Goal: Task Accomplishment & Management: Manage account settings

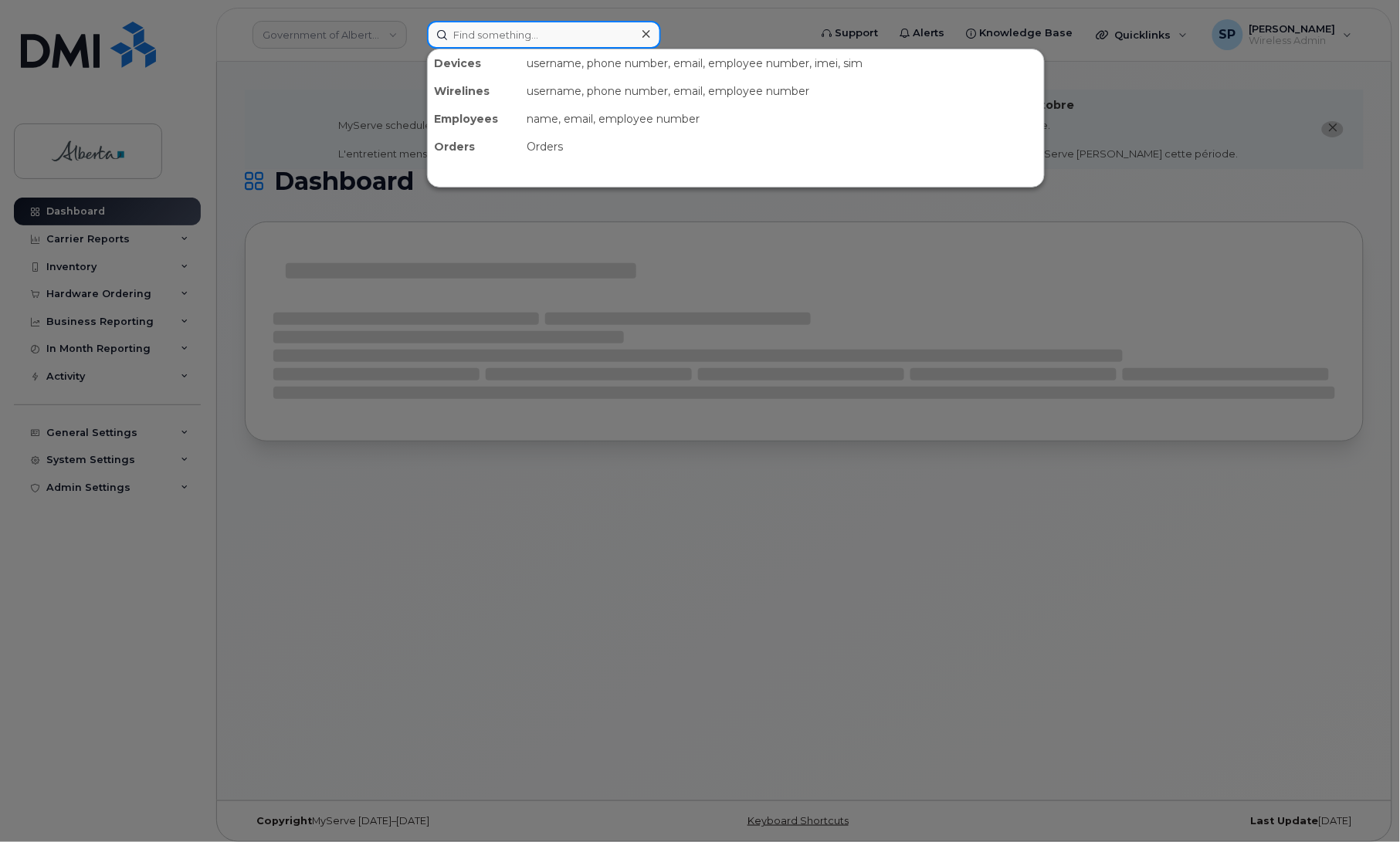
click at [472, 33] on input at bounding box center [543, 34] width 234 height 28
paste input "(587)-336-5744"
type input "(587)-336-5744"
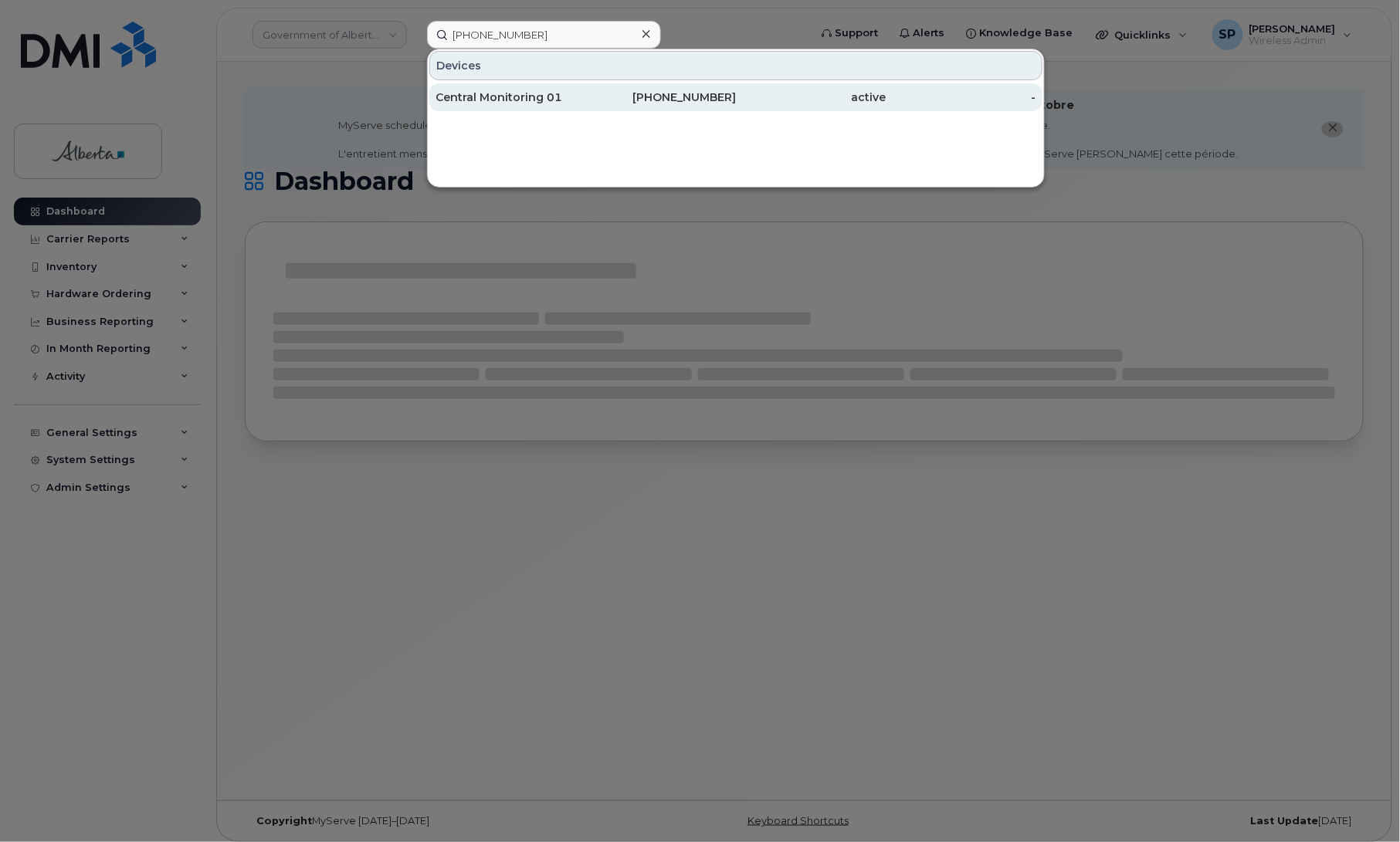
click at [519, 98] on div "Central Monitoring 01" at bounding box center [511, 97] width 151 height 15
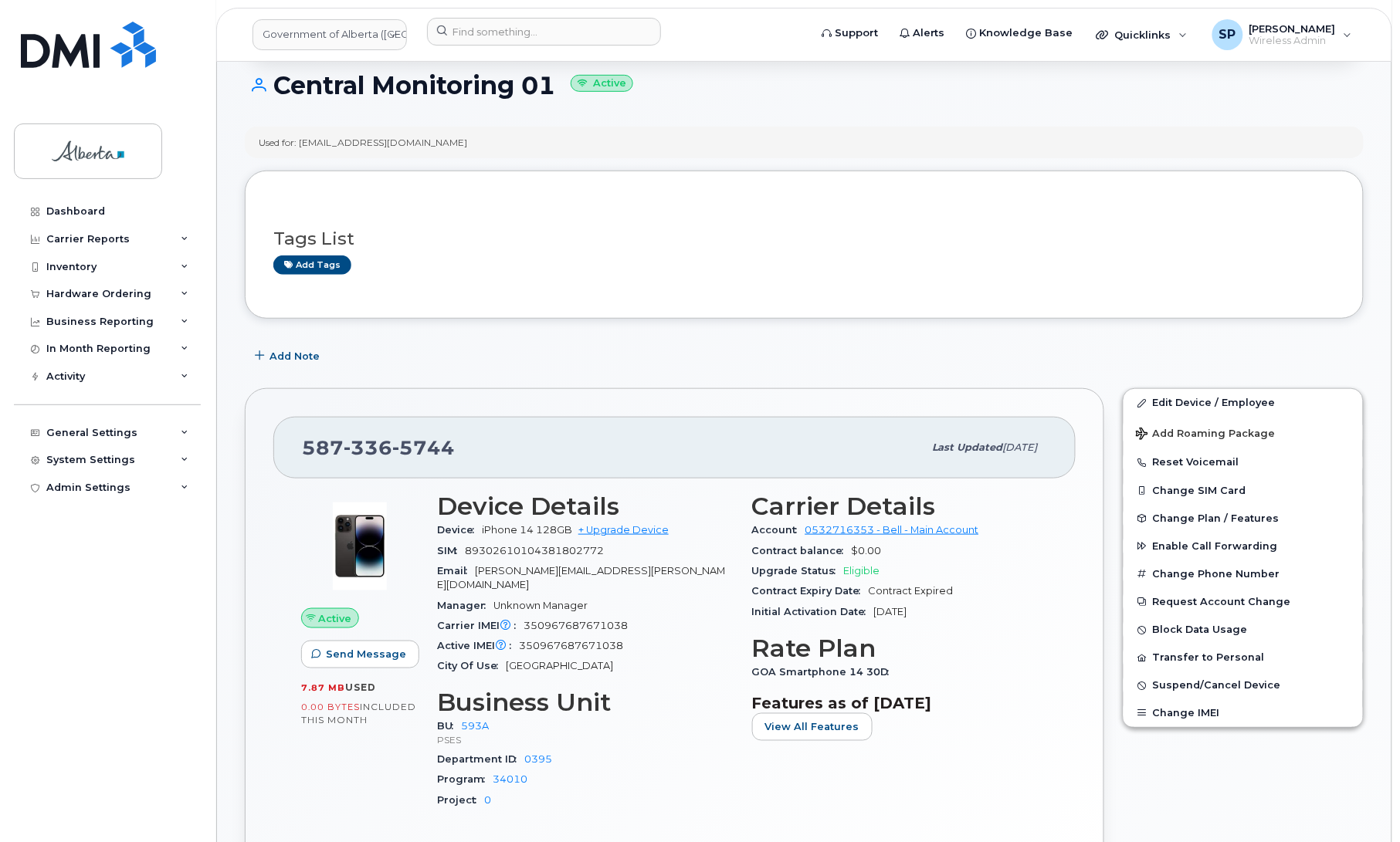
scroll to position [274, 0]
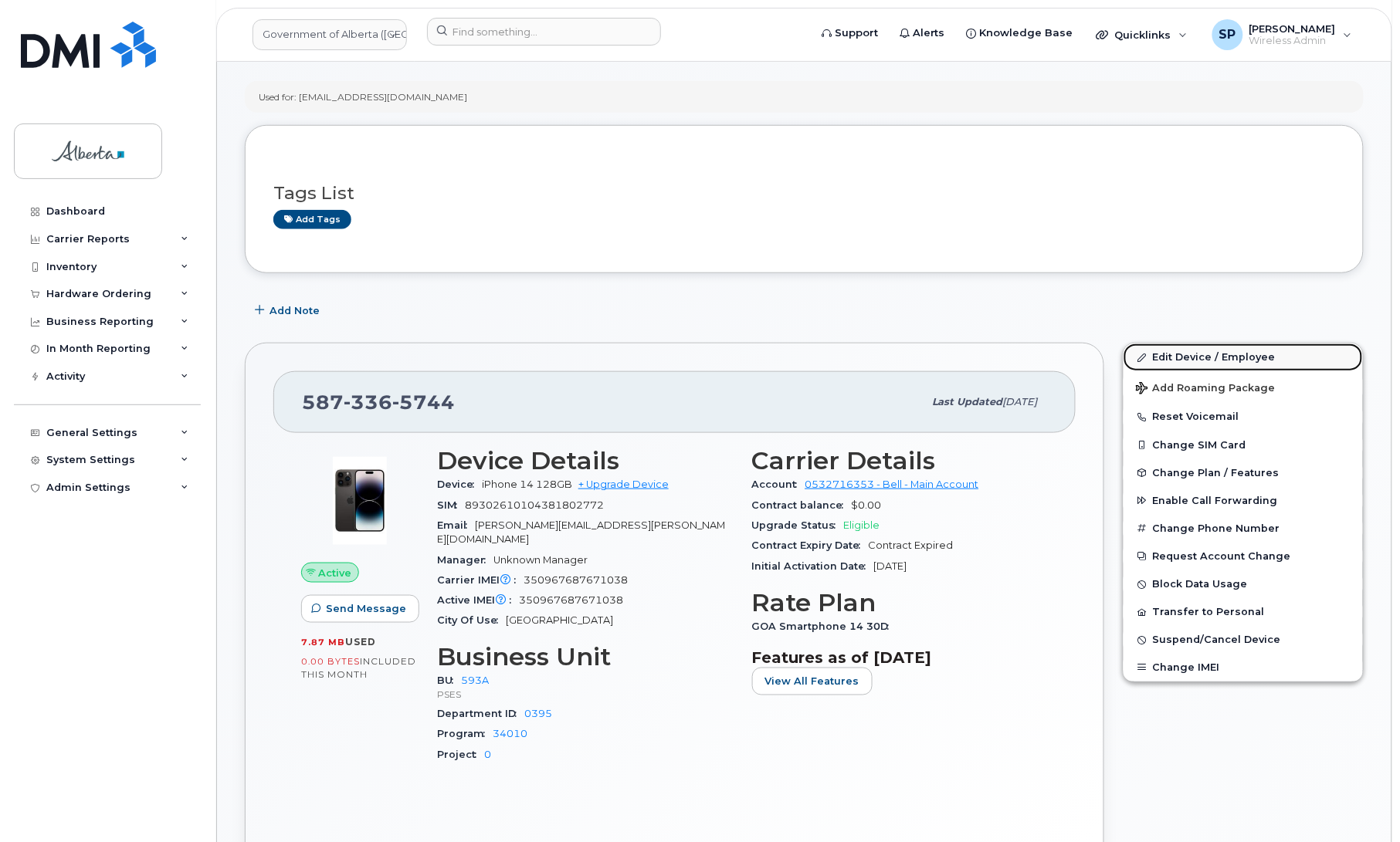
click at [1153, 353] on link "Edit Device / Employee" at bounding box center [1244, 357] width 240 height 28
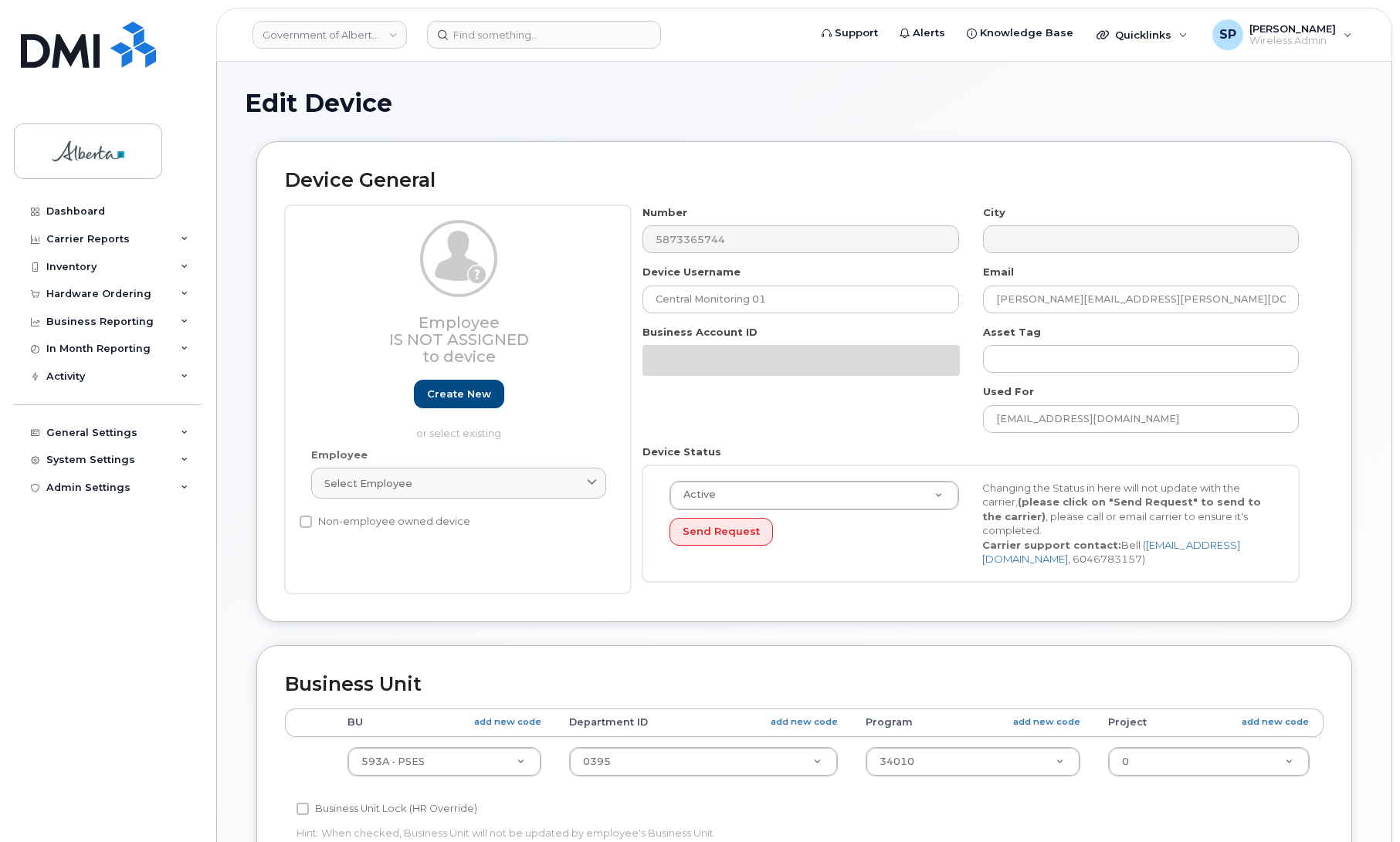
select select "4797682"
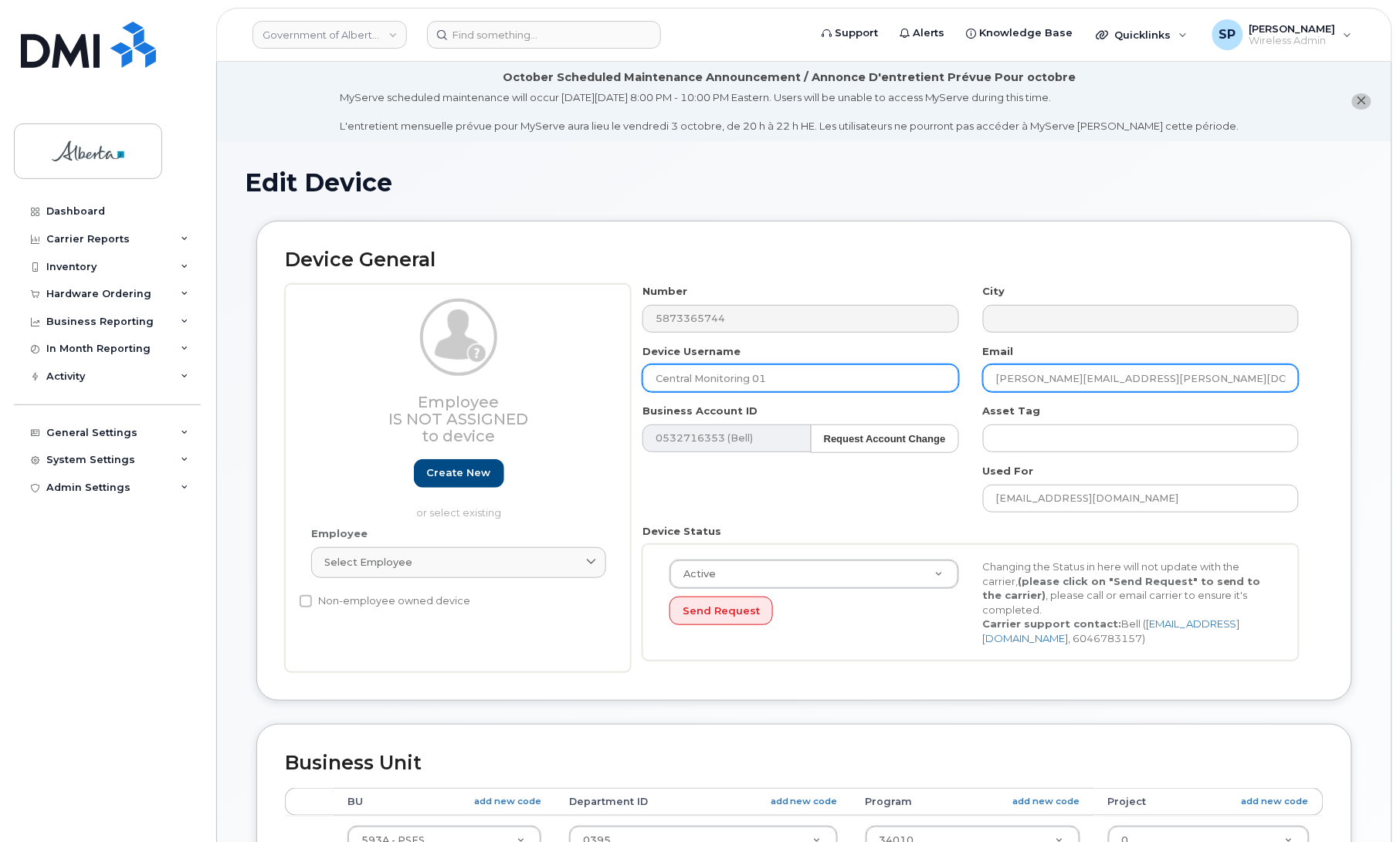
drag, startPoint x: 1133, startPoint y: 381, endPoint x: 876, endPoint y: 388, distance: 257.1
click at [876, 388] on div "Number 5873365744 City Device Username Central Monitoring 01 Email Reily.Seddon…" at bounding box center [971, 478] width 681 height 388
paste input "Ashley.Stevens"
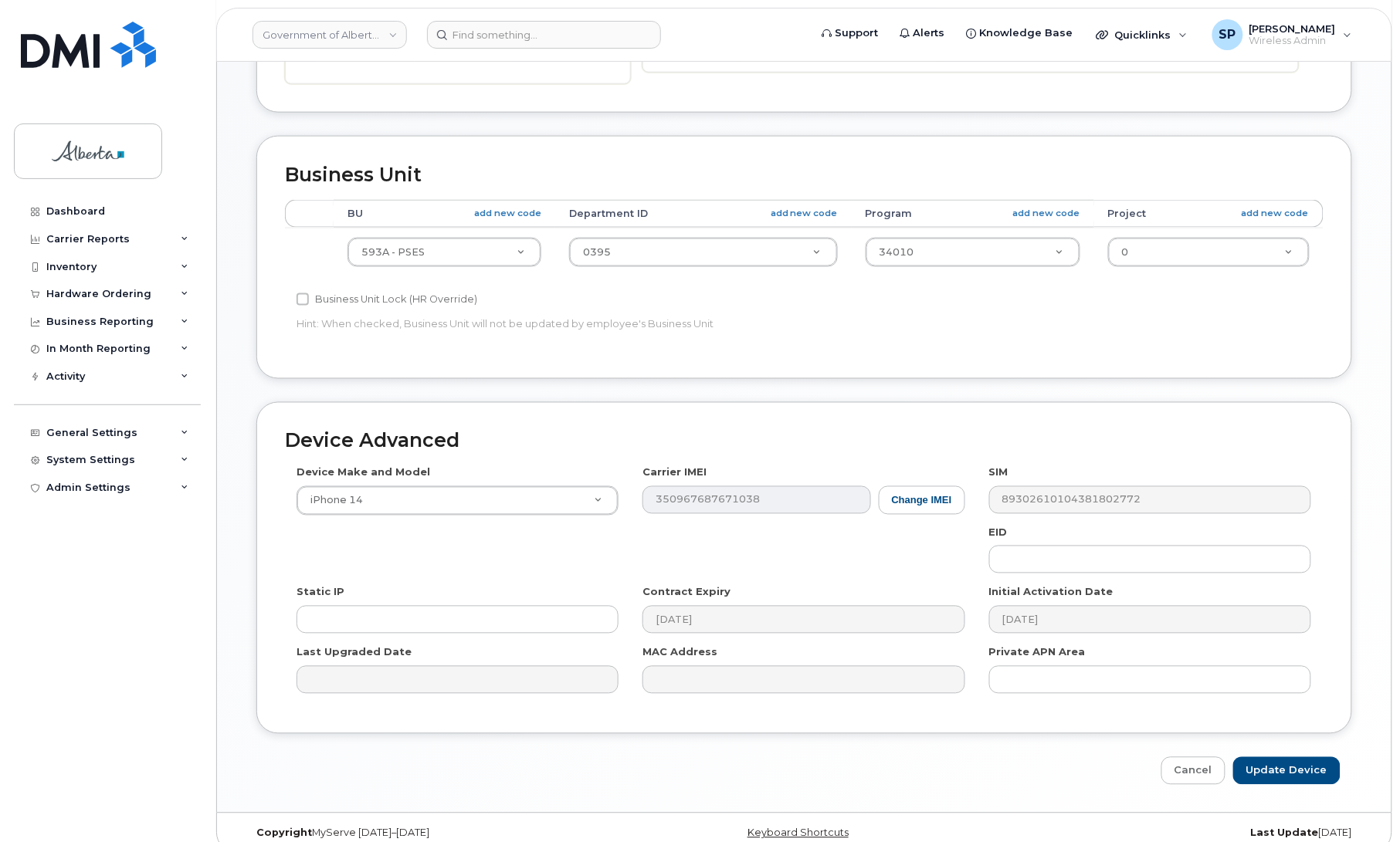
scroll to position [611, 0]
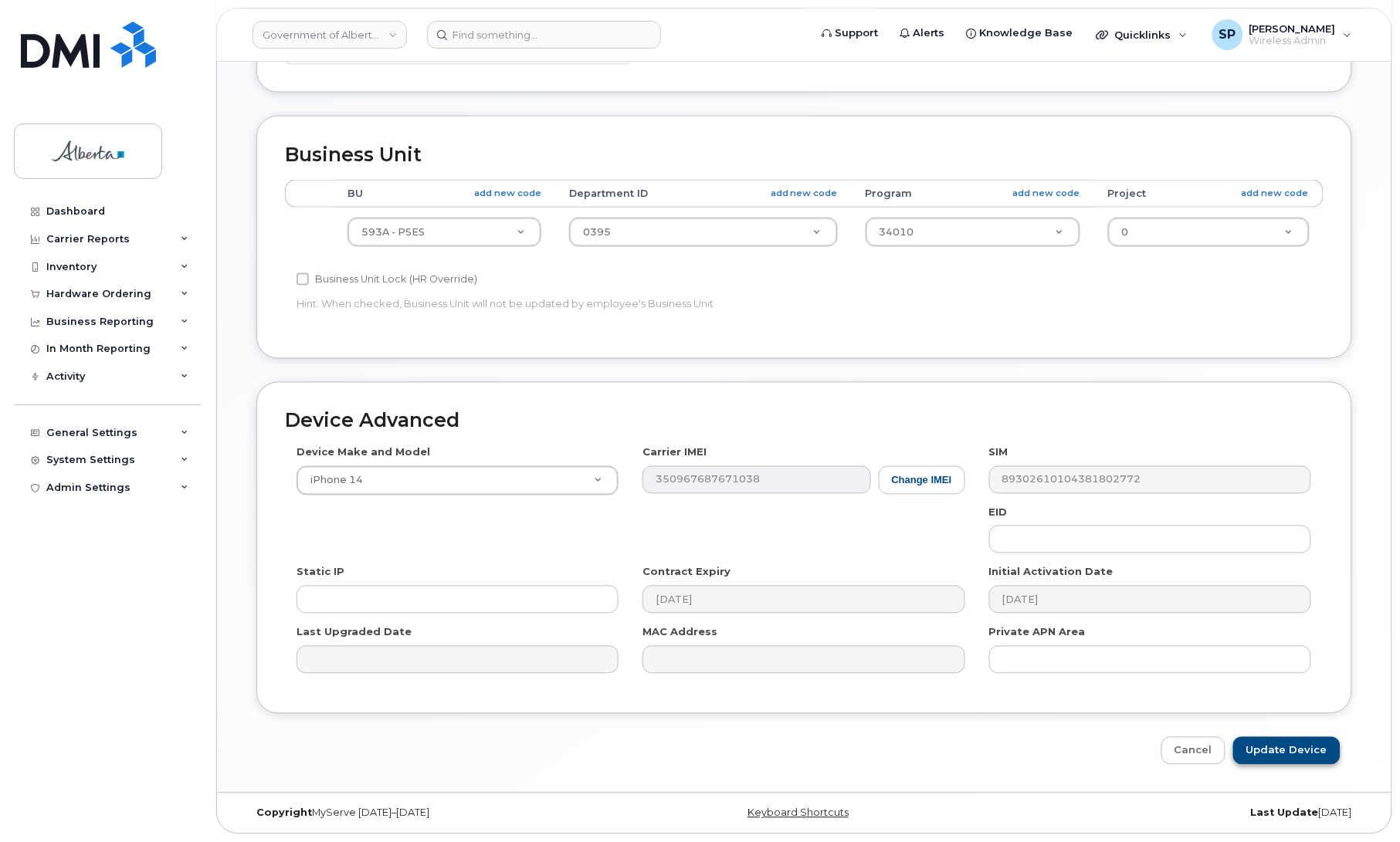
type input "[PERSON_NAME][EMAIL_ADDRESS][PERSON_NAME][DOMAIN_NAME]"
click at [1298, 747] on input "Update Device" at bounding box center [1287, 752] width 107 height 29
type input "Saving..."
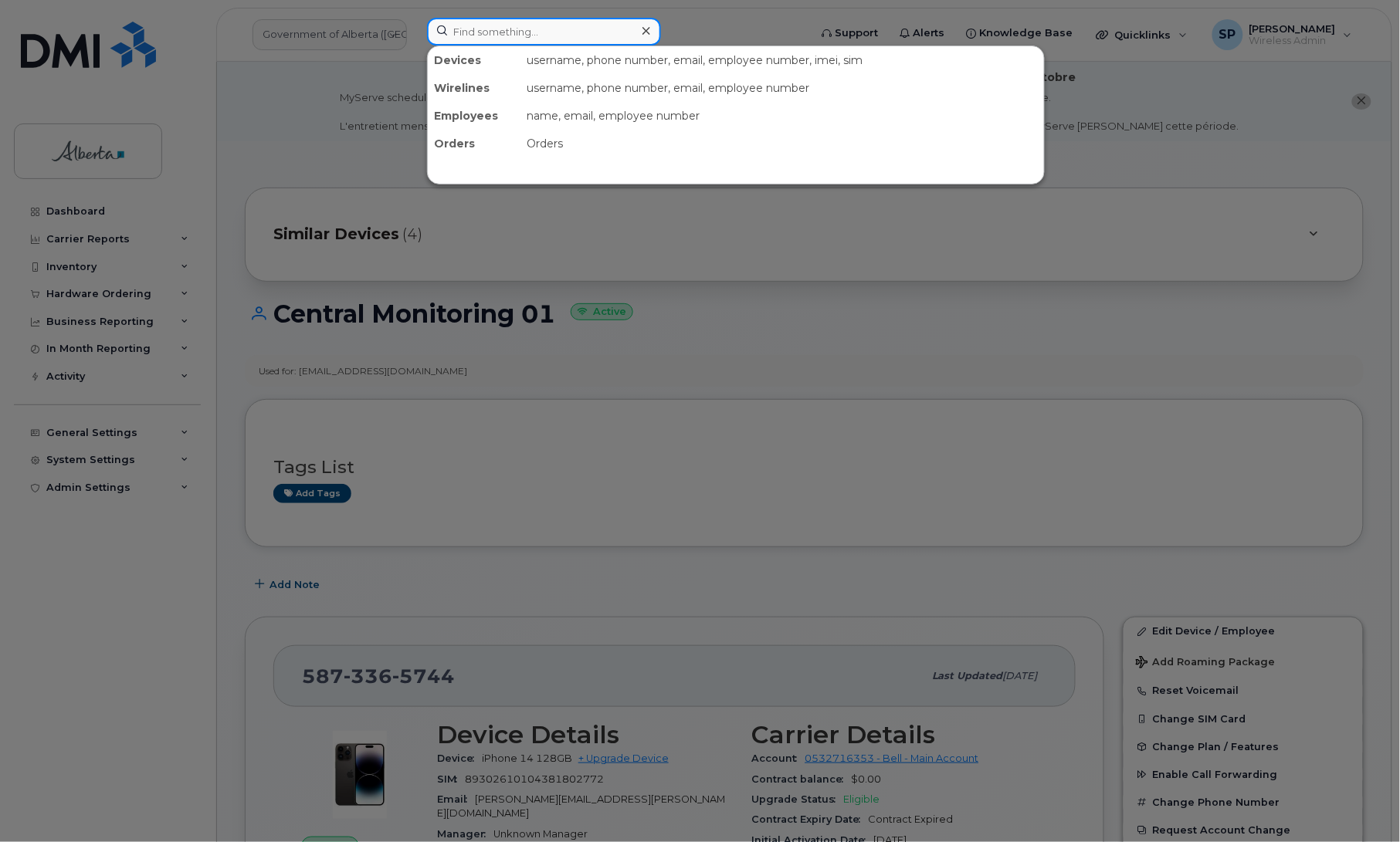
click at [540, 31] on input at bounding box center [543, 31] width 234 height 28
paste input "(587)-336-5282"
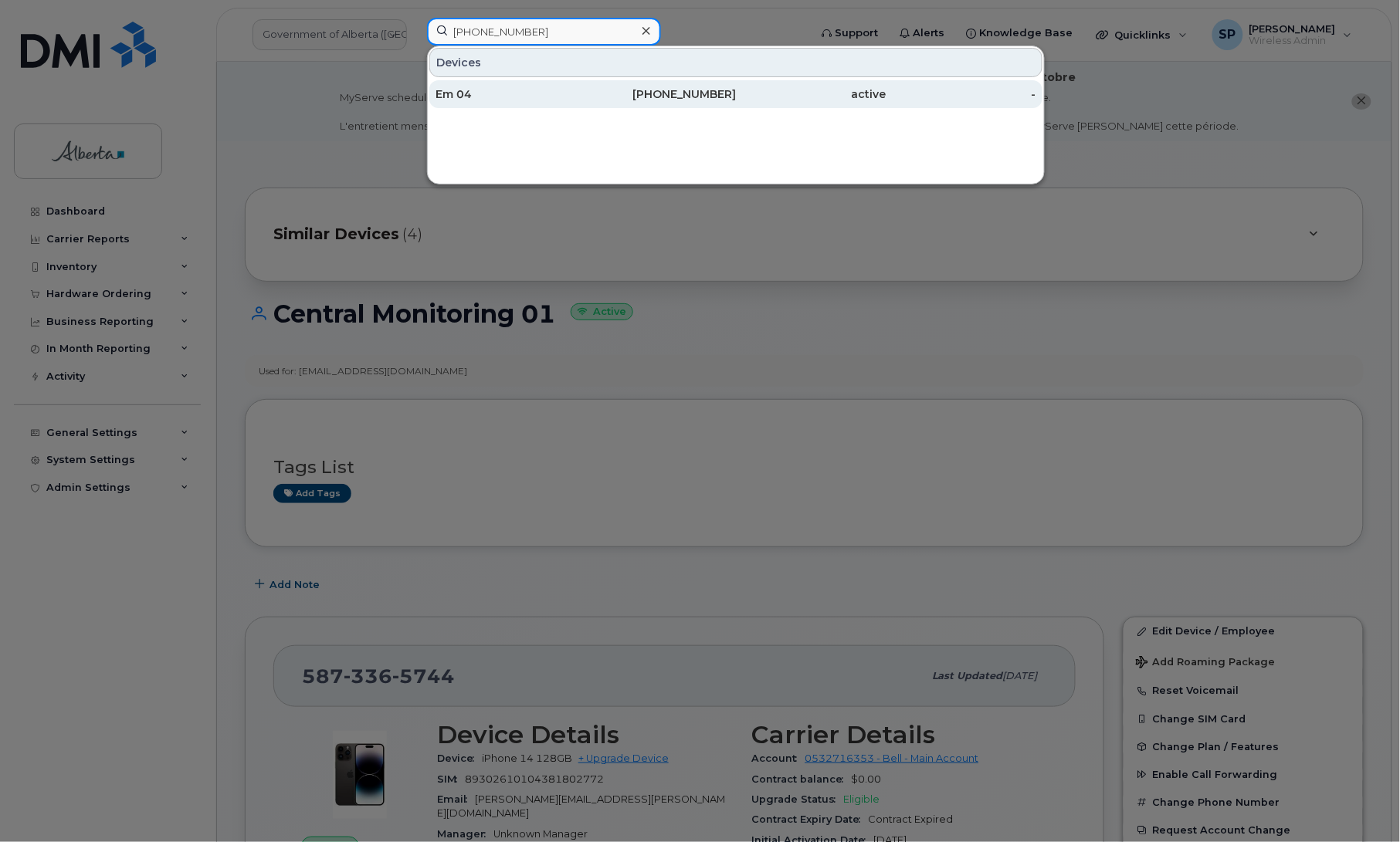
type input "(587)-336-5282"
click at [516, 98] on div "Em 04" at bounding box center [511, 94] width 151 height 15
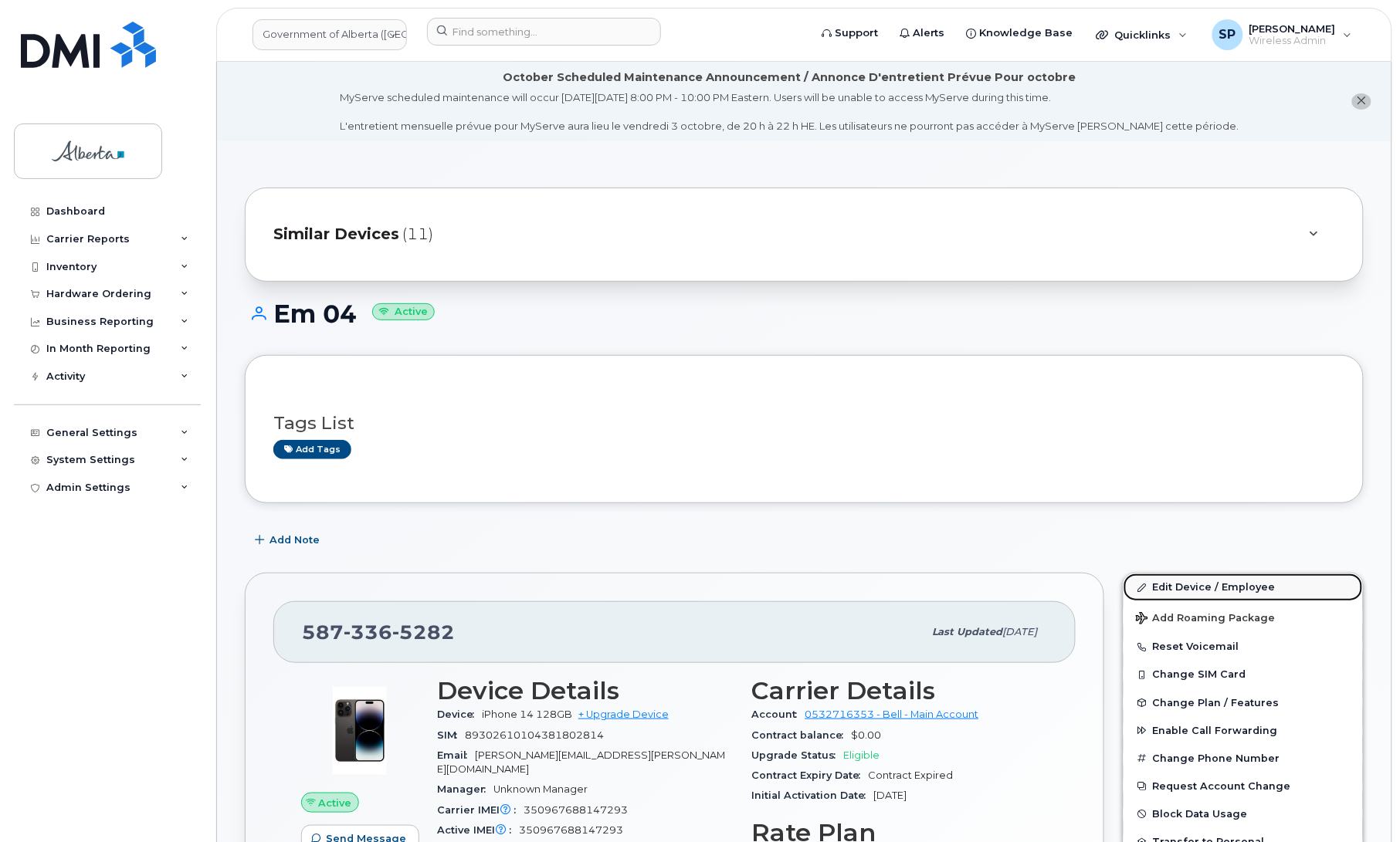
drag, startPoint x: 1210, startPoint y: 591, endPoint x: 1179, endPoint y: 598, distance: 31.8
click at [1210, 591] on link "Edit Device / Employee" at bounding box center [1244, 587] width 240 height 28
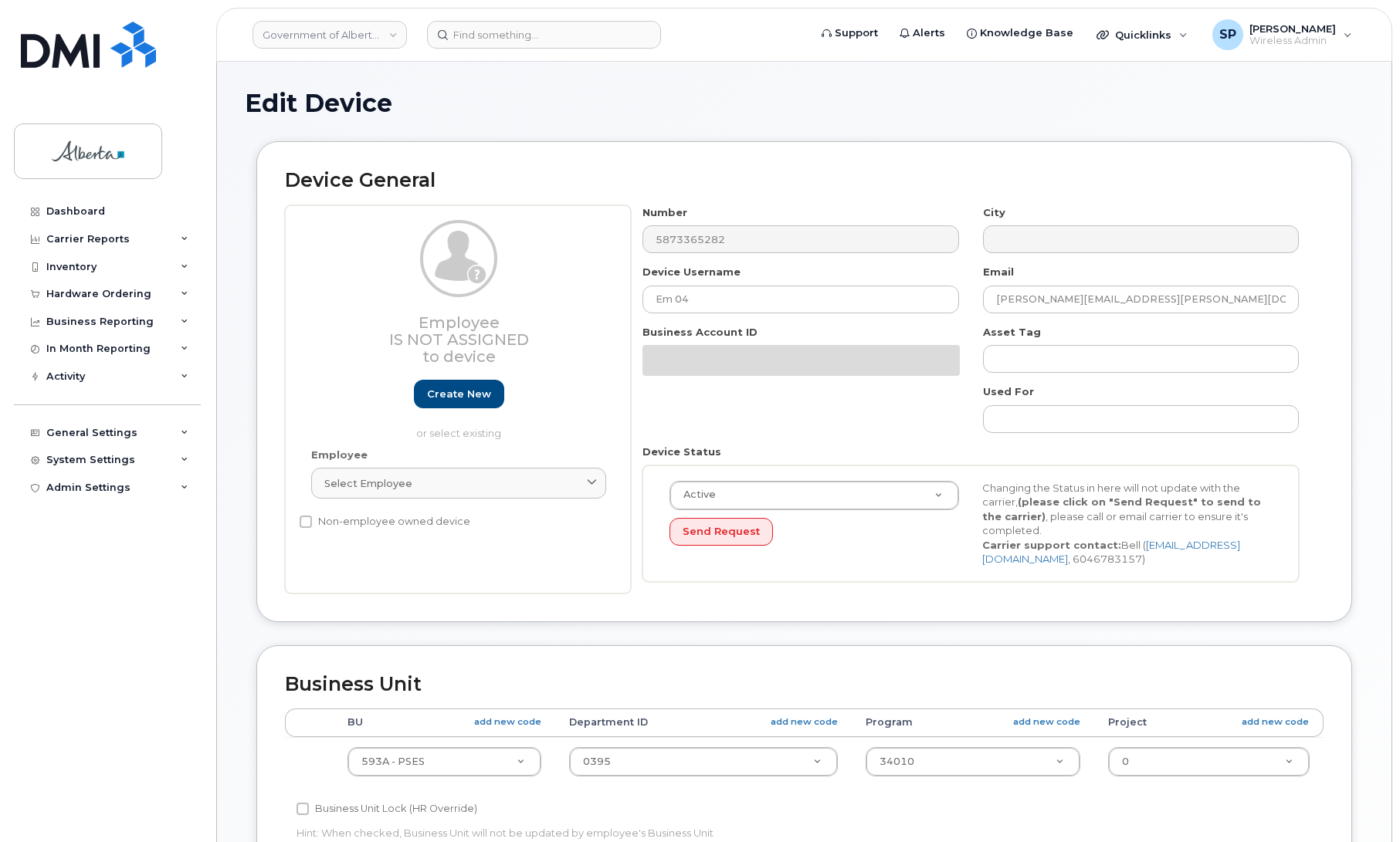
select select "4797682"
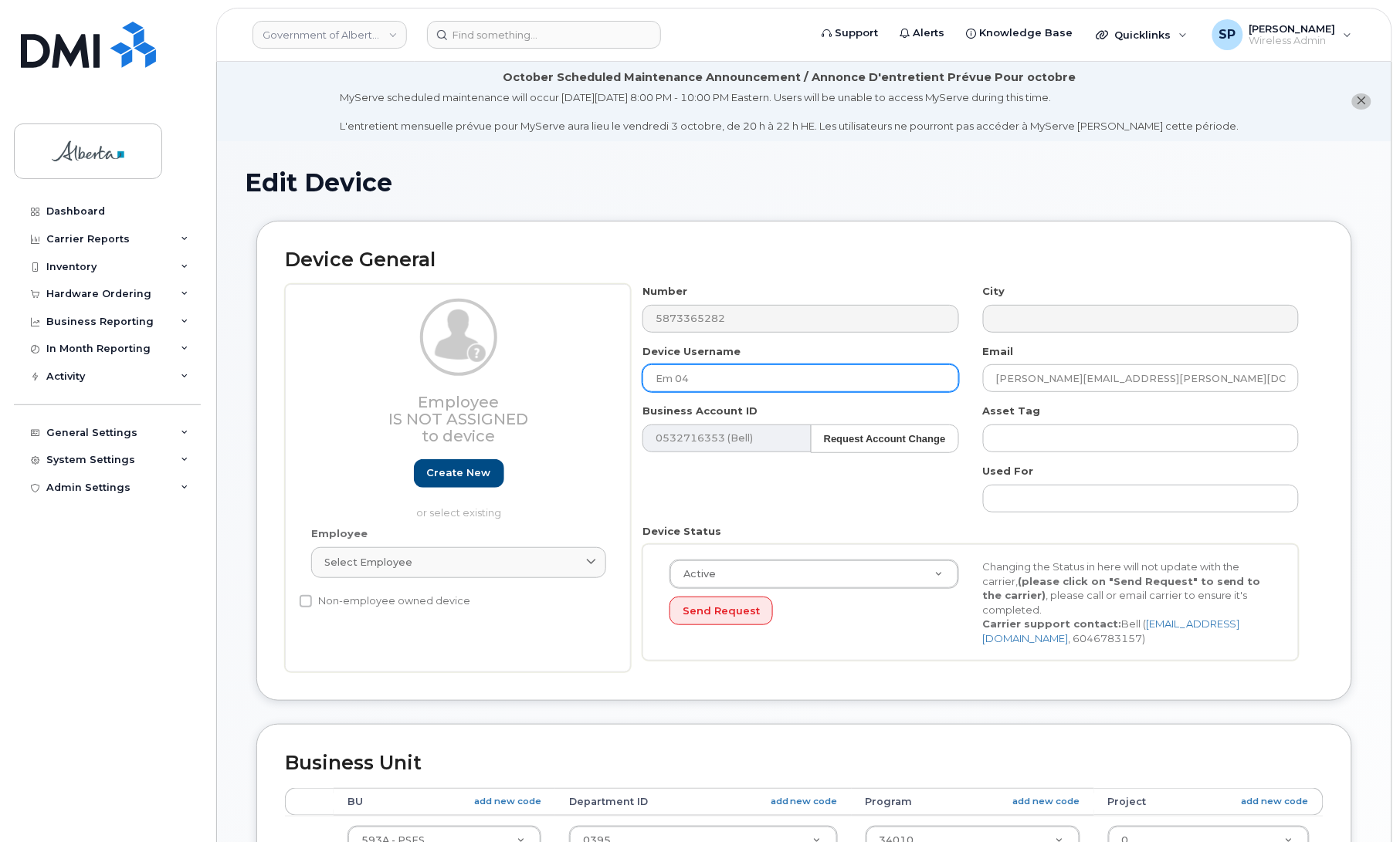
drag, startPoint x: 708, startPoint y: 375, endPoint x: 595, endPoint y: 374, distance: 113.0
click at [595, 374] on div "Employee Is not assigned to device Create new or select existing Employee Selec…" at bounding box center [804, 478] width 1038 height 388
click at [801, 377] on input "Central Monitoring 01" at bounding box center [800, 378] width 316 height 28
type input "Central Monitoring 02"
drag, startPoint x: 1149, startPoint y: 388, endPoint x: 812, endPoint y: 382, distance: 337.1
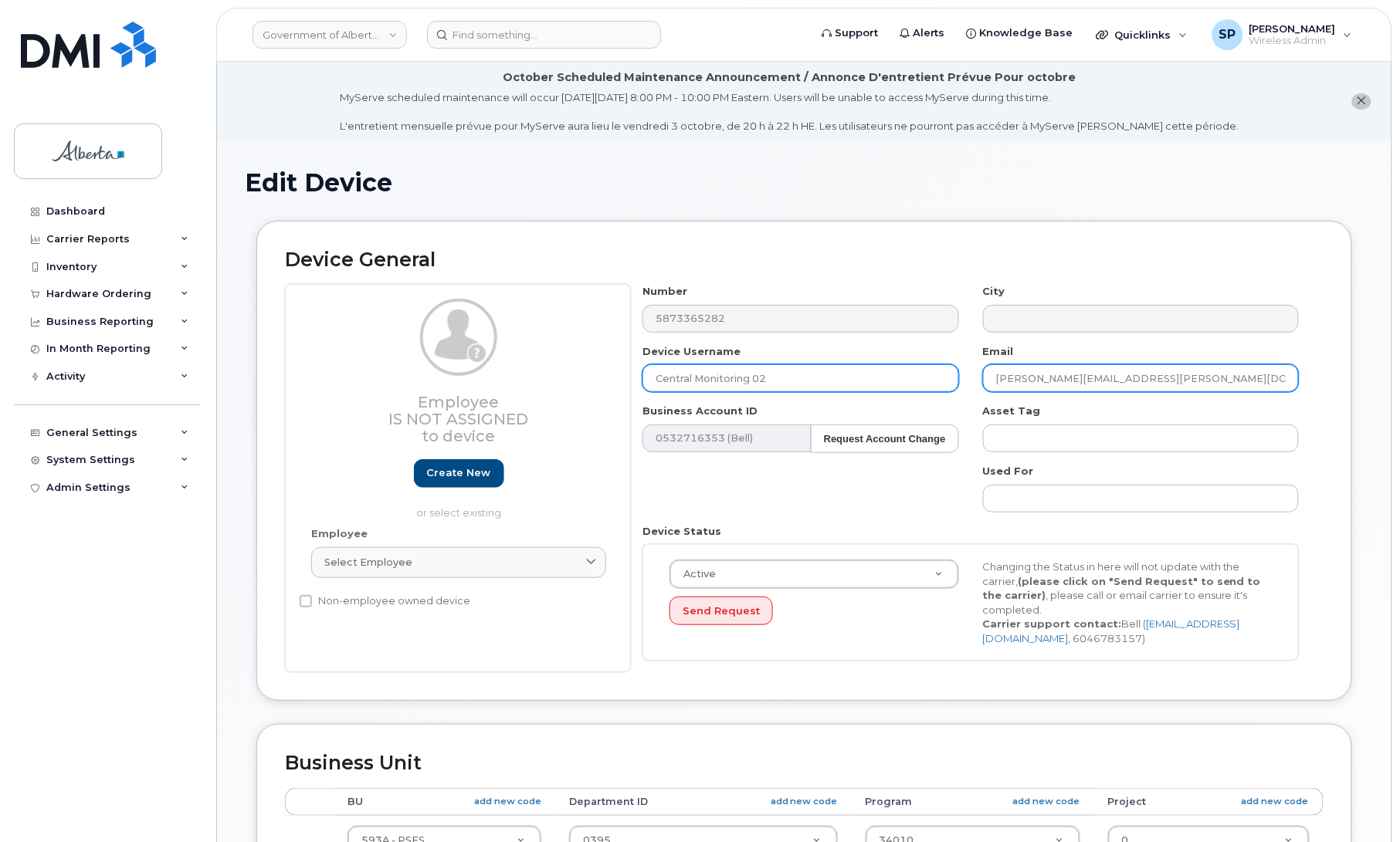
click at [812, 383] on div "Number 5873365282 City Device Username Central Monitoring 02 Email Reily.Seddon…" at bounding box center [971, 478] width 681 height 388
paste input "Ashley.Stevens"
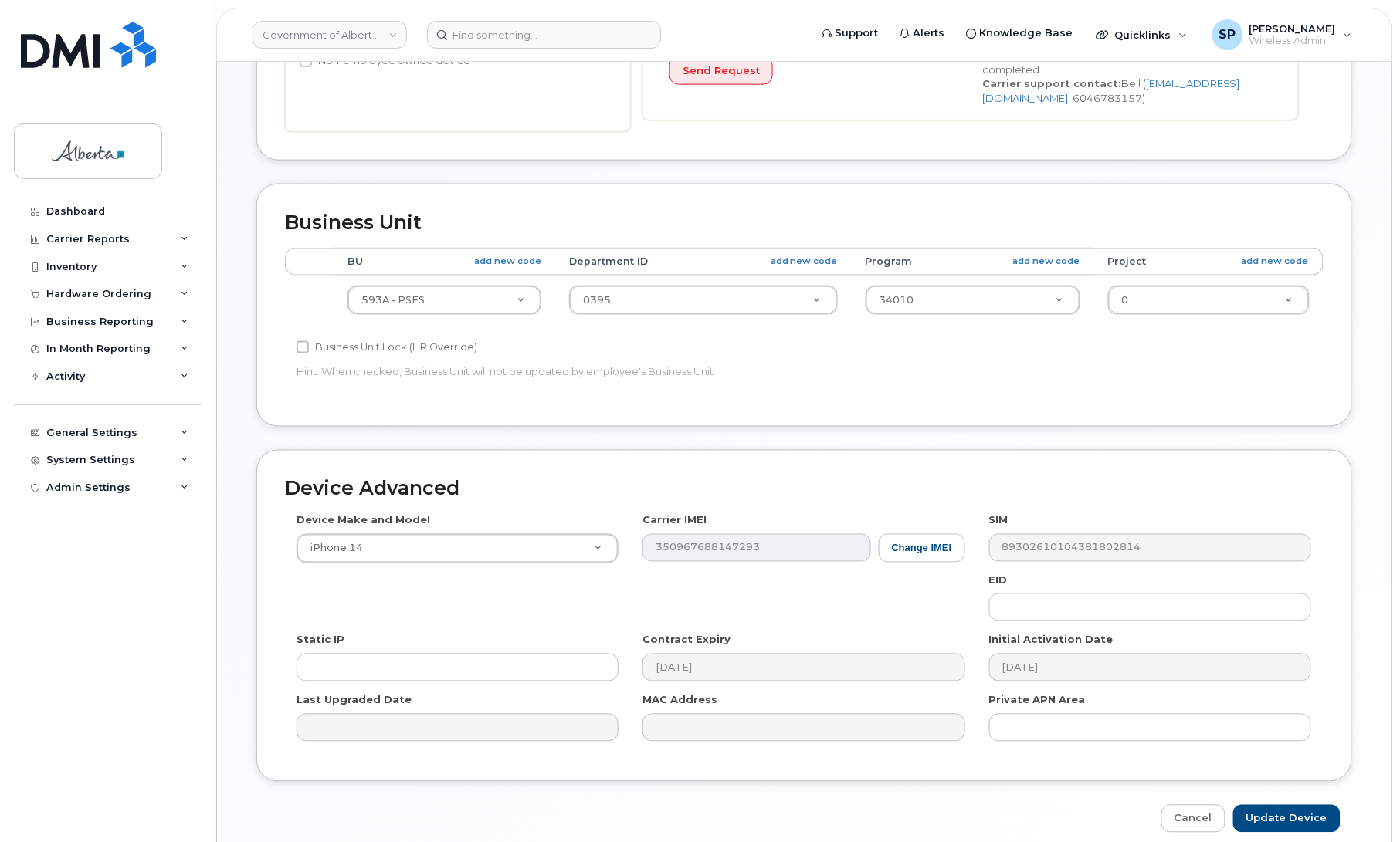
scroll to position [611, 0]
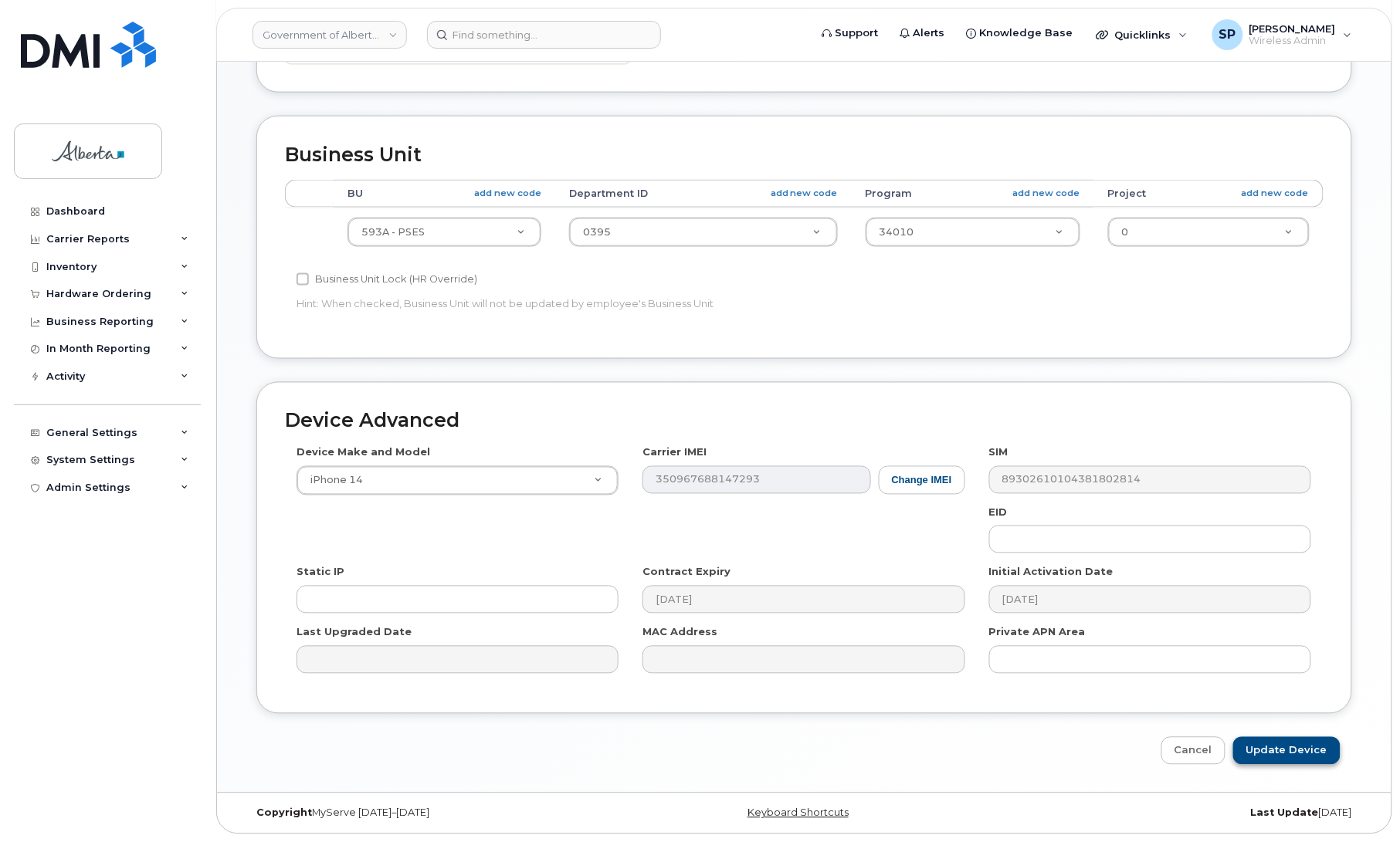
type input "[PERSON_NAME][EMAIL_ADDRESS][PERSON_NAME][DOMAIN_NAME]"
click at [1307, 744] on input "Update Device" at bounding box center [1287, 752] width 107 height 29
type input "Saving..."
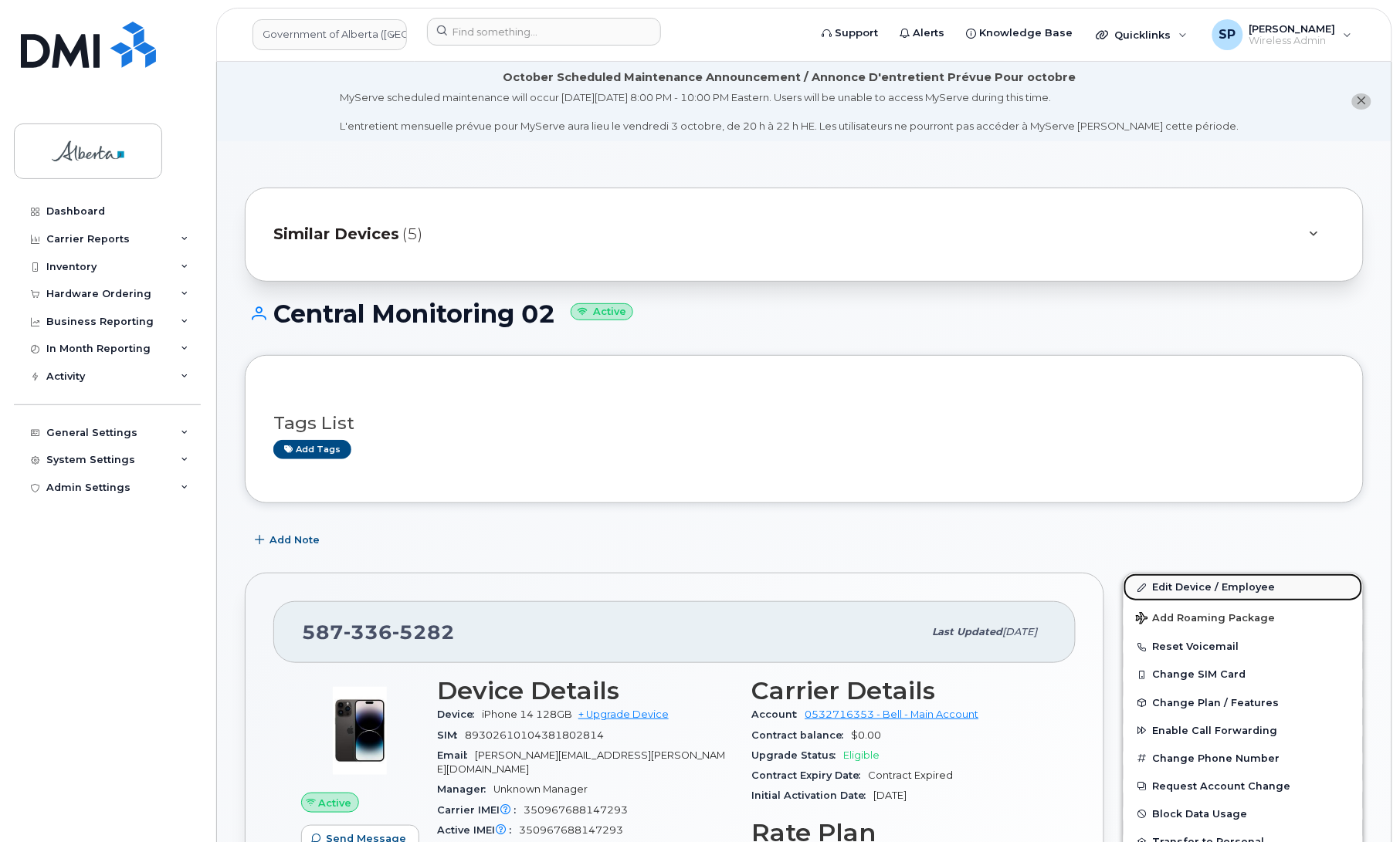
click at [1190, 595] on link "Edit Device / Employee" at bounding box center [1244, 587] width 240 height 28
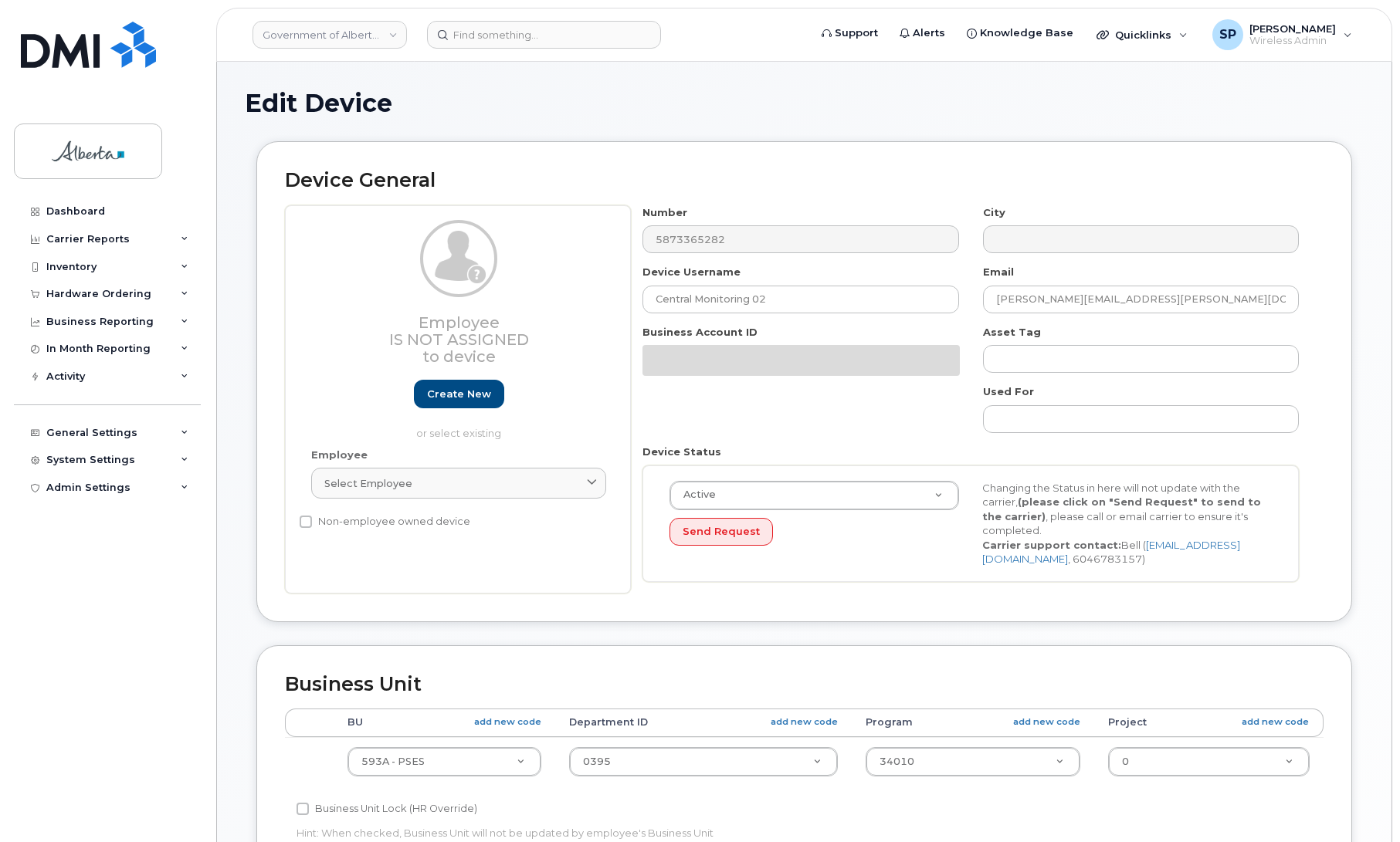
select select "4797682"
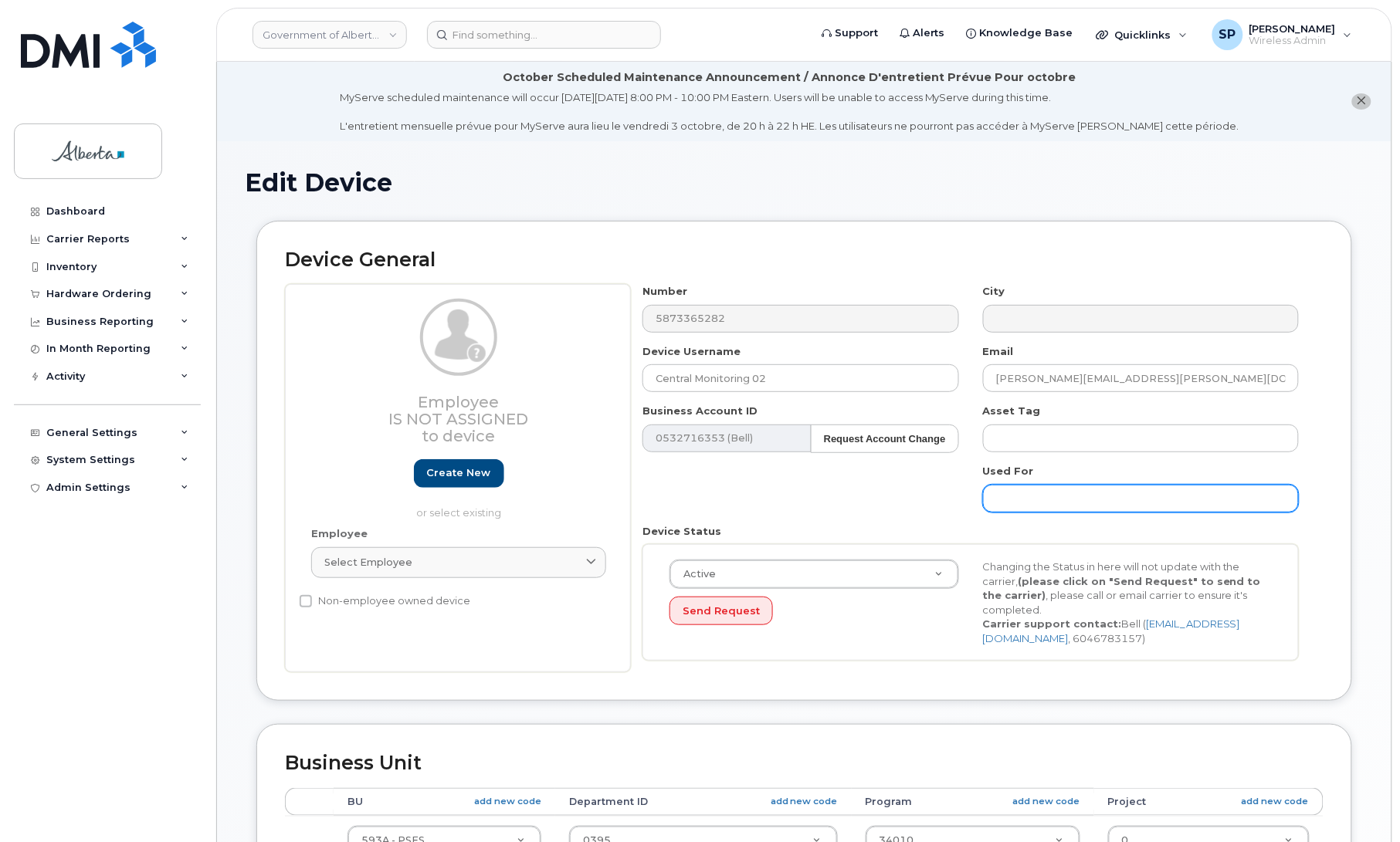
click at [1030, 490] on input "text" at bounding box center [1141, 498] width 316 height 28
paste input "emp-cmu.i@gov.ab.ca"
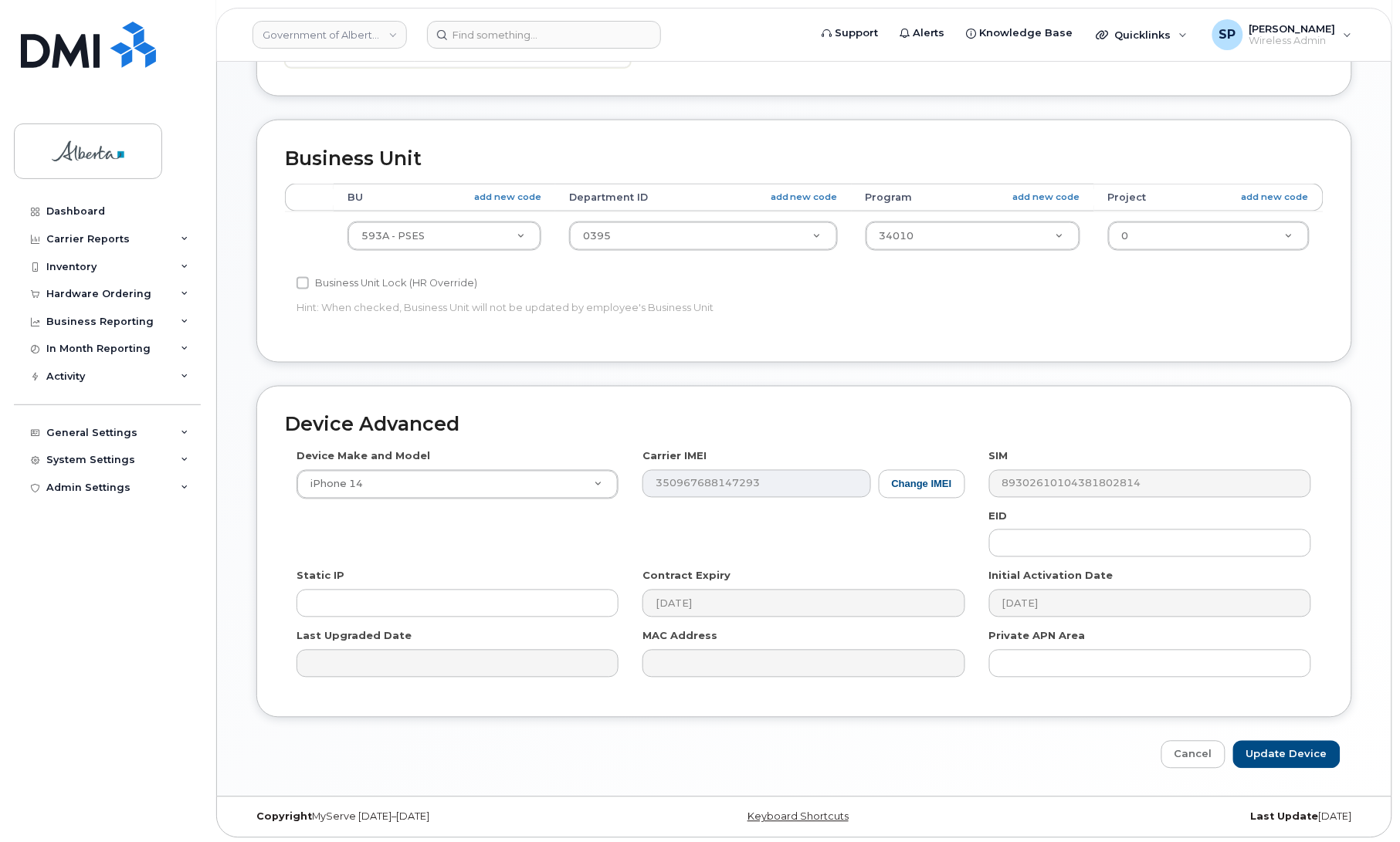
scroll to position [611, 0]
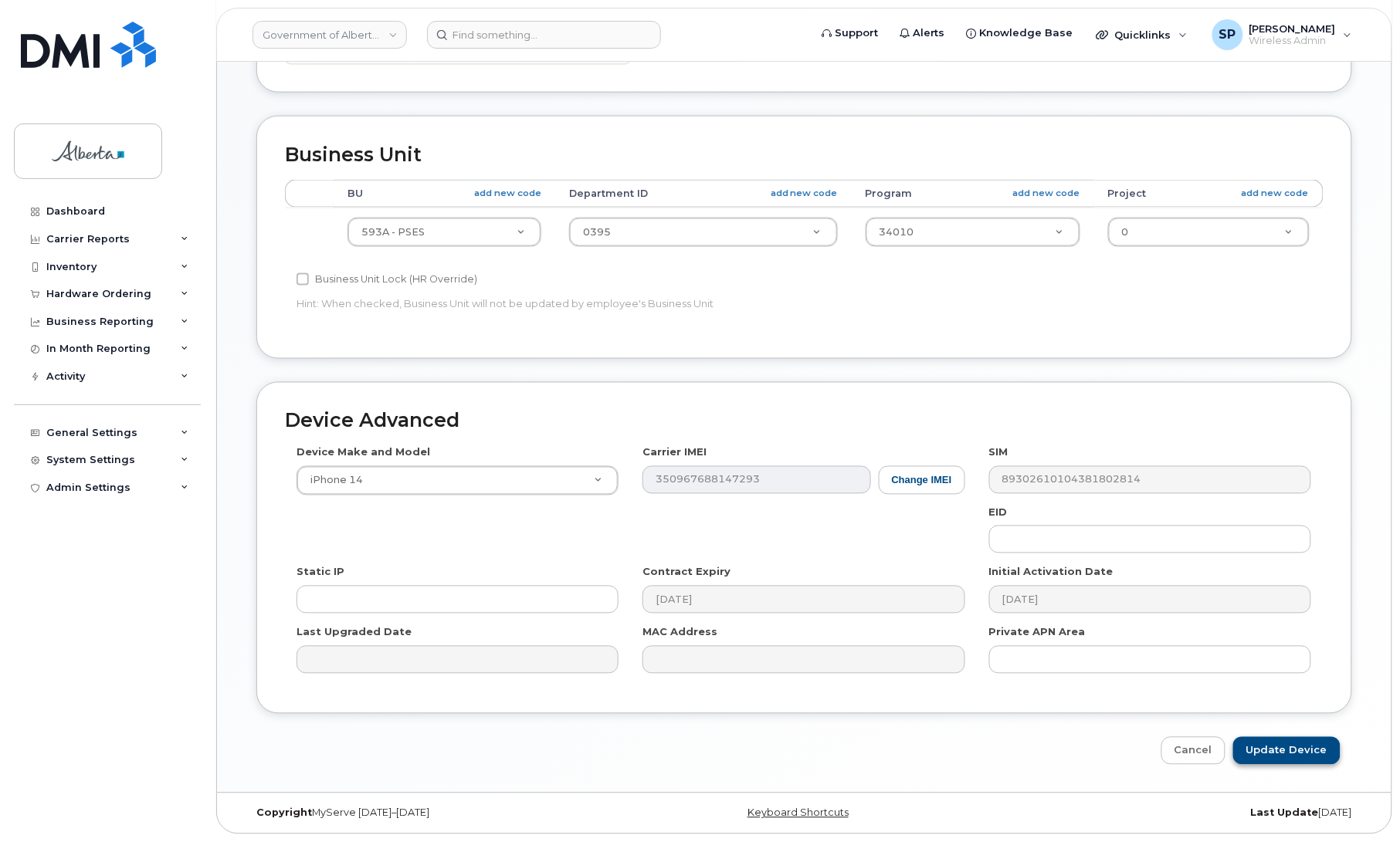
type input "emp-cmu.i@gov.ab.ca"
click at [1298, 752] on input "Update Device" at bounding box center [1287, 752] width 107 height 29
type input "Saving..."
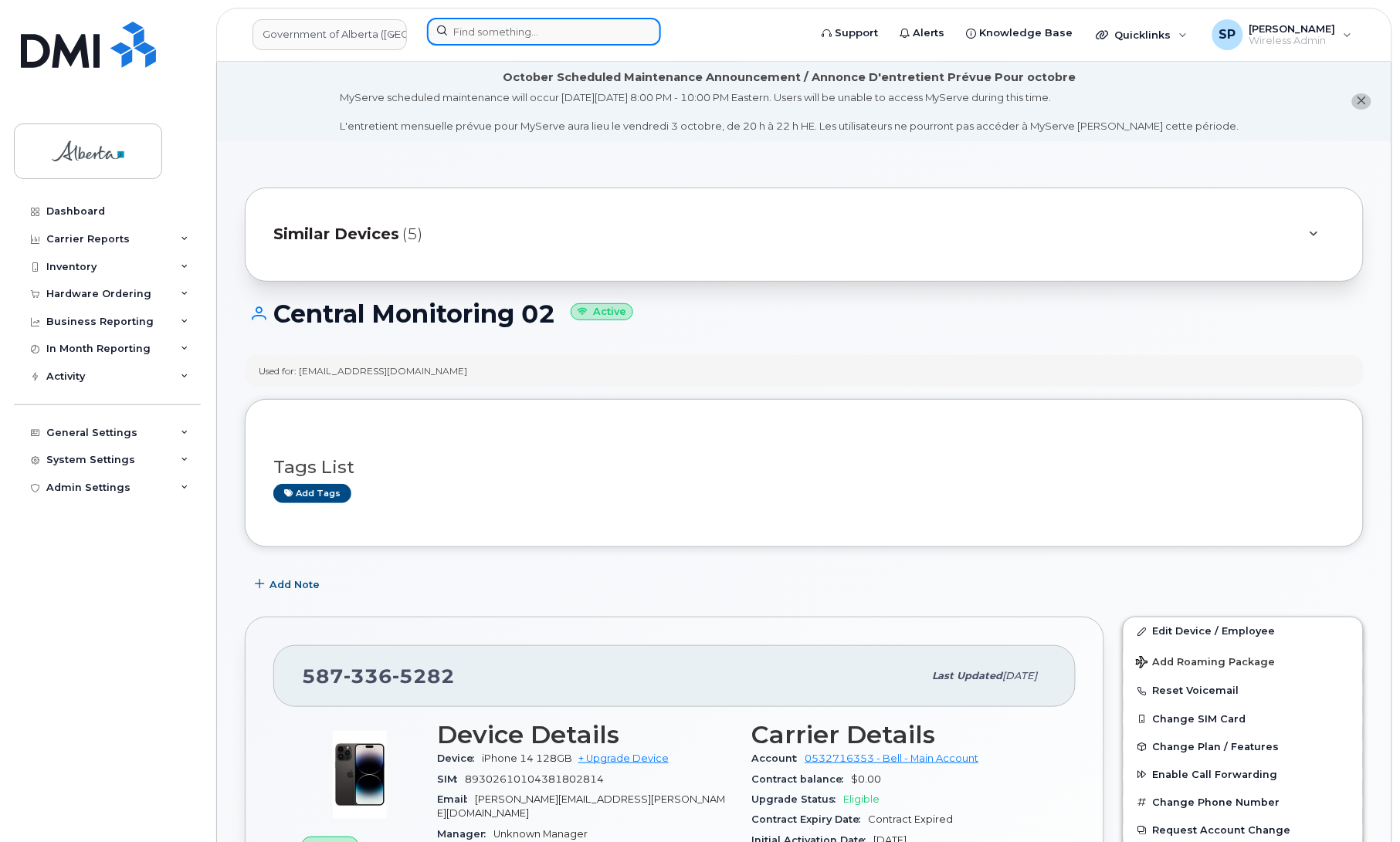
click at [519, 19] on input at bounding box center [543, 31] width 234 height 28
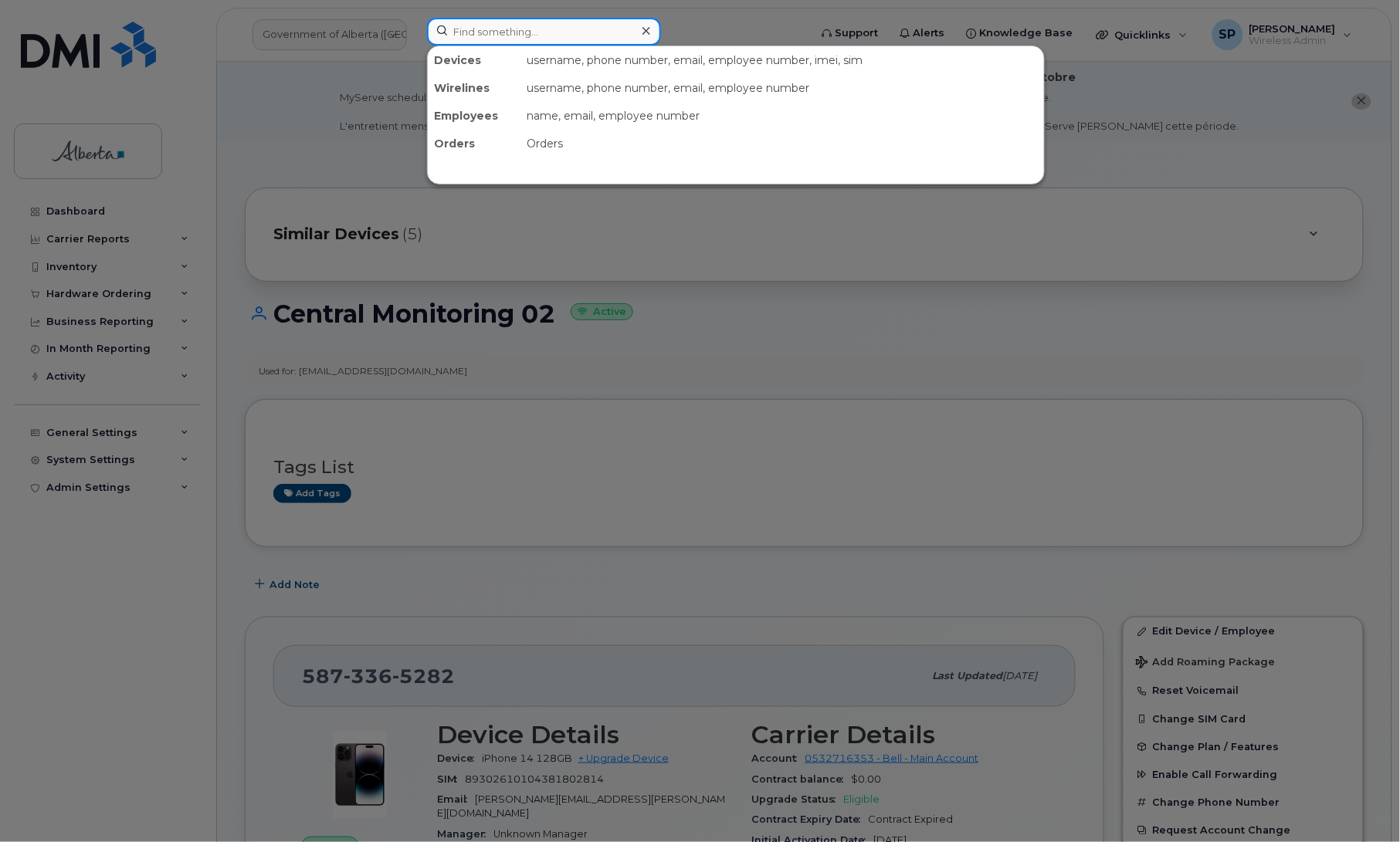
paste input "(587)-545-4435"
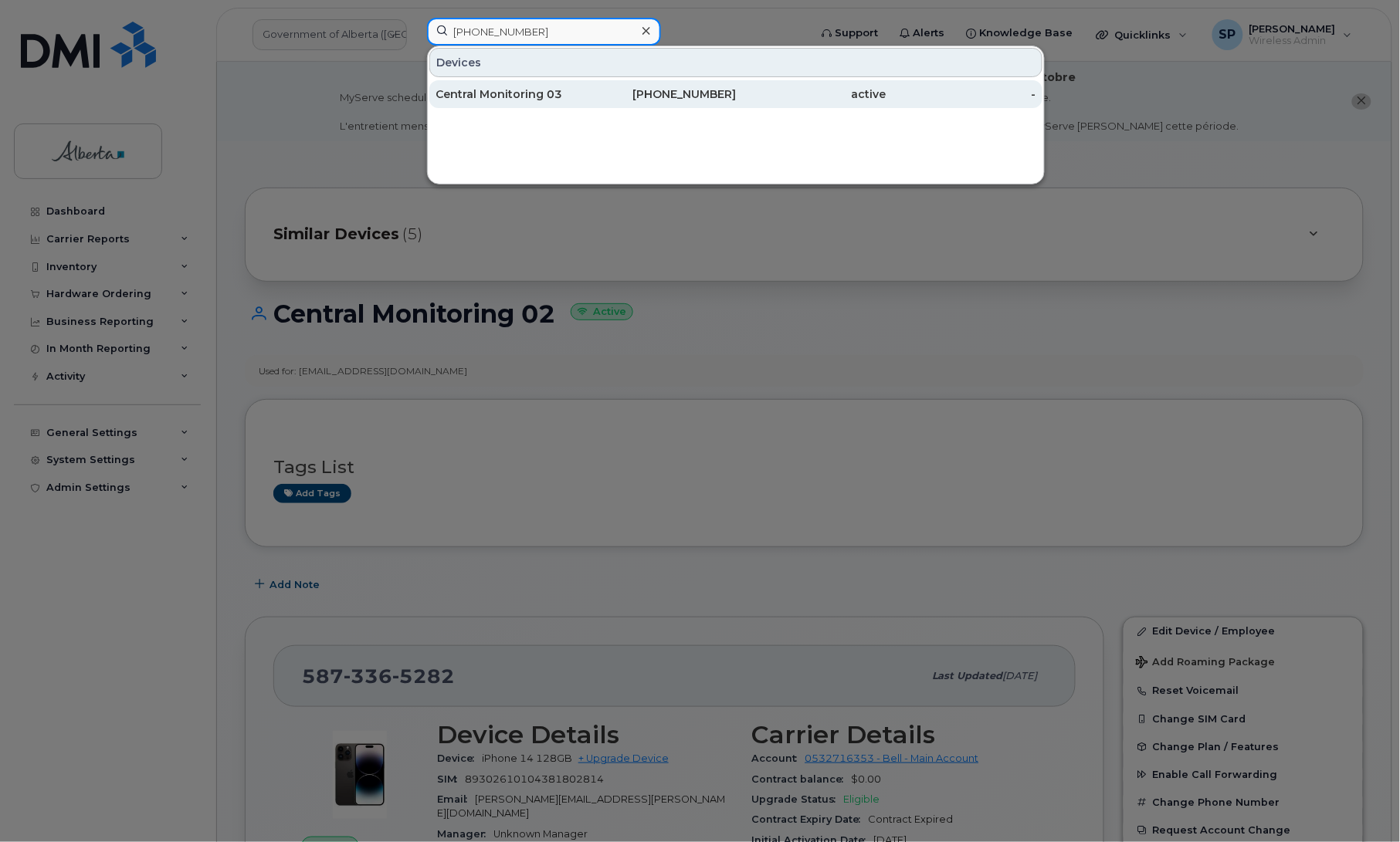
type input "(587)-545-4435"
click at [514, 94] on div "Central Monitoring 03" at bounding box center [511, 94] width 151 height 15
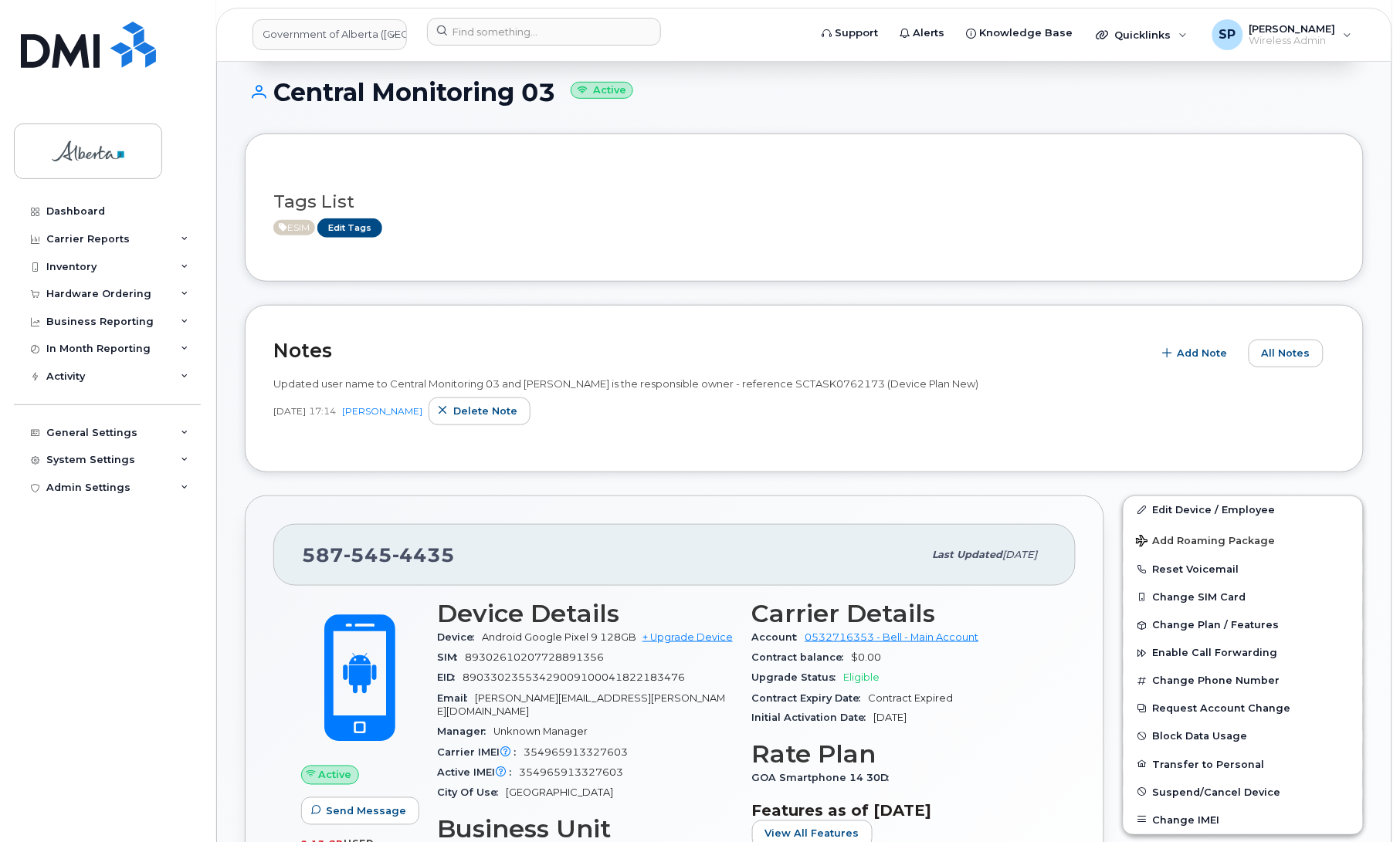
scroll to position [232, 0]
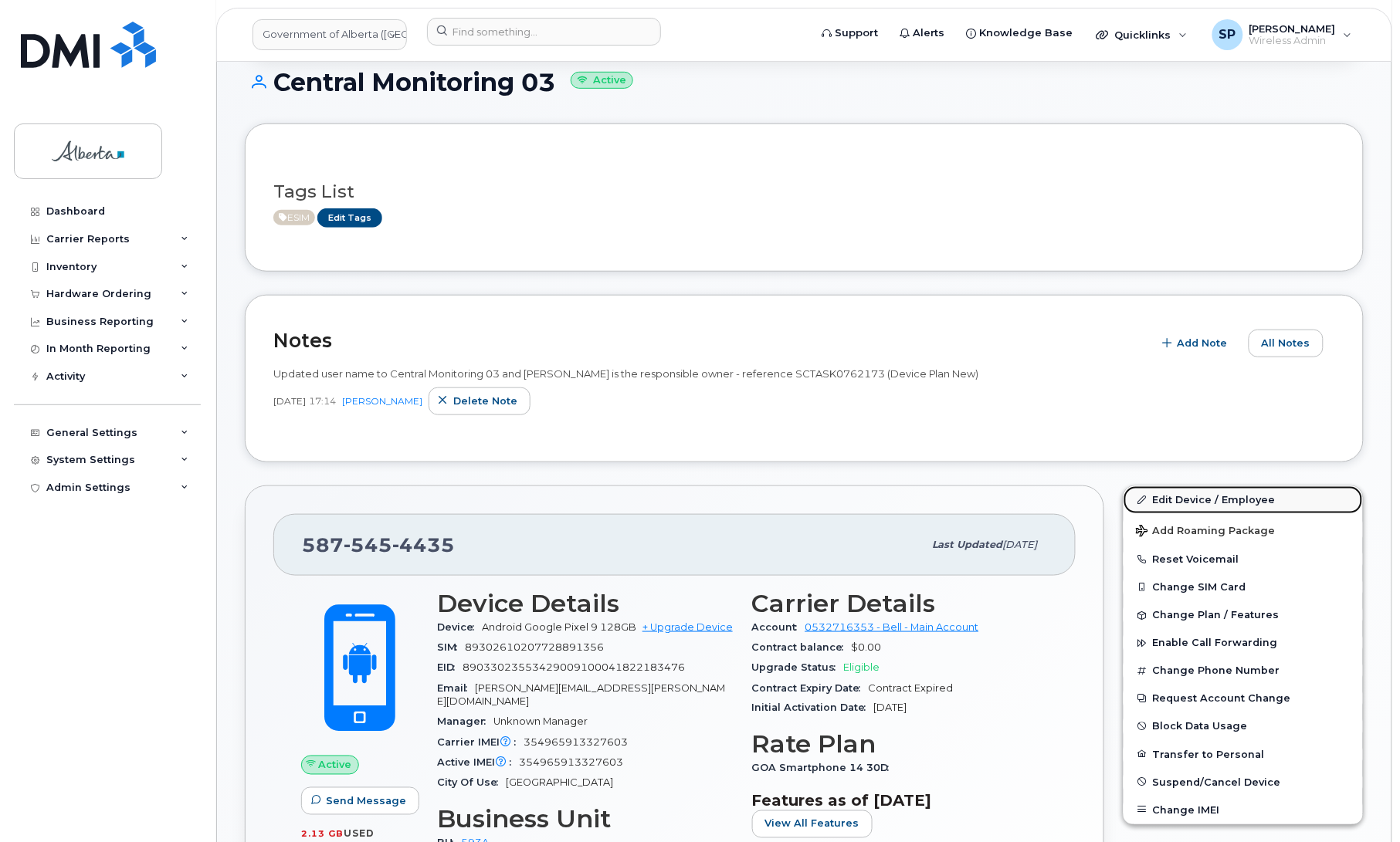
click at [1206, 496] on link "Edit Device / Employee" at bounding box center [1244, 499] width 240 height 28
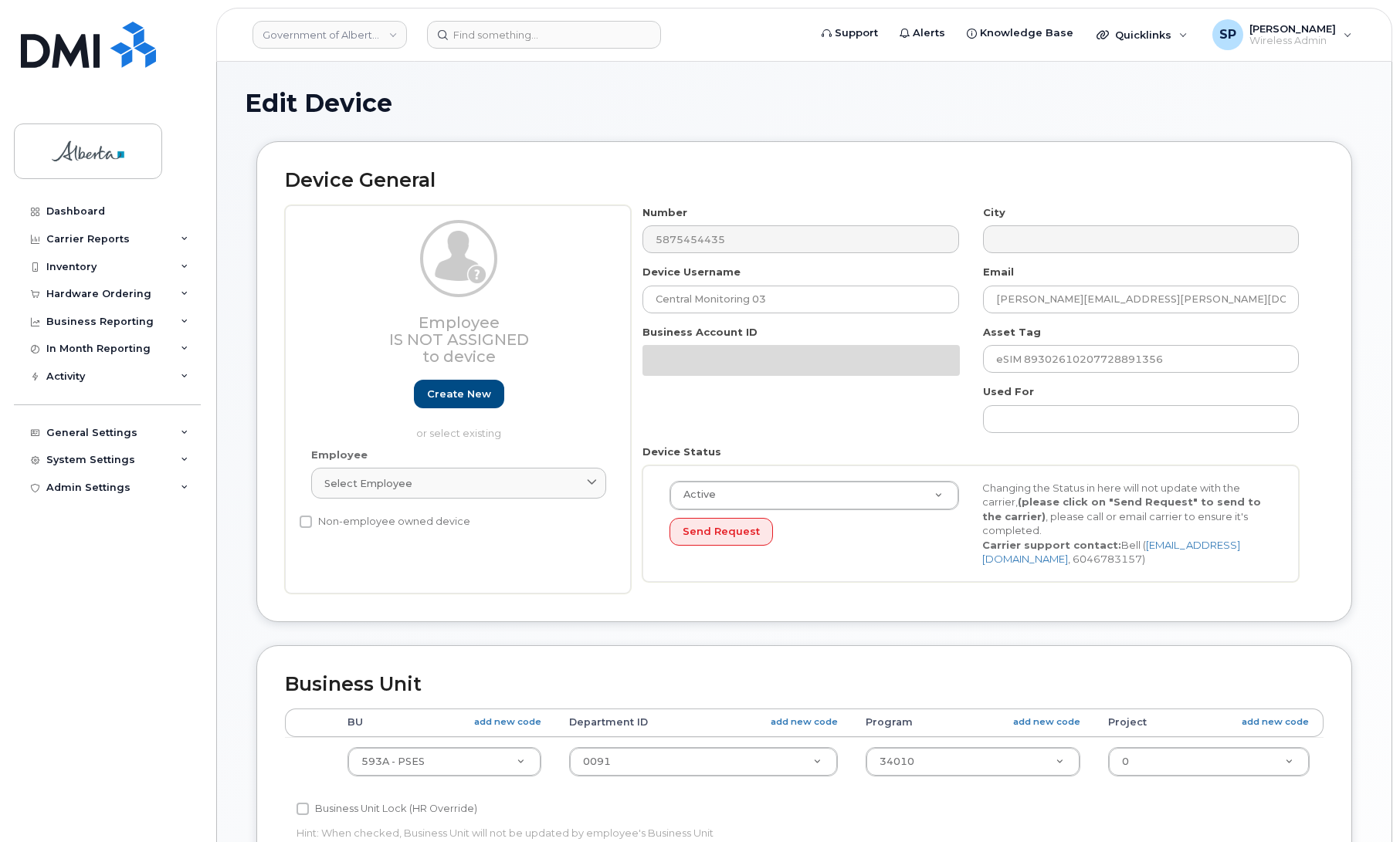
select select "4797682"
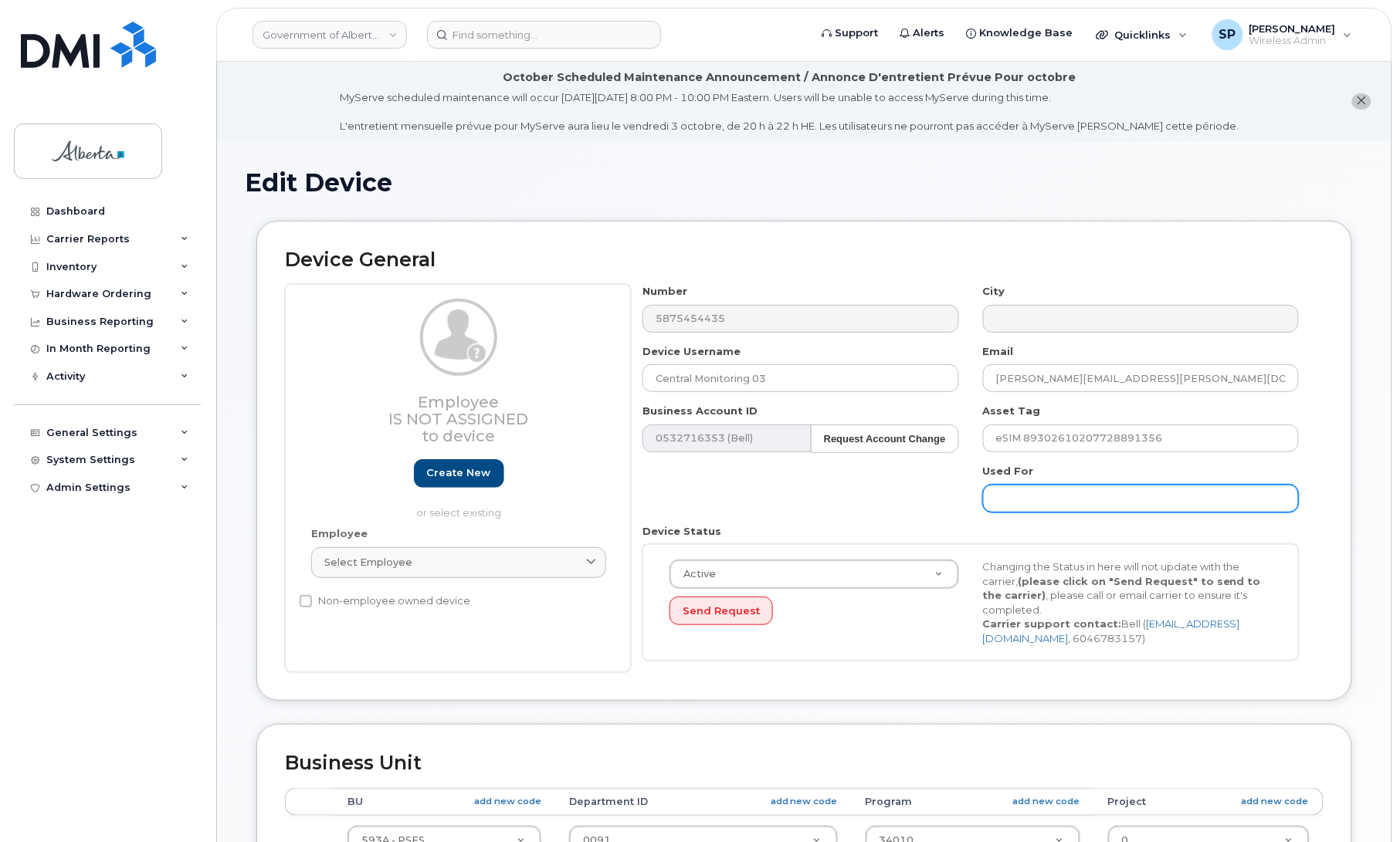
click at [1039, 486] on input "text" at bounding box center [1141, 498] width 316 height 28
paste input "[PERSON_NAME][EMAIL_ADDRESS][PERSON_NAME][DOMAIN_NAME]"
type input "[PERSON_NAME][EMAIL_ADDRESS][PERSON_NAME][DOMAIN_NAME]"
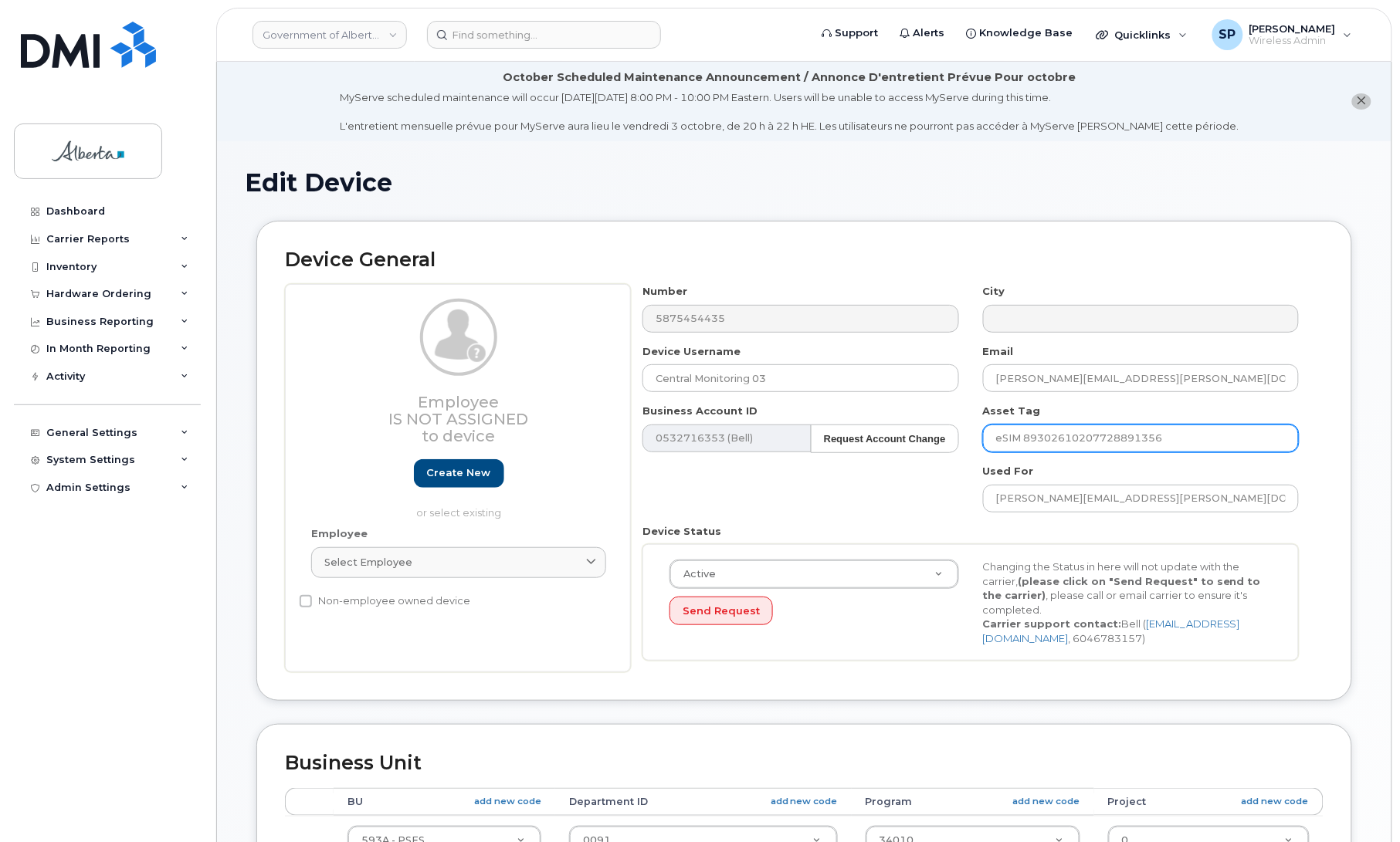
drag, startPoint x: 1172, startPoint y: 438, endPoint x: 1025, endPoint y: 434, distance: 147.1
click at [1025, 434] on input "eSIM 89302610207728891356" at bounding box center [1141, 438] width 316 height 28
drag, startPoint x: 1399, startPoint y: 455, endPoint x: 1408, endPoint y: 653, distance: 198.2
click at [1399, 653] on html "Government of [GEOGRAPHIC_DATA] (GOA) Support Alerts Knowledge Base Quicklinks …" at bounding box center [700, 725] width 1400 height 1450
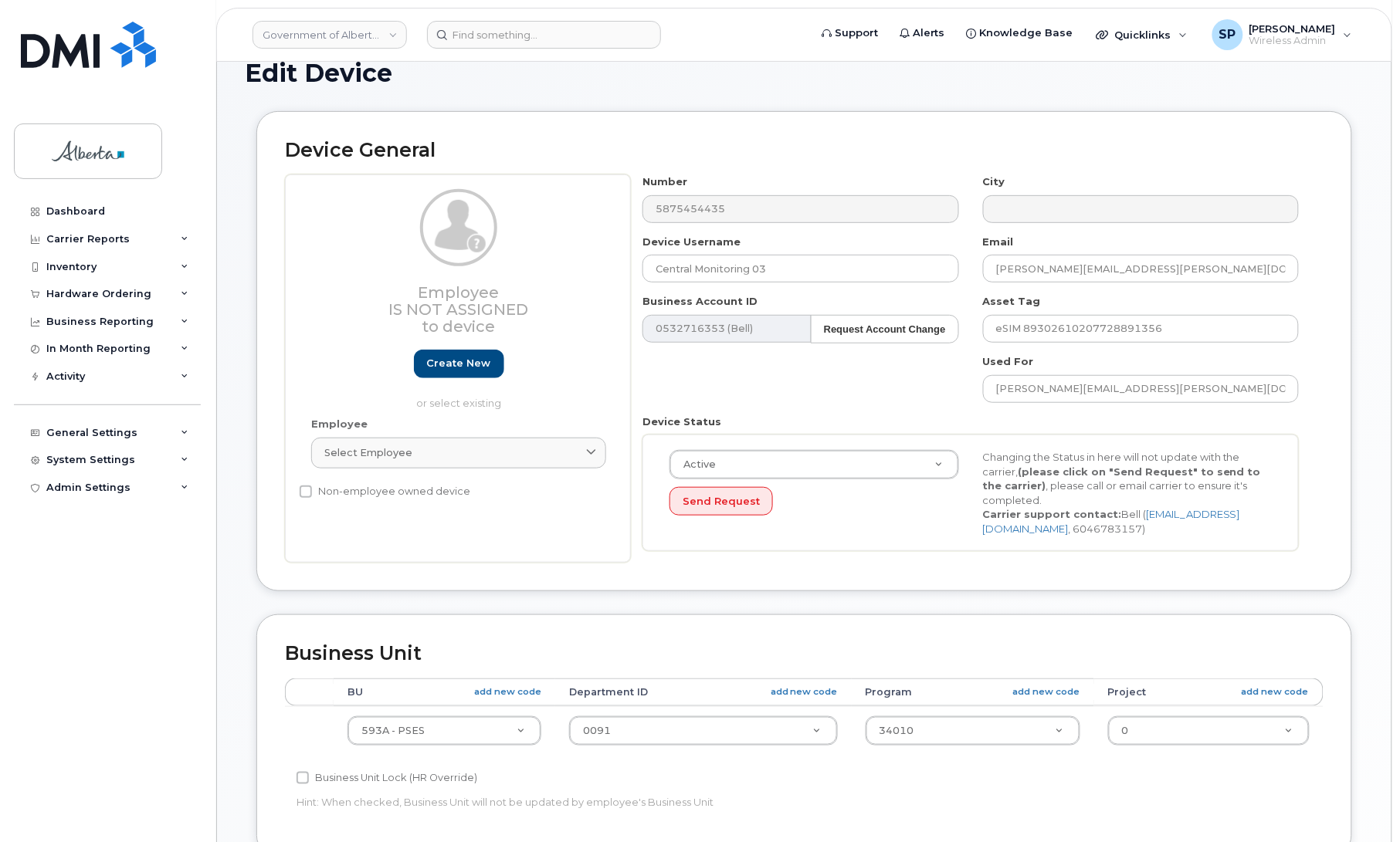
scroll to position [97, 0]
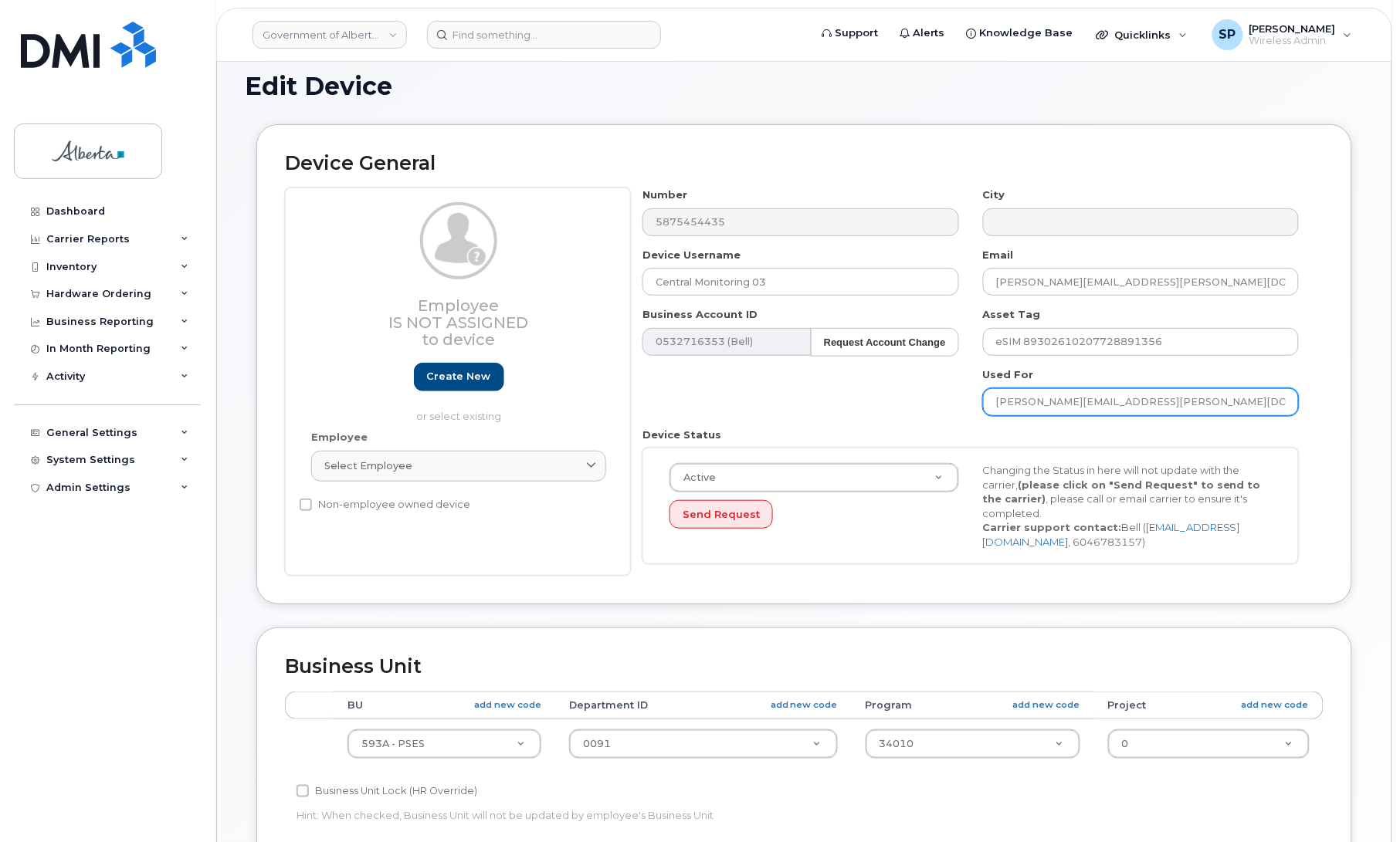
drag, startPoint x: 1176, startPoint y: 396, endPoint x: 896, endPoint y: 425, distance: 281.5
click at [896, 425] on div "Number 5875454435 City Device Username Central Monitoring 03 Email Harmeet.Aula…" at bounding box center [971, 382] width 681 height 388
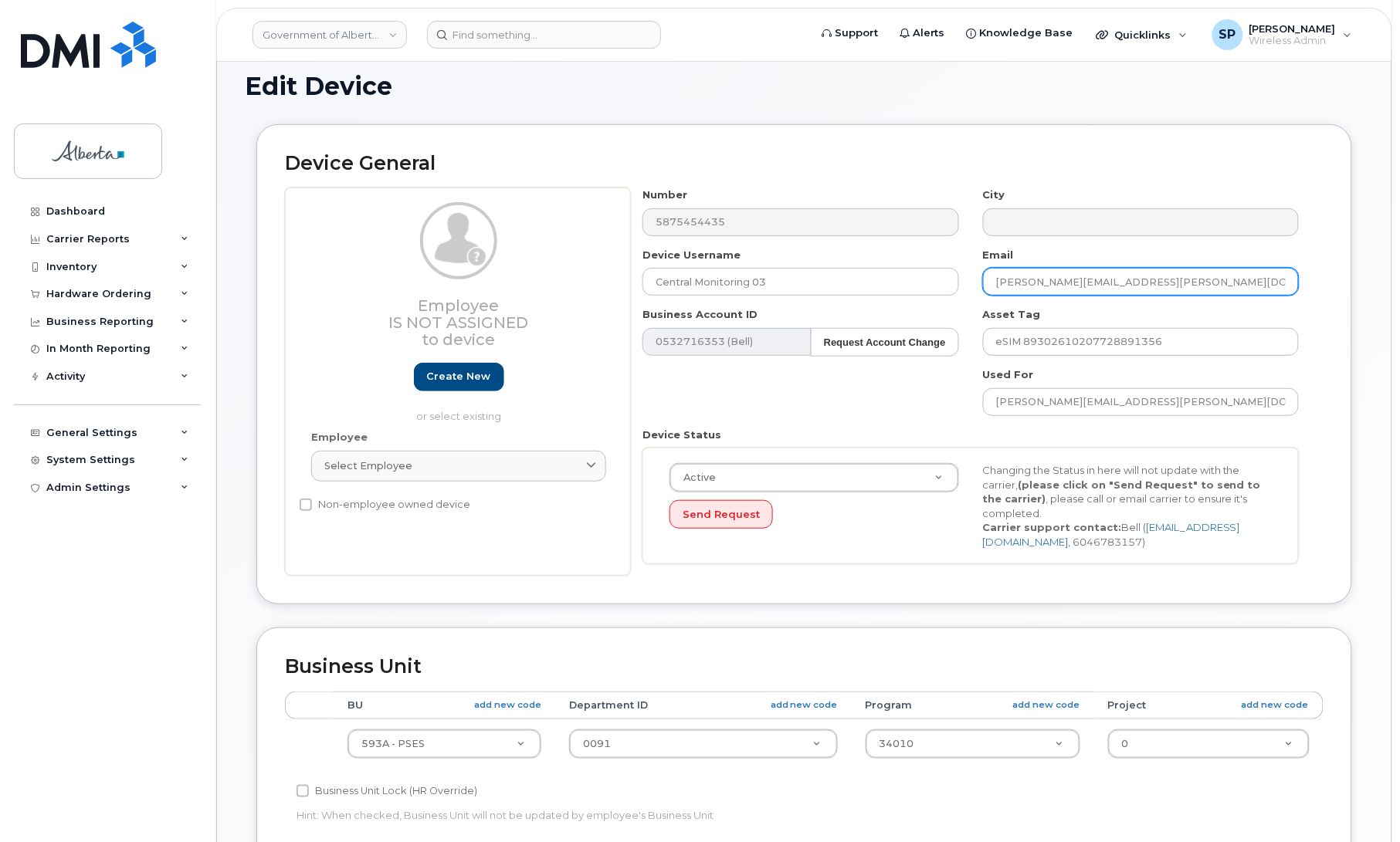
drag, startPoint x: 1118, startPoint y: 277, endPoint x: 962, endPoint y: 278, distance: 156.0
click at [962, 278] on div "Number 5875454435 City Device Username Central Monitoring 03 Email Harmeet.Aula…" at bounding box center [971, 382] width 681 height 388
paste input "Ashley.Stevenson"
type input "[PERSON_NAME][EMAIL_ADDRESS][PERSON_NAME][DOMAIN_NAME]"
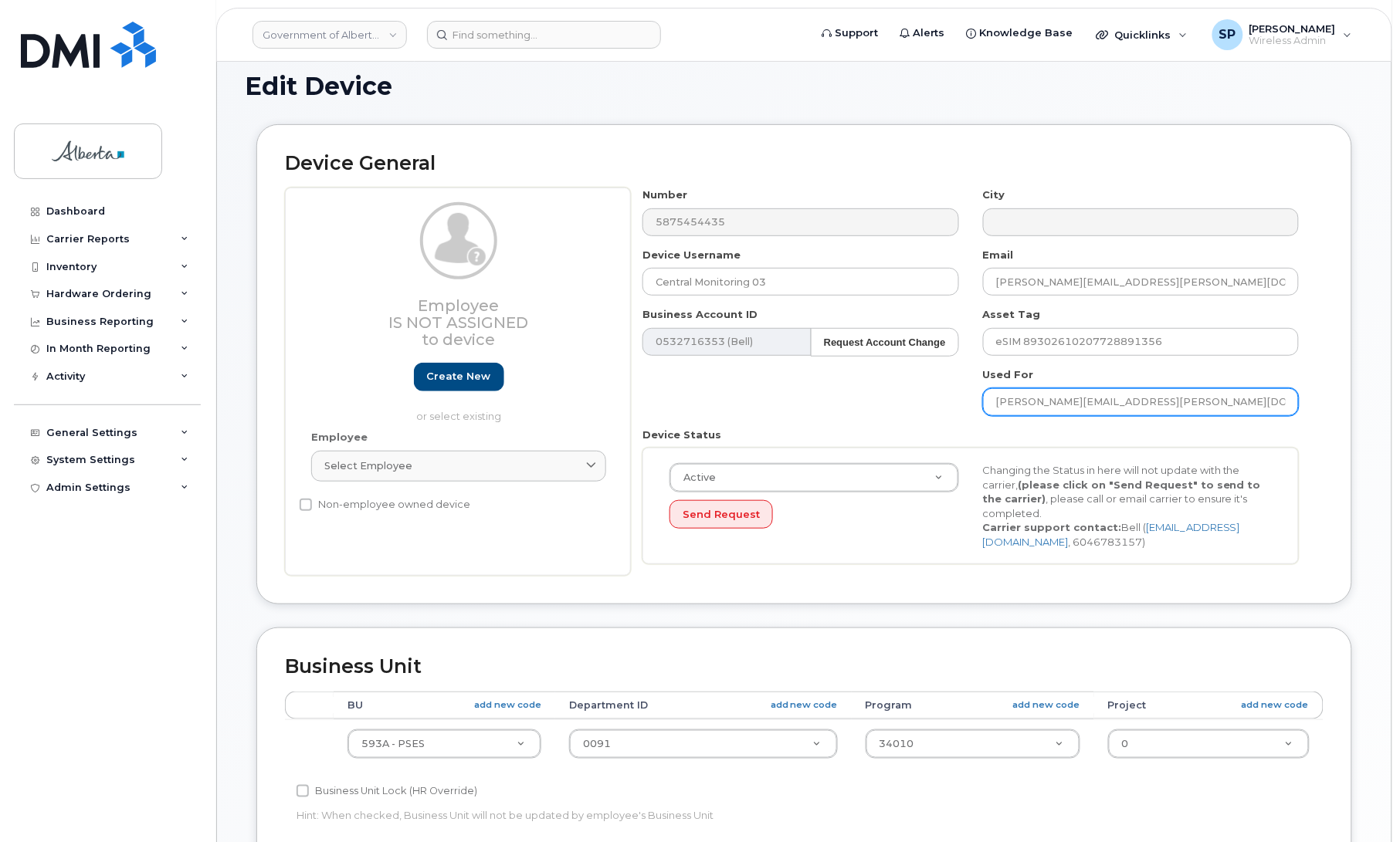
drag, startPoint x: 1160, startPoint y: 402, endPoint x: 919, endPoint y: 417, distance: 241.5
click at [919, 417] on div "Number 5875454435 City Device Username Central Monitoring 03 Email Ashley.Steve…" at bounding box center [971, 382] width 681 height 388
paste input "cmu-phones.i"
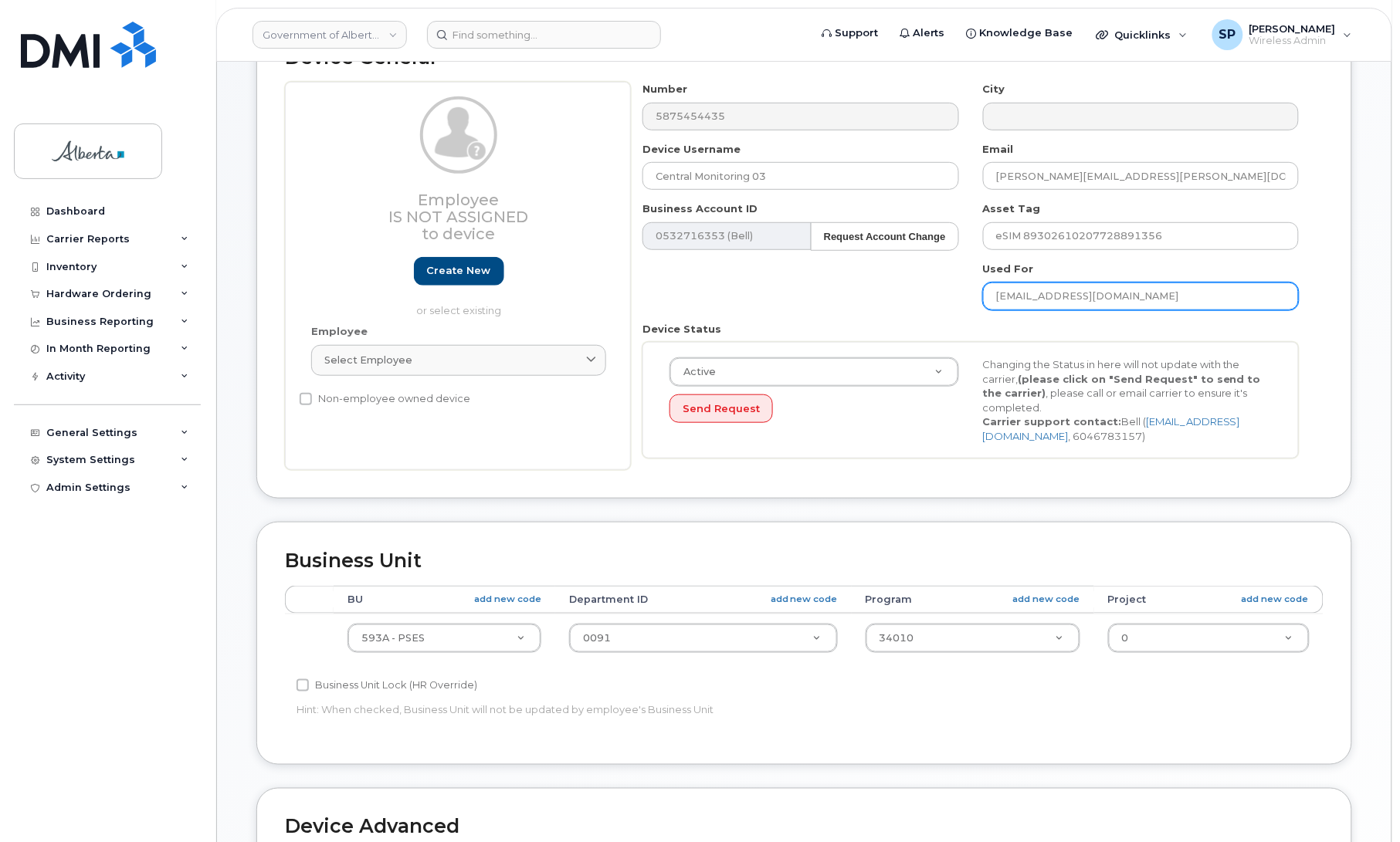
scroll to position [201, 0]
type input "cmu-phones.i@gov.ab.ca"
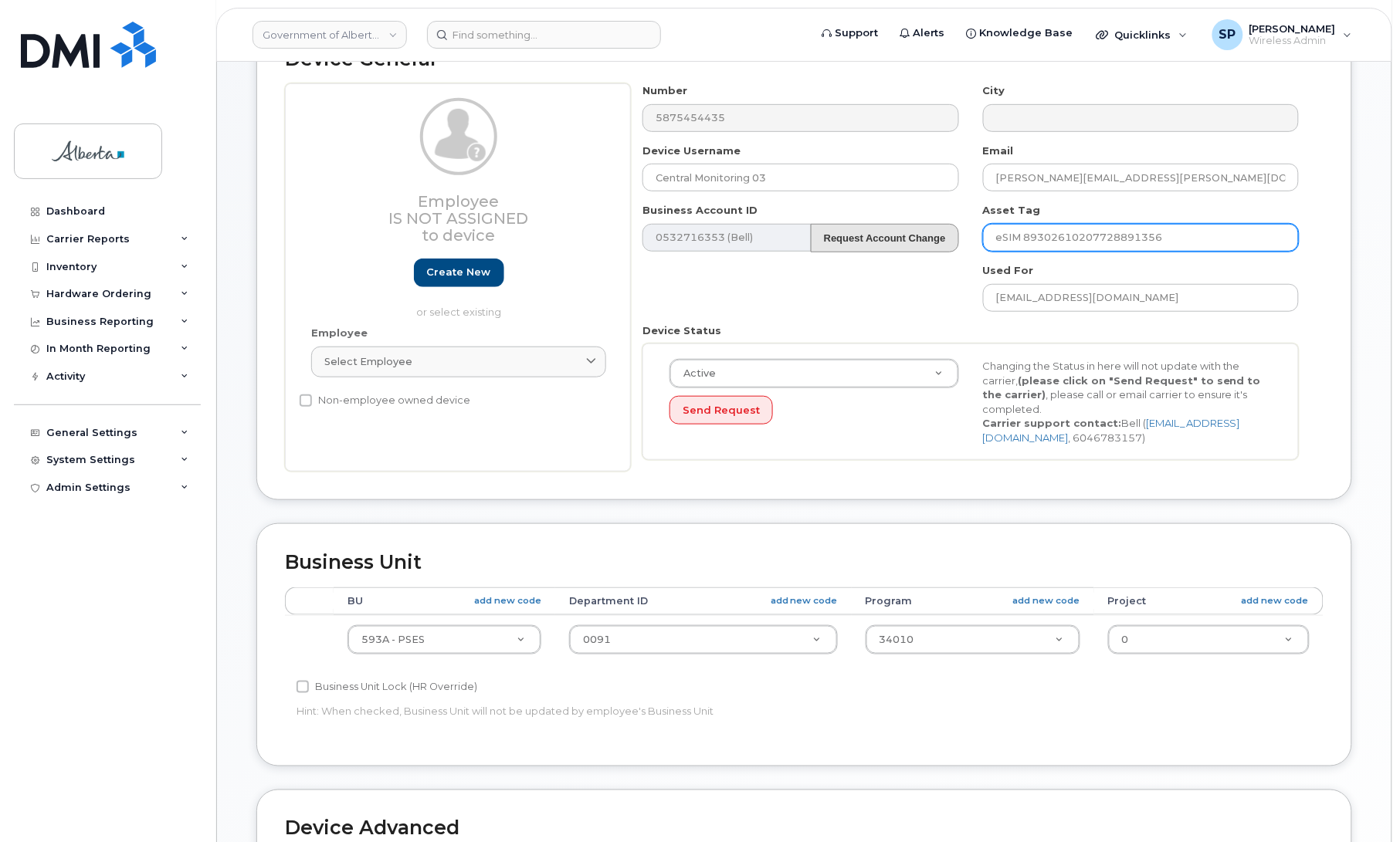
drag, startPoint x: 1183, startPoint y: 235, endPoint x: 928, endPoint y: 236, distance: 255.0
click at [928, 236] on div "Number 5875454435 City Device Username Central Monitoring 03 Email Ashley.Steve…" at bounding box center [971, 277] width 681 height 388
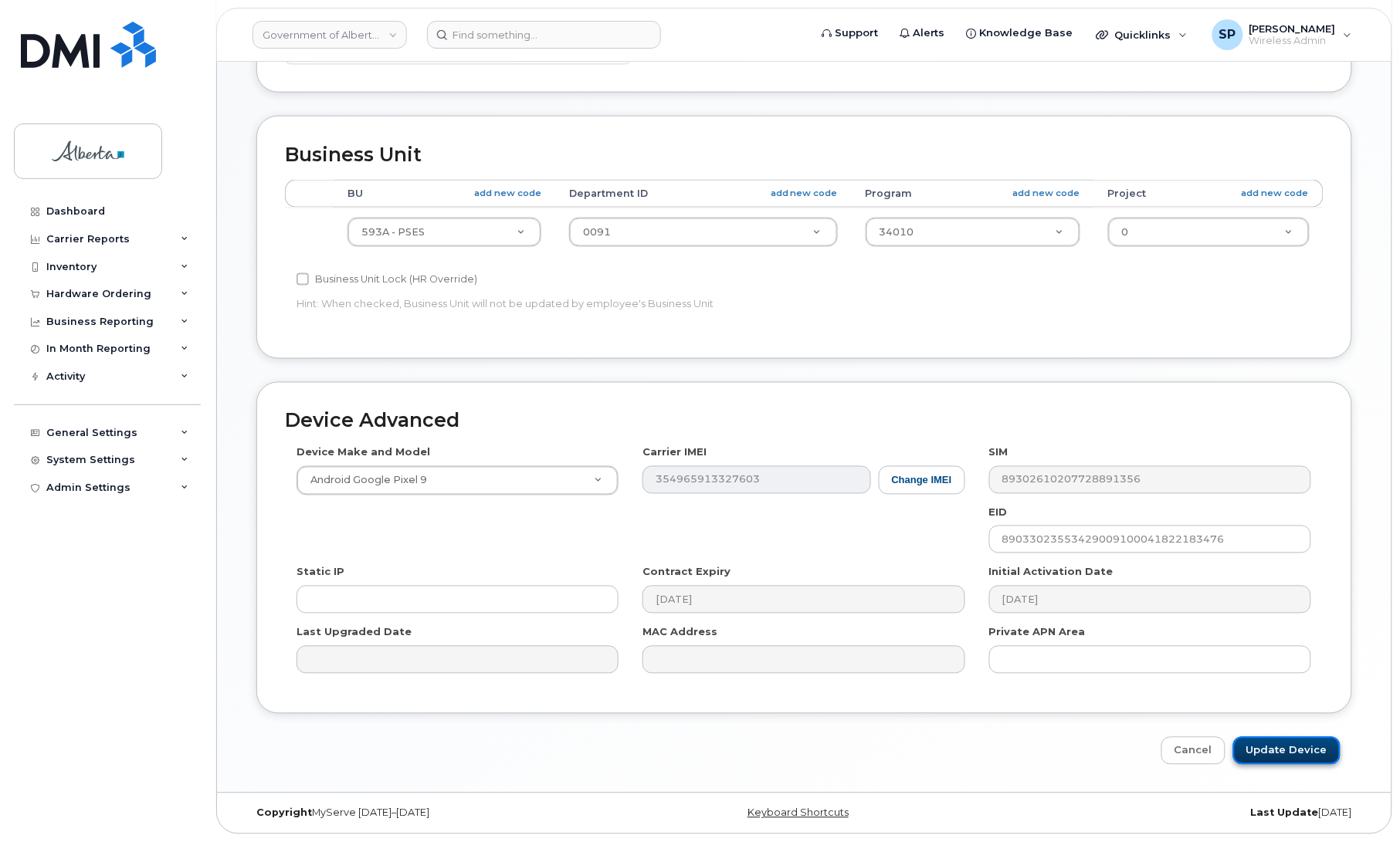
click at [1303, 752] on input "Update Device" at bounding box center [1287, 752] width 107 height 29
type input "Saving..."
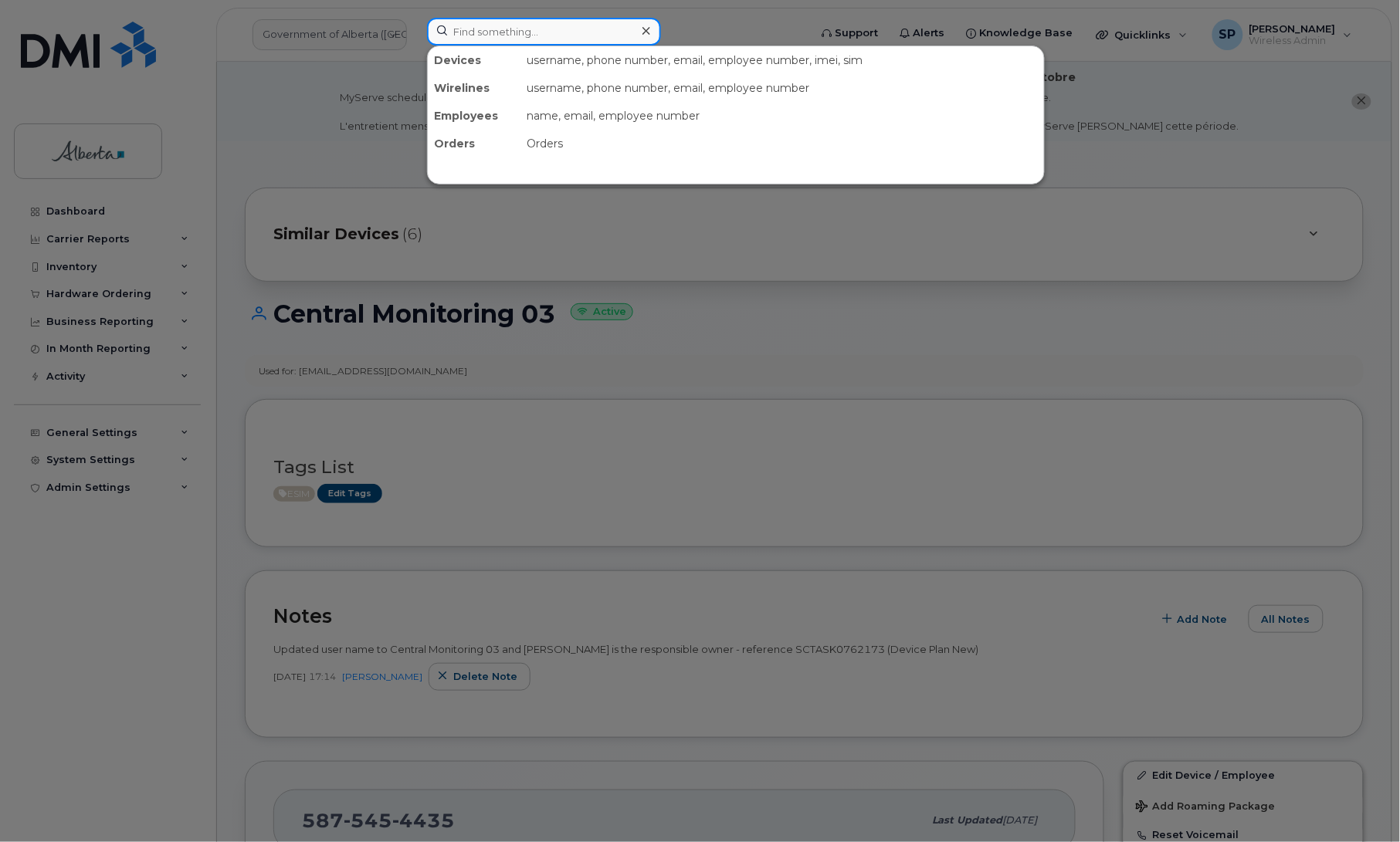
click at [568, 32] on input at bounding box center [543, 31] width 234 height 28
paste input "[PHONE_NUMBER]"
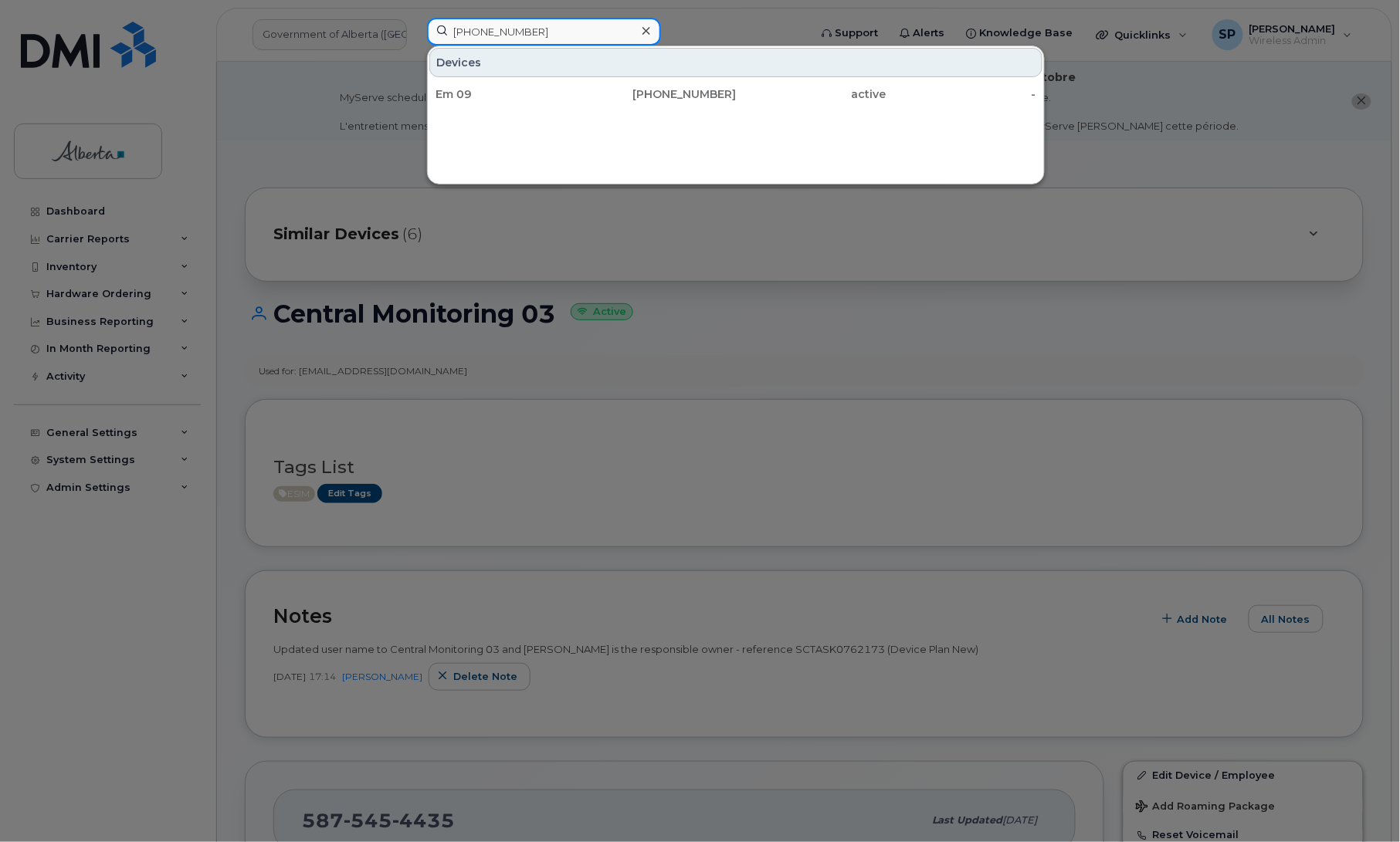
type input "[PHONE_NUMBER]"
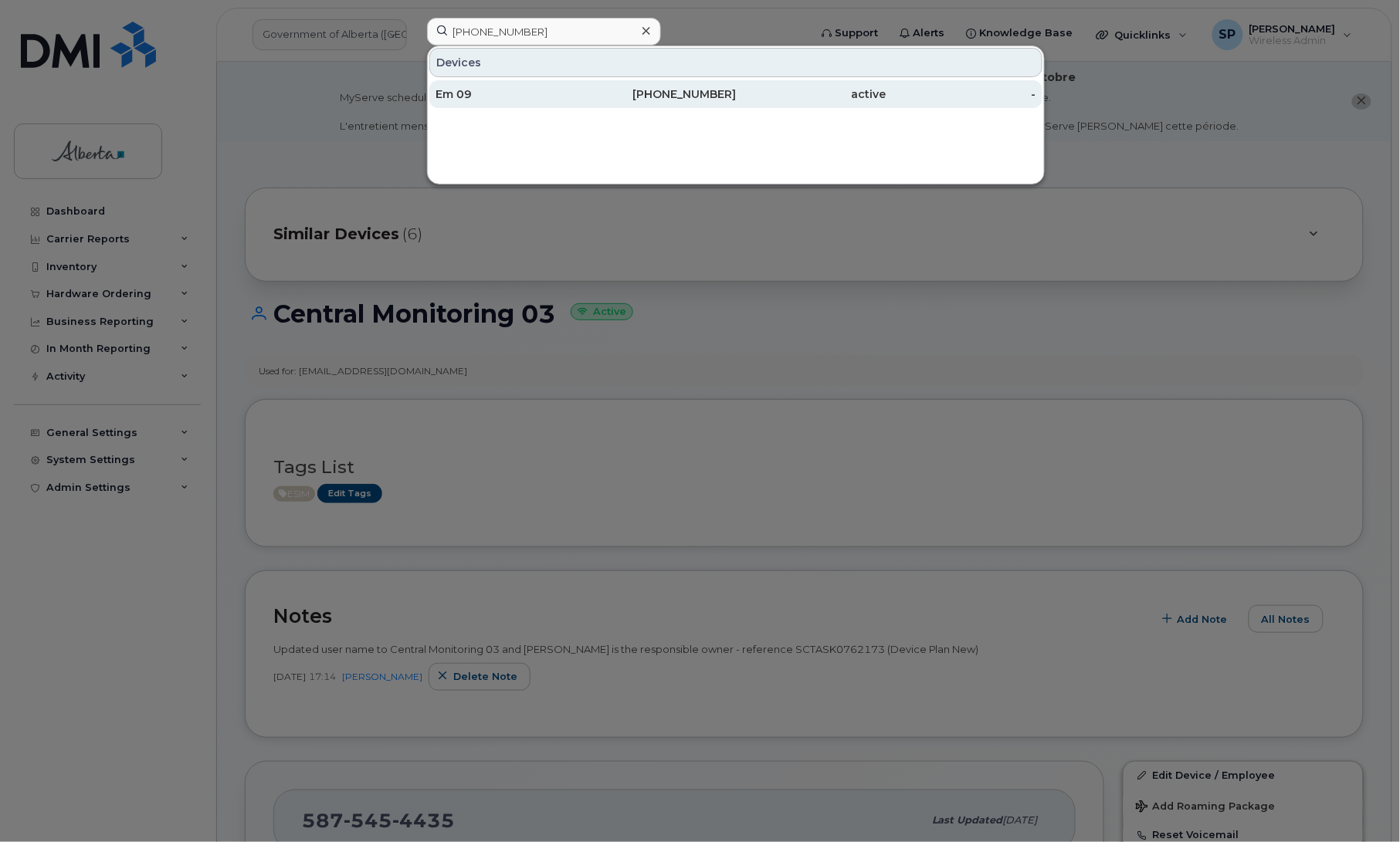
click at [468, 94] on div "Em 09" at bounding box center [511, 94] width 151 height 15
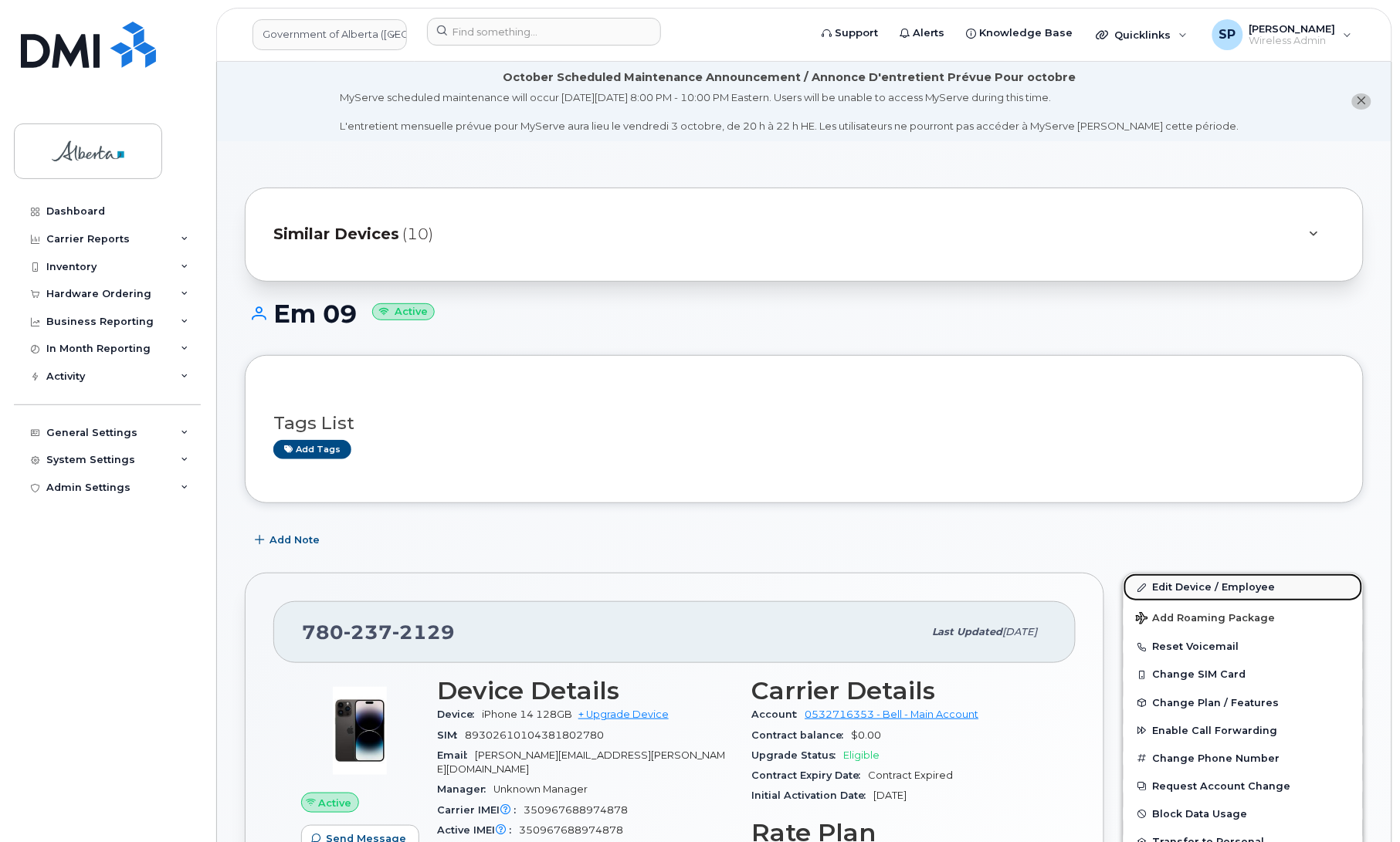
click at [1210, 589] on link "Edit Device / Employee" at bounding box center [1244, 587] width 240 height 28
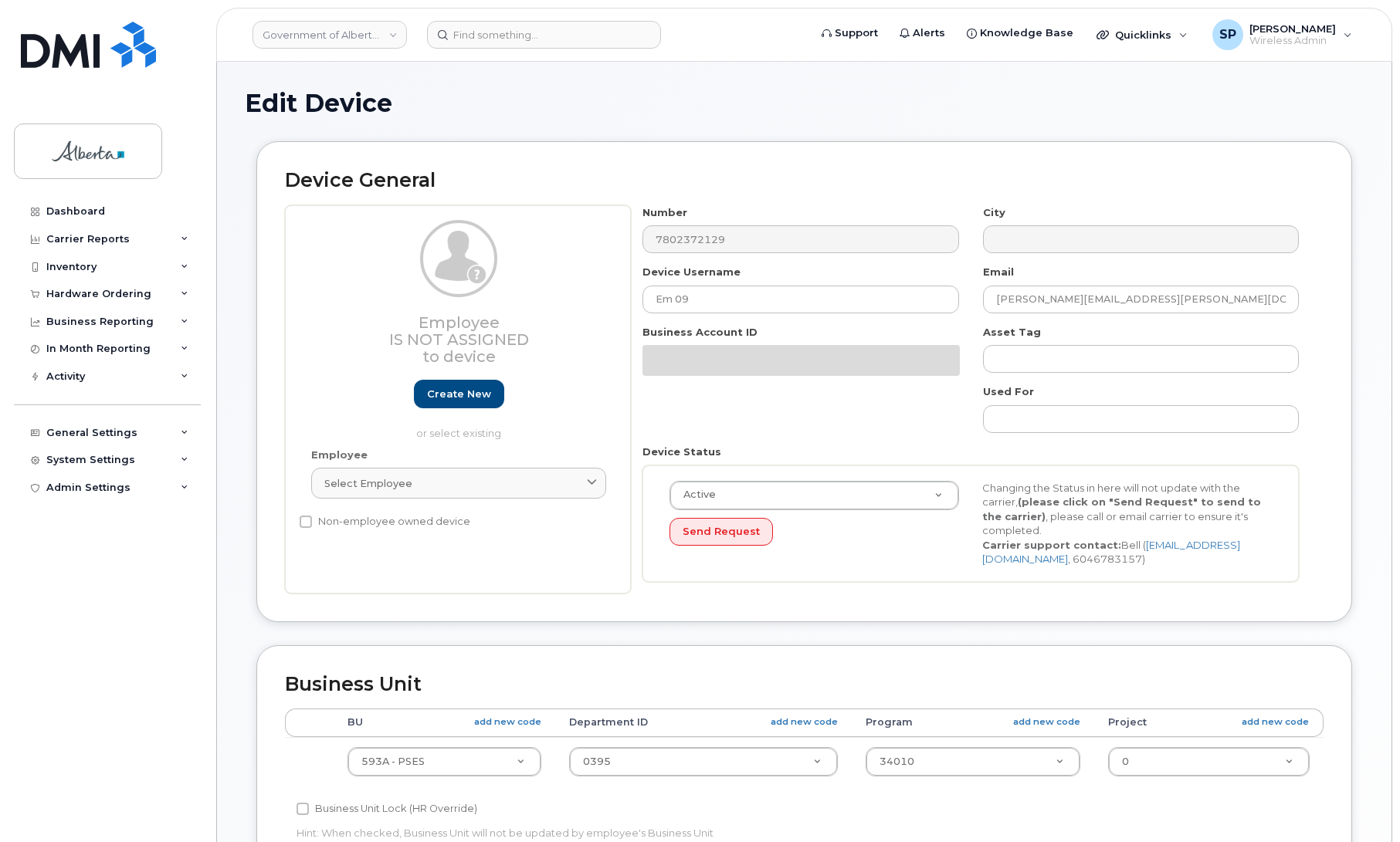
select select "4797682"
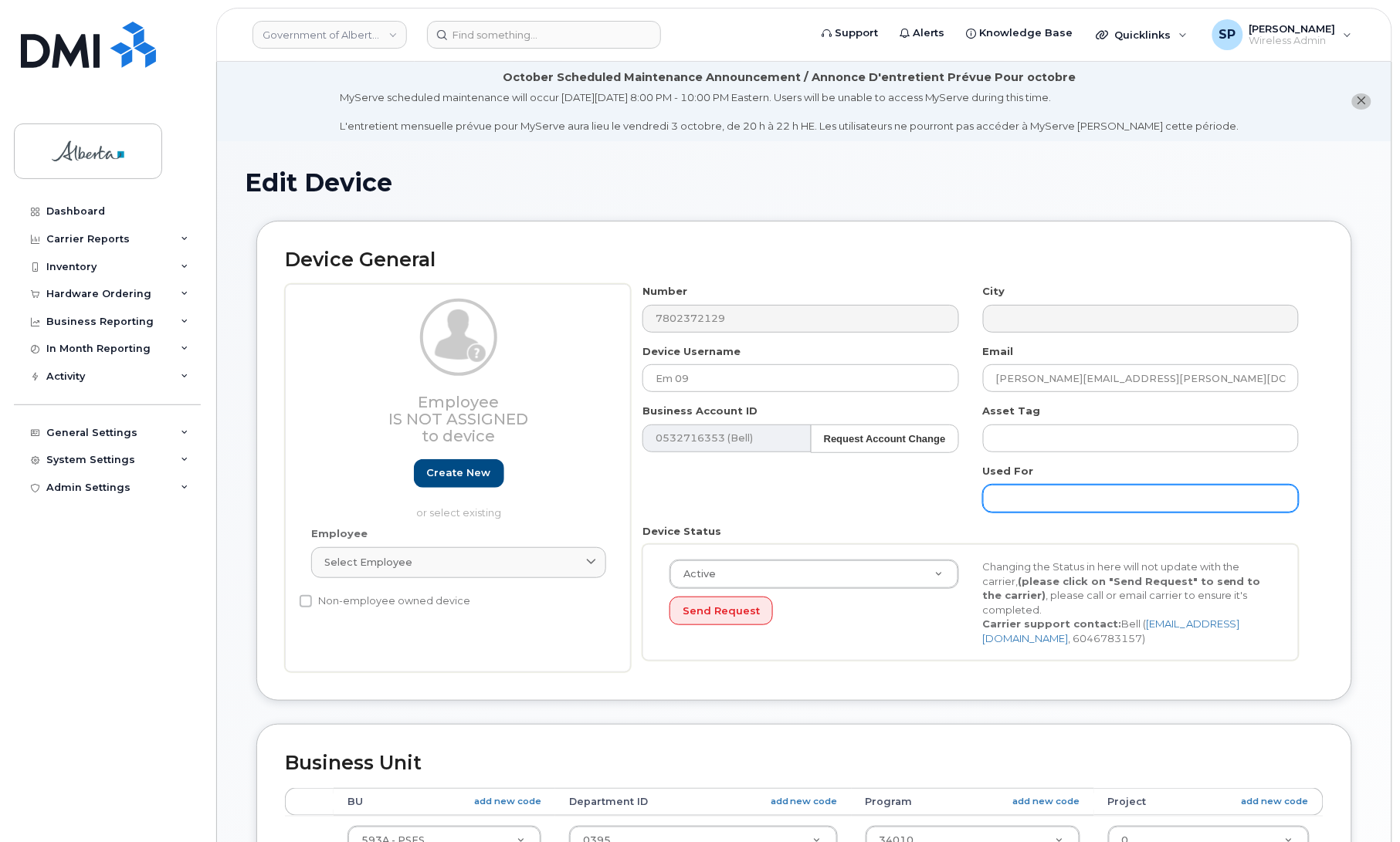
click at [1055, 496] on input "text" at bounding box center [1141, 498] width 316 height 28
paste input "emp-cmu.i@gov.ab.ca"
type input "emp-cmu.i@gov.ab.ca"
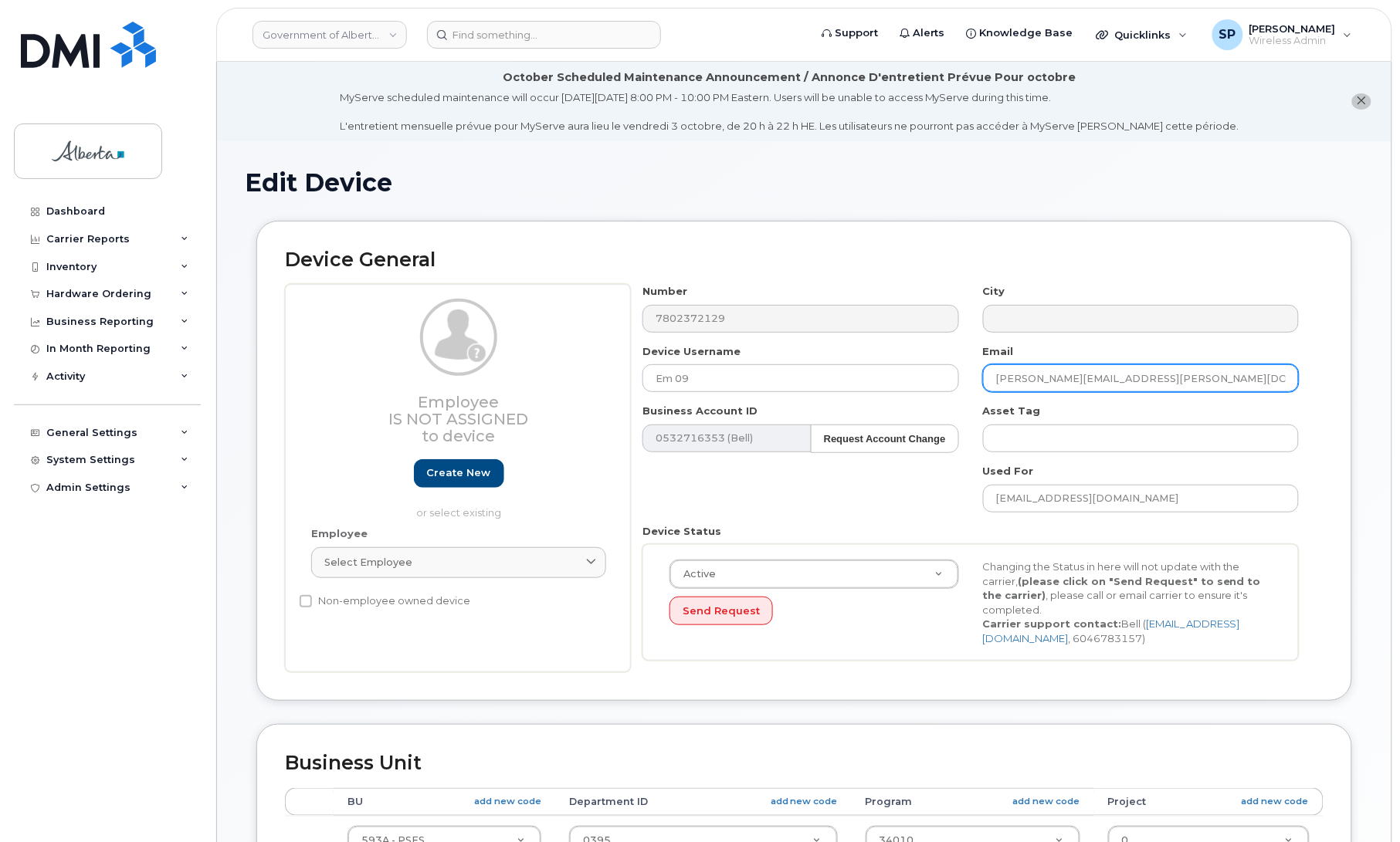
drag, startPoint x: 1160, startPoint y: 384, endPoint x: 965, endPoint y: 387, distance: 195.0
click at [965, 387] on div "Number 7802372129 City Device Username Em 09 Email Reily.Seddon@gov.ab.ca Busin…" at bounding box center [971, 478] width 681 height 388
paste input "Ashley.Stevens"
type input "Ashley.Stevenson@gov.ab.ca"
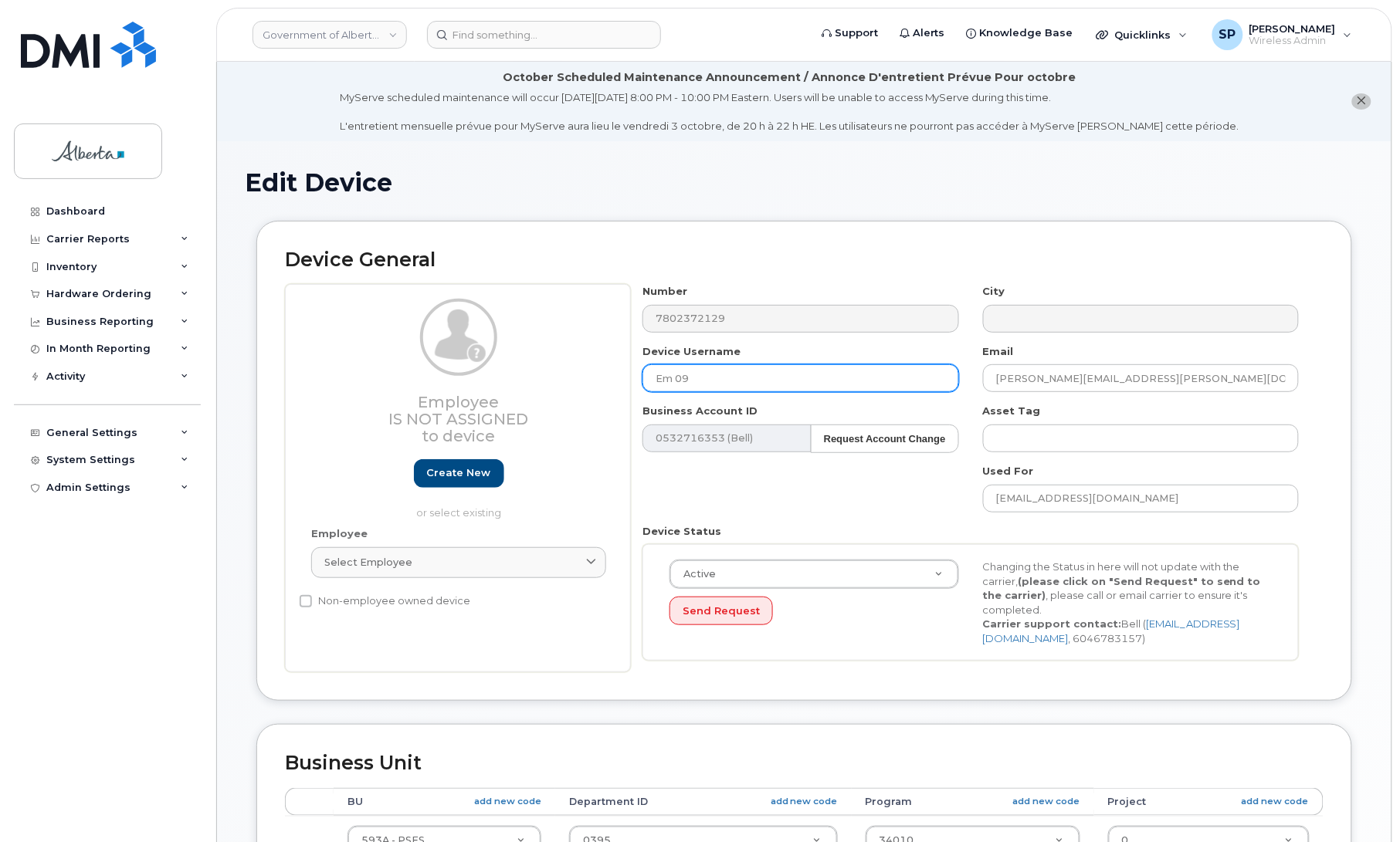
drag, startPoint x: 708, startPoint y: 372, endPoint x: 642, endPoint y: 375, distance: 66.1
click at [642, 375] on input "Em 09" at bounding box center [800, 378] width 316 height 28
type input "Central Monitoring 04"
drag, startPoint x: 1399, startPoint y: 279, endPoint x: 1402, endPoint y: 556, distance: 277.0
click at [1399, 556] on html "Government of Alberta (GOA) Support Alerts Knowledge Base Quicklinks Suspend / …" at bounding box center [700, 725] width 1400 height 1450
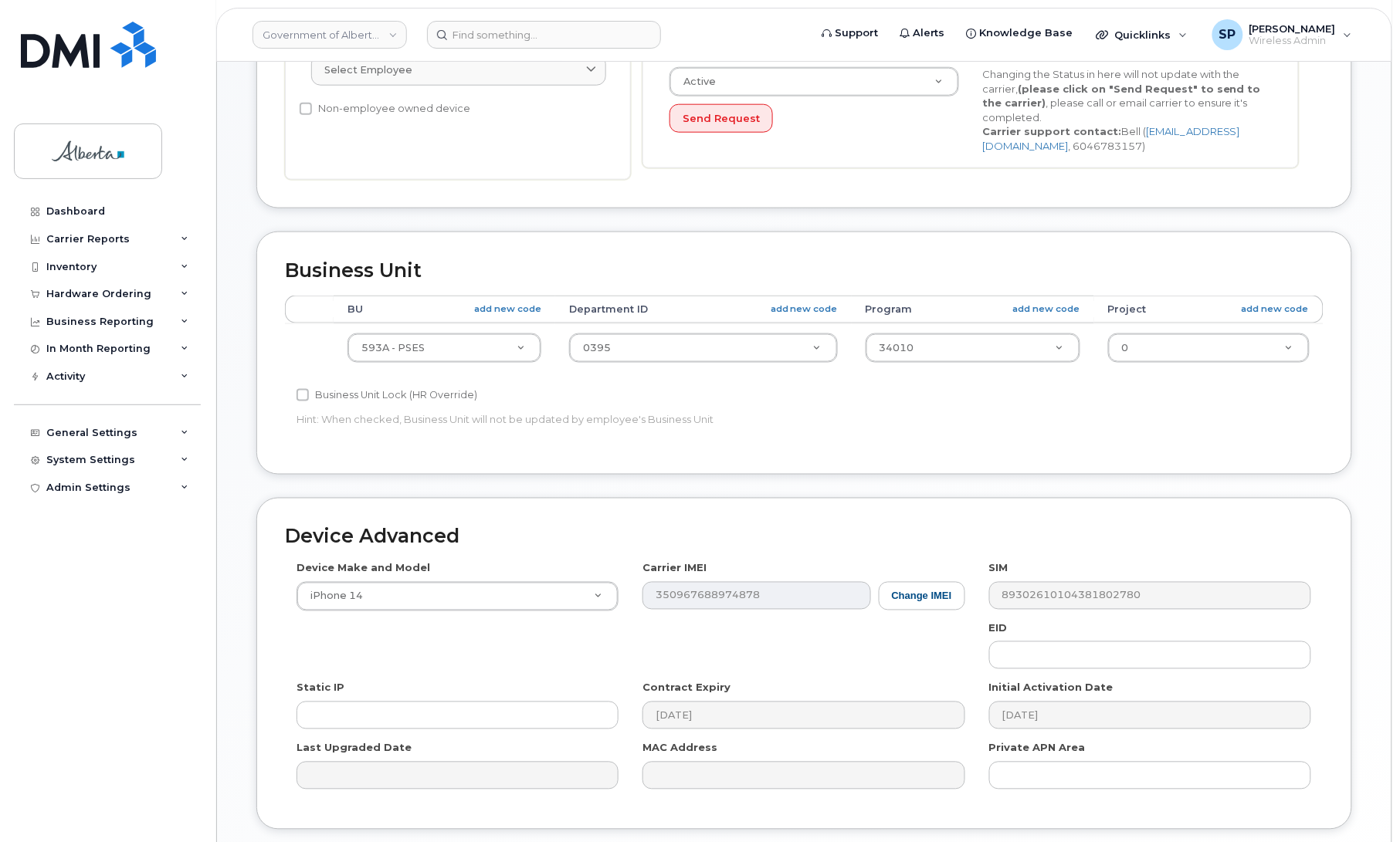
scroll to position [611, 0]
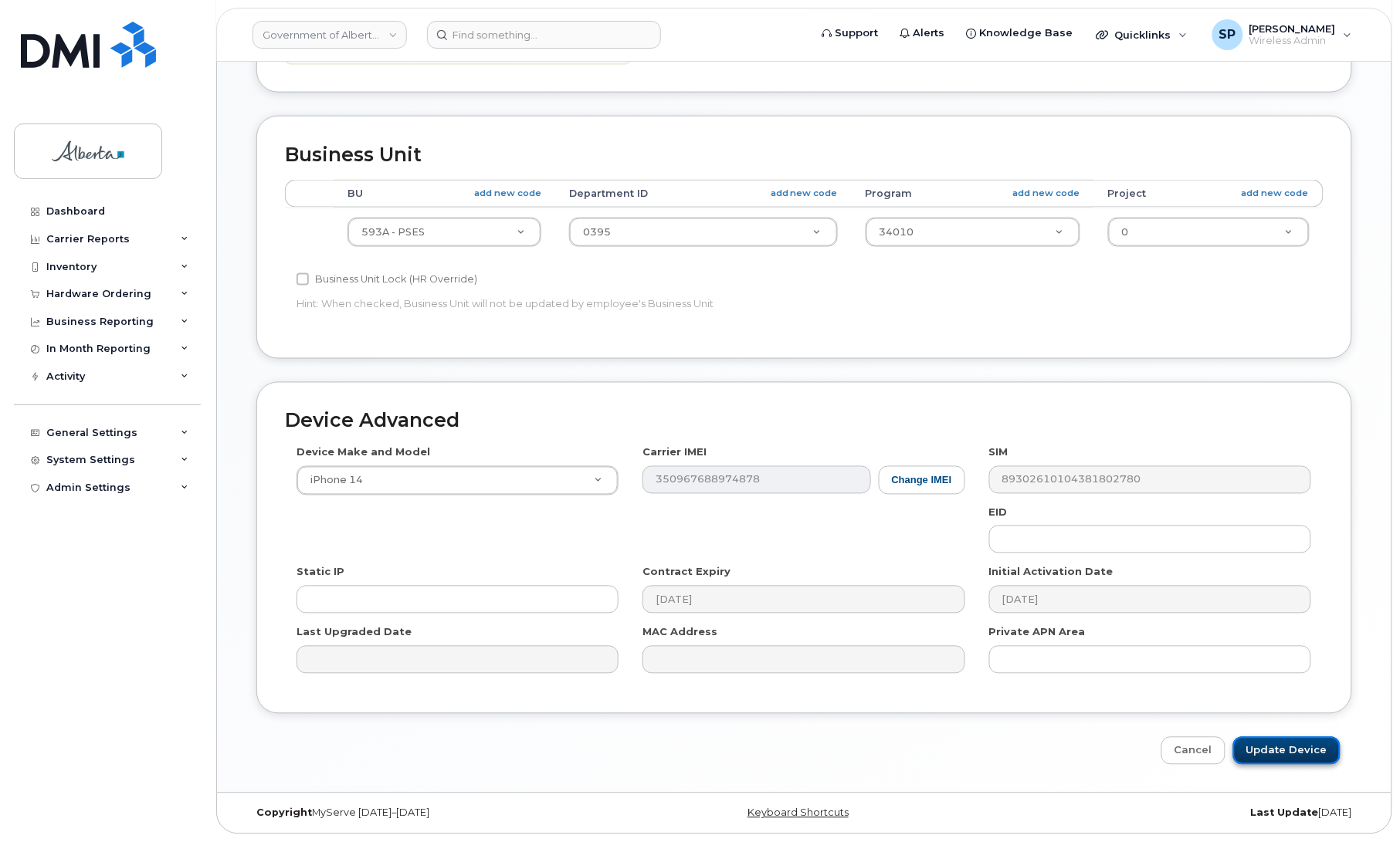
click at [1268, 755] on input "Update Device" at bounding box center [1287, 752] width 107 height 29
type input "Saving..."
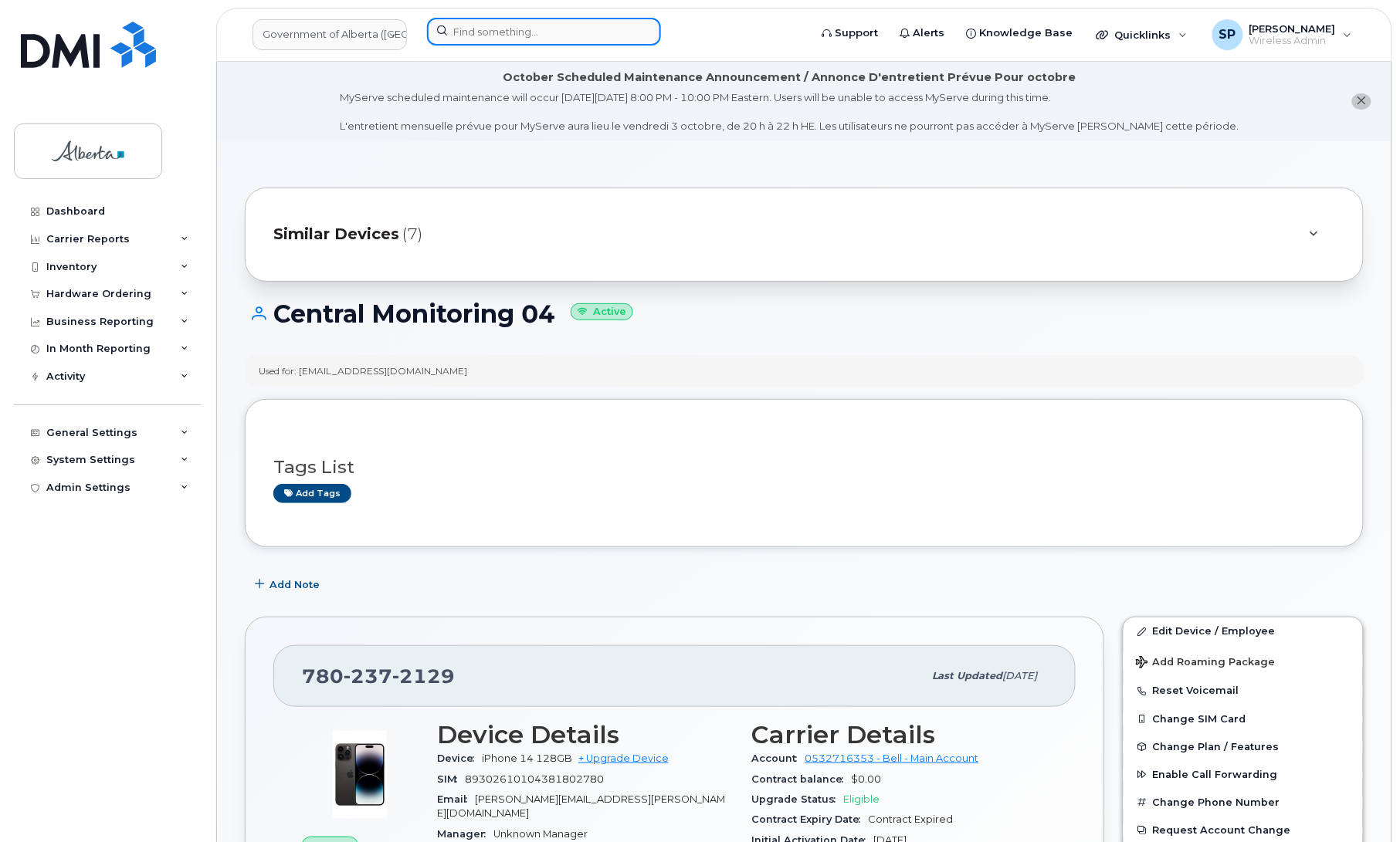
click at [577, 33] on input at bounding box center [543, 31] width 234 height 28
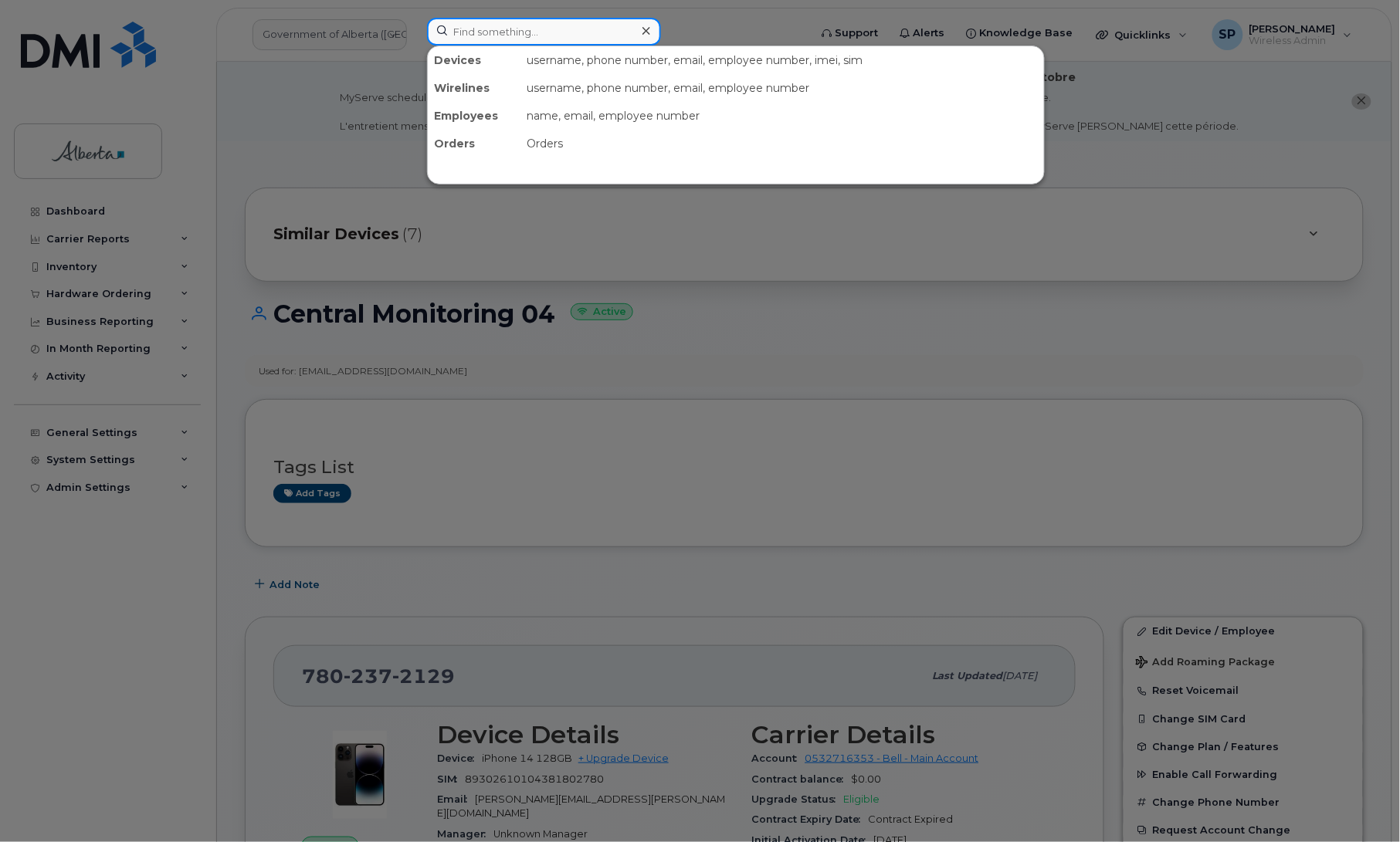
paste input "[PHONE_NUMBER]"
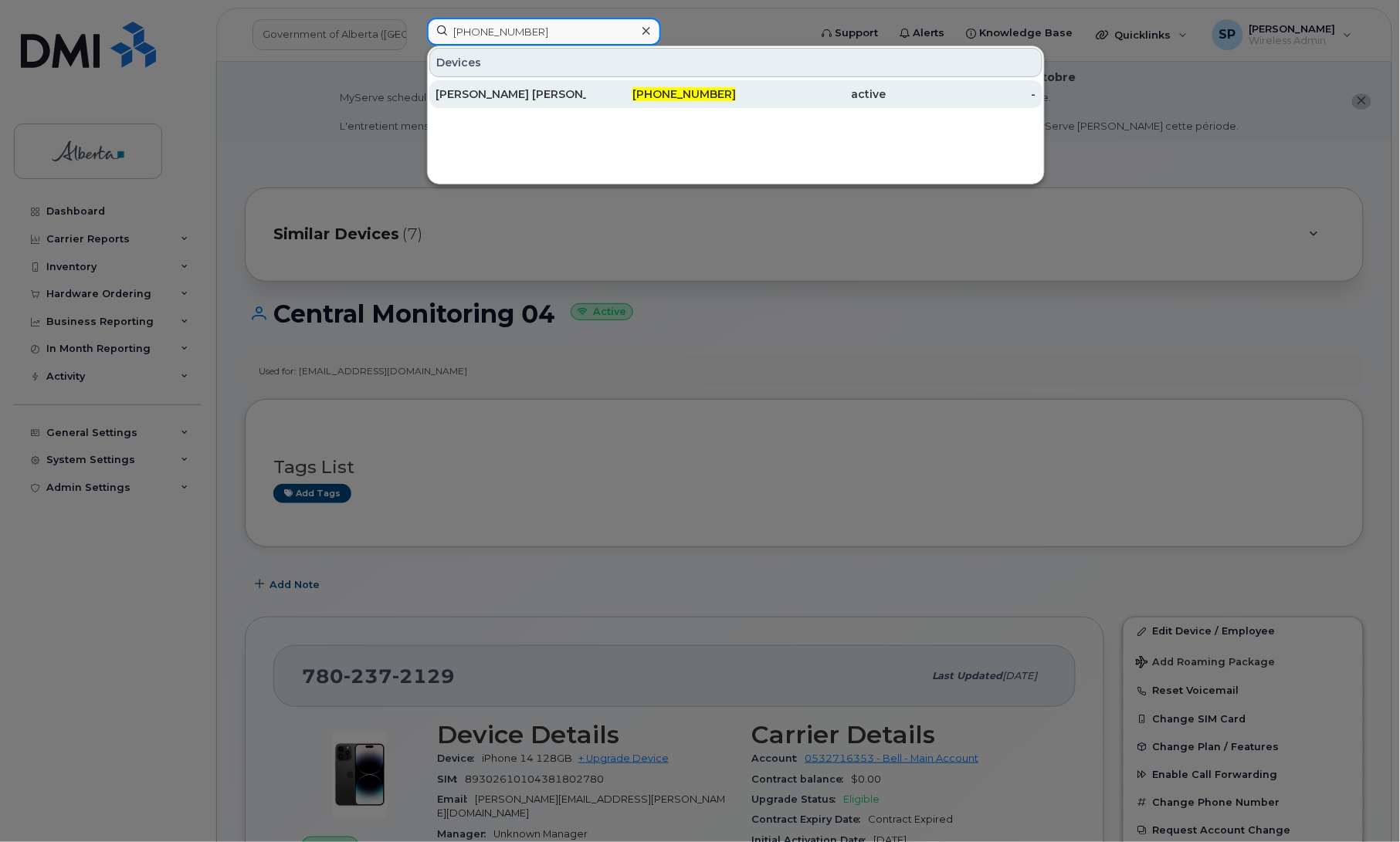
type input "[PHONE_NUMBER]"
click at [502, 91] on div "[PERSON_NAME] [PERSON_NAME]" at bounding box center [511, 94] width 151 height 15
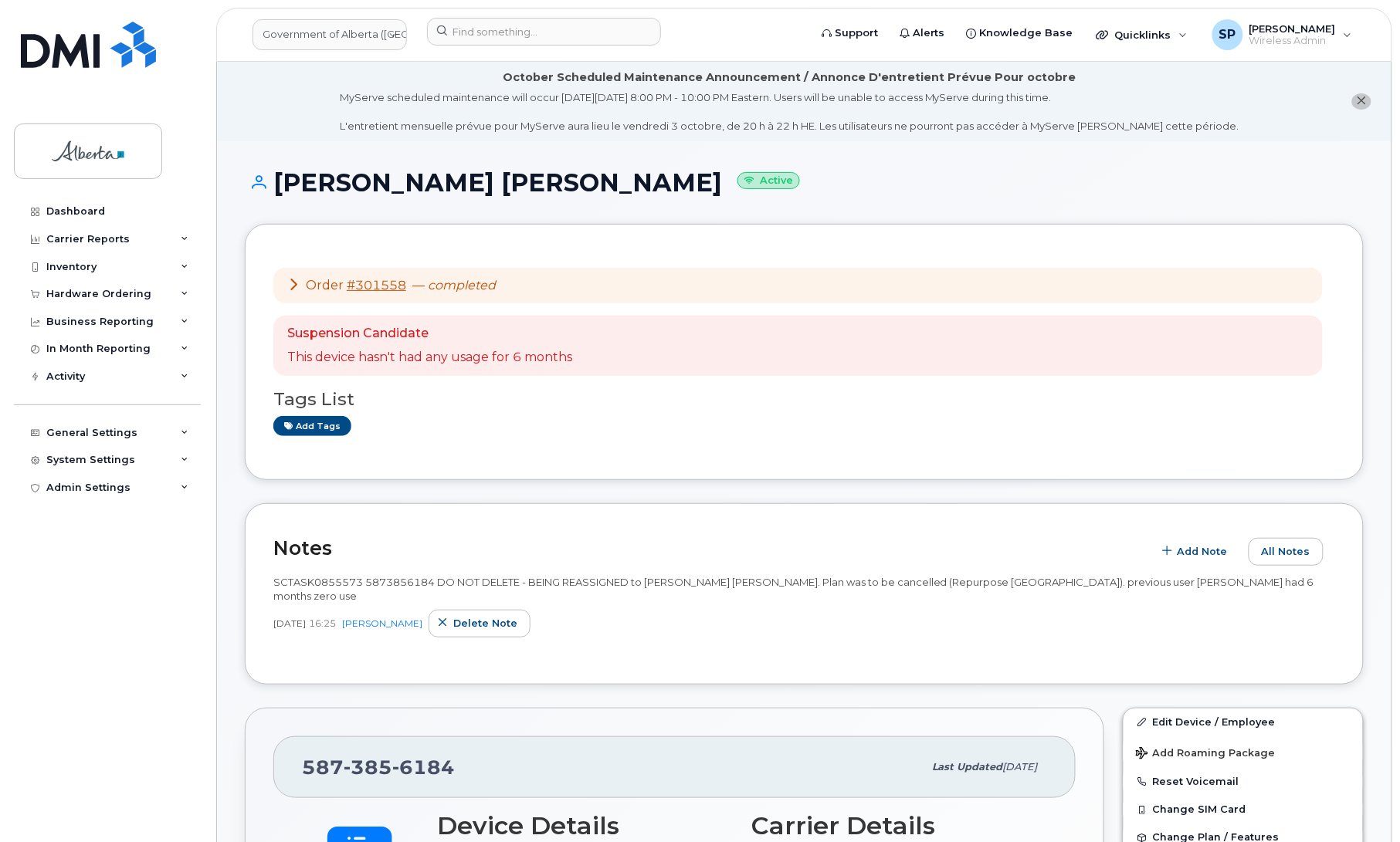
click at [1195, 709] on link "Edit Device / Employee" at bounding box center [1244, 722] width 240 height 28
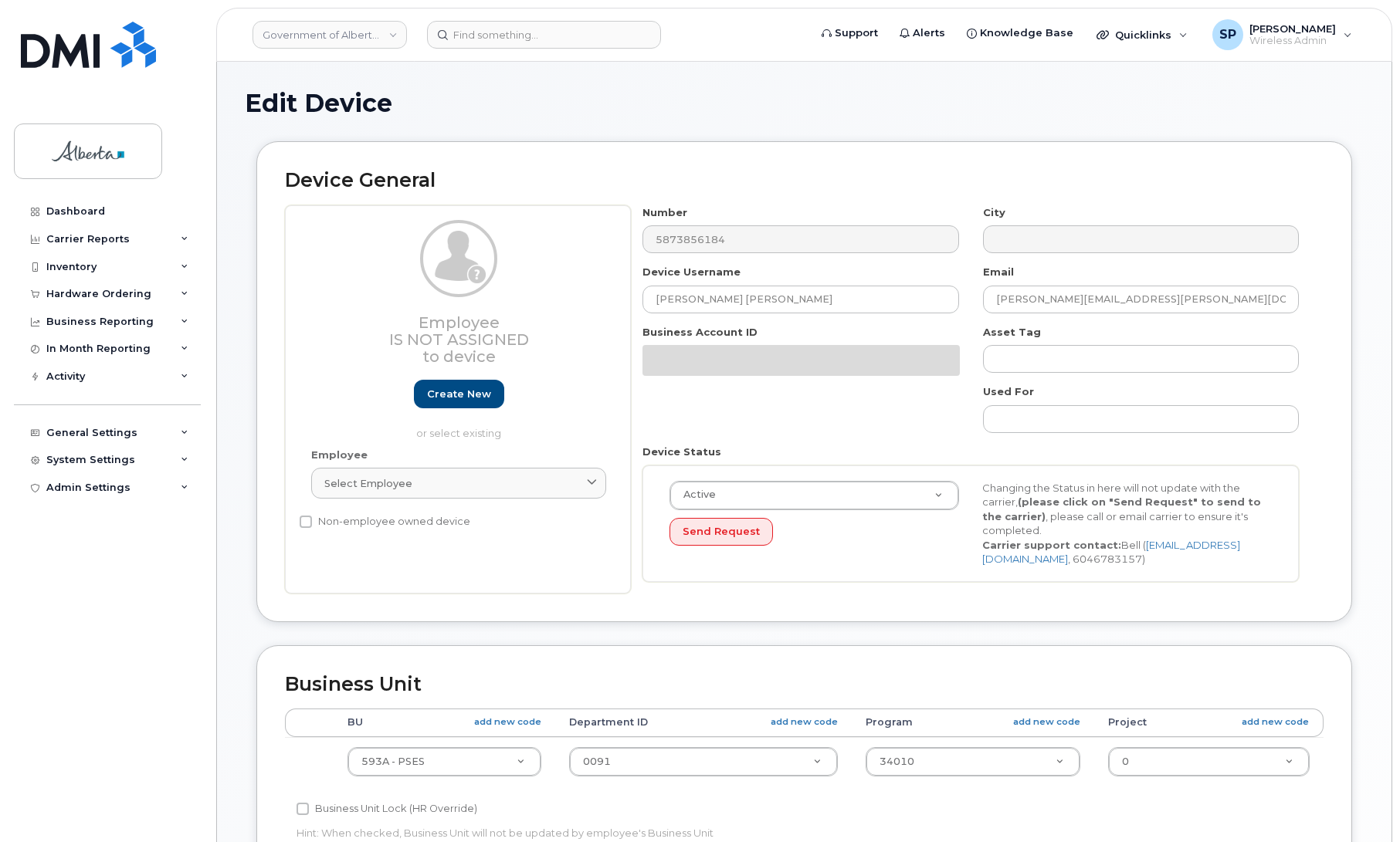
select select "4797682"
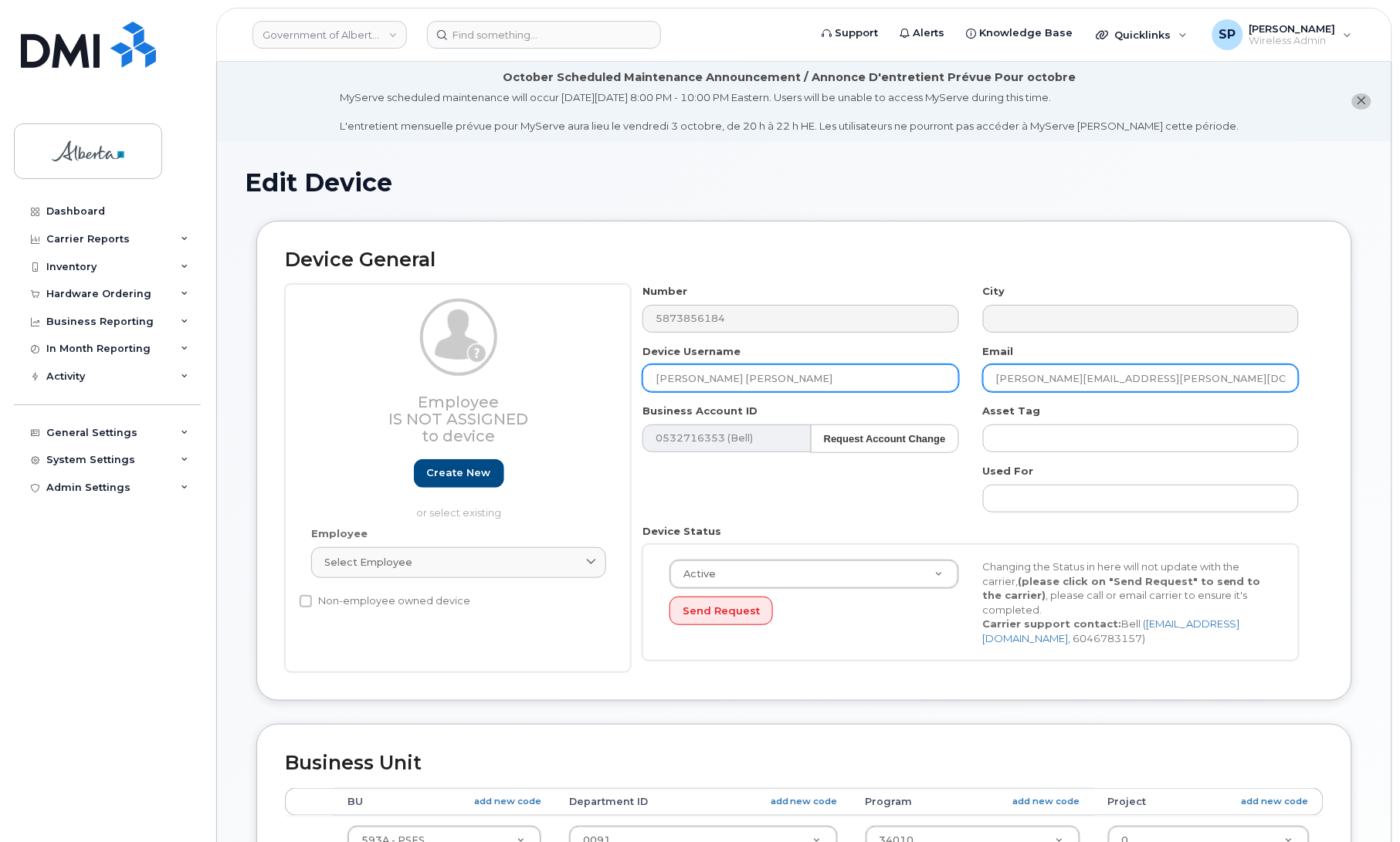
drag, startPoint x: 1127, startPoint y: 381, endPoint x: 914, endPoint y: 380, distance: 213.0
click at [914, 380] on div "Number 5873856184 City Device Username Jensen Barss Email Jensen.Barss@gov.ab.c…" at bounding box center [971, 478] width 681 height 388
paste input "Ashley.Stevenson"
type input "[PERSON_NAME][EMAIL_ADDRESS][PERSON_NAME][DOMAIN_NAME]"
drag, startPoint x: 745, startPoint y: 380, endPoint x: 612, endPoint y: 373, distance: 133.2
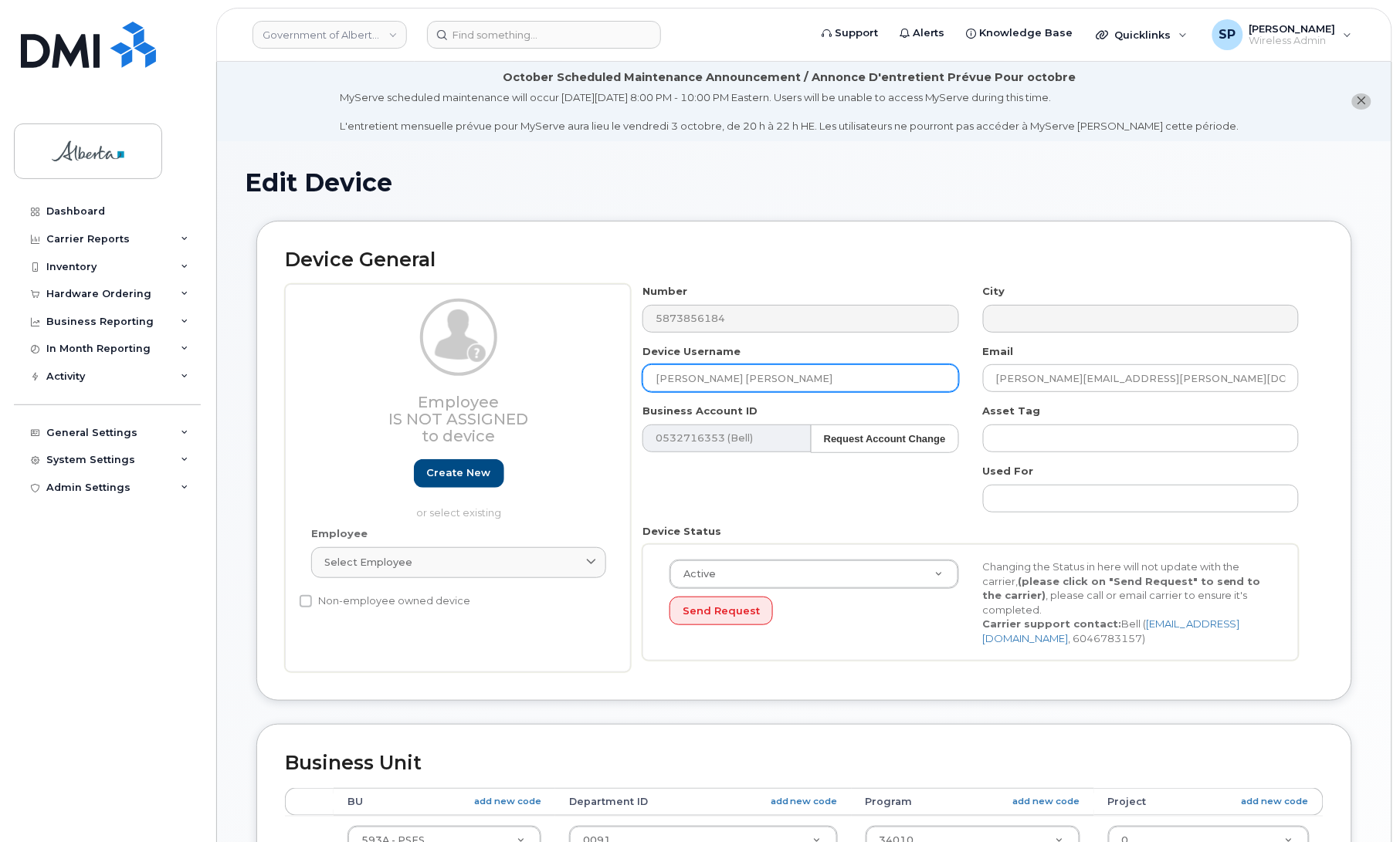
click at [612, 373] on div "Employee Is not assigned to device Create new or select existing Employee Selec…" at bounding box center [804, 478] width 1038 height 388
type input "Central Monitoring 05"
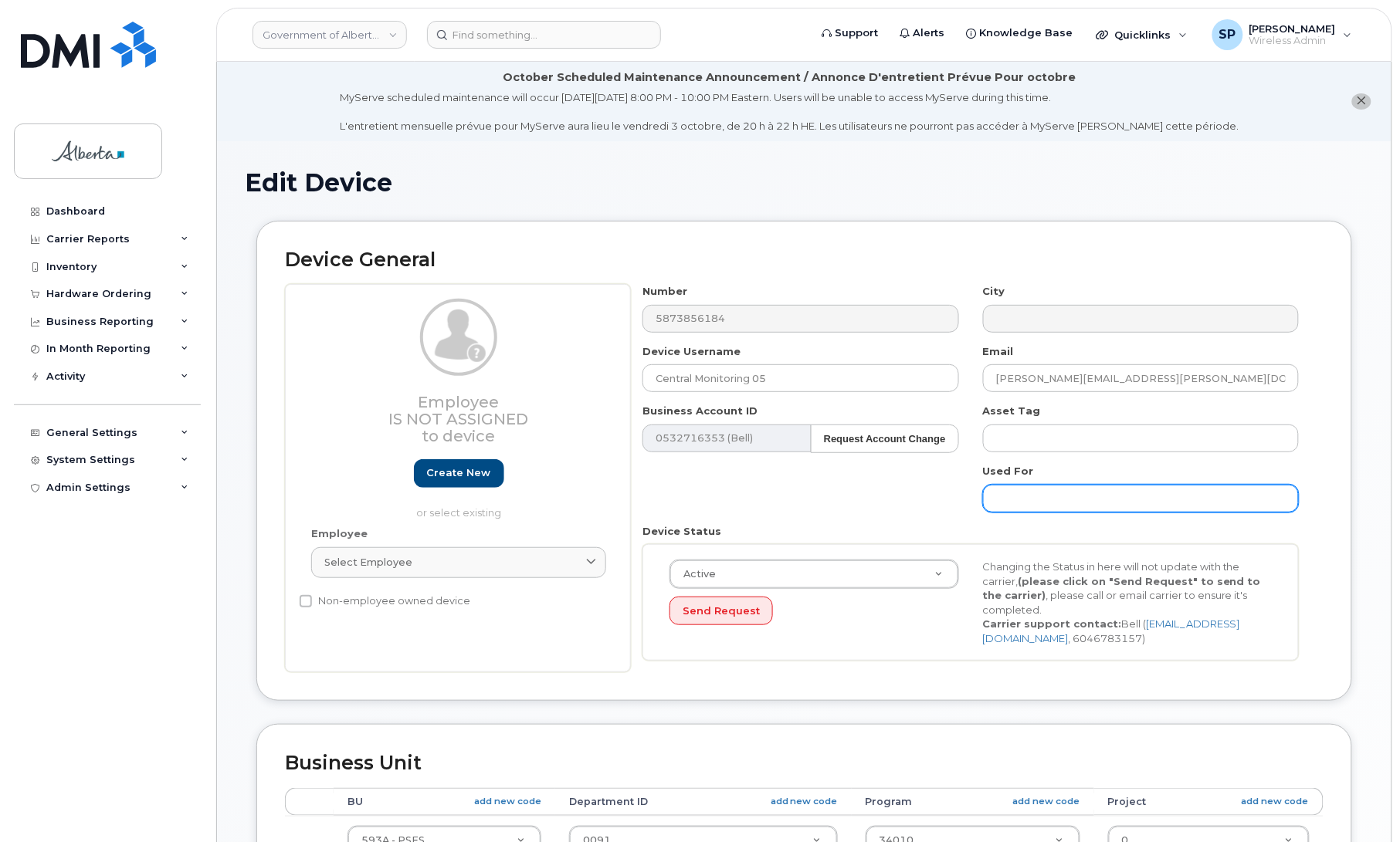
click at [1050, 499] on input "text" at bounding box center [1141, 498] width 316 height 28
paste input "emp-cmu.i@gov.ab.ca"
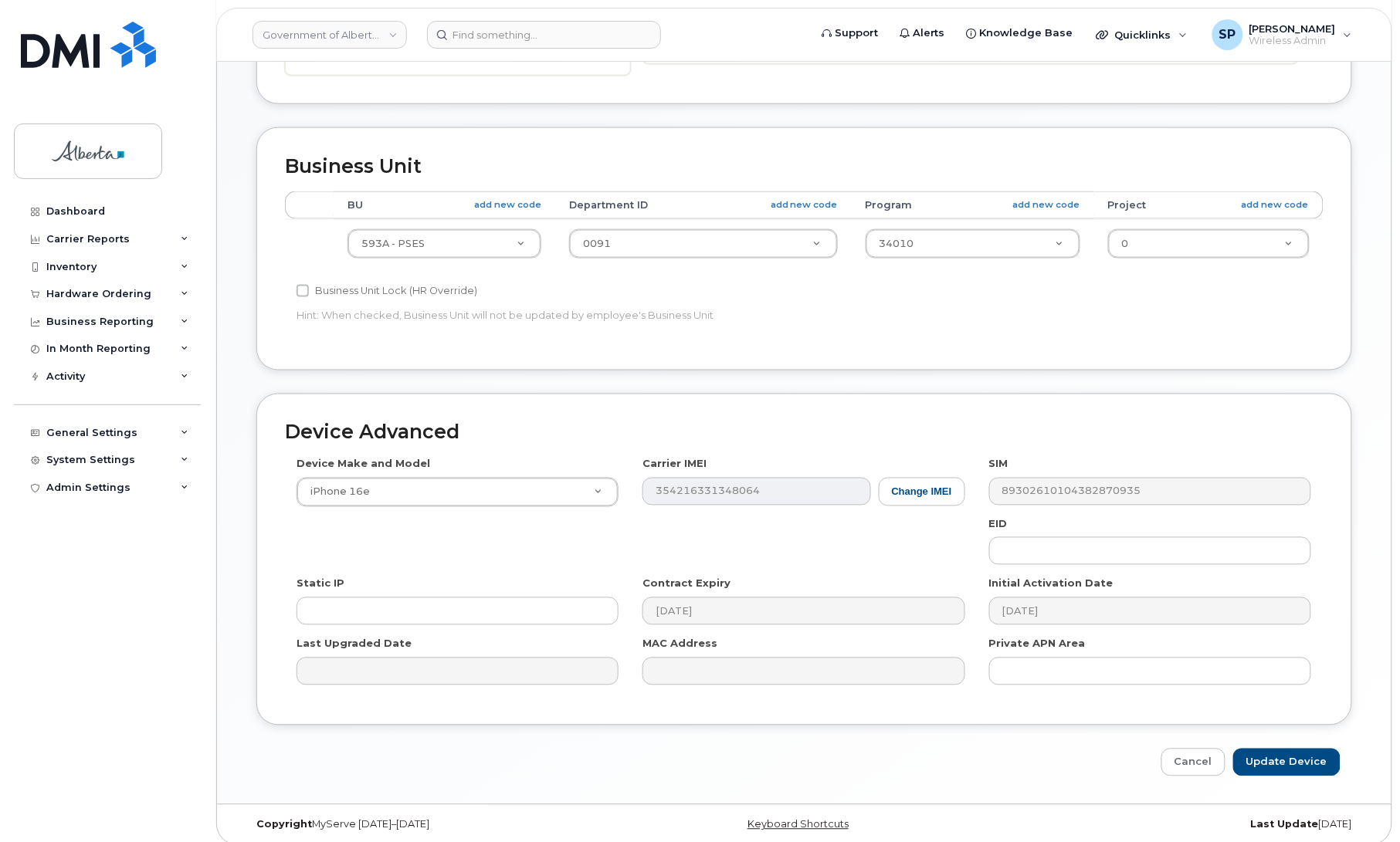
scroll to position [611, 0]
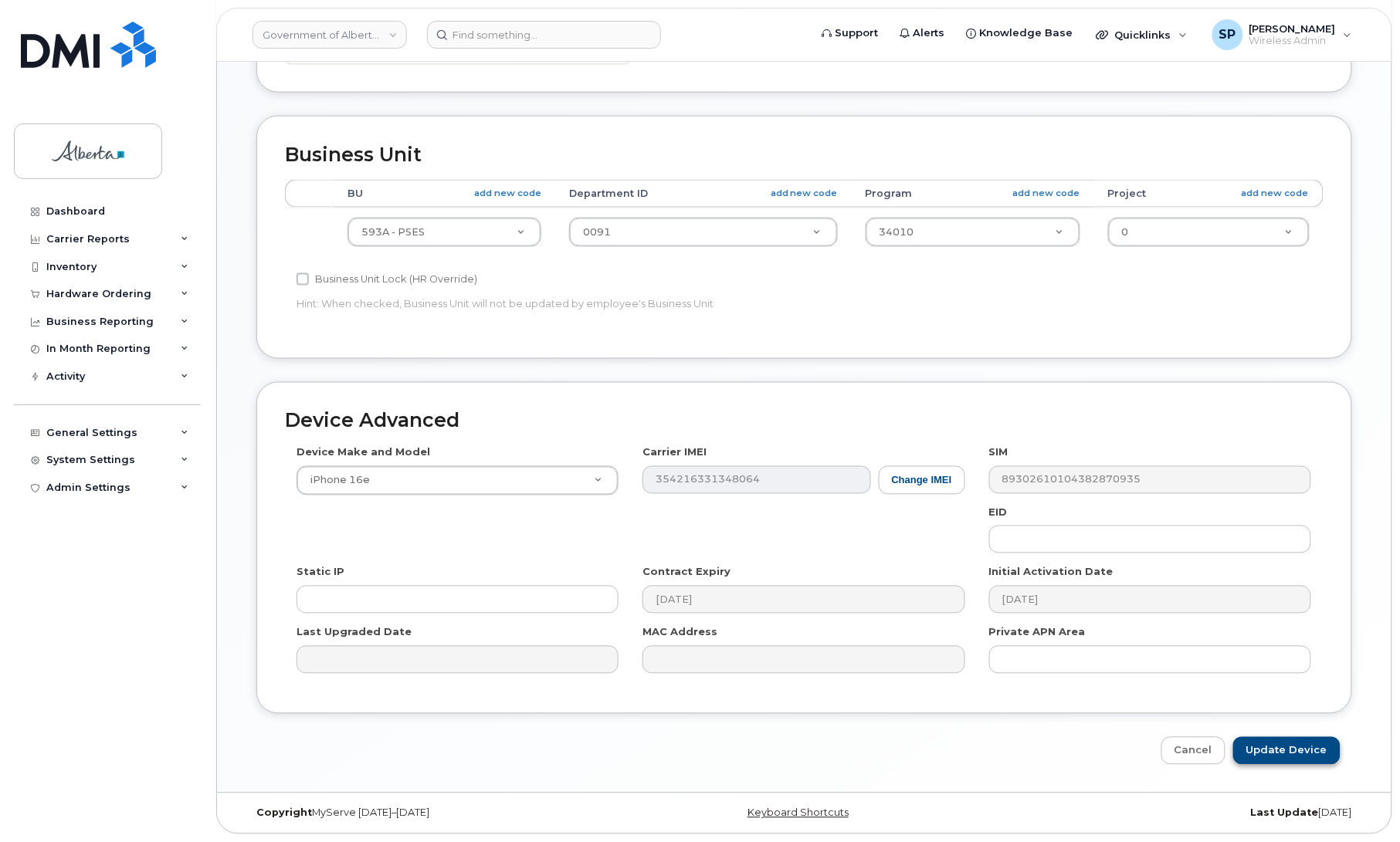
type input "emp-cmu.i@gov.ab.ca"
click at [1292, 747] on input "Update Device" at bounding box center [1287, 752] width 107 height 29
type input "Saving..."
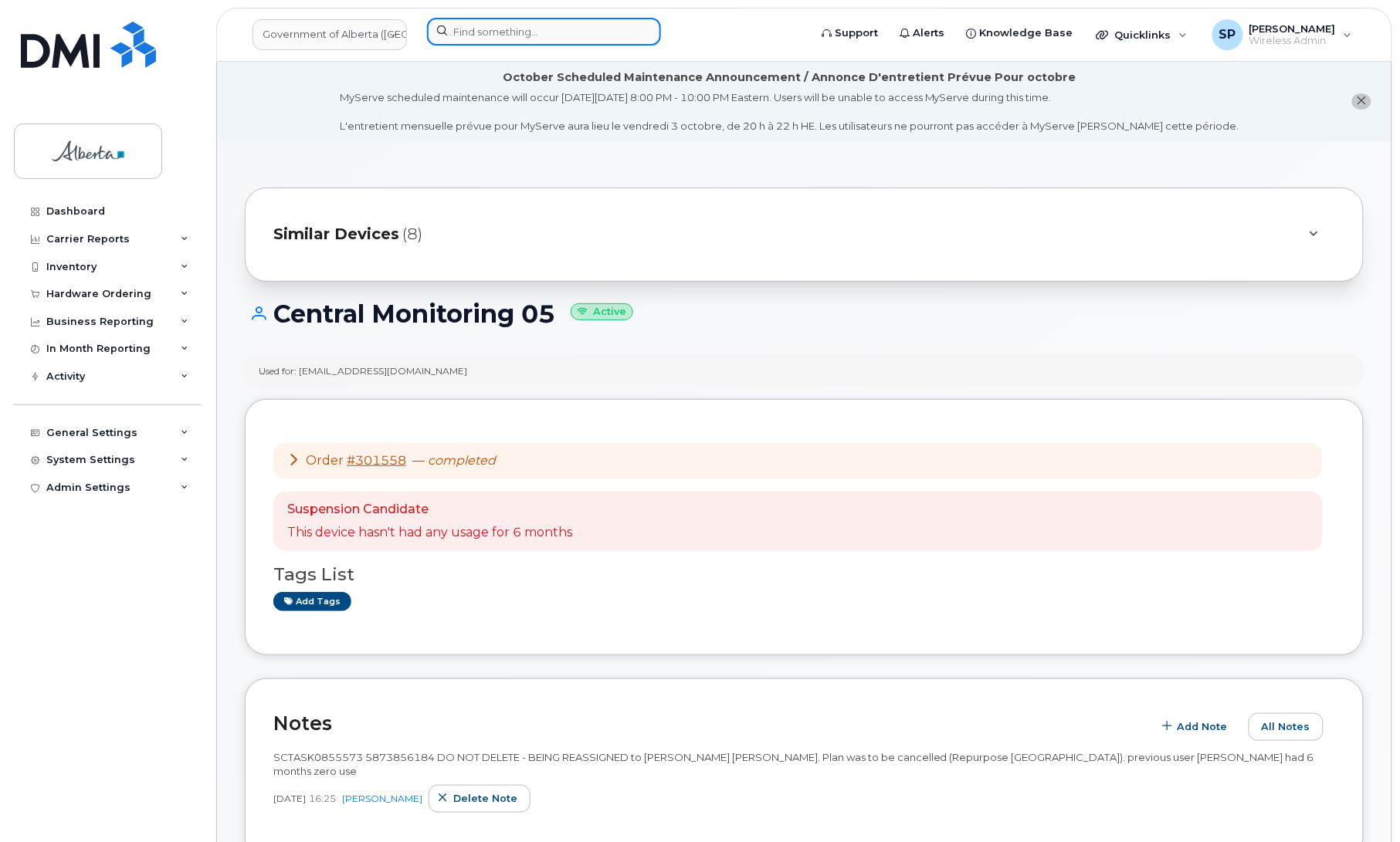
click at [494, 32] on input at bounding box center [543, 31] width 234 height 28
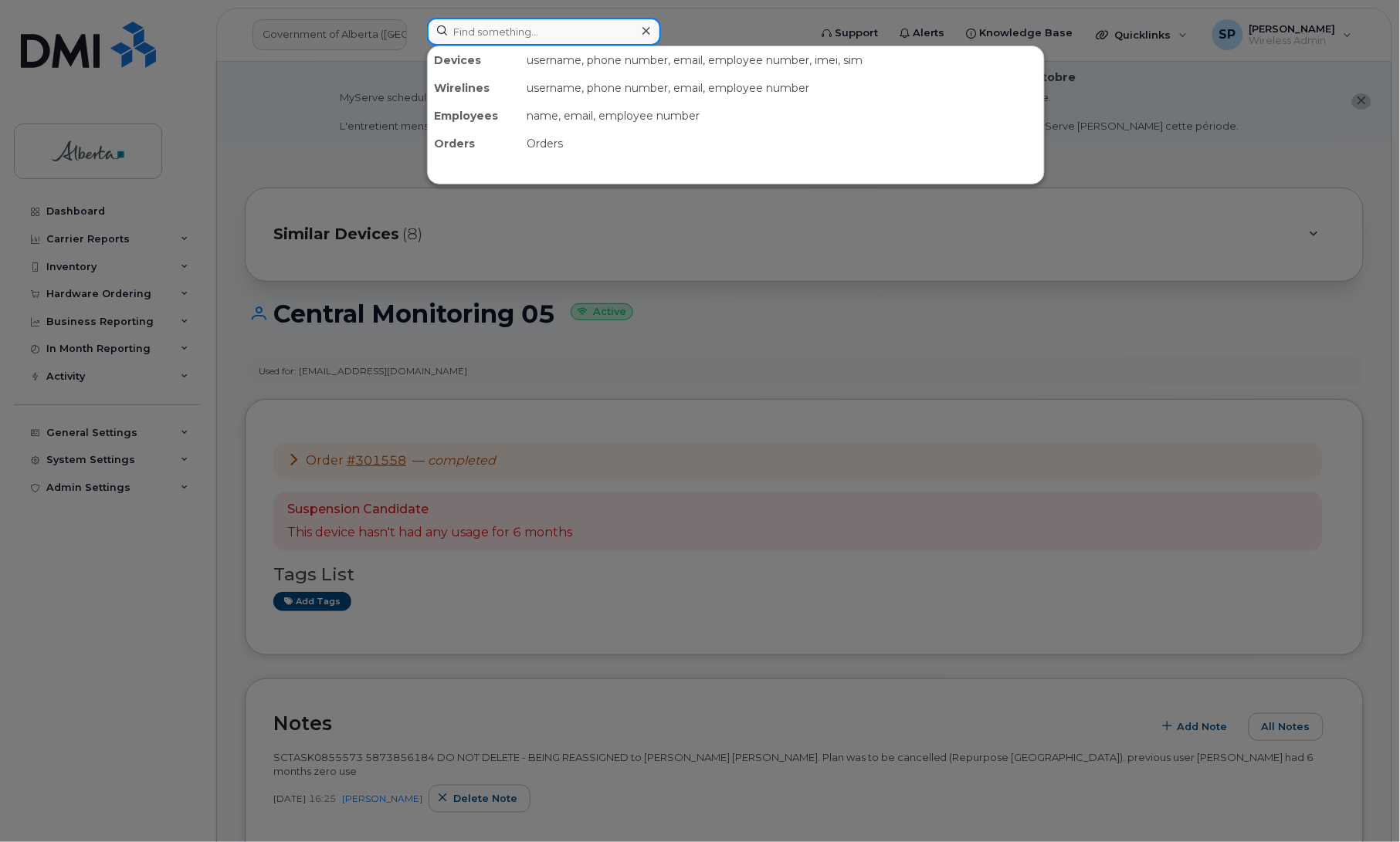
paste input "[PHONE_NUMBER]"
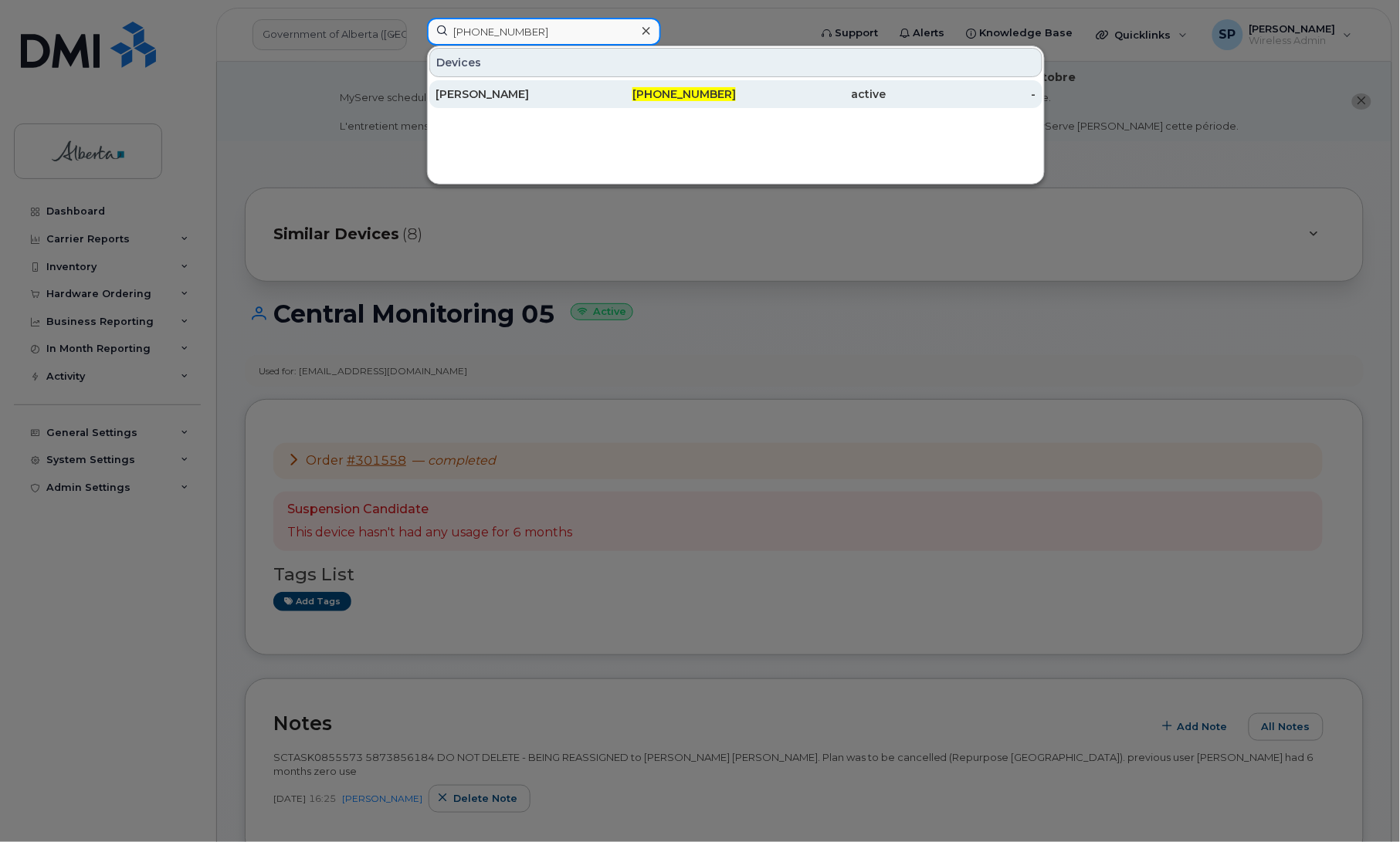
type input "[PHONE_NUMBER]"
click at [511, 94] on div "[PERSON_NAME]" at bounding box center [511, 94] width 151 height 15
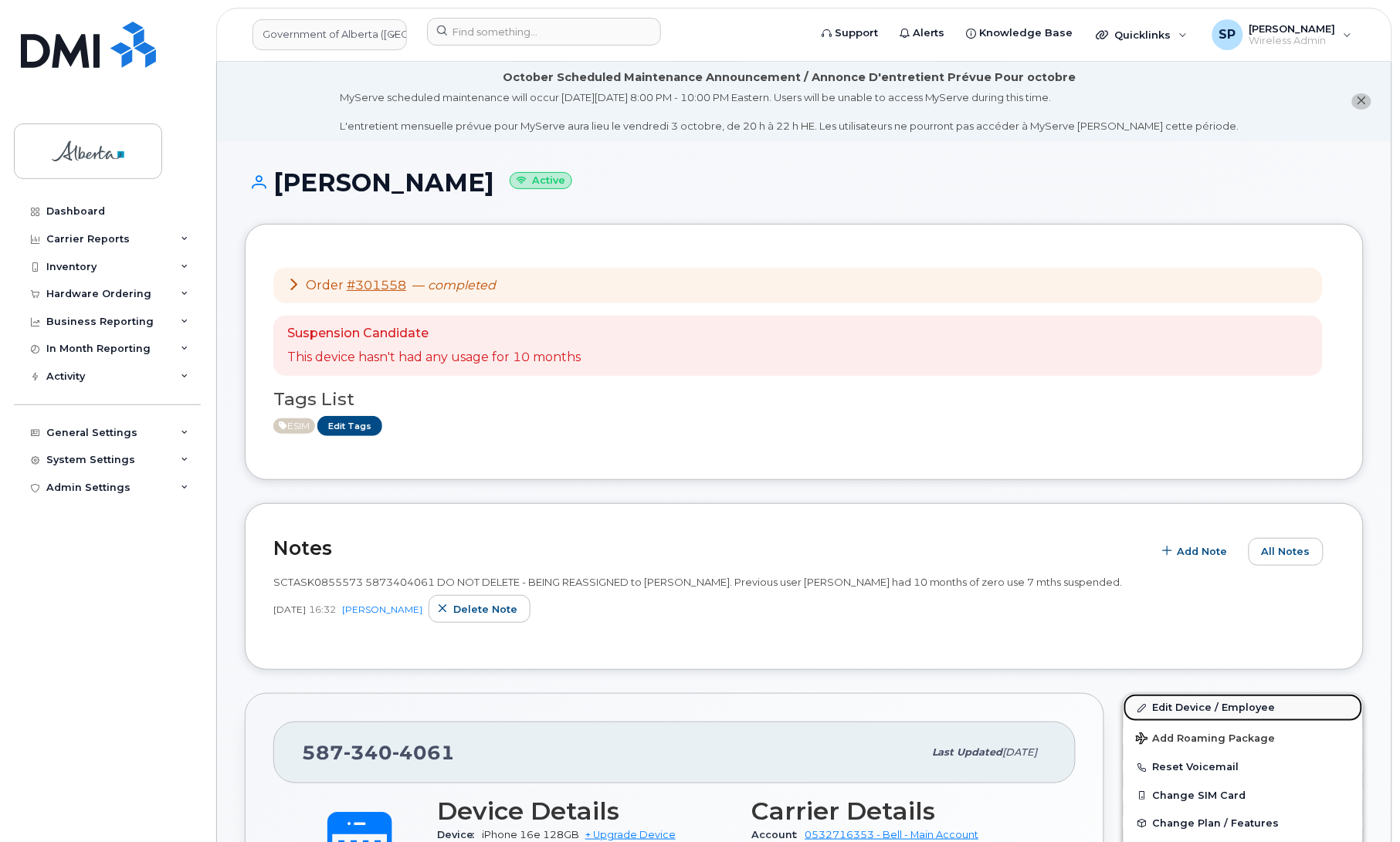
click at [1191, 712] on link "Edit Device / Employee" at bounding box center [1244, 707] width 240 height 28
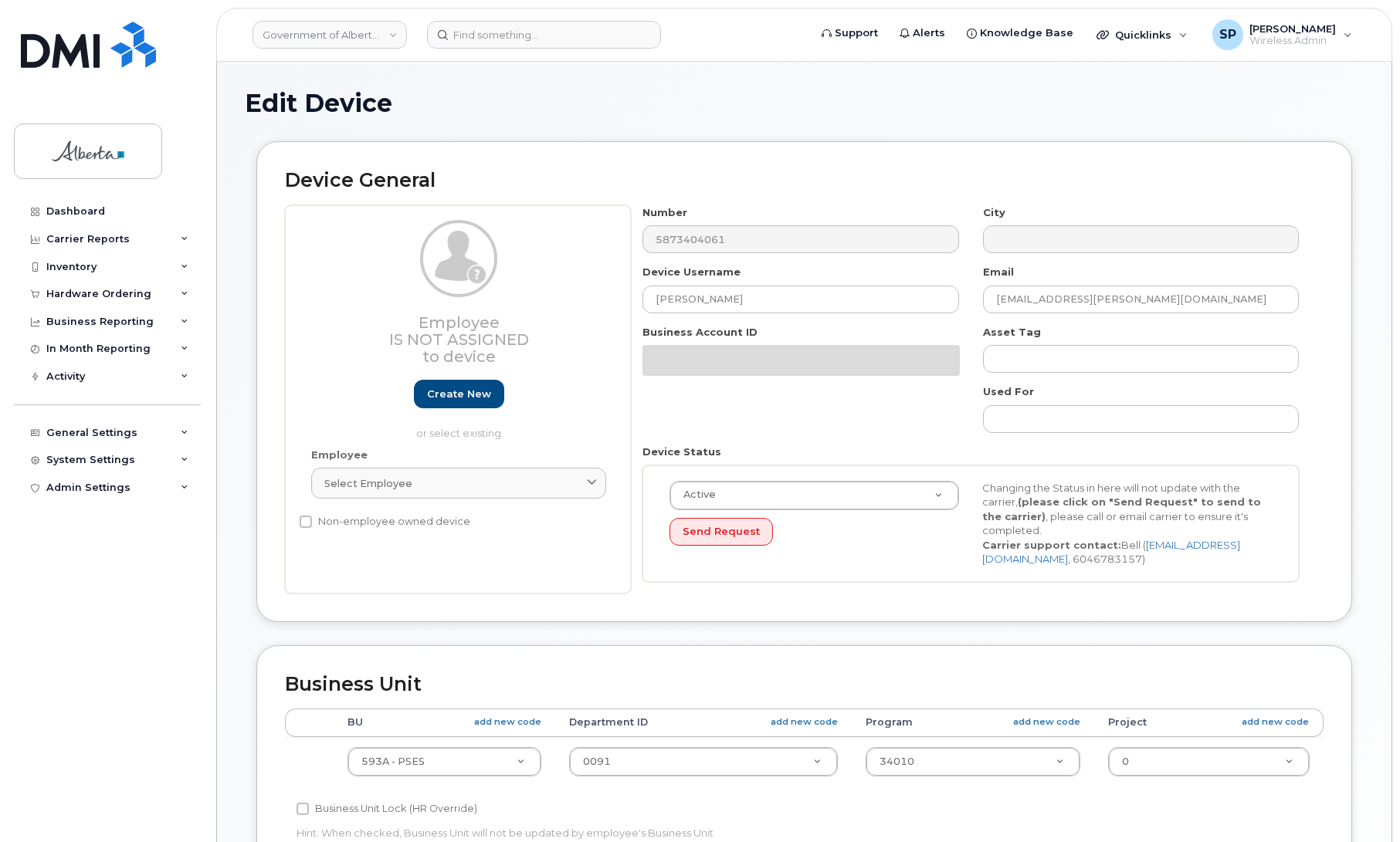
select select "4797682"
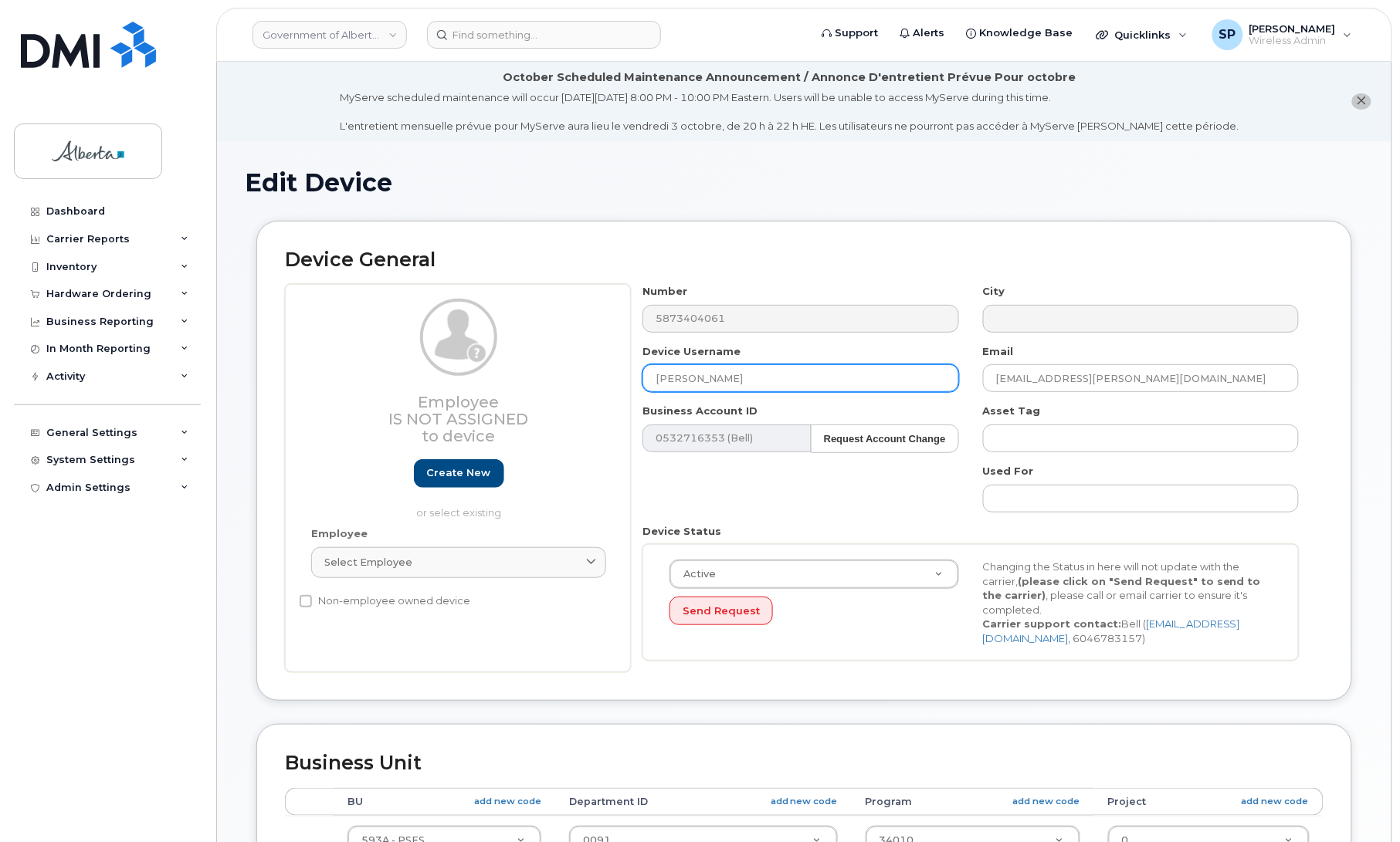
drag, startPoint x: 747, startPoint y: 373, endPoint x: 573, endPoint y: 396, distance: 175.5
click at [573, 396] on div "Employee Is not assigned to device Create new or select existing Employee Selec…" at bounding box center [804, 478] width 1038 height 388
type input "Central Monitoring 06"
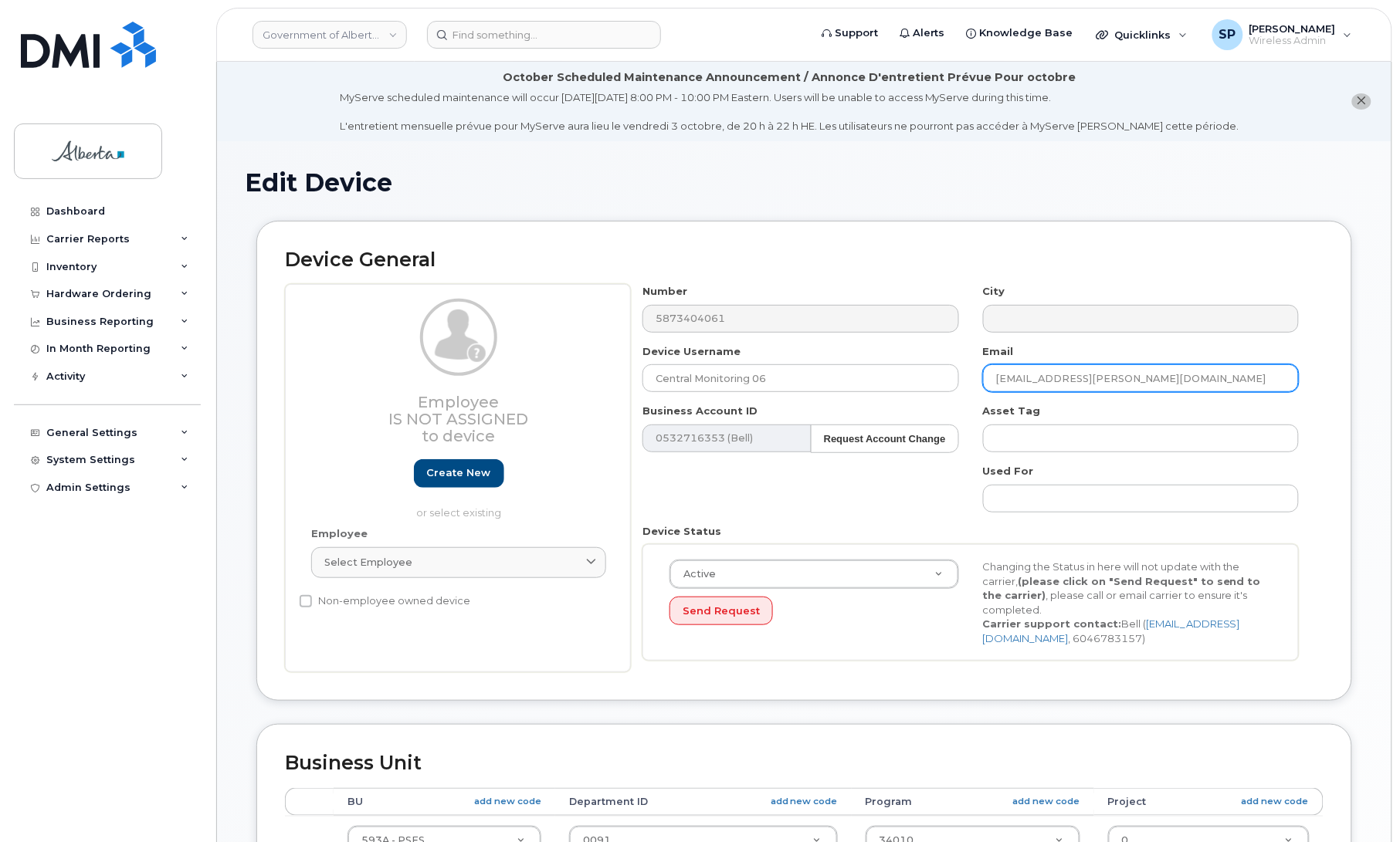
drag, startPoint x: 1130, startPoint y: 373, endPoint x: 923, endPoint y: 394, distance: 208.1
click at [923, 394] on div "Number 5873404061 City Device Username Central Monitoring 06 Email Priya.Sandhu…" at bounding box center [971, 478] width 681 height 388
paste input "[PERSON_NAME].[PERSON_NAME]"
type input "[PERSON_NAME][EMAIL_ADDRESS][PERSON_NAME][DOMAIN_NAME]"
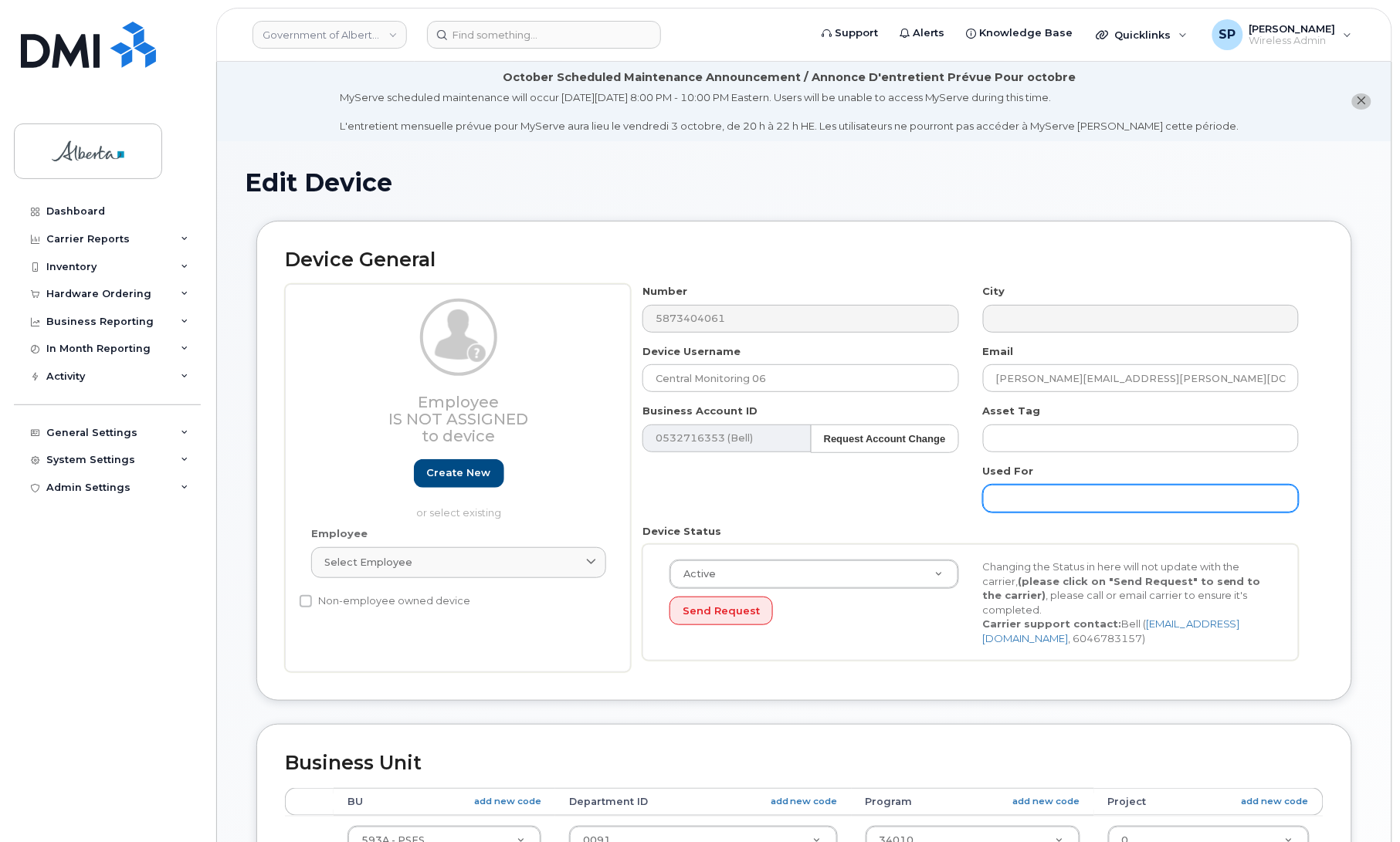
click at [1023, 491] on input "text" at bounding box center [1141, 498] width 316 height 28
paste input "emp-cmu.i@gov.ab.ca"
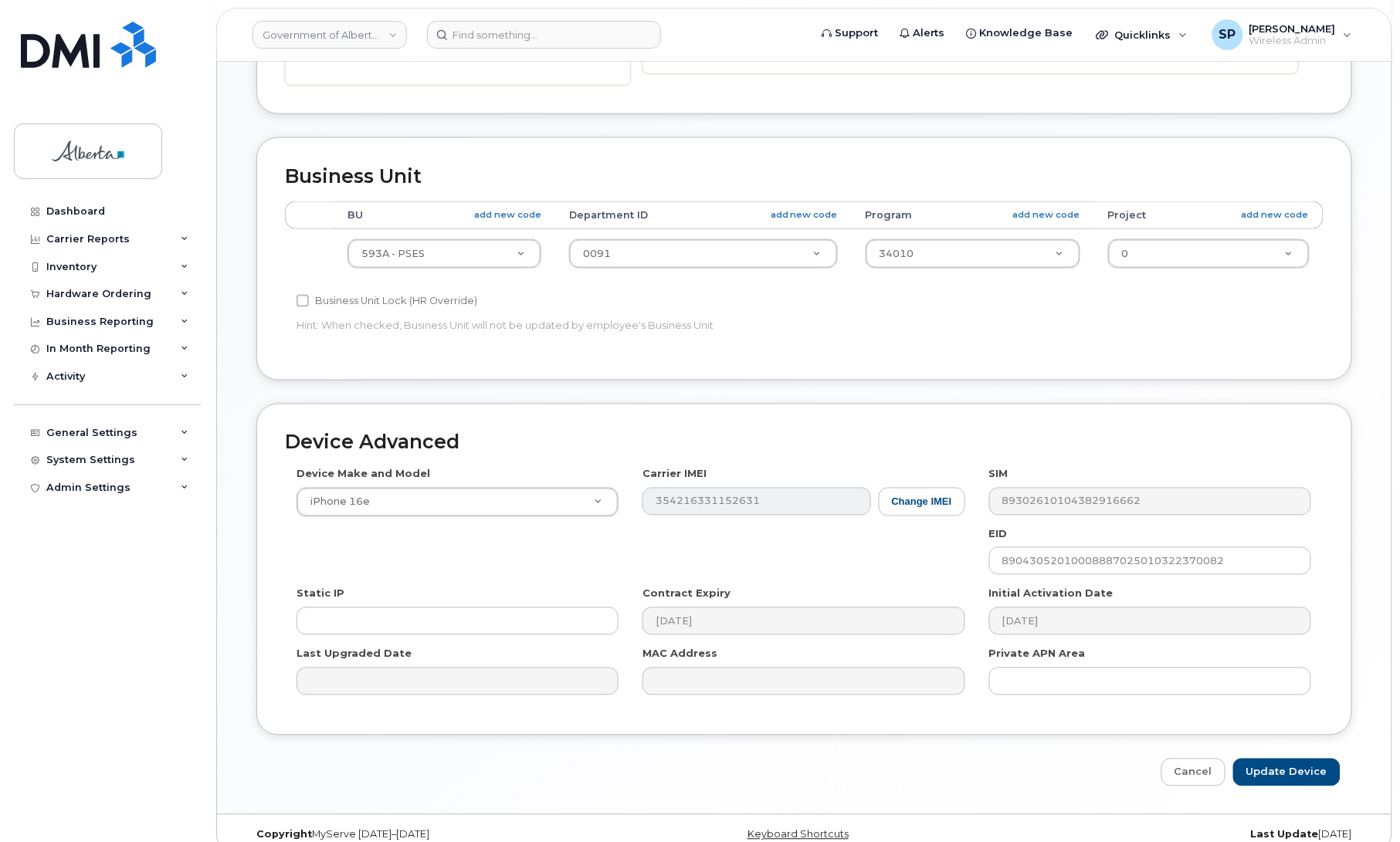
scroll to position [588, 0]
type input "emp-cmu.i@gov.ab.ca"
click at [1295, 774] on input "Update Device" at bounding box center [1287, 771] width 107 height 29
type input "Saving..."
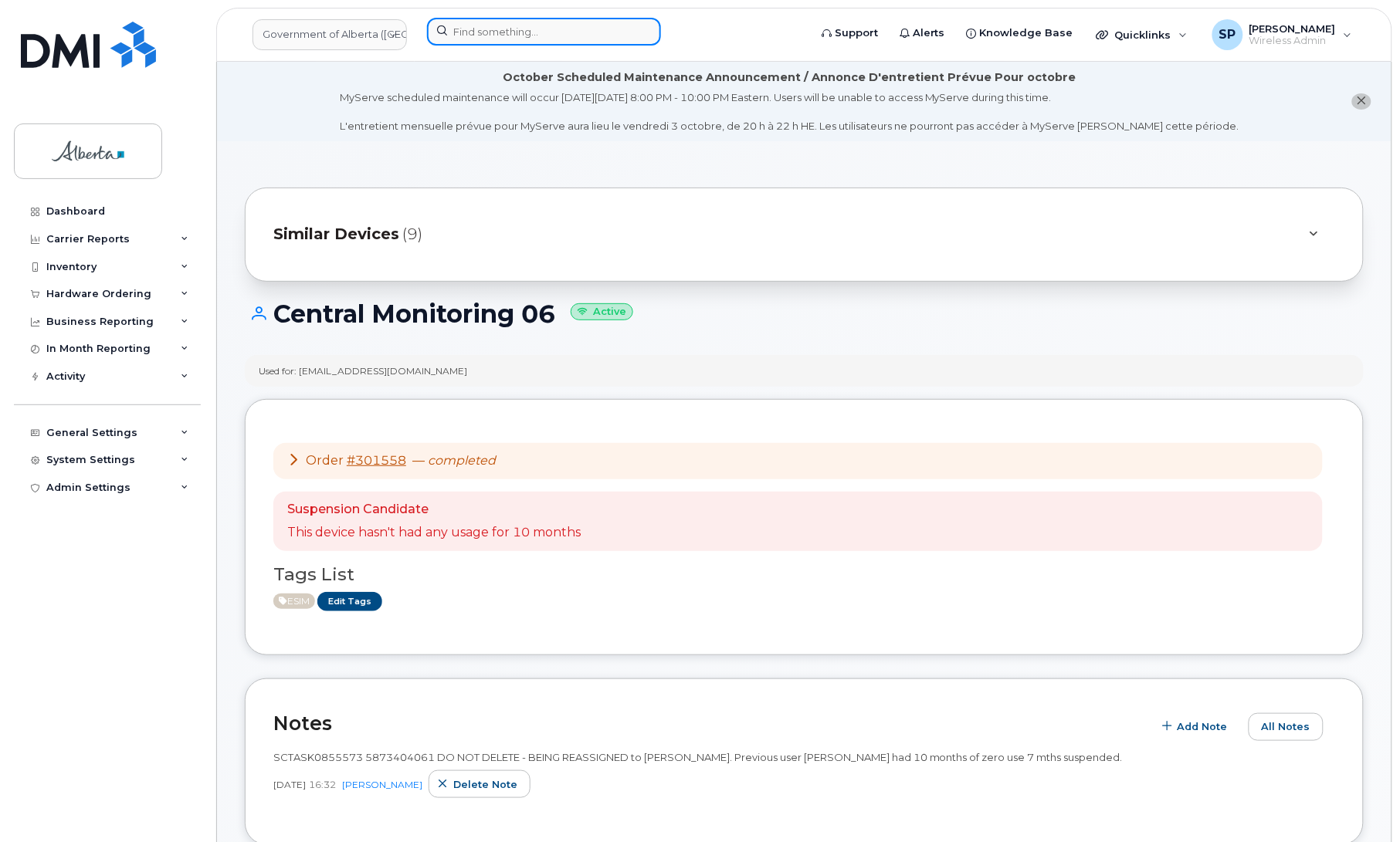
click at [460, 28] on input at bounding box center [543, 31] width 234 height 28
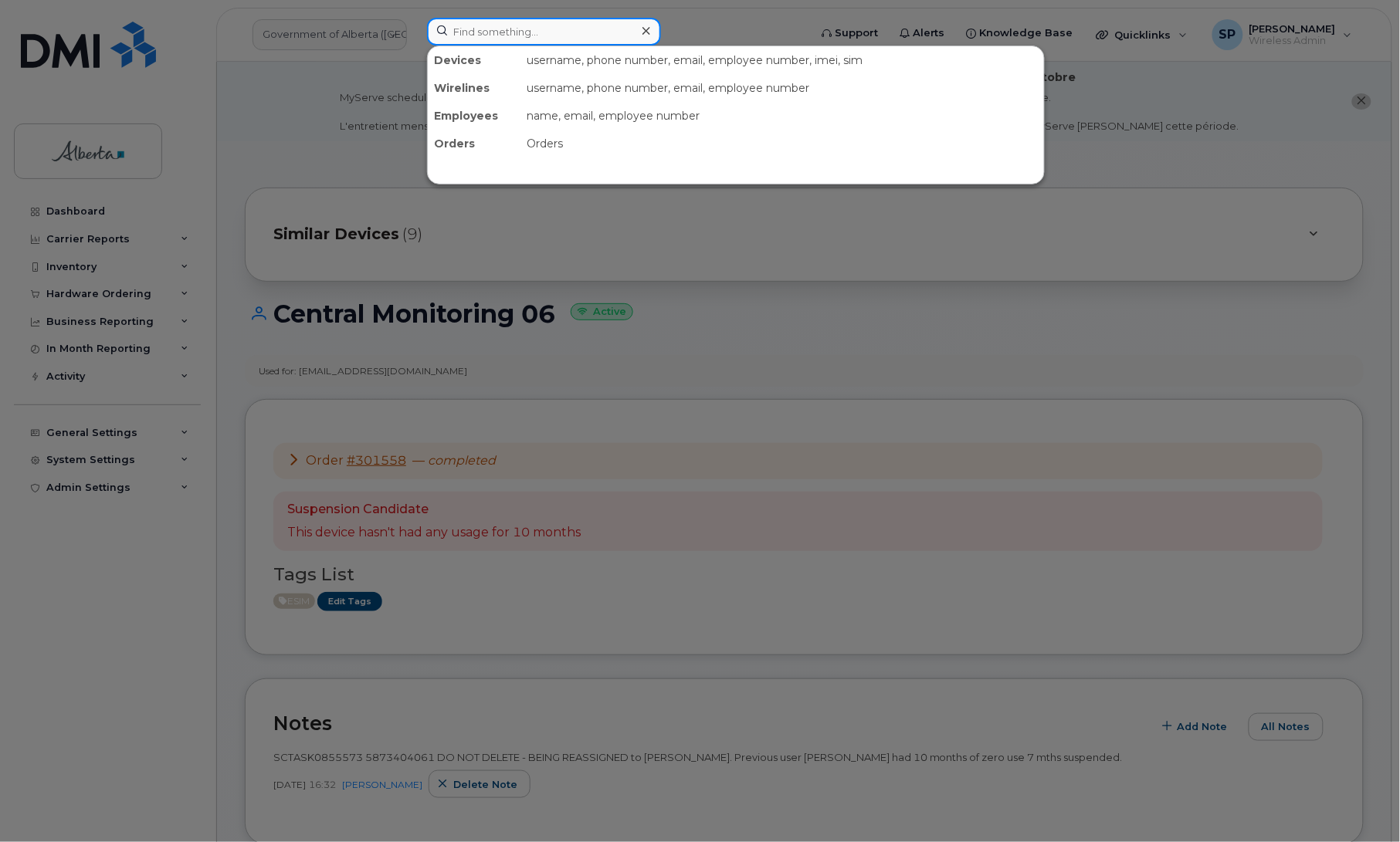
paste input "[PHONE_NUMBER]"
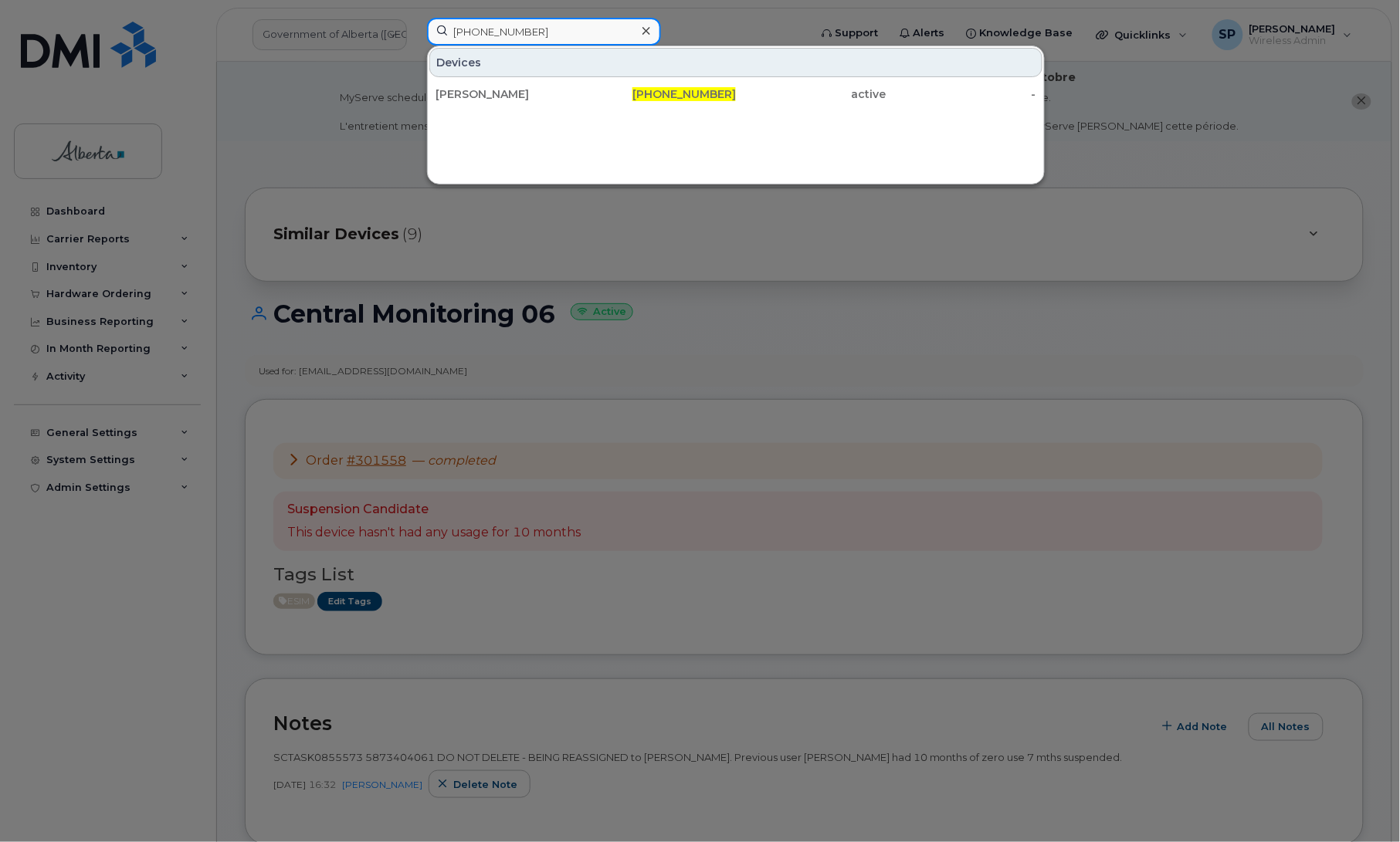
type input "[PHONE_NUMBER]"
click at [476, 98] on div "[PERSON_NAME]" at bounding box center [511, 94] width 151 height 15
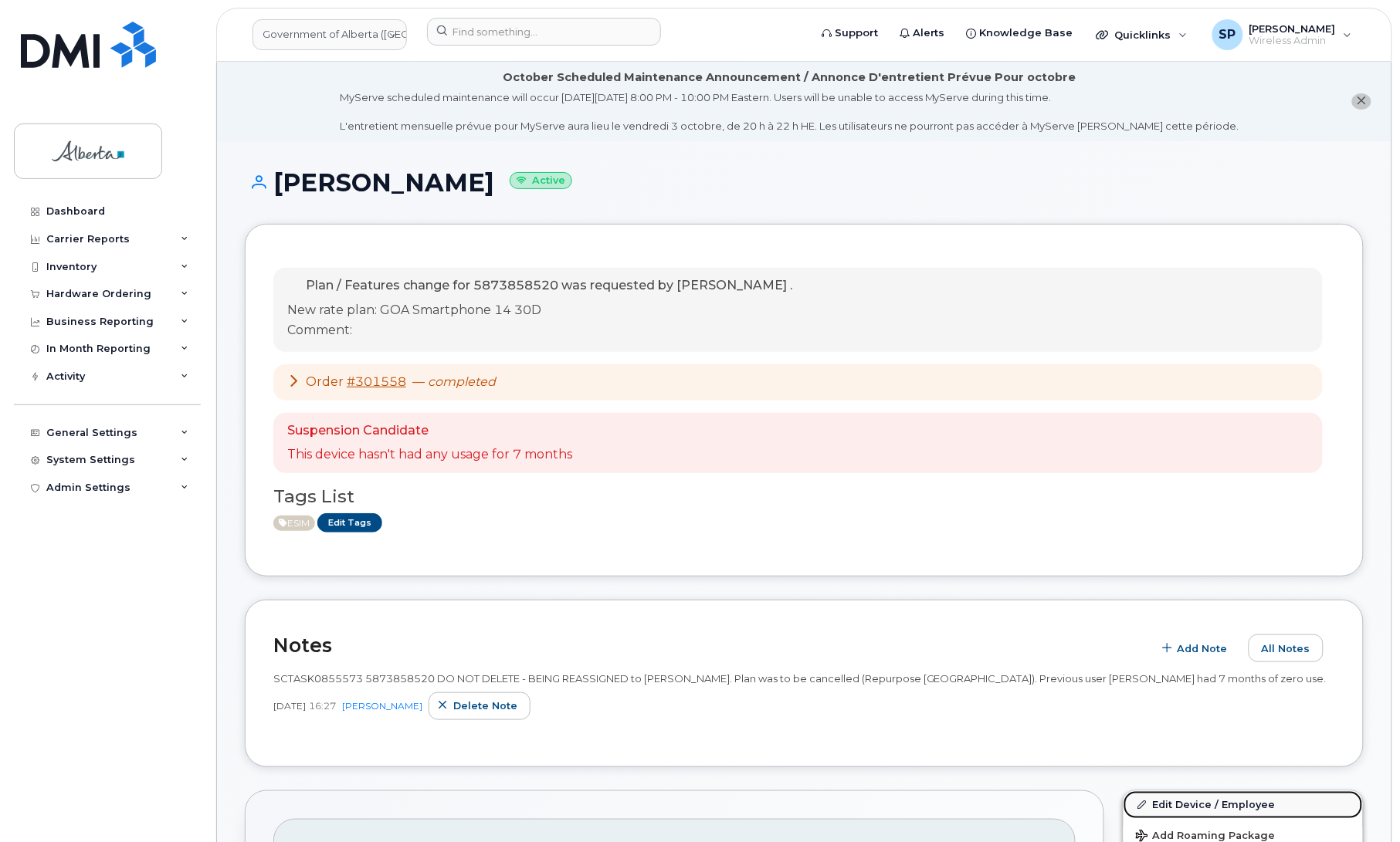
click at [1175, 807] on link "Edit Device / Employee" at bounding box center [1244, 805] width 240 height 28
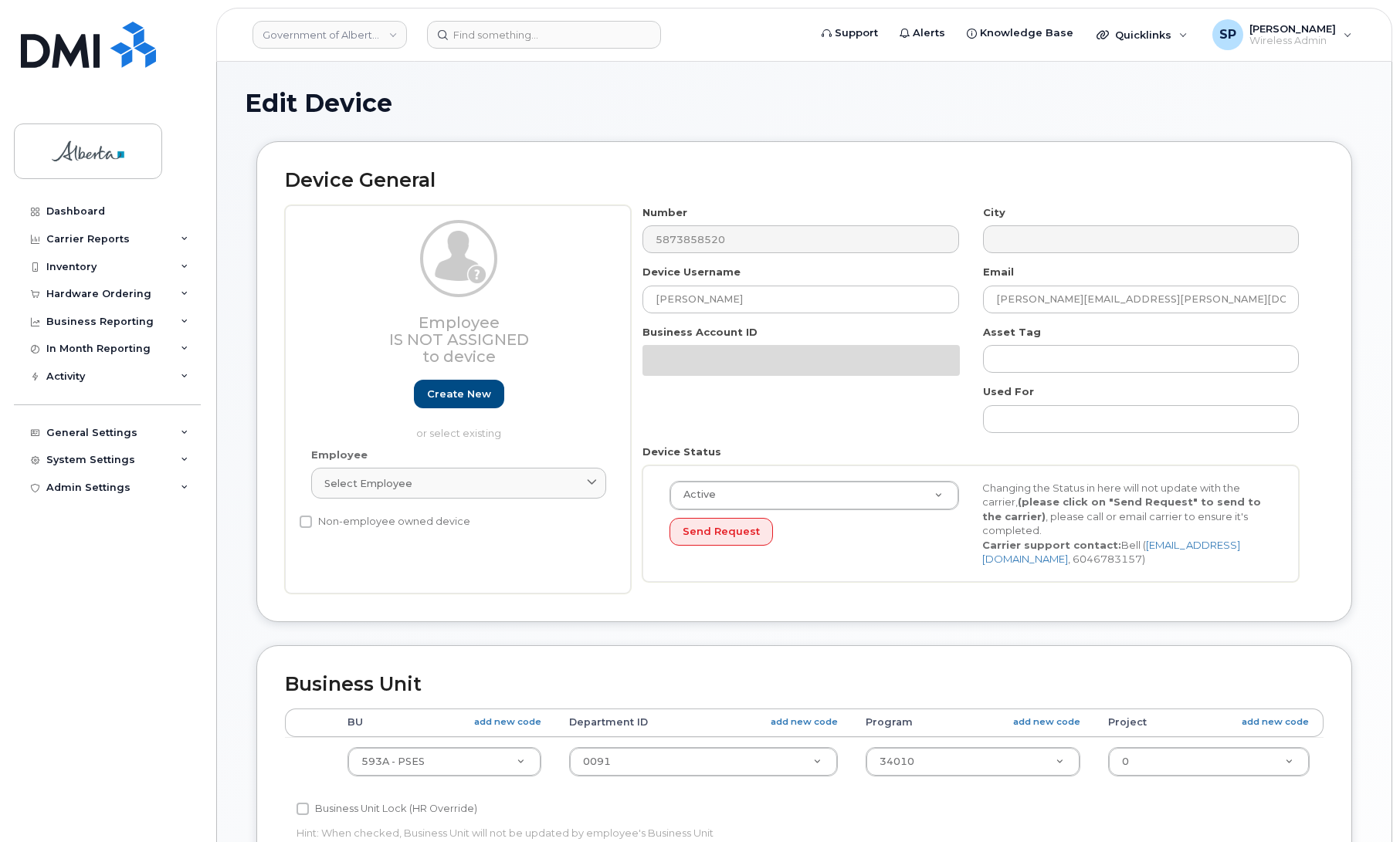
select select "4797682"
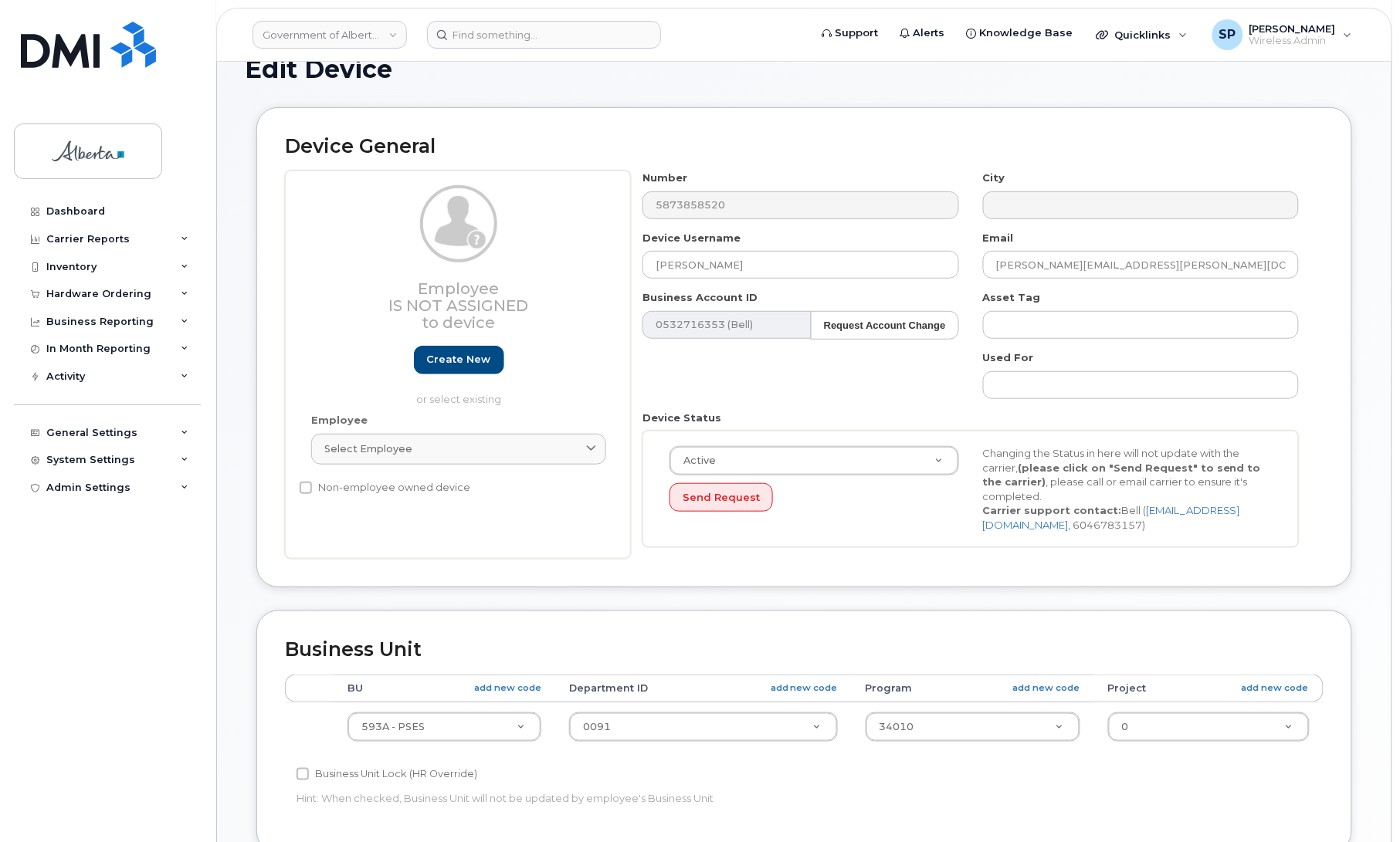
scroll to position [114, 0]
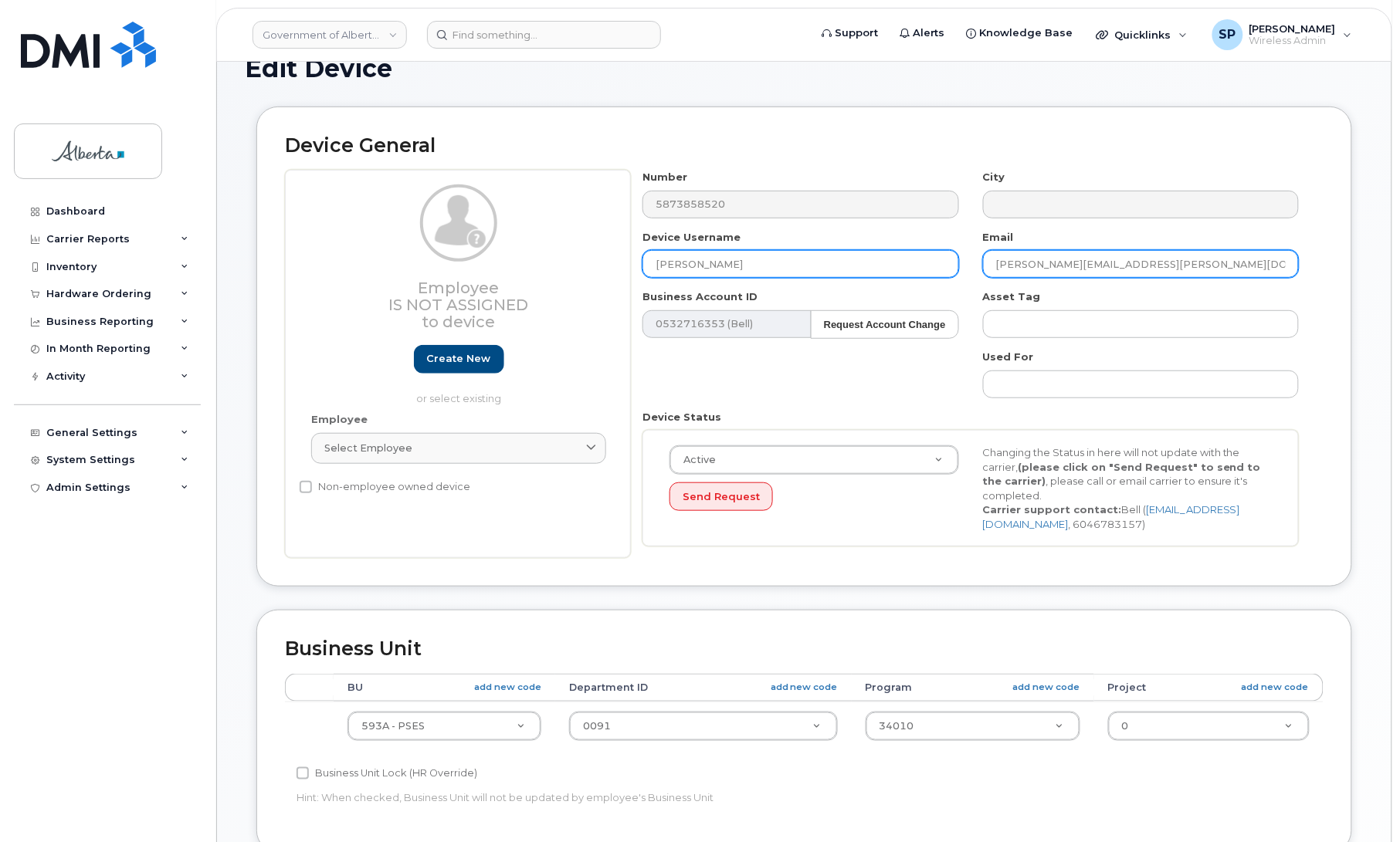
drag, startPoint x: 1070, startPoint y: 259, endPoint x: 932, endPoint y: 261, distance: 138.0
click at [932, 261] on div "Number 5873858520 City Device Username Patrick Theriault Email Patrick.Theriaul…" at bounding box center [971, 364] width 681 height 388
paste input "Ashley.Stevenson"
type input "Ashley.Stevenson@gov.ab.ca"
drag, startPoint x: 731, startPoint y: 265, endPoint x: 583, endPoint y: 276, distance: 148.4
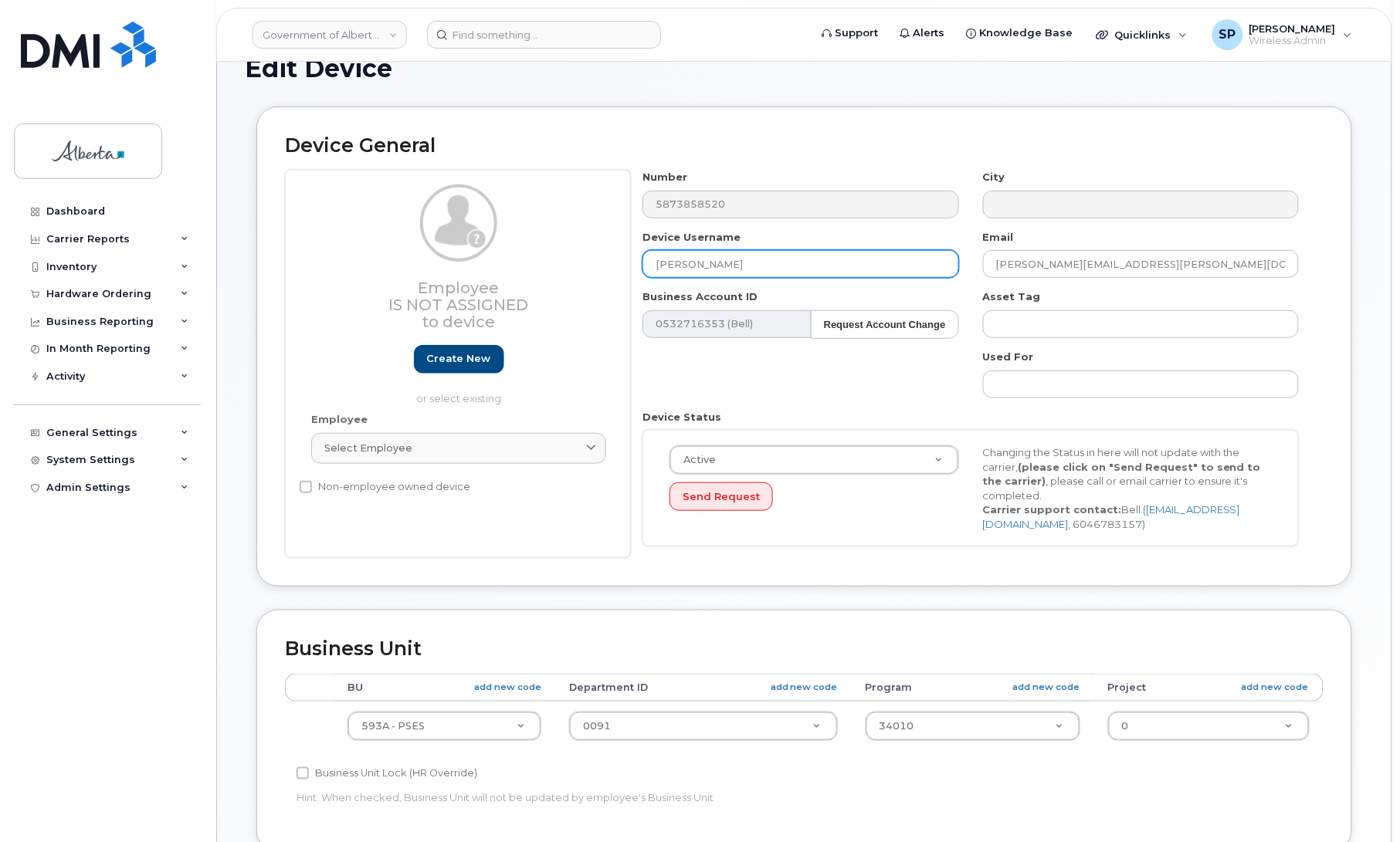
click at [583, 276] on div "Employee Is not assigned to device Create new or select existing Employee Selec…" at bounding box center [804, 364] width 1038 height 388
type input "Central Monitoring 07"
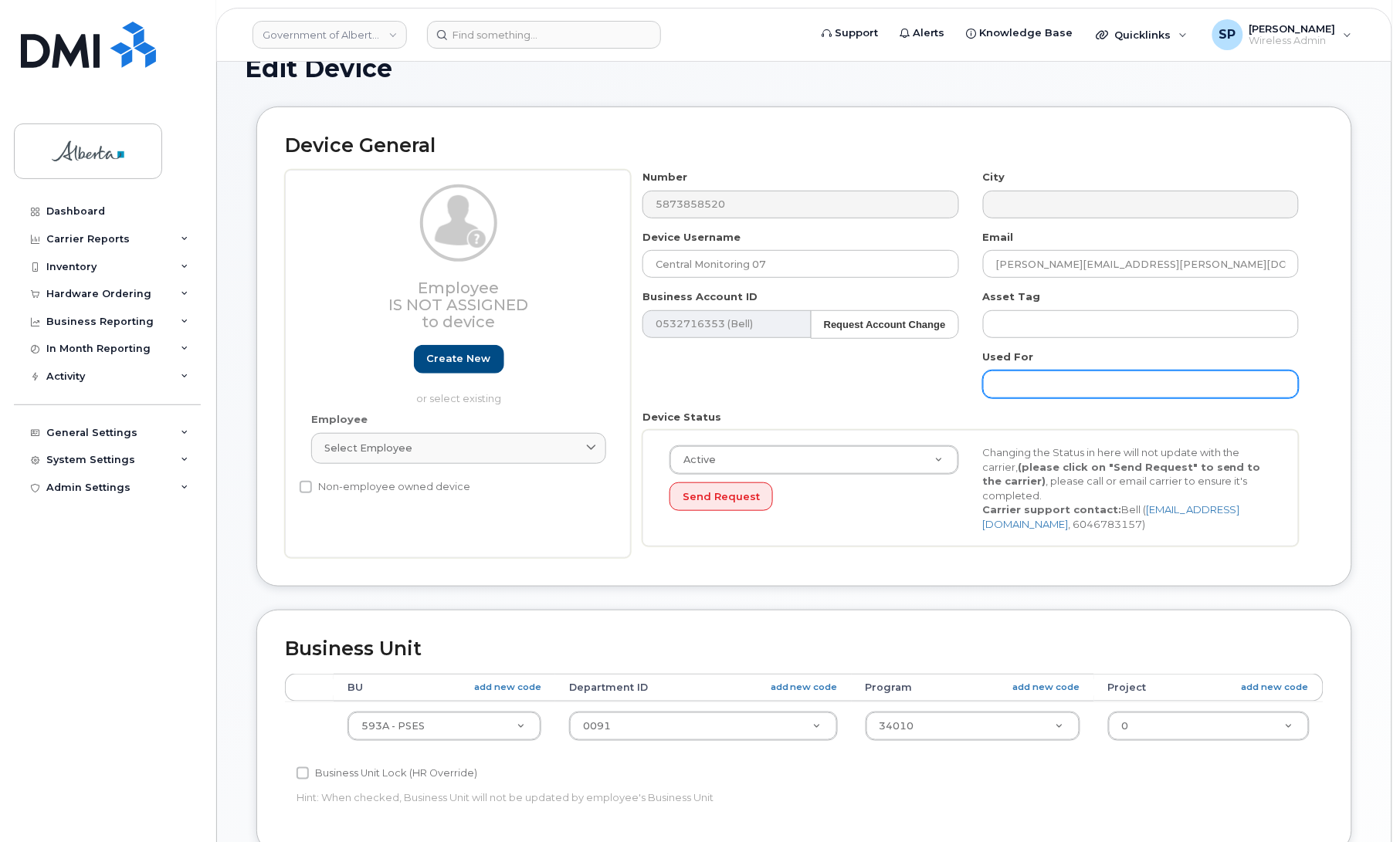
click at [1195, 385] on input "text" at bounding box center [1141, 384] width 316 height 28
paste input "emp-cmu.i@gov.ab.ca"
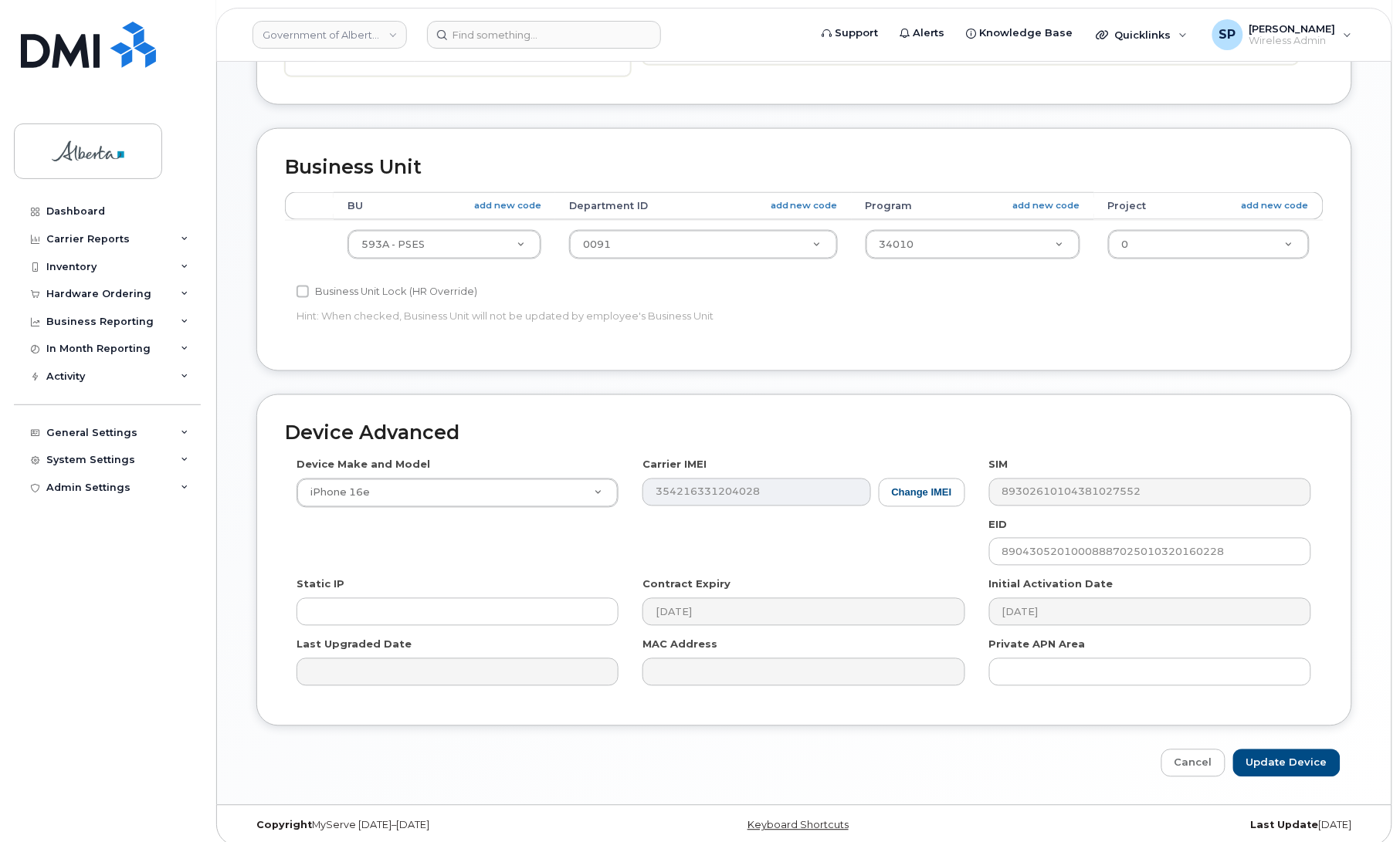
scroll to position [611, 0]
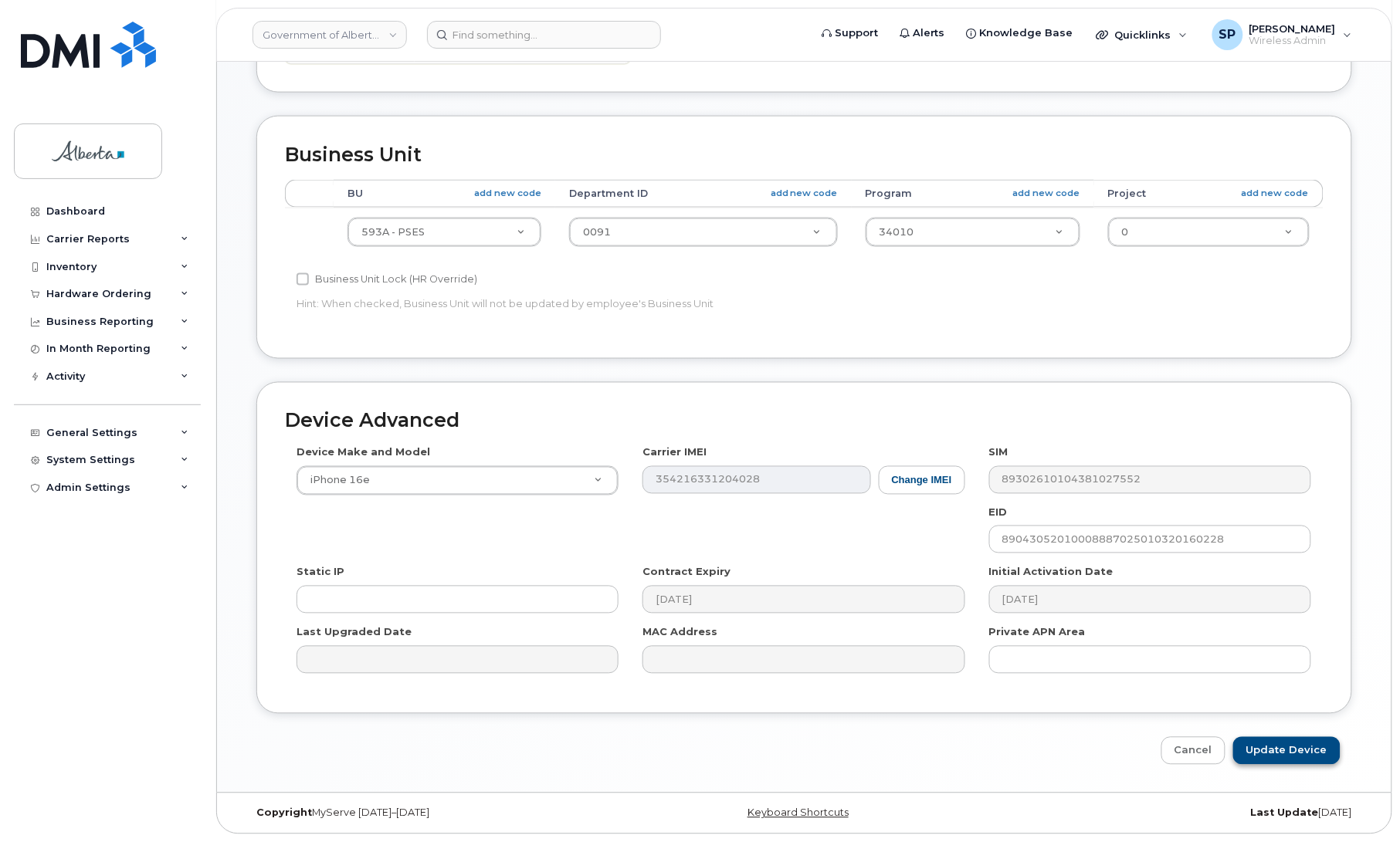
type input "emp-cmu.i@gov.ab.ca"
click at [1280, 751] on input "Update Device" at bounding box center [1287, 752] width 107 height 29
type input "Saving..."
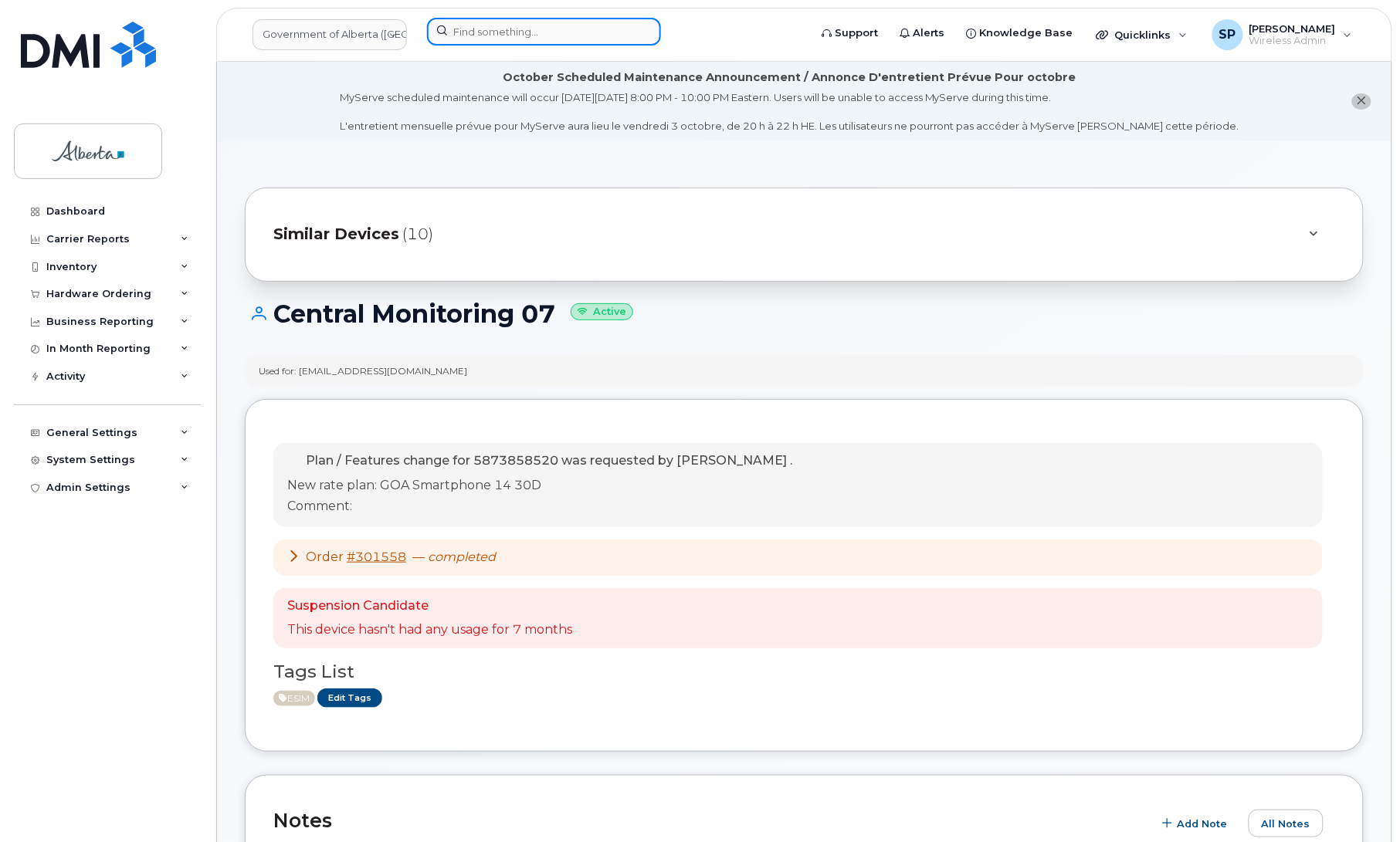
click at [511, 31] on input at bounding box center [543, 31] width 234 height 28
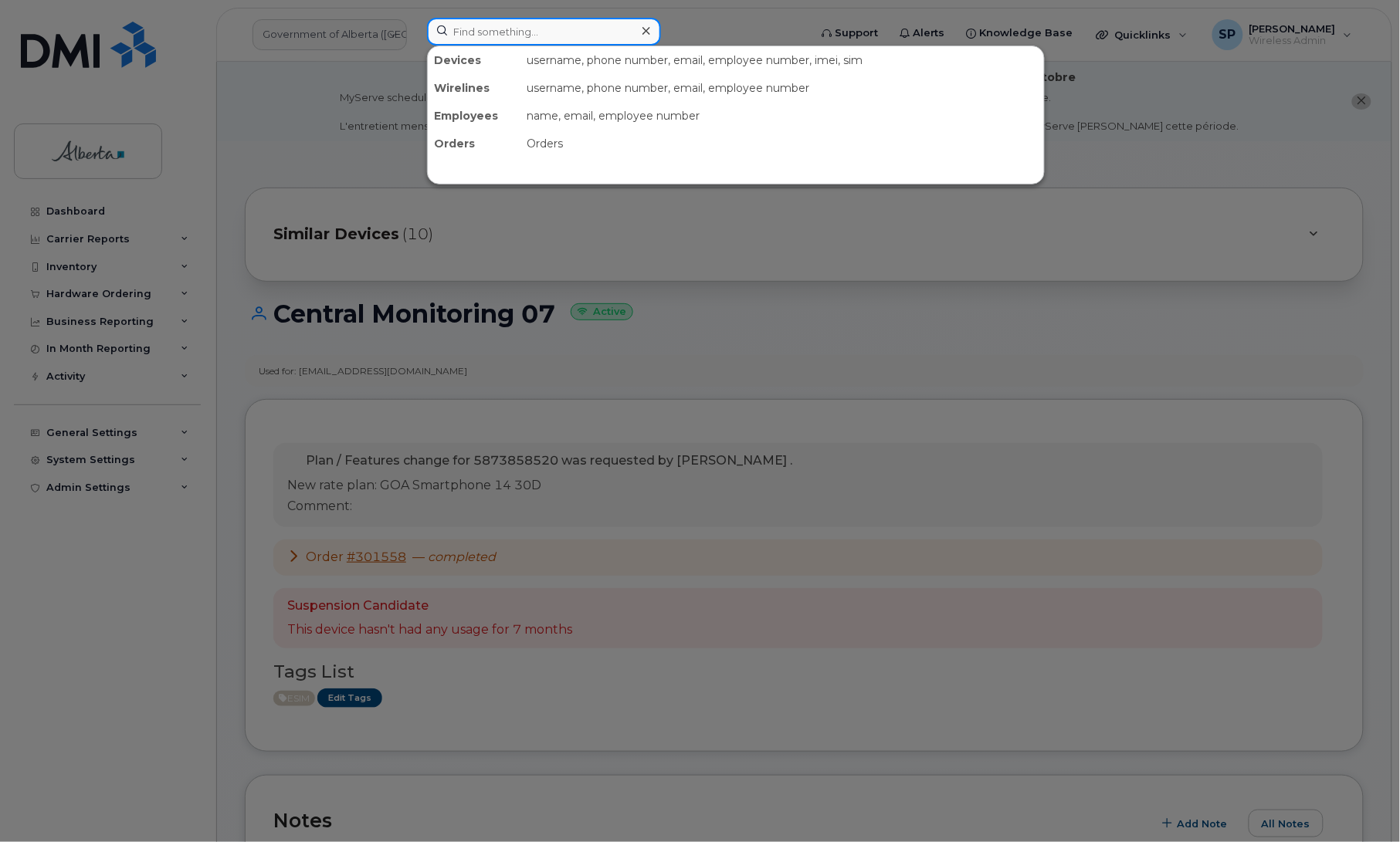
paste input "780-235-4140"
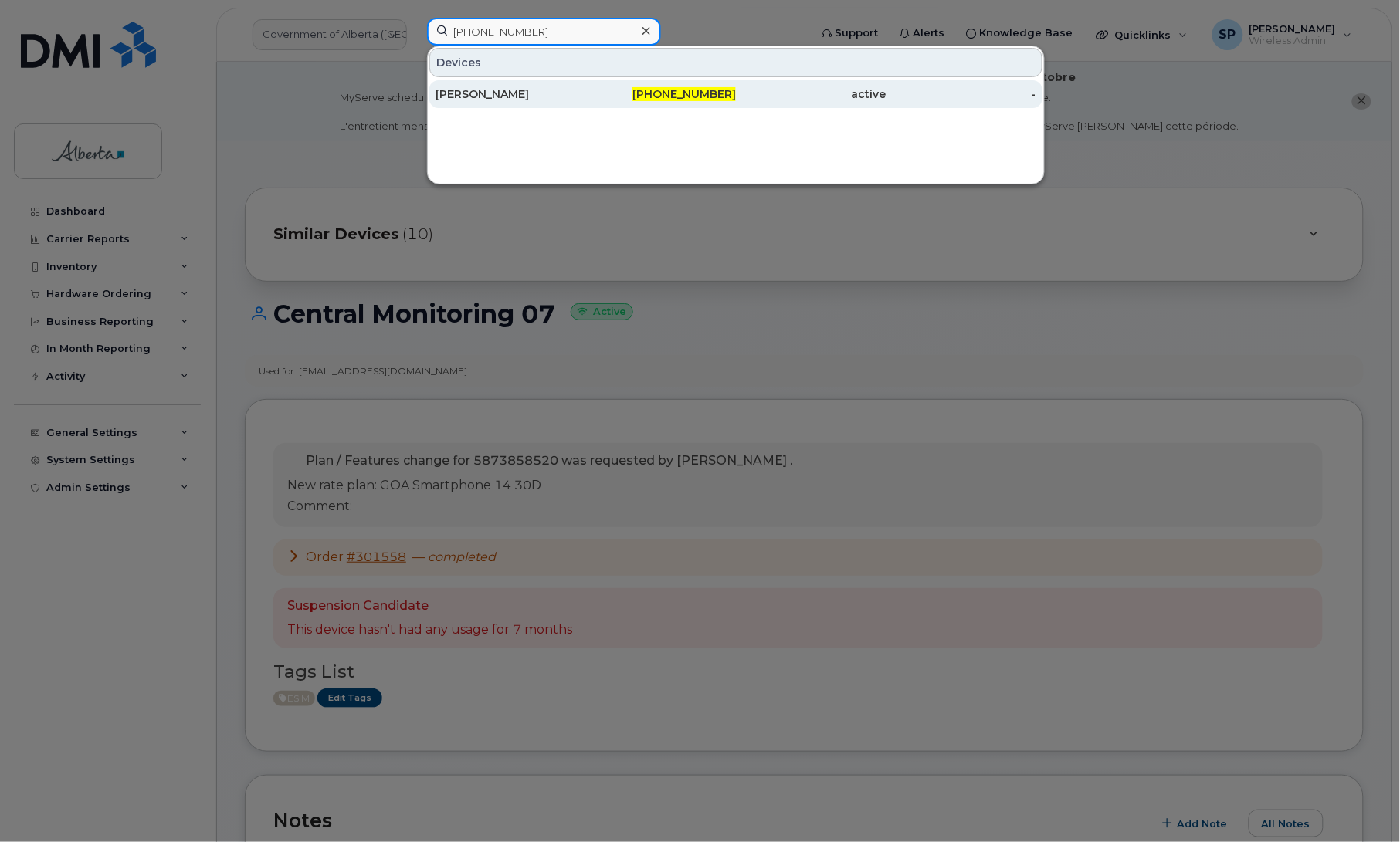
type input "780-235-4140"
click at [523, 94] on div "[PERSON_NAME]" at bounding box center [511, 94] width 151 height 15
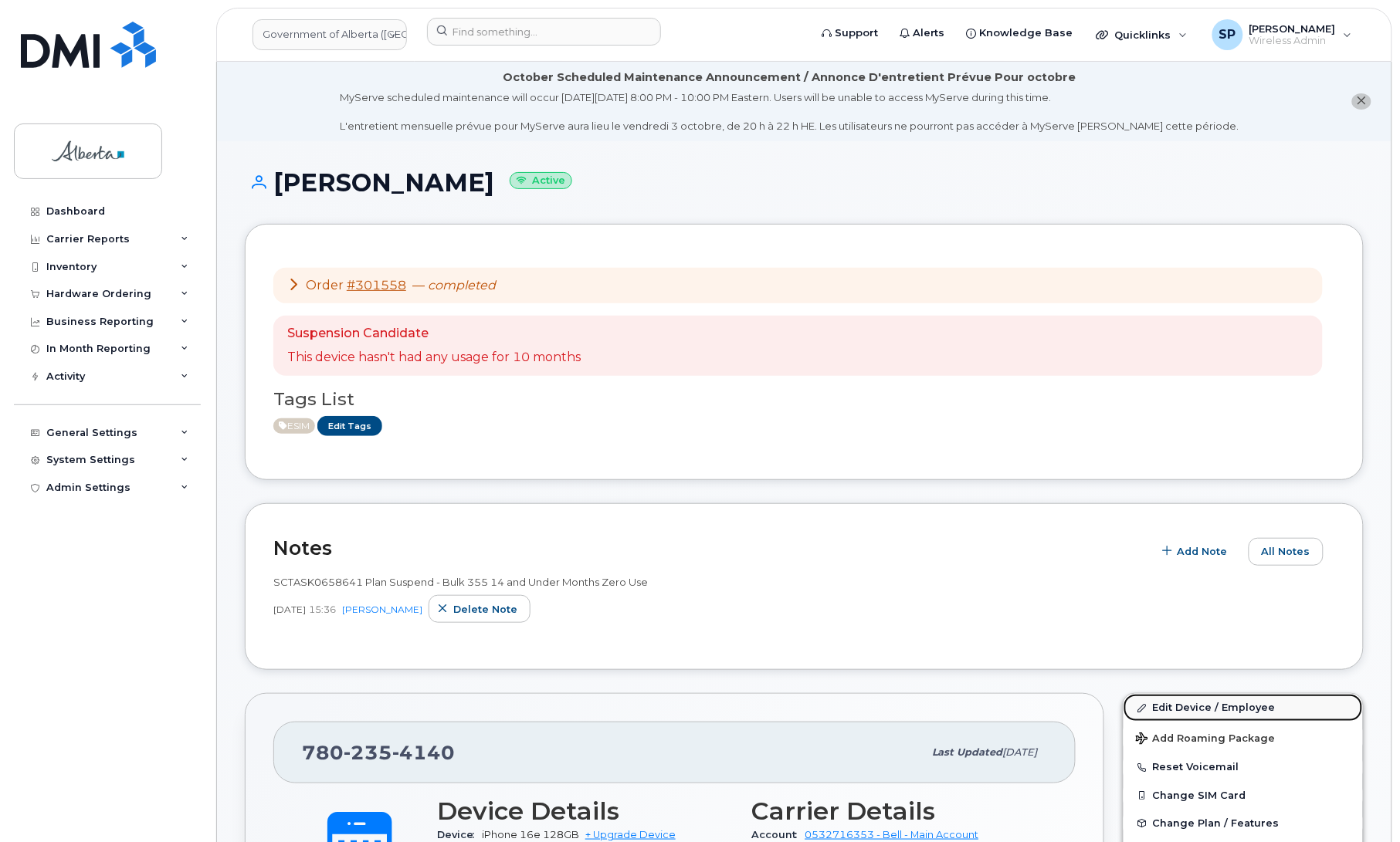
click at [1182, 712] on link "Edit Device / Employee" at bounding box center [1244, 707] width 240 height 28
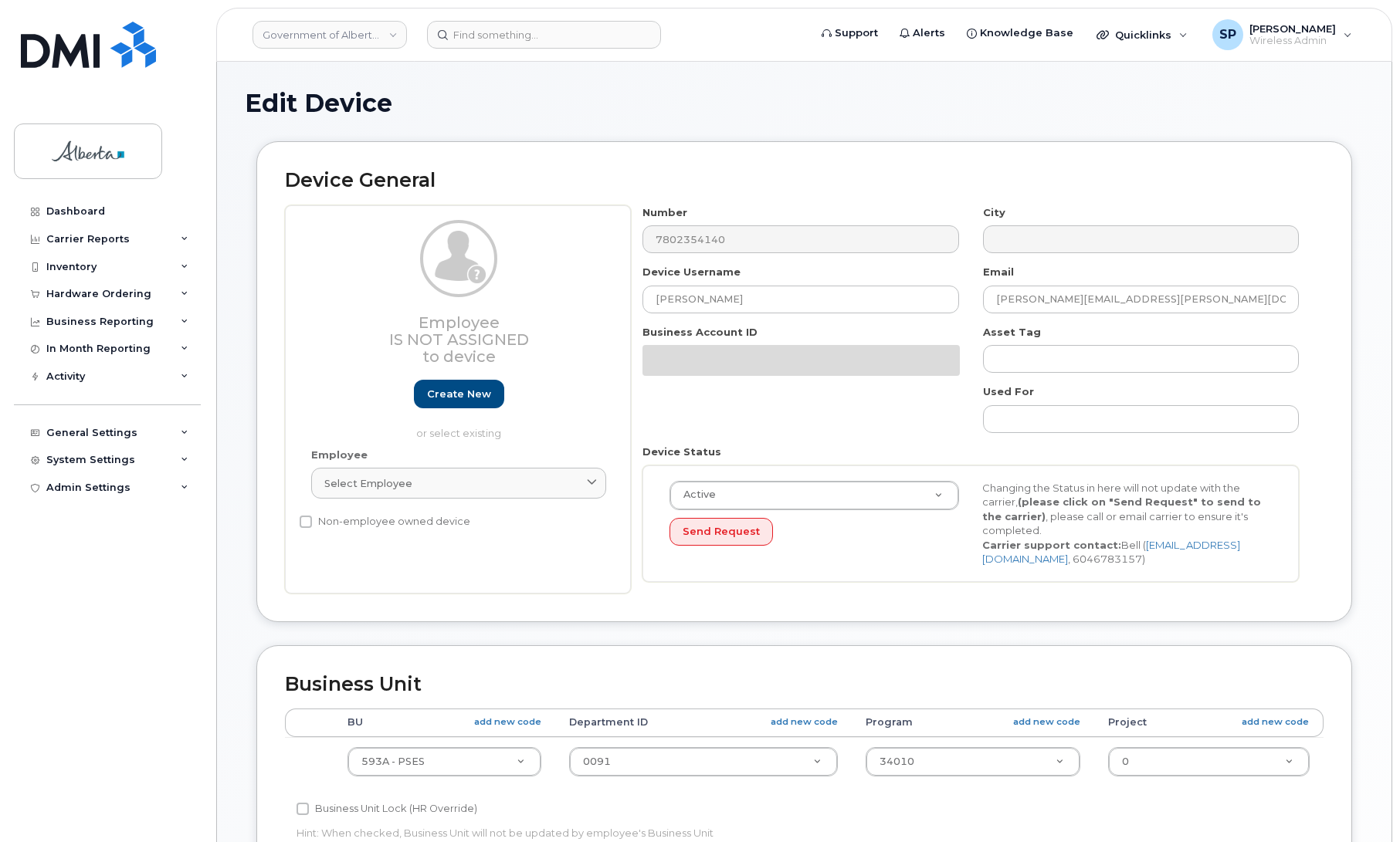
select select "4797682"
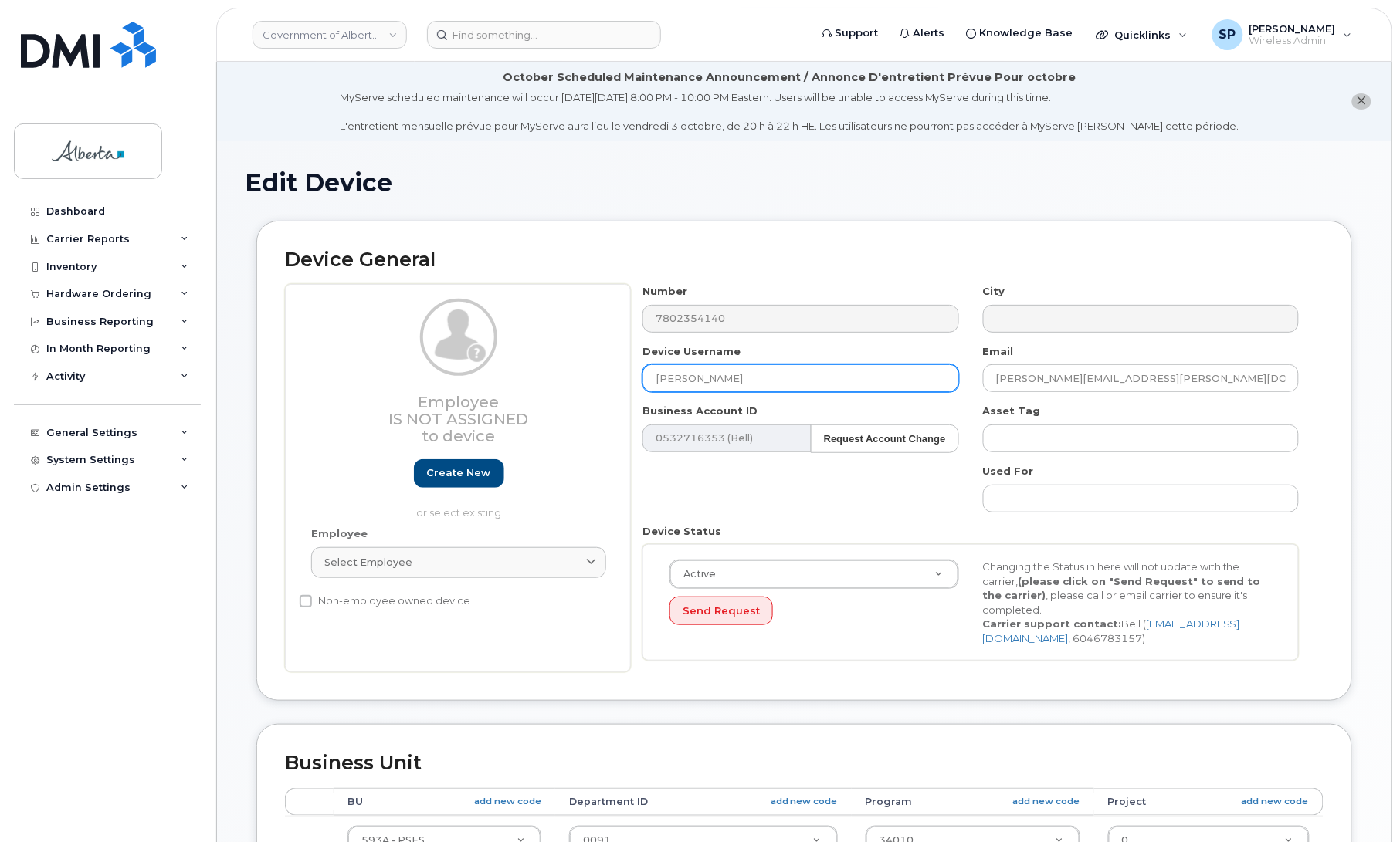
click at [781, 375] on input "Rachel Kandathil" at bounding box center [800, 378] width 316 height 28
drag, startPoint x: 781, startPoint y: 374, endPoint x: 545, endPoint y: 369, distance: 236.1
click at [545, 369] on div "Employee Is not assigned to device Create new or select existing Employee Selec…" at bounding box center [804, 478] width 1038 height 388
type input "Central Monitoring 08"
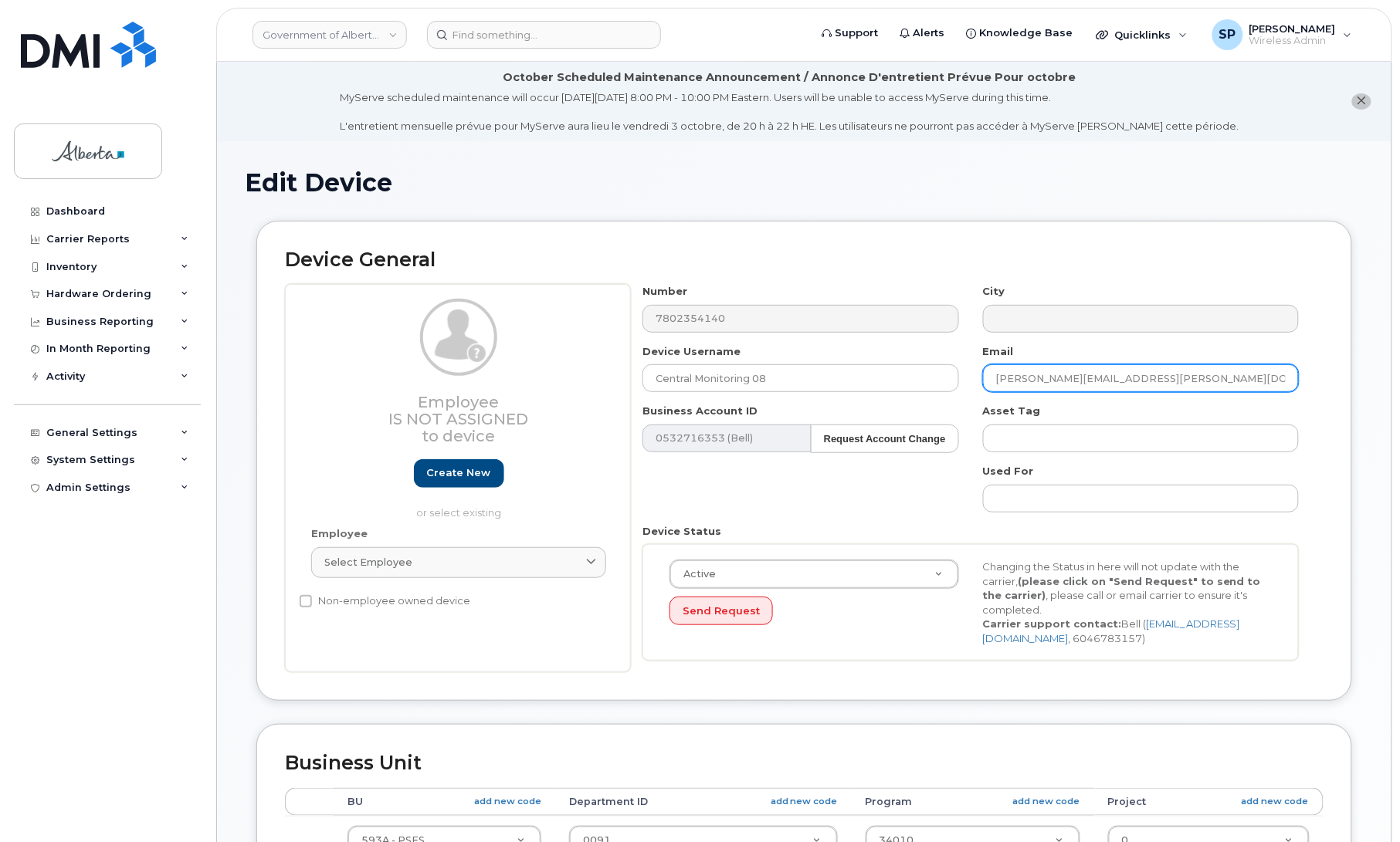
drag, startPoint x: 1095, startPoint y: 380, endPoint x: 957, endPoint y: 390, distance: 138.4
click at [957, 390] on div "Number 7802354140 City Device Username Central Monitoring 08 Email Rachel.Kanda…" at bounding box center [971, 478] width 681 height 388
paste input "Ashley.Stevenson"
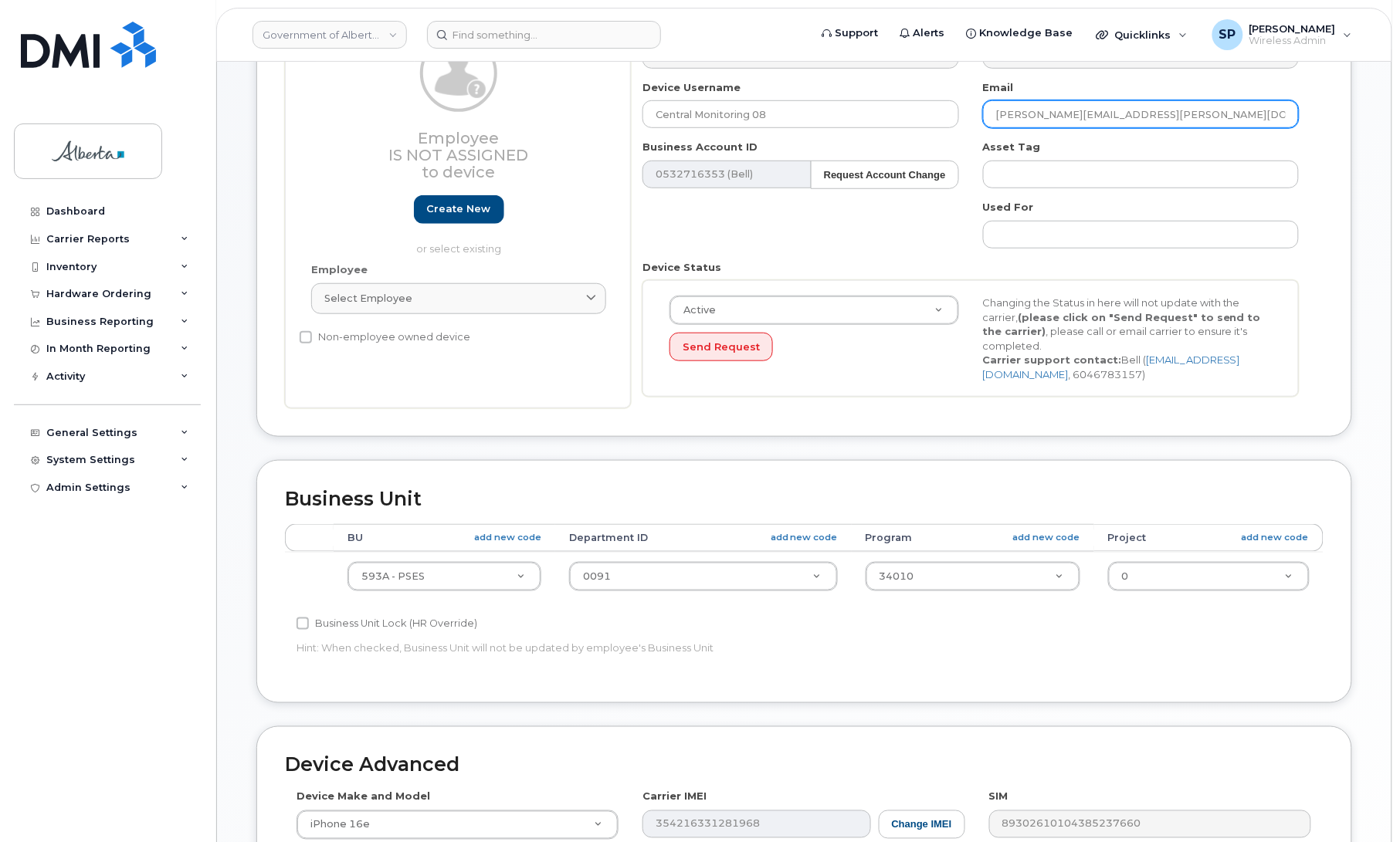
scroll to position [272, 0]
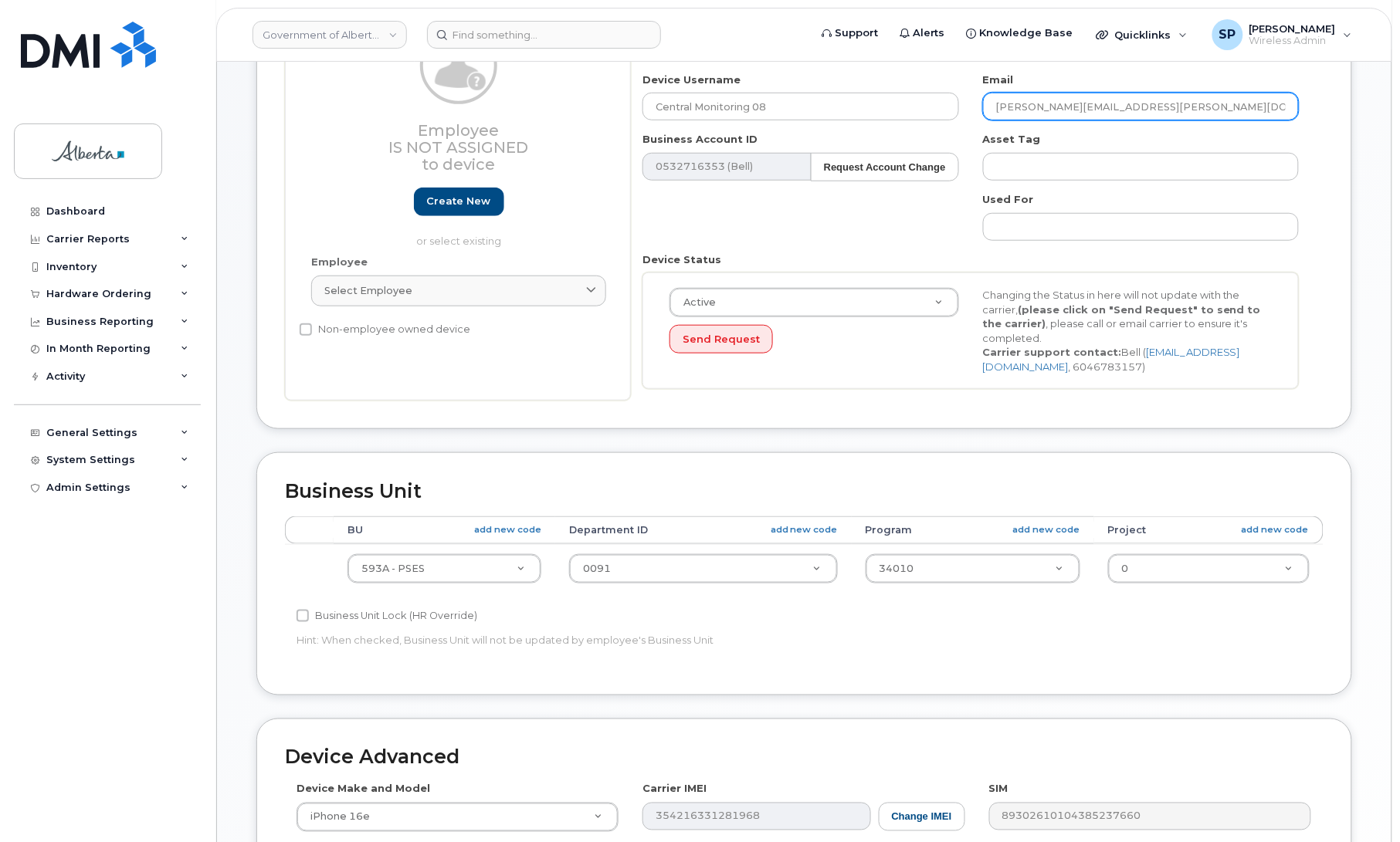
type input "[PERSON_NAME][EMAIL_ADDRESS][PERSON_NAME][DOMAIN_NAME]"
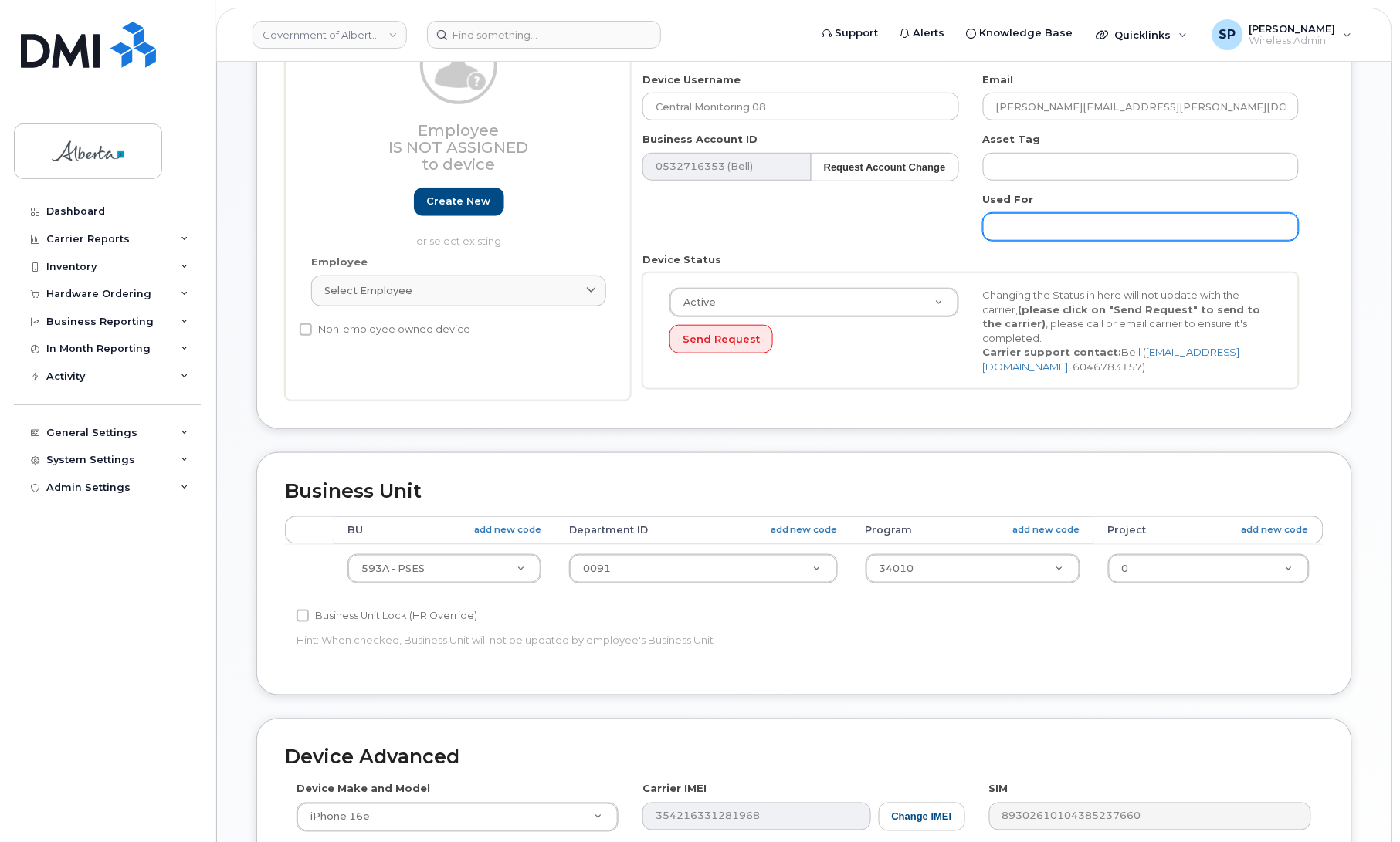
click at [1038, 222] on input "text" at bounding box center [1141, 227] width 316 height 28
paste input "emp-cmu.i@gov.ab.ca"
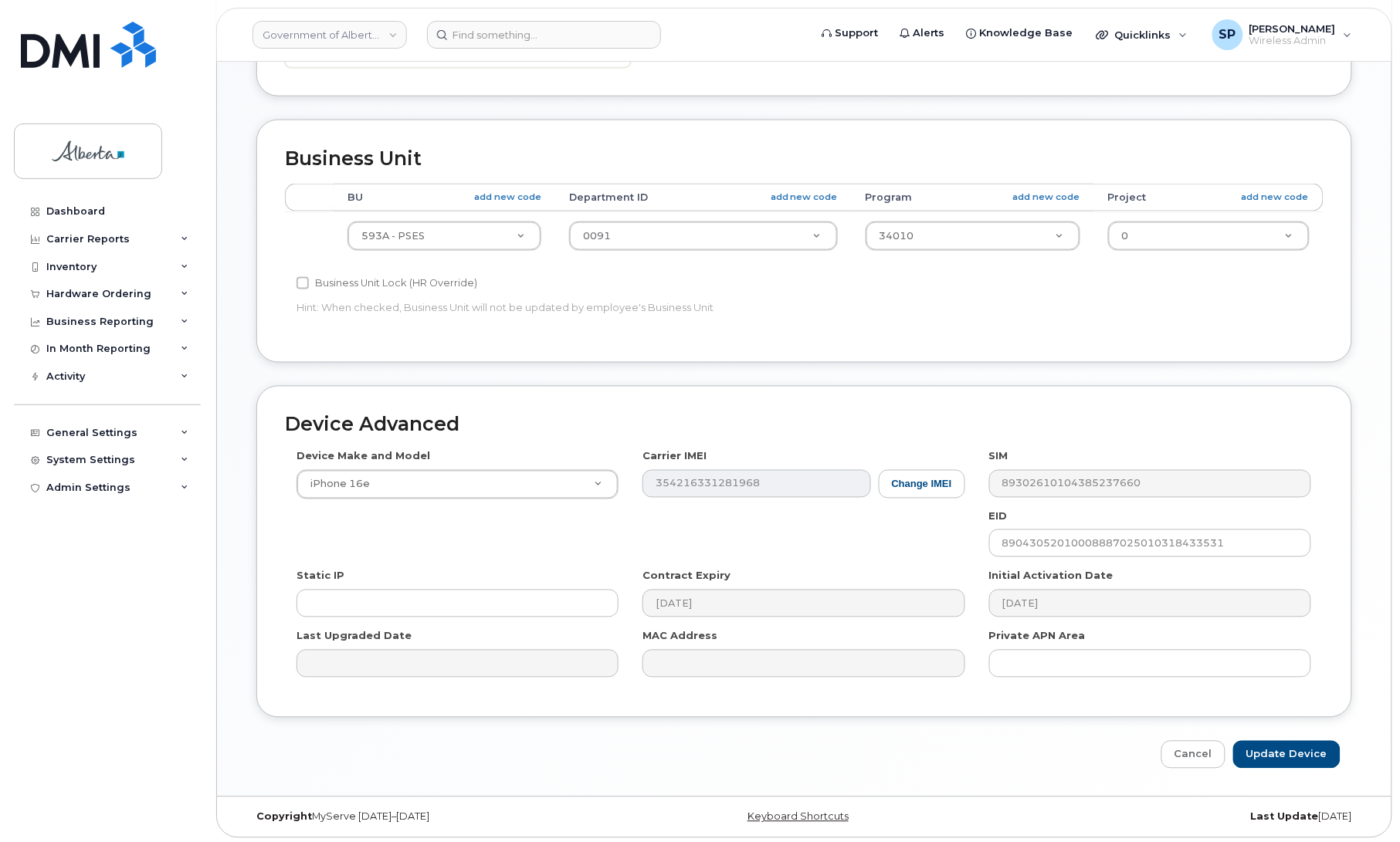
scroll to position [611, 0]
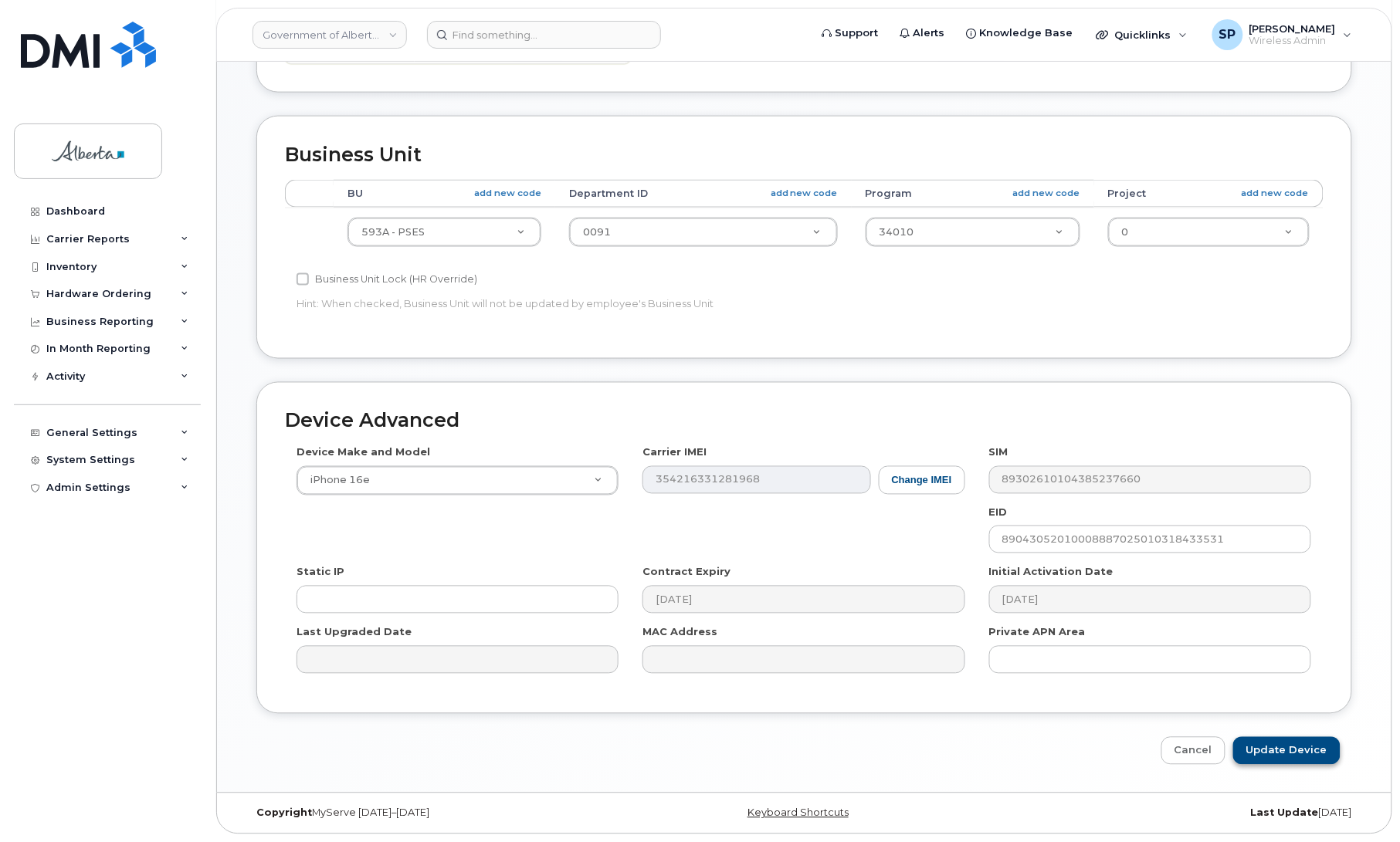
type input "emp-cmu.i@gov.ab.ca"
click at [1286, 746] on input "Update Device" at bounding box center [1287, 752] width 107 height 29
type input "Saving..."
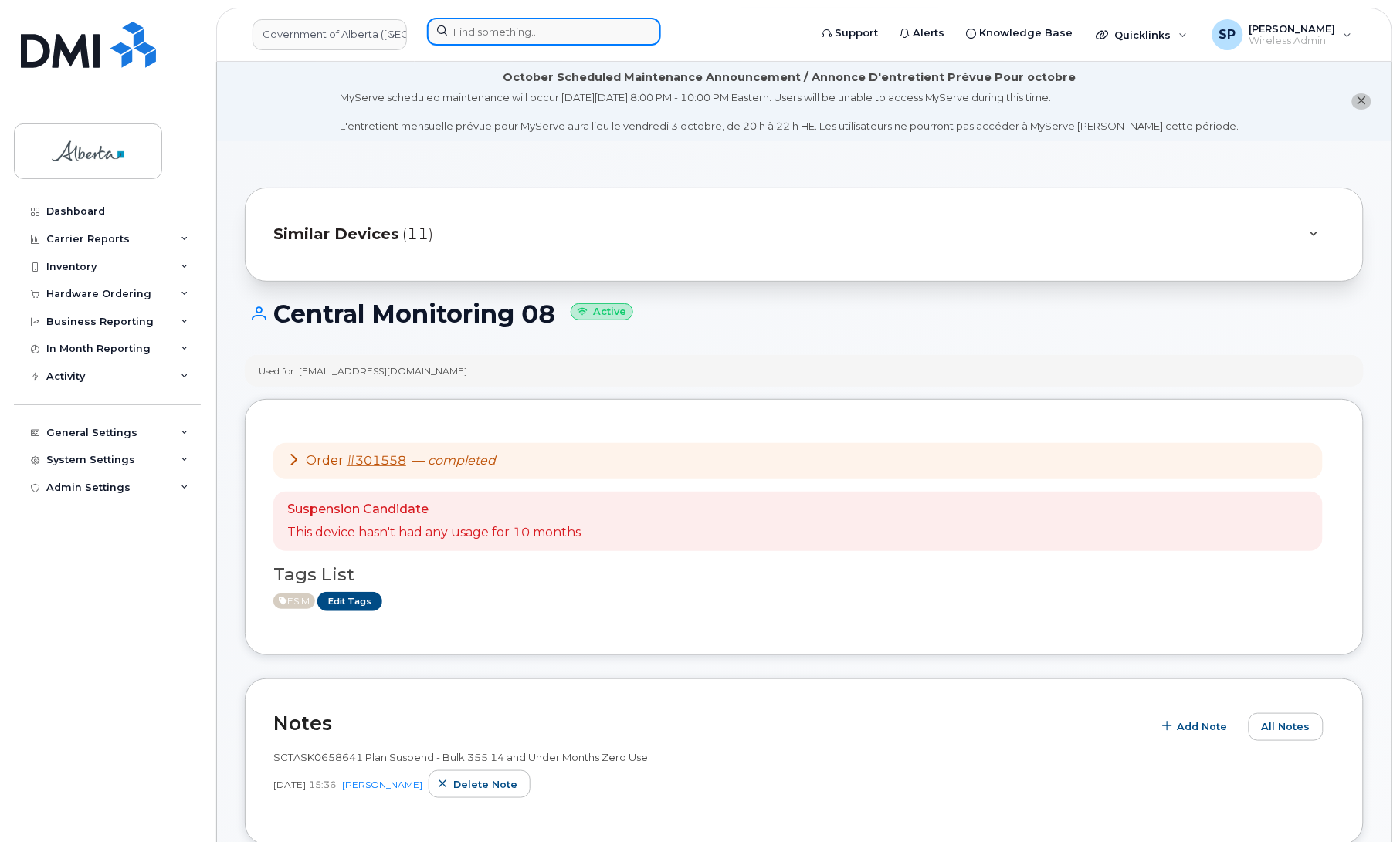
click at [630, 21] on input at bounding box center [543, 31] width 234 height 28
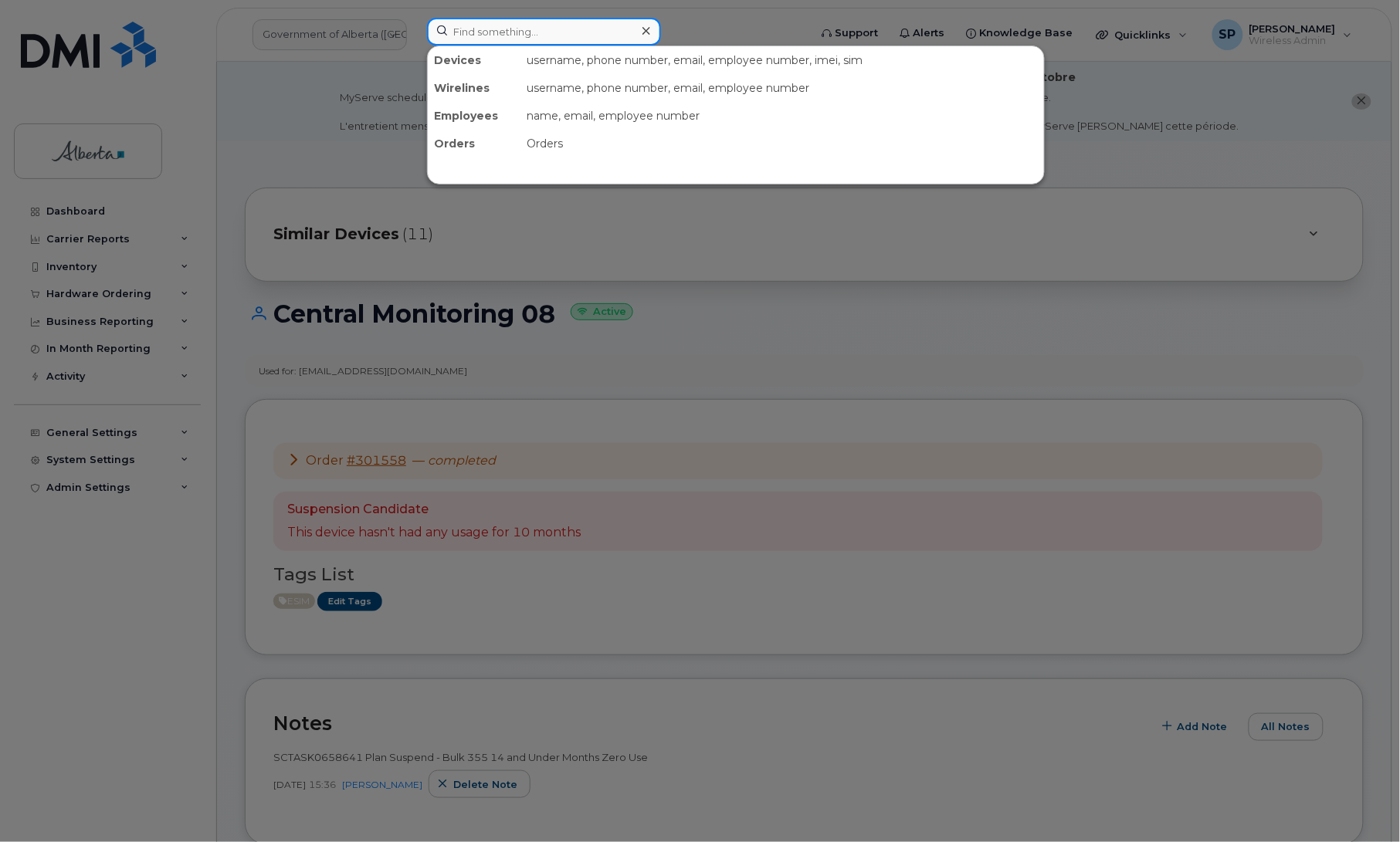
paste input "[PHONE_NUMBER]"
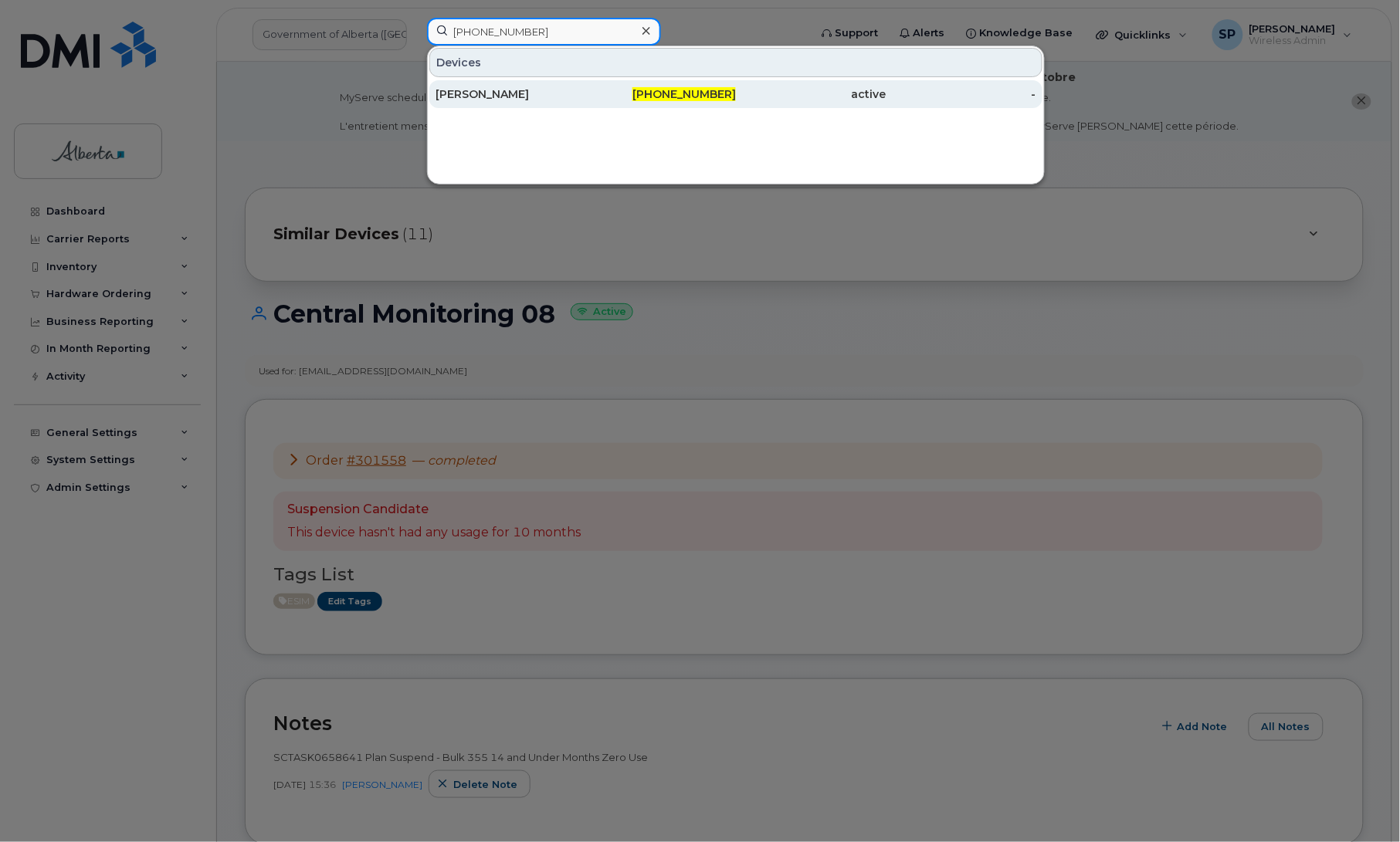
type input "587-385-6314"
click at [513, 95] on div "[PERSON_NAME]" at bounding box center [511, 94] width 151 height 15
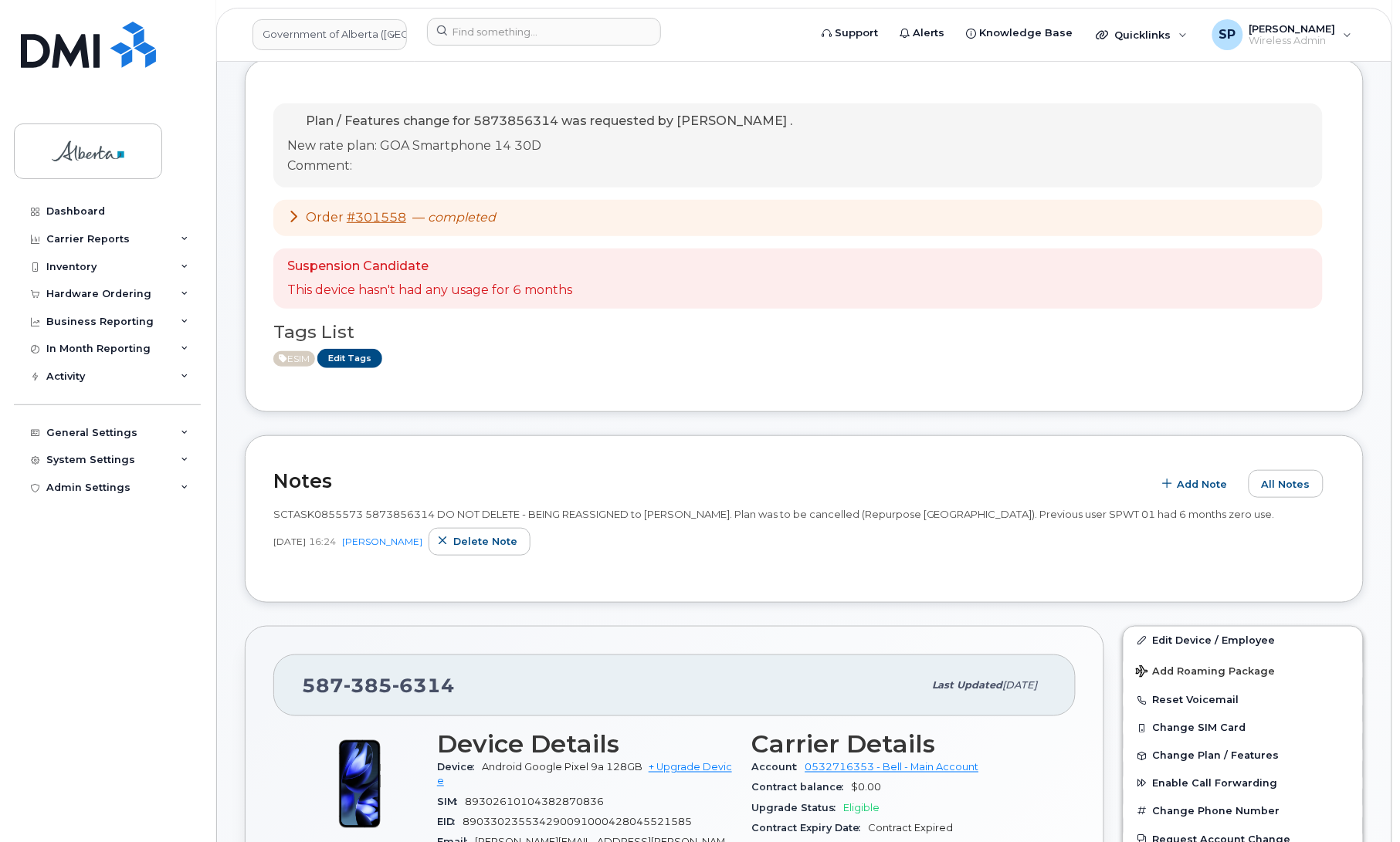
scroll to position [195, 0]
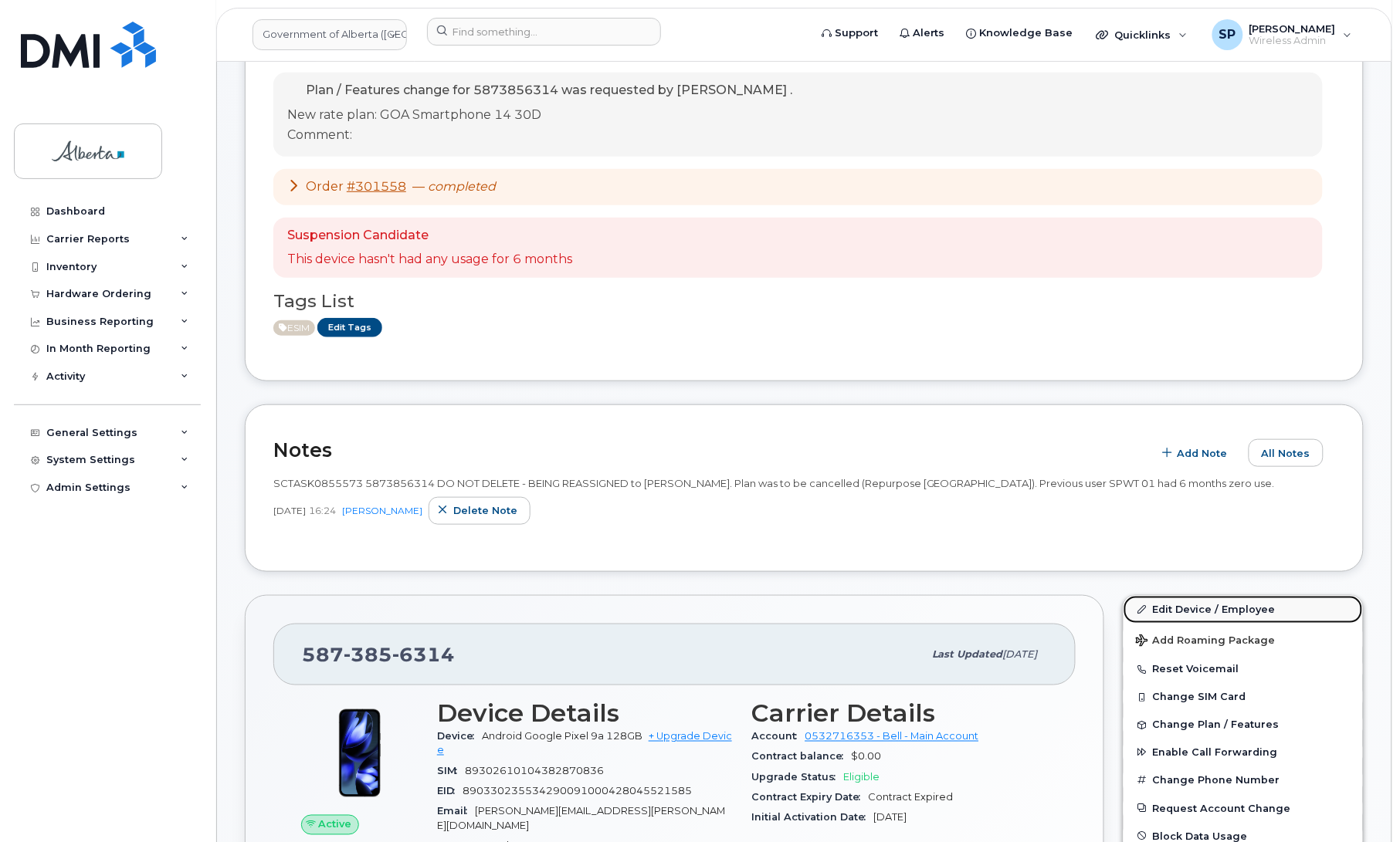
click at [1175, 607] on link "Edit Device / Employee" at bounding box center [1244, 610] width 240 height 28
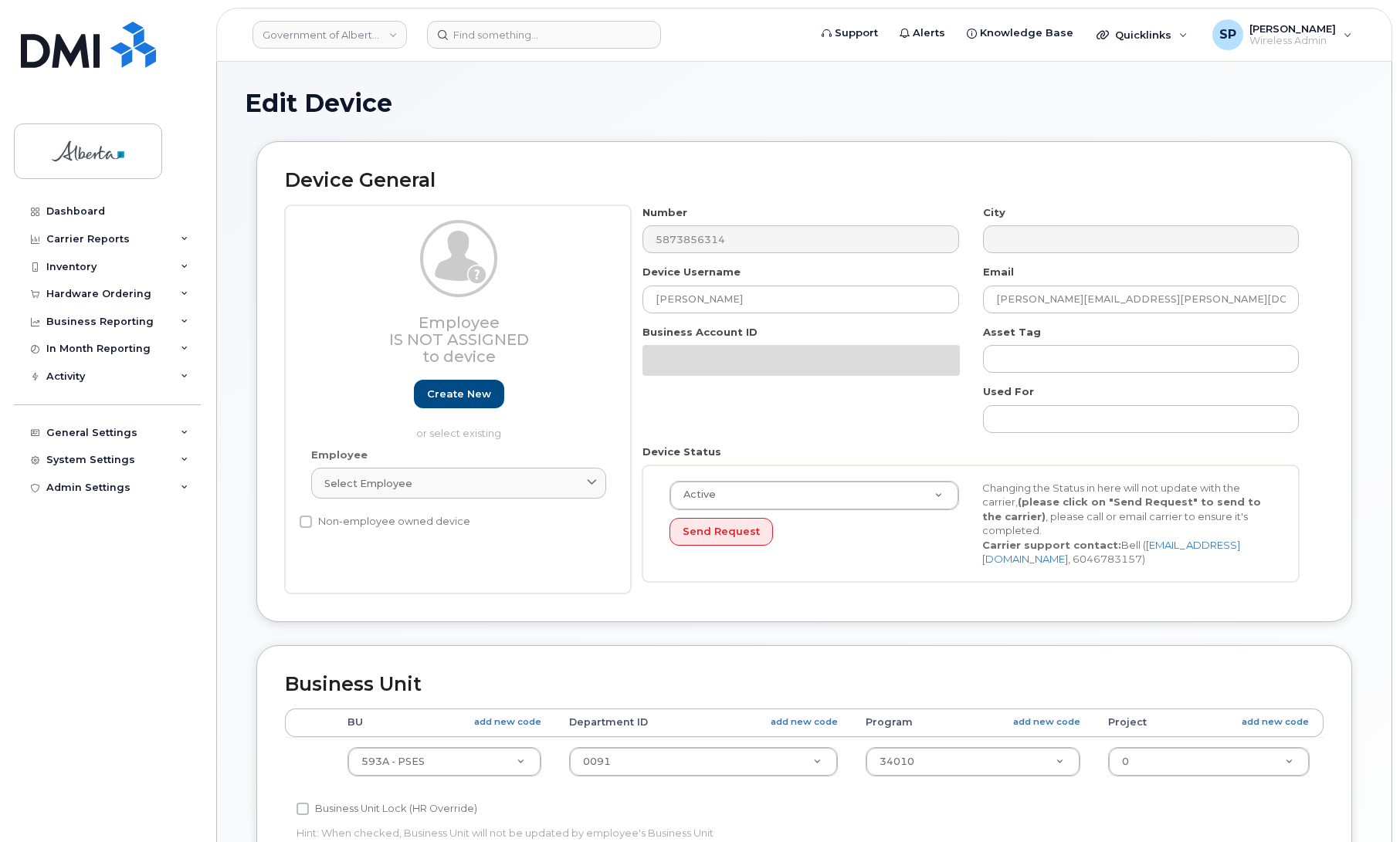
select select "4797682"
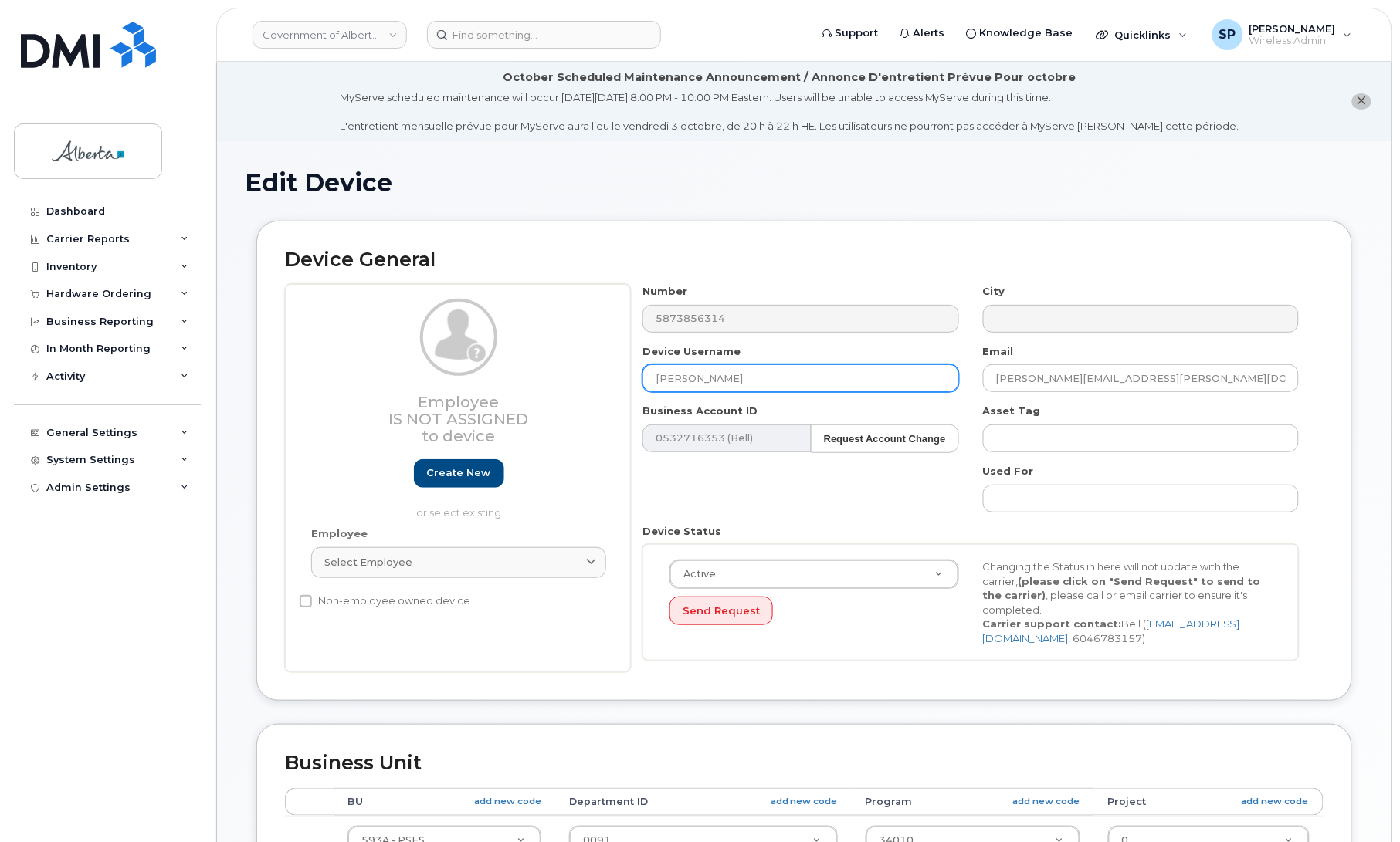
drag, startPoint x: 759, startPoint y: 366, endPoint x: 583, endPoint y: 381, distance: 176.6
click at [583, 381] on div "Employee Is not assigned to device Create new or select existing Employee Selec…" at bounding box center [804, 478] width 1038 height 388
type input "Central Monitoring 09"
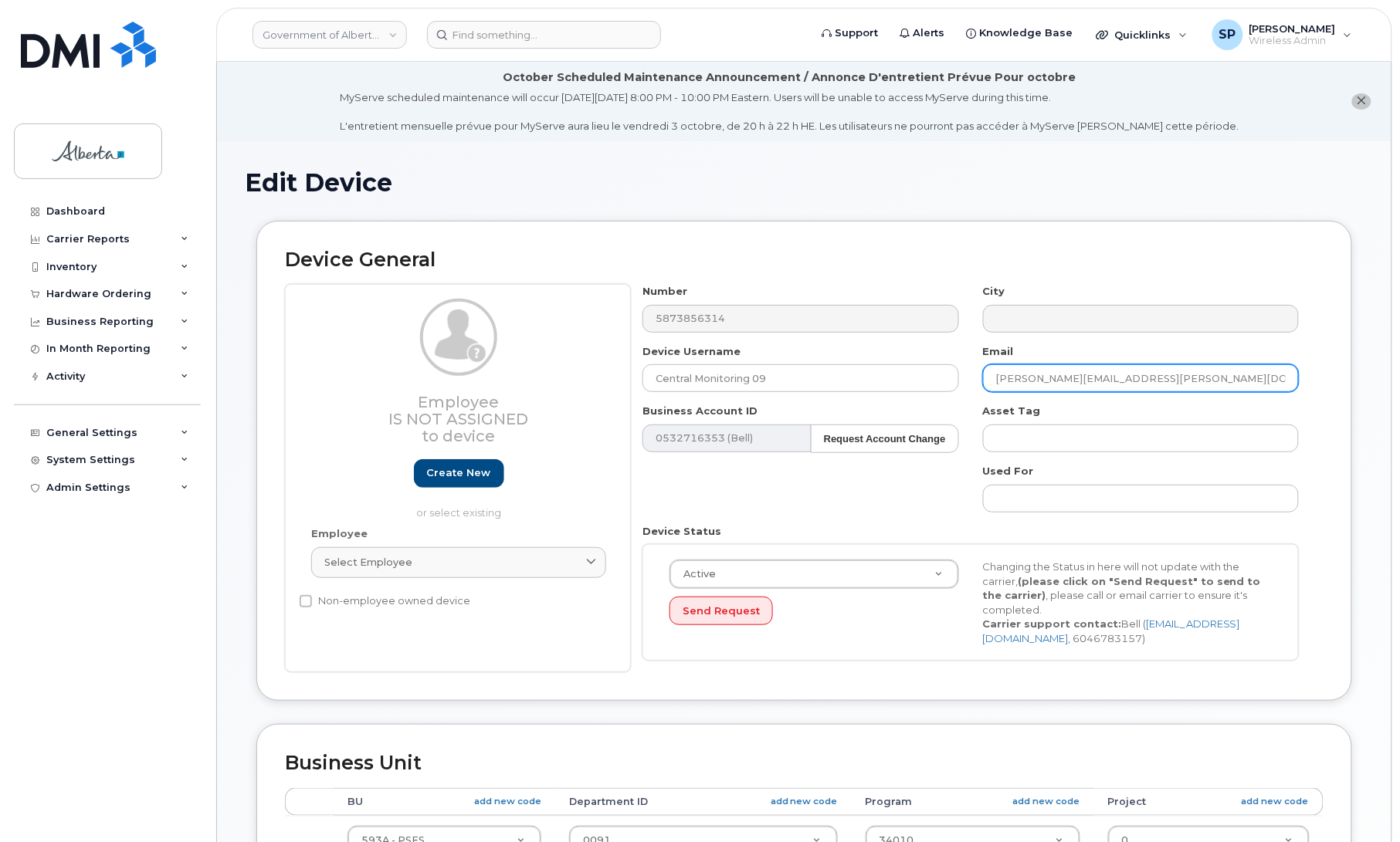
drag, startPoint x: 1158, startPoint y: 378, endPoint x: 876, endPoint y: 409, distance: 283.7
click at [876, 409] on div "Number 5873856314 City Device Username Central Monitoring 09 Email Gillian.MacM…" at bounding box center [971, 478] width 681 height 388
click at [1178, 377] on input "Gillian.MacMinn@gov.ab.ca" at bounding box center [1141, 378] width 316 height 28
drag, startPoint x: 1178, startPoint y: 378, endPoint x: 978, endPoint y: 388, distance: 200.2
click at [978, 388] on div "Email Gillian.MacMinn@gov.ab.ca" at bounding box center [1141, 368] width 339 height 48
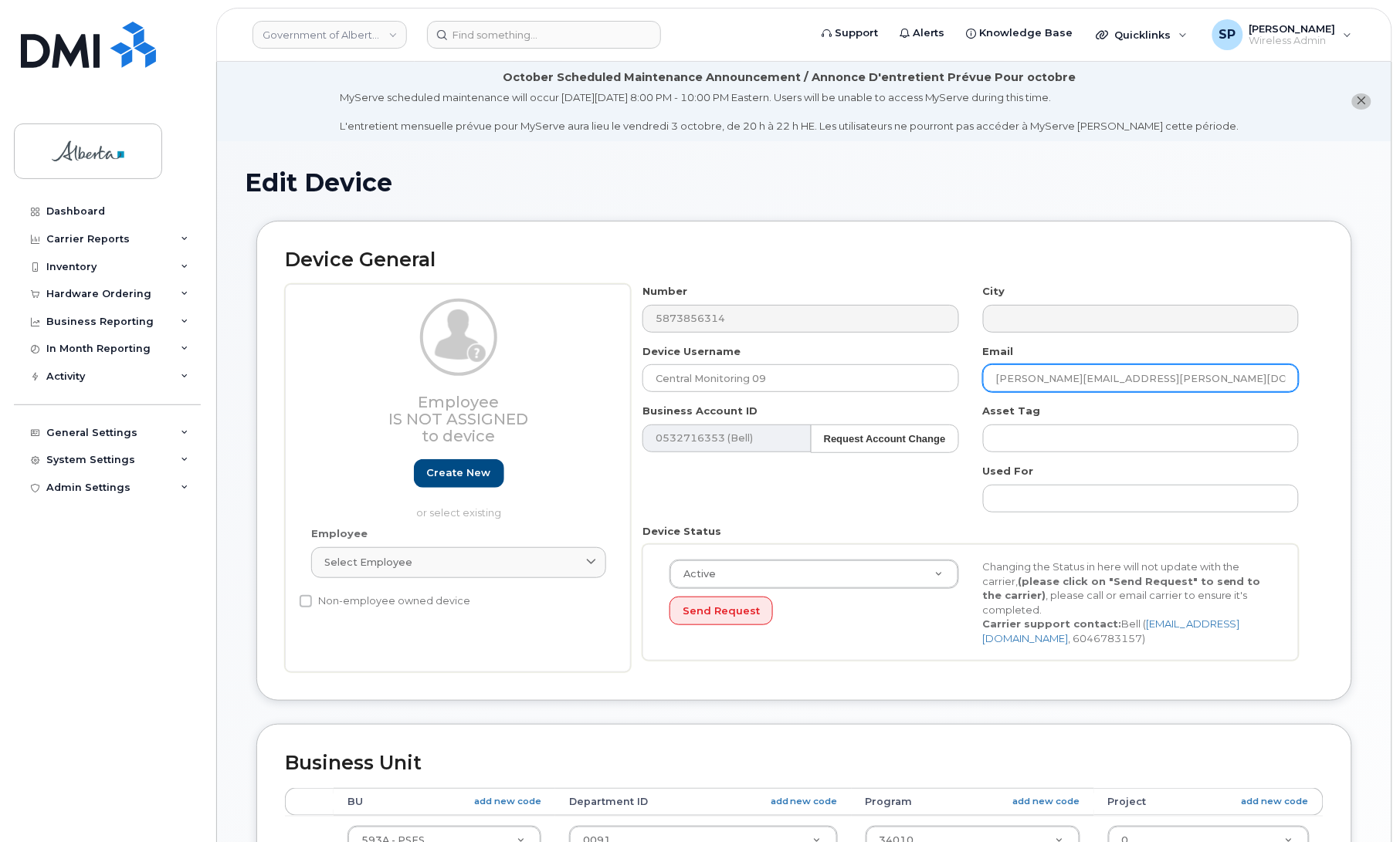
paste input "Ashley.Stevenso"
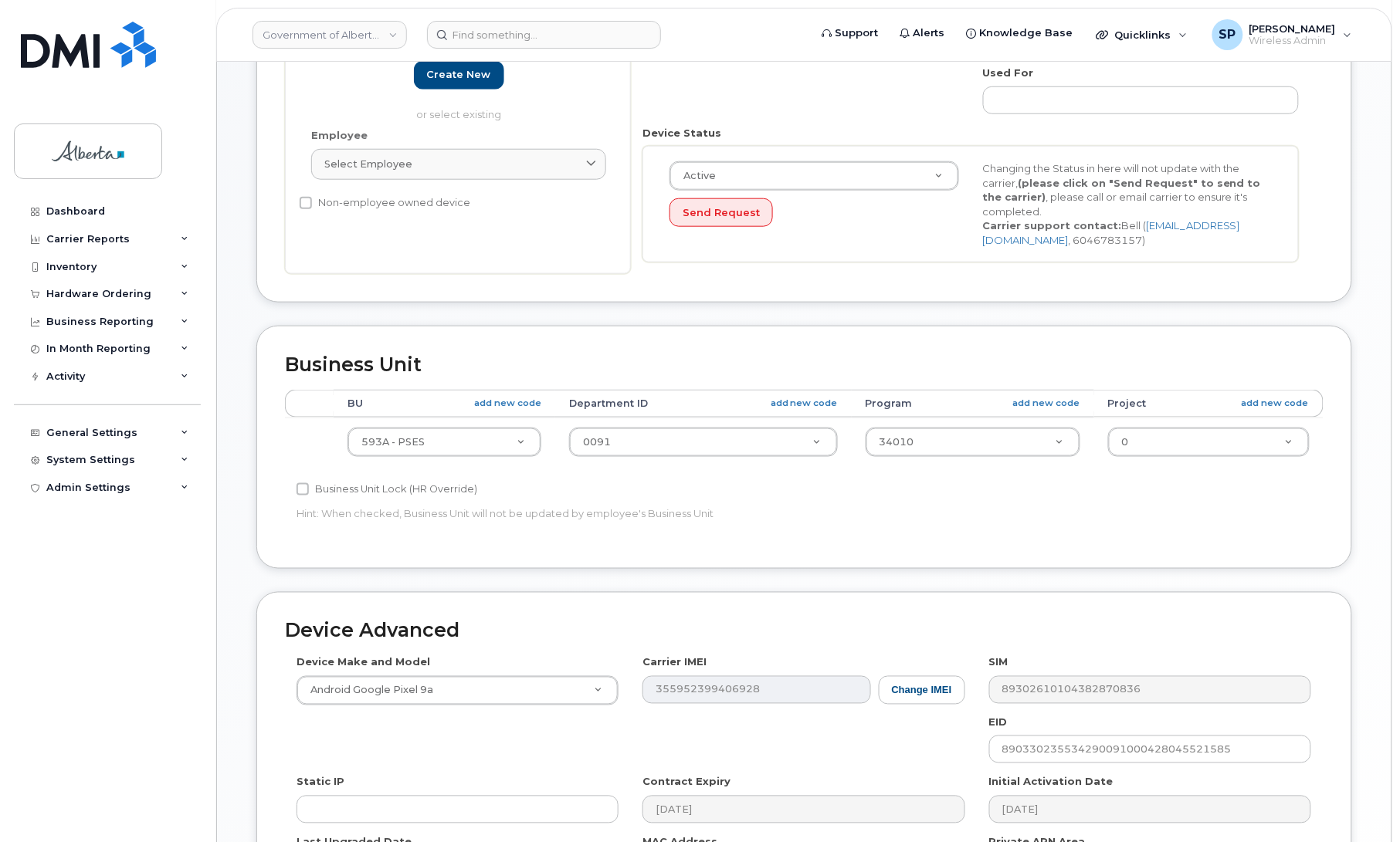
scroll to position [611, 0]
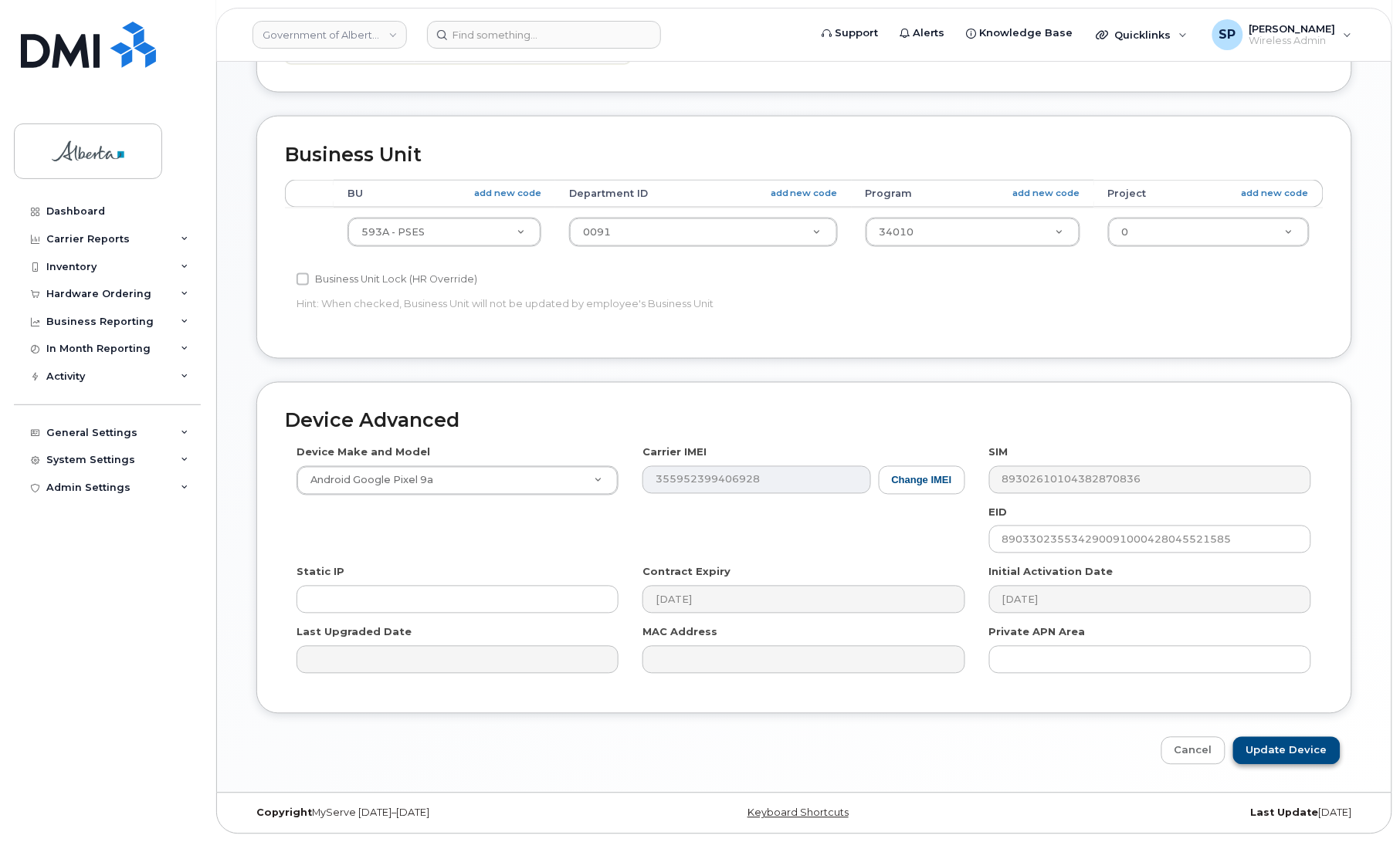
type input "[PERSON_NAME][EMAIL_ADDRESS][PERSON_NAME][DOMAIN_NAME]"
click at [1272, 750] on input "Update Device" at bounding box center [1287, 752] width 107 height 29
type input "Saving..."
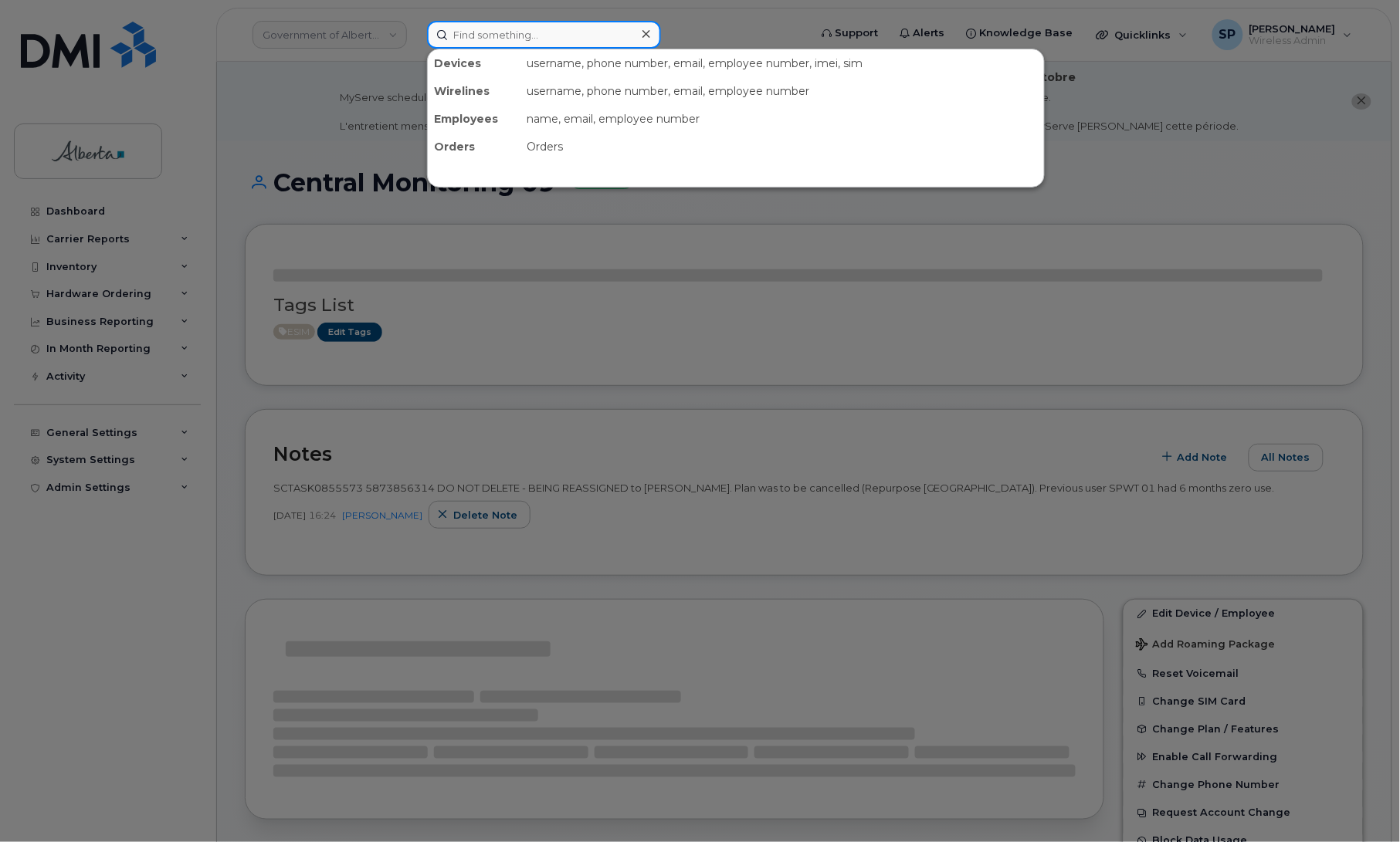
click at [478, 29] on input at bounding box center [543, 34] width 234 height 28
paste input "[PHONE_NUMBER]"
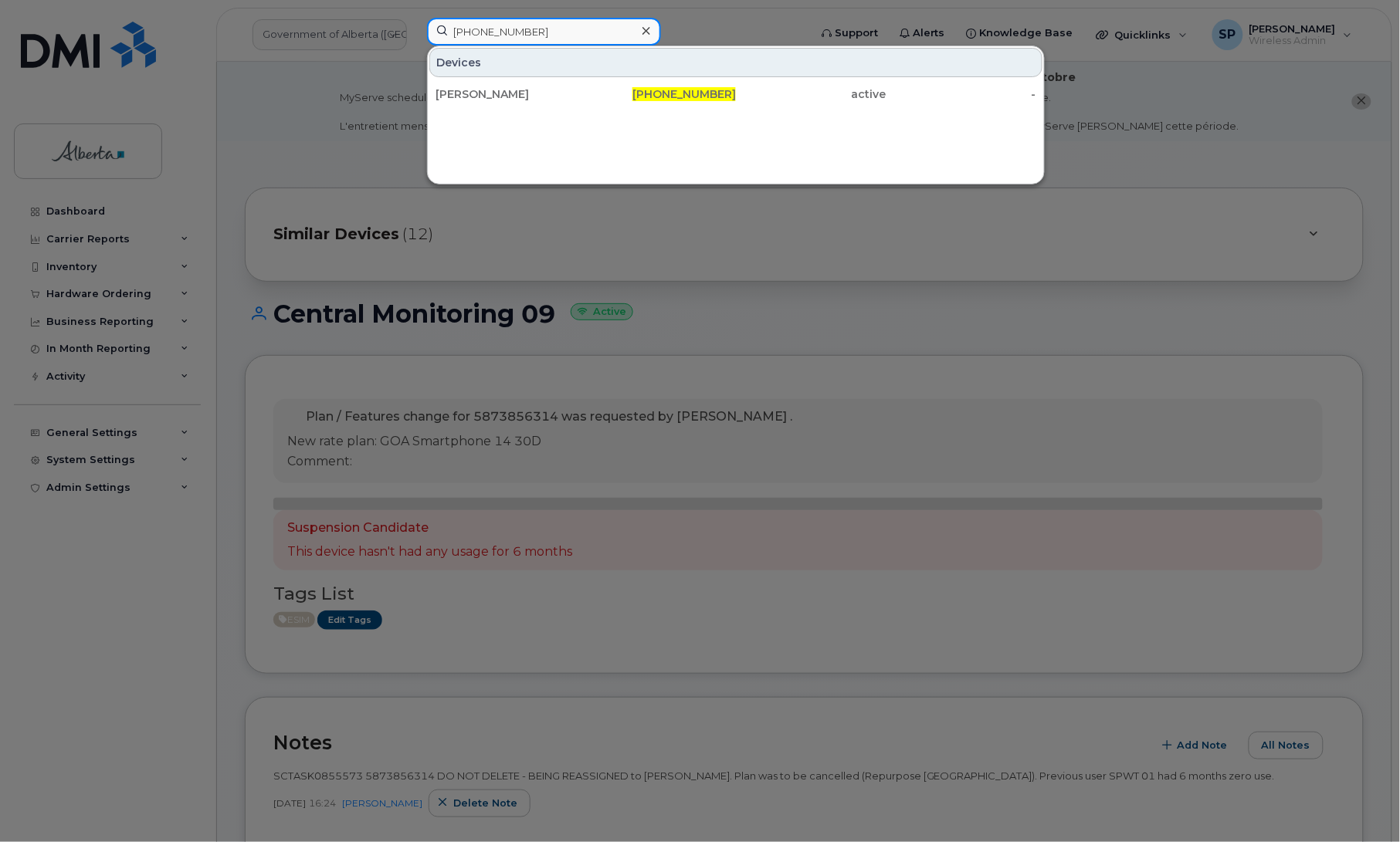
type input "[PHONE_NUMBER]"
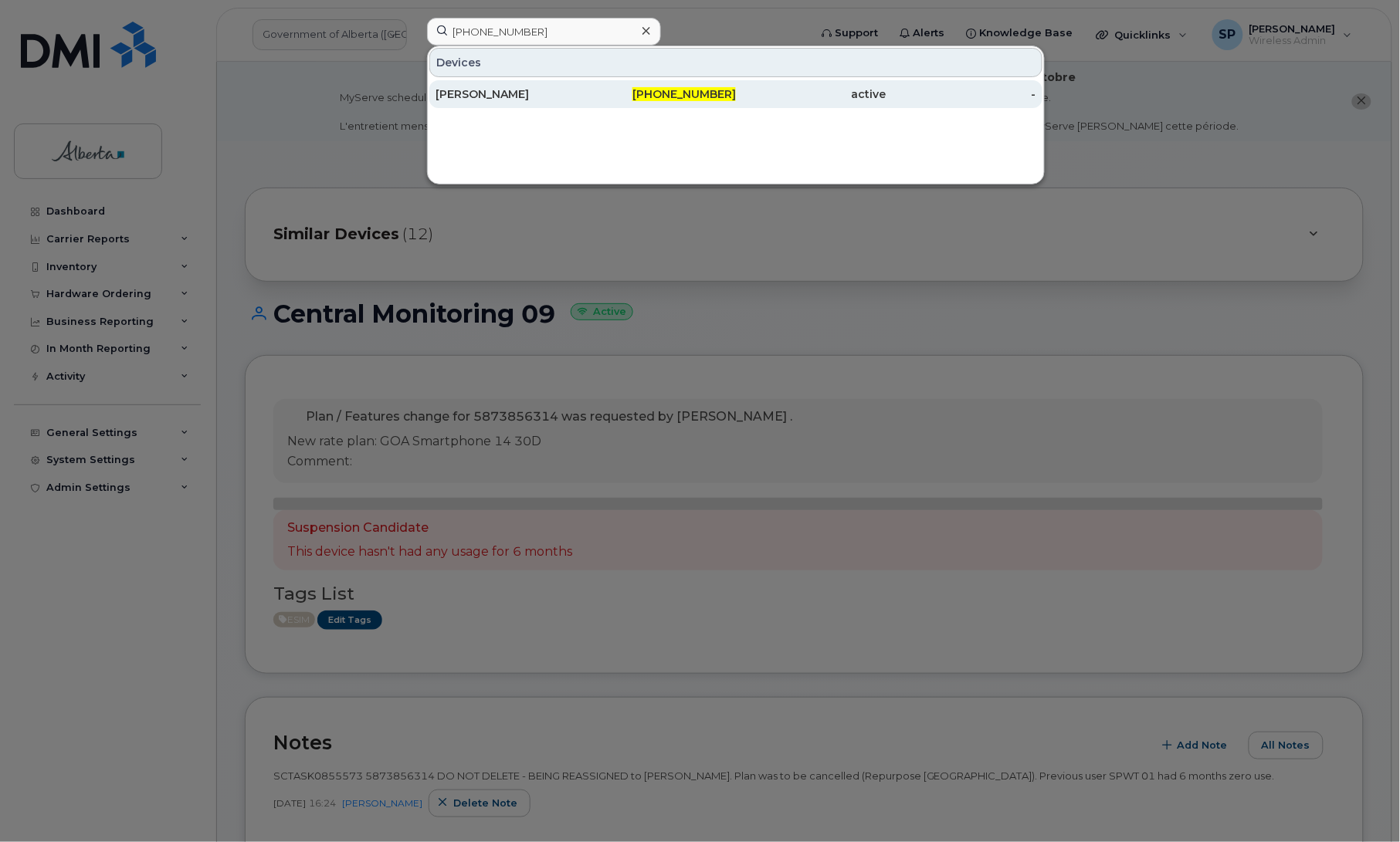
click at [481, 98] on div "[PERSON_NAME]" at bounding box center [511, 94] width 151 height 15
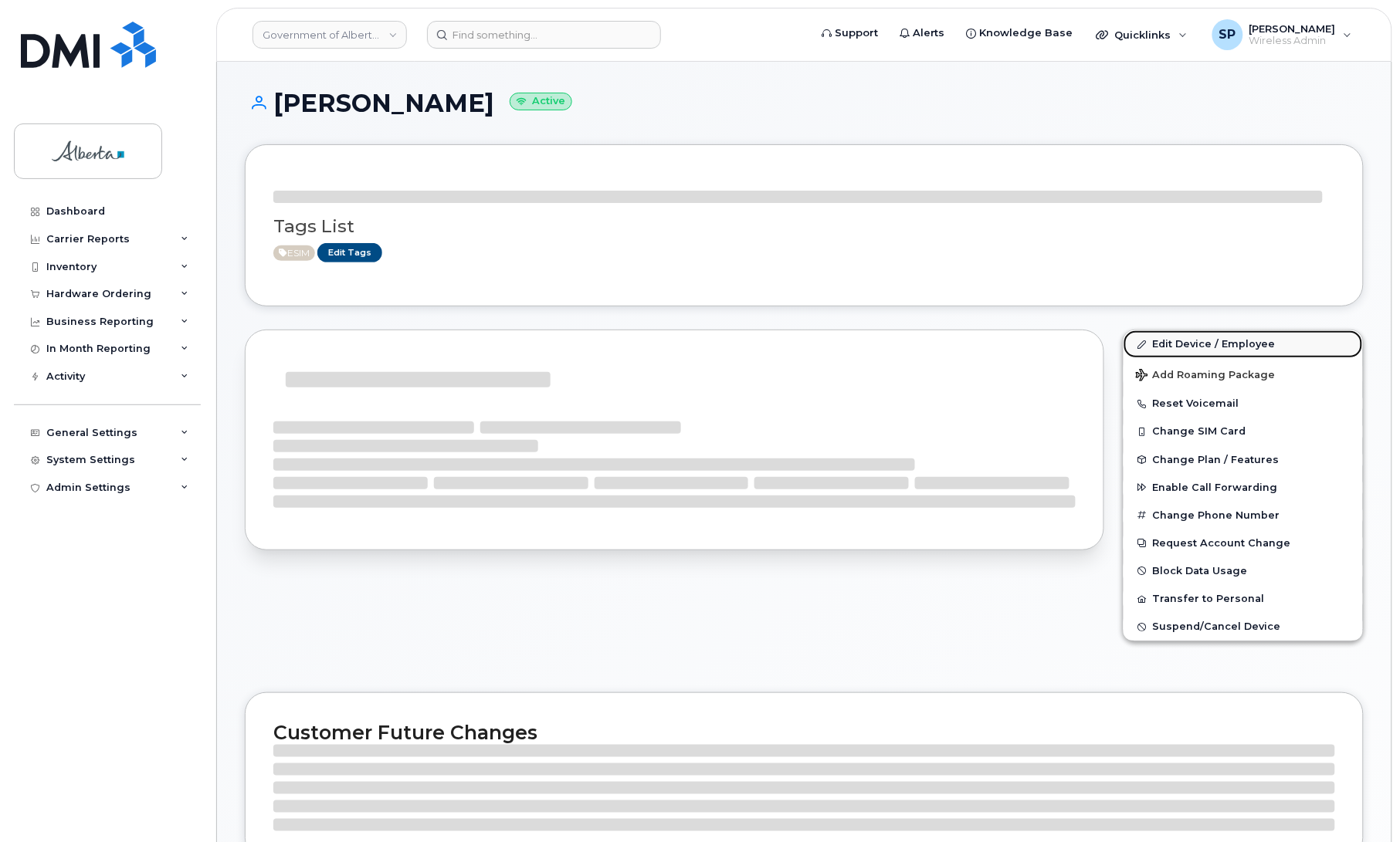
click at [1252, 341] on link "Edit Device / Employee" at bounding box center [1244, 344] width 240 height 28
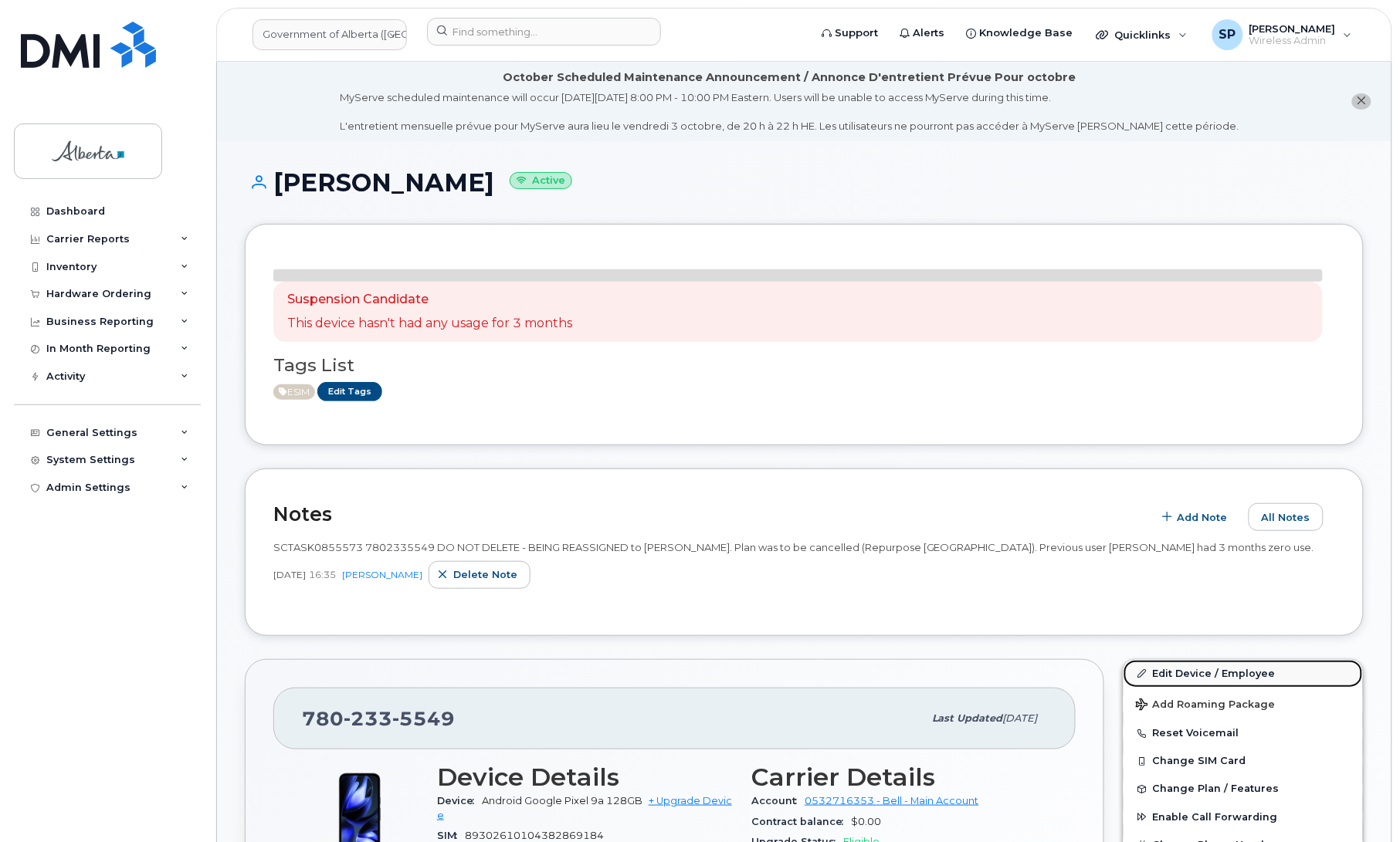
click at [1209, 676] on link "Edit Device / Employee" at bounding box center [1244, 673] width 240 height 28
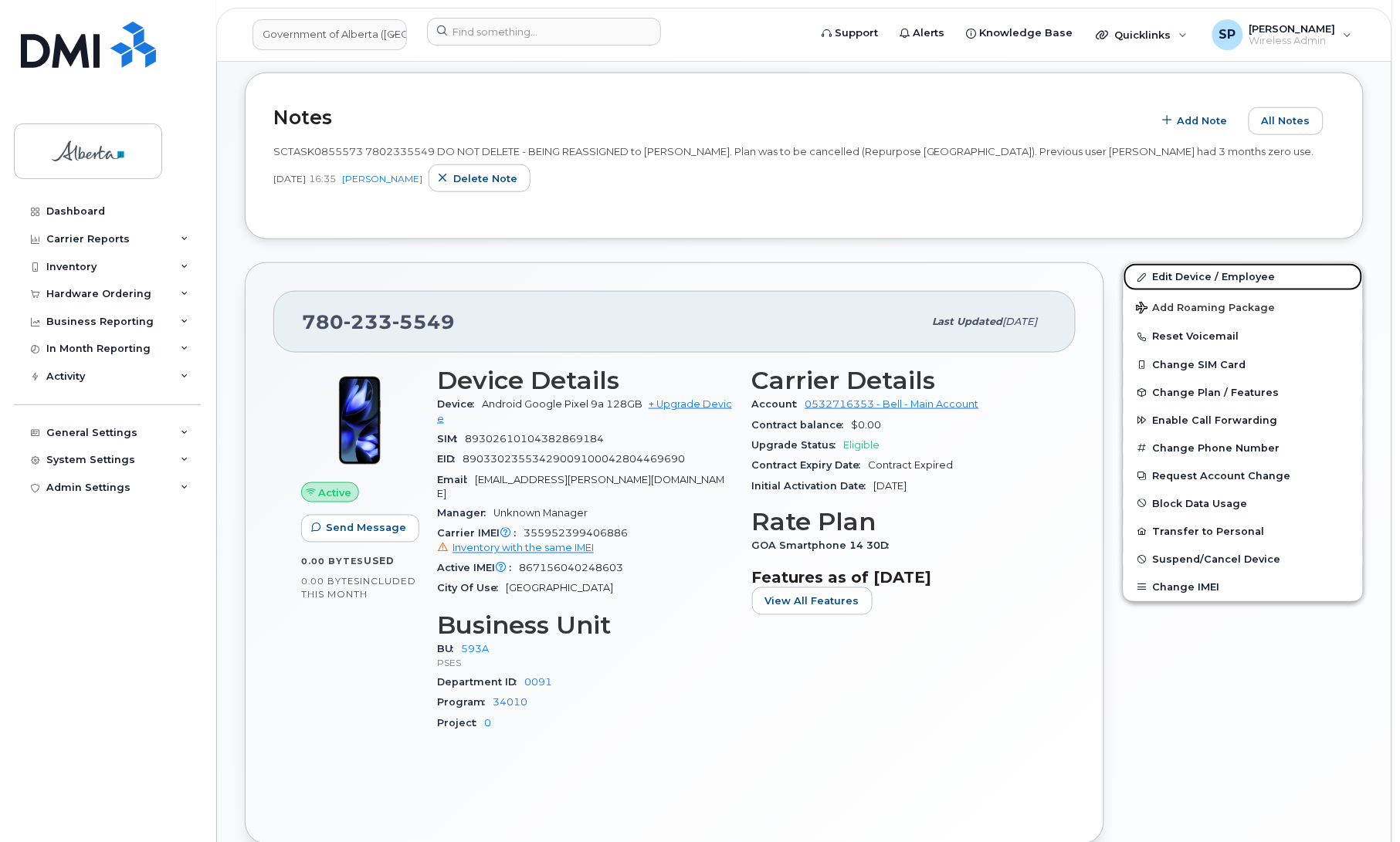
scroll to position [432, 0]
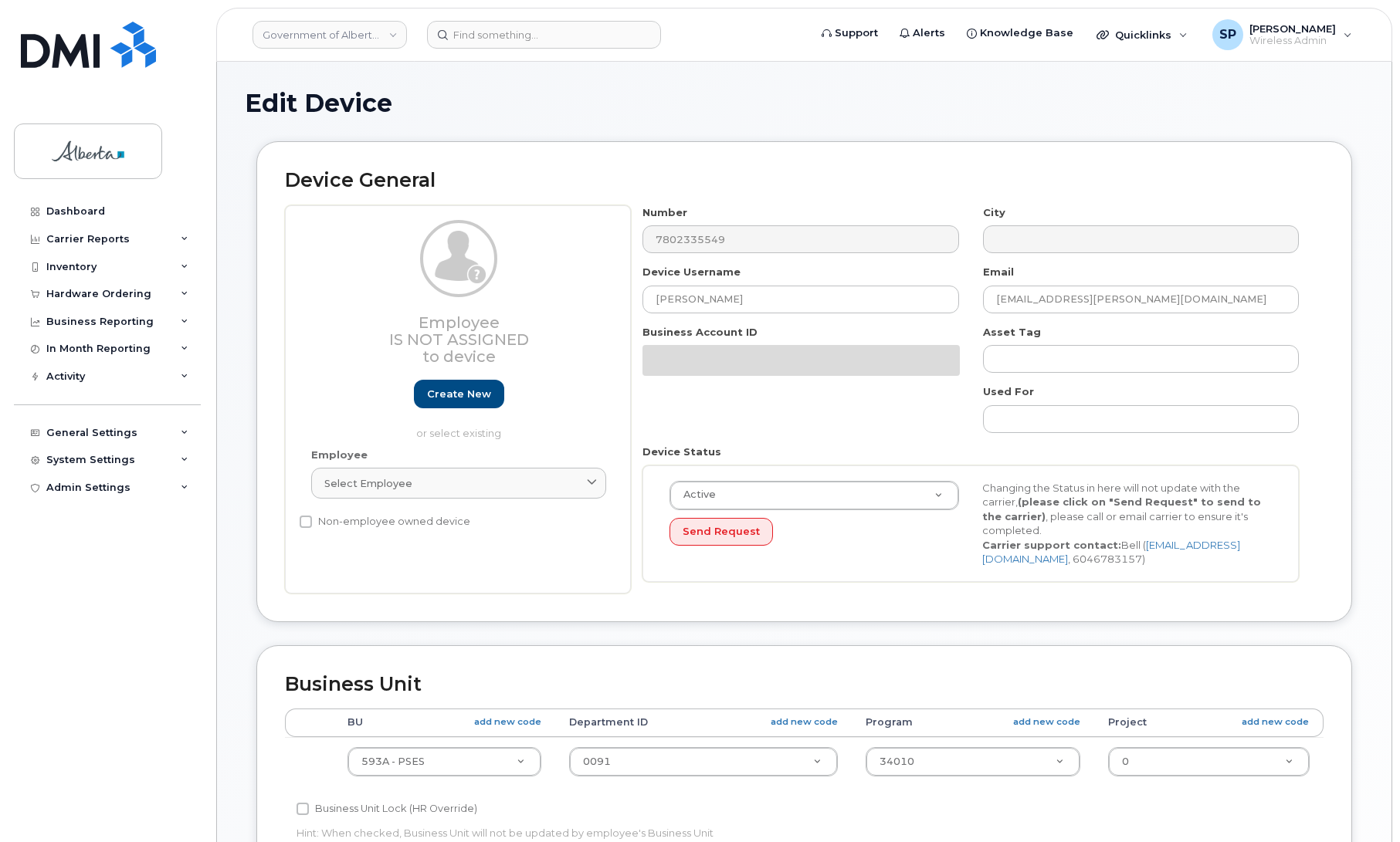
select select "4797682"
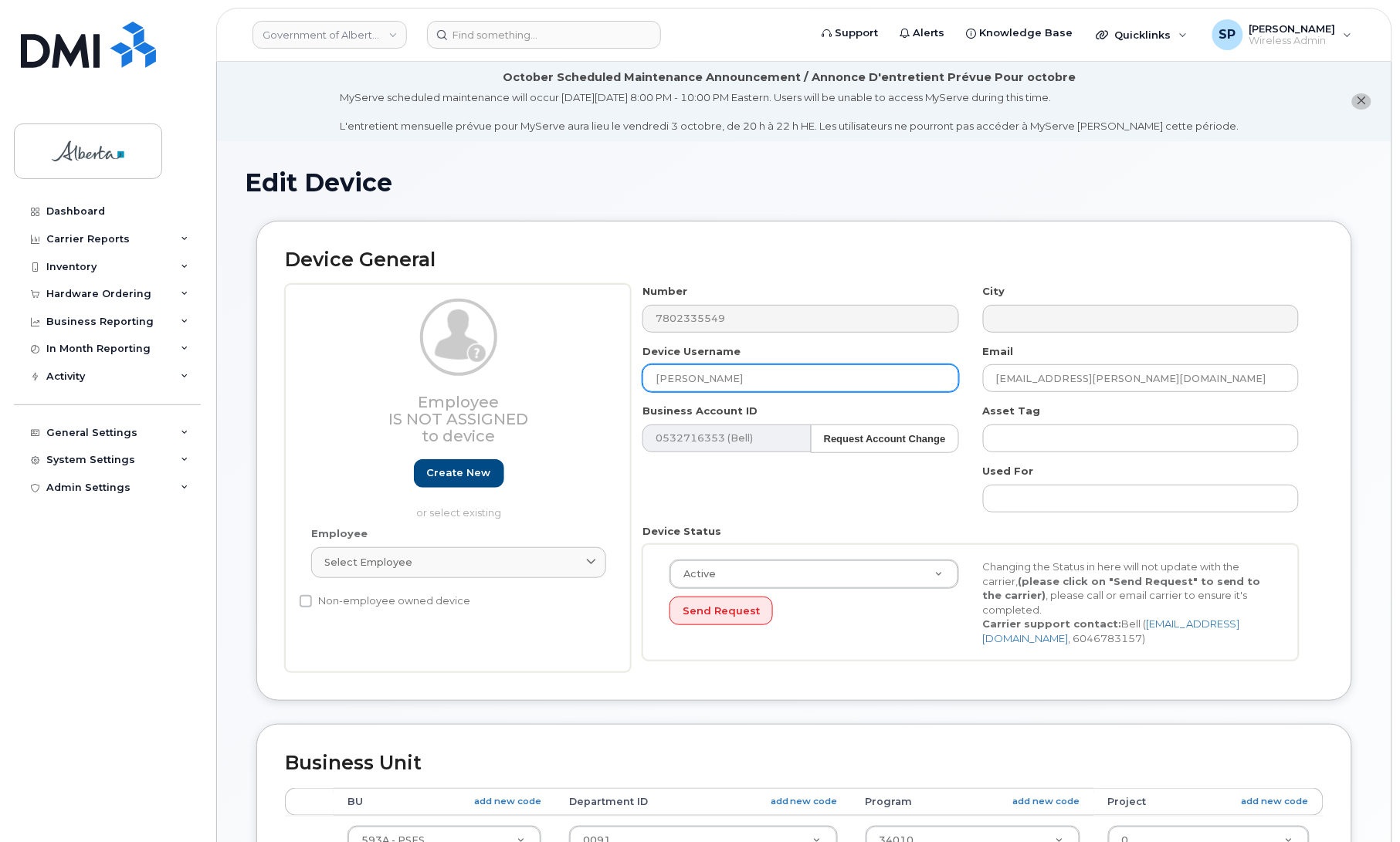
drag, startPoint x: 761, startPoint y: 374, endPoint x: 607, endPoint y: 394, distance: 155.3
click at [607, 394] on div "Employee Is not assigned to device Create new or select existing Employee Selec…" at bounding box center [804, 478] width 1038 height 388
type input "Central Monitoring 10"
drag, startPoint x: 1156, startPoint y: 381, endPoint x: 908, endPoint y: 386, distance: 248.1
click at [908, 386] on div "Number 7802335549 City Device Username Central Monitoring 10 Email Emerline.Rey…" at bounding box center [971, 478] width 681 height 388
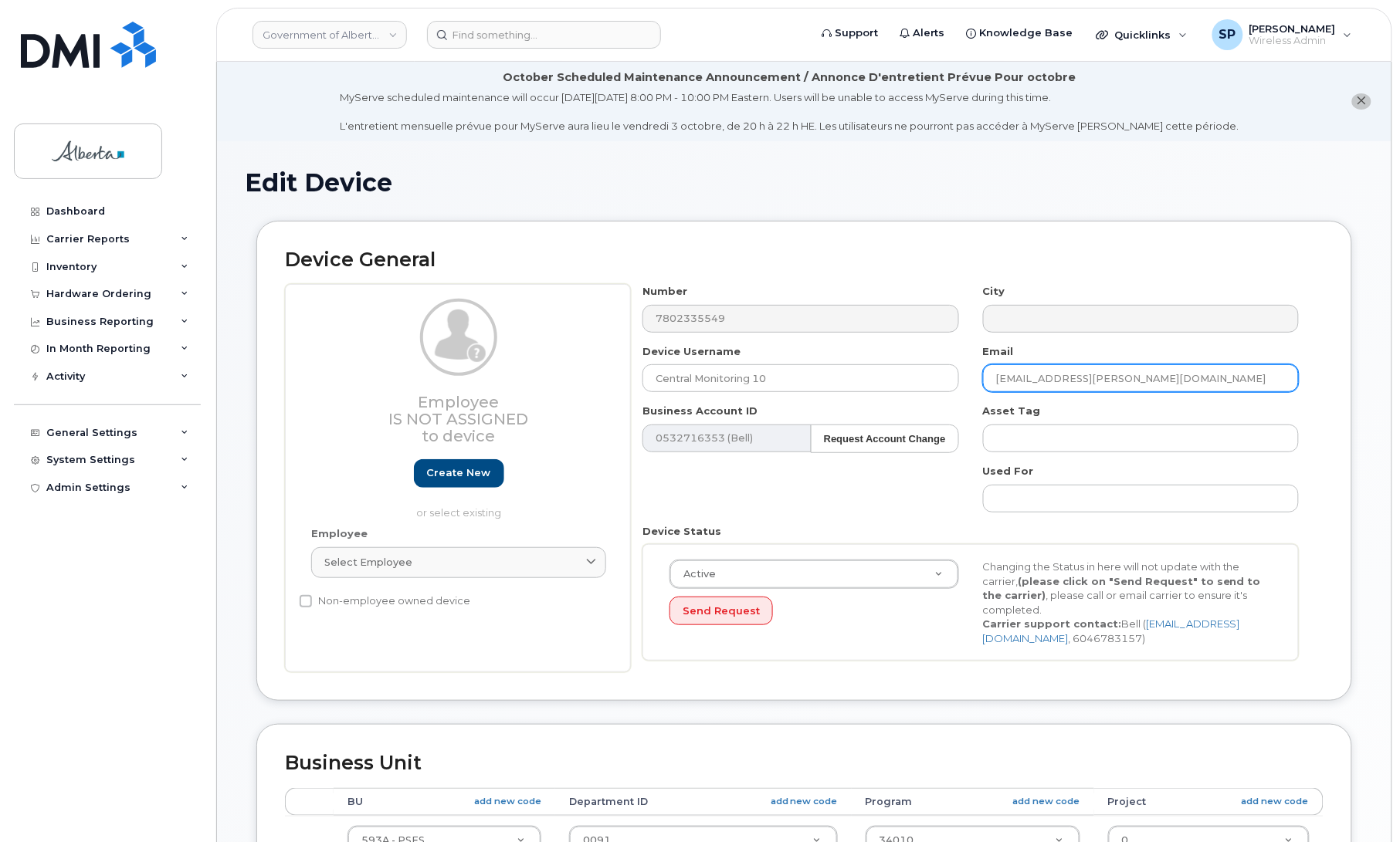
paste input "Ashley.Stevenson"
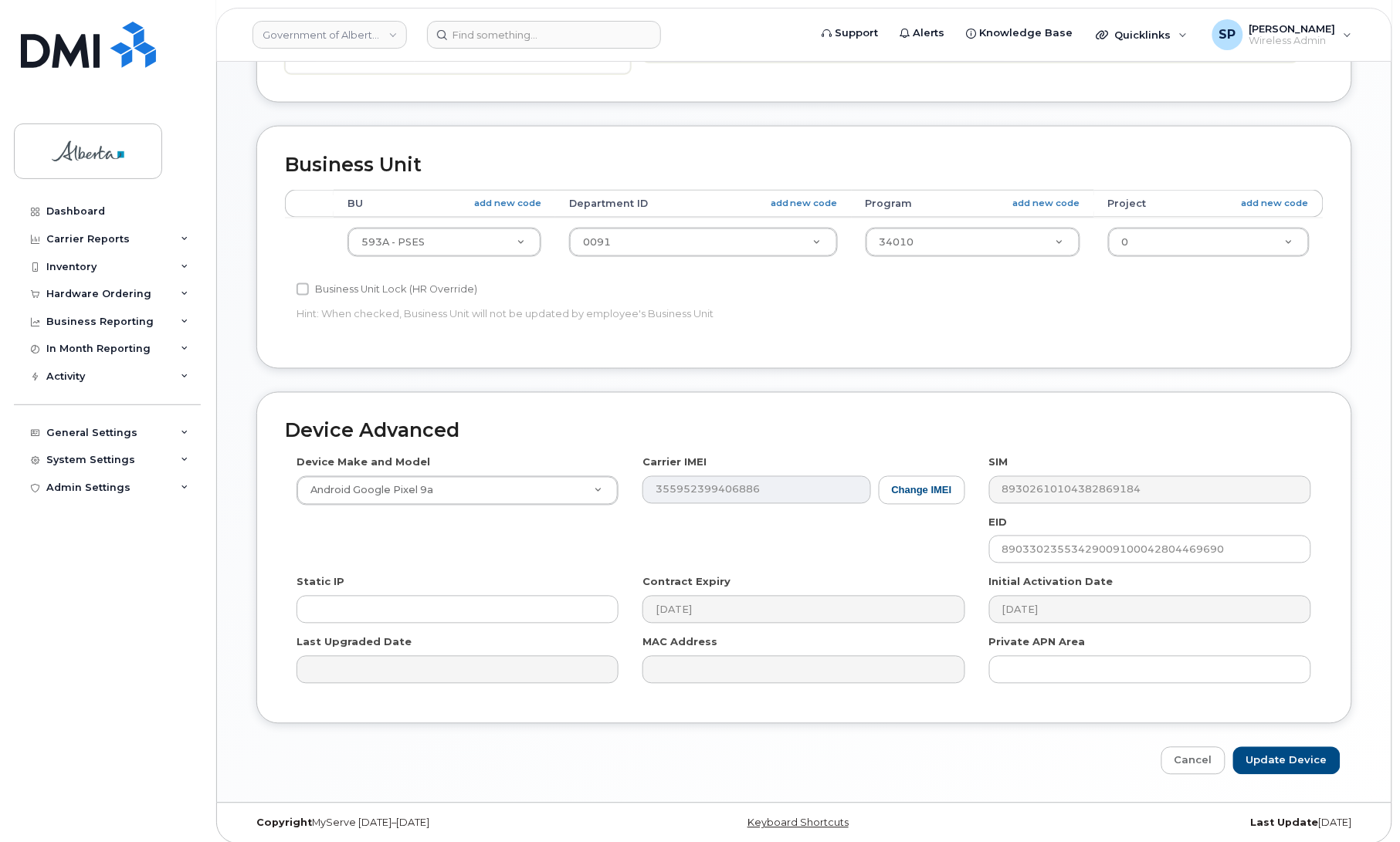
scroll to position [603, 0]
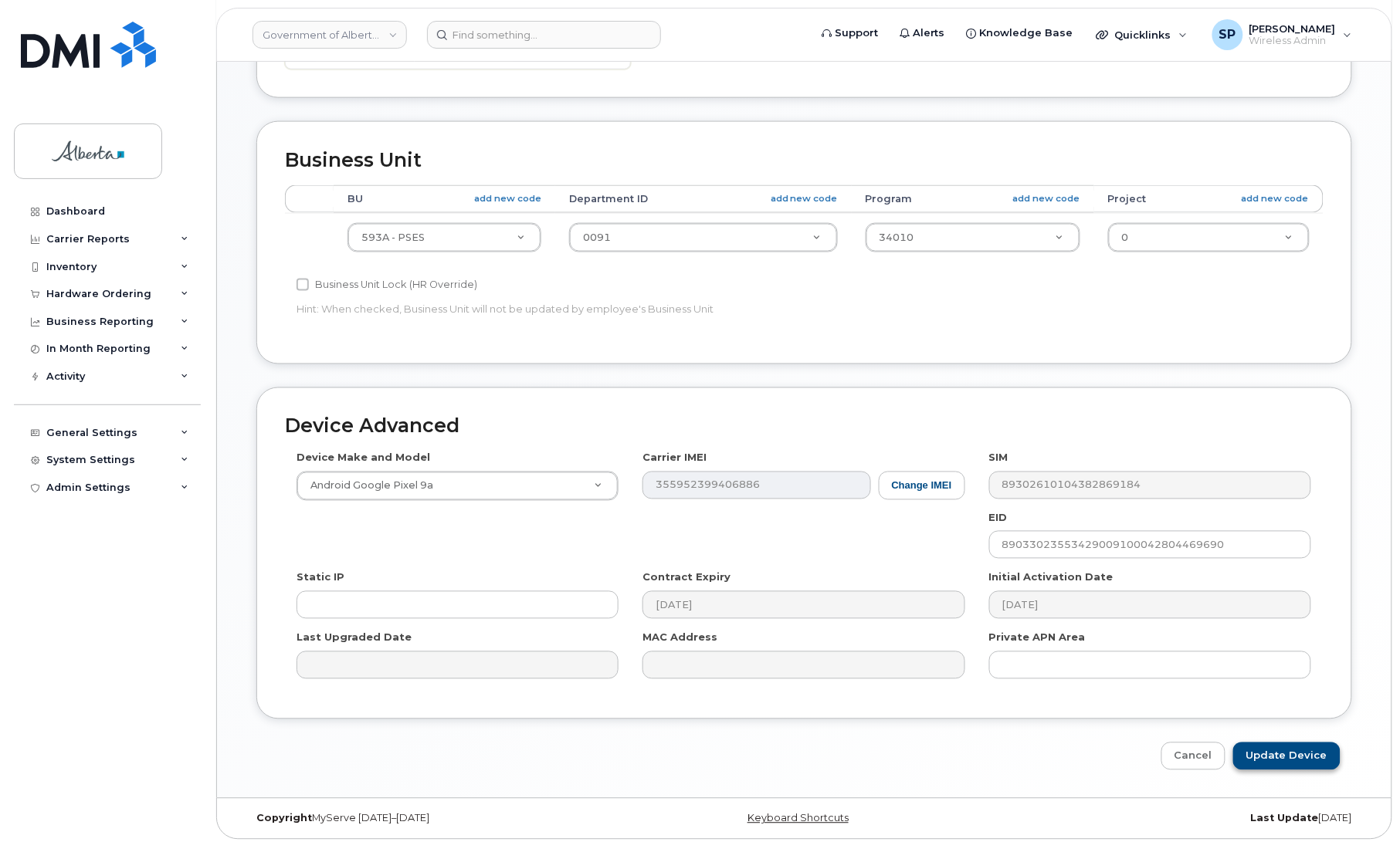
type input "[PERSON_NAME][EMAIL_ADDRESS][PERSON_NAME][DOMAIN_NAME]"
click at [1299, 762] on input "Update Device" at bounding box center [1287, 757] width 107 height 29
type input "Saving..."
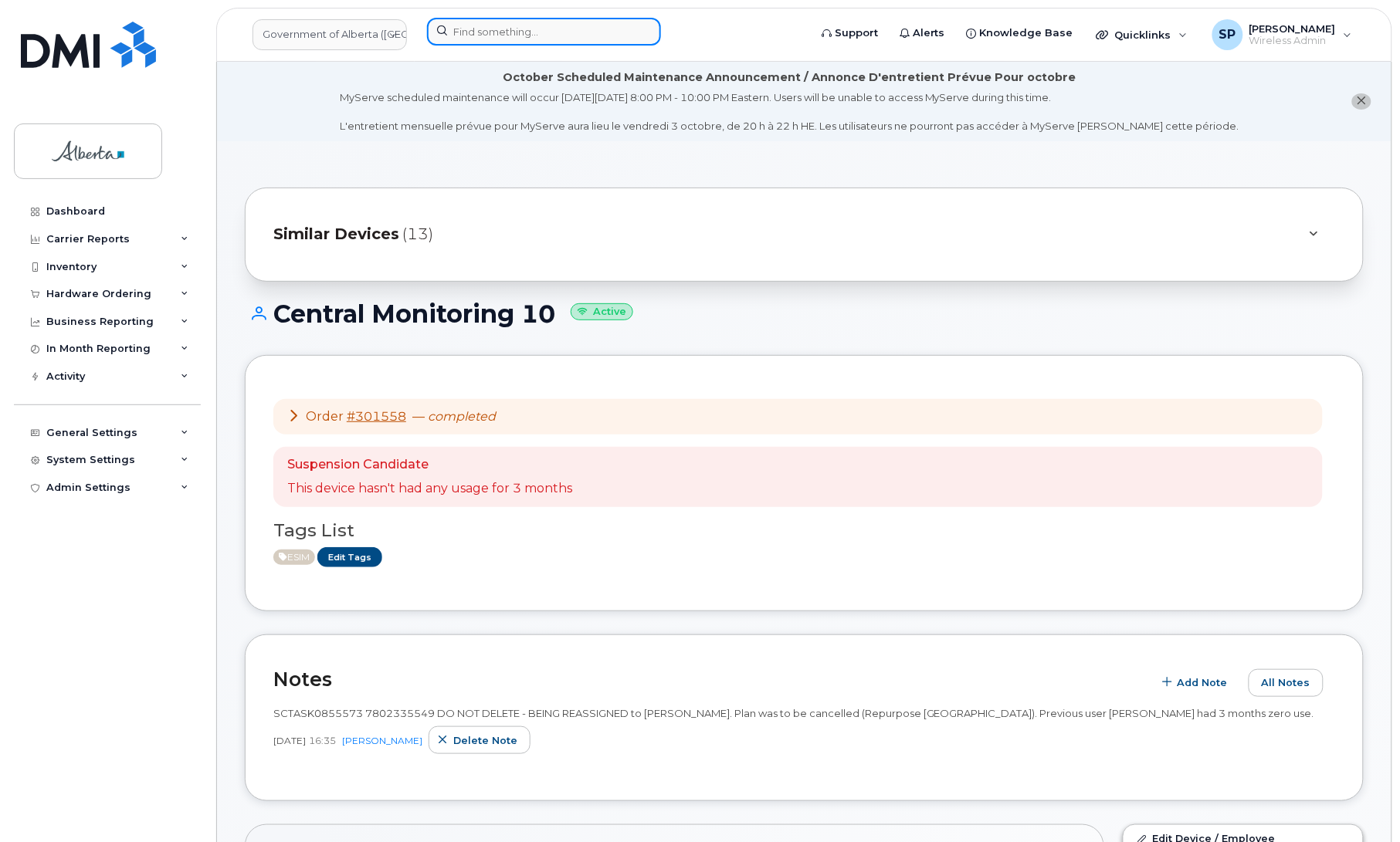
click at [604, 33] on input at bounding box center [543, 31] width 234 height 28
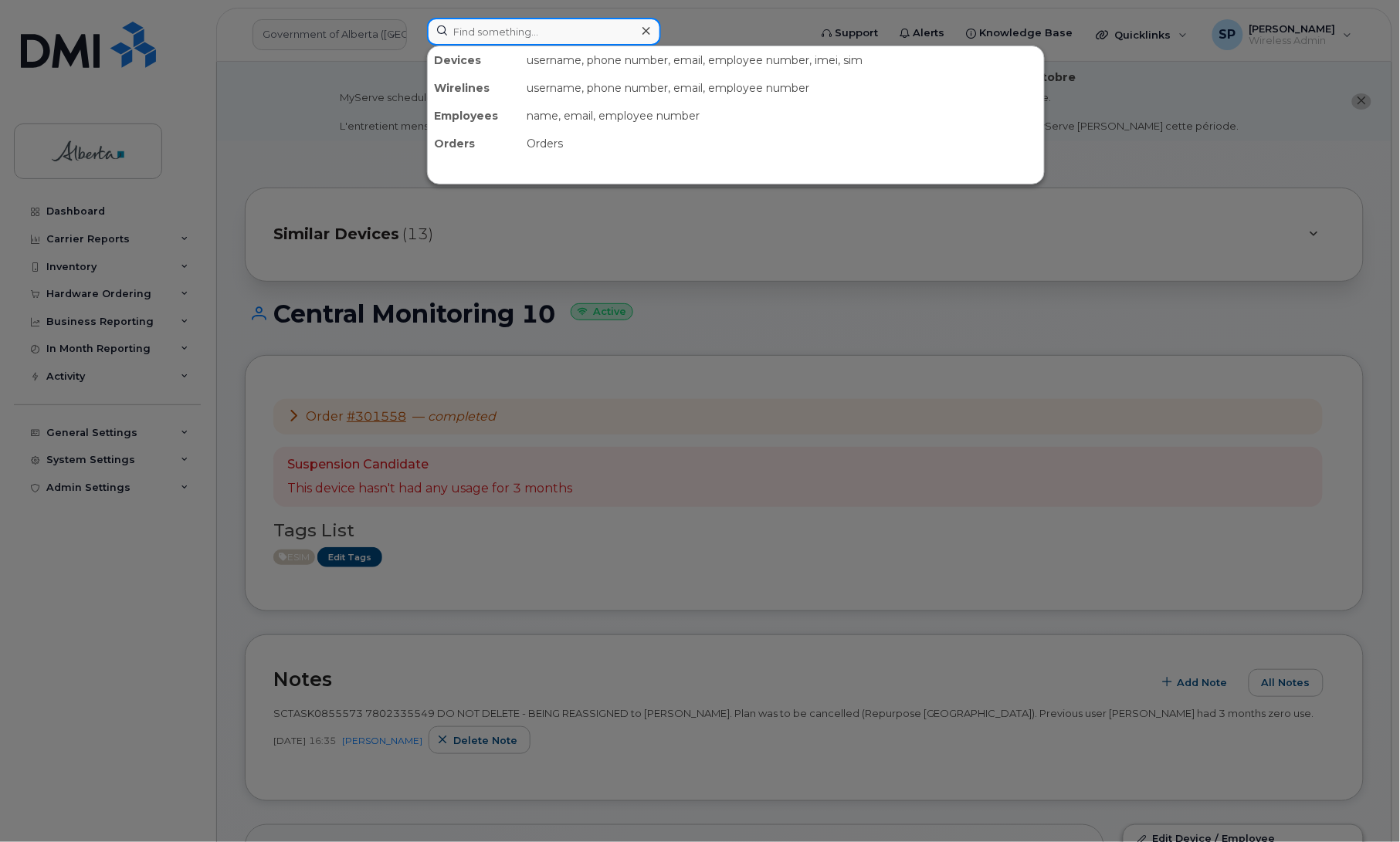
paste input "[PHONE_NUMBER]"
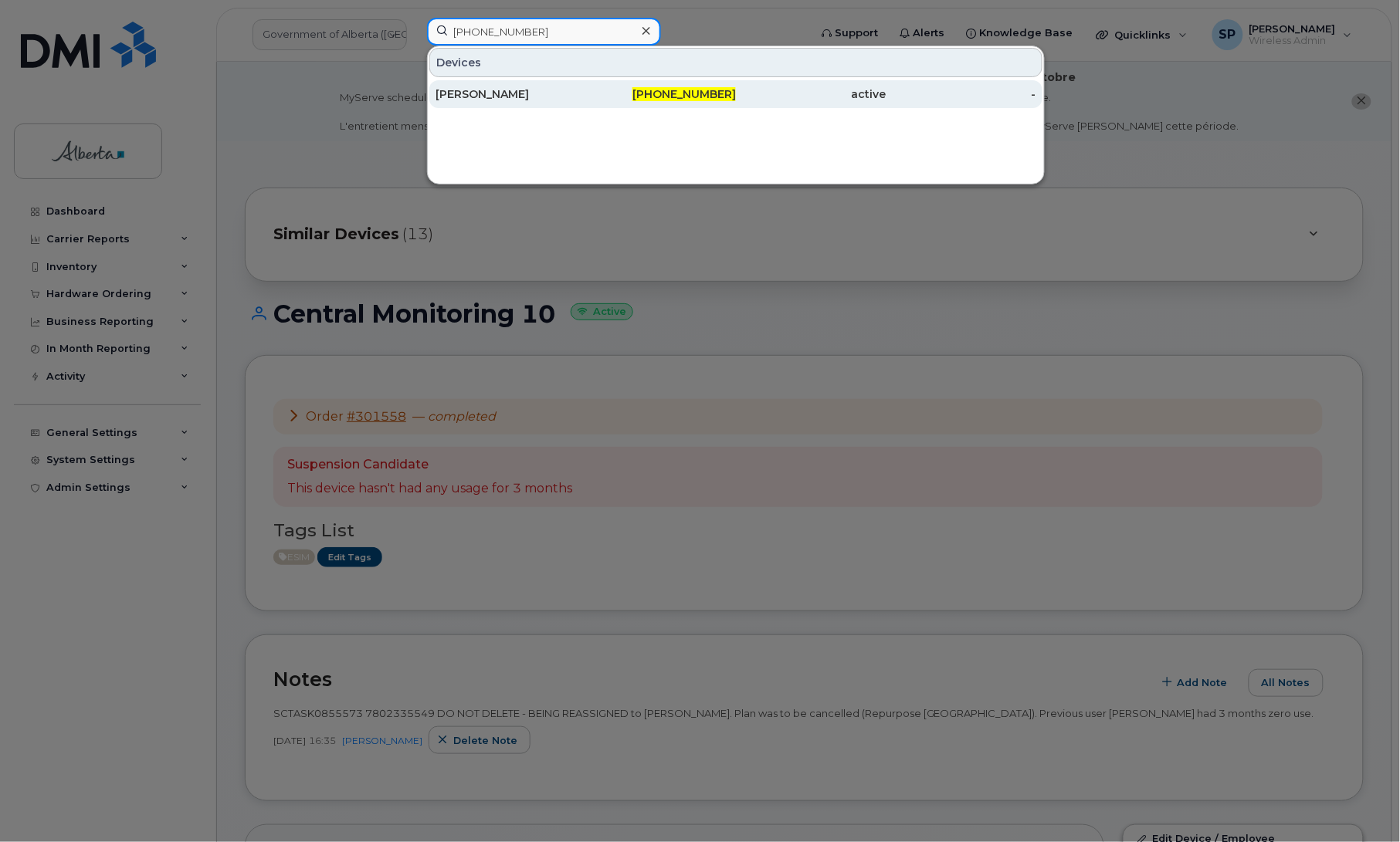
type input "[PHONE_NUMBER]"
click at [484, 97] on div "[PERSON_NAME]" at bounding box center [511, 94] width 151 height 15
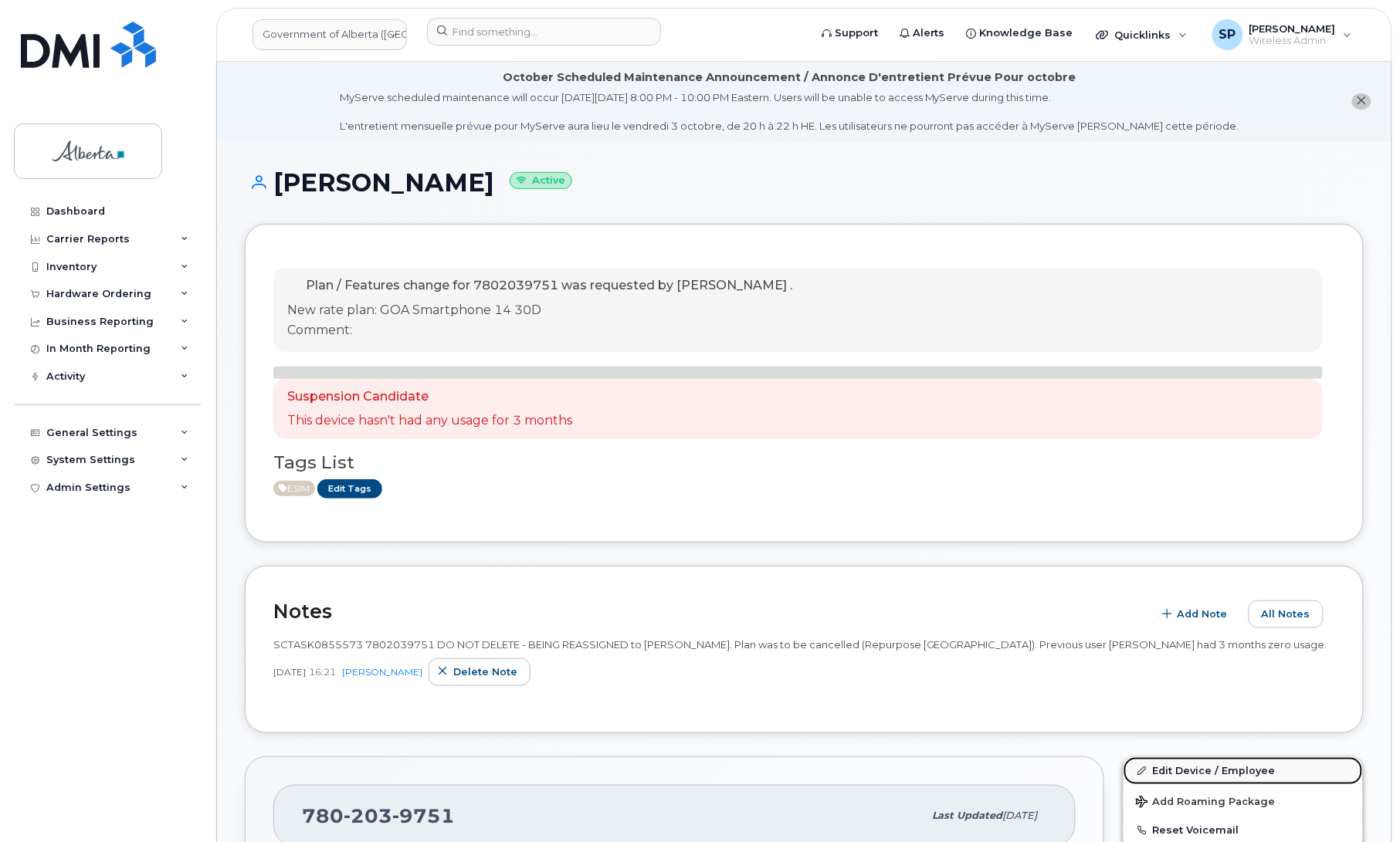
click at [1166, 769] on link "Edit Device / Employee" at bounding box center [1244, 771] width 240 height 28
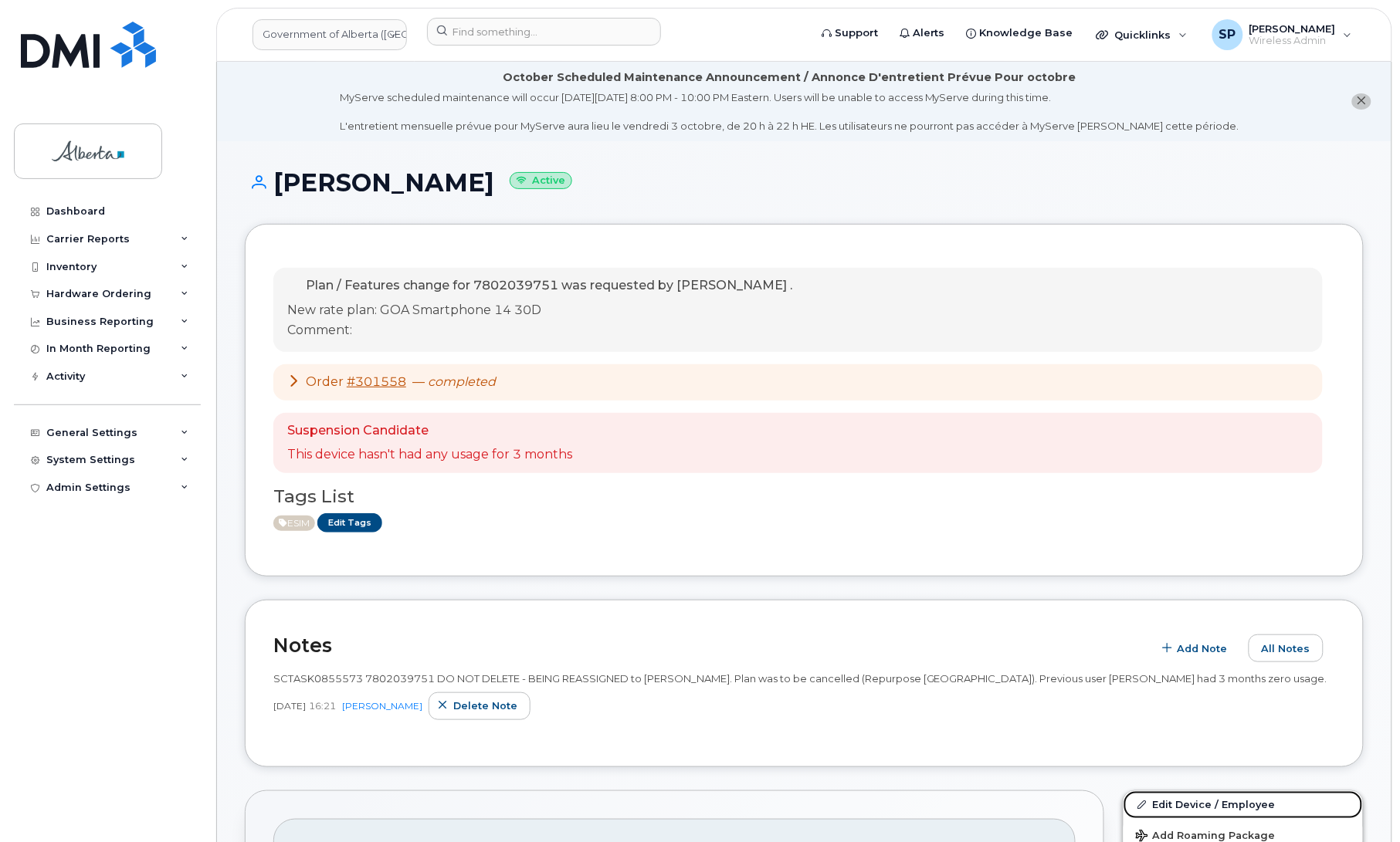
scroll to position [737, 0]
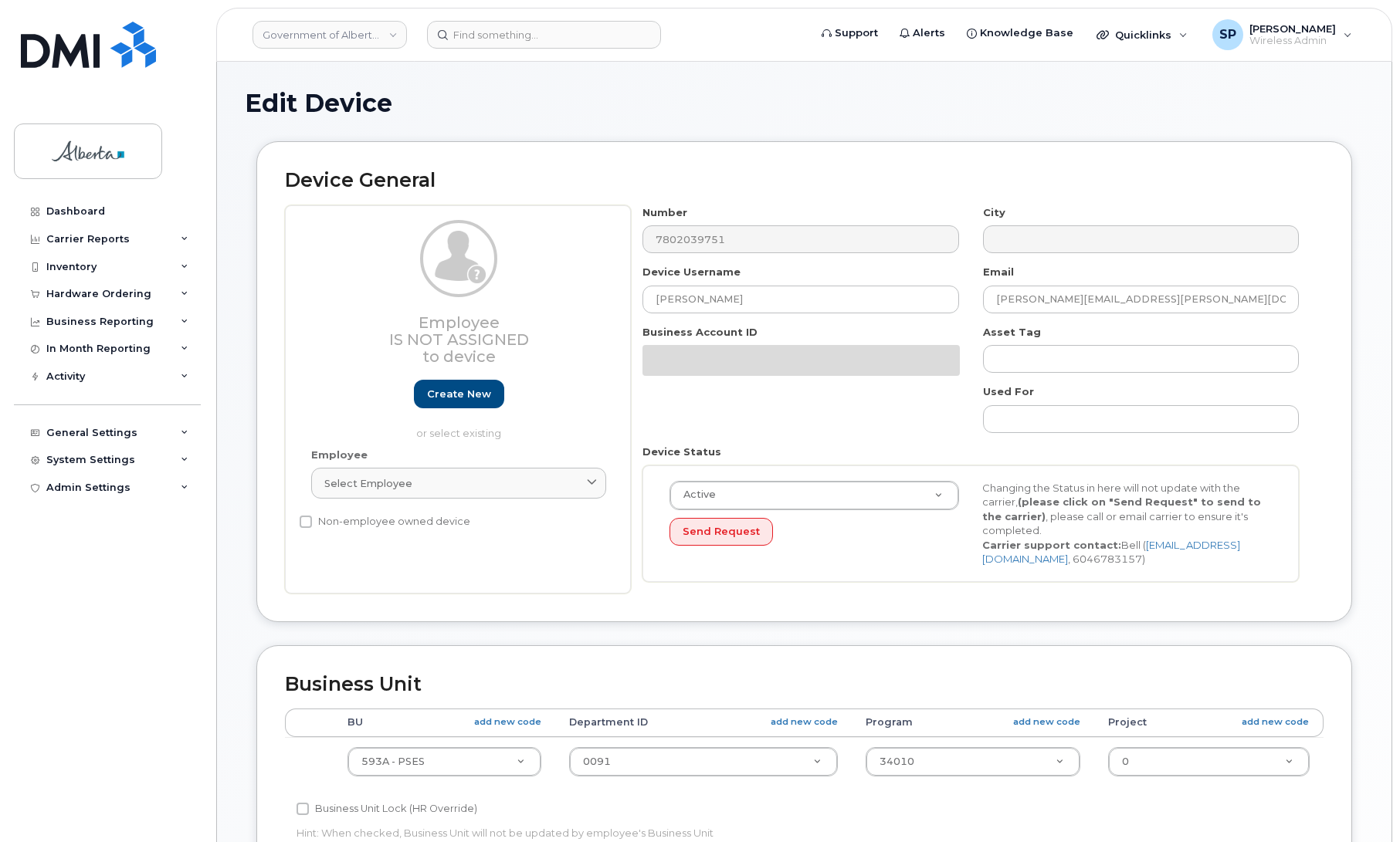
select select "4797682"
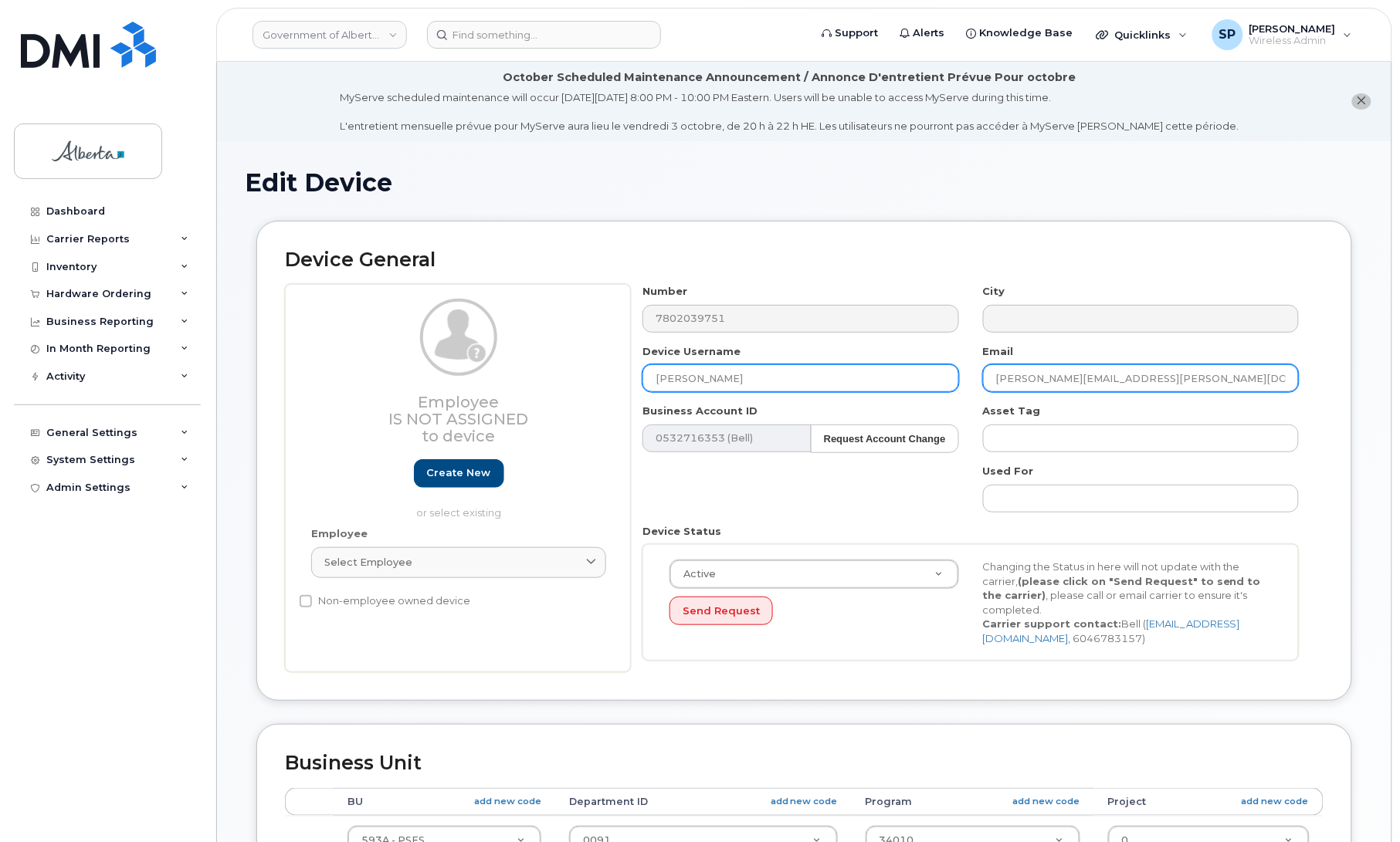
drag, startPoint x: 1012, startPoint y: 380, endPoint x: 884, endPoint y: 390, distance: 128.4
click at [884, 390] on div "Number 7802039751 City Device Username Erin Kelly Email erin.kelly@gov.ab.ca Bu…" at bounding box center [971, 478] width 681 height 388
paste input "Ashley.Stevenson"
type input "Ashley.Stevenson@gov.ab.ca"
drag, startPoint x: 719, startPoint y: 377, endPoint x: 581, endPoint y: 369, distance: 138.2
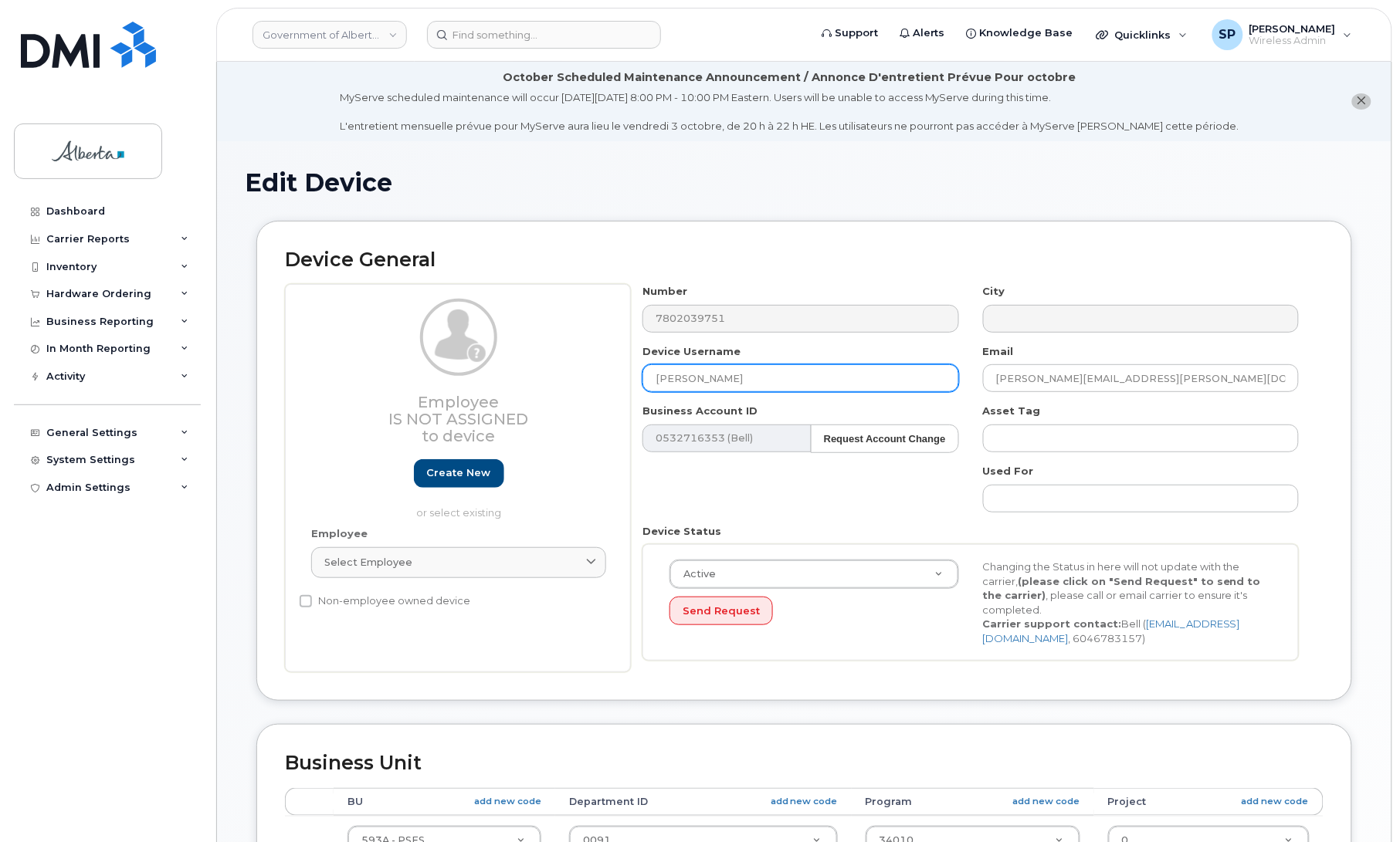
click at [581, 369] on div "Employee Is not assigned to device Create new or select existing Employee Selec…" at bounding box center [804, 478] width 1038 height 388
type input "Central Monitoring 11"
drag, startPoint x: 1399, startPoint y: 282, endPoint x: 1404, endPoint y: 597, distance: 315.0
click at [1399, 597] on html "Government of Alberta (GOA) Support Alerts Knowledge Base Quicklinks Suspend / …" at bounding box center [700, 725] width 1400 height 1450
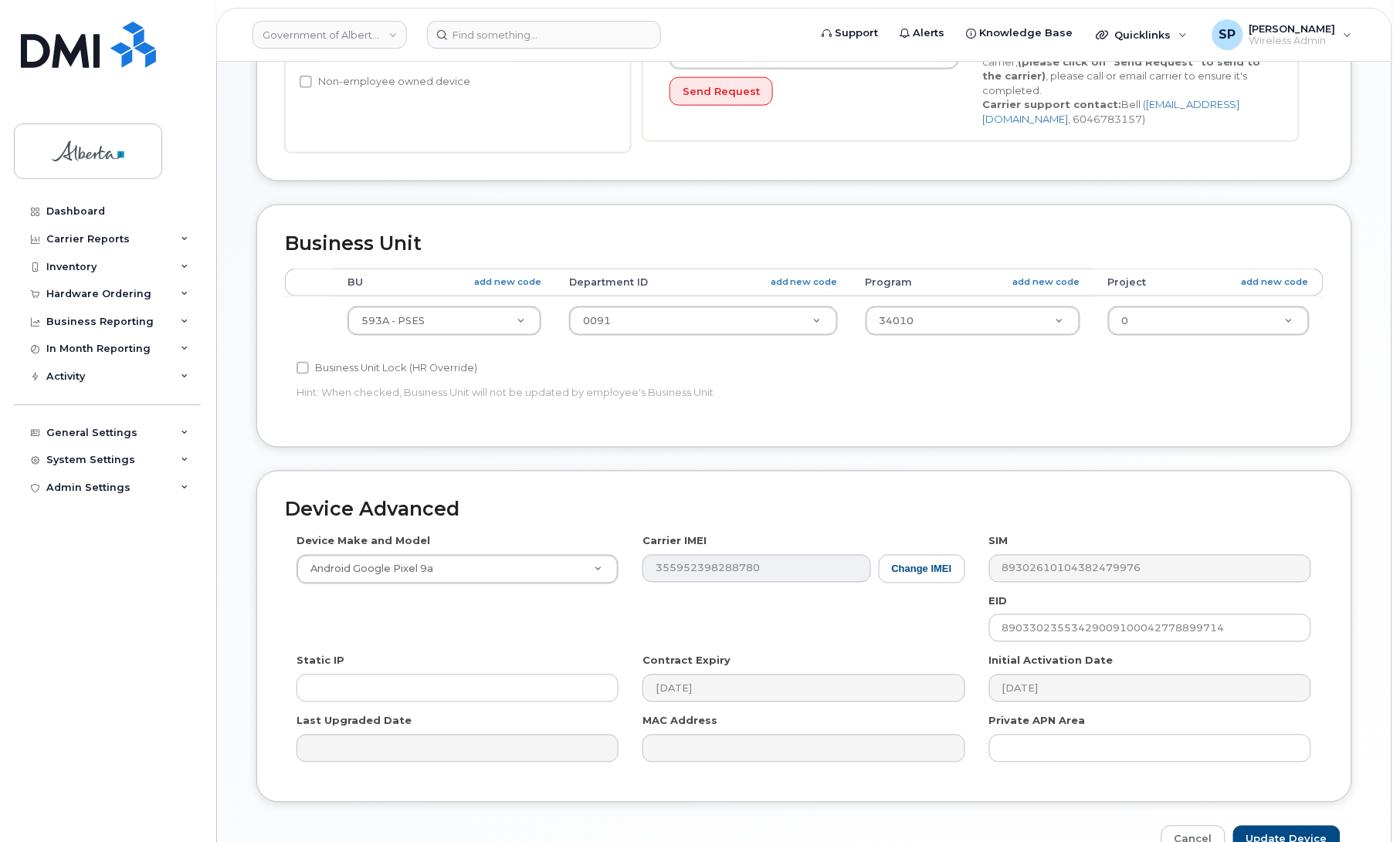
scroll to position [607, 0]
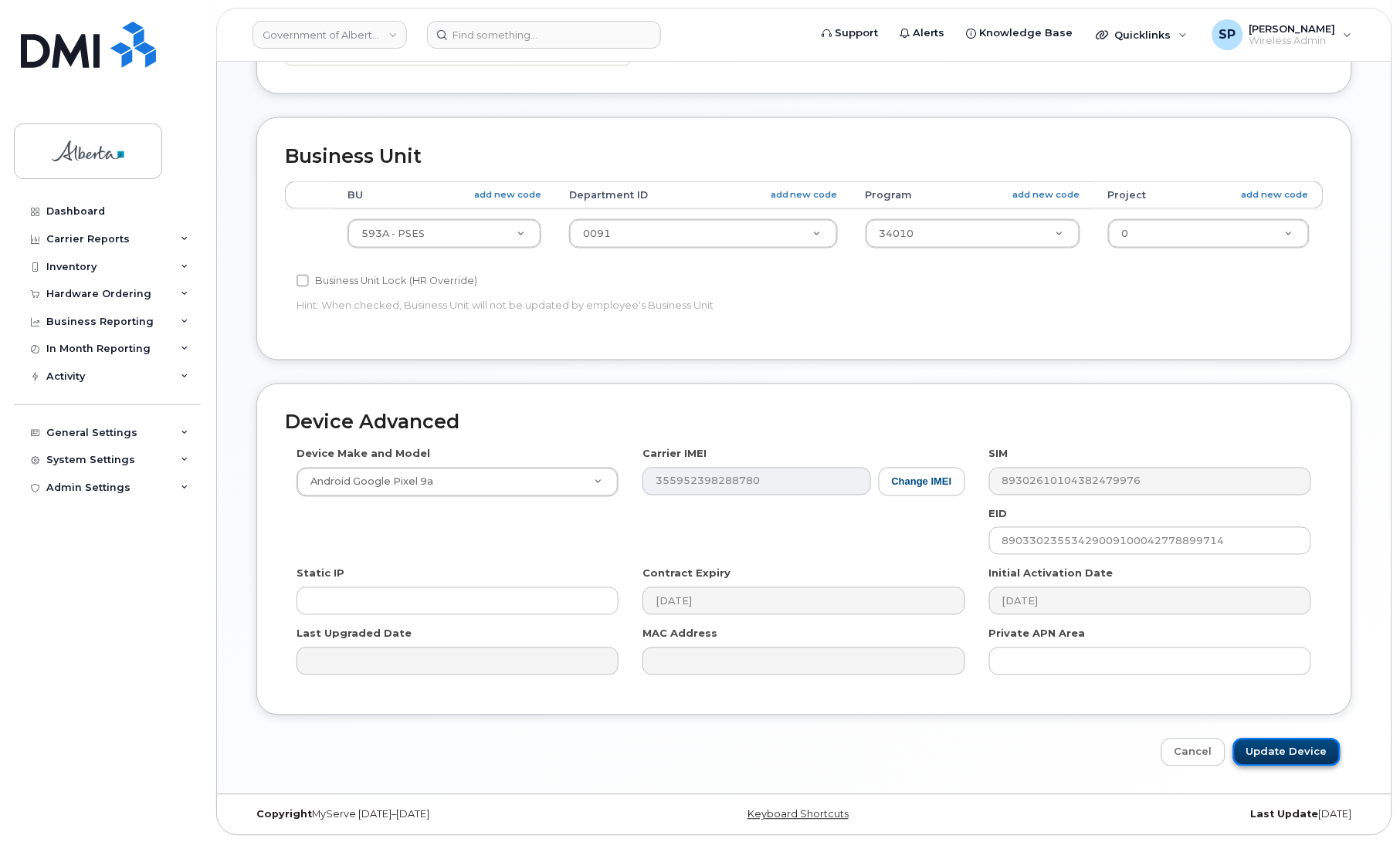
click at [1275, 754] on input "Update Device" at bounding box center [1287, 753] width 107 height 29
type input "Saving..."
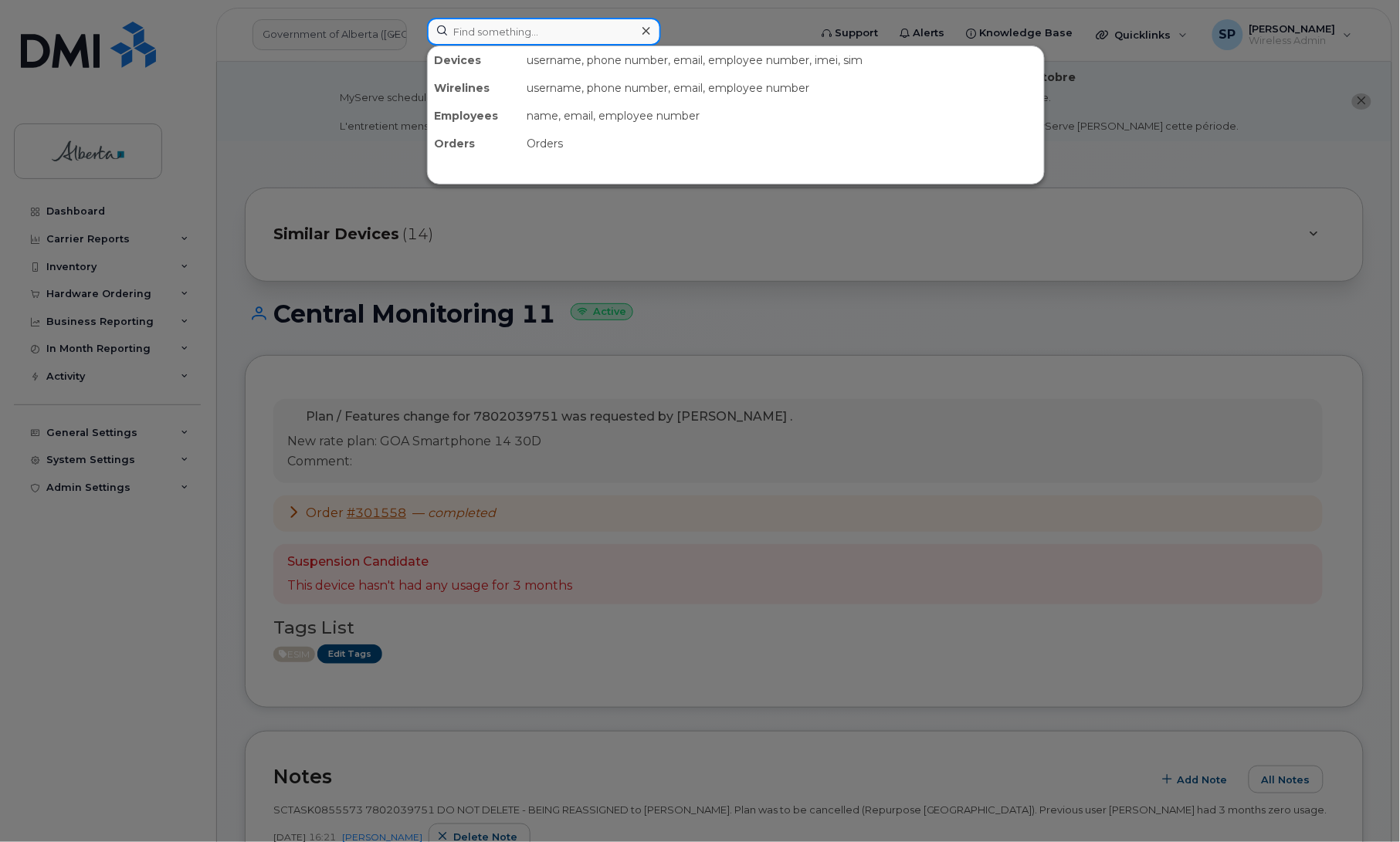
click at [485, 36] on input at bounding box center [543, 31] width 234 height 28
paste input "587)-341-1548"
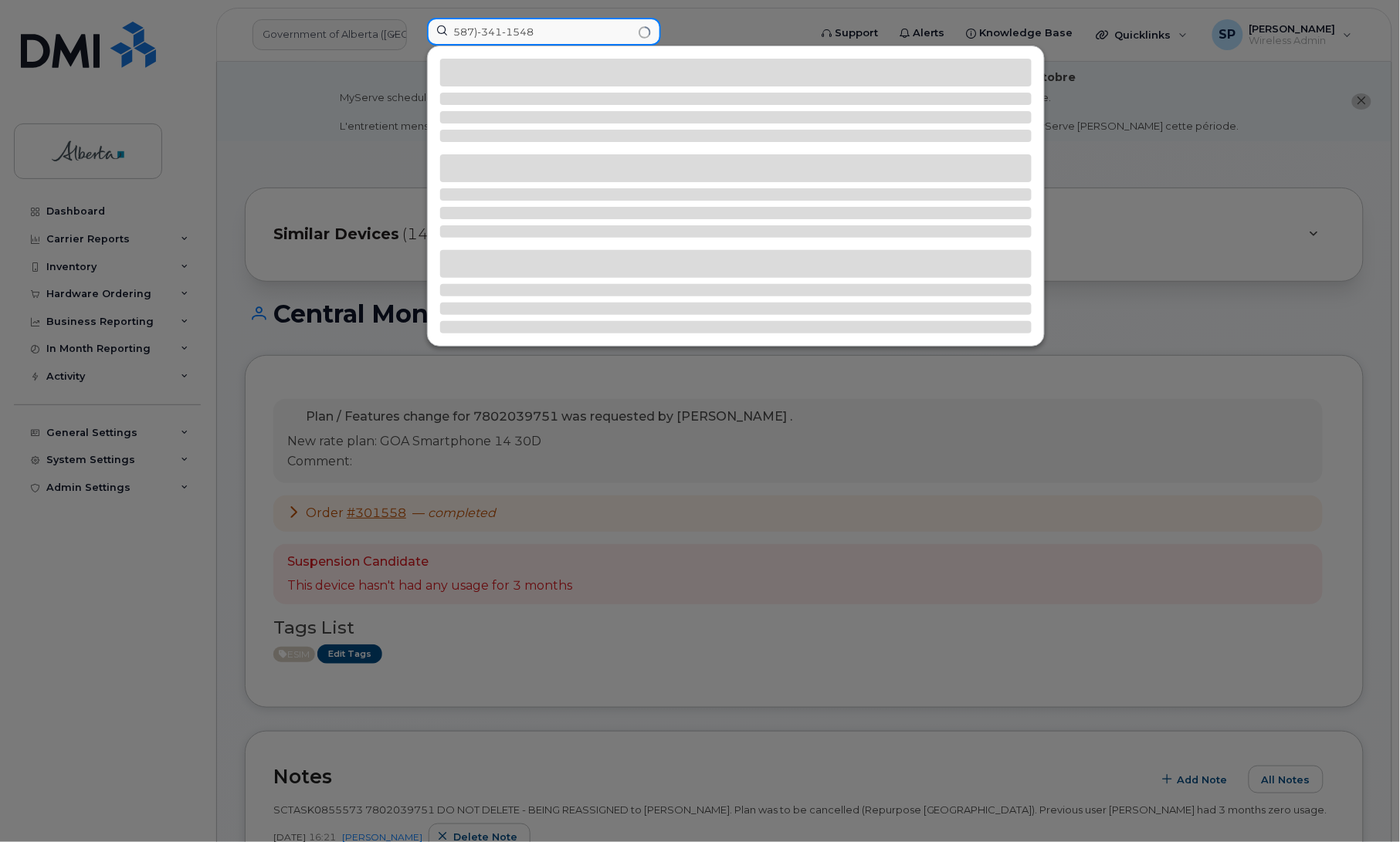
click at [483, 28] on input "587)-341-1548" at bounding box center [543, 31] width 234 height 28
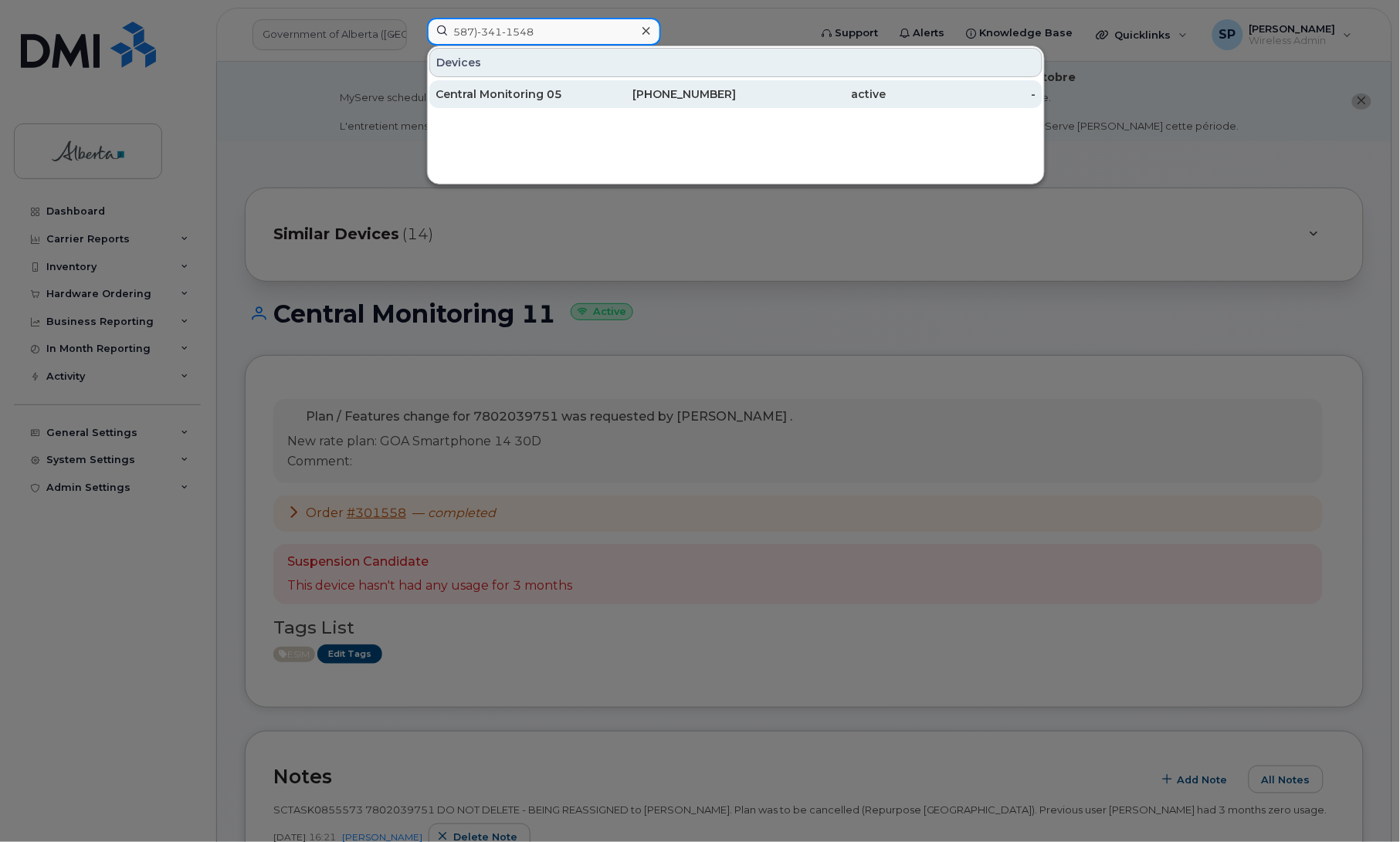
type input "587)-341-1548"
click at [511, 98] on div "Central Monitoring 05" at bounding box center [511, 94] width 151 height 15
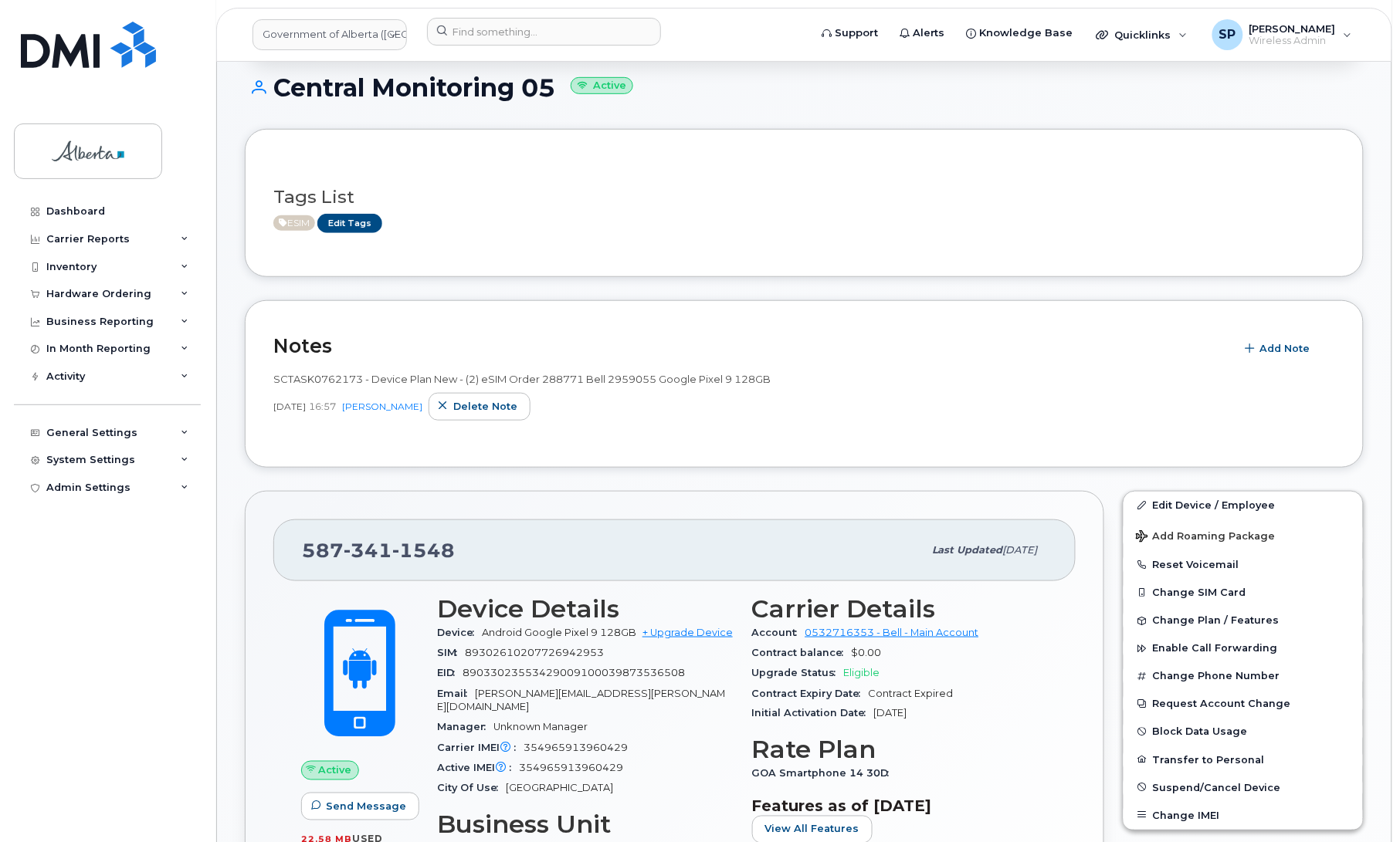
scroll to position [294, 0]
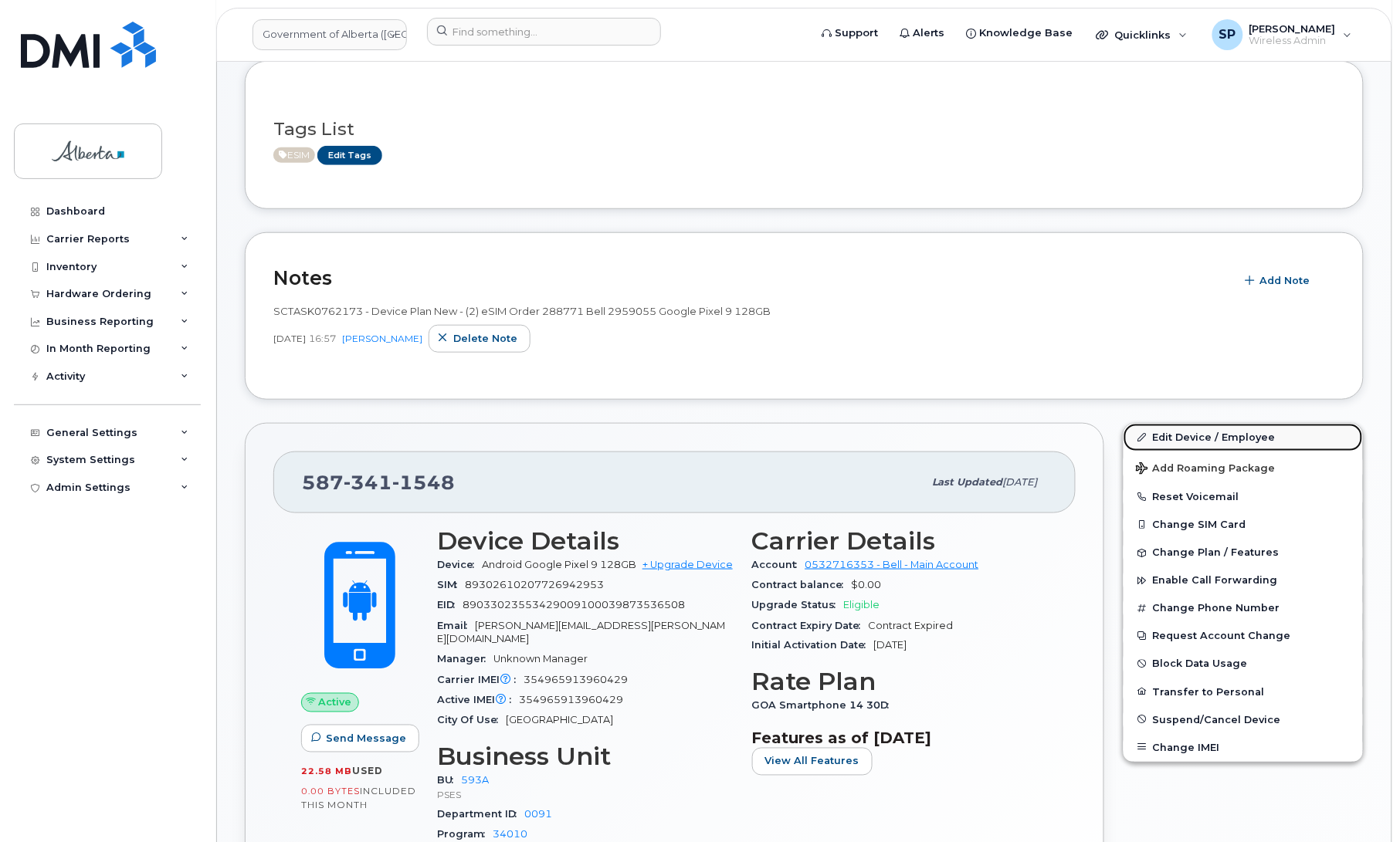
click at [1240, 436] on link "Edit Device / Employee" at bounding box center [1244, 437] width 240 height 28
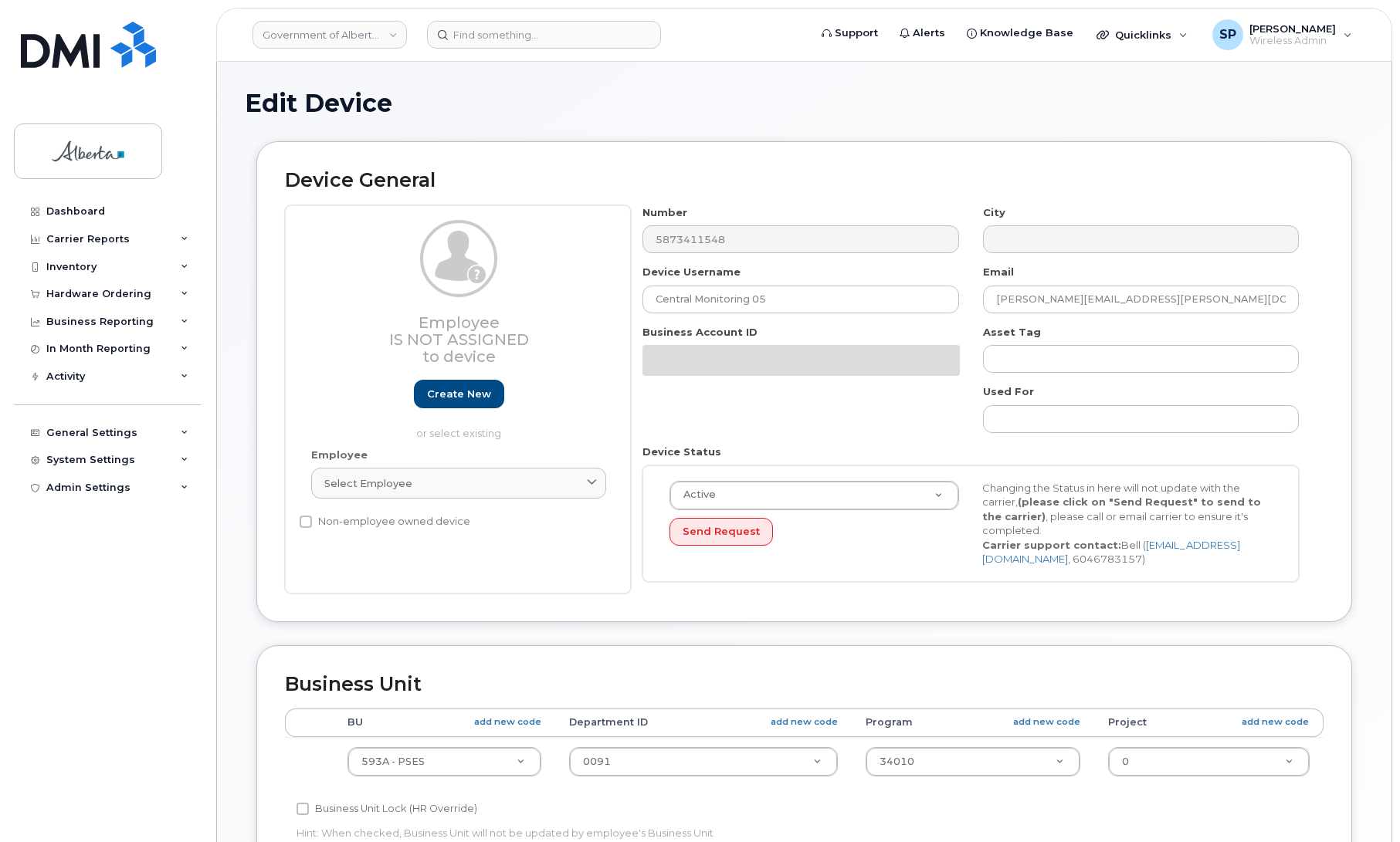
select select "4797682"
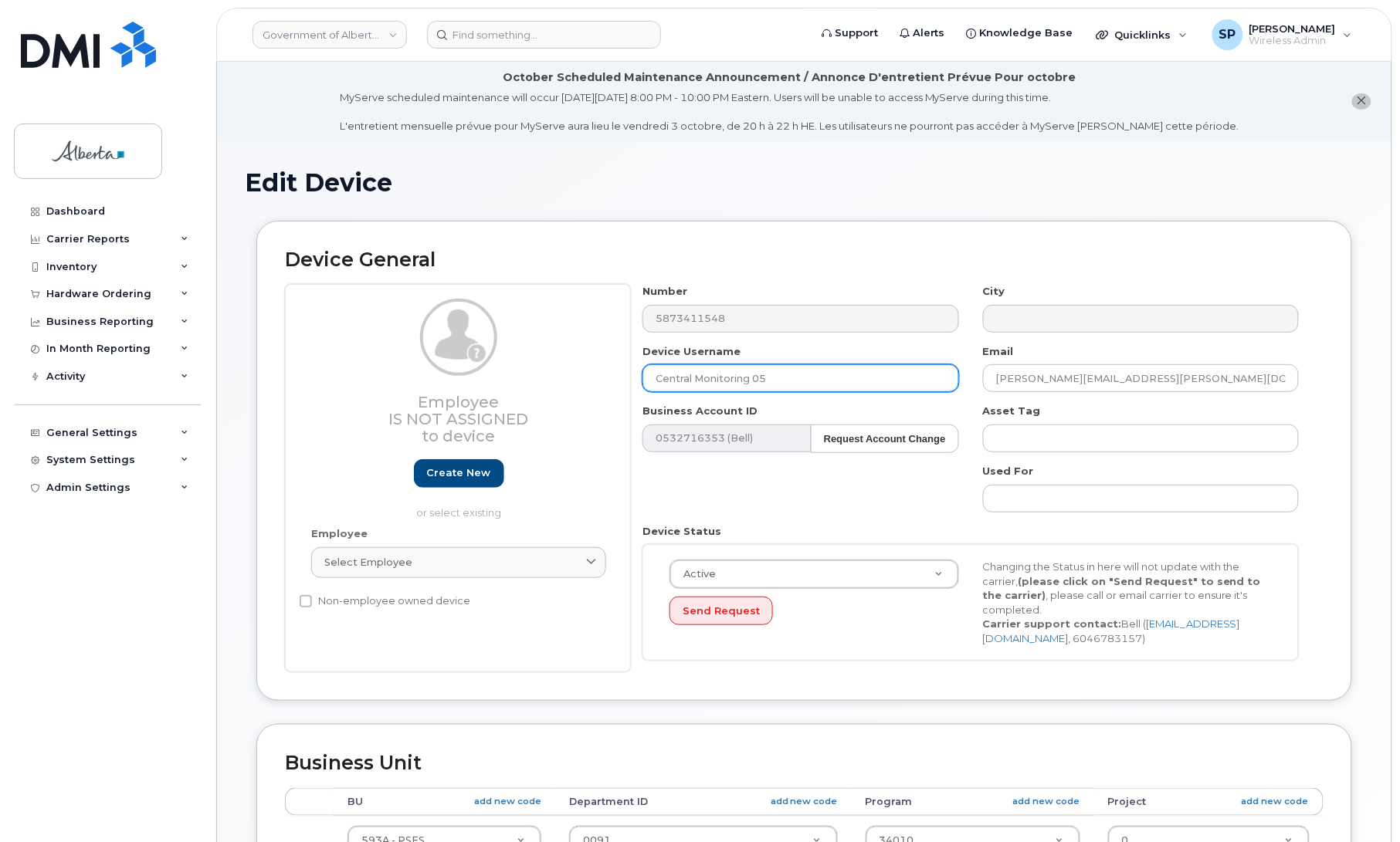
drag, startPoint x: 773, startPoint y: 377, endPoint x: 585, endPoint y: 380, distance: 188.0
click at [585, 380] on div "Employee Is not assigned to device Create new or select existing Employee Selec…" at bounding box center [804, 478] width 1038 height 388
type input "Victim Notification Test 03"
drag, startPoint x: 1155, startPoint y: 372, endPoint x: 956, endPoint y: 377, distance: 199.1
click at [956, 377] on div "Number 5873411548 City Device Username Victim Notification Test 03 Email [PERSO…" at bounding box center [971, 478] width 681 height 388
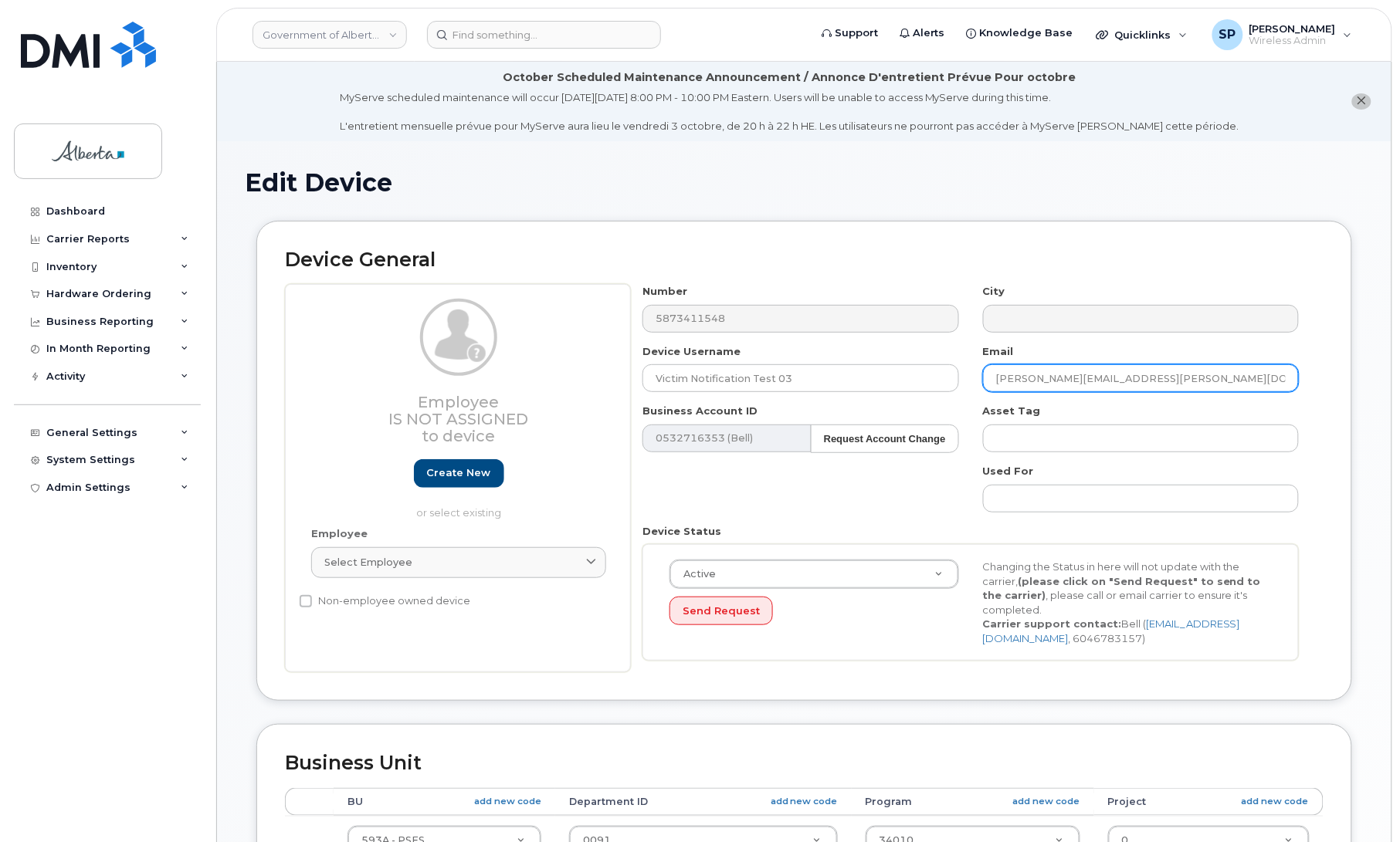
paste input "[PERSON_NAME].[PERSON_NAME]"
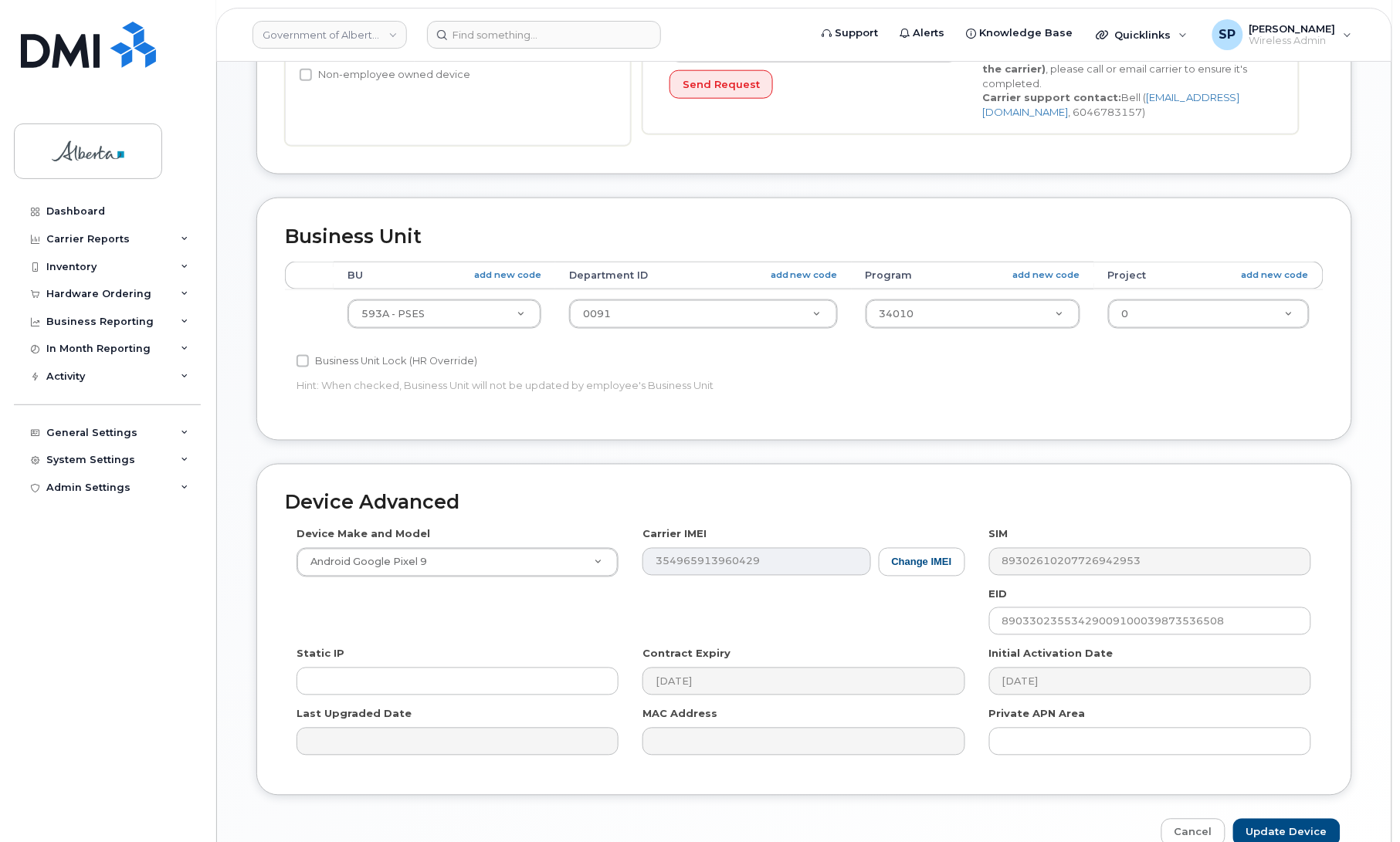
scroll to position [611, 0]
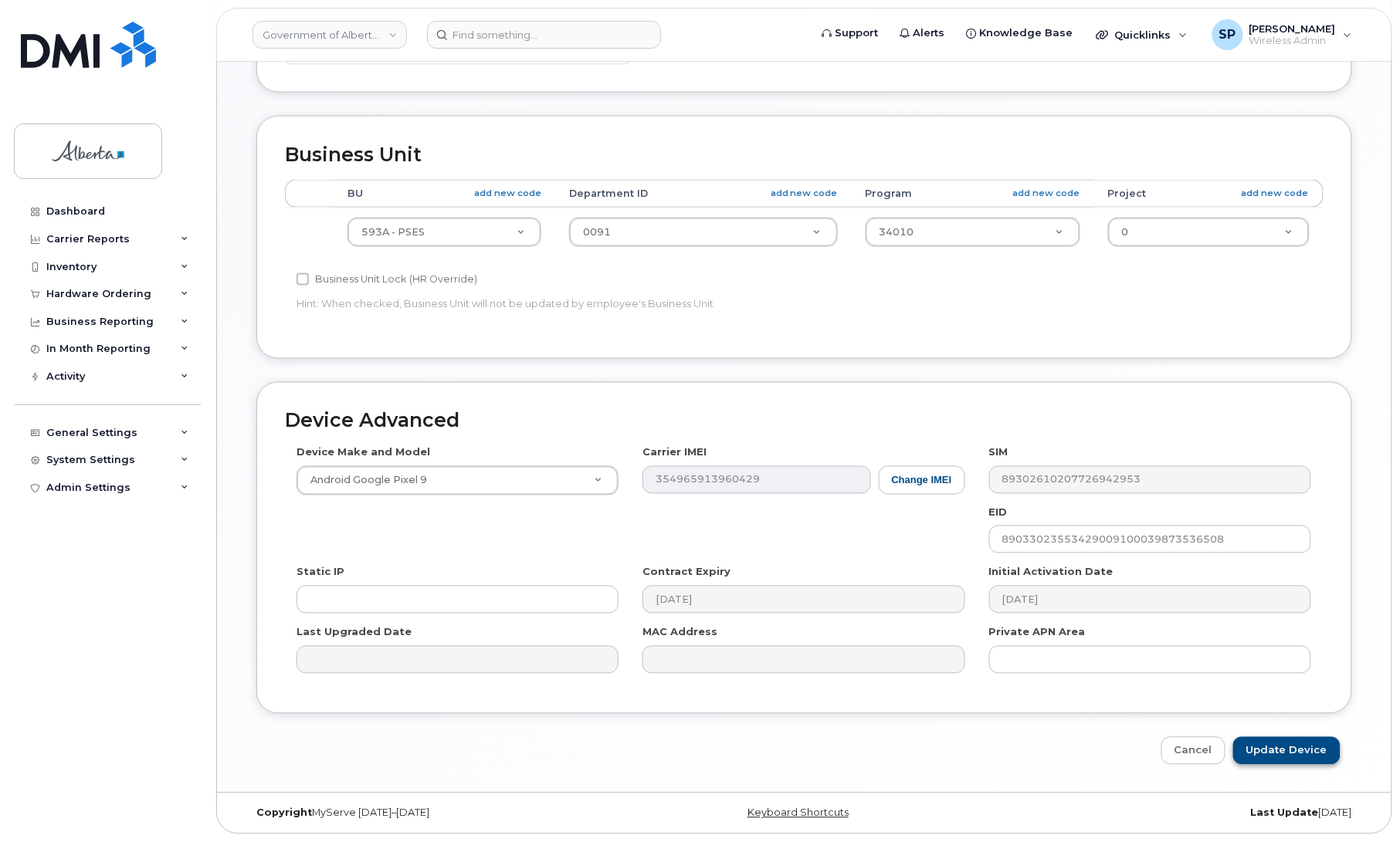
type input "Ashley.Stevenson@gov.ab.ca"
drag, startPoint x: 1294, startPoint y: 753, endPoint x: 850, endPoint y: 729, distance: 444.6
click at [850, 729] on div "Device Advanced Device Make and Model Android Google Pixel 9 Android TCL 502 Wa…" at bounding box center [804, 574] width 1119 height 384
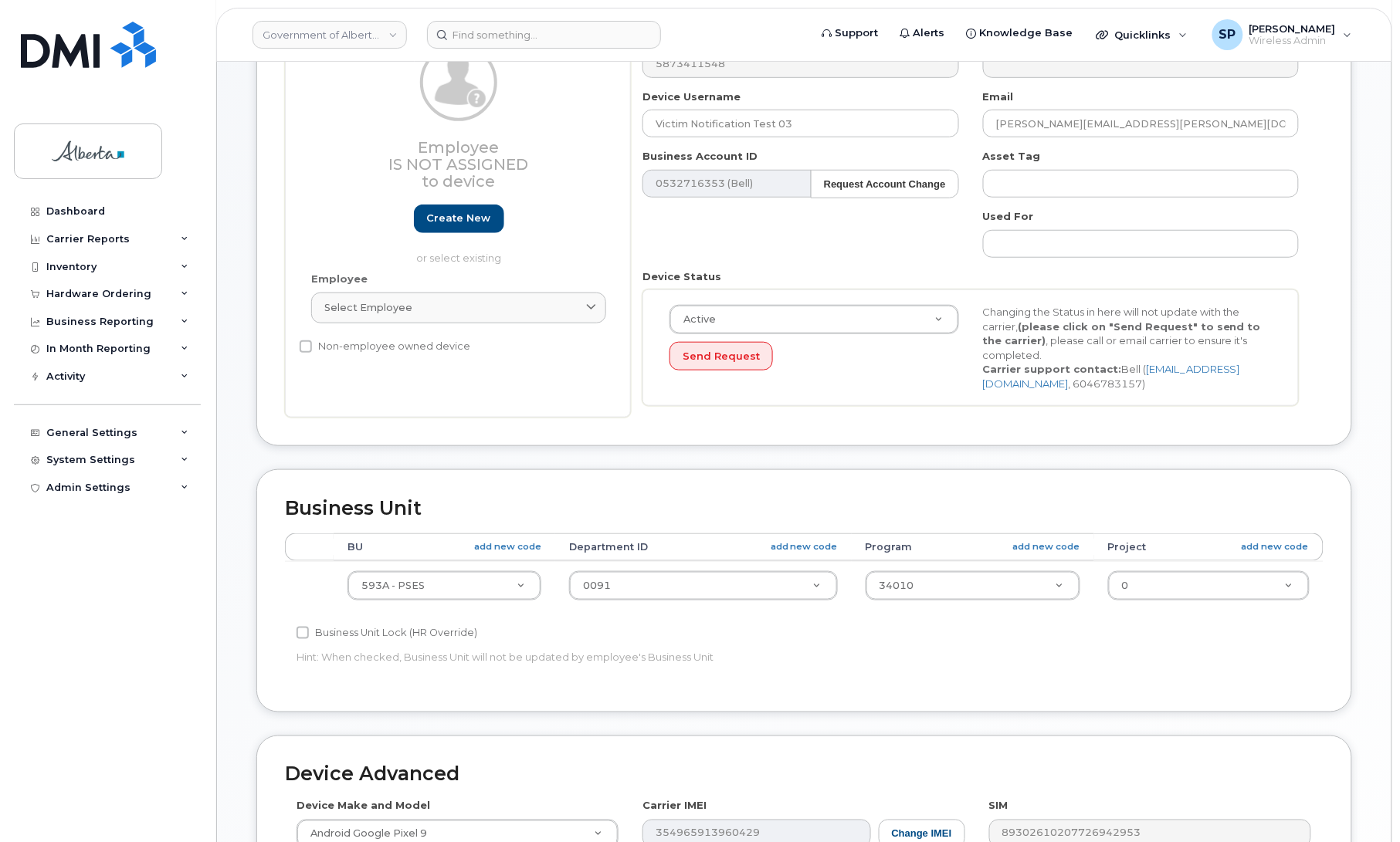
scroll to position [244, 0]
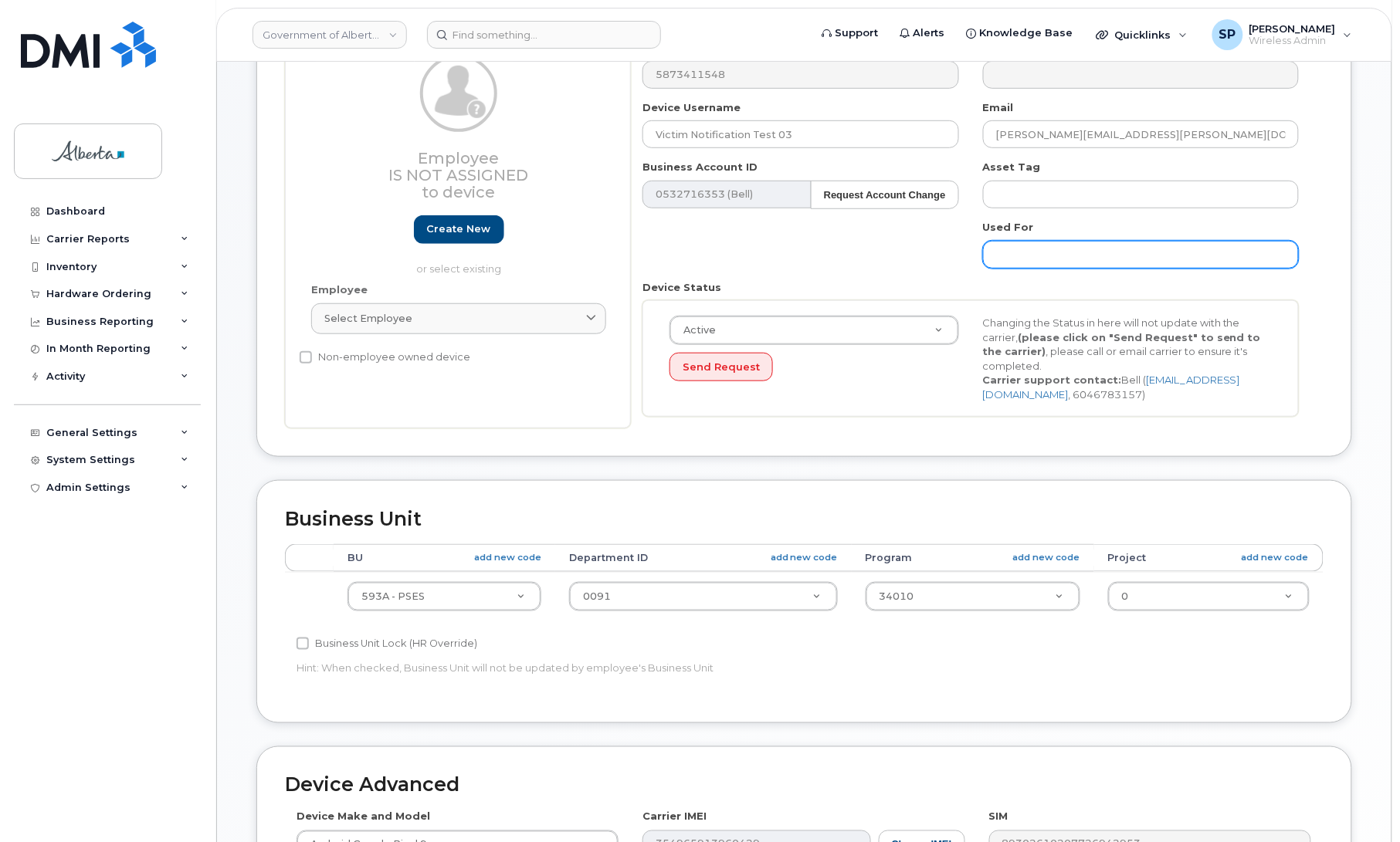
click at [1202, 251] on input "text" at bounding box center [1141, 255] width 316 height 28
paste input "emp-cmu.i@gov.ab.ca"
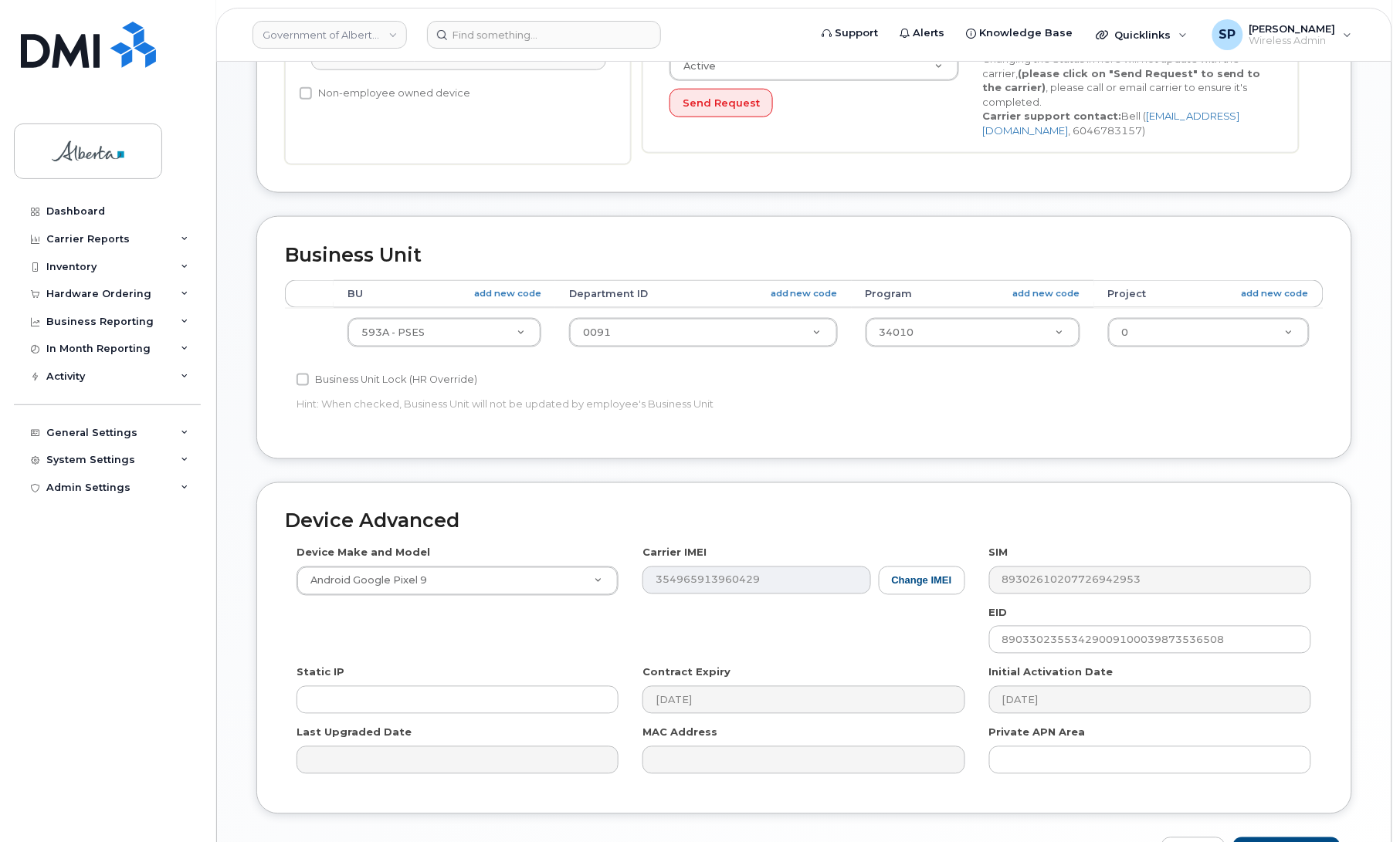
scroll to position [611, 0]
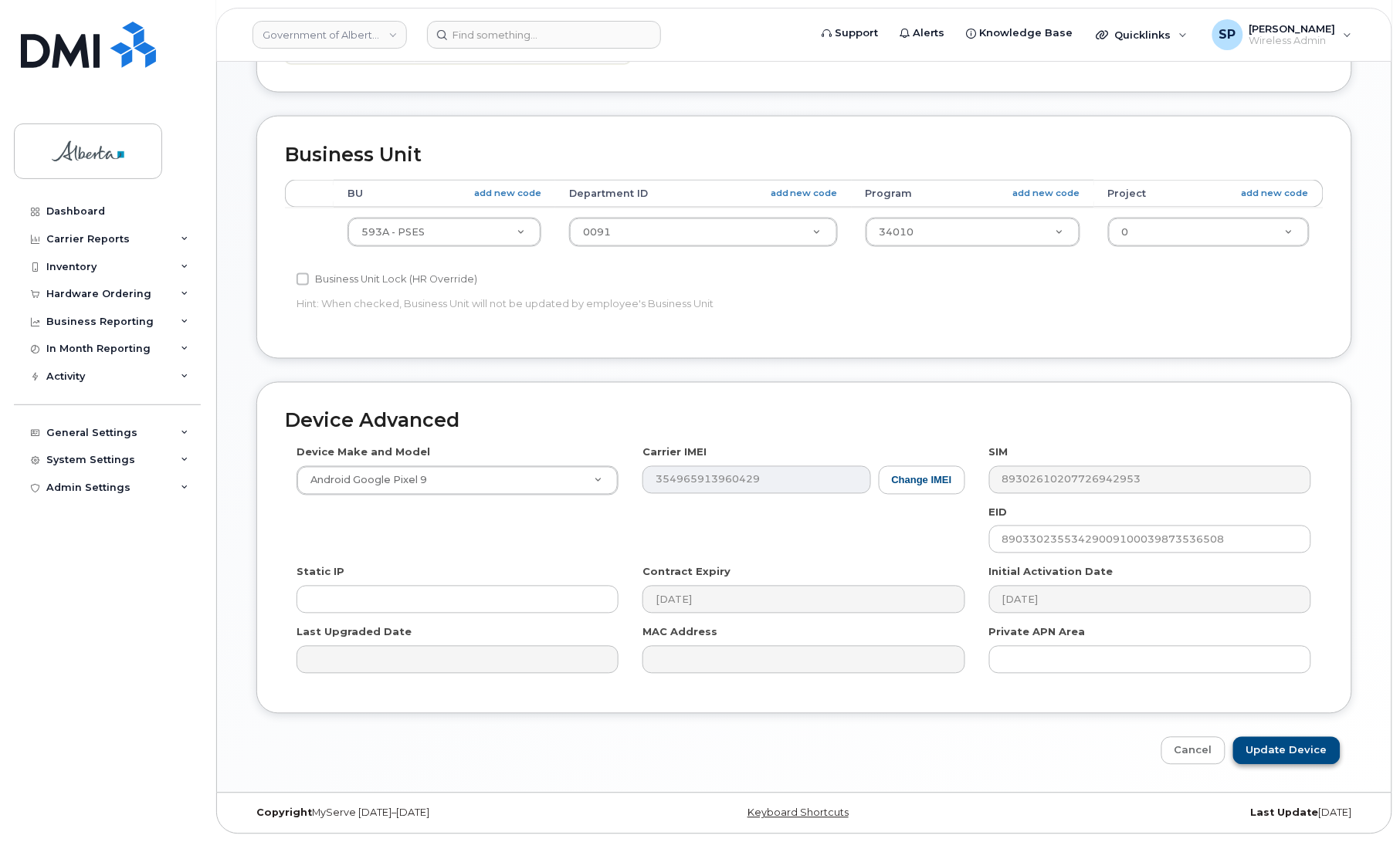
type input "emp-cmu.i@gov.ab.ca"
click at [1309, 744] on input "Update Device" at bounding box center [1287, 752] width 107 height 29
type input "Saving..."
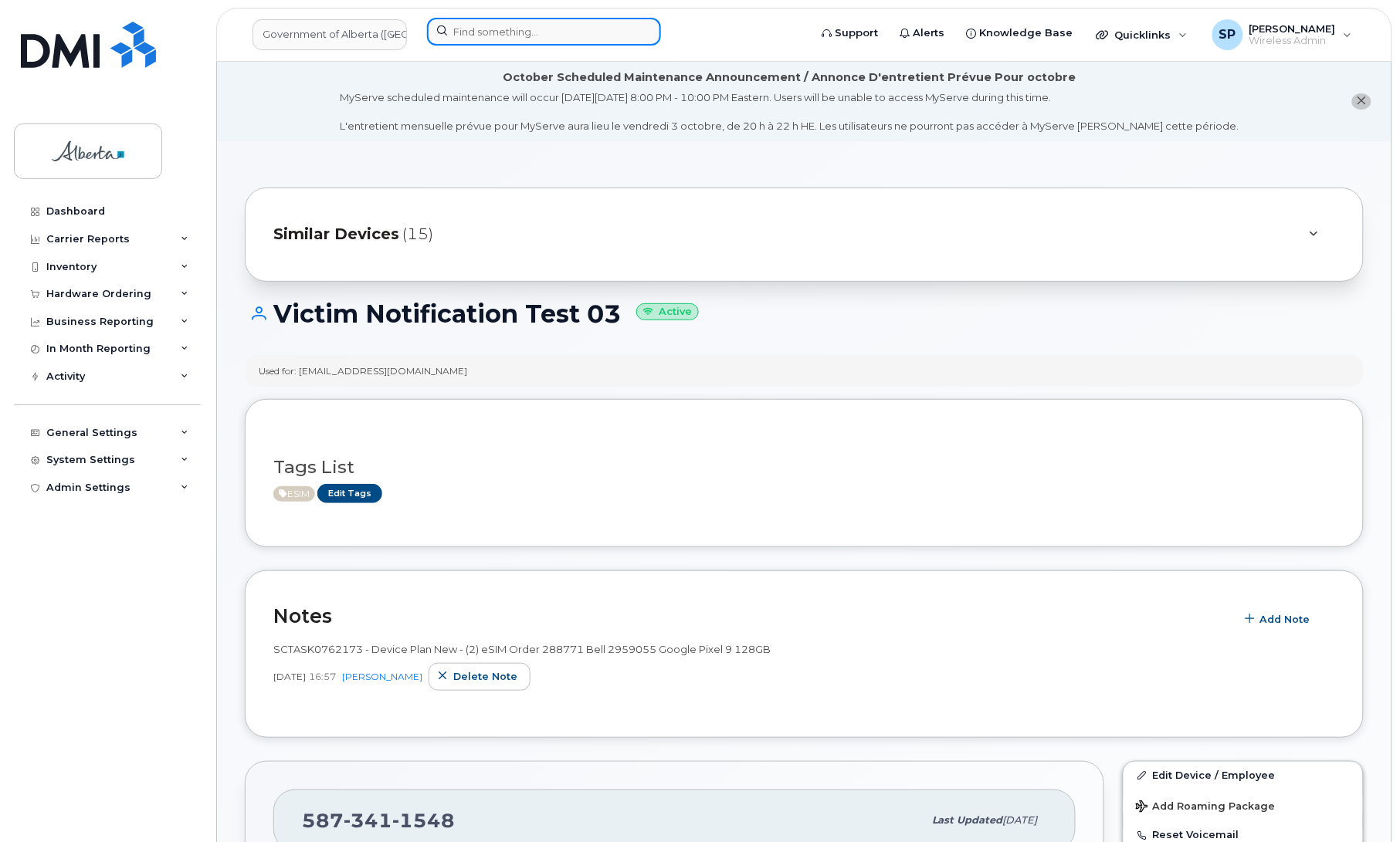
click at [494, 33] on input at bounding box center [543, 31] width 234 height 28
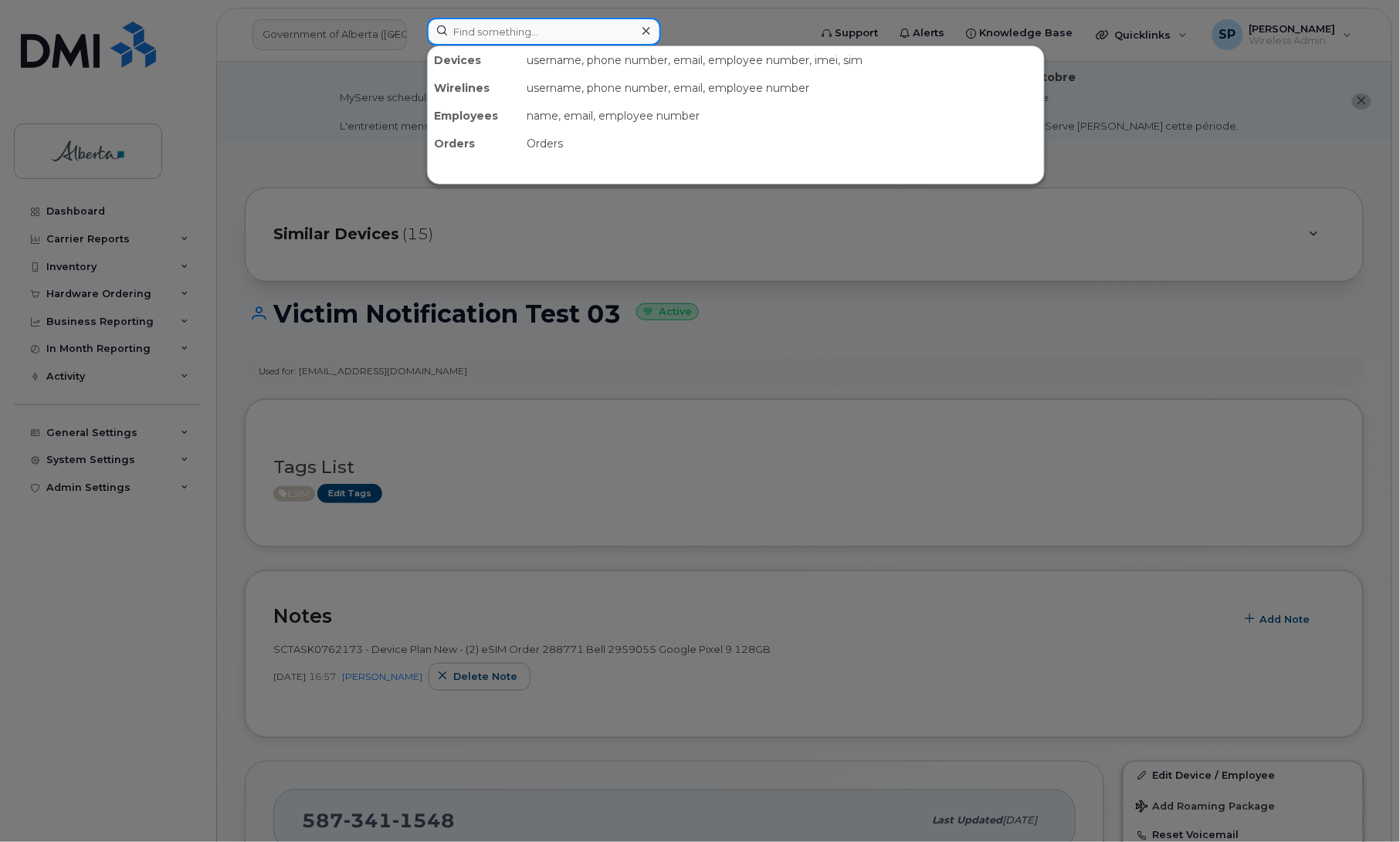
paste input "587)-545-7238"
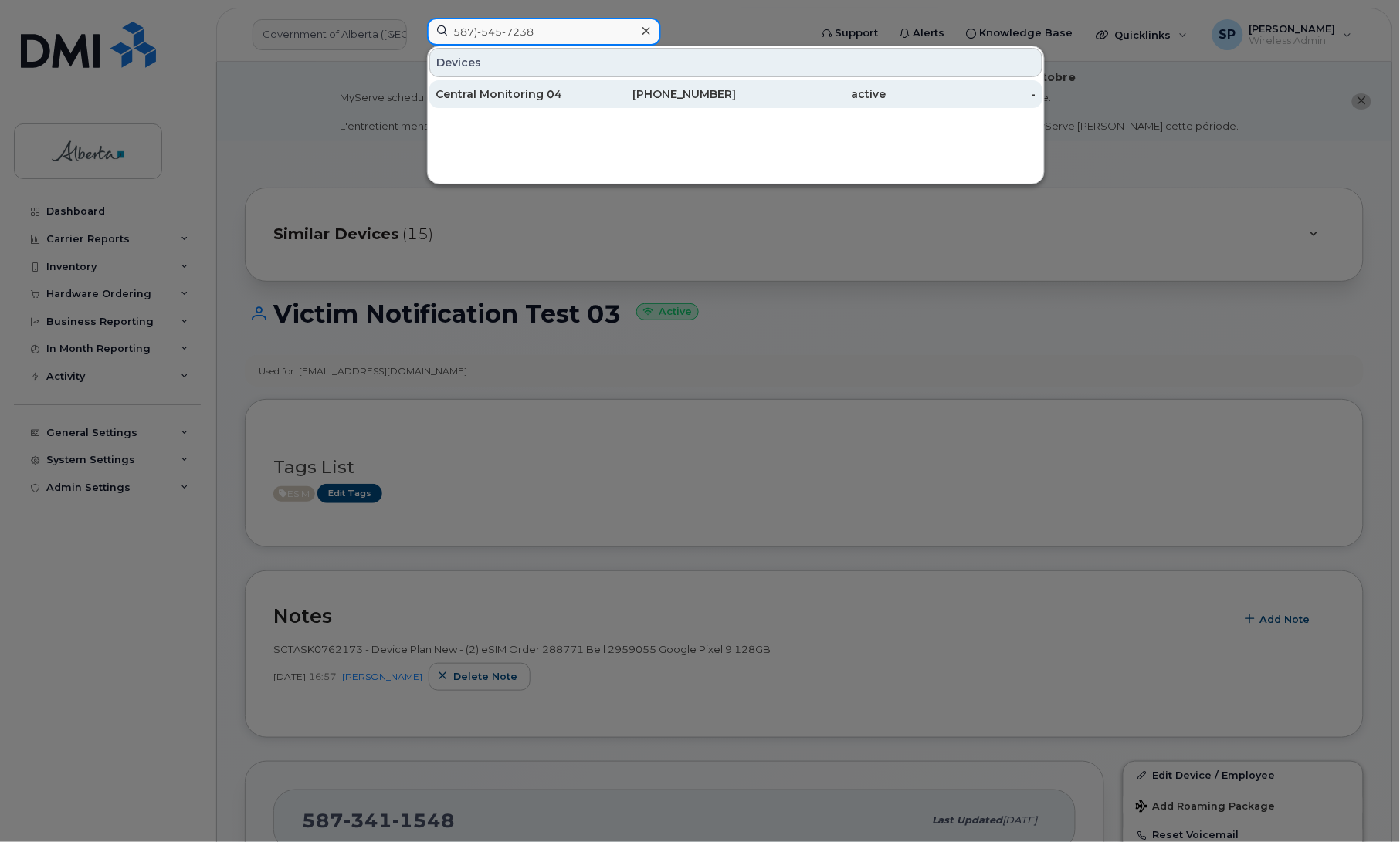
type input "587)-545-7238"
click at [484, 99] on div "Central Monitoring 04" at bounding box center [511, 94] width 151 height 15
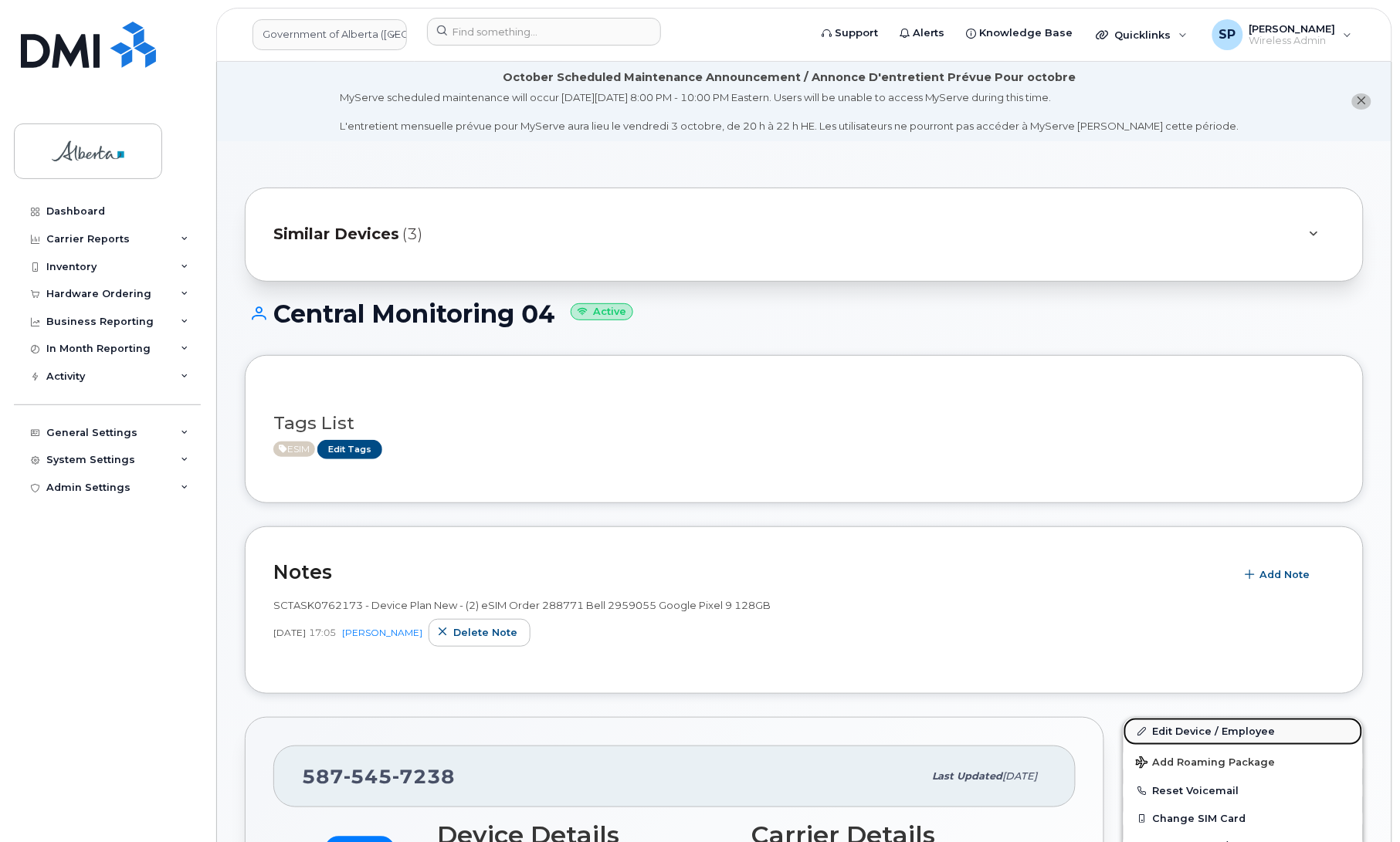
click at [1203, 733] on link "Edit Device / Employee" at bounding box center [1244, 731] width 240 height 28
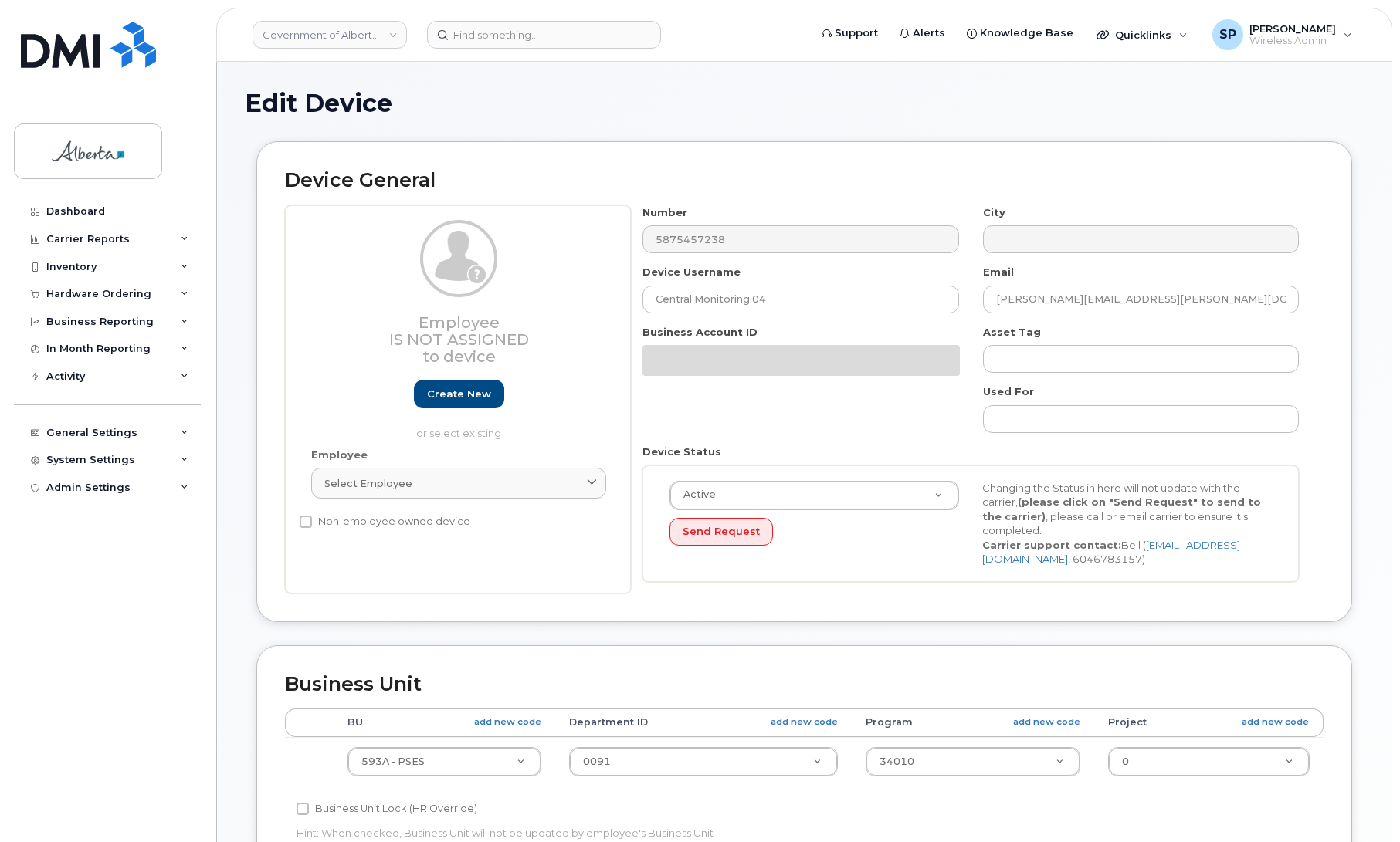
select select "4797682"
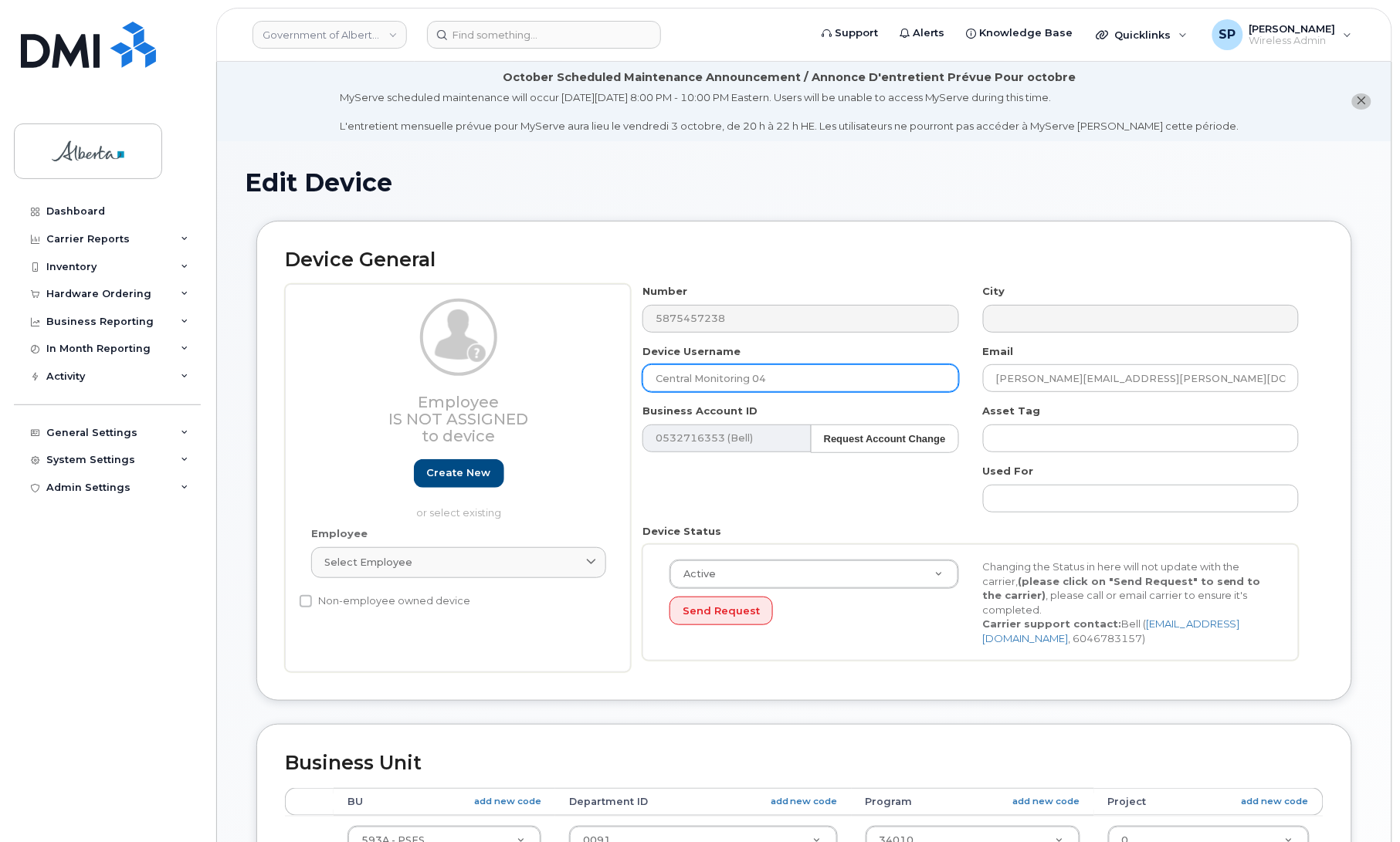
drag, startPoint x: 789, startPoint y: 378, endPoint x: 611, endPoint y: 379, distance: 178.0
click at [612, 379] on div "Employee Is not assigned to device Create new or select existing Employee Selec…" at bounding box center [804, 478] width 1038 height 388
paste input "Victim Notification Test"
type input "Victim Notification Test 04"
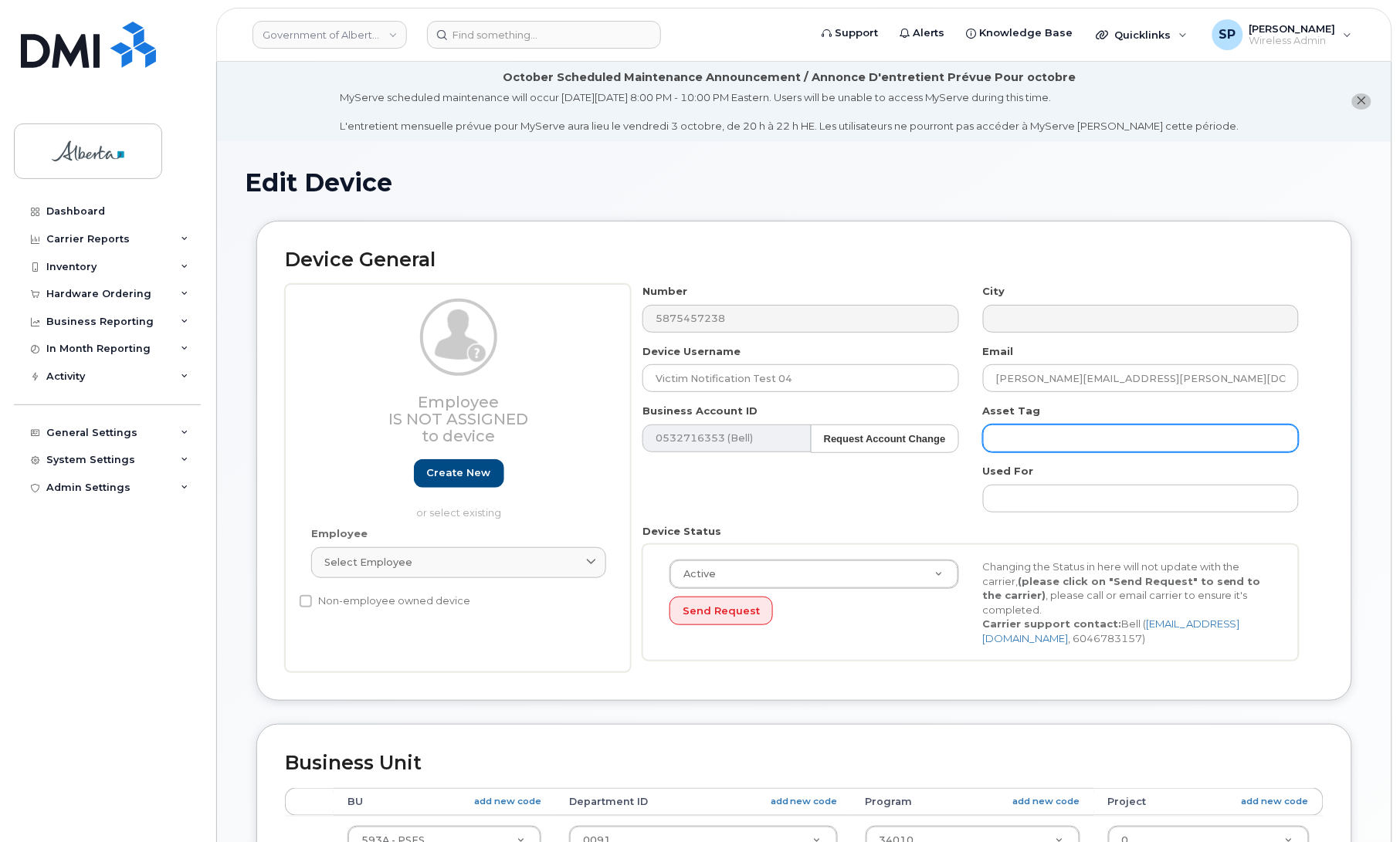
click at [1108, 431] on input "text" at bounding box center [1141, 438] width 316 height 28
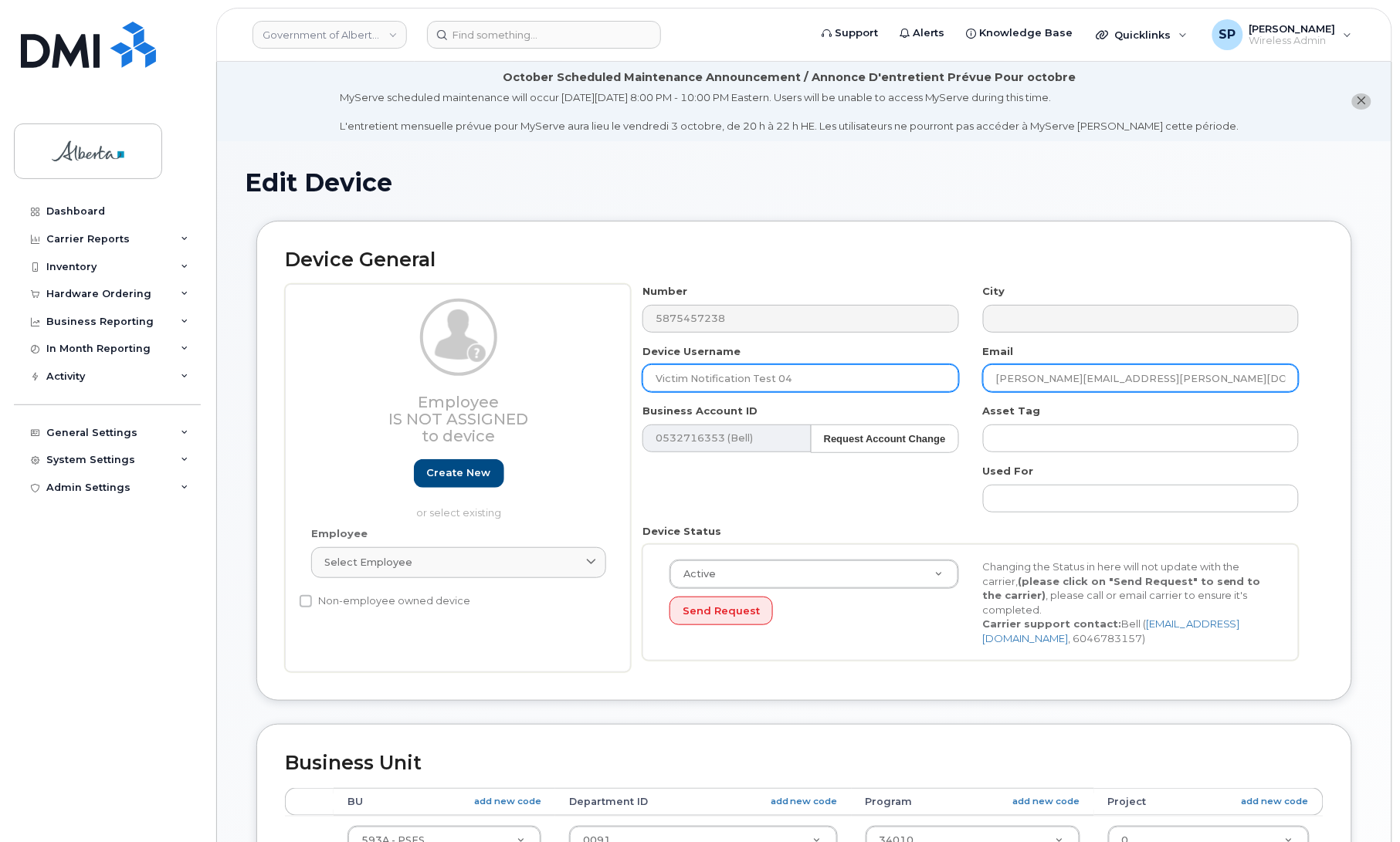
drag, startPoint x: 1152, startPoint y: 375, endPoint x: 928, endPoint y: 383, distance: 224.1
click at [928, 383] on div "Number 5875457238 City Device Username Victim Notification Test 04 Email Harmee…" at bounding box center [971, 478] width 681 height 388
paste input "Ashley.Stevenson"
type input "Ashley.Stevenson@gov.ab.ca"
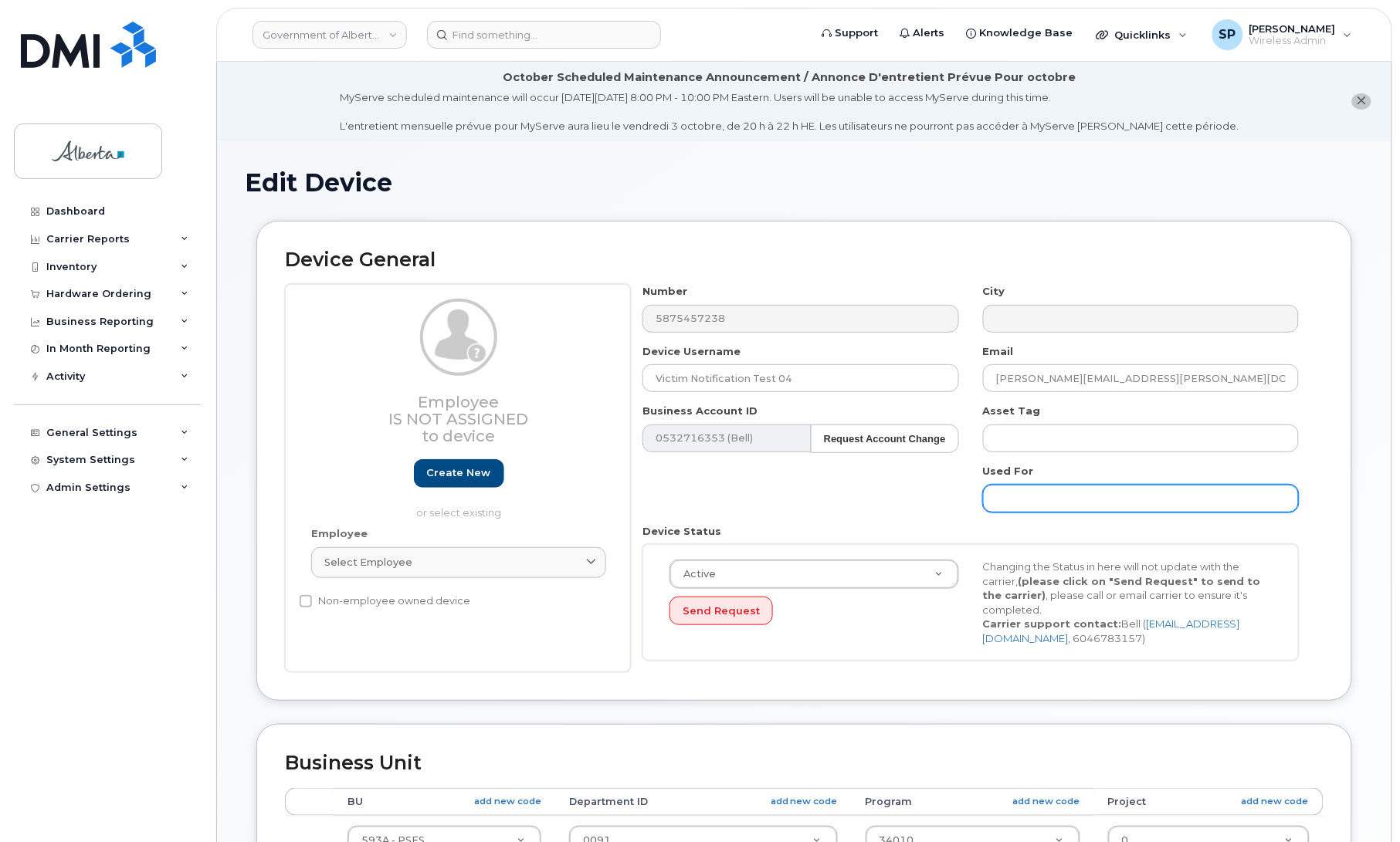
click at [1065, 492] on input "text" at bounding box center [1141, 498] width 316 height 28
paste input "emp-cmu.i@gov.ab.ca"
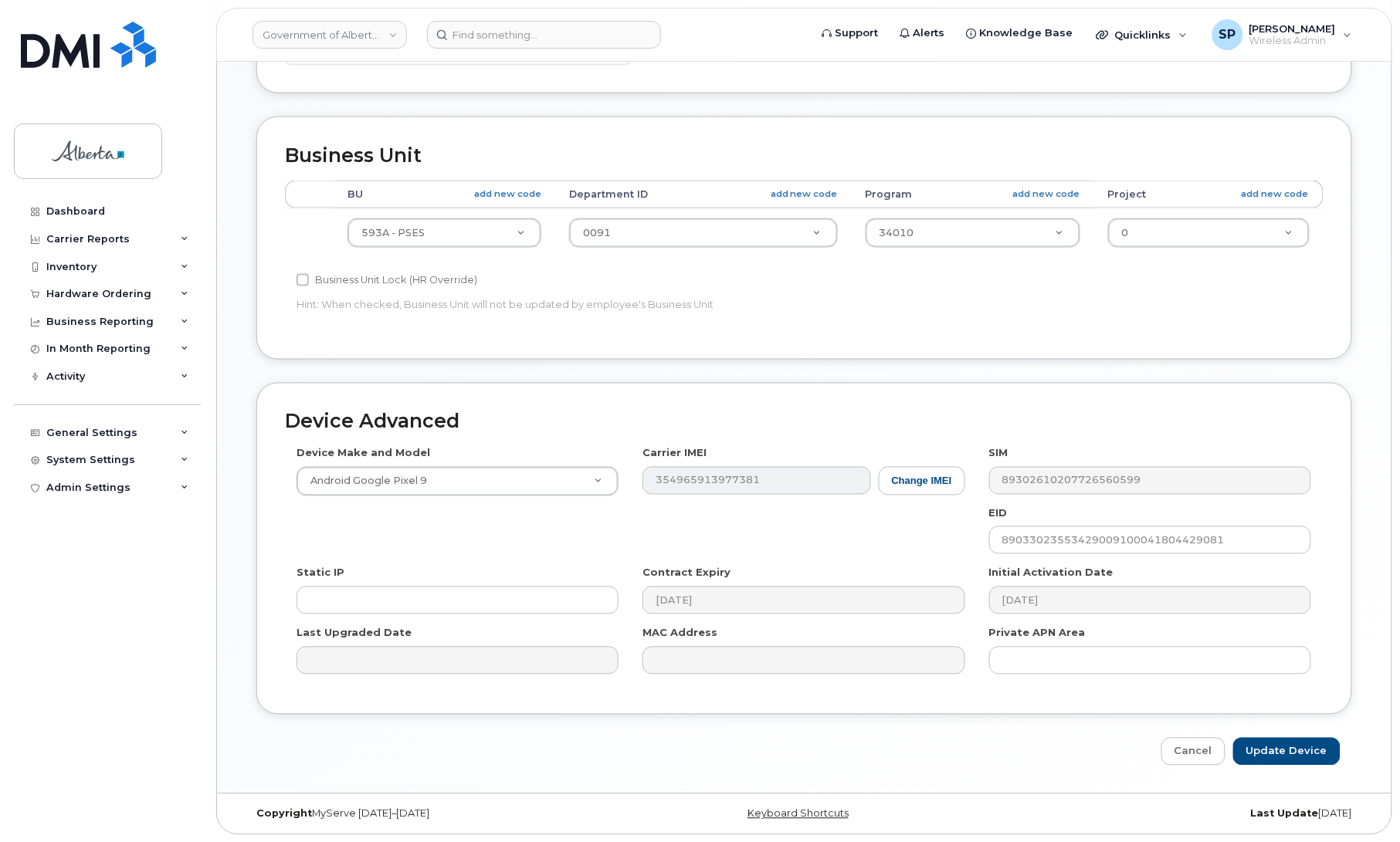
scroll to position [611, 0]
type input "emp-cmu.i@gov.ab.ca"
click at [1296, 752] on input "Update Device" at bounding box center [1287, 752] width 107 height 29
type input "Saving..."
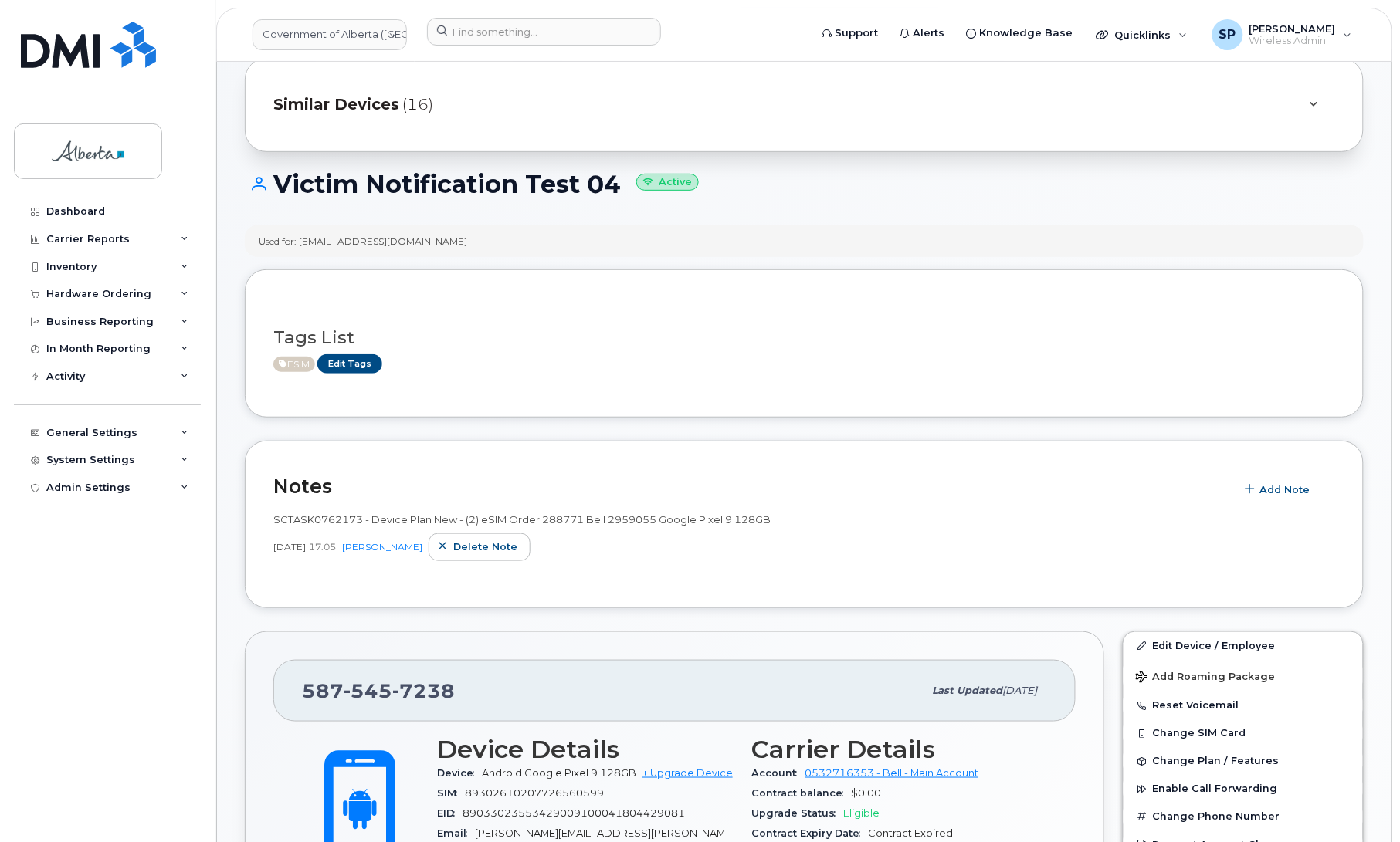
scroll to position [136, 0]
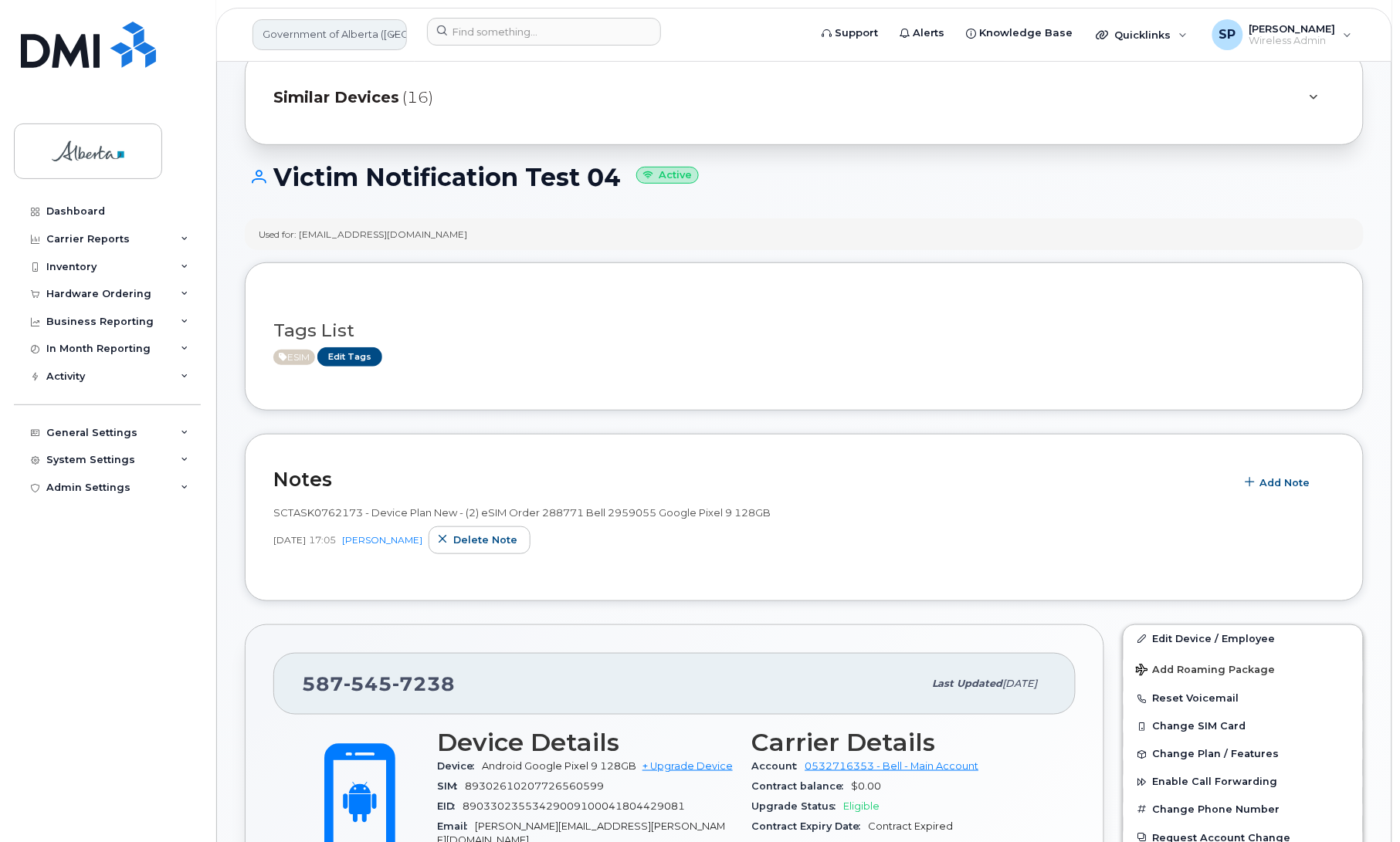
click at [347, 24] on link "Government of Alberta ([GEOGRAPHIC_DATA])" at bounding box center [329, 34] width 155 height 31
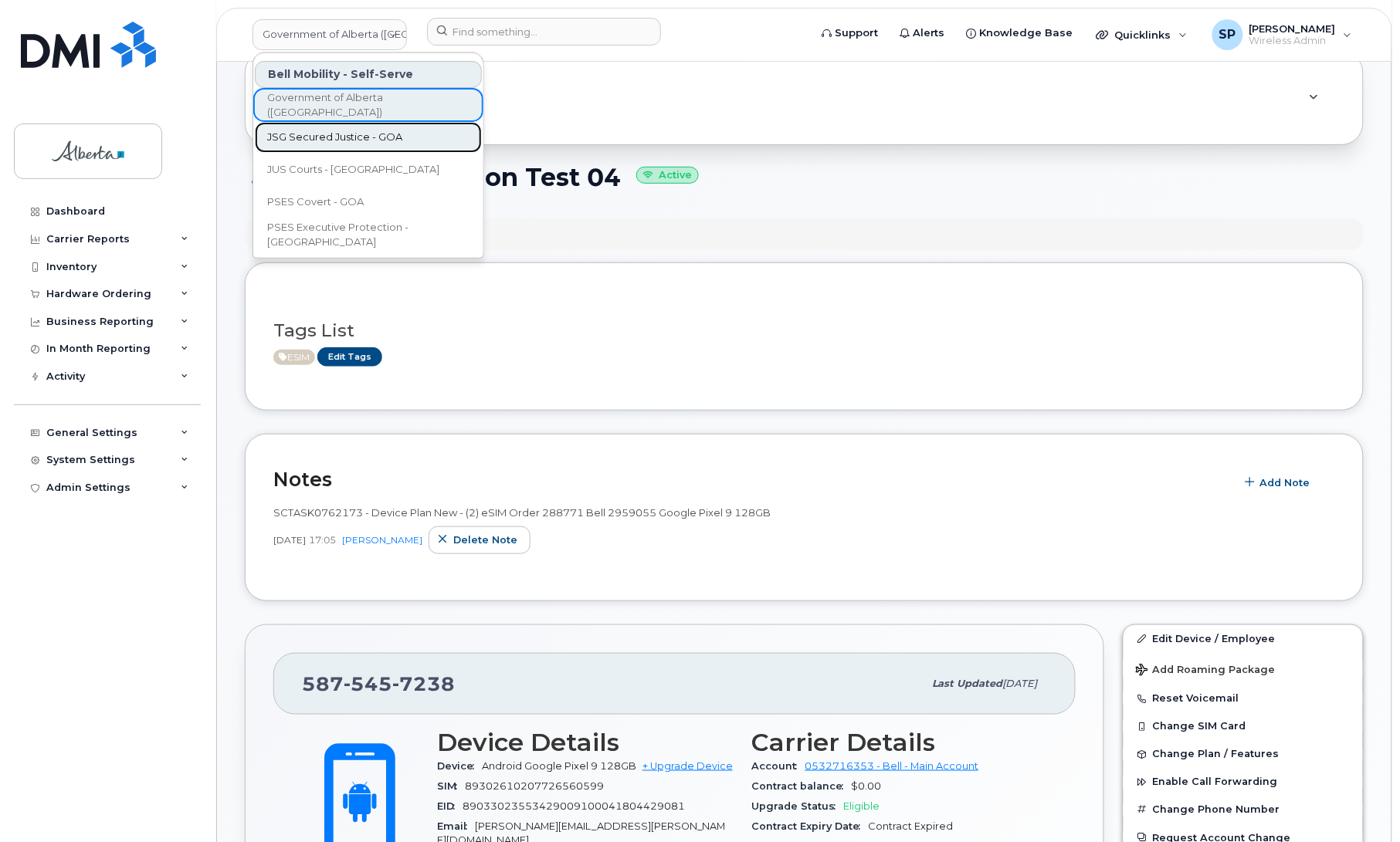
click at [334, 135] on span "JSG Secured Justice - GOA" at bounding box center [335, 137] width 135 height 15
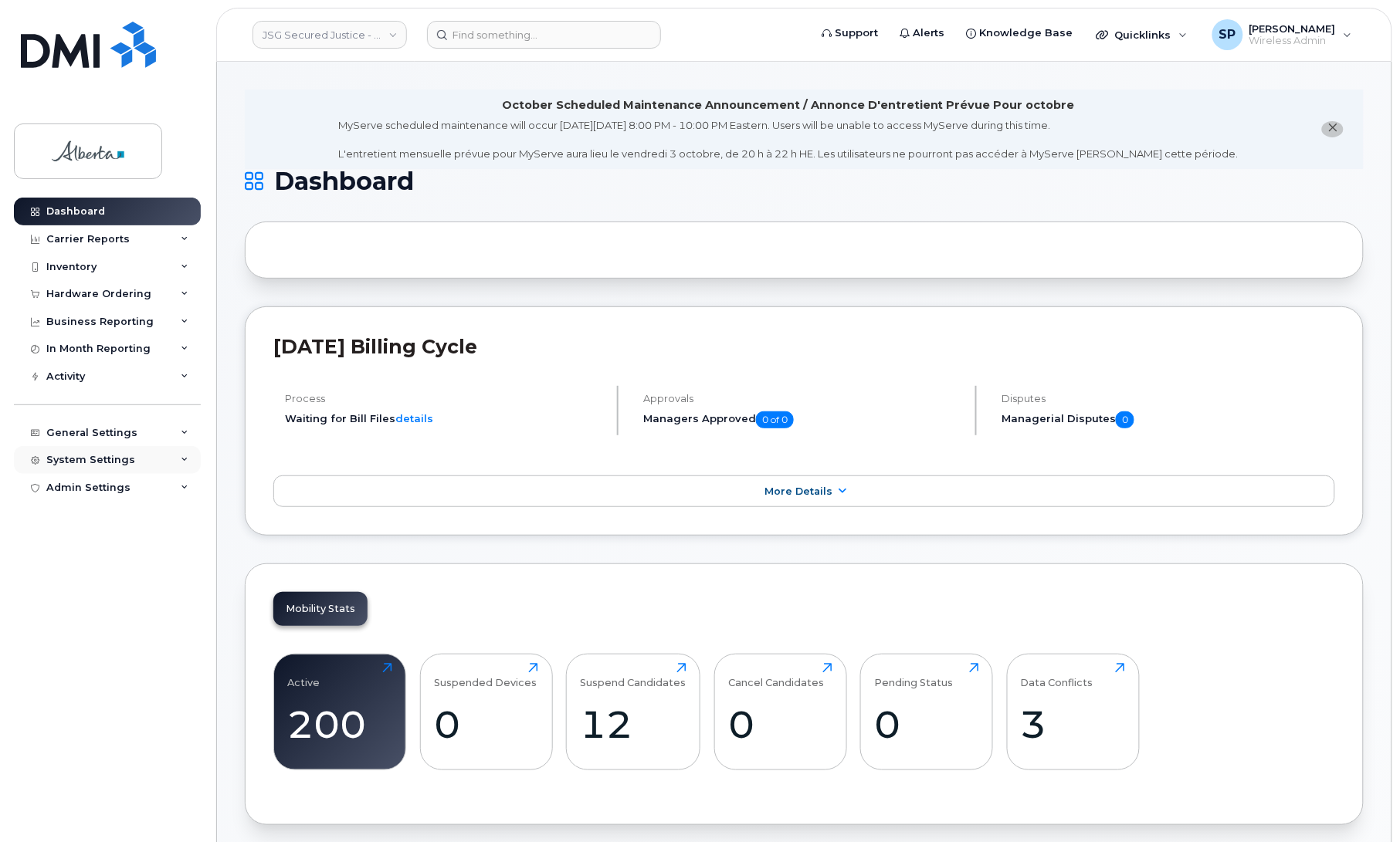
click at [90, 466] on div "System Settings" at bounding box center [90, 460] width 89 height 13
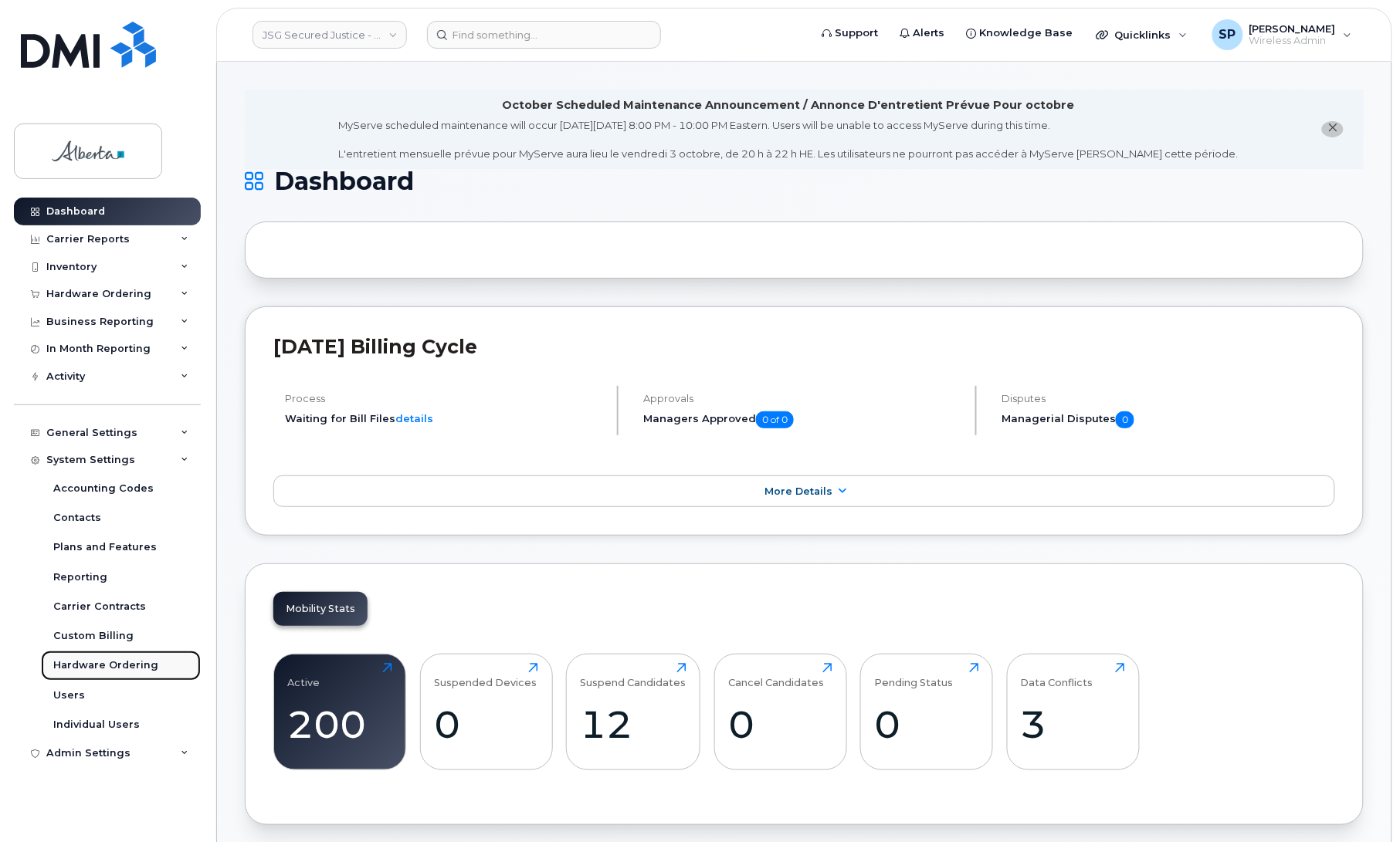
click at [91, 672] on div "Hardware Ordering" at bounding box center [105, 665] width 105 height 14
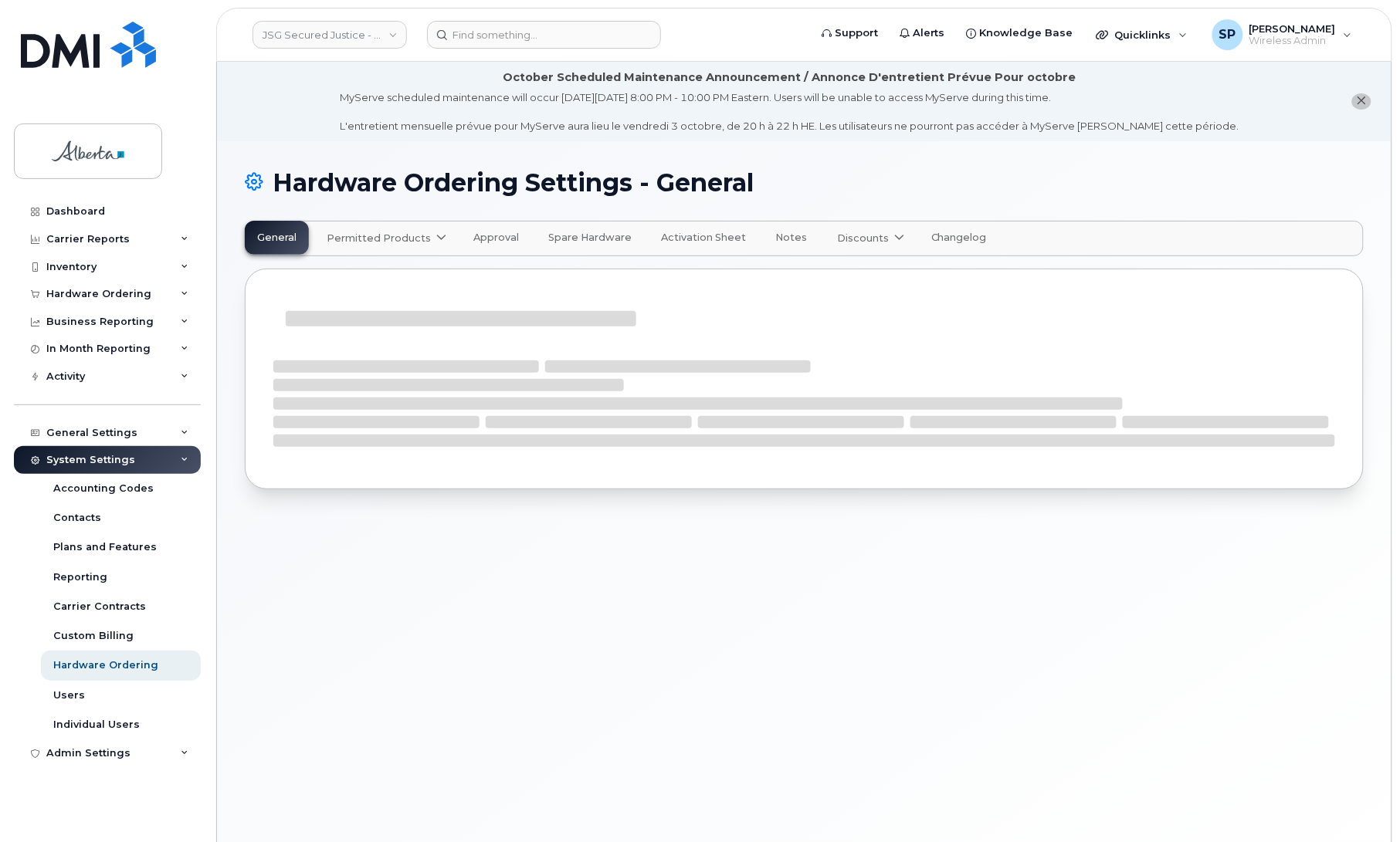
select select "admins"
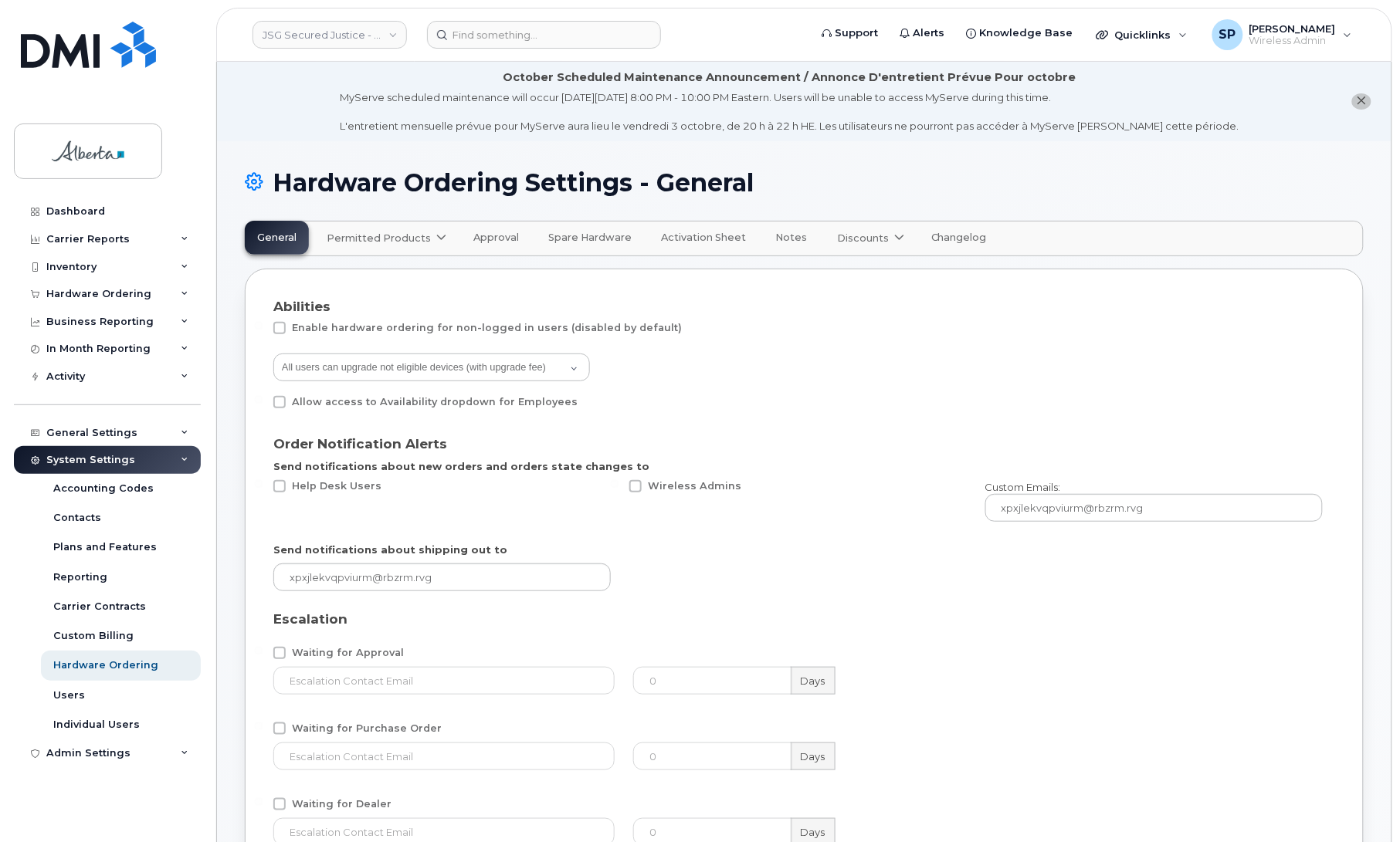
click at [408, 242] on span "Permitted Products" at bounding box center [378, 238] width 104 height 14
click at [415, 276] on span "available" at bounding box center [420, 276] width 54 height 18
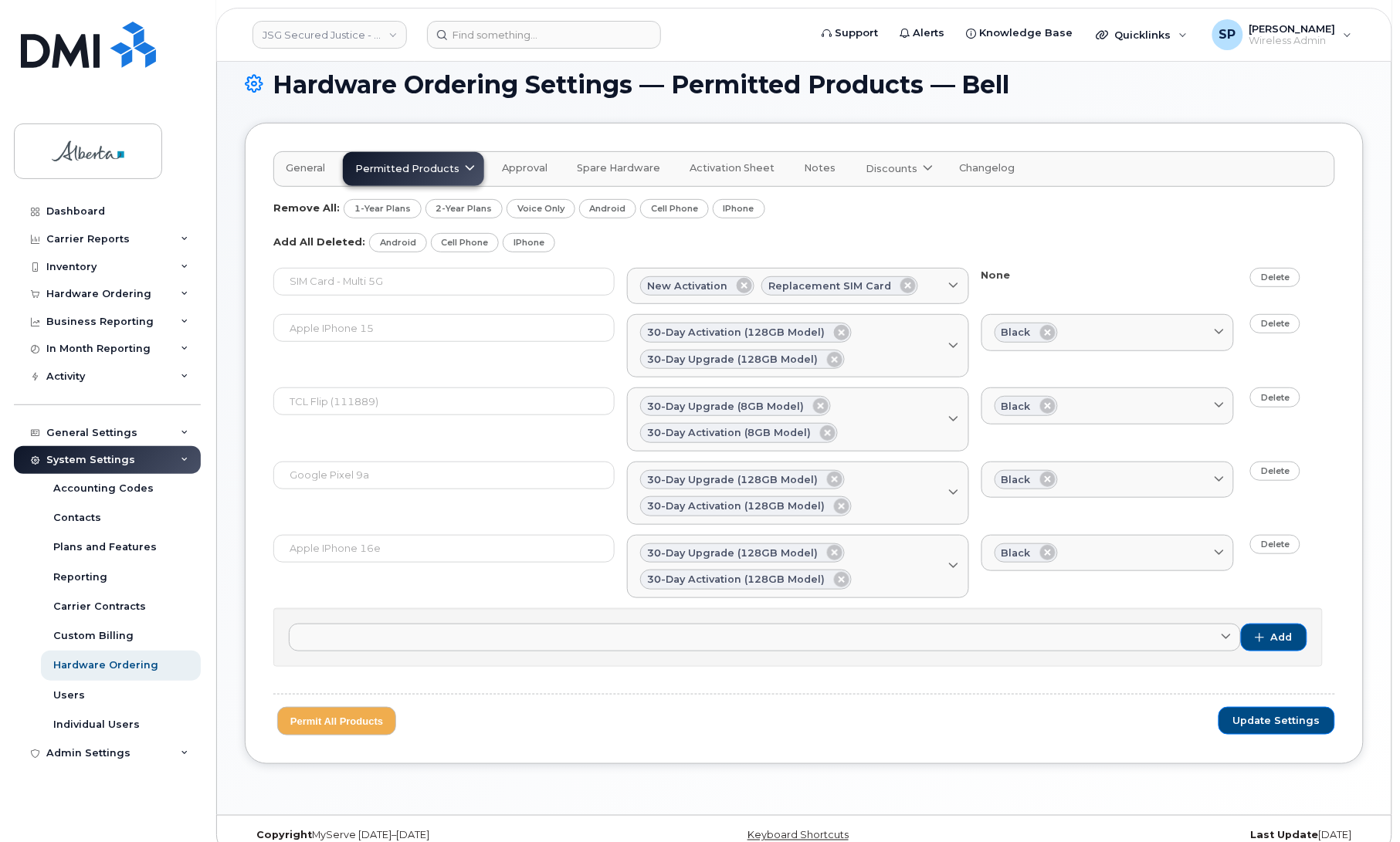
scroll to position [101, 0]
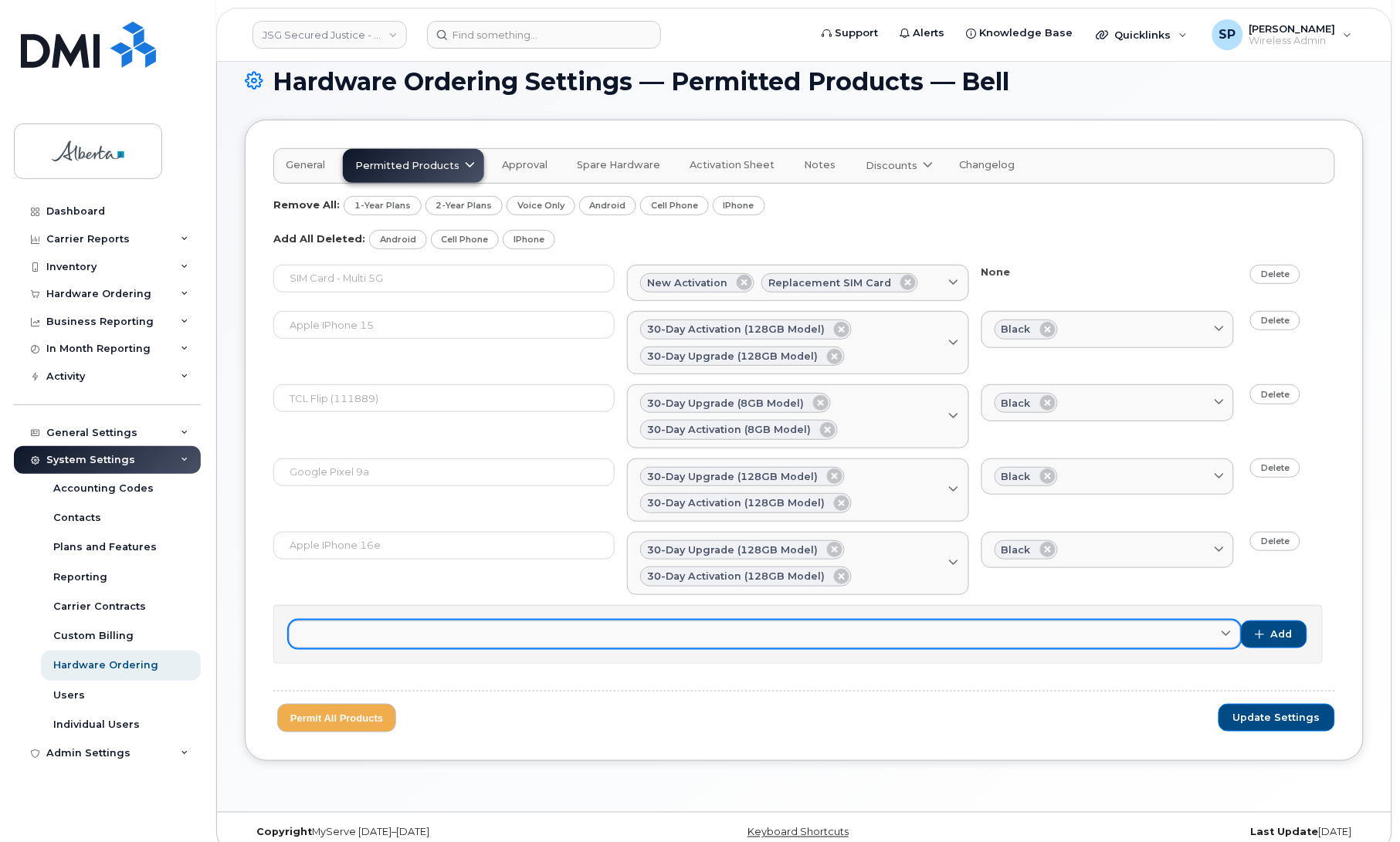
click at [988, 634] on link at bounding box center [765, 634] width 952 height 28
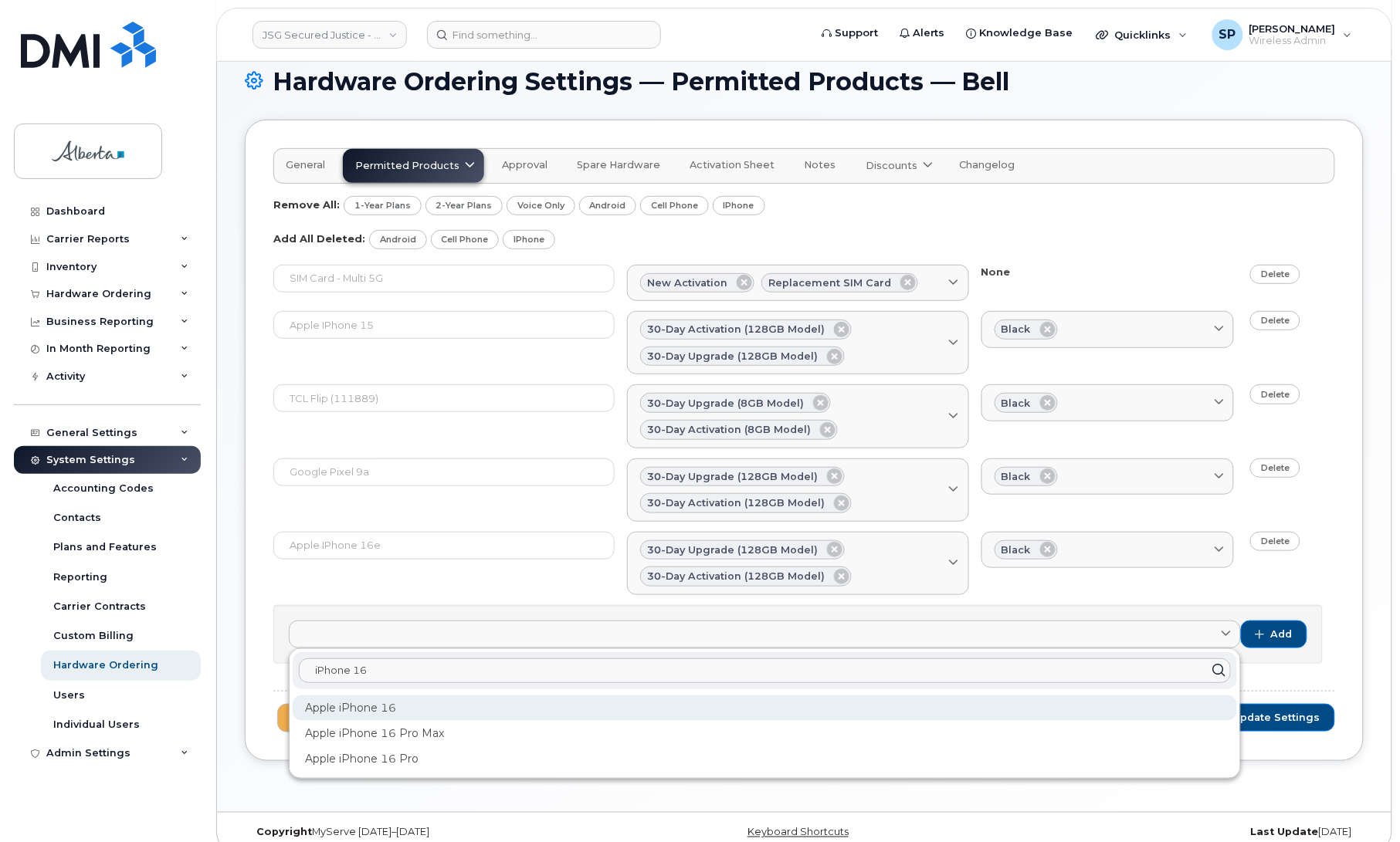
type input "iPhone 16"
click at [386, 712] on div "Apple iPhone 16" at bounding box center [765, 708] width 945 height 25
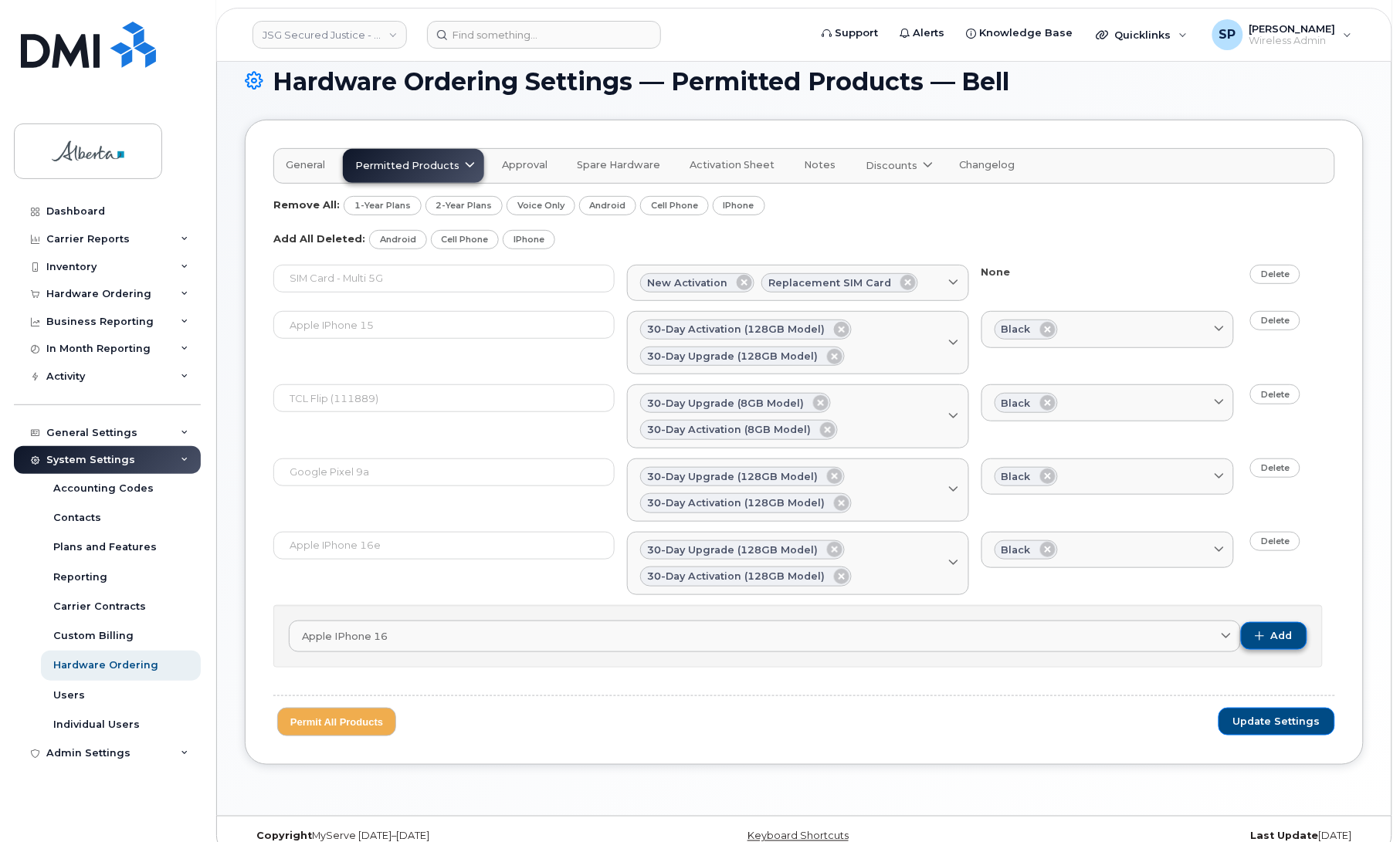
click at [1275, 641] on span "Add" at bounding box center [1281, 636] width 21 height 14
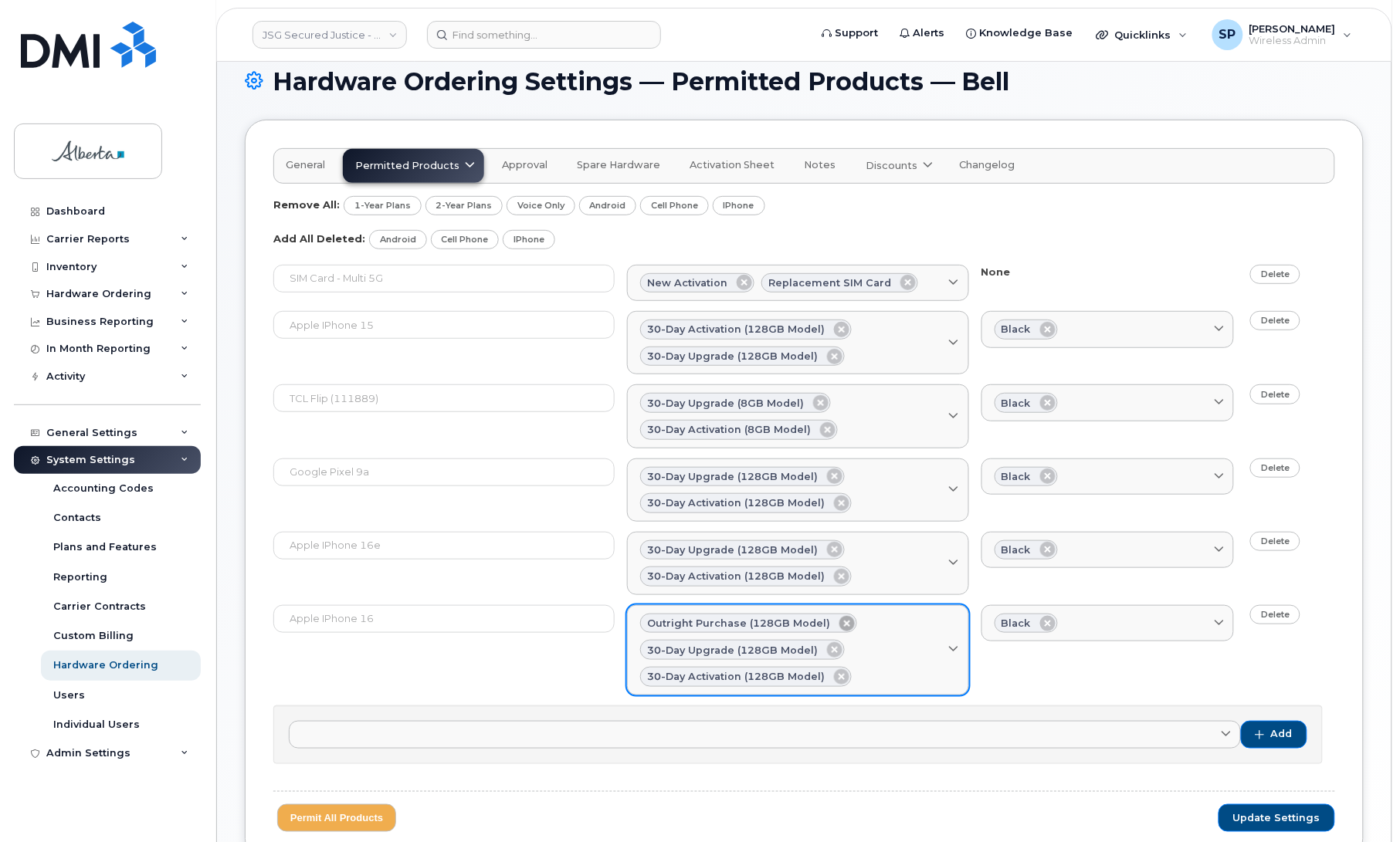
click at [840, 624] on icon at bounding box center [846, 623] width 15 height 15
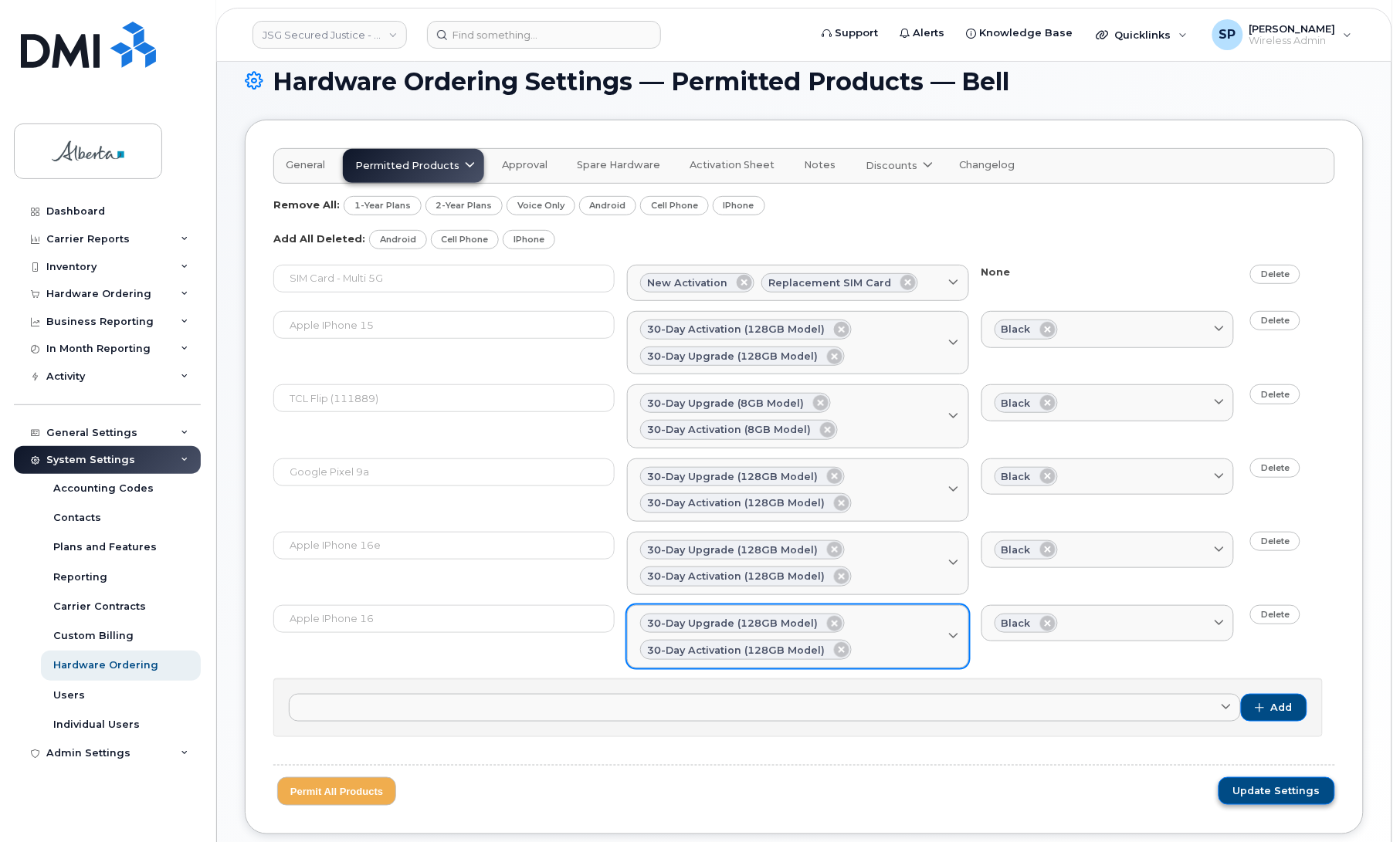
click at [1290, 793] on span "Update Settings" at bounding box center [1277, 791] width 87 height 14
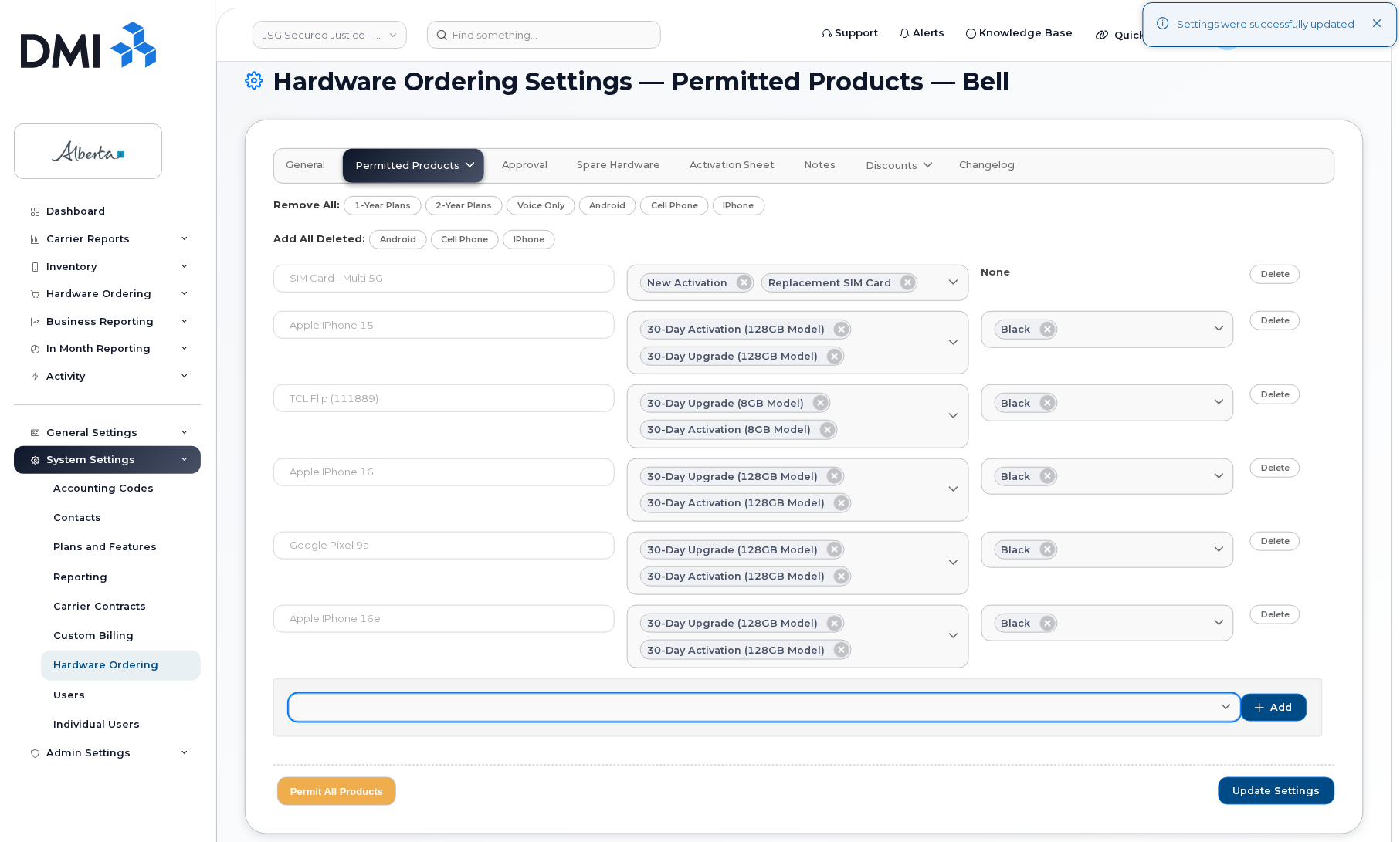
click at [440, 714] on link at bounding box center [765, 707] width 952 height 28
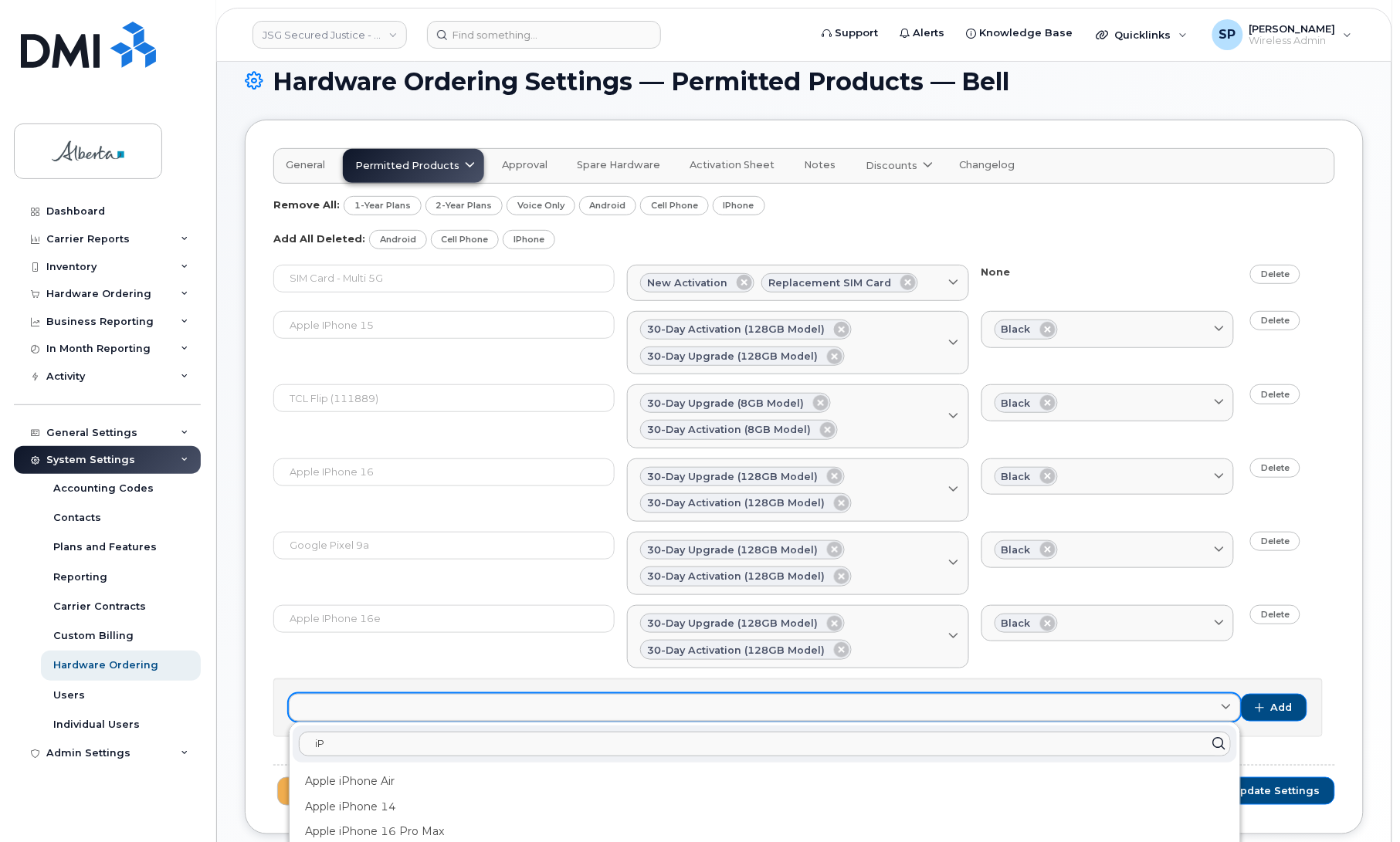
type input "i"
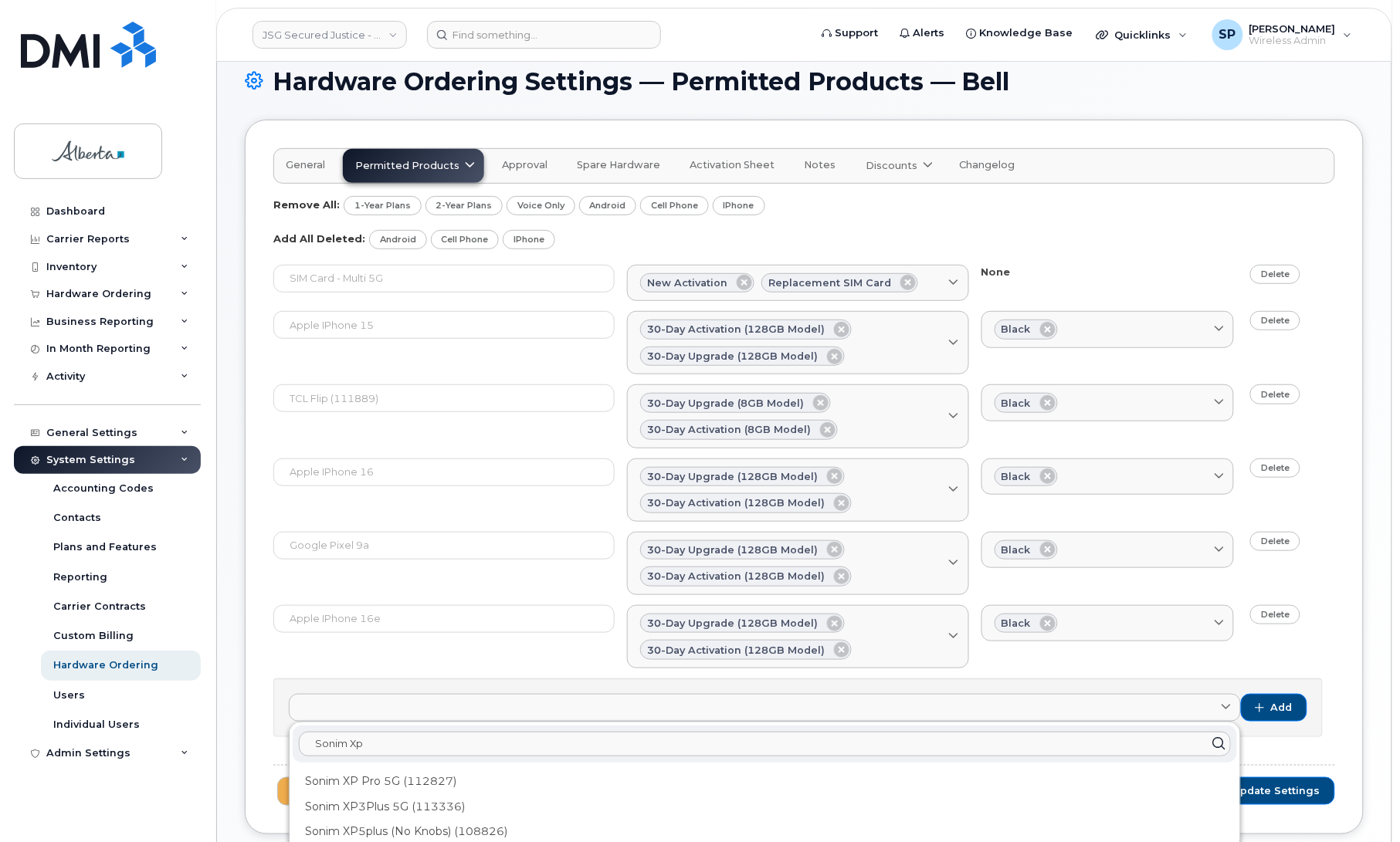
scroll to position [198, 0]
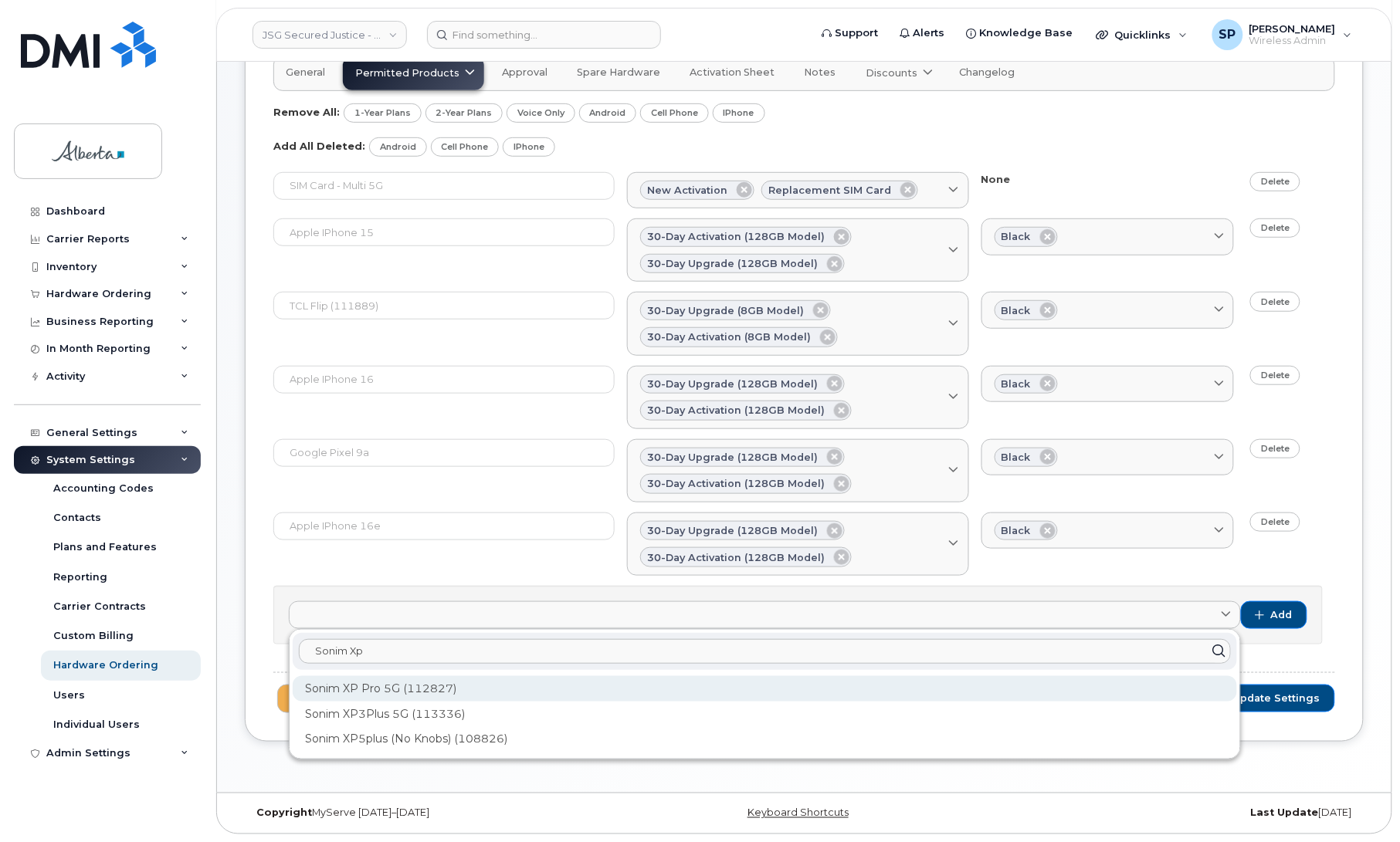
type input "Sonim Xp"
click at [442, 693] on div "Sonim XP Pro 5G (112827)" at bounding box center [765, 689] width 945 height 25
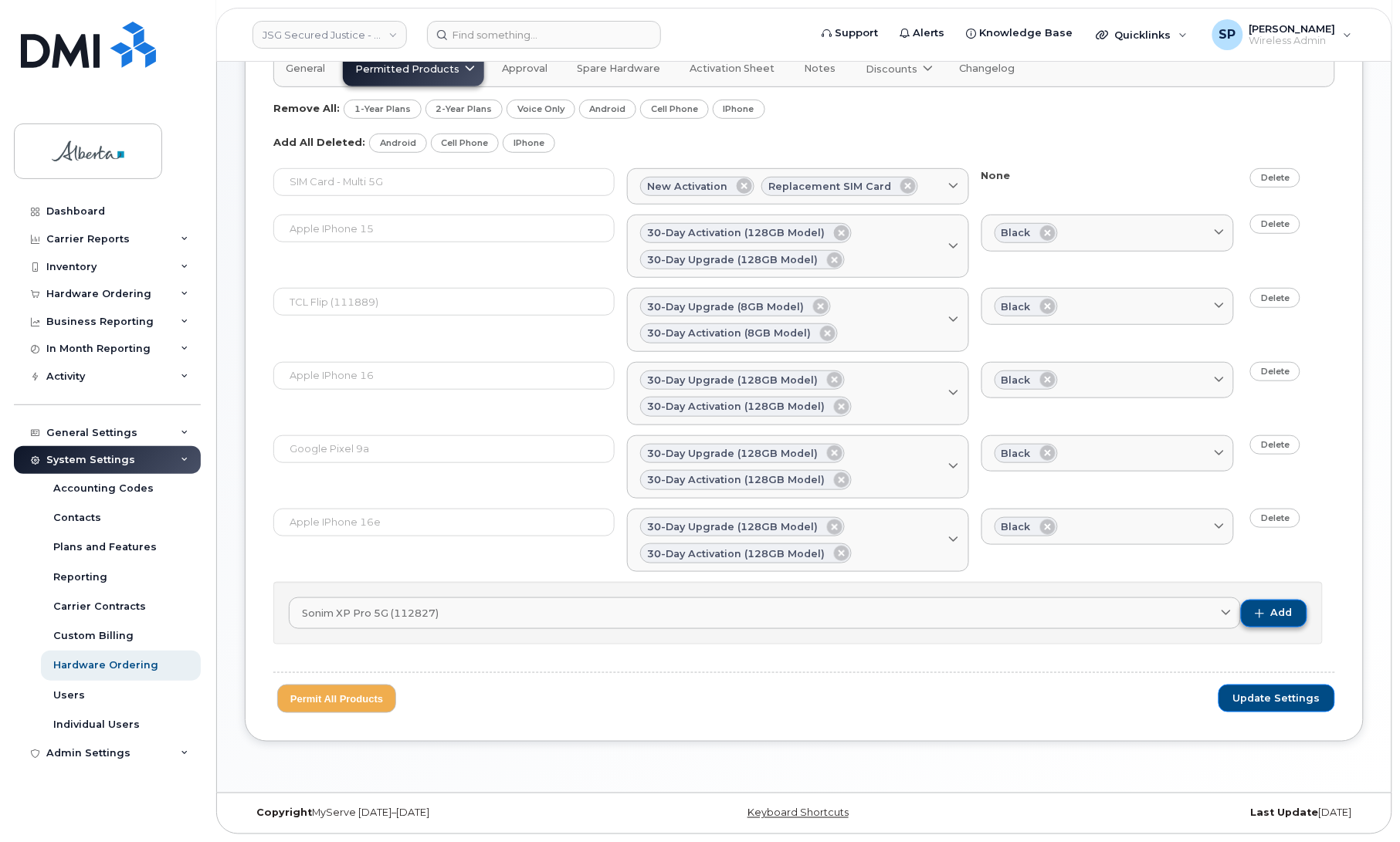
click at [1270, 608] on button "Add" at bounding box center [1274, 613] width 67 height 28
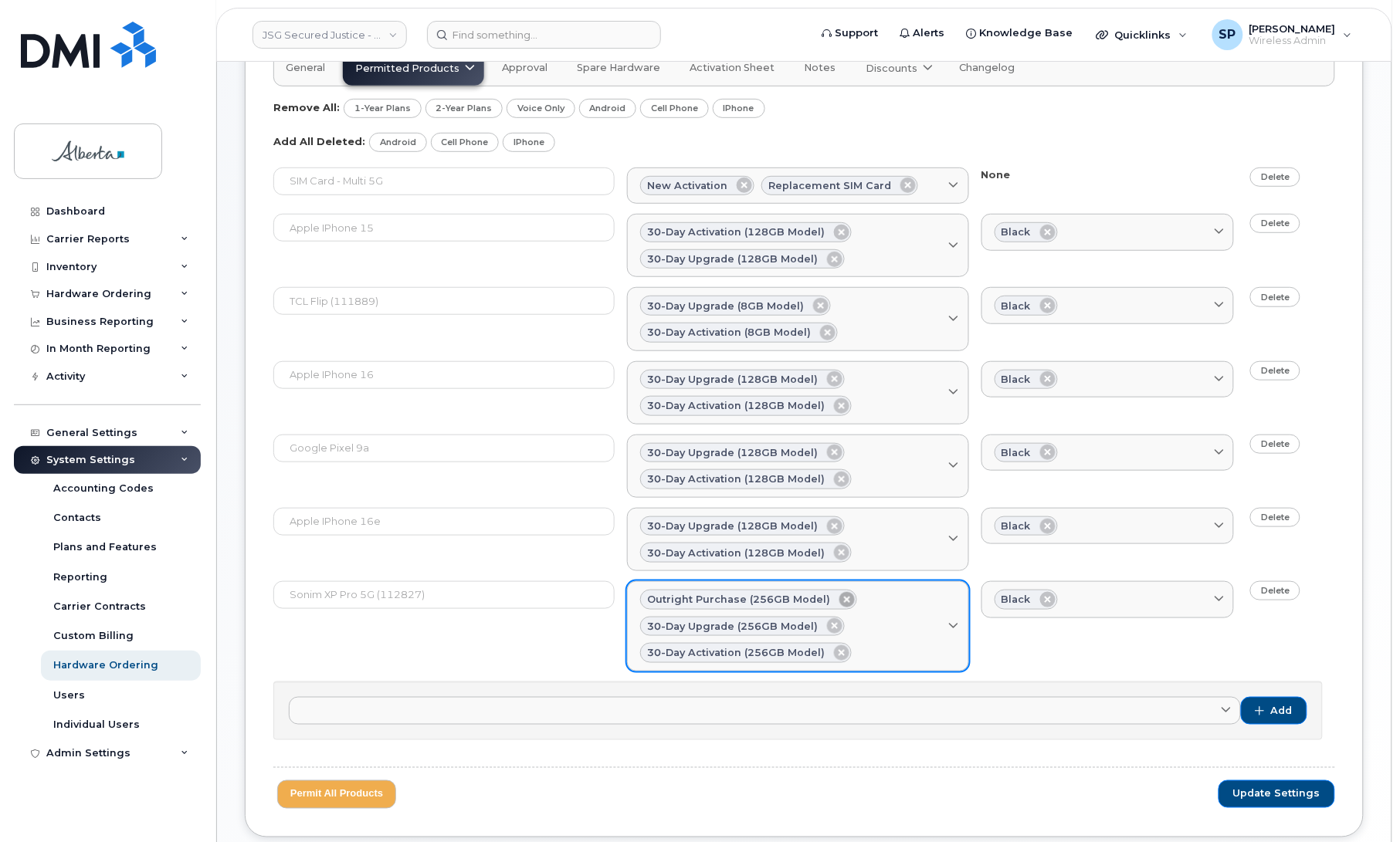
click at [839, 600] on icon at bounding box center [846, 599] width 15 height 15
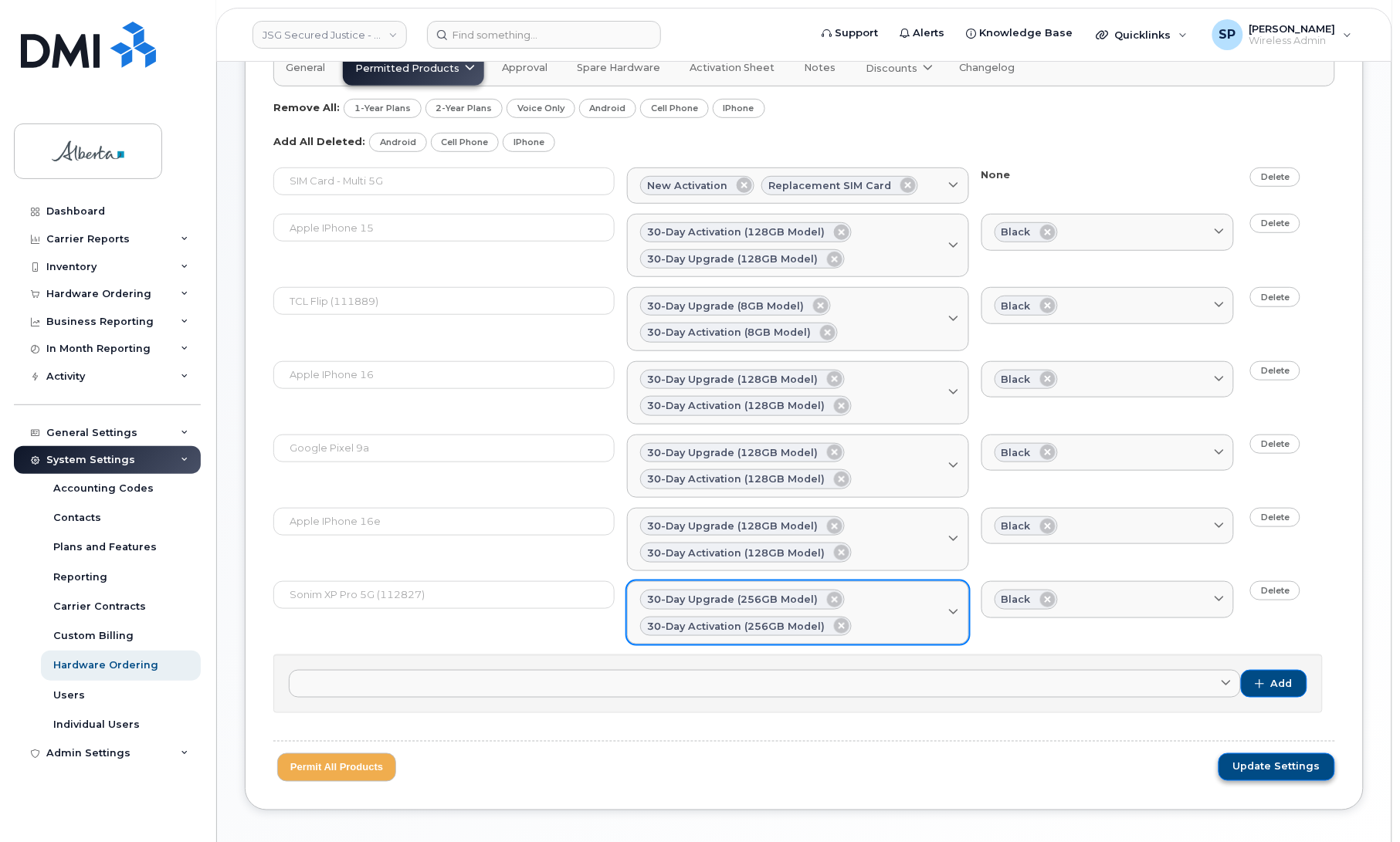
click at [1279, 766] on span "Update Settings" at bounding box center [1277, 767] width 87 height 14
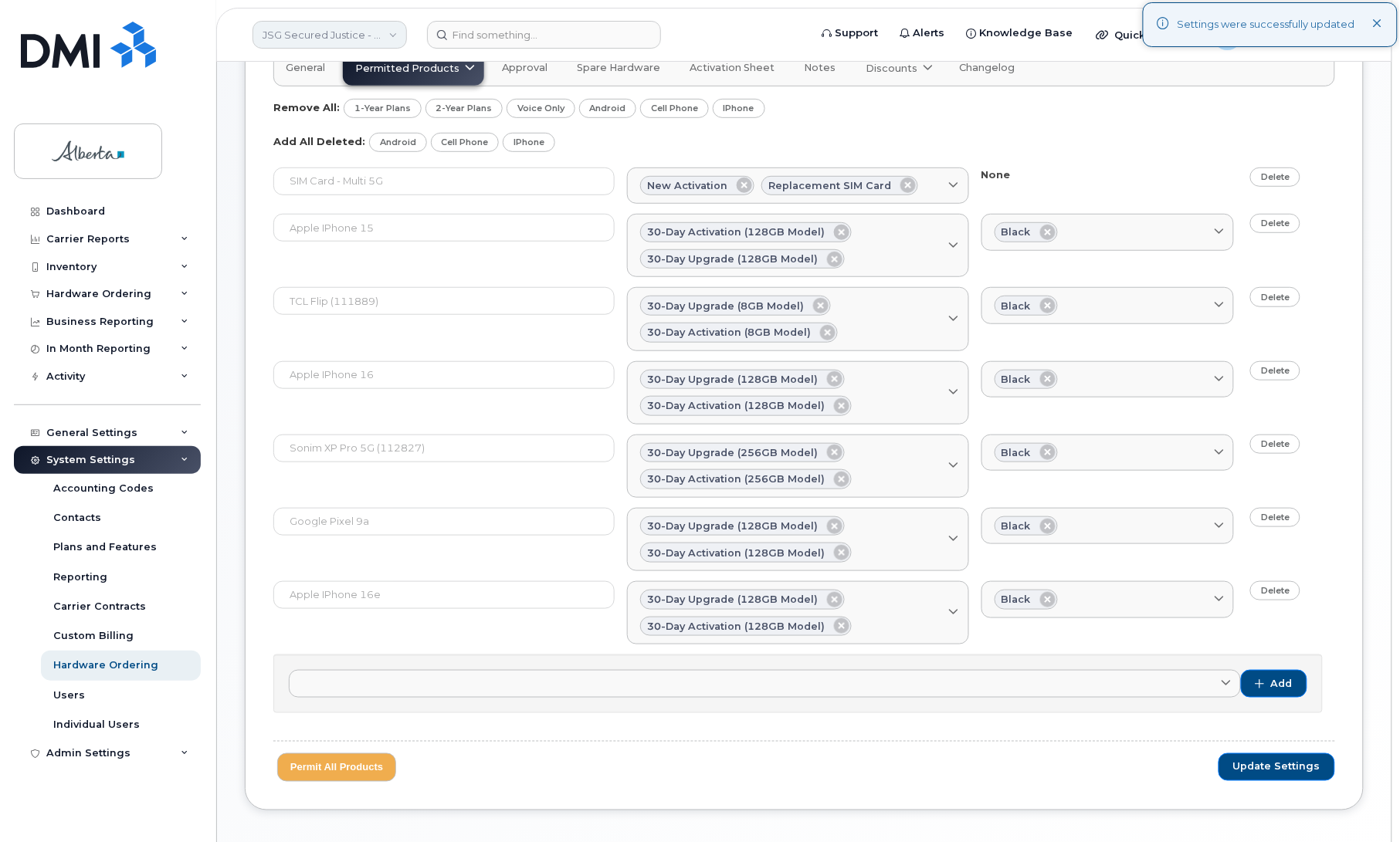
click at [344, 33] on link "JSG Secured Justice - GOA" at bounding box center [329, 34] width 155 height 28
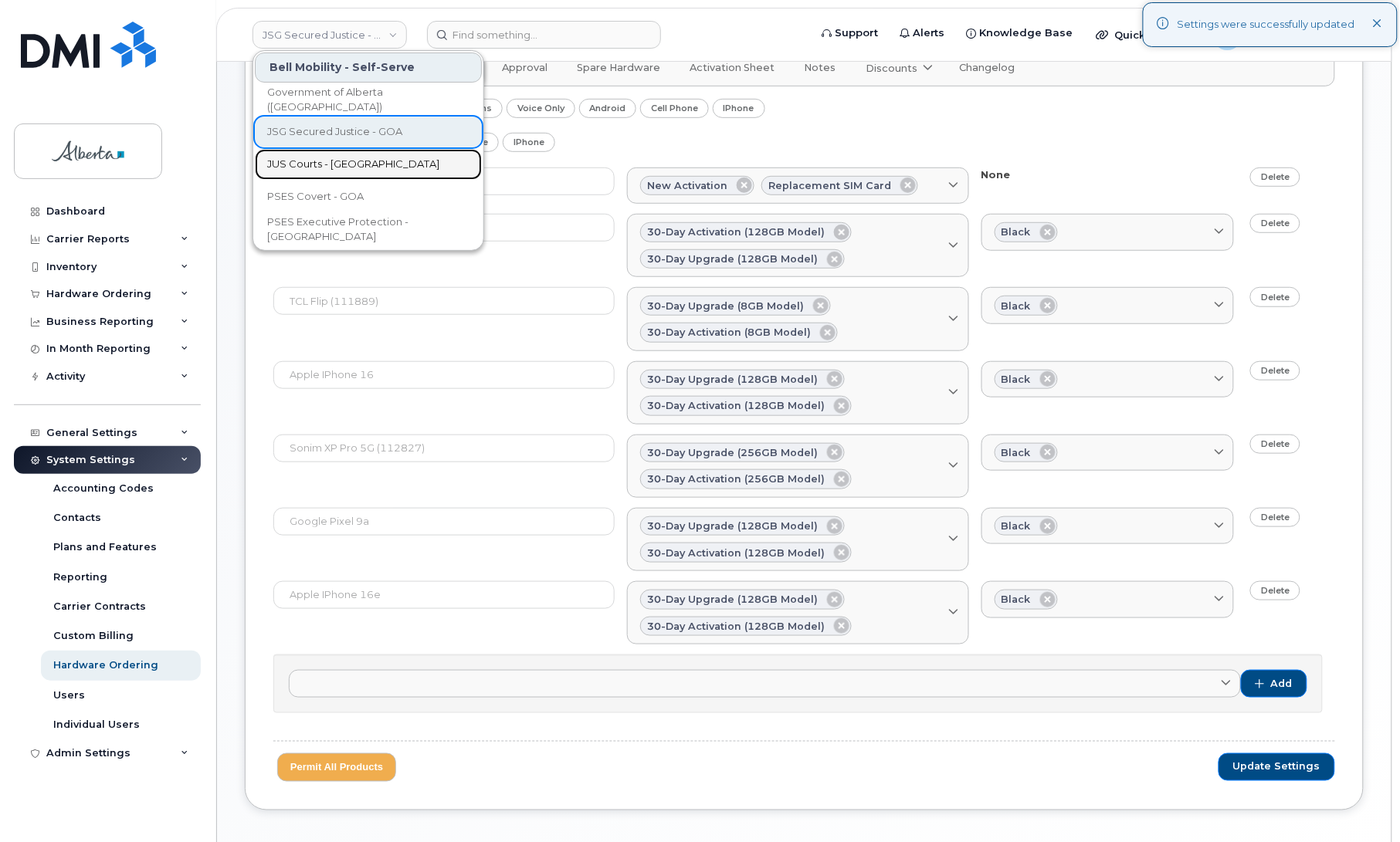
drag, startPoint x: 325, startPoint y: 163, endPoint x: 329, endPoint y: 151, distance: 12.6
click at [325, 163] on span "JUS Courts - [GEOGRAPHIC_DATA]" at bounding box center [353, 164] width 172 height 15
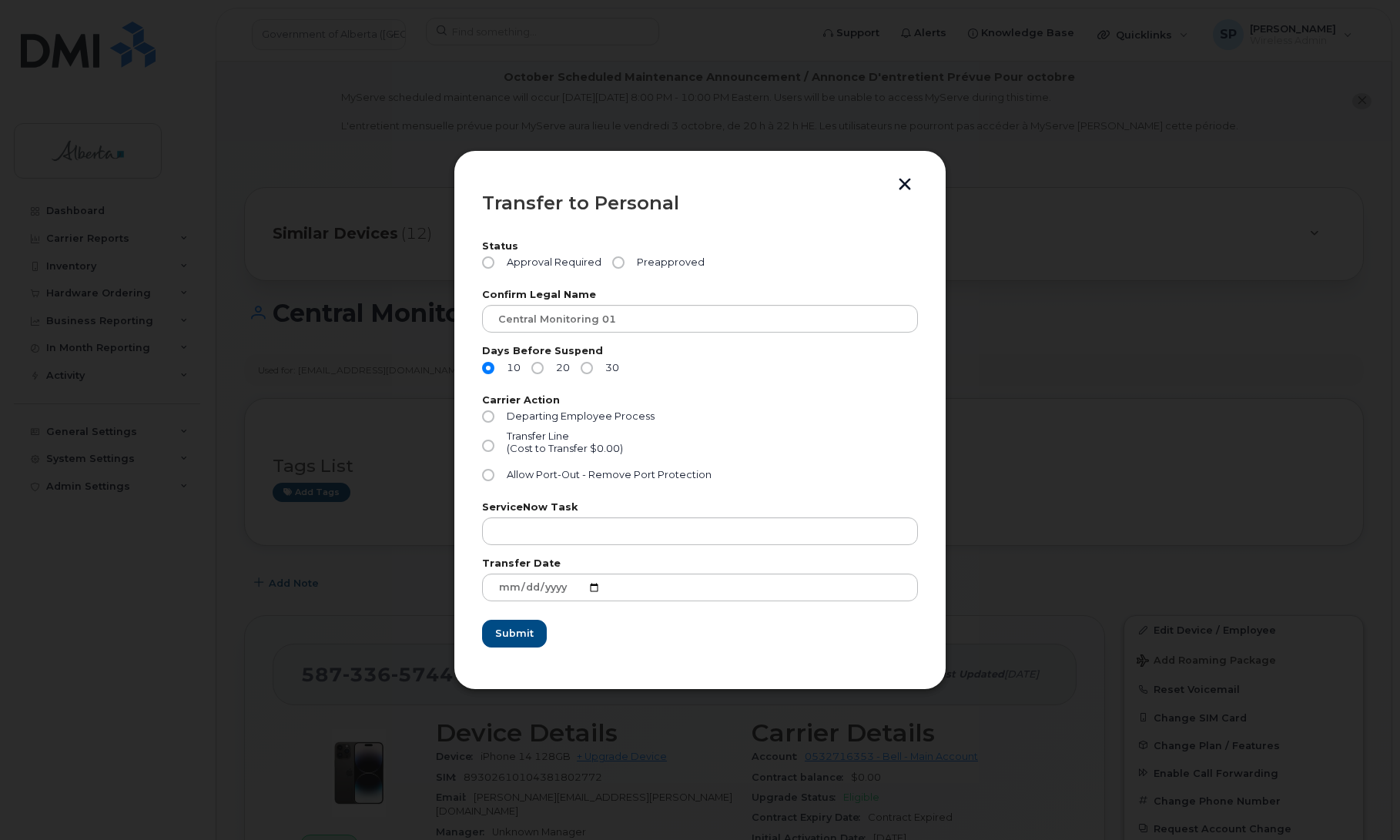
scroll to position [259, 0]
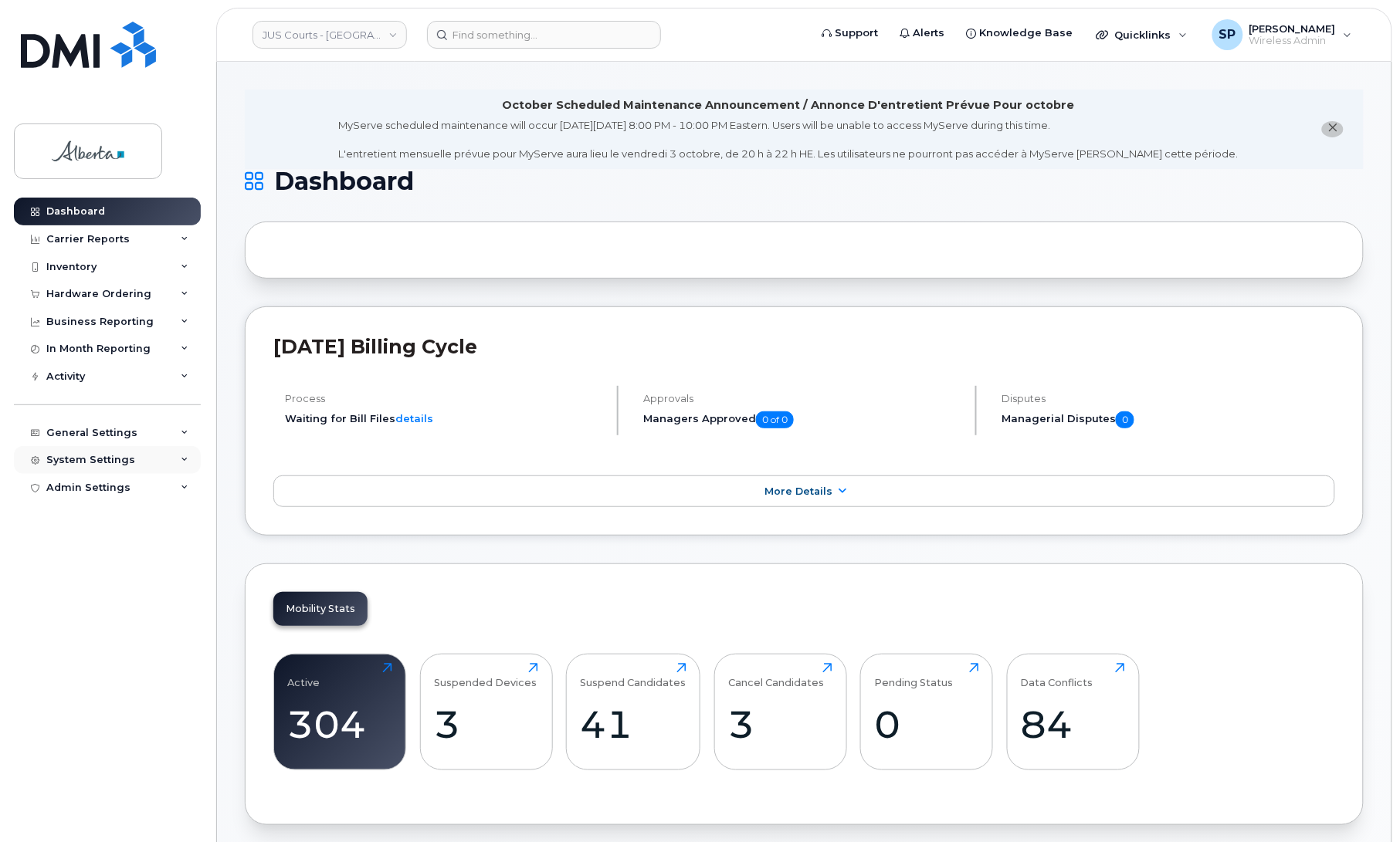
click at [99, 463] on div "System Settings" at bounding box center [90, 460] width 89 height 13
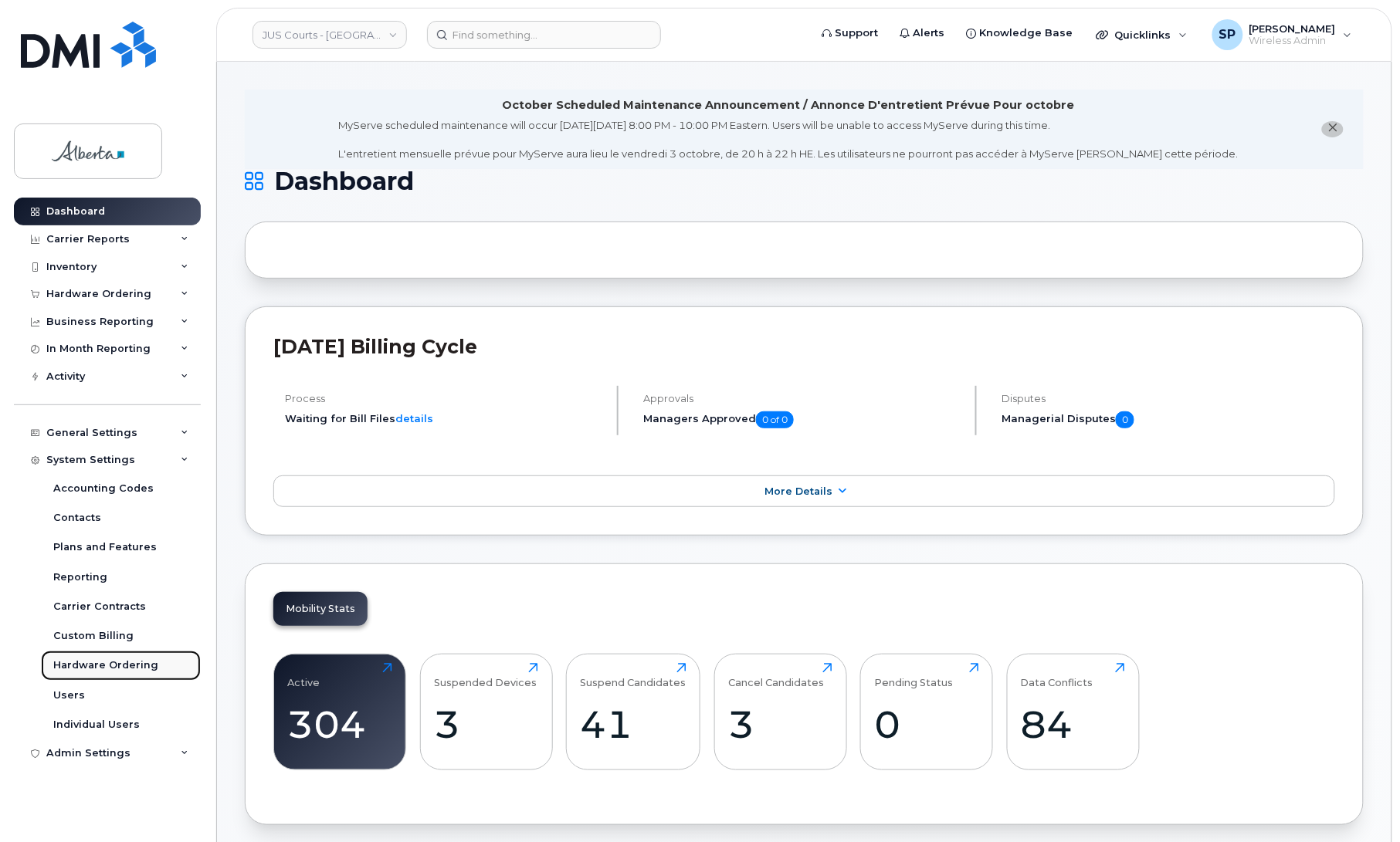
click at [97, 668] on div "Hardware Ordering" at bounding box center [105, 665] width 105 height 14
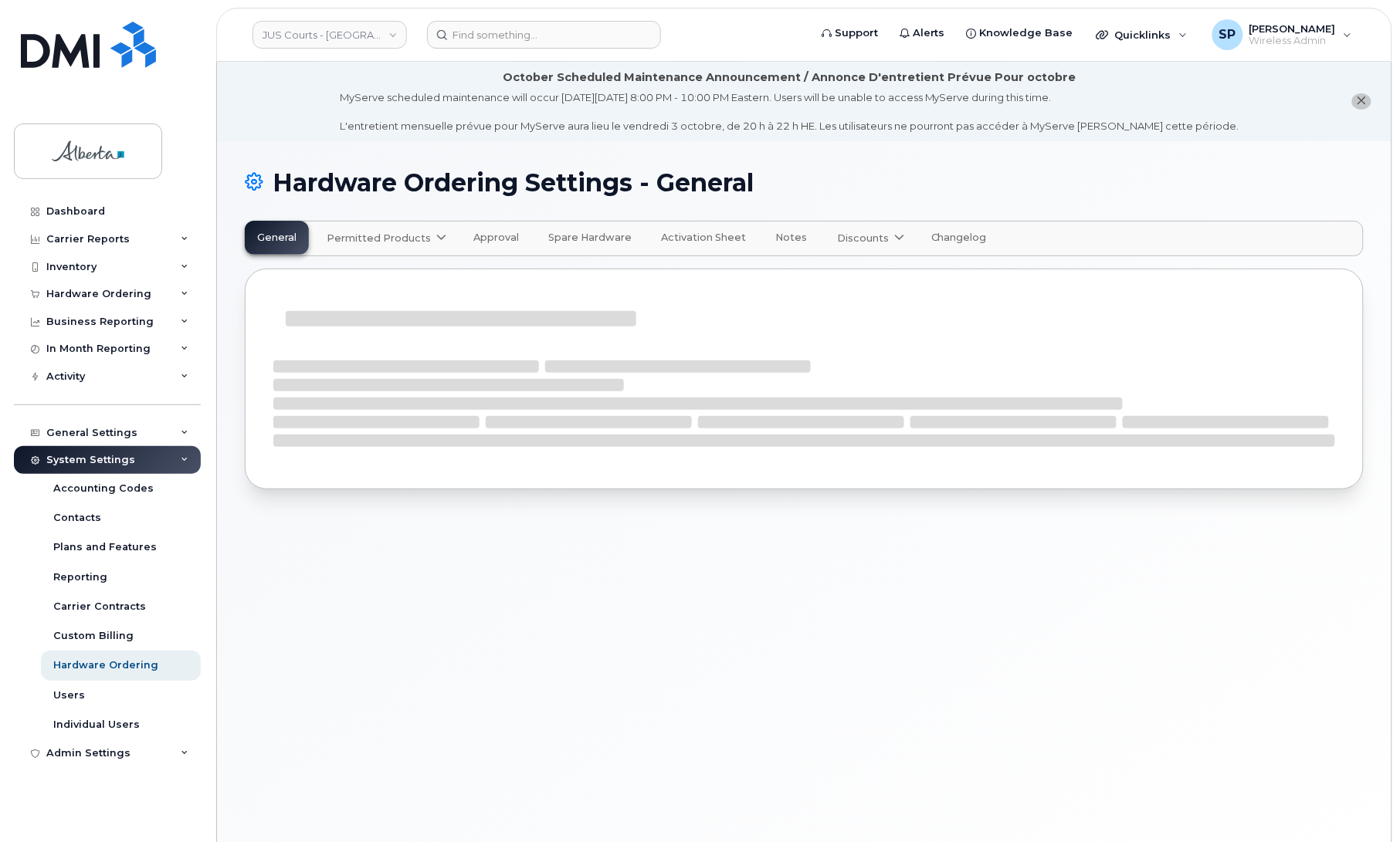
select select "admins"
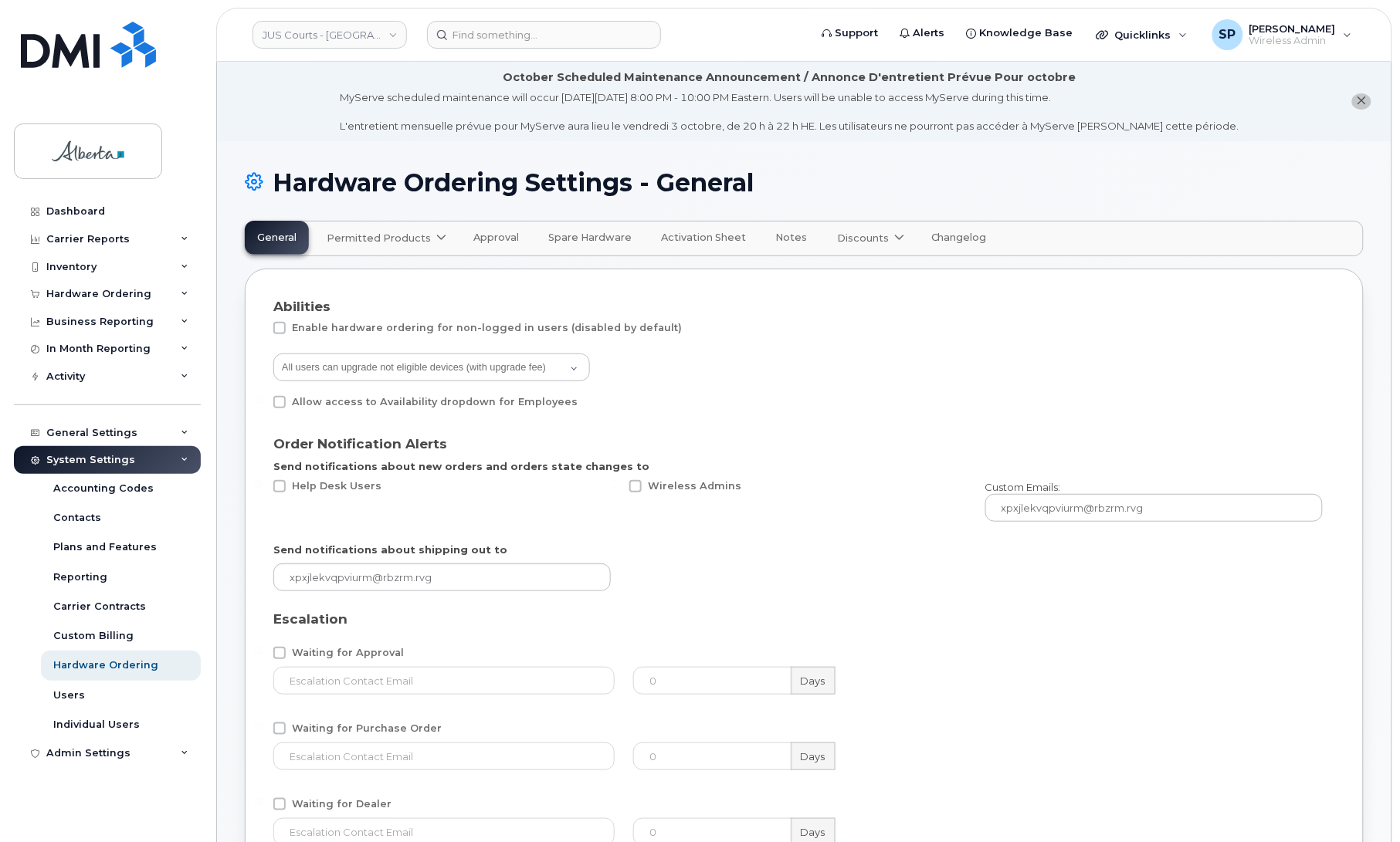
click at [426, 241] on div "Permitted Products" at bounding box center [385, 238] width 117 height 14
click at [406, 274] on span "available" at bounding box center [420, 276] width 54 height 18
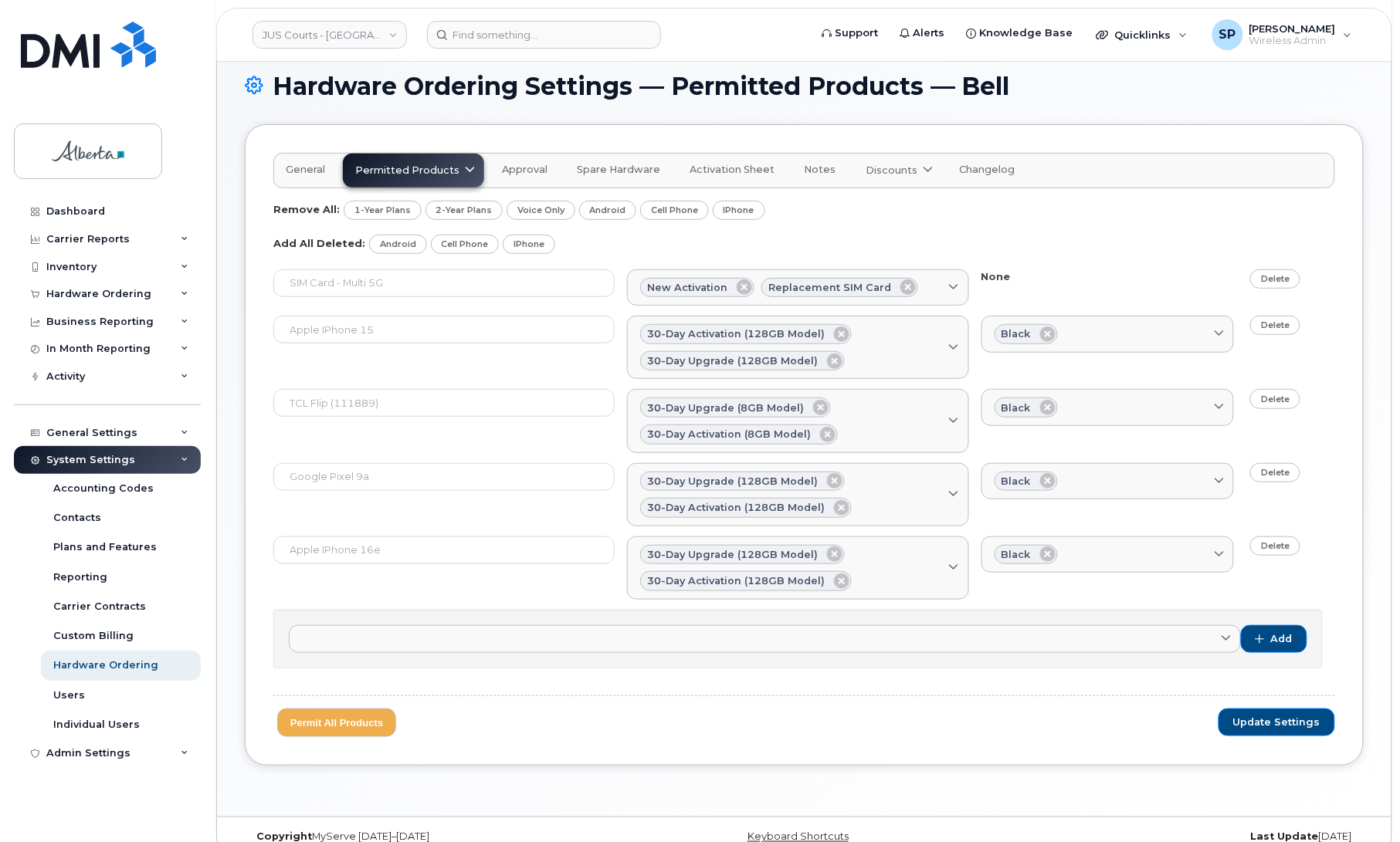
scroll to position [124, 0]
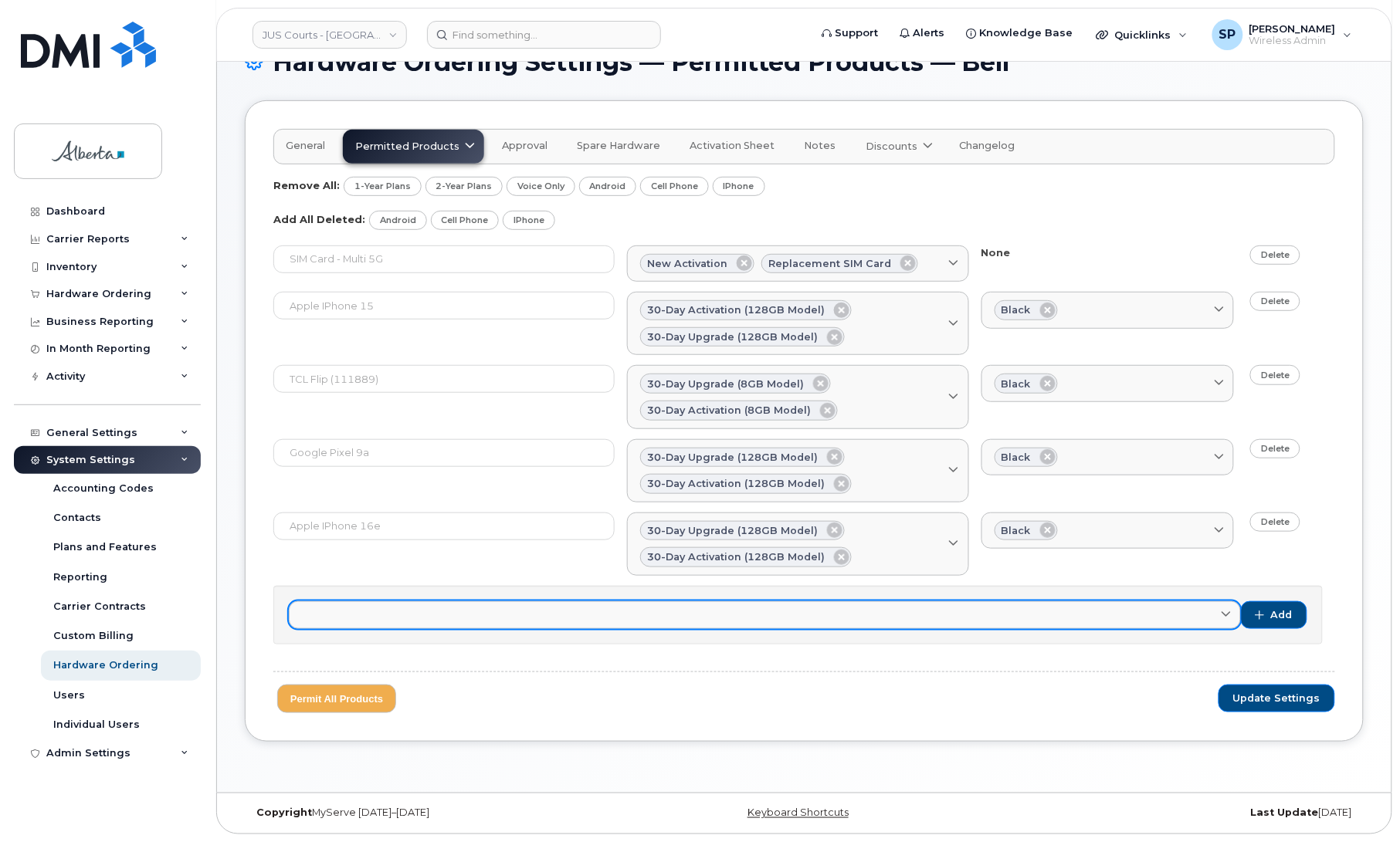
click at [542, 612] on link at bounding box center [765, 614] width 952 height 28
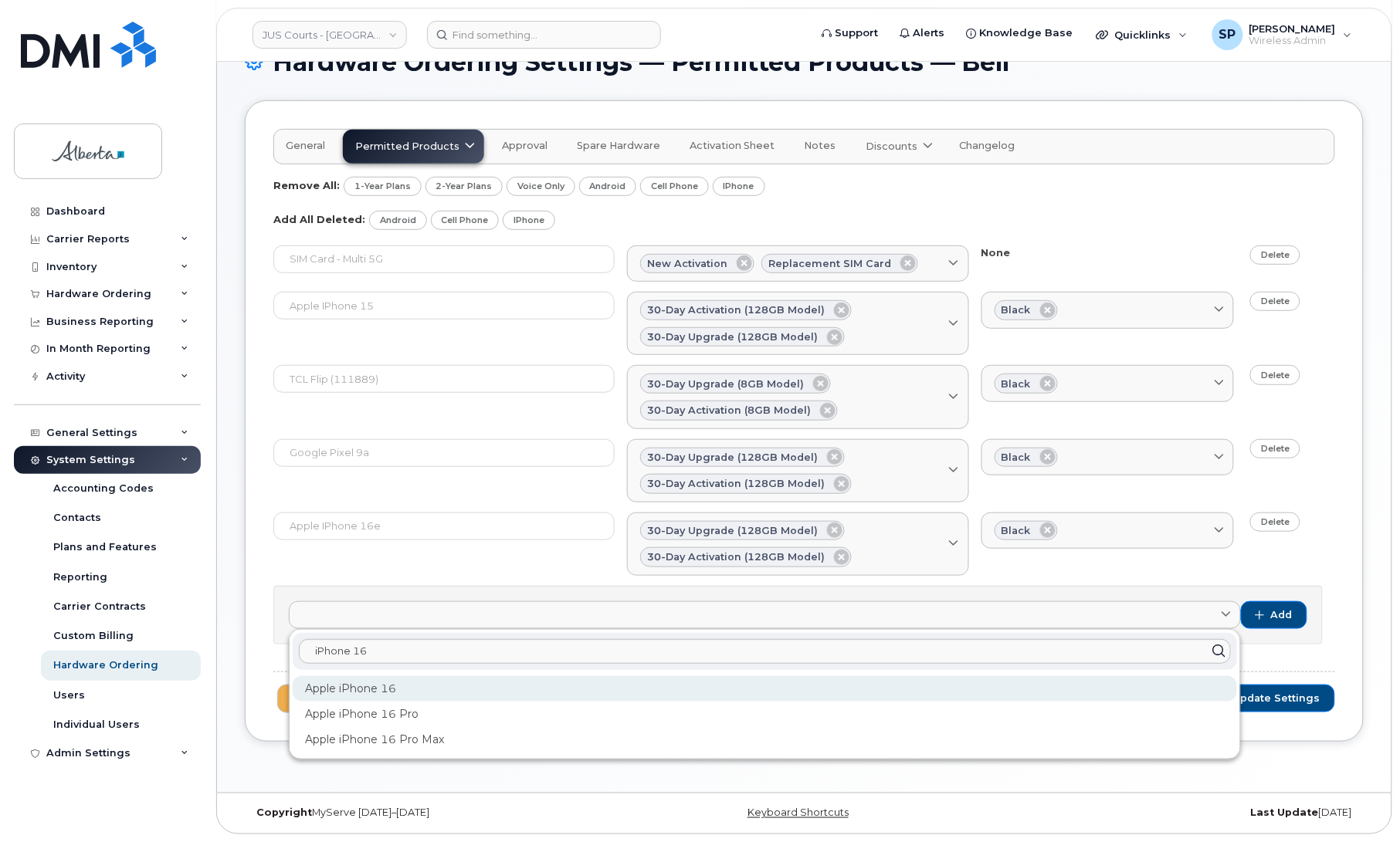
click at [407, 686] on div "Apple iPhone 16" at bounding box center [765, 689] width 945 height 25
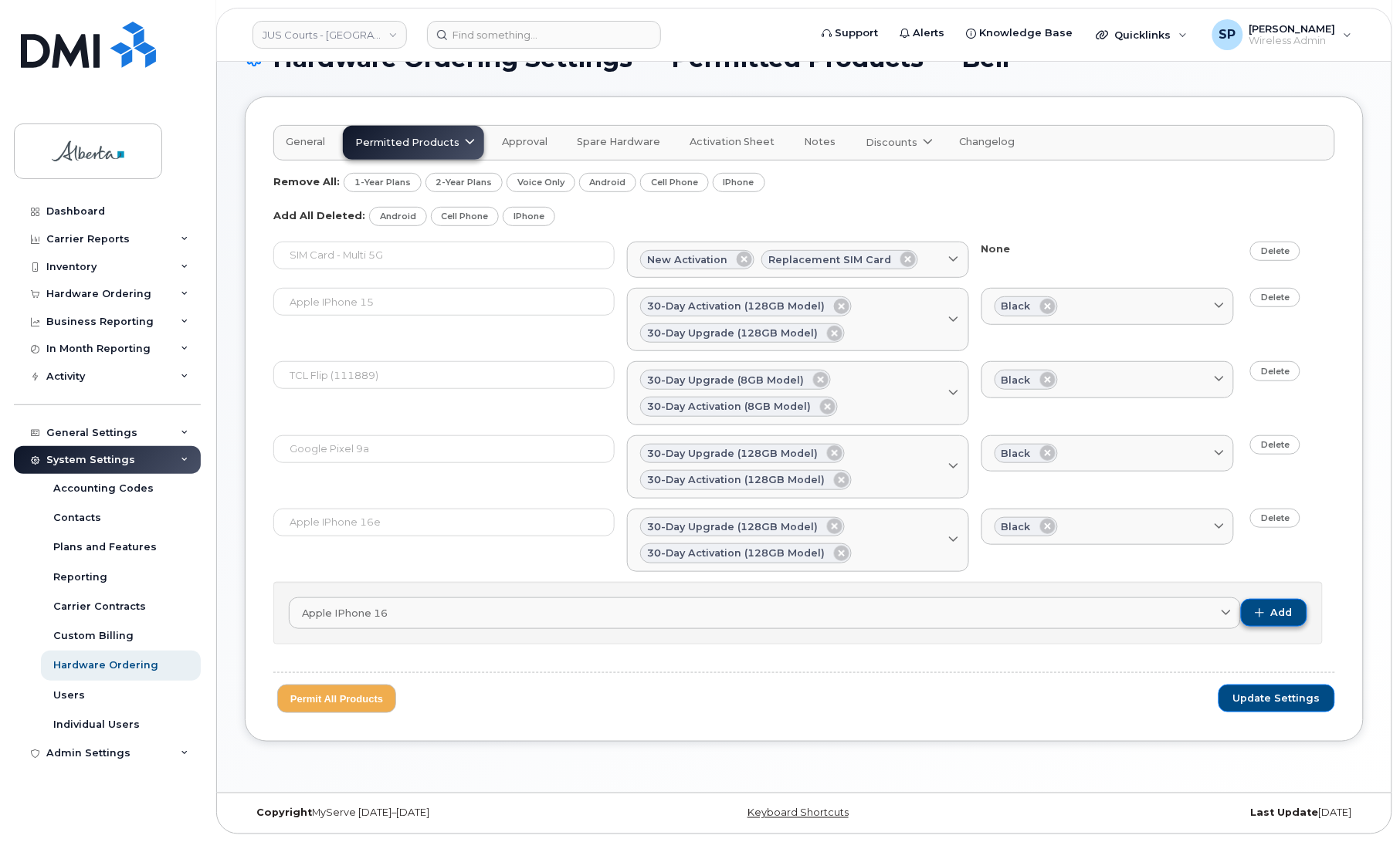
click at [1268, 611] on button "Add" at bounding box center [1274, 612] width 67 height 28
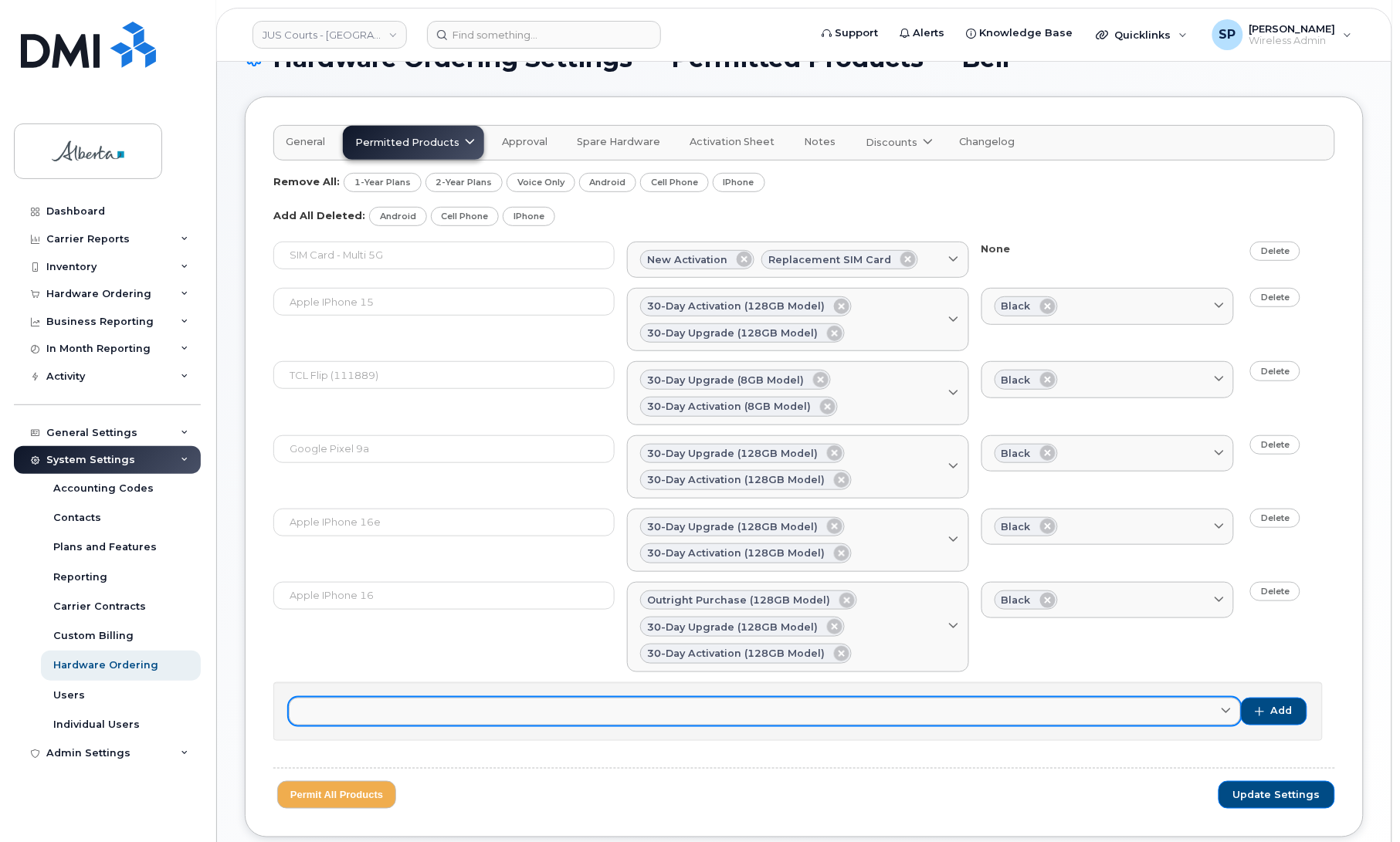
click at [413, 704] on link at bounding box center [765, 711] width 952 height 28
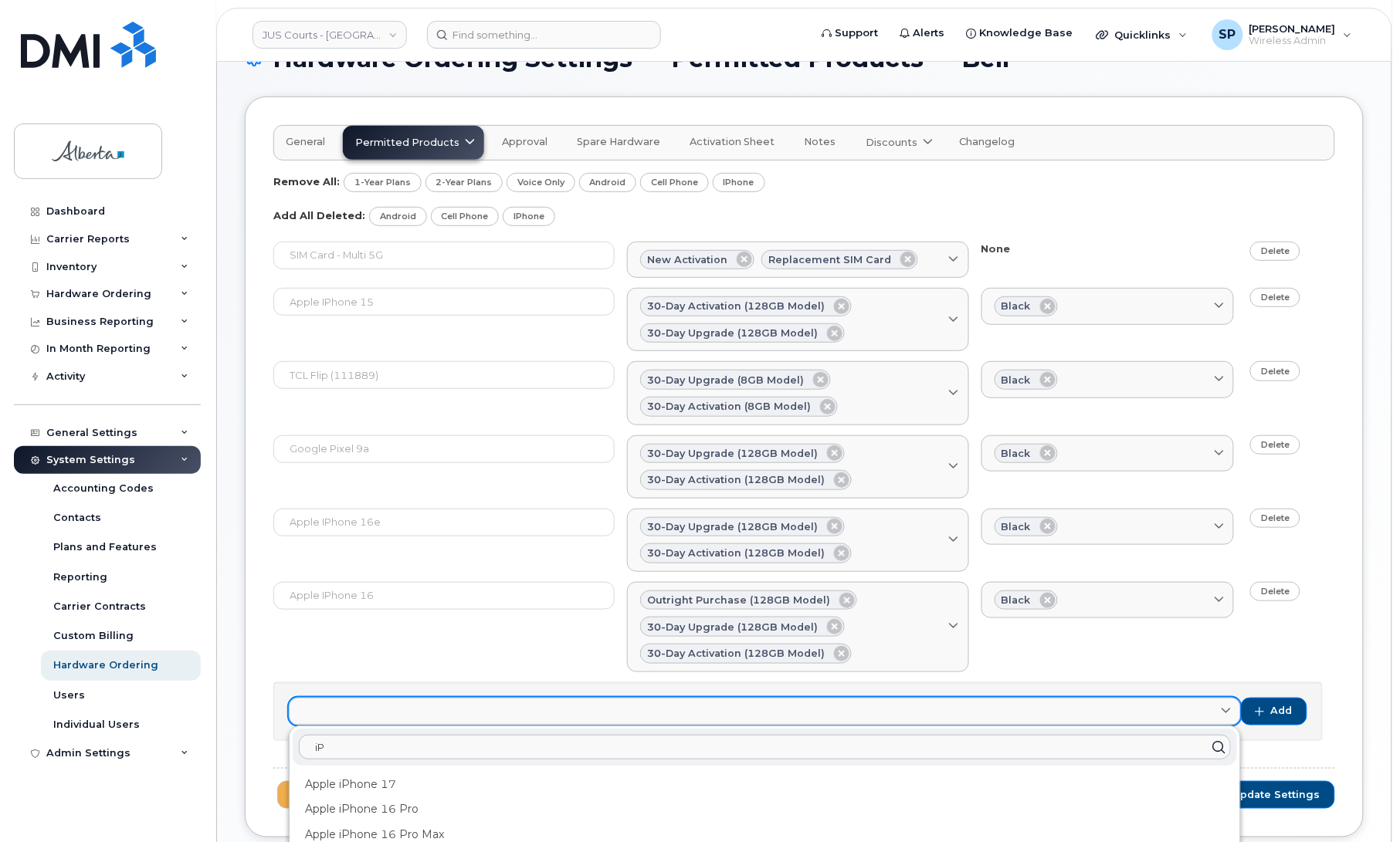
type input "i"
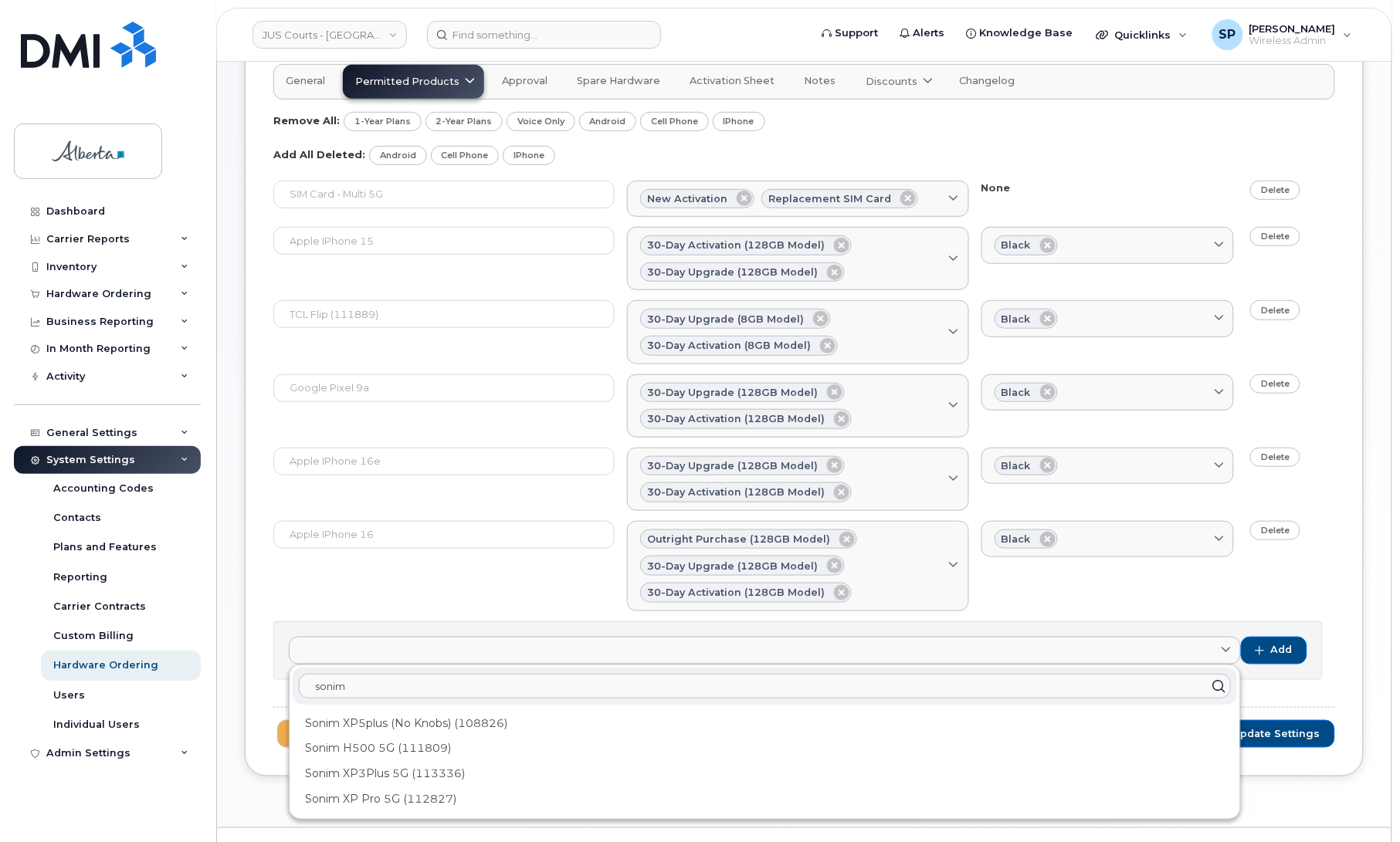
scroll to position [224, 0]
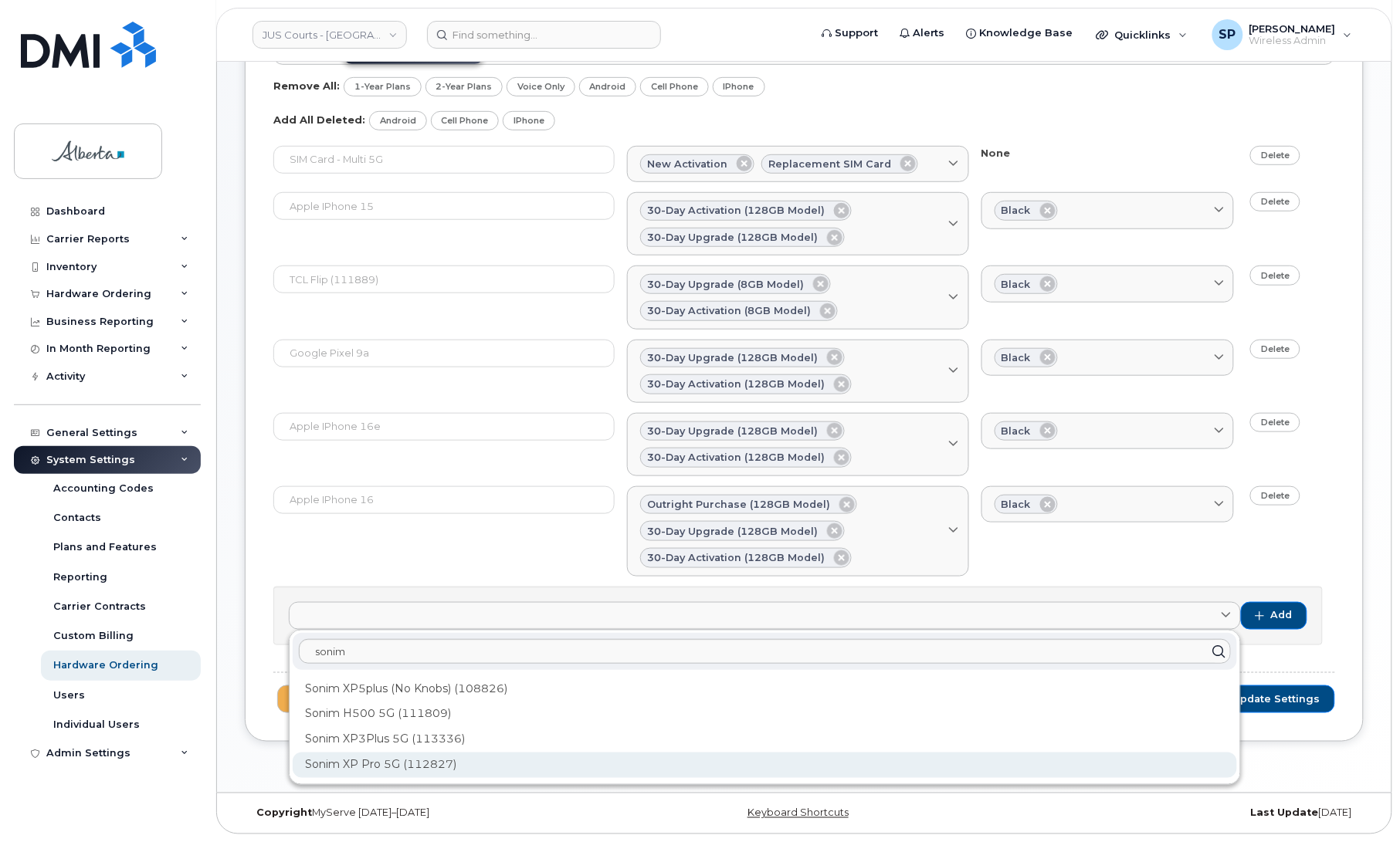
click at [385, 770] on div "Sonim XP Pro 5G (112827)" at bounding box center [765, 765] width 945 height 25
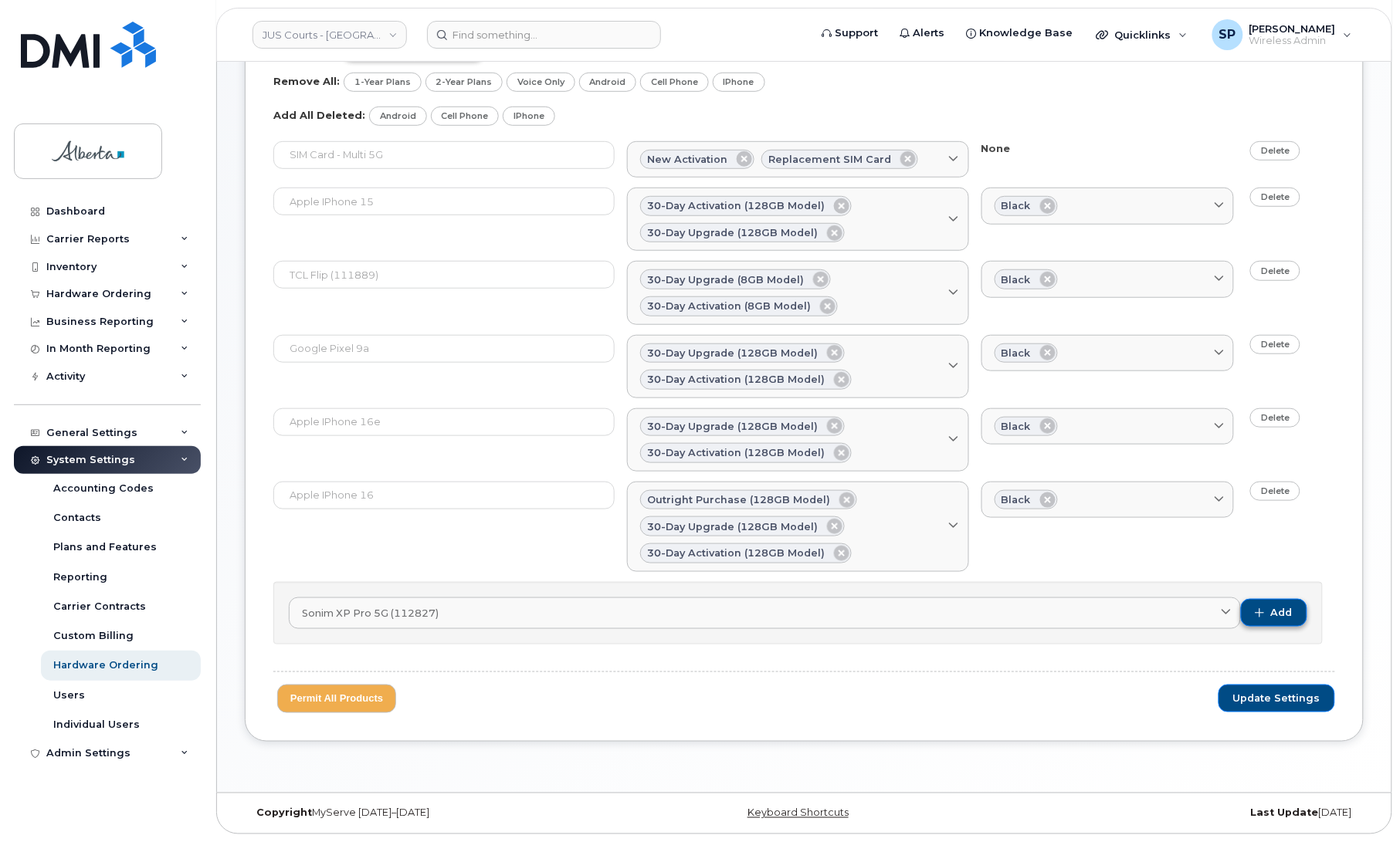
click at [1298, 610] on button "Add" at bounding box center [1274, 612] width 67 height 28
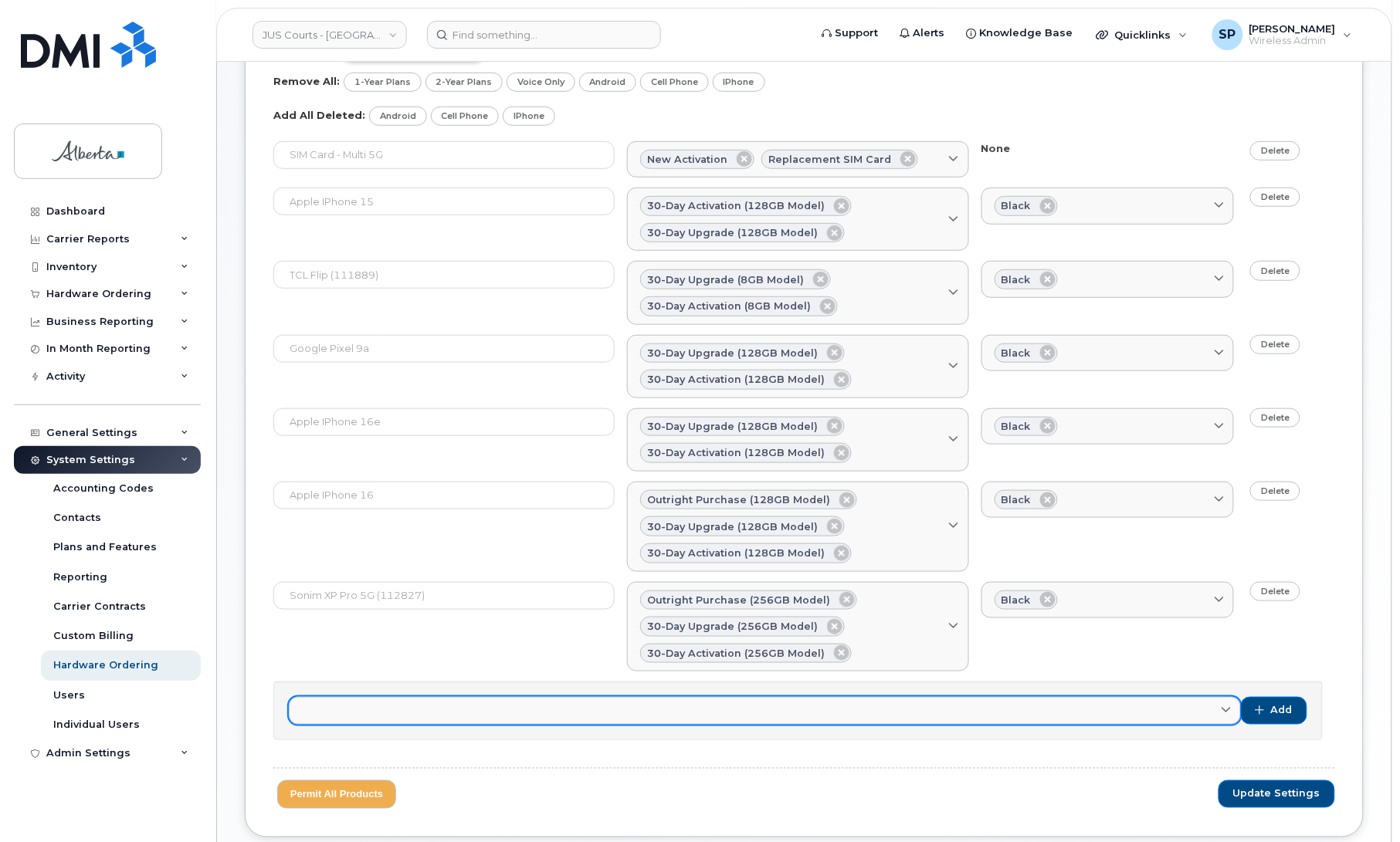
click at [461, 707] on link at bounding box center [765, 710] width 952 height 28
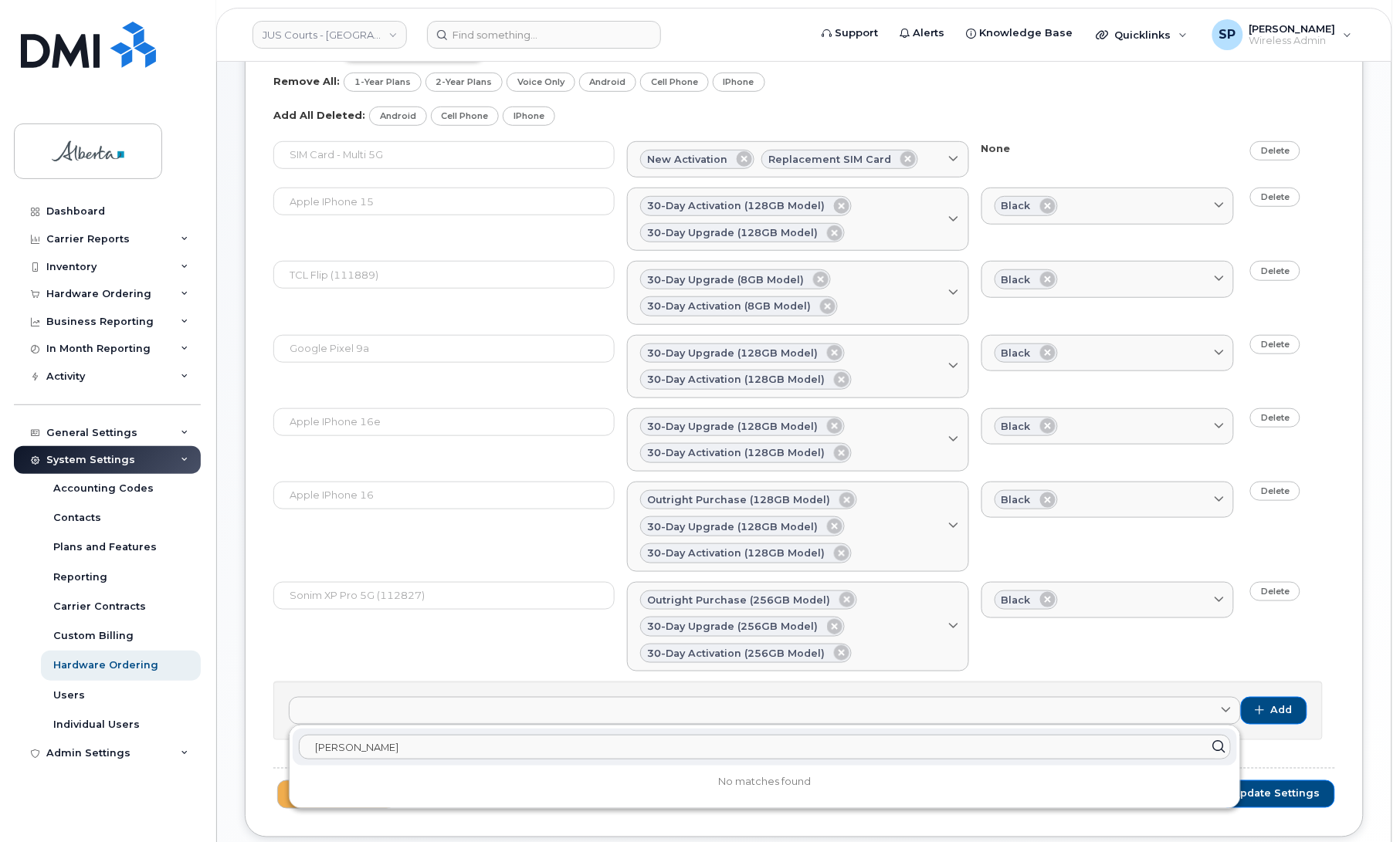
drag, startPoint x: 391, startPoint y: 756, endPoint x: 349, endPoint y: 754, distance: 42.0
click at [349, 754] on input "sonim Sonim" at bounding box center [765, 747] width 932 height 25
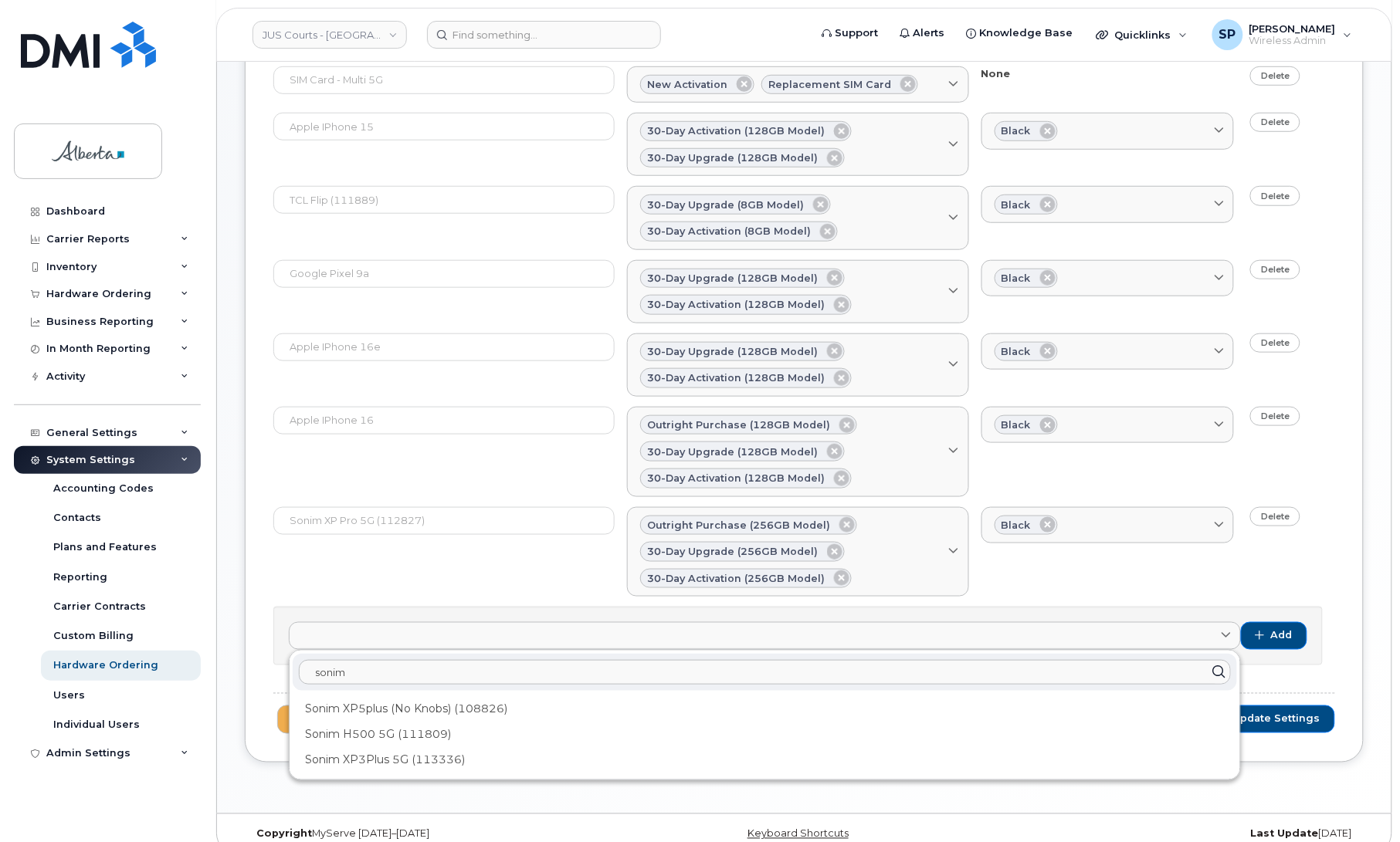
scroll to position [325, 0]
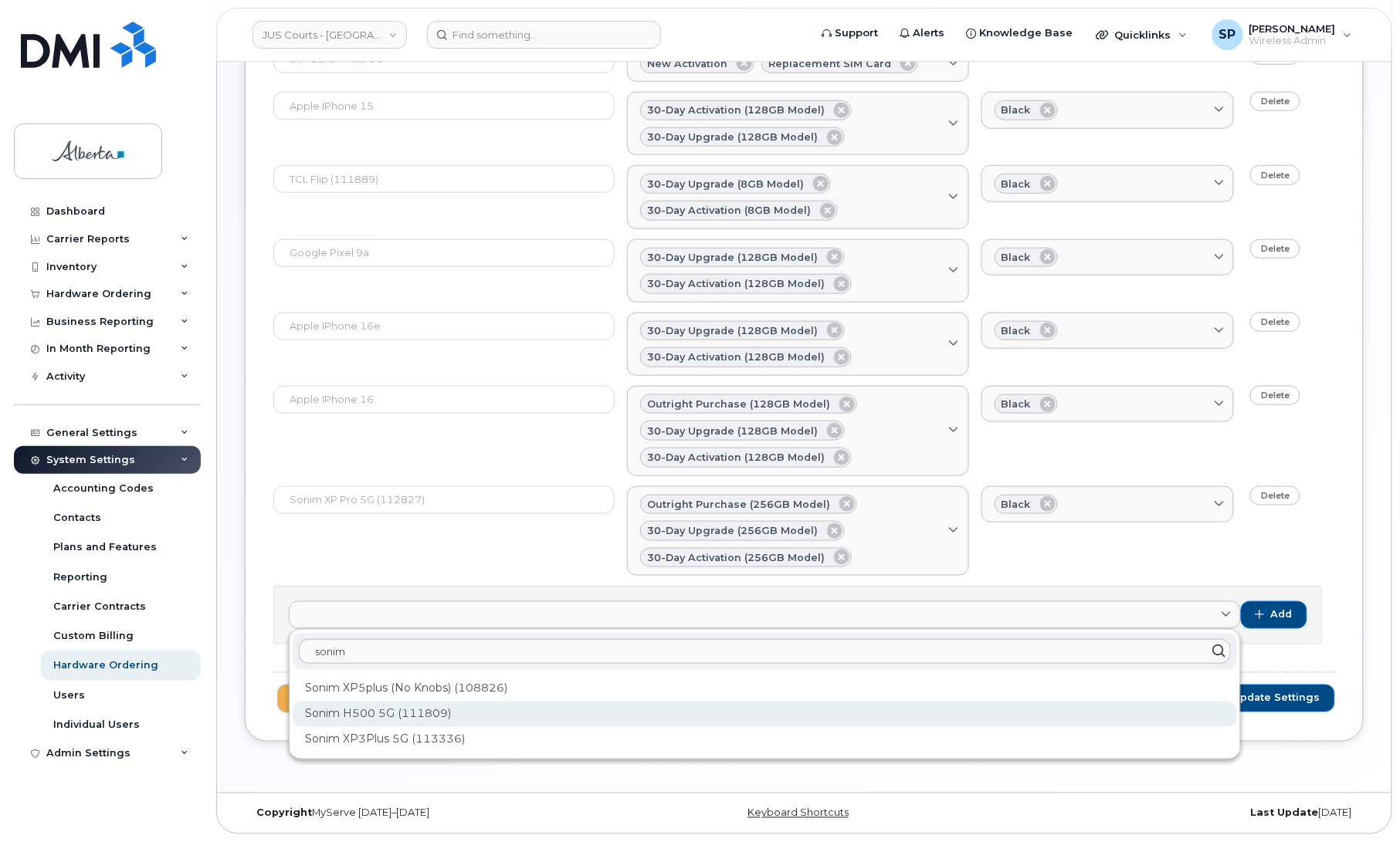
click at [386, 707] on div "Sonim H500 5G (111809)" at bounding box center [765, 714] width 945 height 25
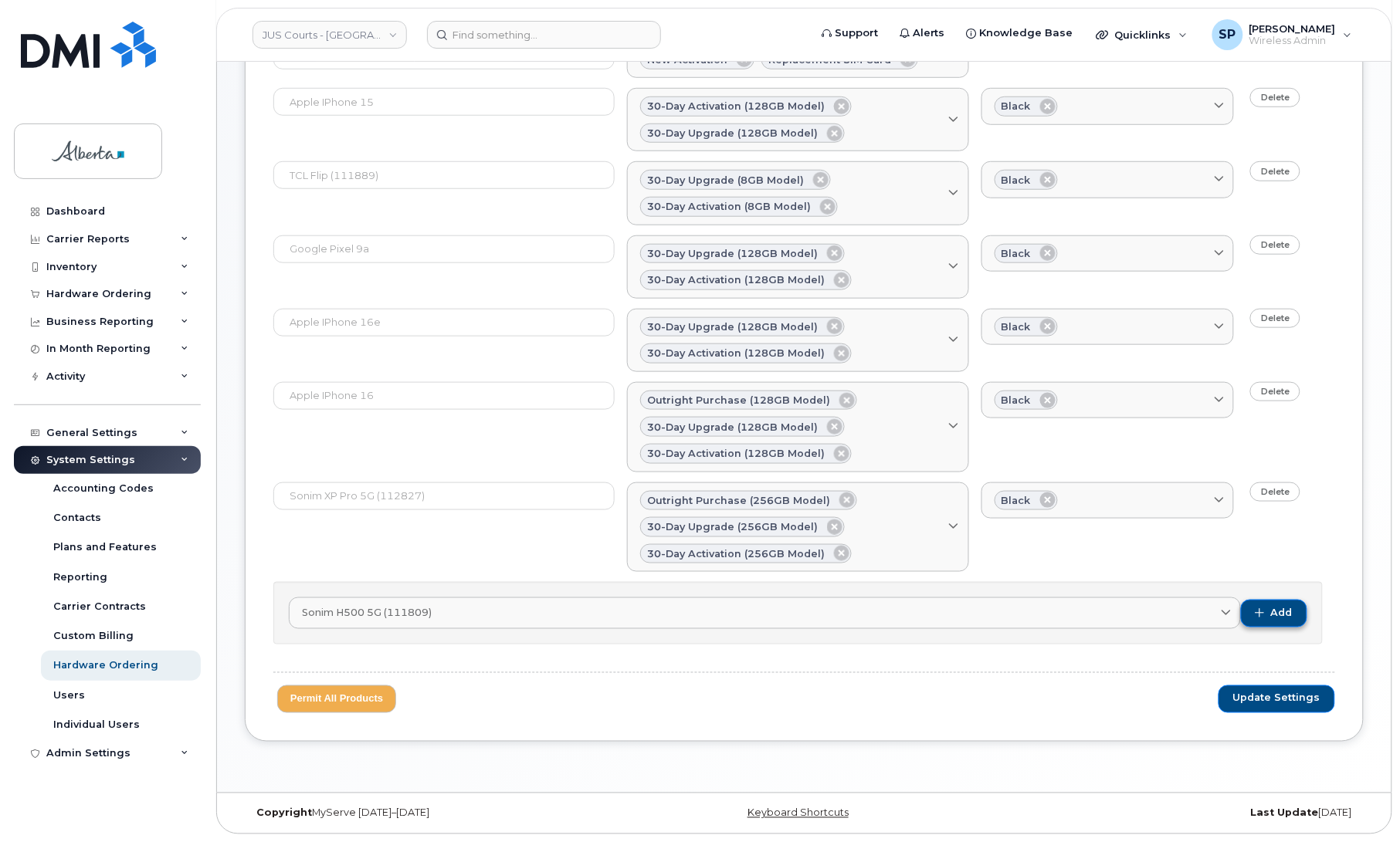
click at [1260, 608] on button "Add" at bounding box center [1274, 613] width 67 height 28
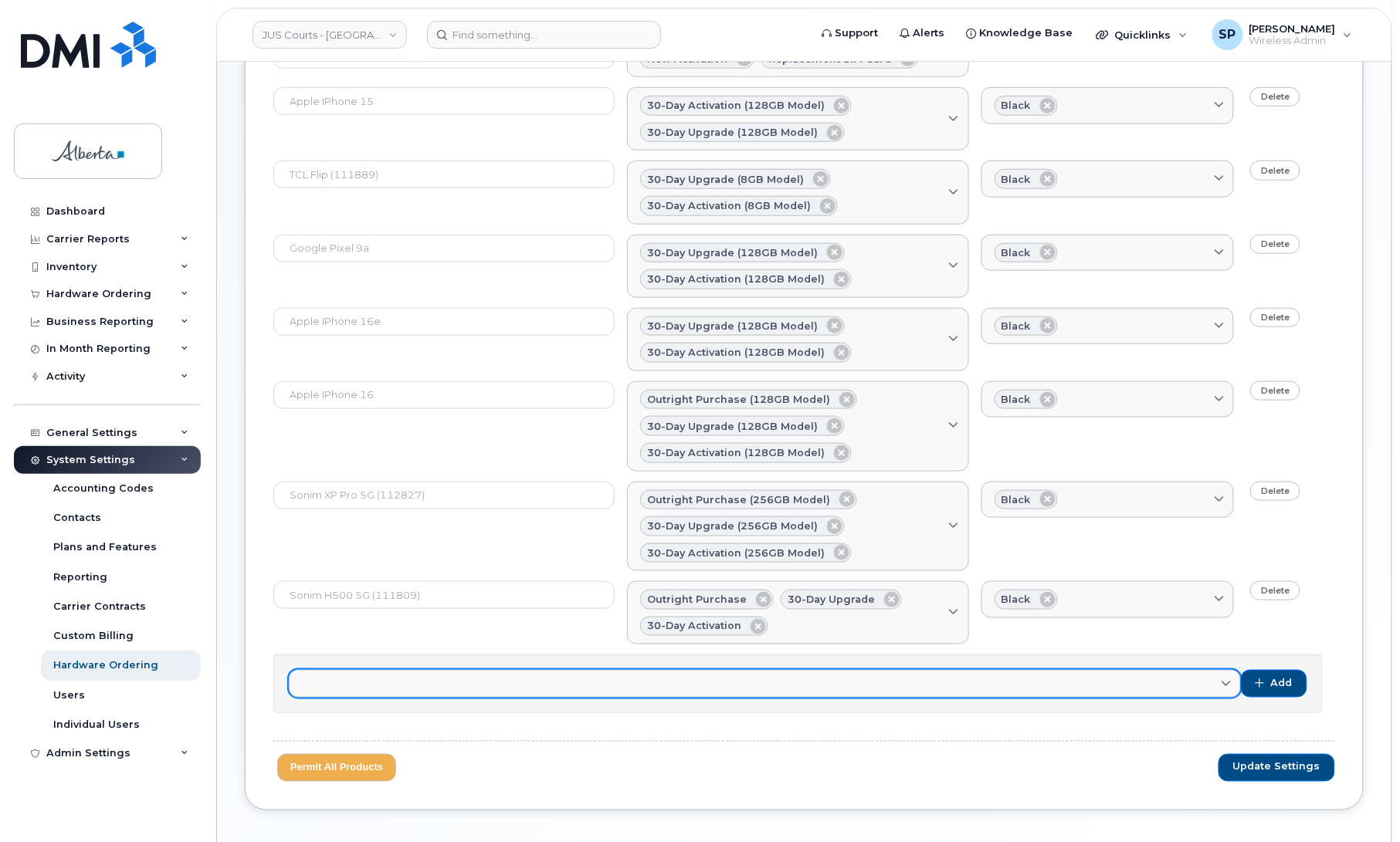
click at [435, 688] on link at bounding box center [765, 683] width 952 height 28
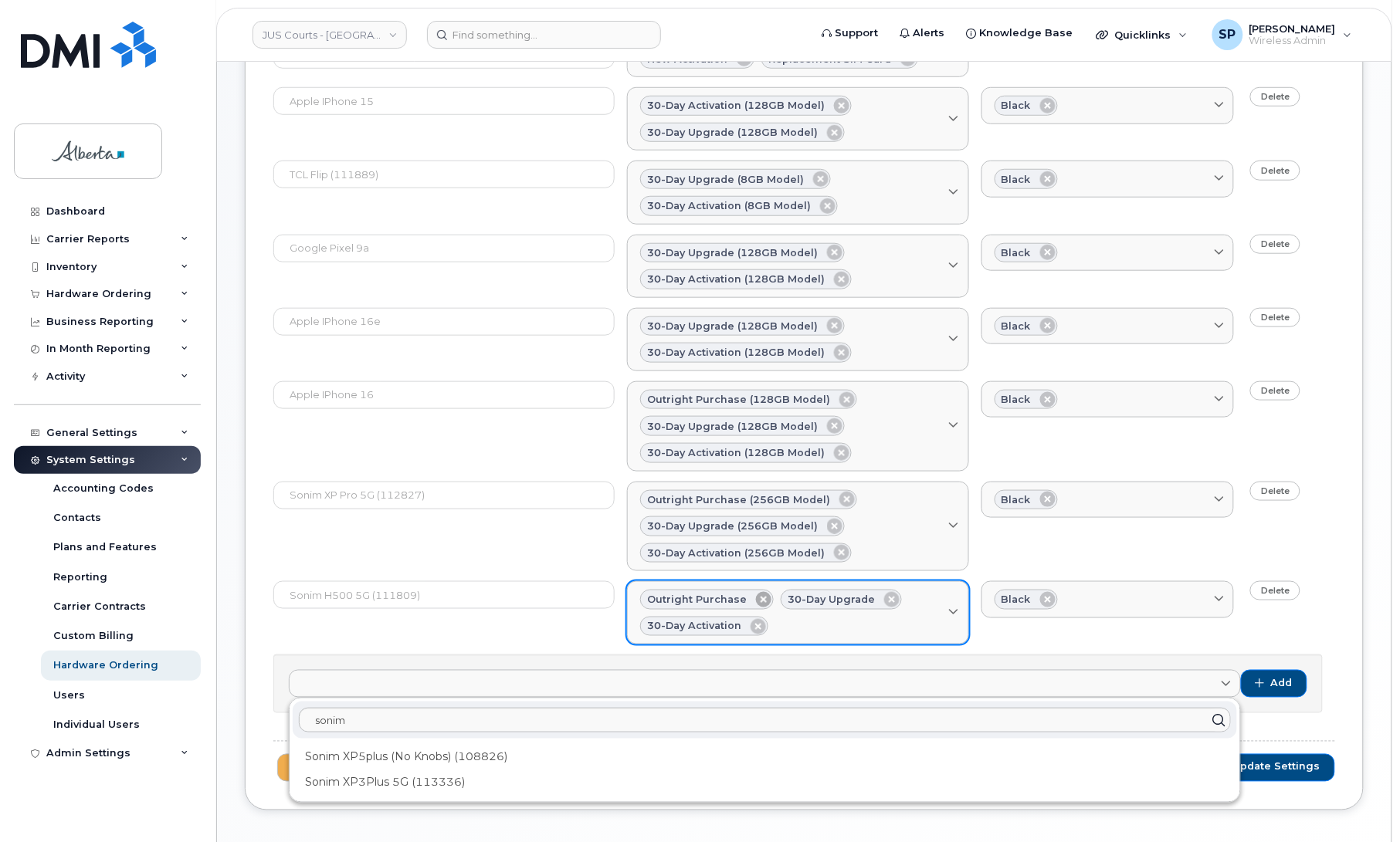
click at [761, 603] on icon at bounding box center [763, 599] width 15 height 15
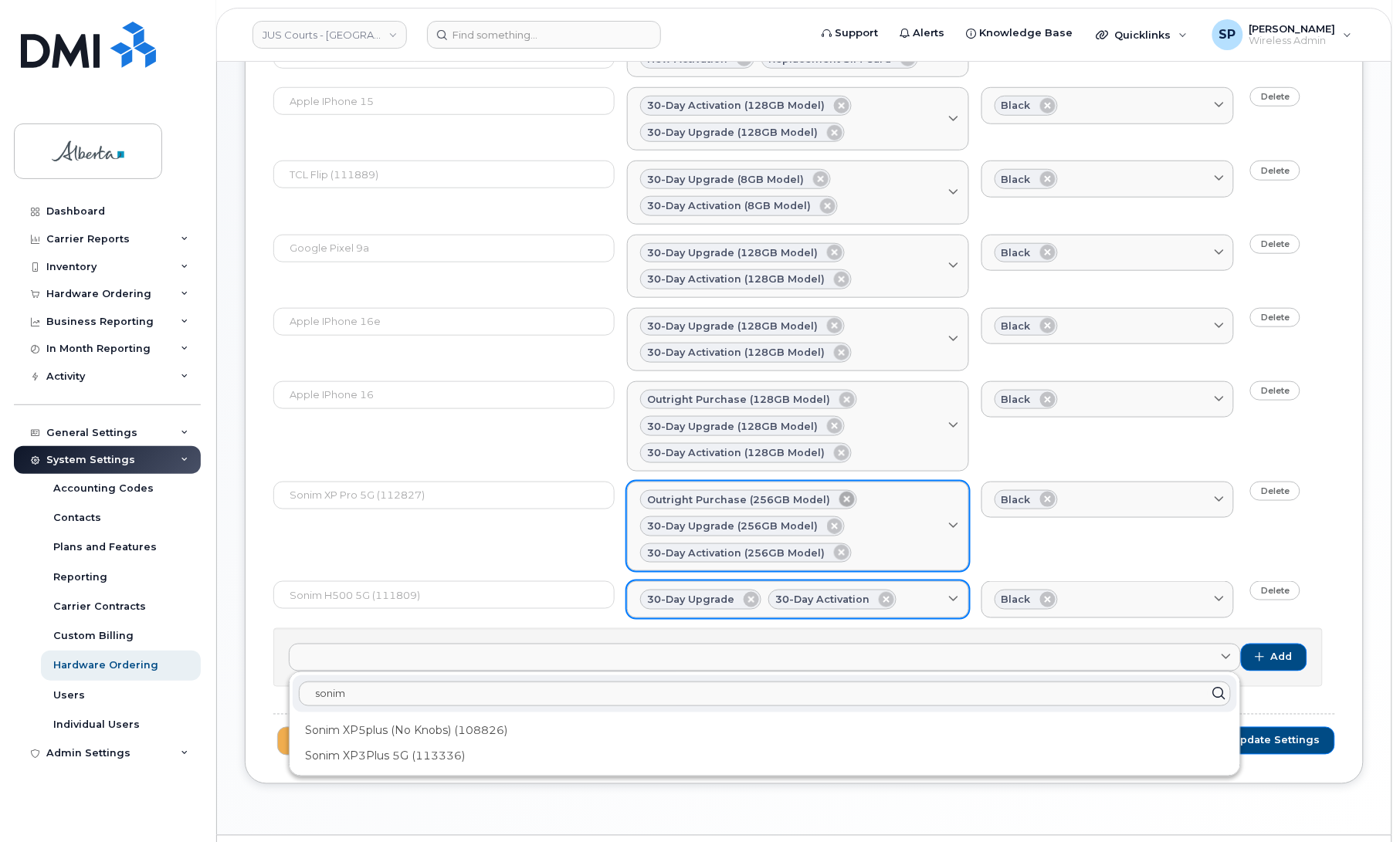
click at [839, 503] on icon at bounding box center [846, 499] width 15 height 15
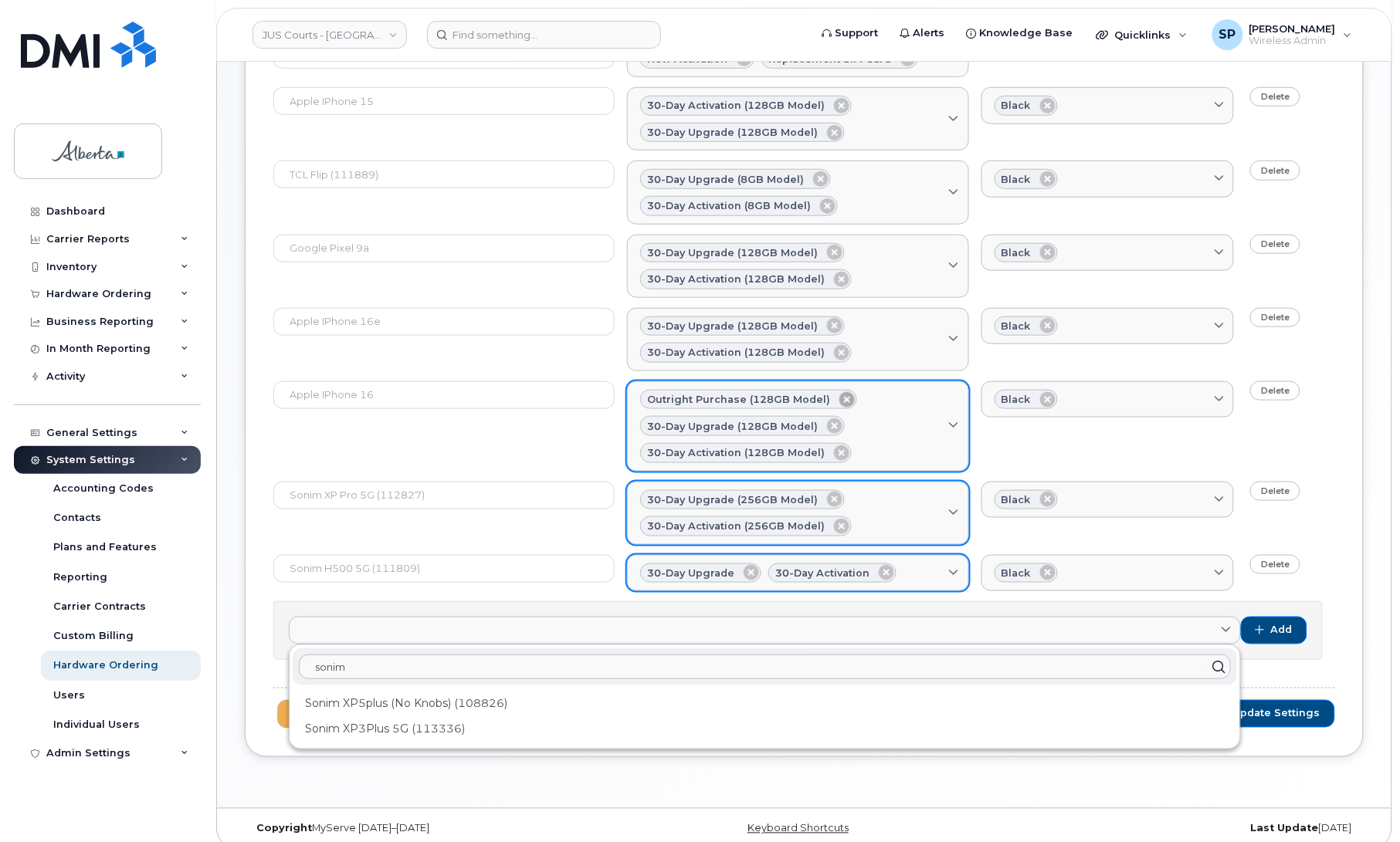
click at [842, 402] on icon at bounding box center [846, 400] width 15 height 15
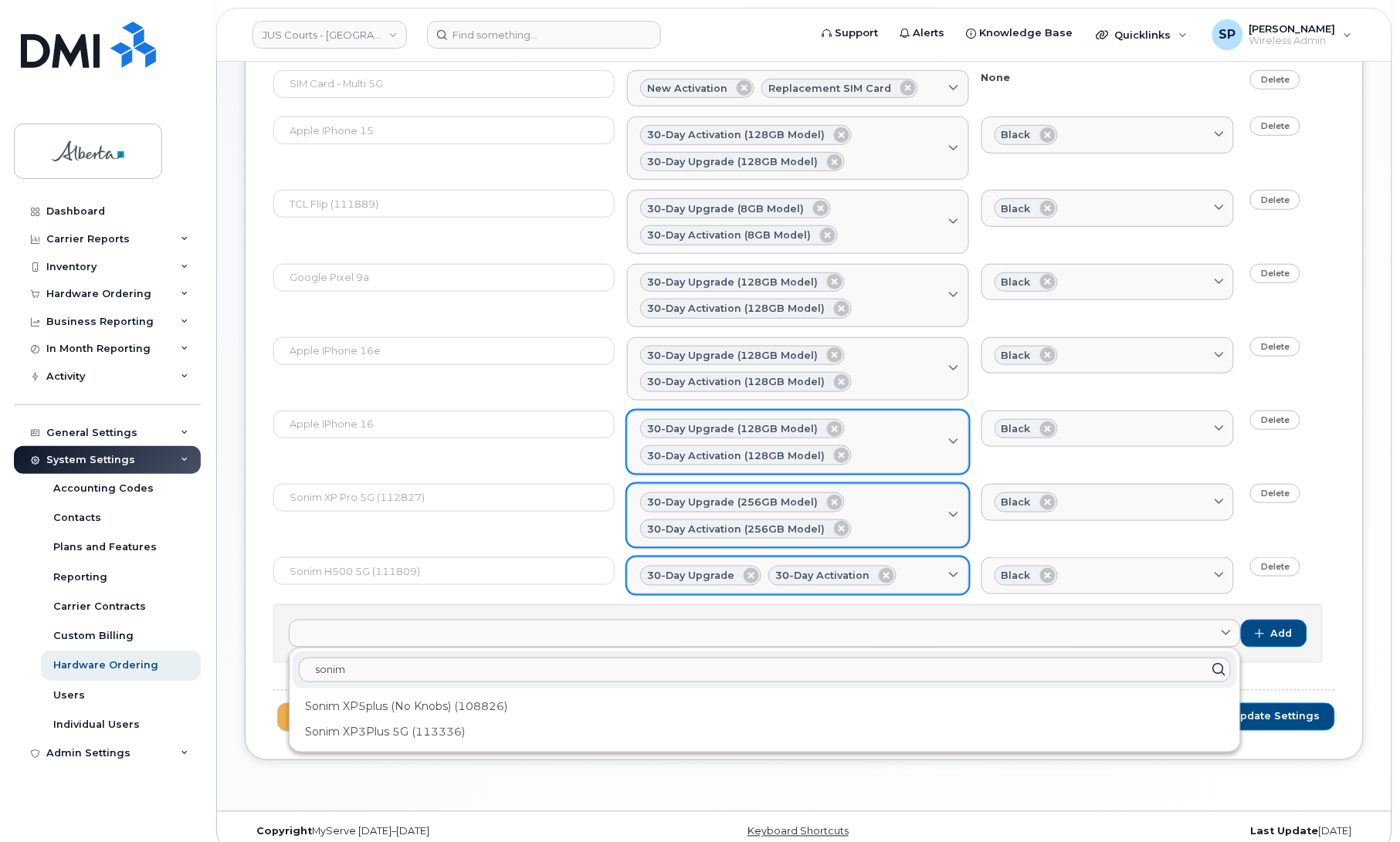
scroll to position [298, 0]
drag, startPoint x: 358, startPoint y: 677, endPoint x: 255, endPoint y: 678, distance: 103.0
click at [255, 678] on div "General Permitted Products Bell available Approval Spare Hardware Activation Sh…" at bounding box center [804, 340] width 1119 height 835
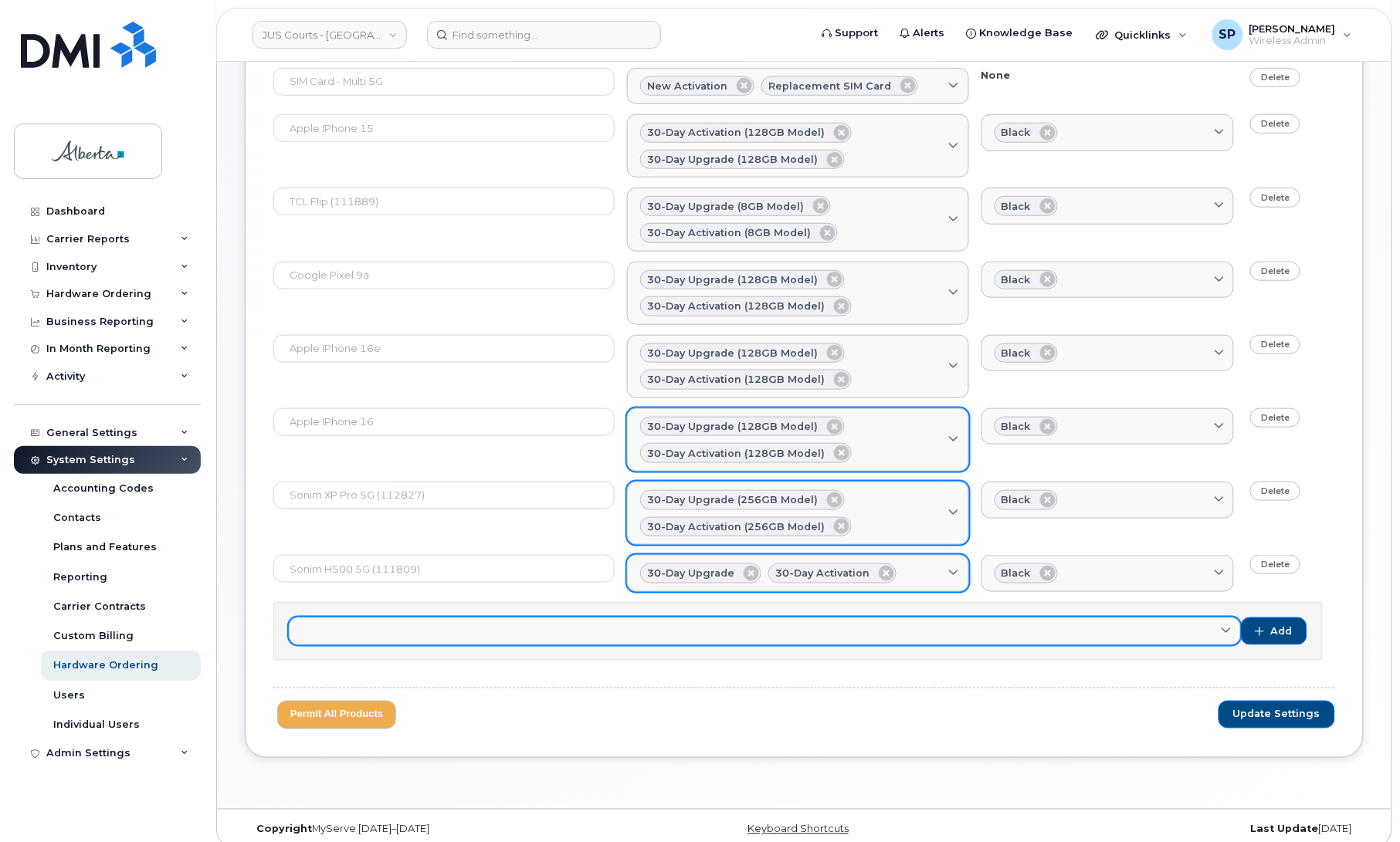
click at [425, 637] on link at bounding box center [765, 631] width 952 height 28
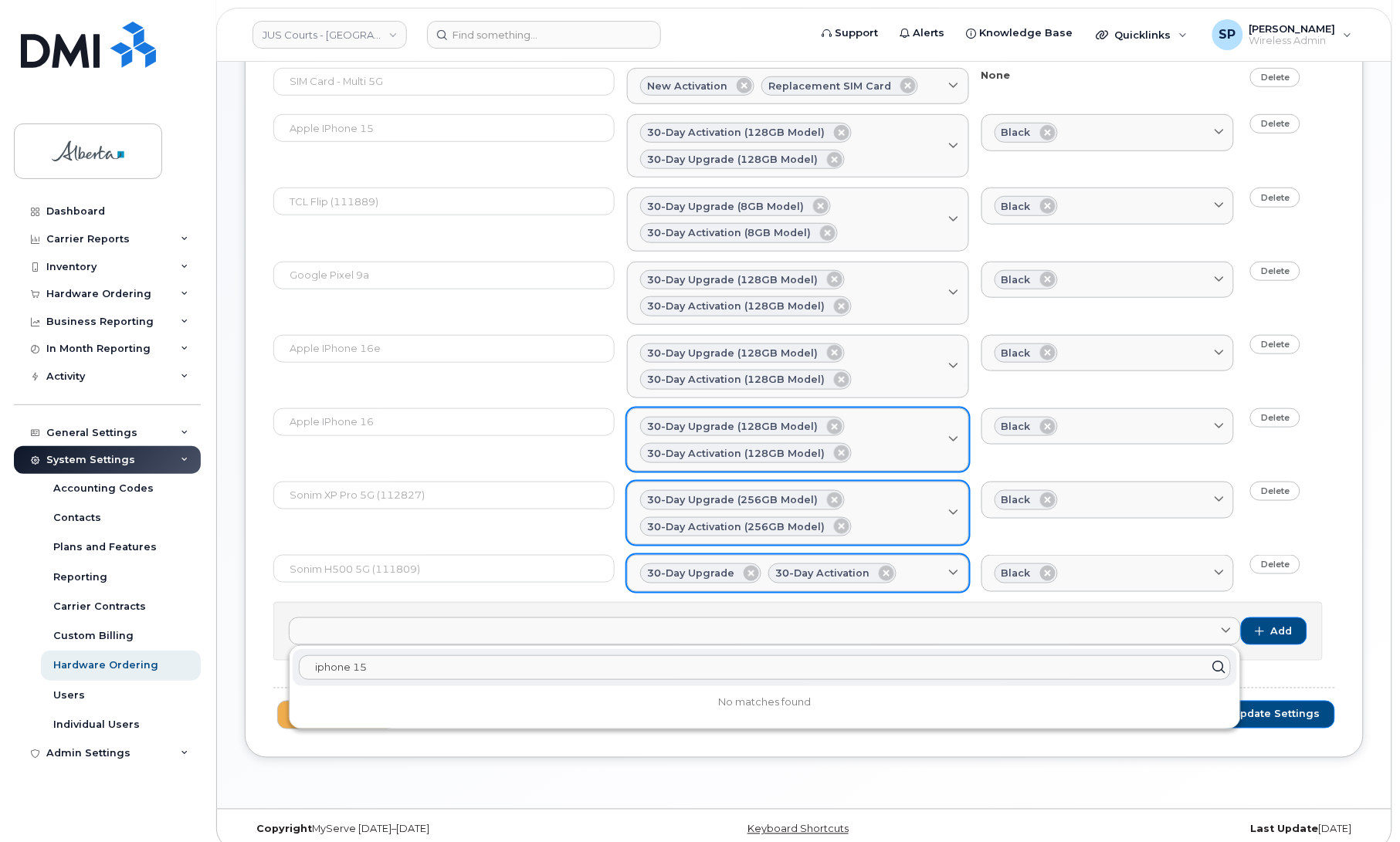
drag, startPoint x: 385, startPoint y: 666, endPoint x: 298, endPoint y: 672, distance: 87.2
click at [298, 672] on div "iphone 15" at bounding box center [765, 668] width 945 height 37
type input "iPhone 15"
click at [603, 598] on form "SIM Card - Multi 5G New Activation Replacement SIM Card No matches found None D…" at bounding box center [804, 399] width 1062 height 661
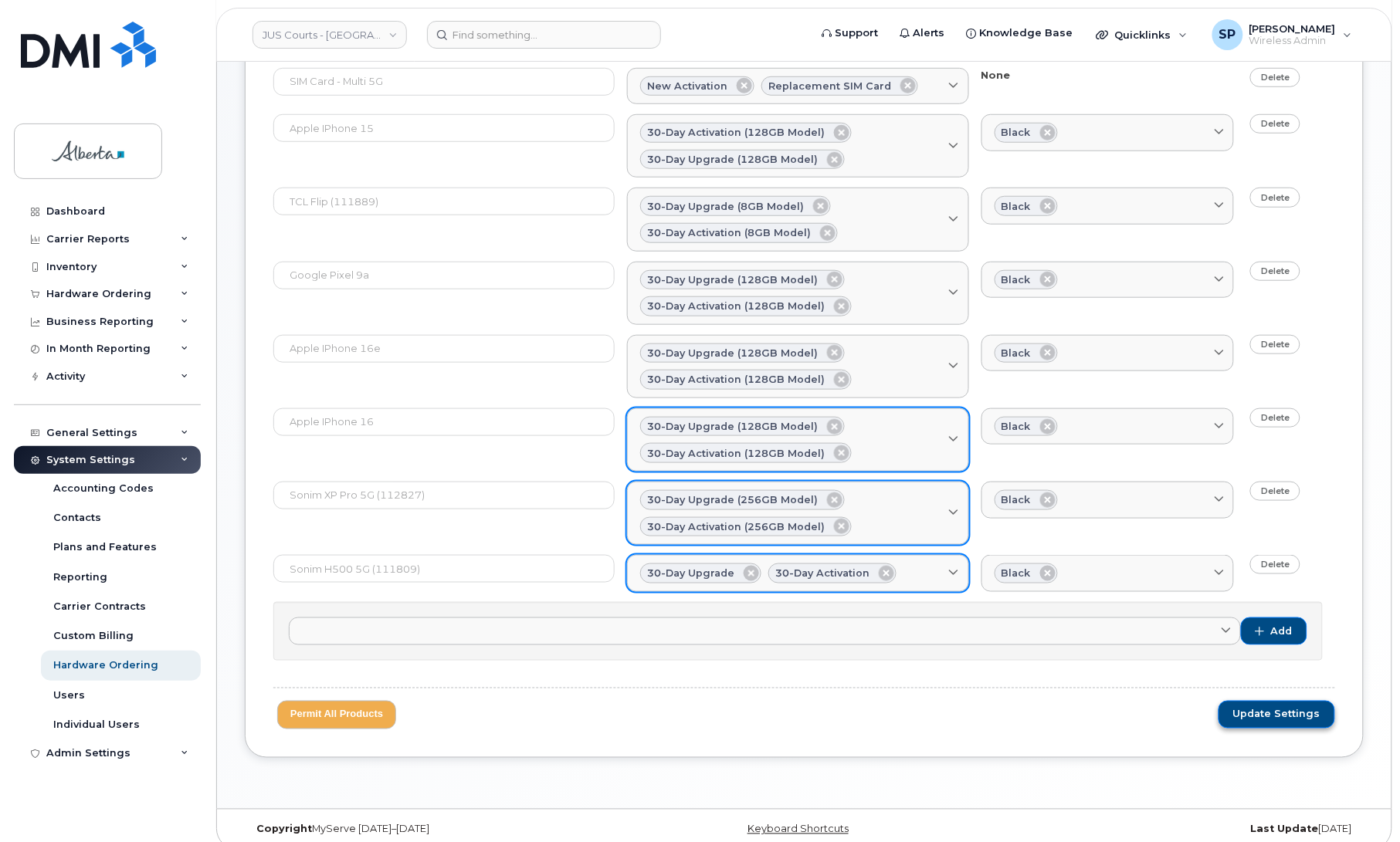
click at [1303, 716] on span "Update Settings" at bounding box center [1277, 715] width 87 height 14
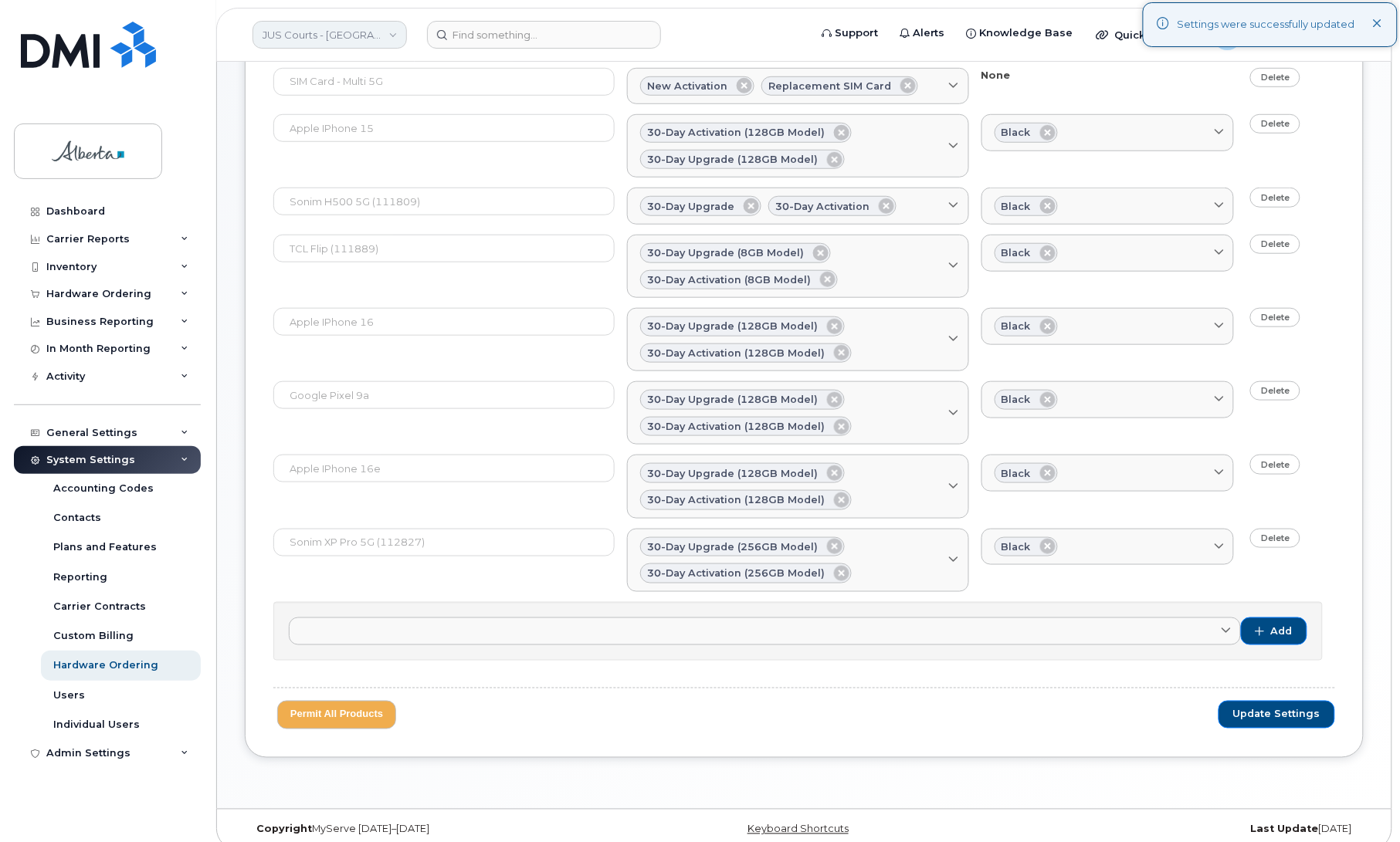
click at [370, 28] on link "JUS Courts - GOA" at bounding box center [329, 34] width 155 height 28
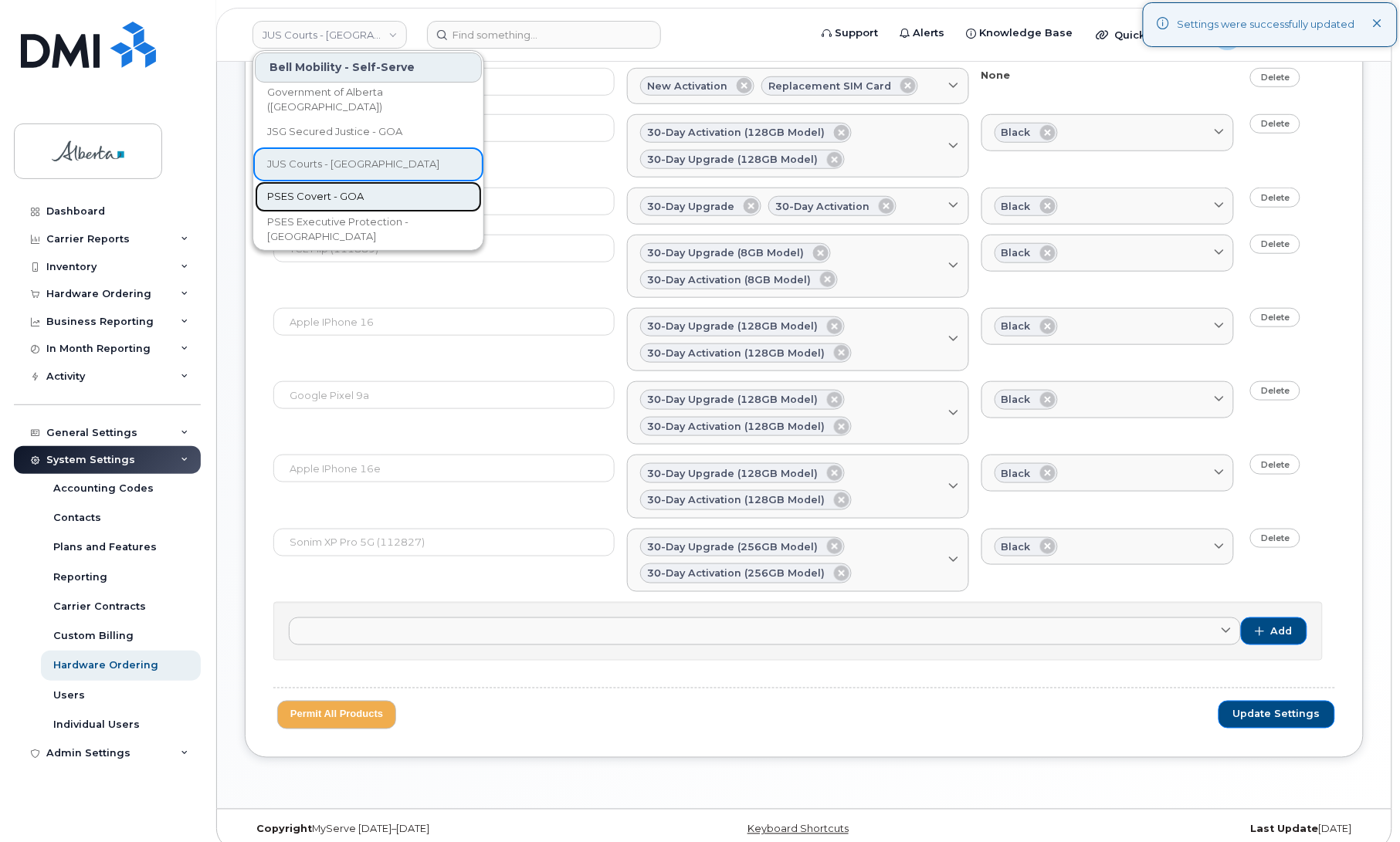
click at [329, 197] on span "PSES Covert - GOA" at bounding box center [316, 197] width 97 height 15
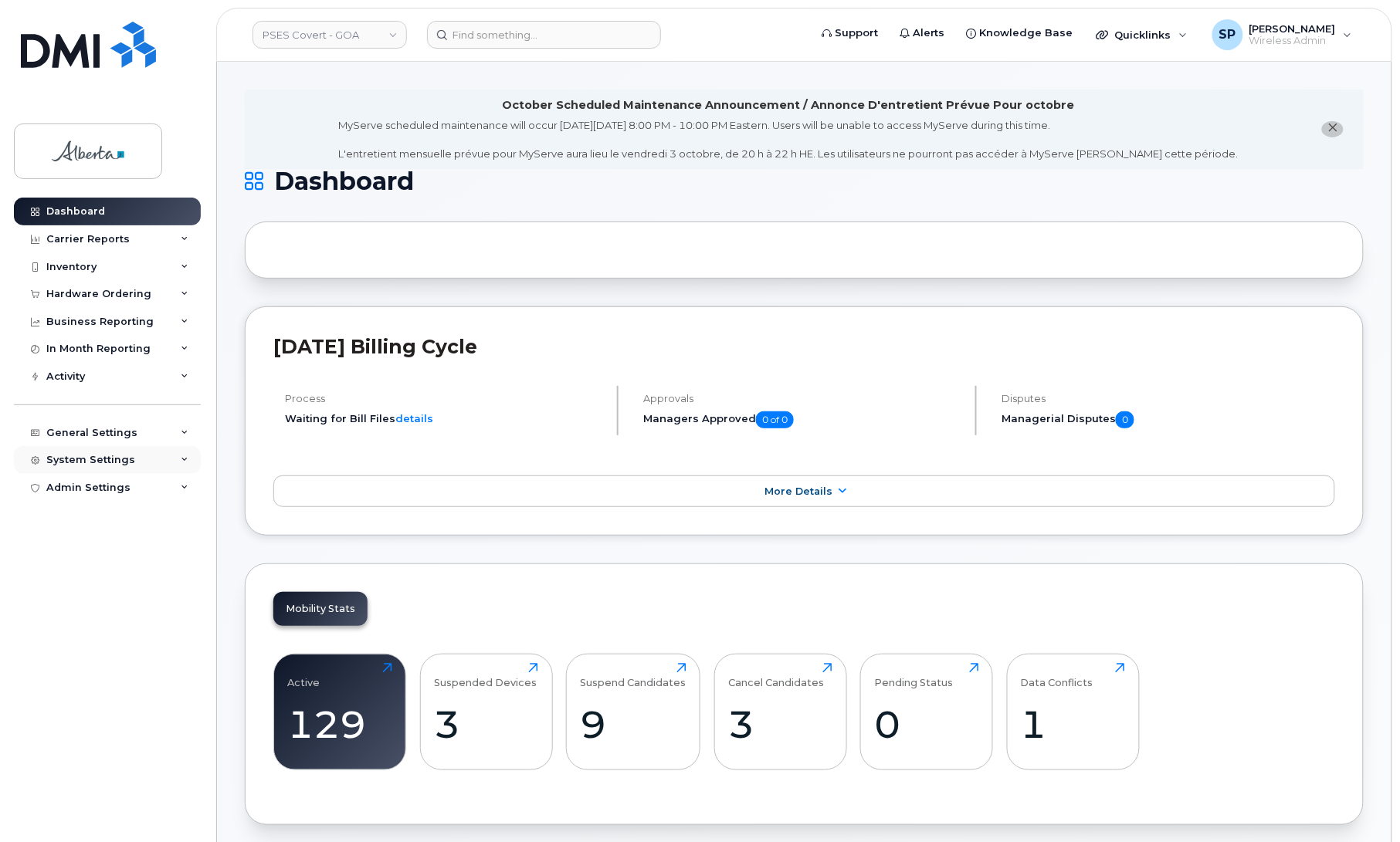
click at [78, 461] on div "System Settings" at bounding box center [90, 460] width 89 height 13
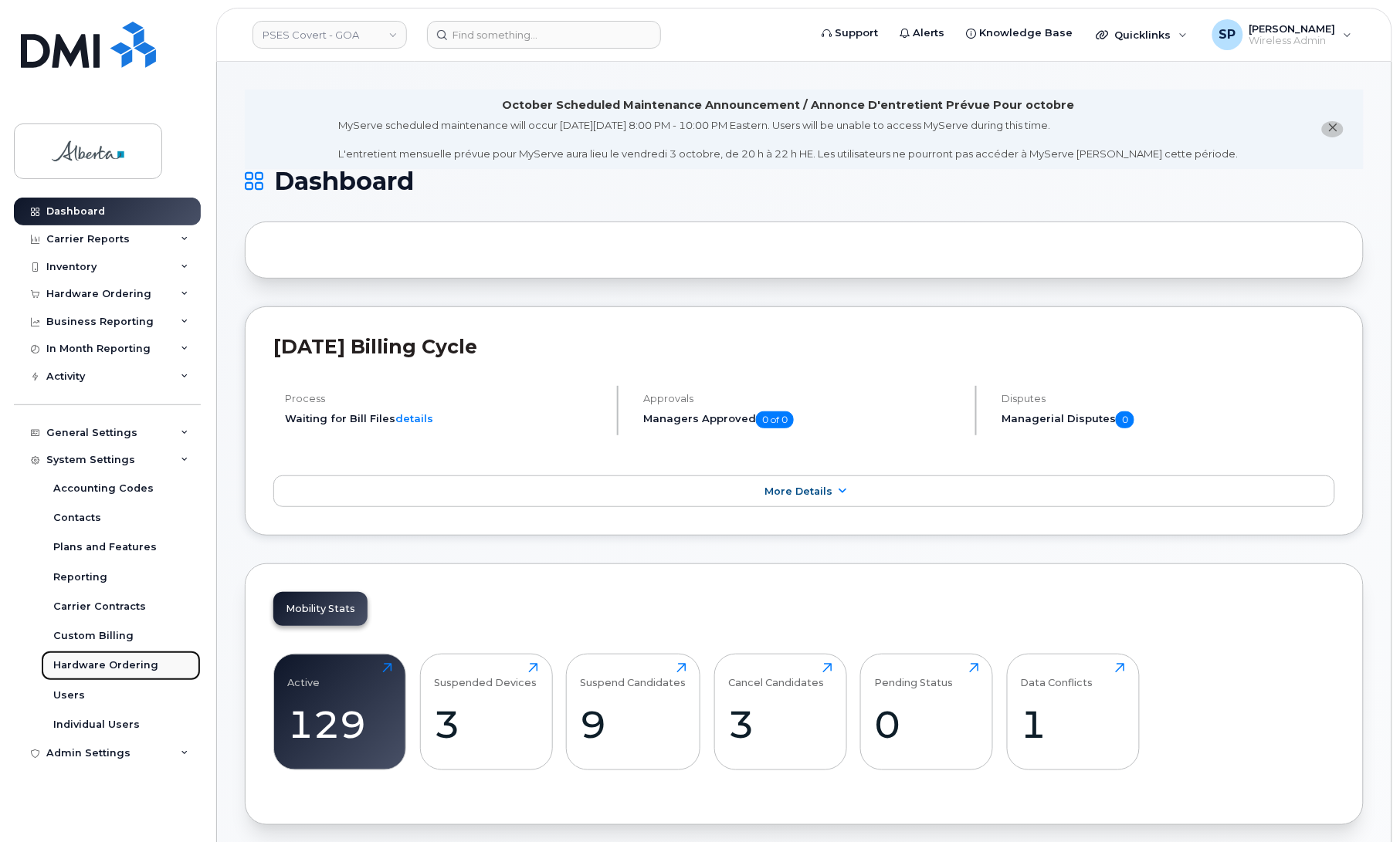
click at [71, 668] on div "Hardware Ordering" at bounding box center [105, 665] width 105 height 14
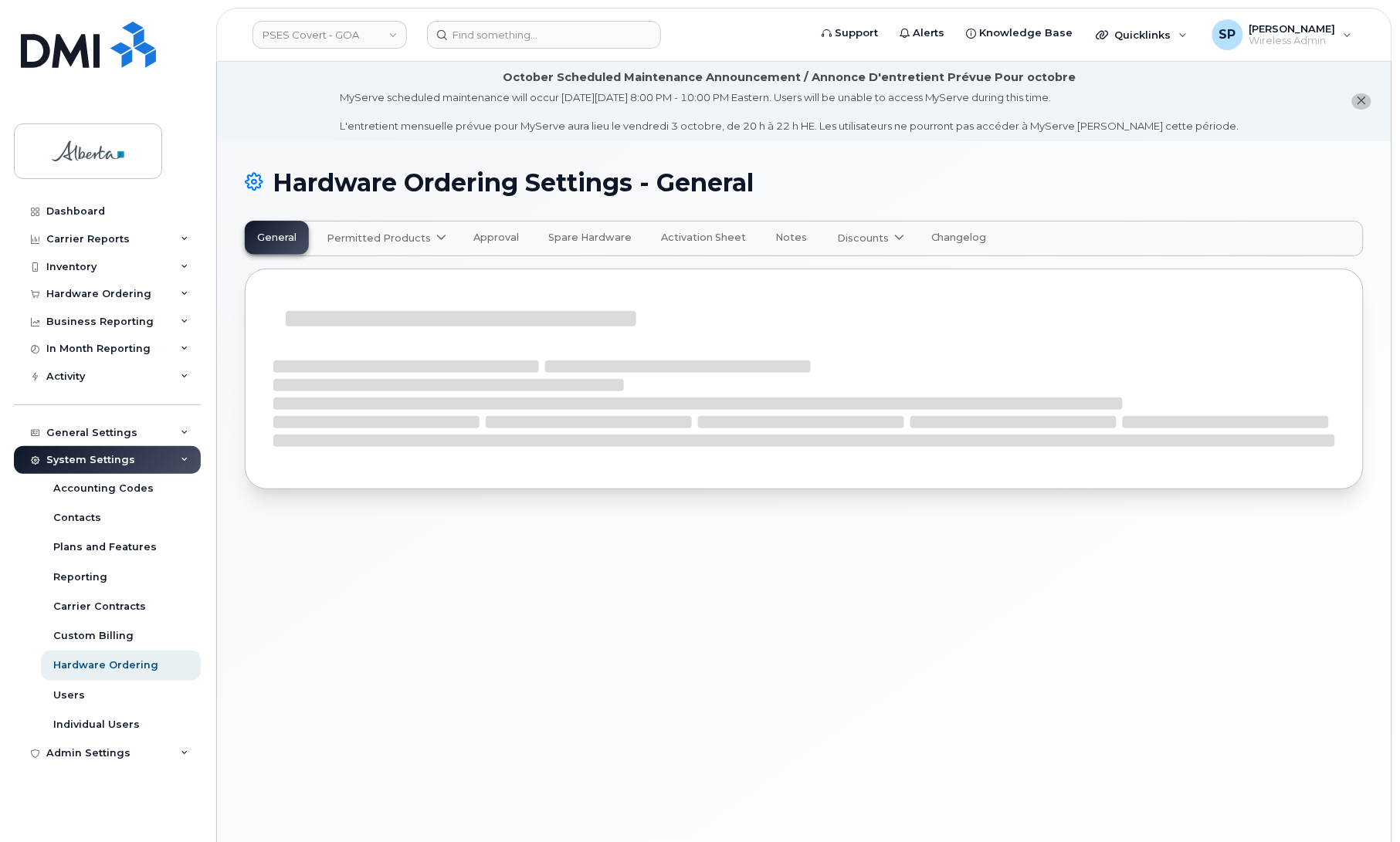
select select "admins"
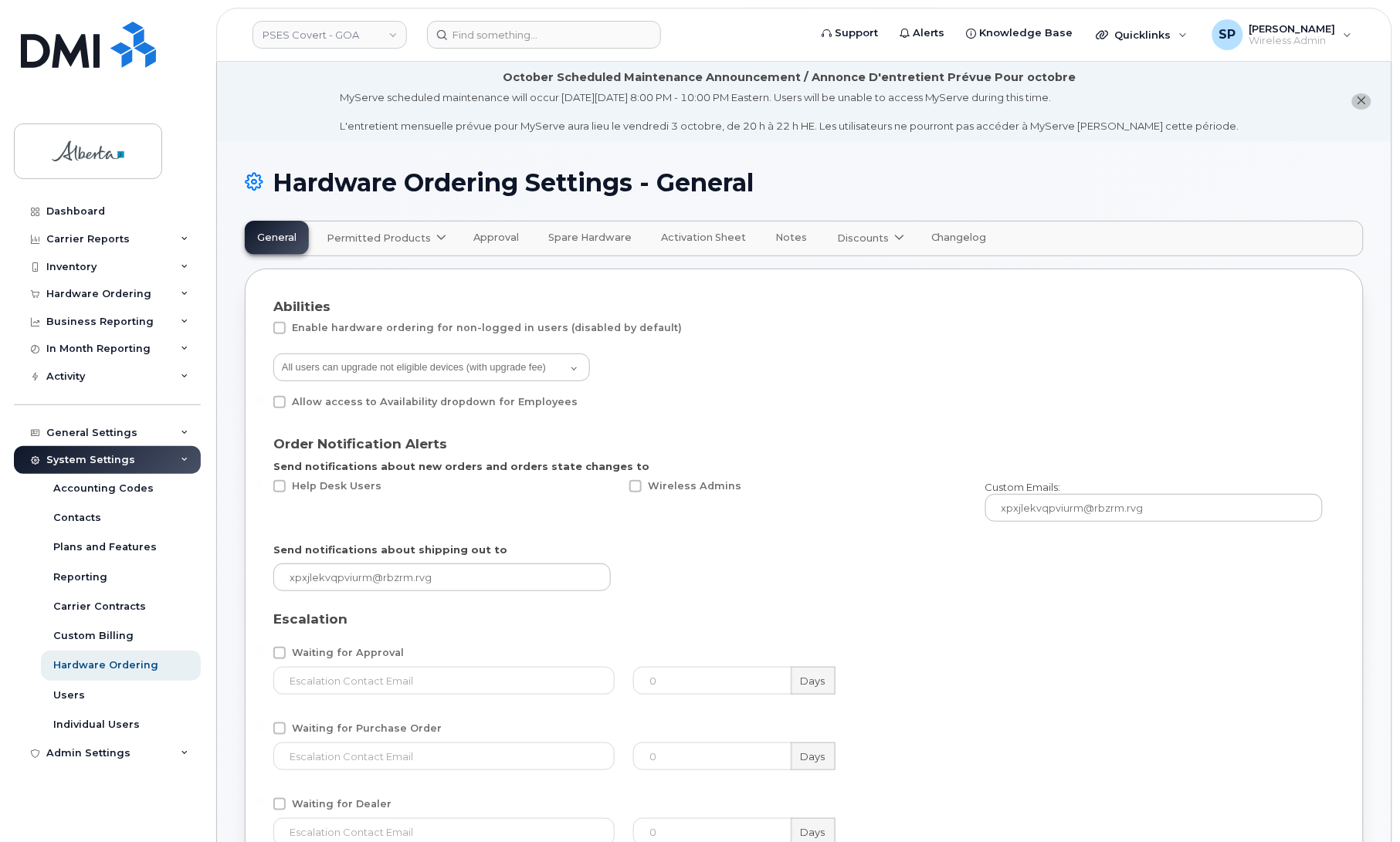
click at [392, 236] on span "Permitted Products" at bounding box center [378, 238] width 104 height 14
click at [384, 264] on div "Bell available" at bounding box center [388, 276] width 140 height 28
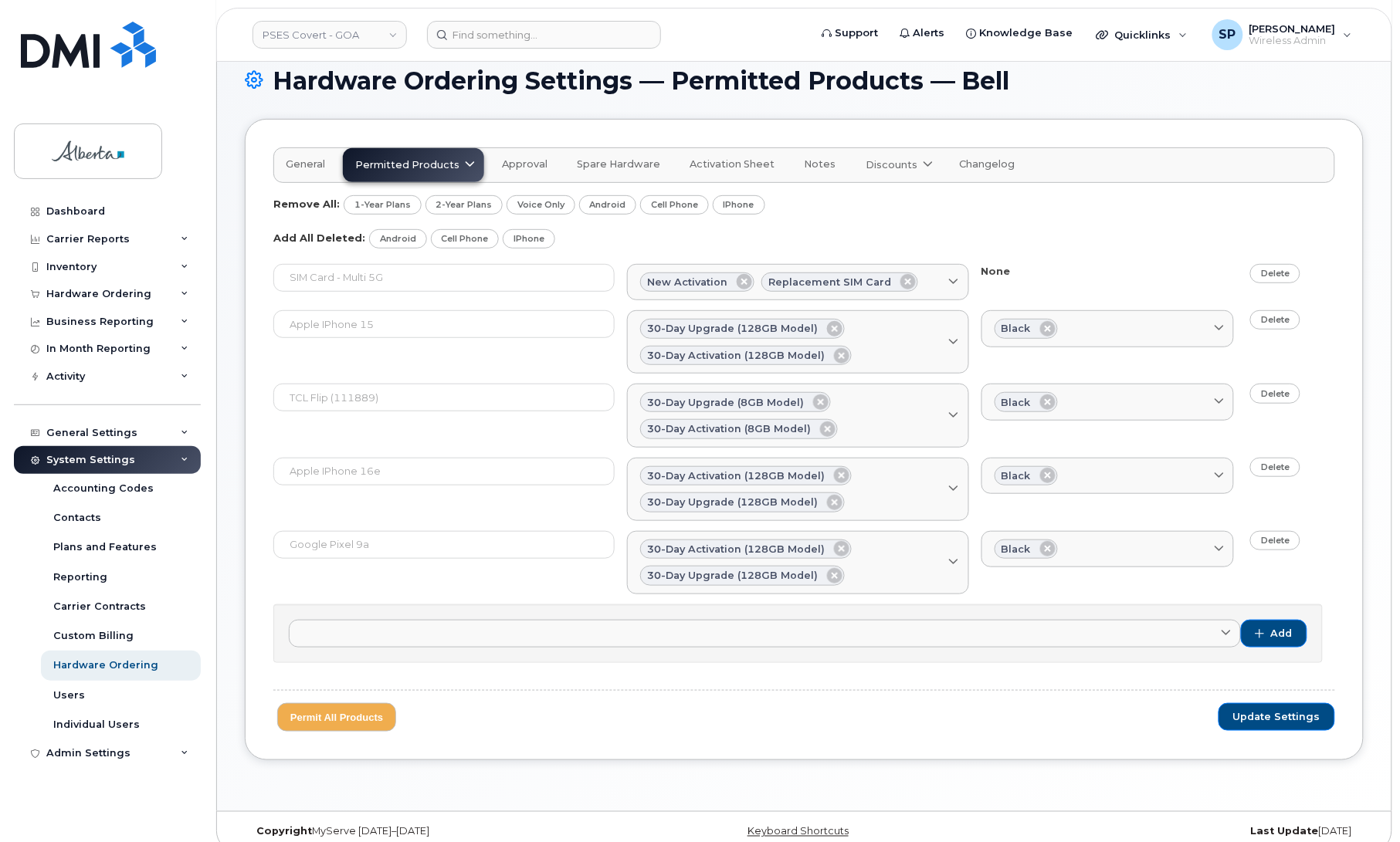
scroll to position [124, 0]
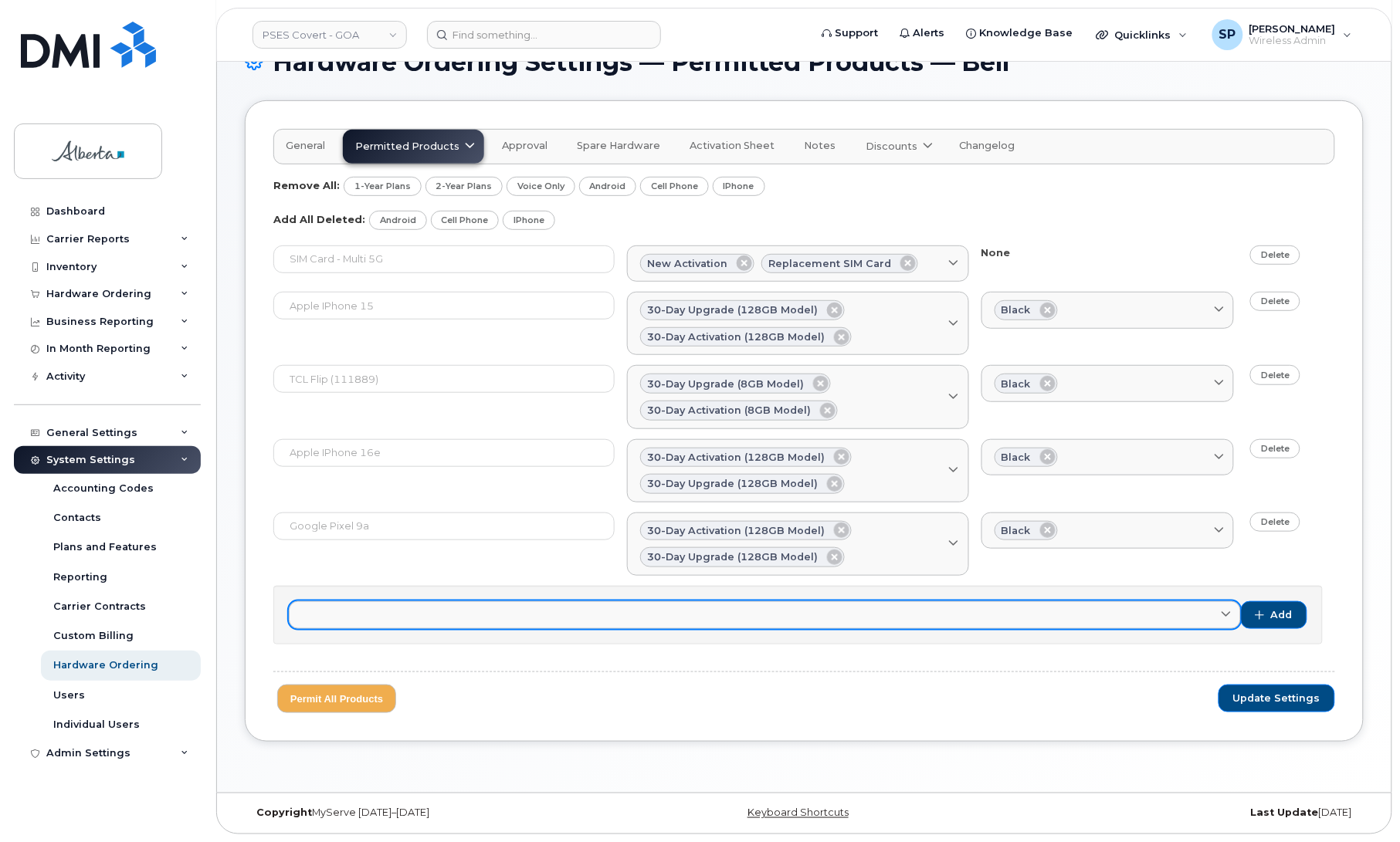
click at [635, 606] on link at bounding box center [765, 614] width 952 height 28
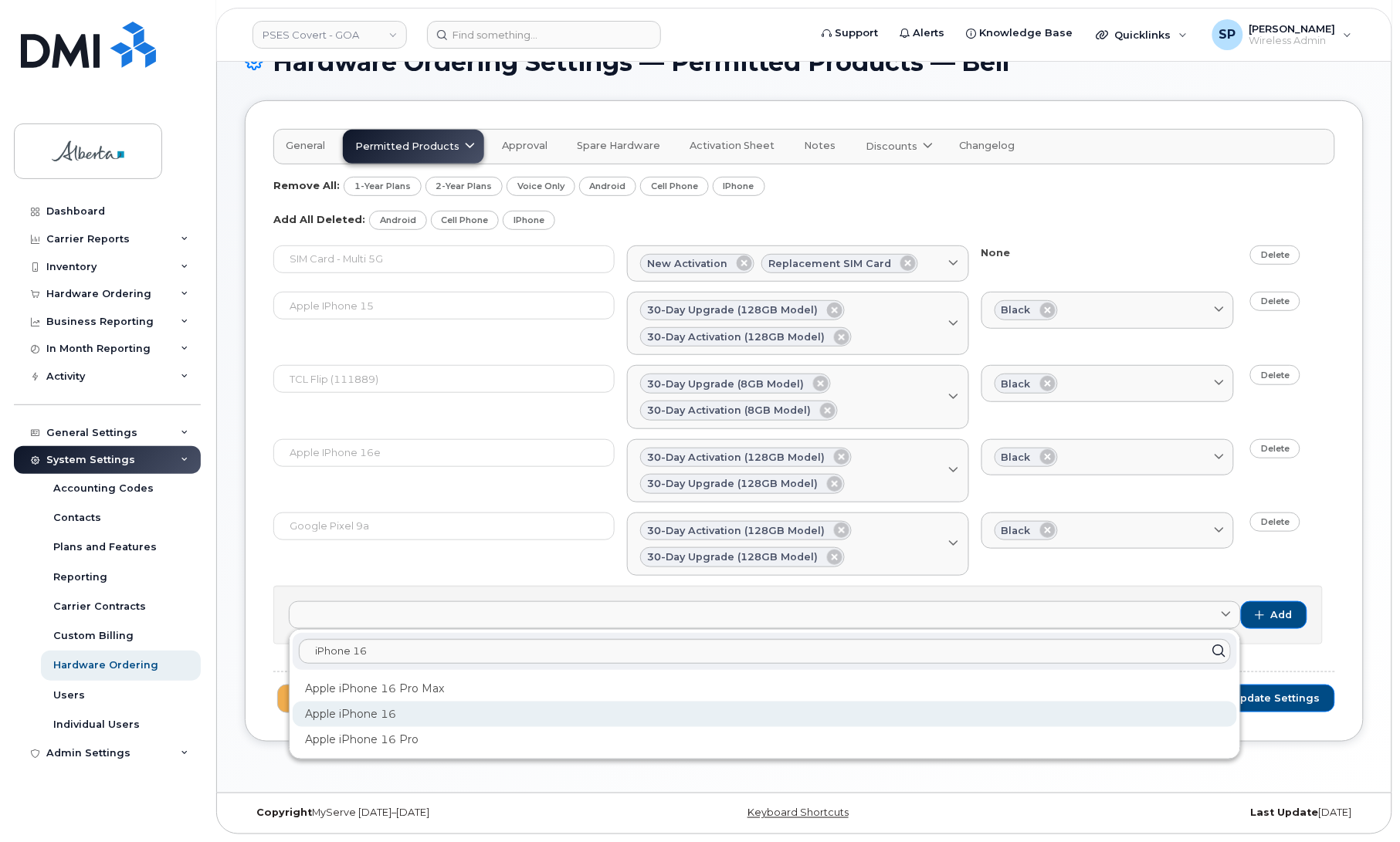
click at [383, 712] on div "Apple iPhone 16" at bounding box center [765, 714] width 945 height 25
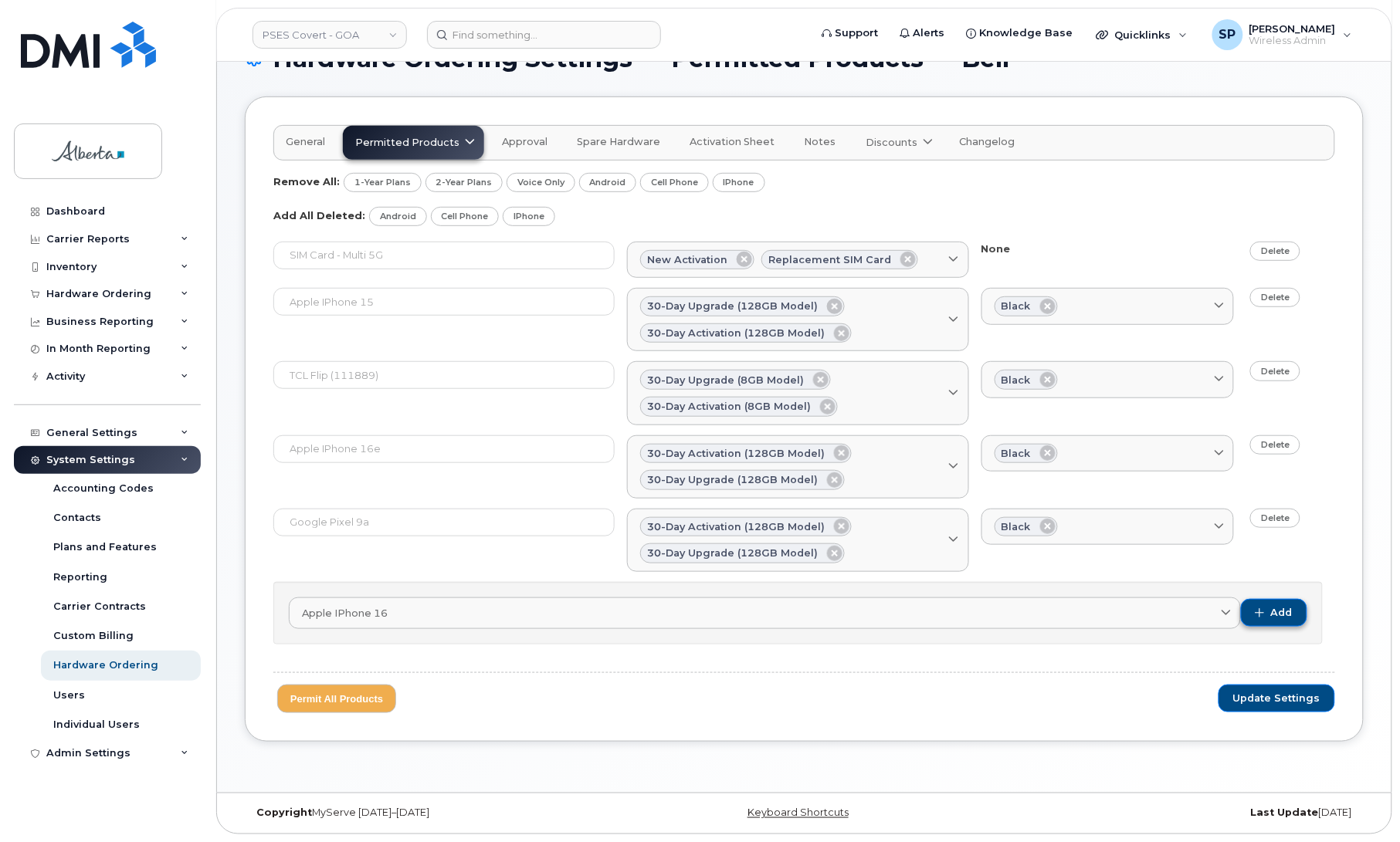
click at [1267, 611] on button "Add" at bounding box center [1274, 612] width 67 height 28
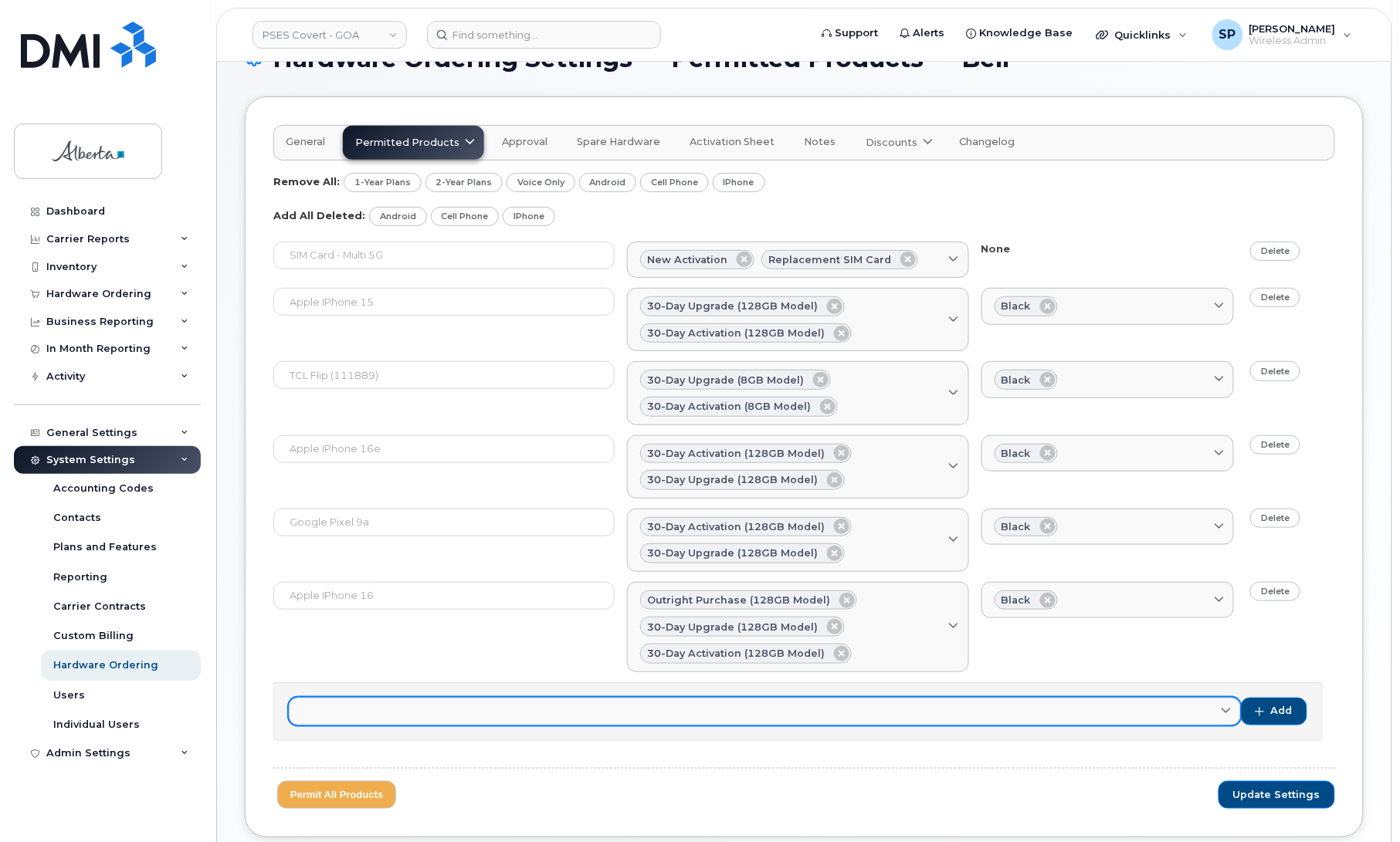
click at [412, 714] on link at bounding box center [765, 711] width 952 height 28
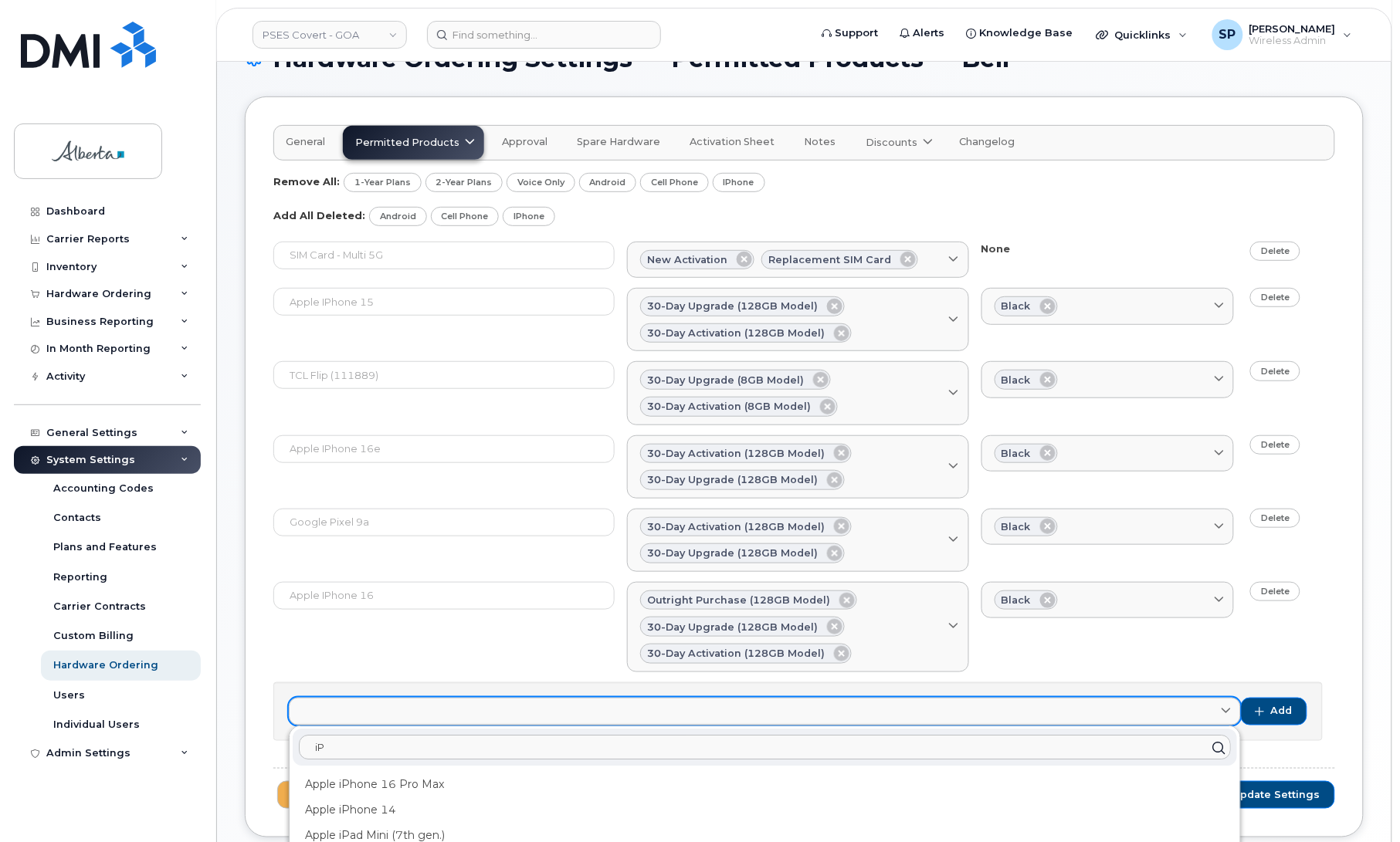
type input "i"
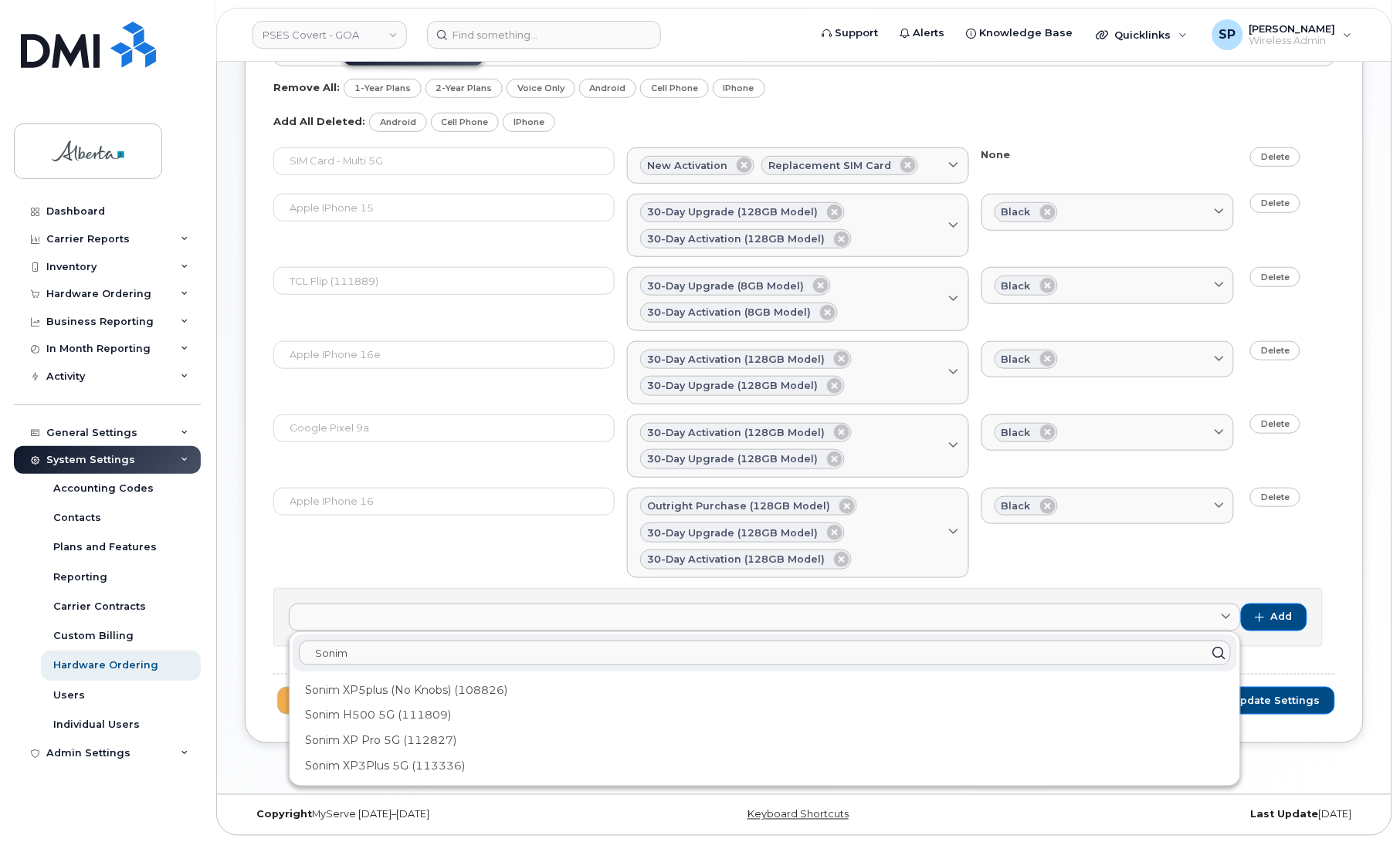
scroll to position [224, 0]
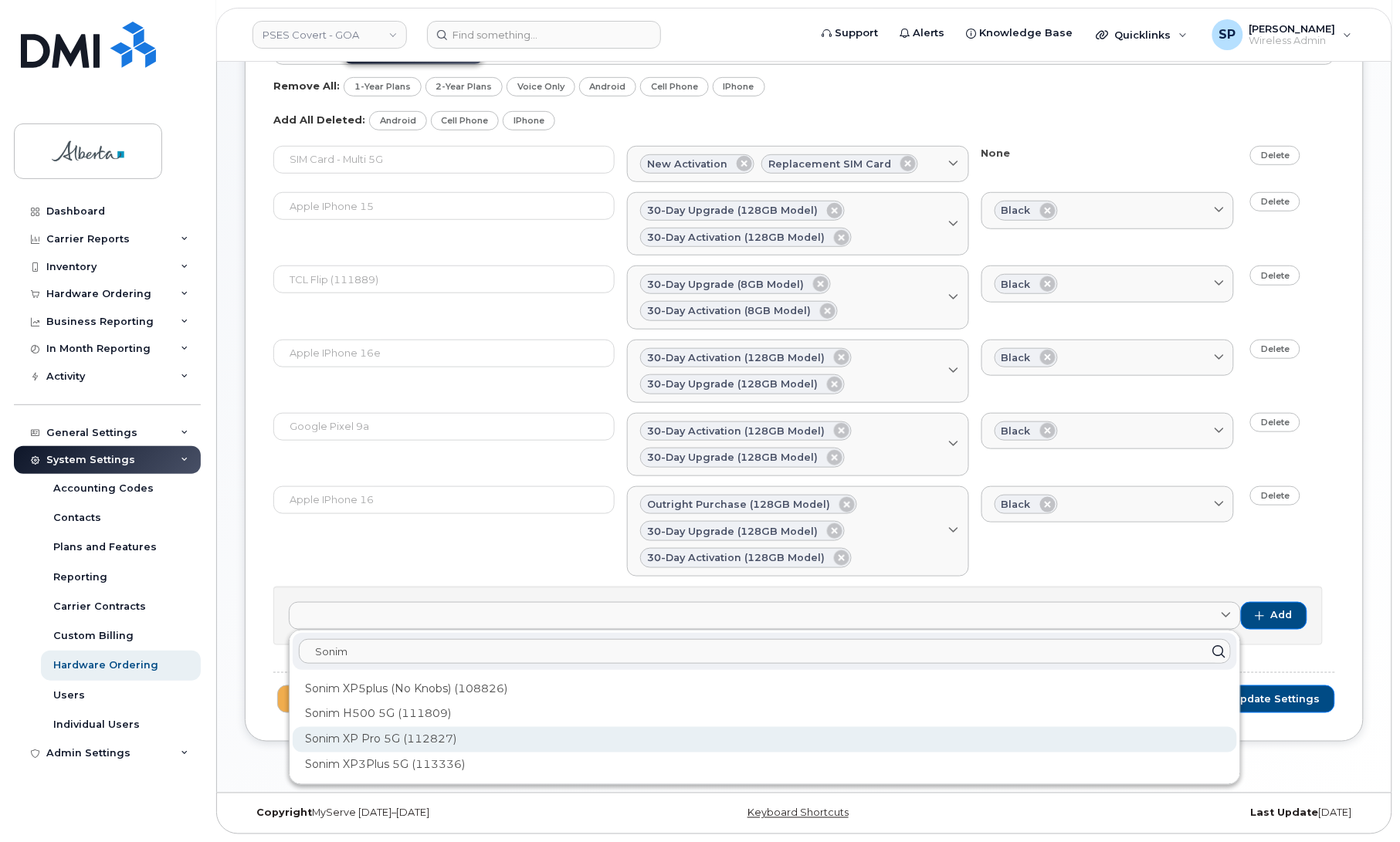
type input "Sonim"
click at [427, 739] on div "Sonim XP Pro 5G (112827)" at bounding box center [765, 740] width 945 height 25
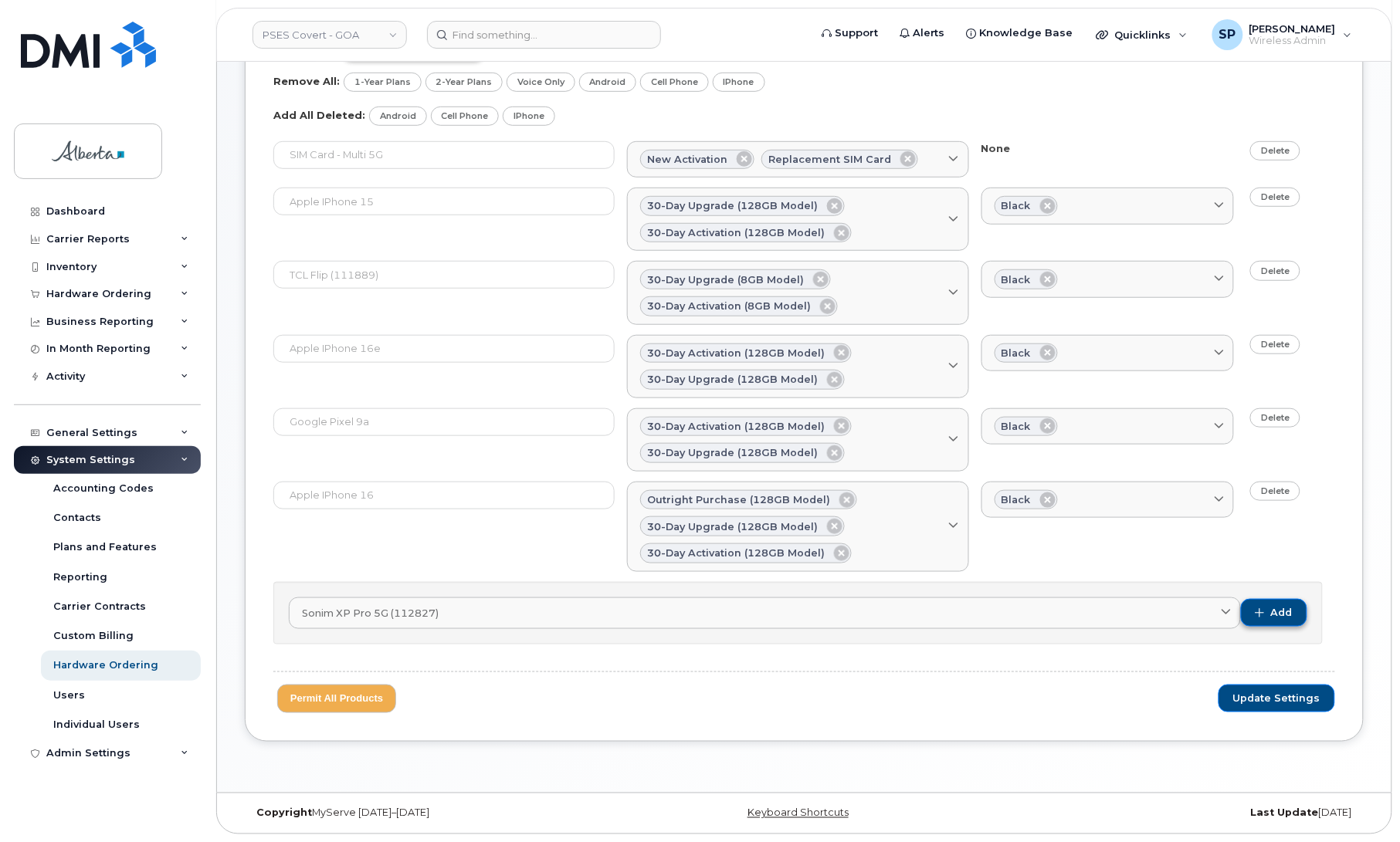
click at [1261, 612] on span "button" at bounding box center [1260, 613] width 10 height 10
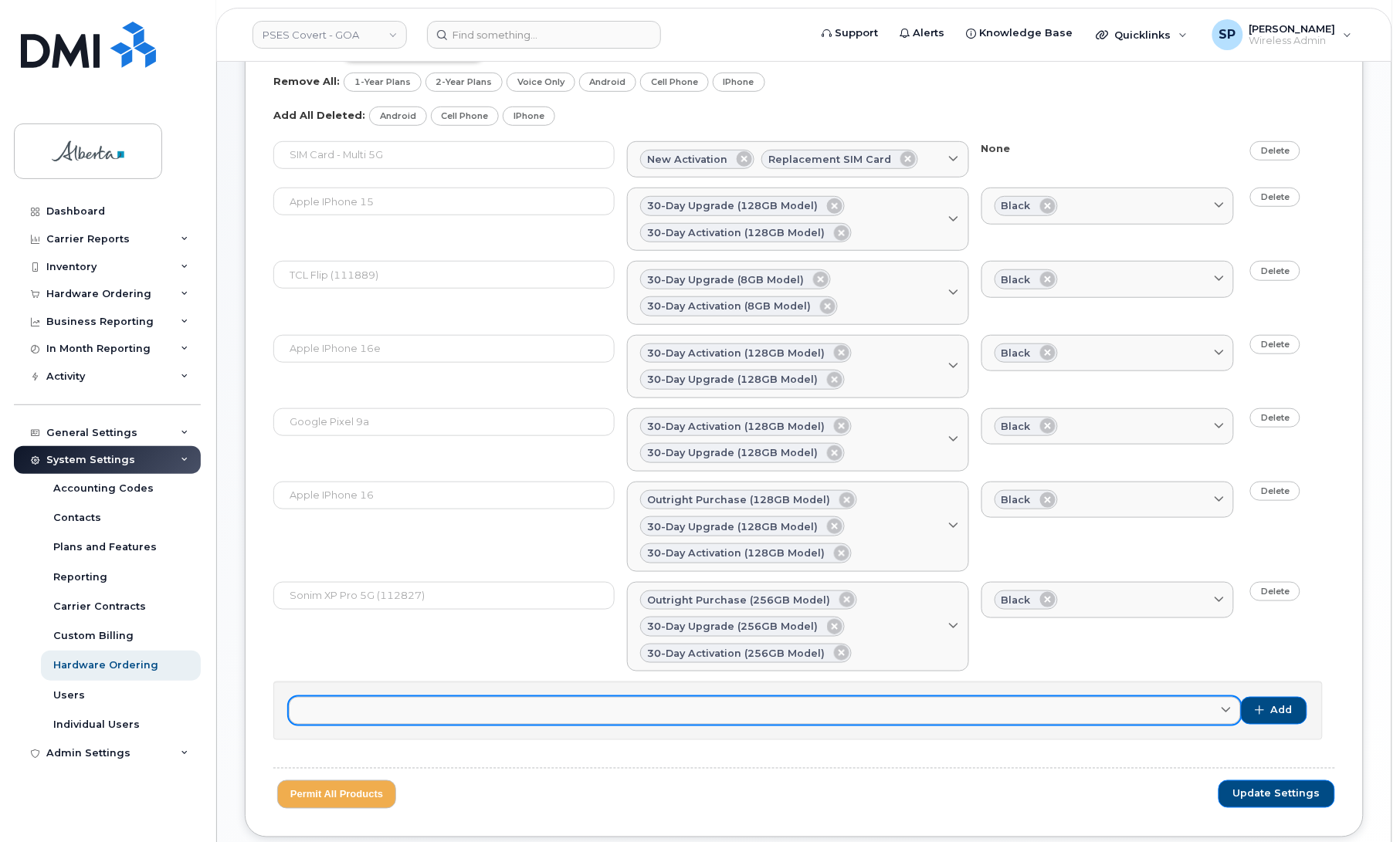
click at [498, 714] on link at bounding box center [765, 710] width 952 height 28
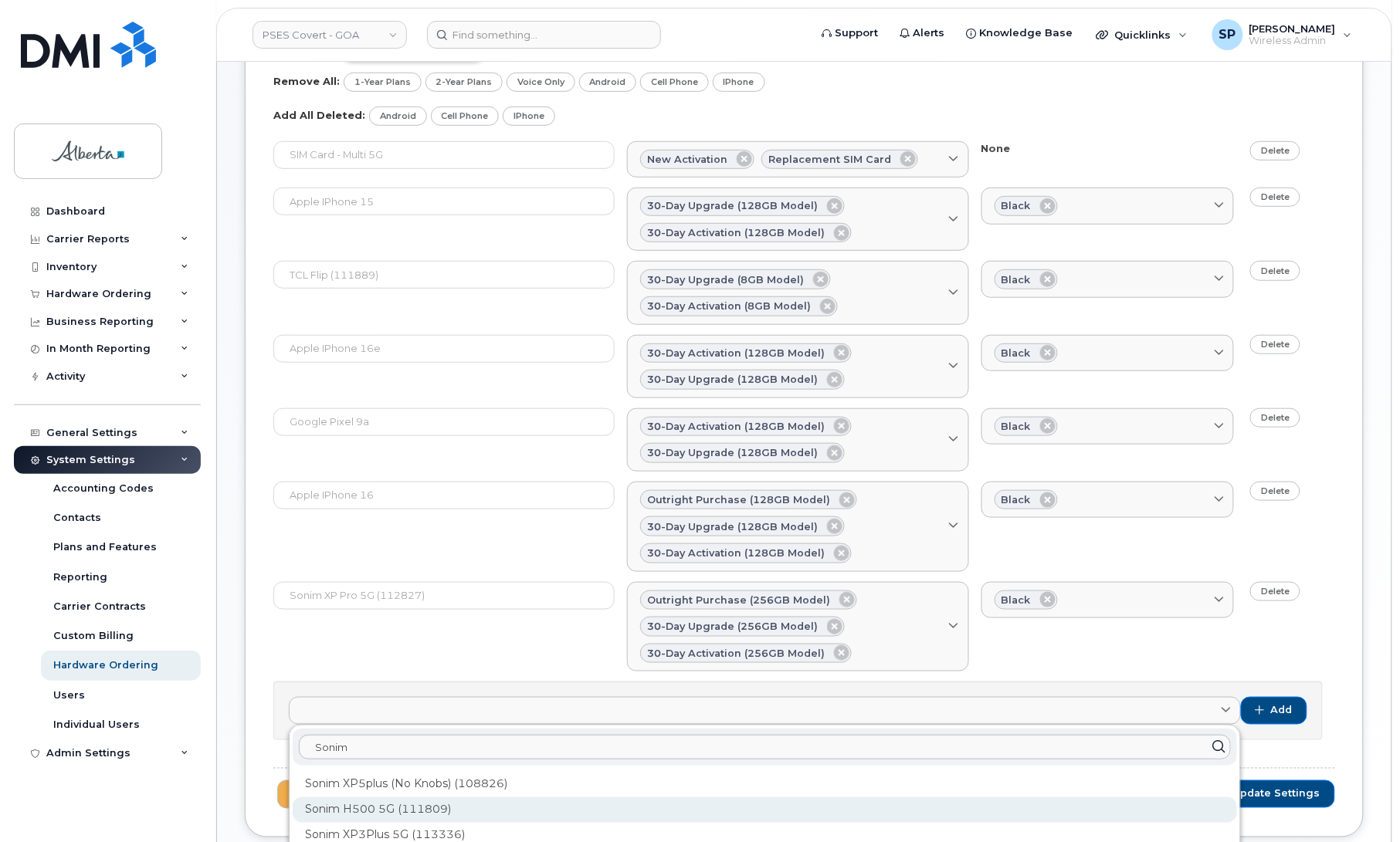
click at [456, 808] on div "Sonim H500 5G (111809)" at bounding box center [765, 810] width 945 height 25
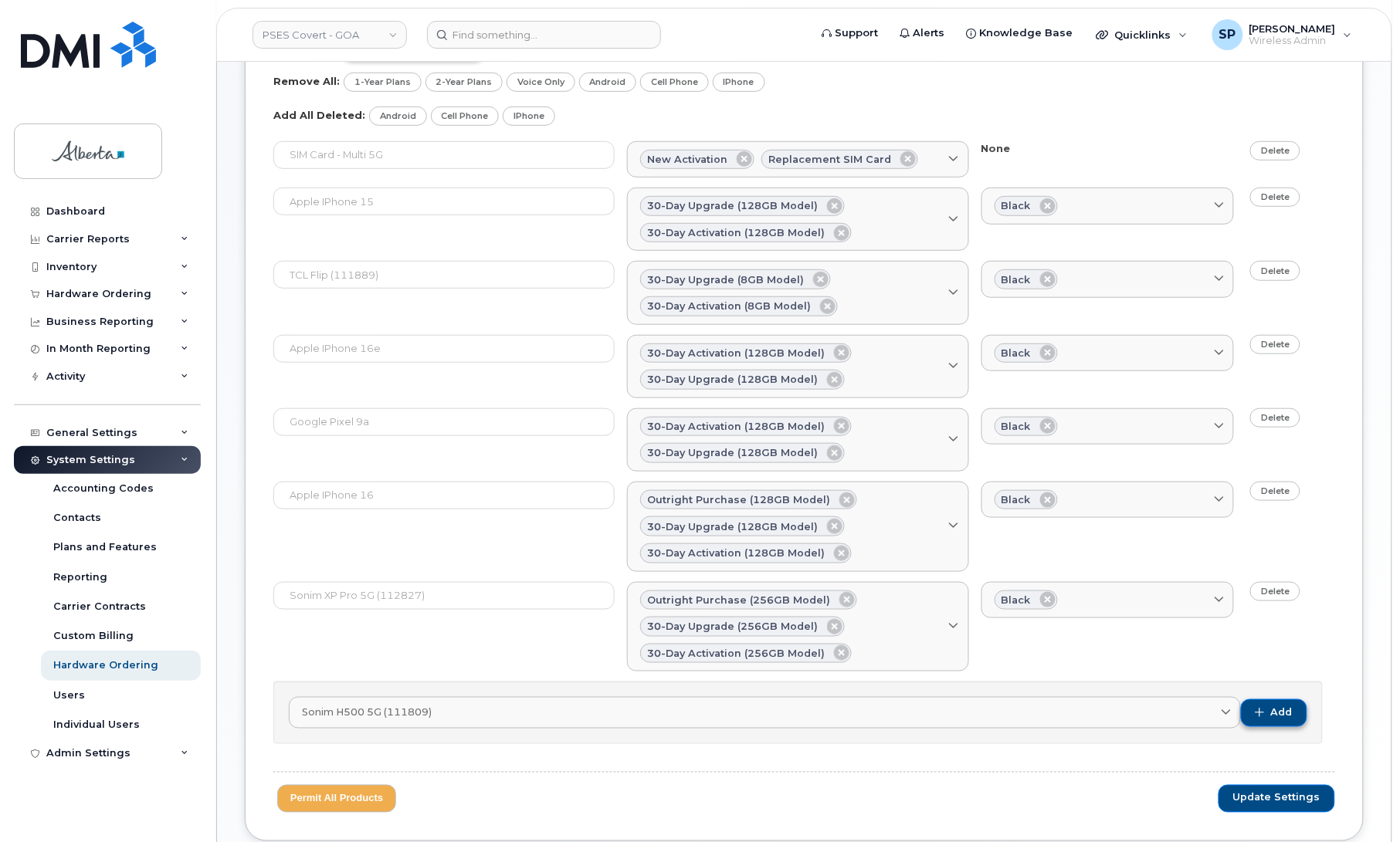
click at [1275, 718] on span "Add" at bounding box center [1281, 714] width 21 height 14
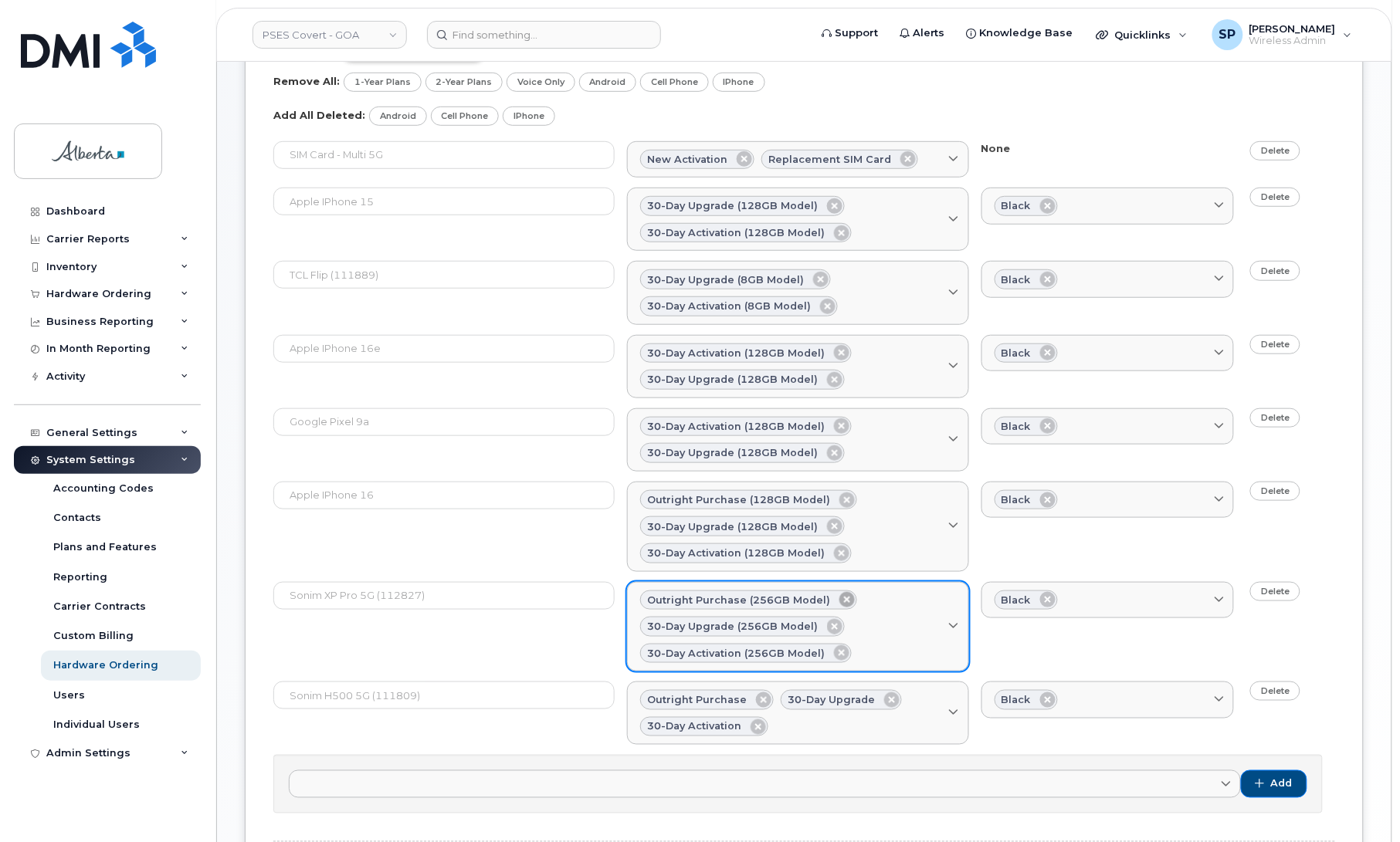
click at [840, 603] on icon at bounding box center [846, 599] width 15 height 15
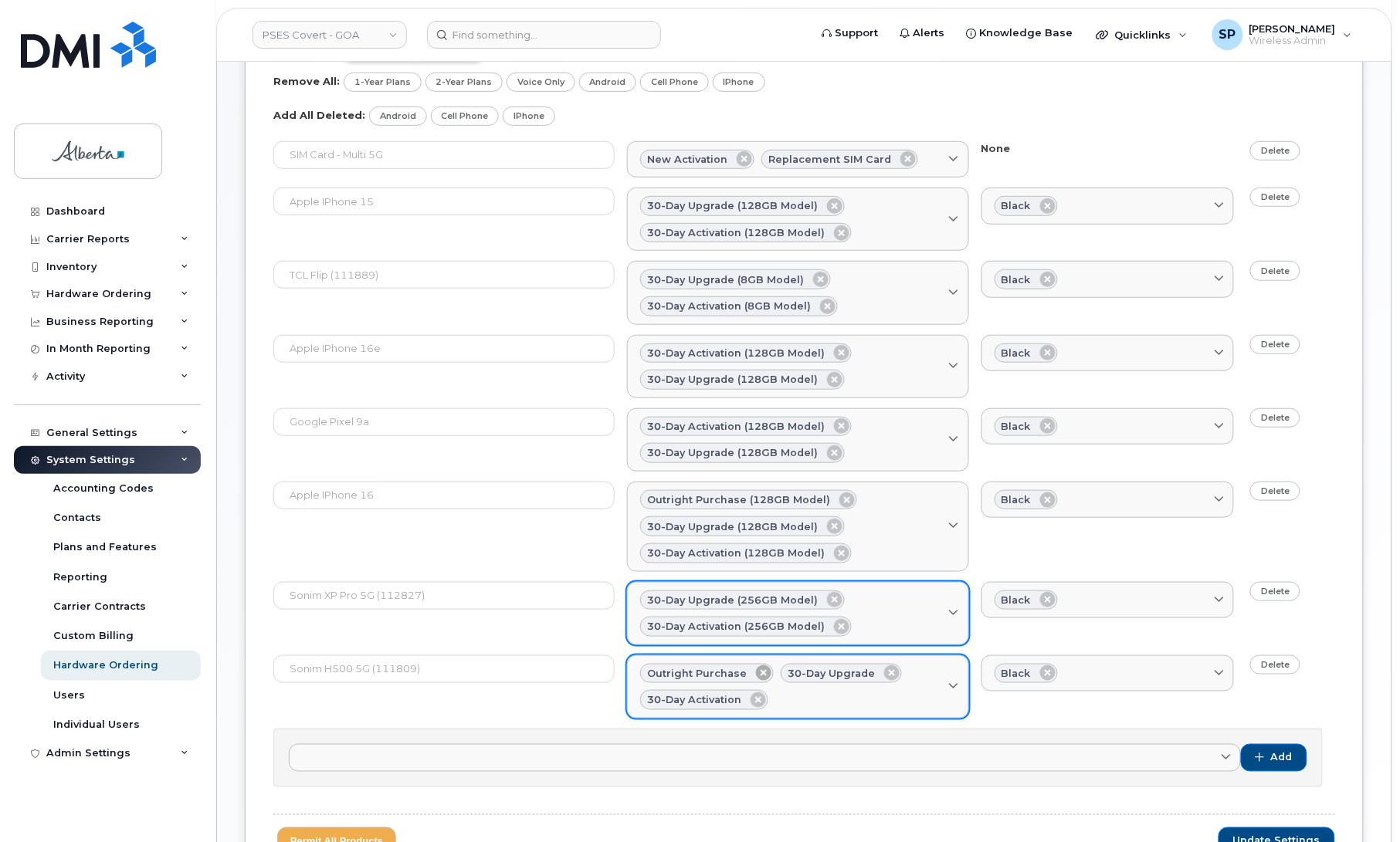
click at [761, 679] on icon at bounding box center [763, 672] width 15 height 15
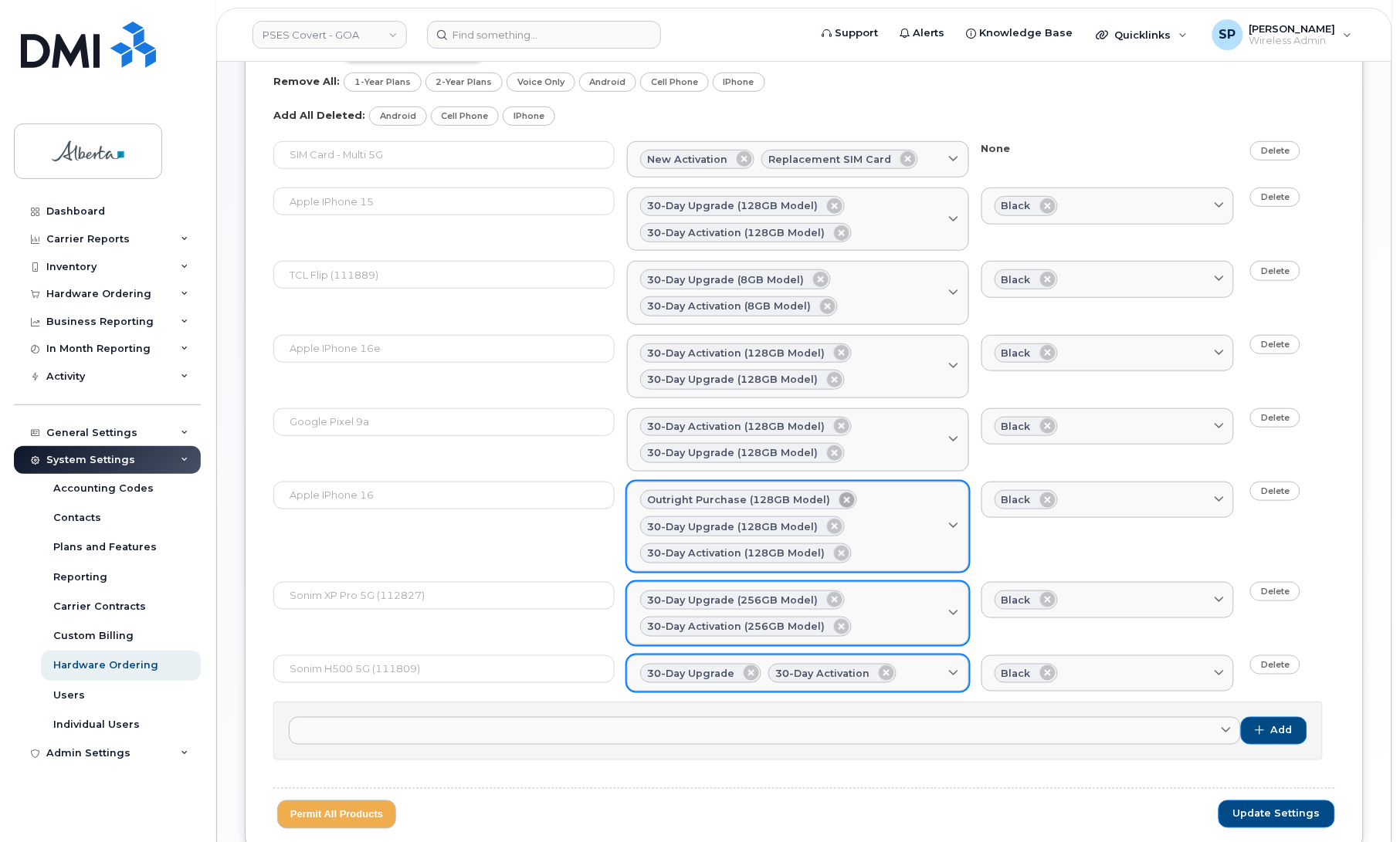
click at [842, 500] on icon at bounding box center [846, 499] width 15 height 15
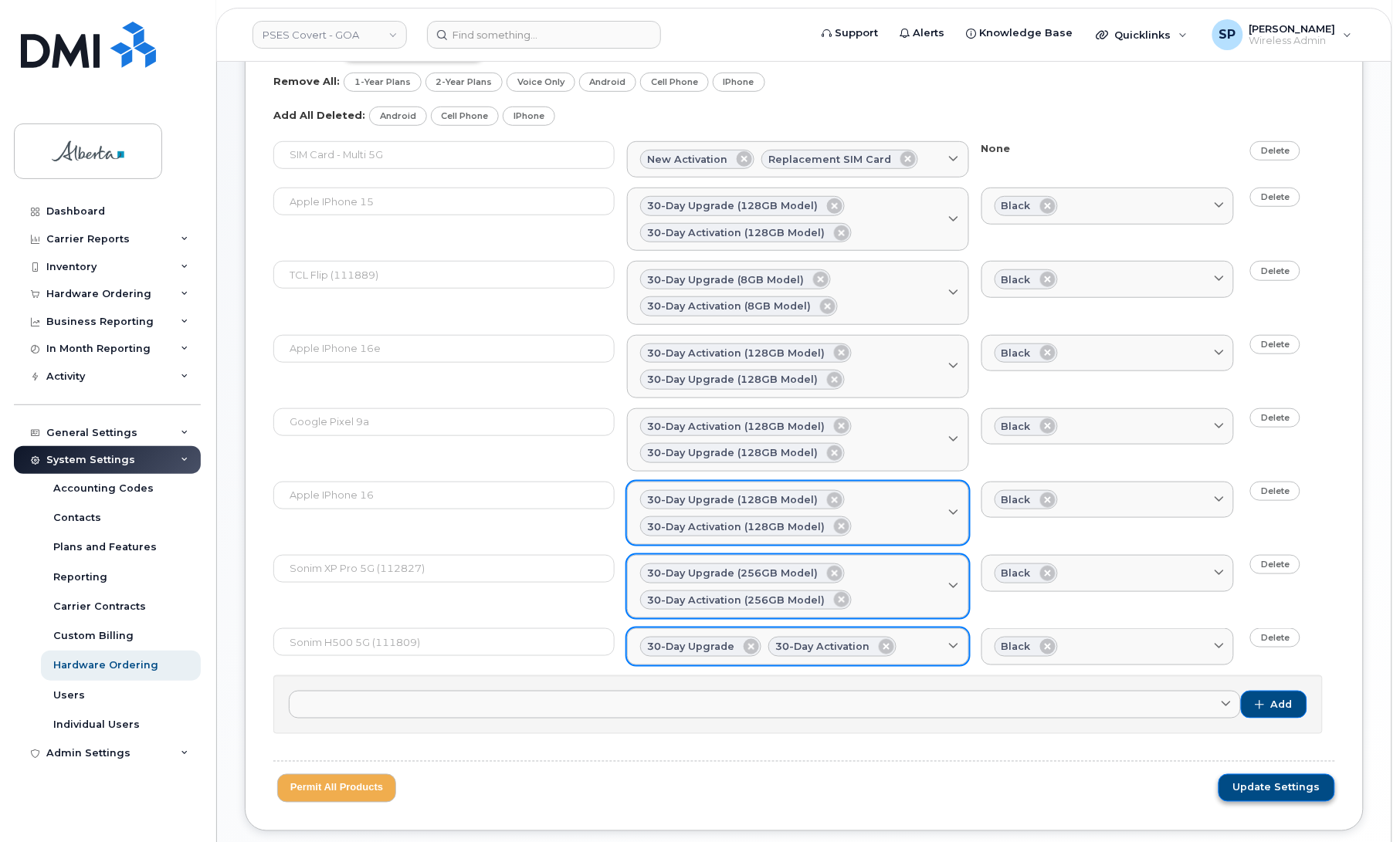
click at [1264, 794] on span "Update Settings" at bounding box center [1277, 788] width 87 height 14
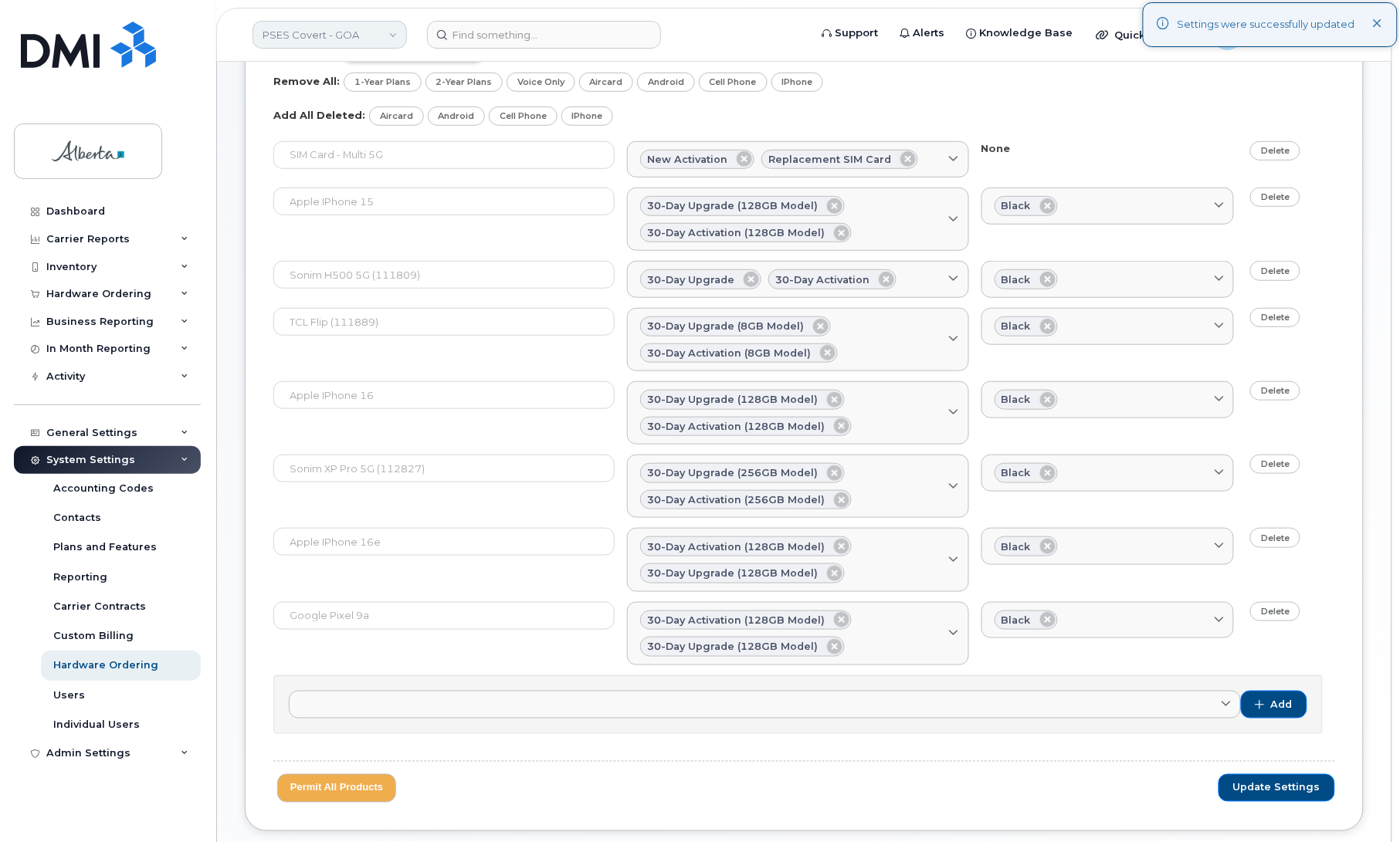
click at [392, 33] on link "PSES Covert - GOA" at bounding box center [329, 34] width 155 height 28
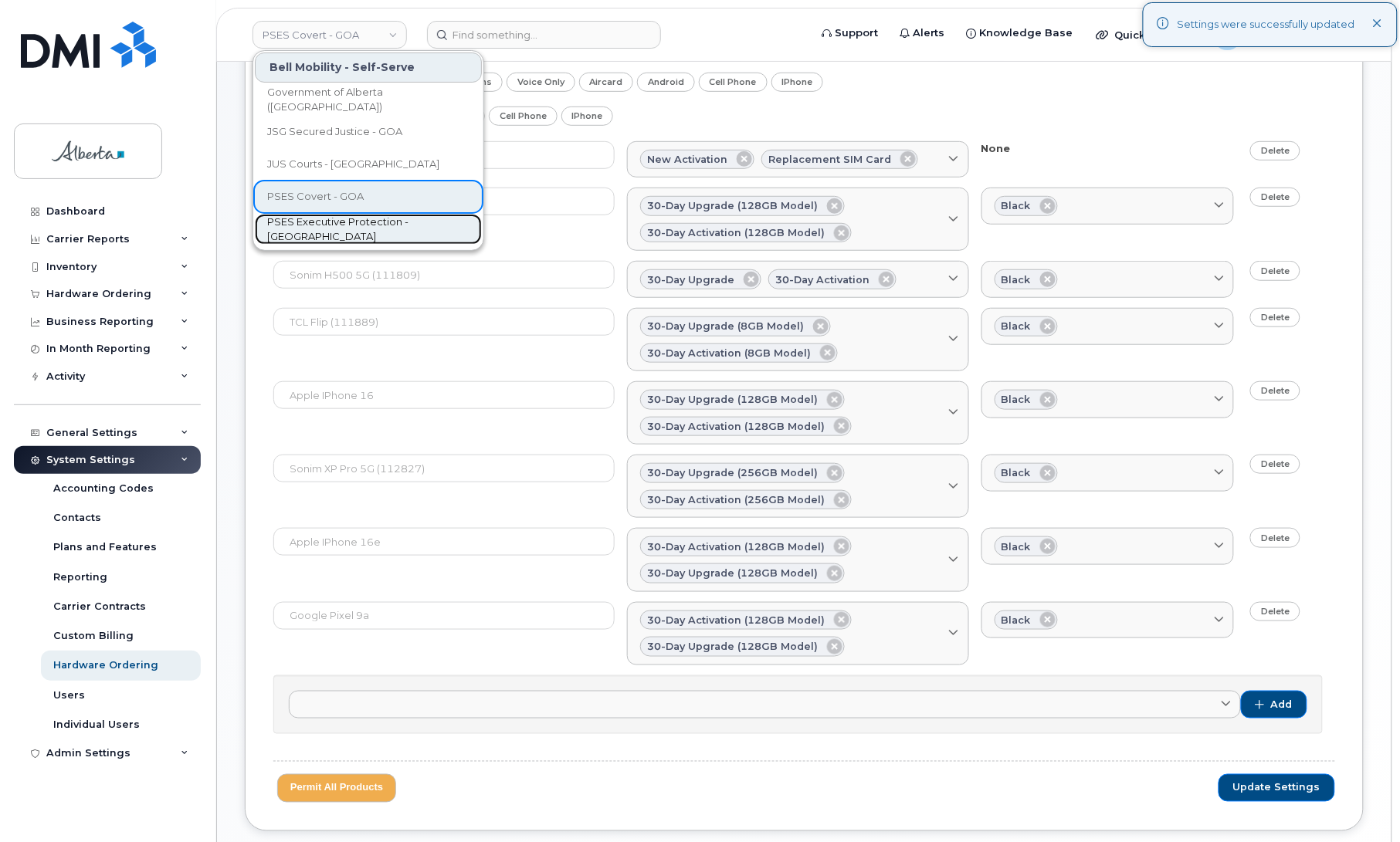
click at [358, 232] on span "PSES Executive Protection - [GEOGRAPHIC_DATA]" at bounding box center [356, 230] width 178 height 30
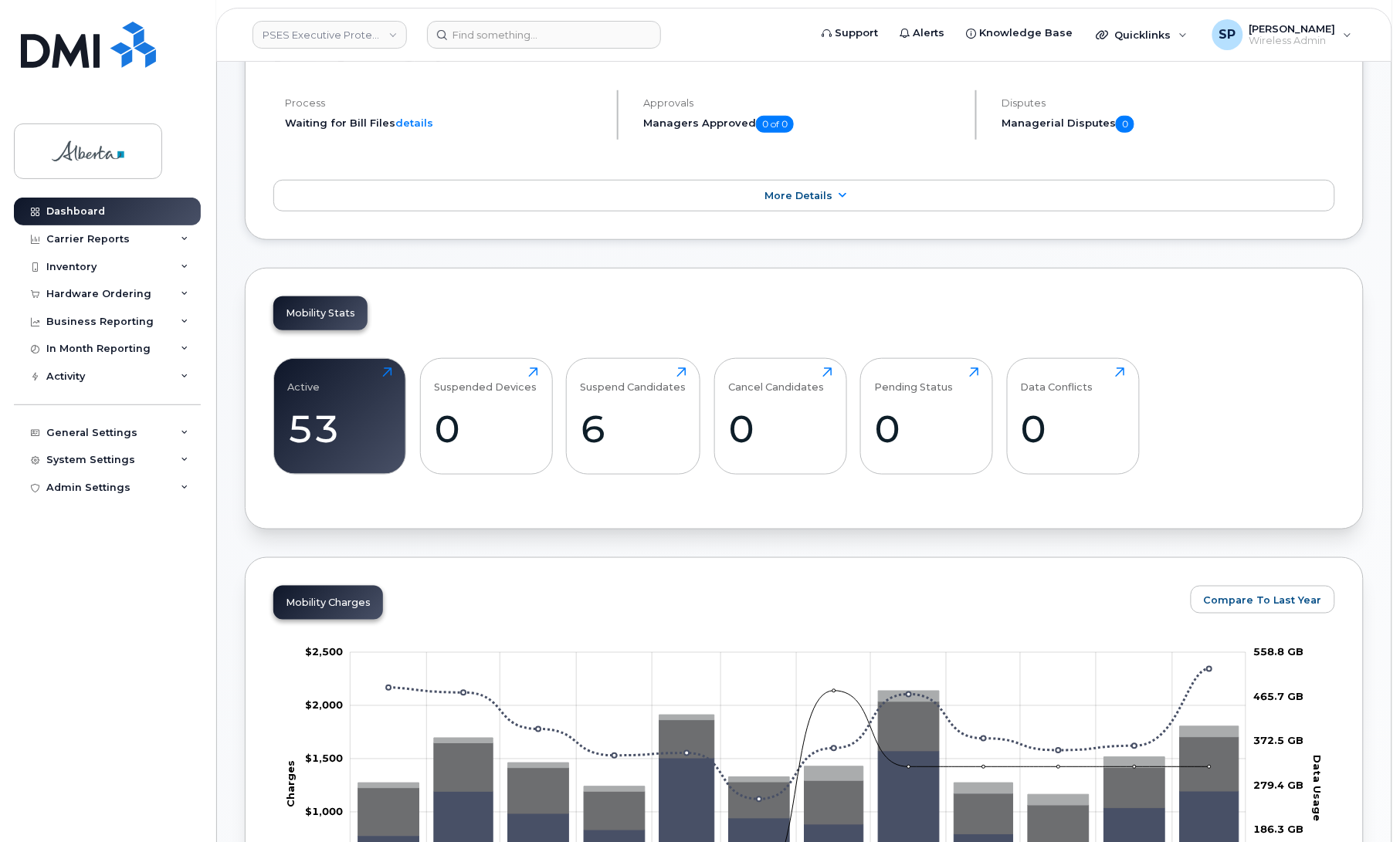
scroll to position [144, 0]
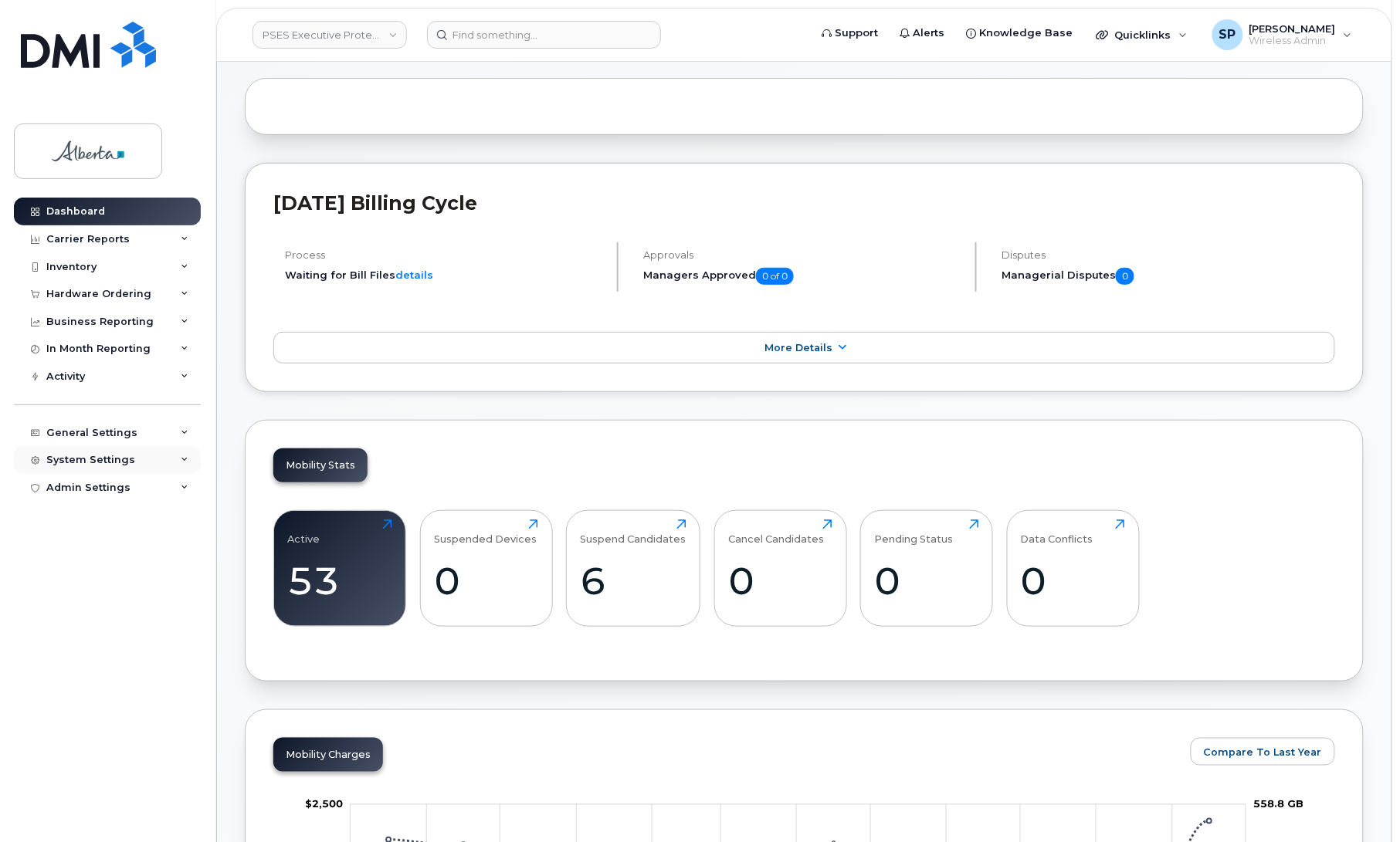
click at [104, 461] on div "System Settings" at bounding box center [90, 460] width 89 height 13
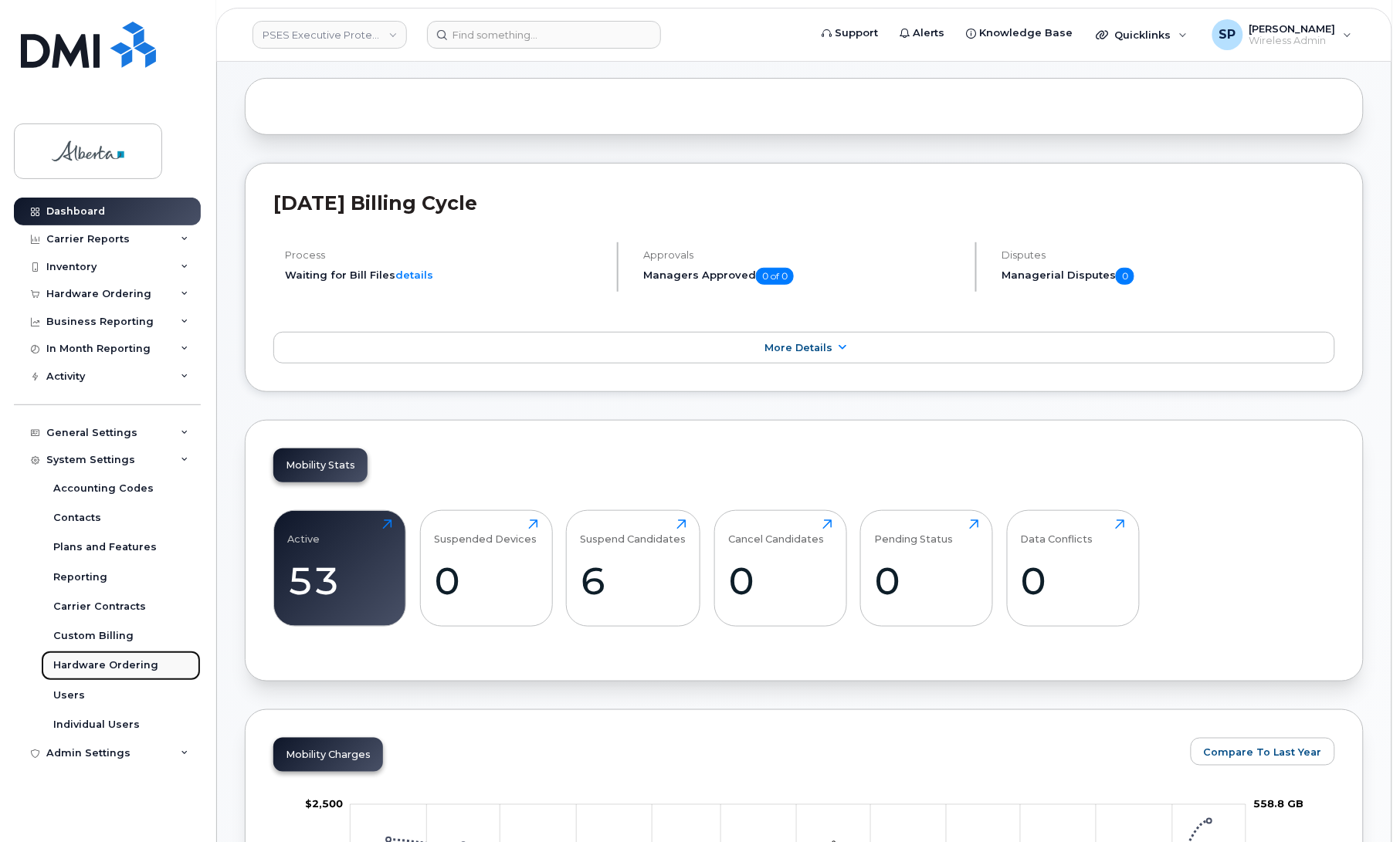
click at [75, 669] on div "Hardware Ordering" at bounding box center [105, 665] width 105 height 14
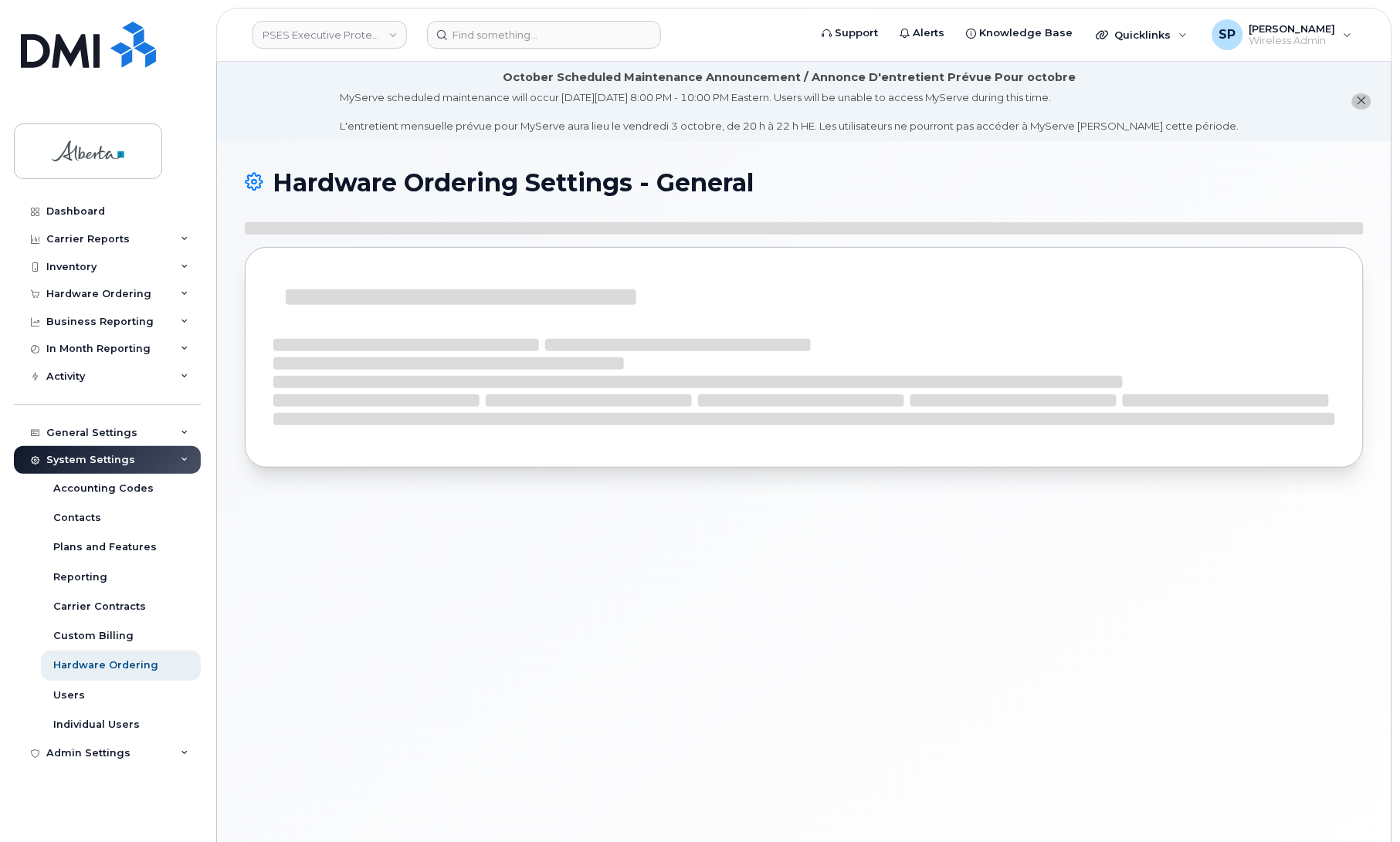
select select "admins"
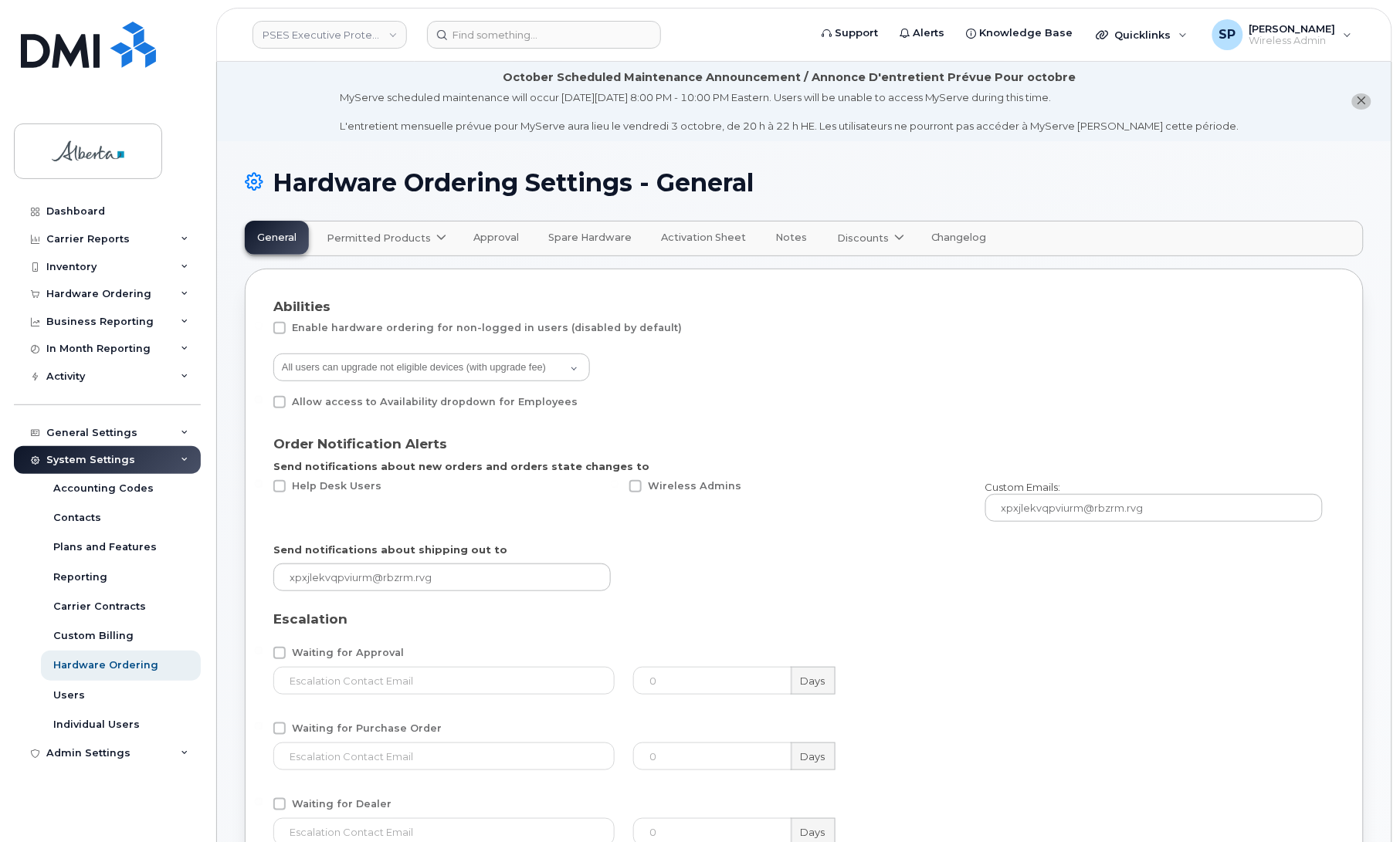
click at [405, 239] on span "Permitted Products" at bounding box center [378, 238] width 104 height 14
click at [354, 274] on div "Bell available" at bounding box center [389, 276] width 116 height 18
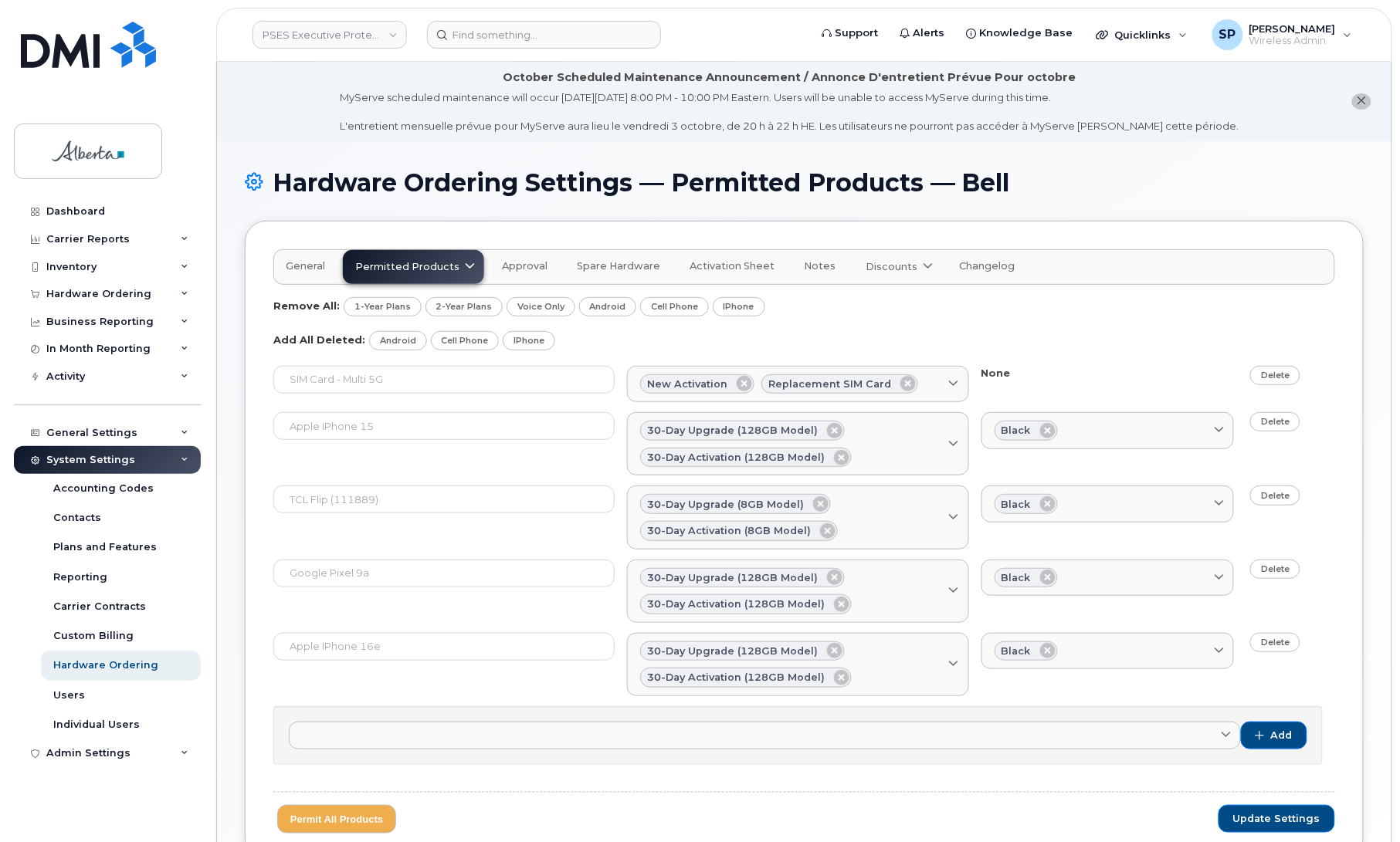
scroll to position [124, 0]
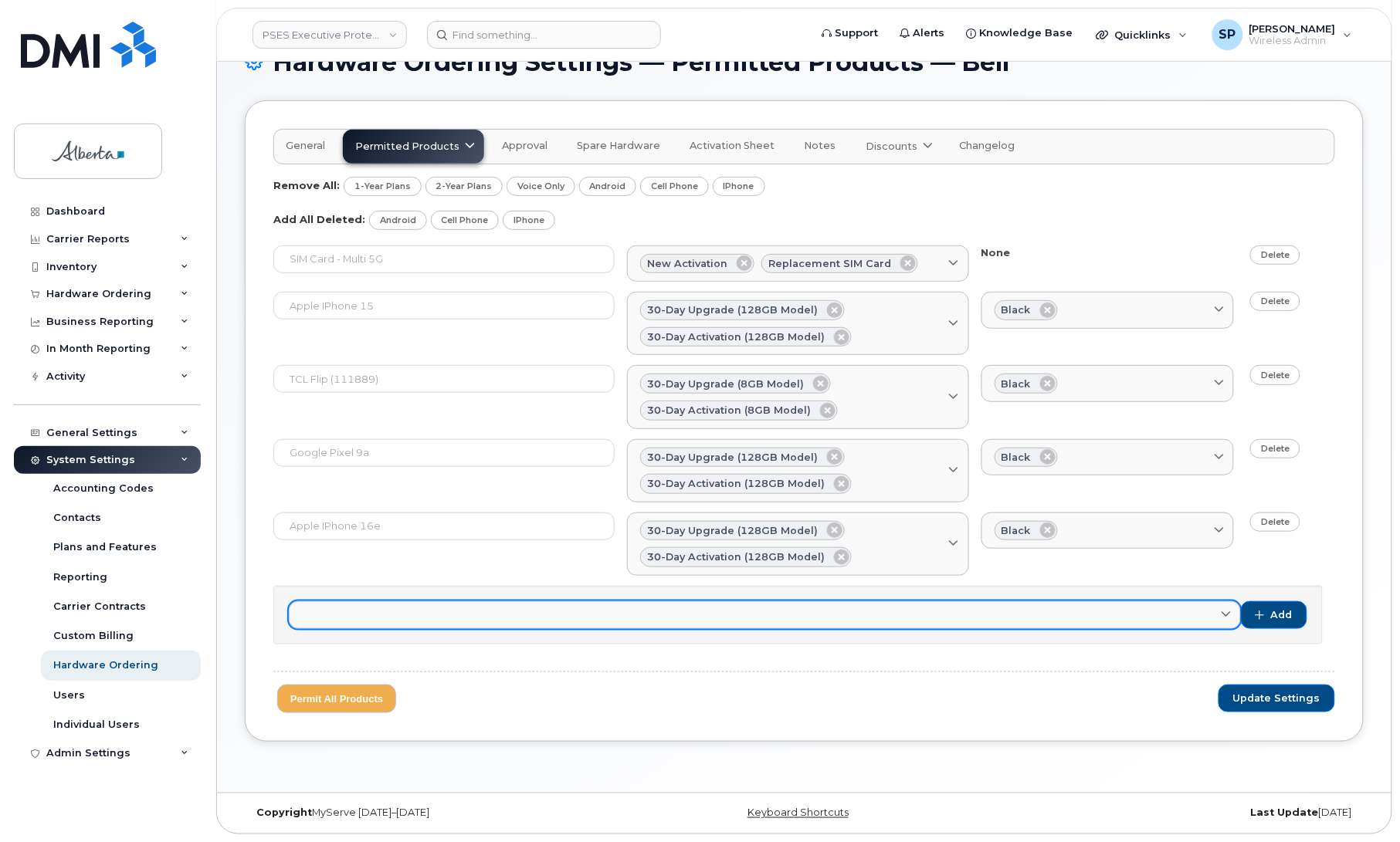
click at [1096, 603] on link at bounding box center [765, 614] width 952 height 28
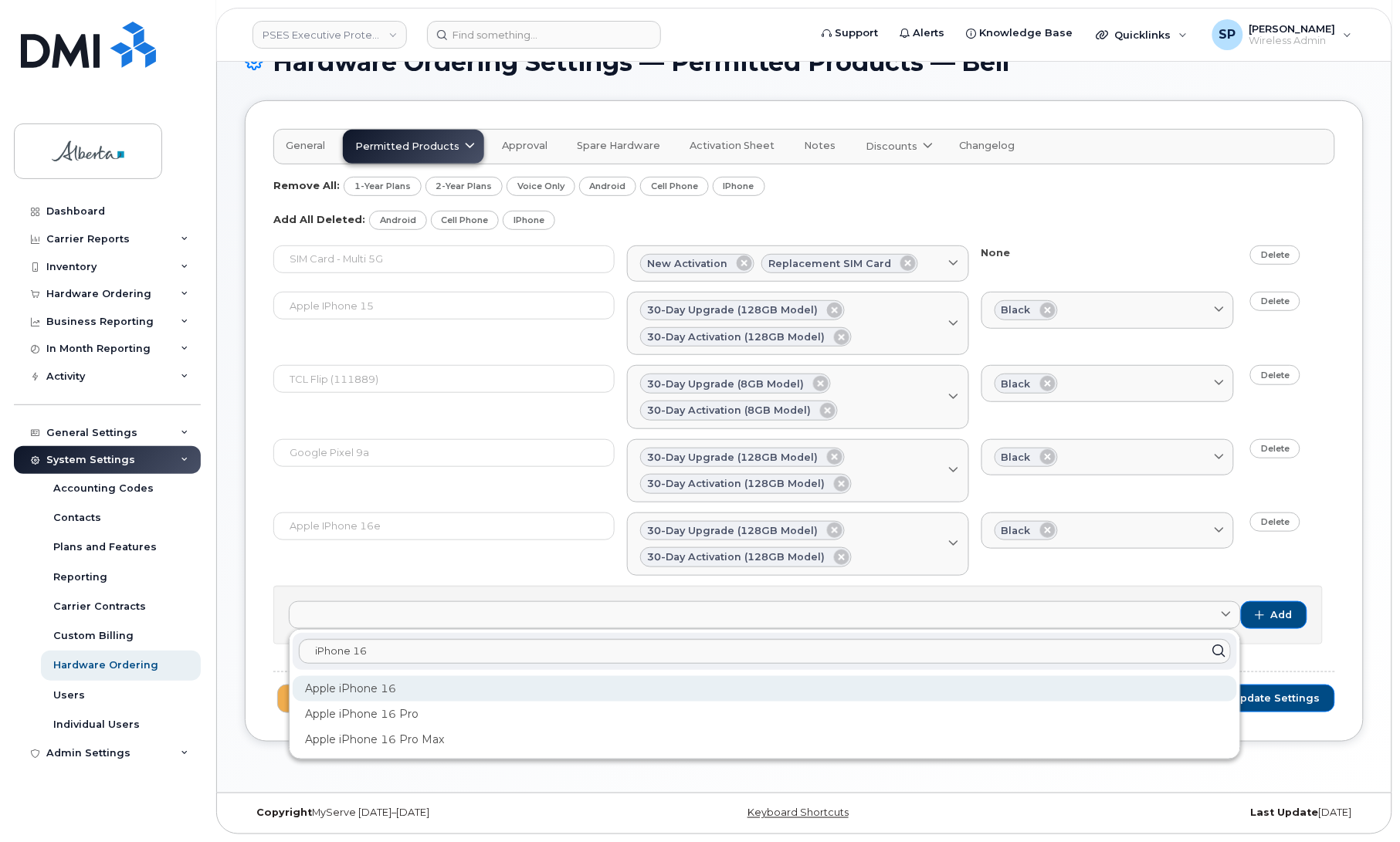
click at [429, 685] on div "Apple iPhone 16" at bounding box center [765, 689] width 945 height 25
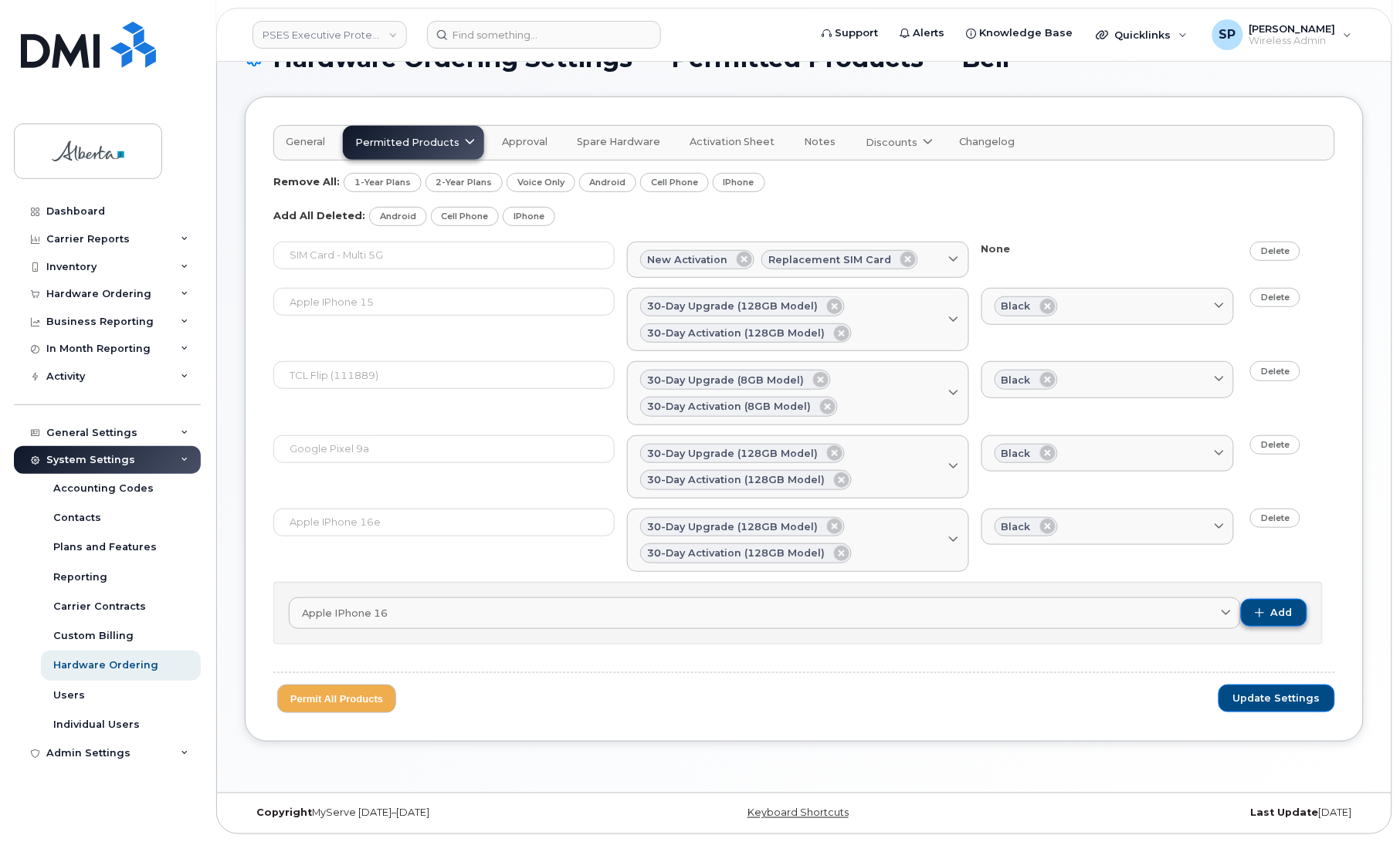
click at [1275, 610] on span "Add" at bounding box center [1281, 613] width 21 height 14
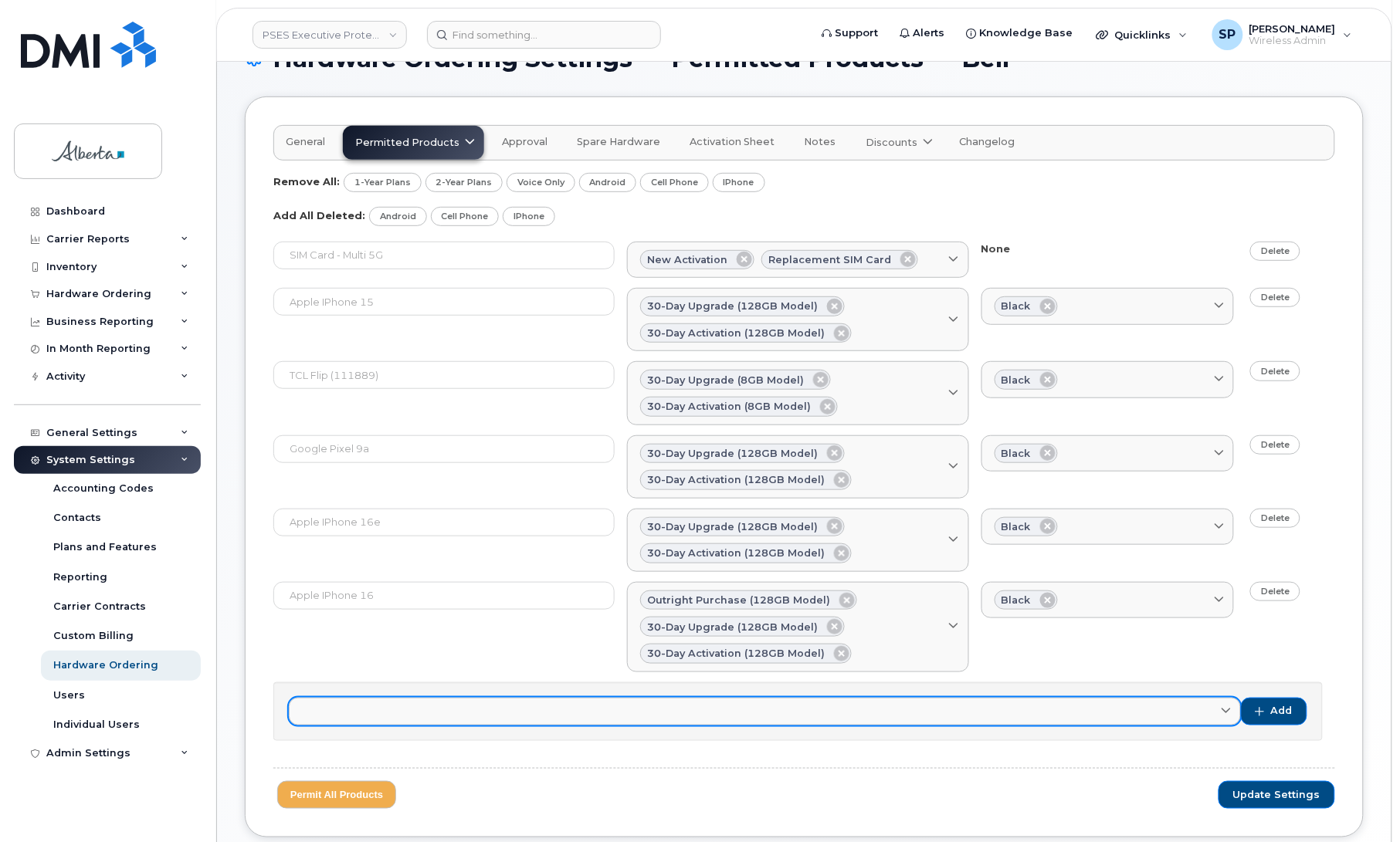
click at [496, 715] on link at bounding box center [765, 711] width 952 height 28
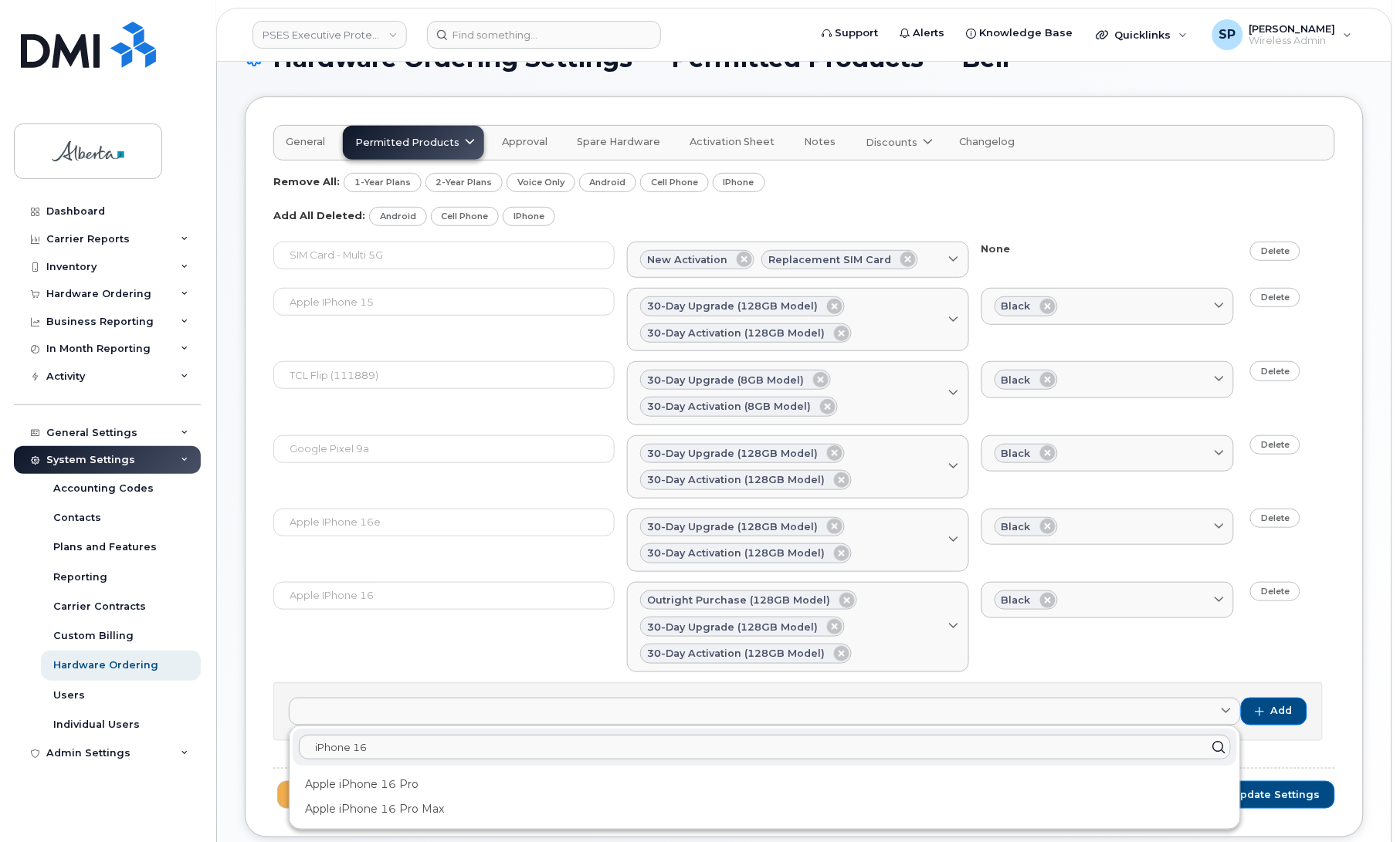
drag, startPoint x: 483, startPoint y: 718, endPoint x: 474, endPoint y: 730, distance: 15.0
click at [480, 722] on link at bounding box center [765, 711] width 952 height 28
drag, startPoint x: 396, startPoint y: 752, endPoint x: 267, endPoint y: 756, distance: 129.1
click at [267, 756] on div "General Permitted Products Bell available Telus forbidden Approval Spare Hardwa…" at bounding box center [804, 468] width 1119 height 742
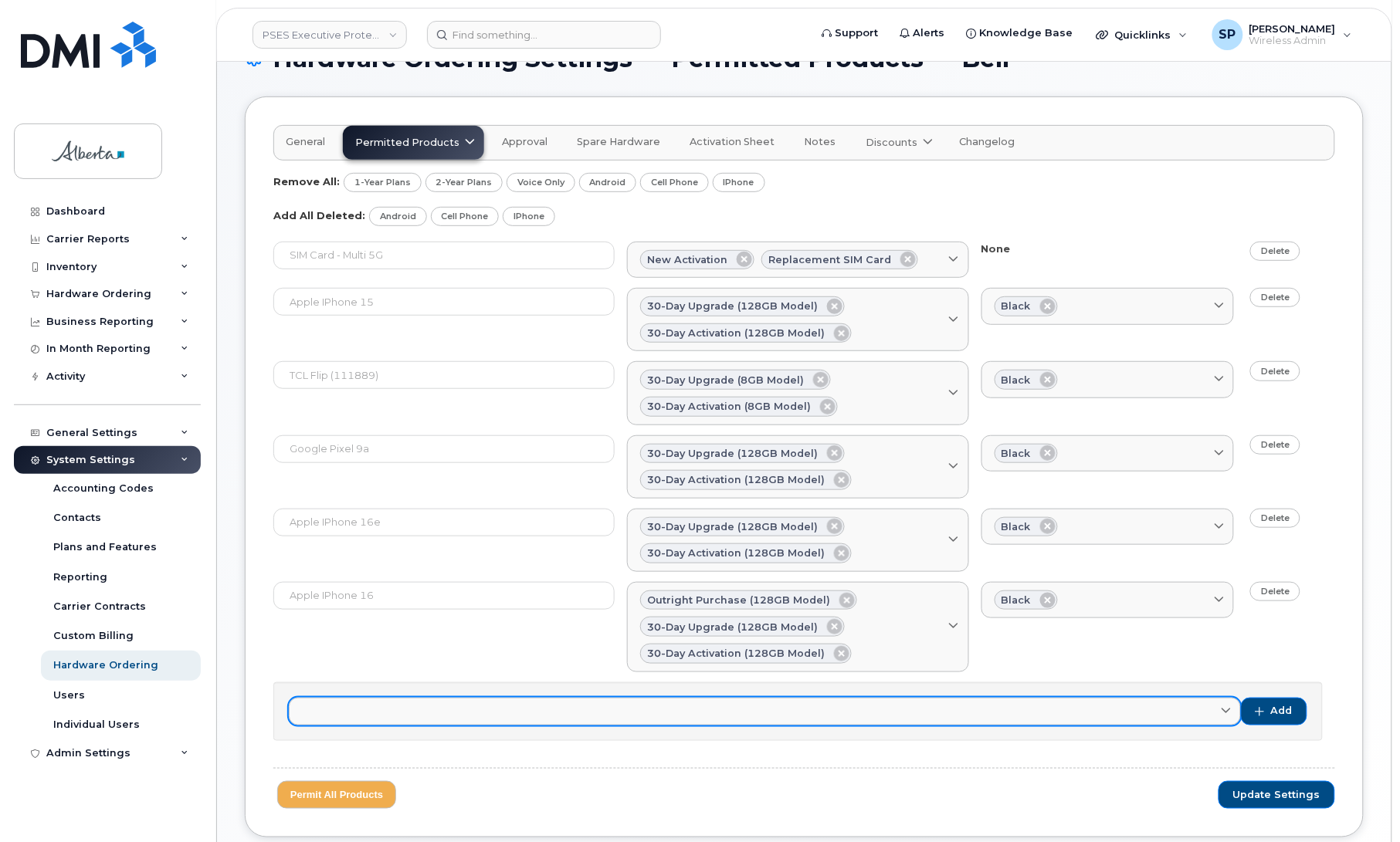
click at [476, 704] on link at bounding box center [765, 711] width 952 height 28
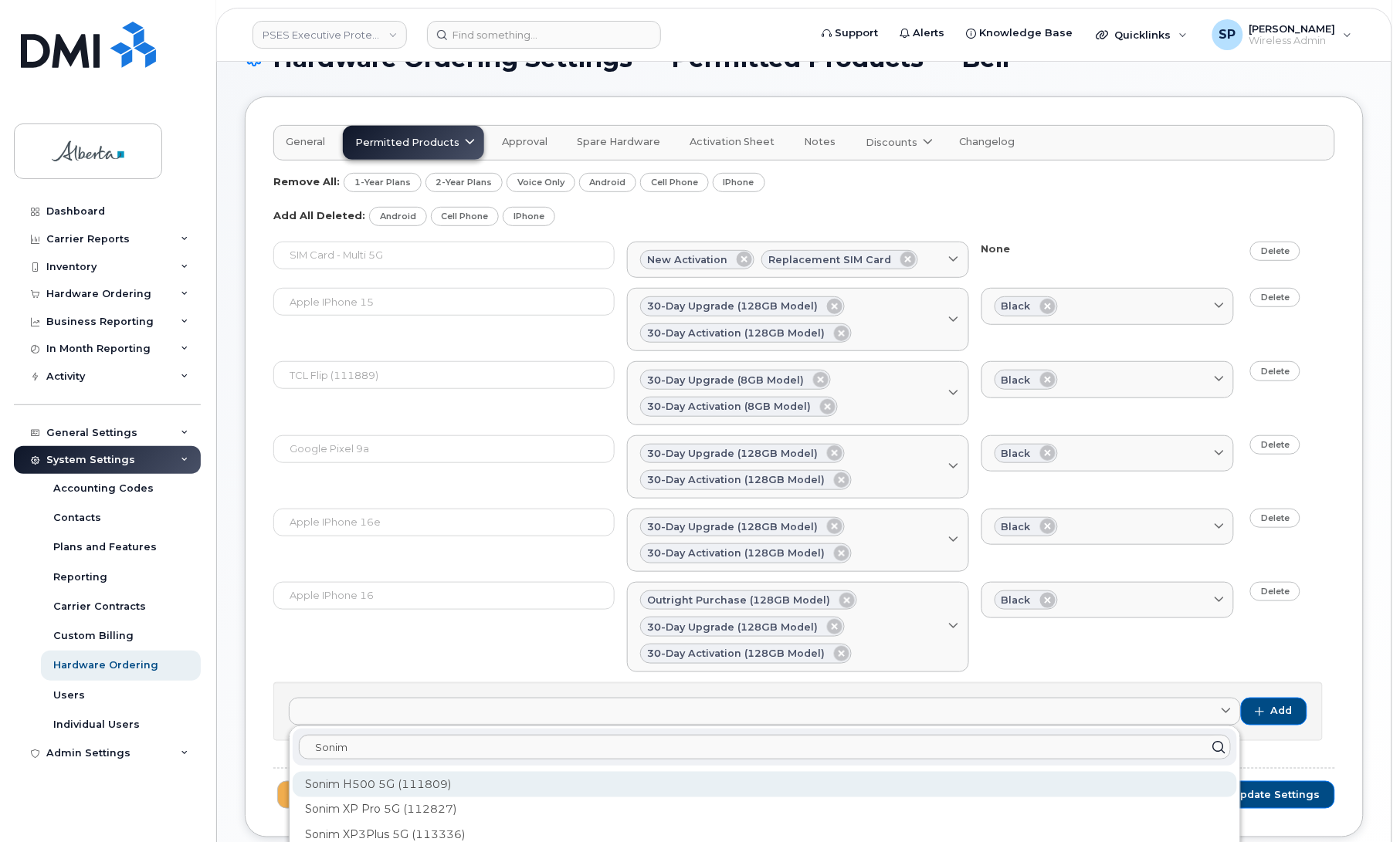
click at [427, 790] on div "Sonim H500 5G (111809)" at bounding box center [765, 785] width 945 height 25
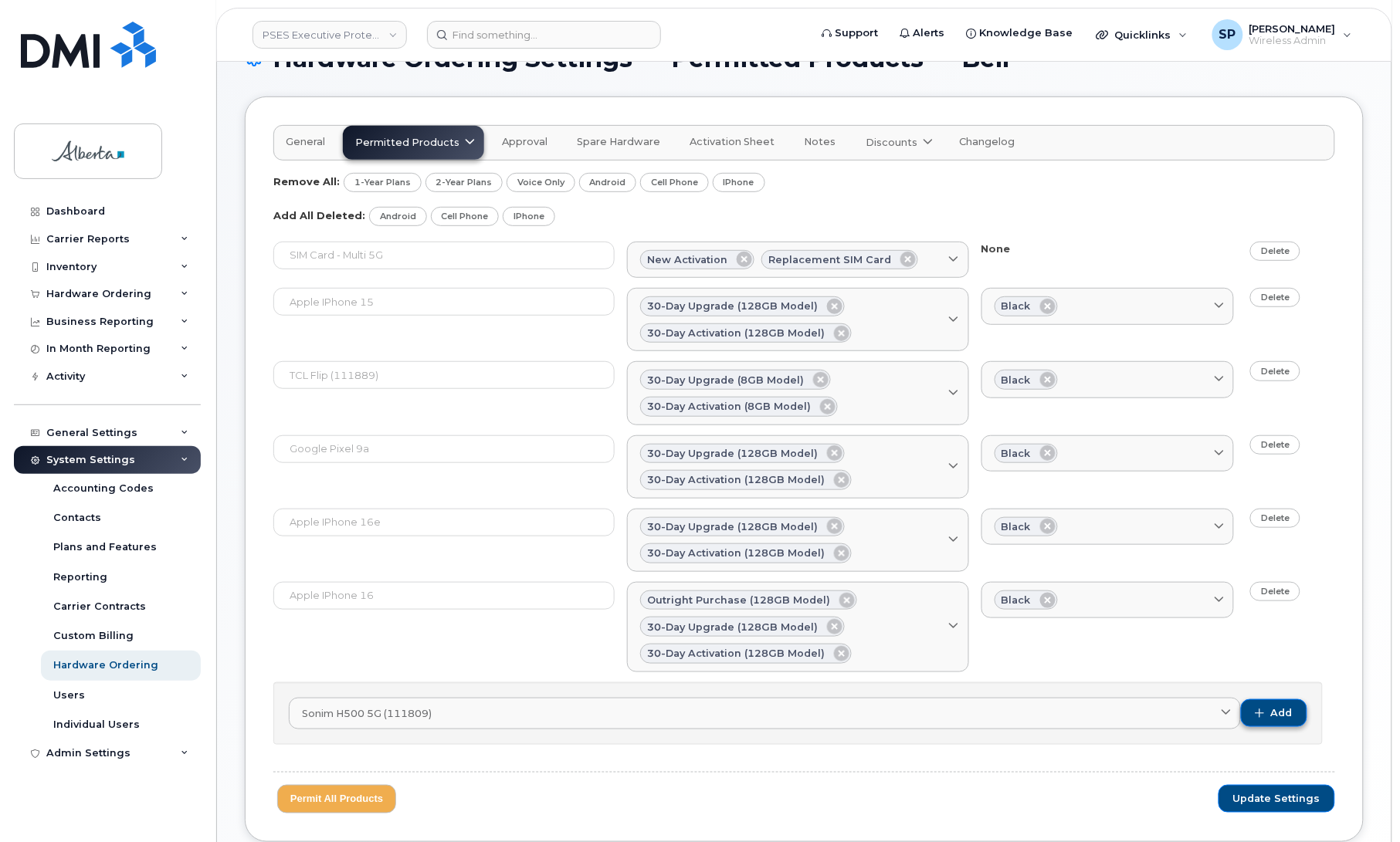
click at [1279, 713] on span "Add" at bounding box center [1281, 714] width 21 height 14
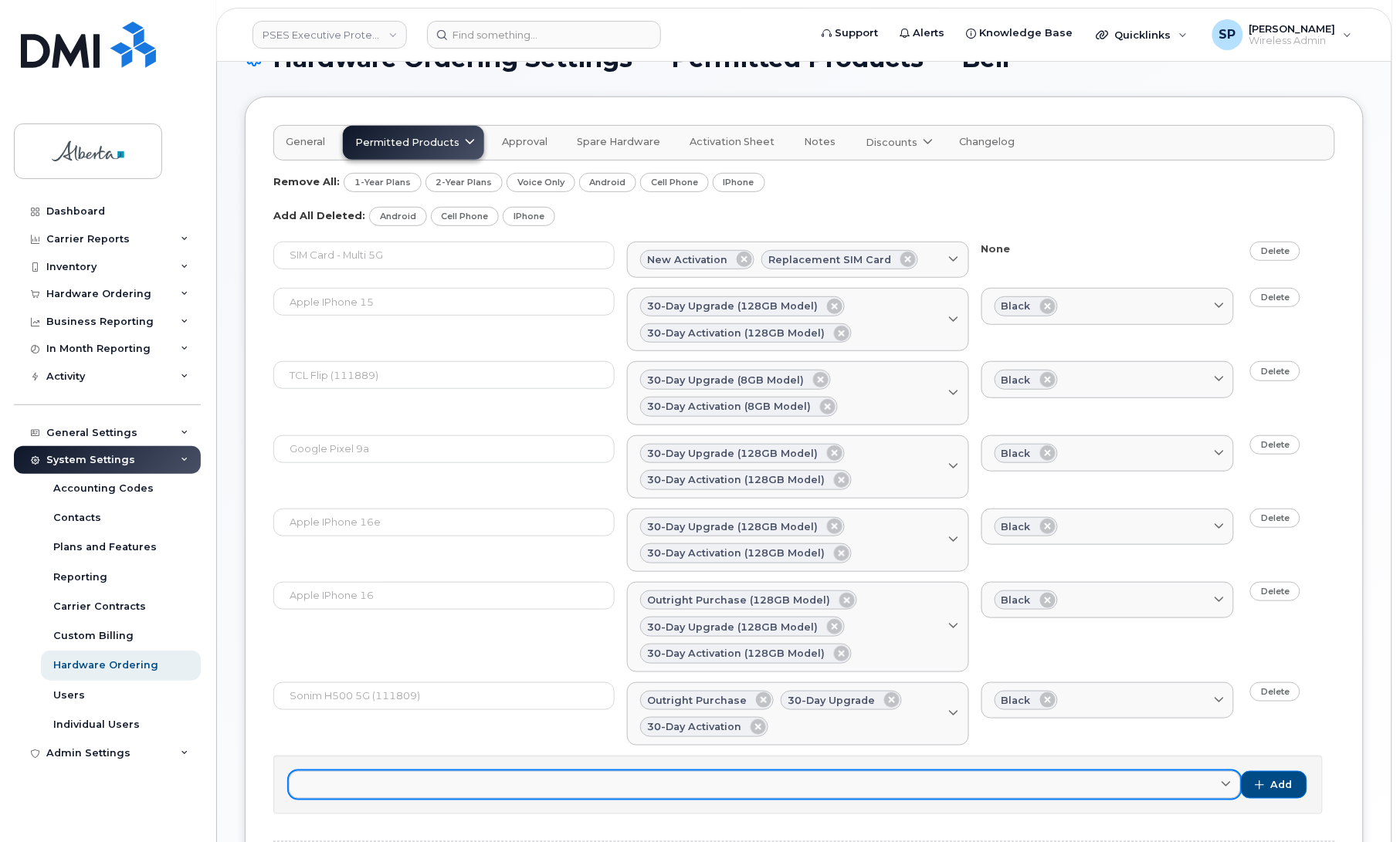
click at [527, 791] on link at bounding box center [765, 785] width 952 height 28
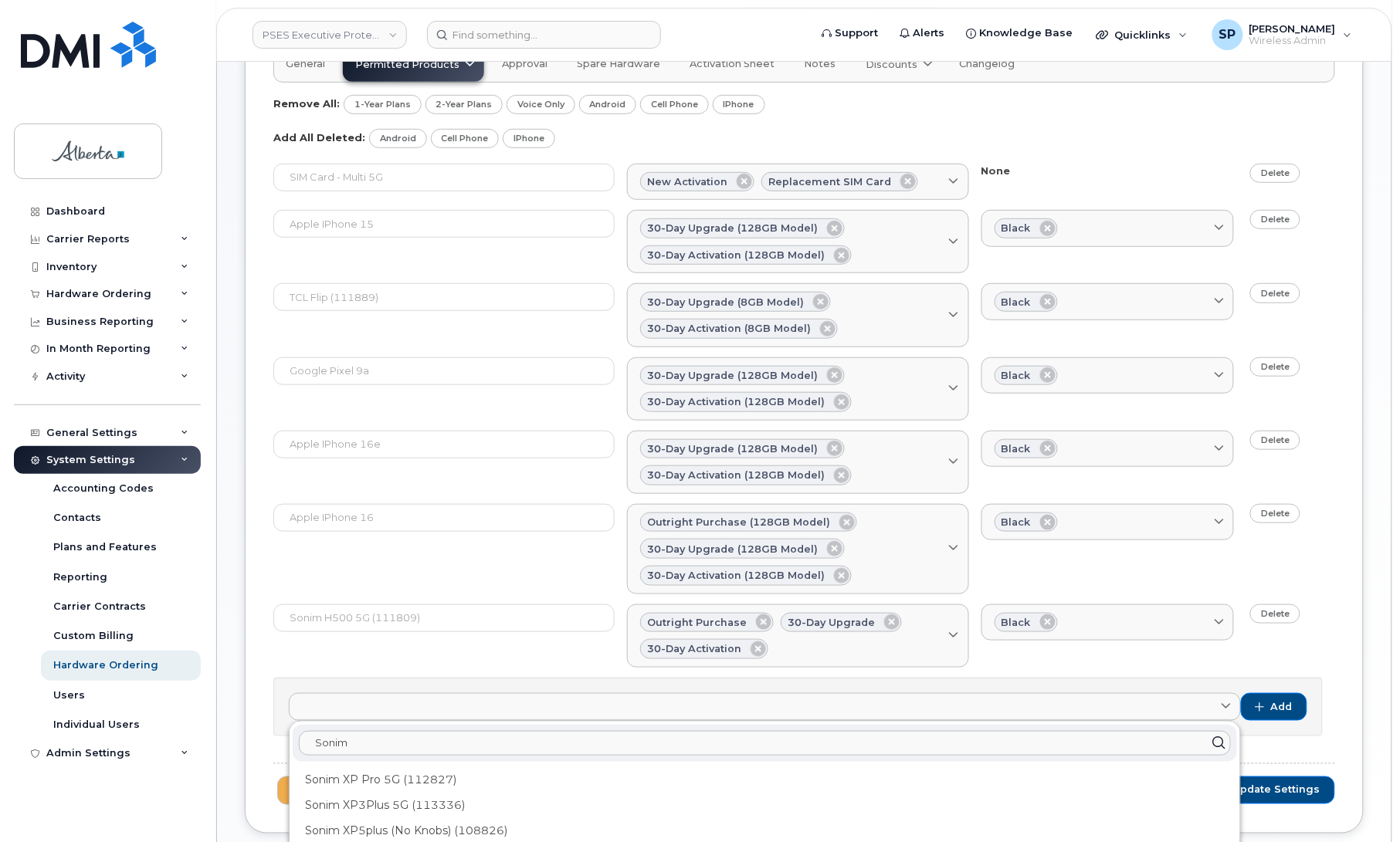
scroll to position [299, 0]
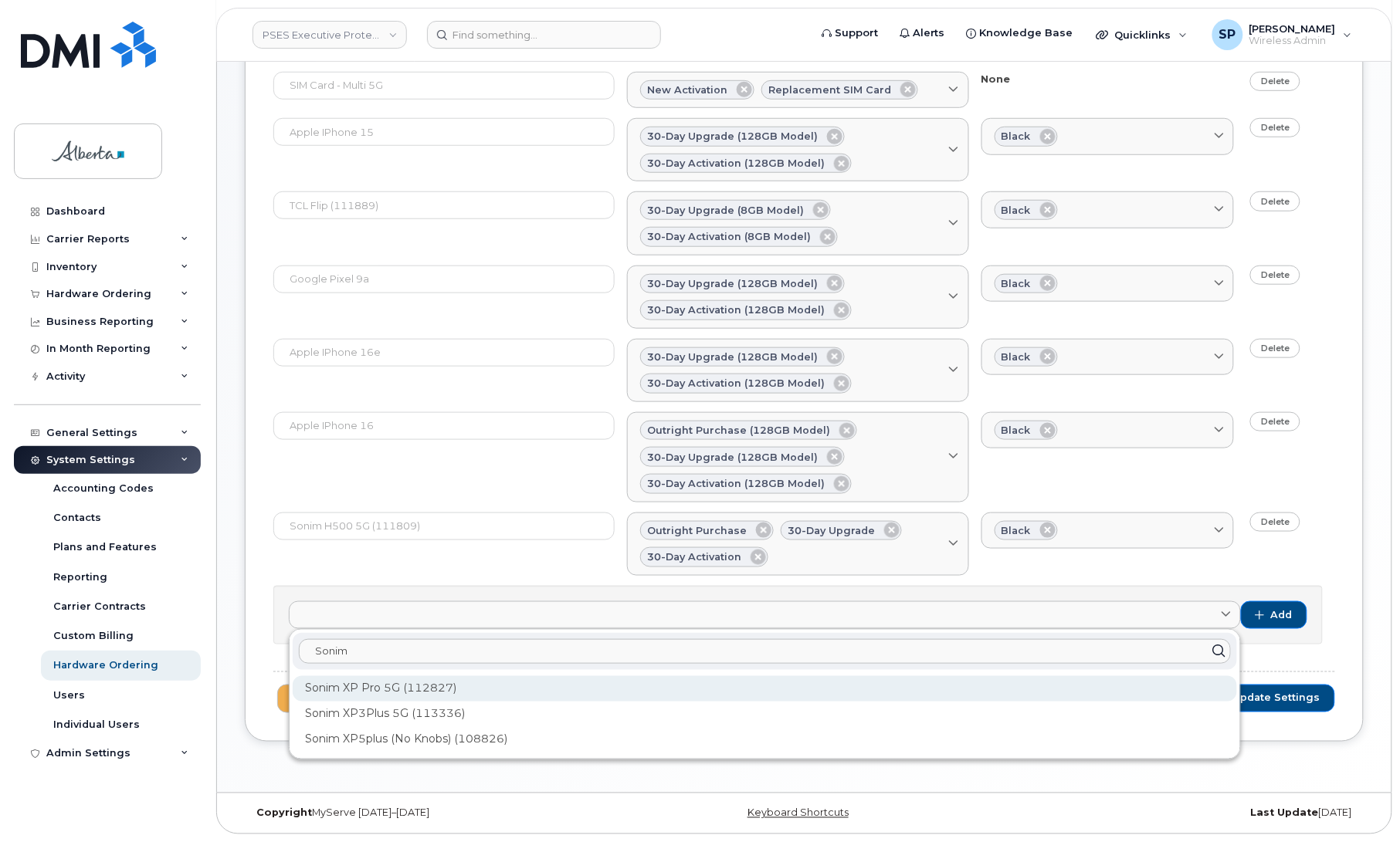
type input "Sonim"
click at [448, 687] on div "Sonim XP Pro 5G (112827)" at bounding box center [765, 689] width 945 height 25
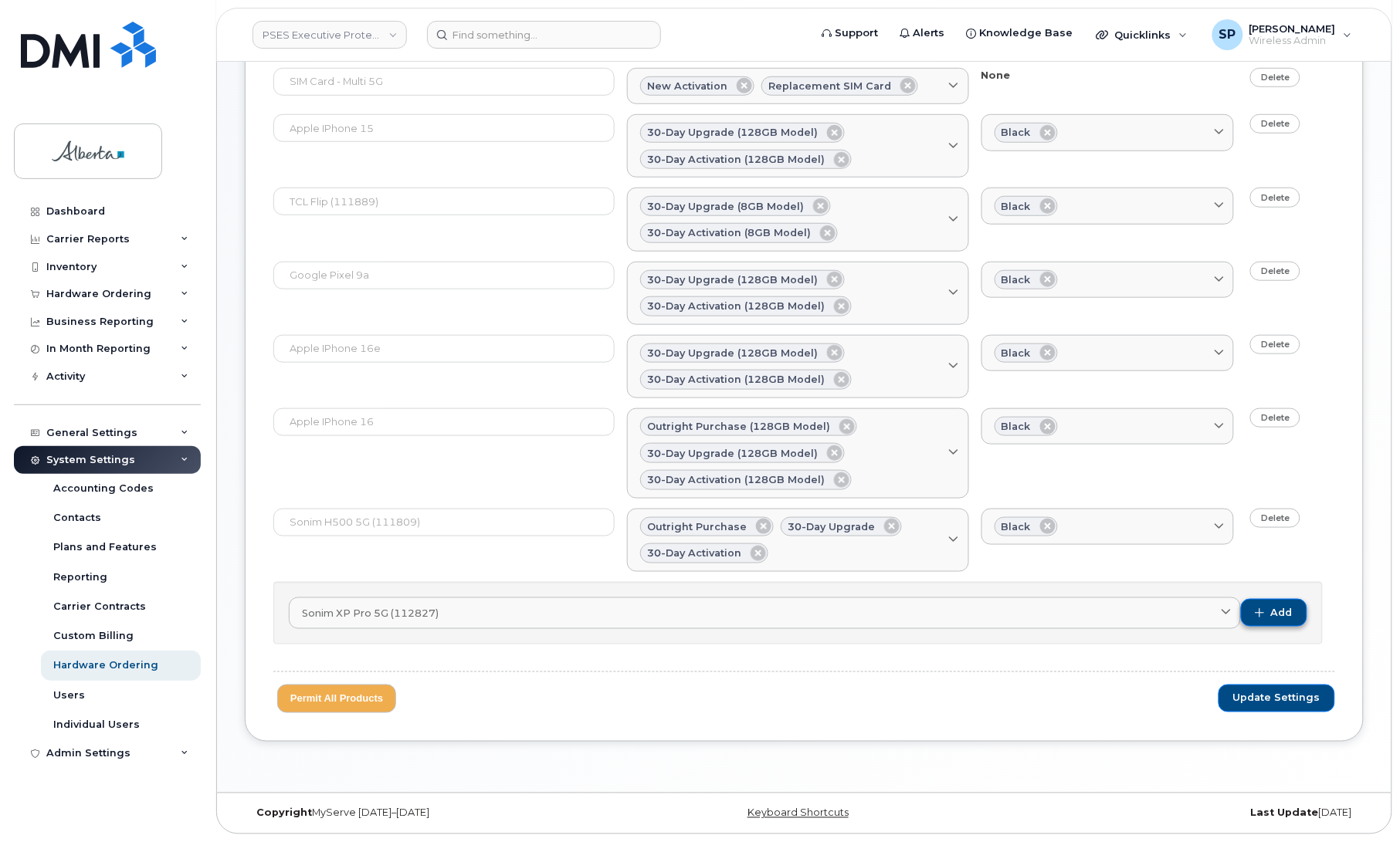
click at [1279, 610] on span "Add" at bounding box center [1281, 613] width 21 height 14
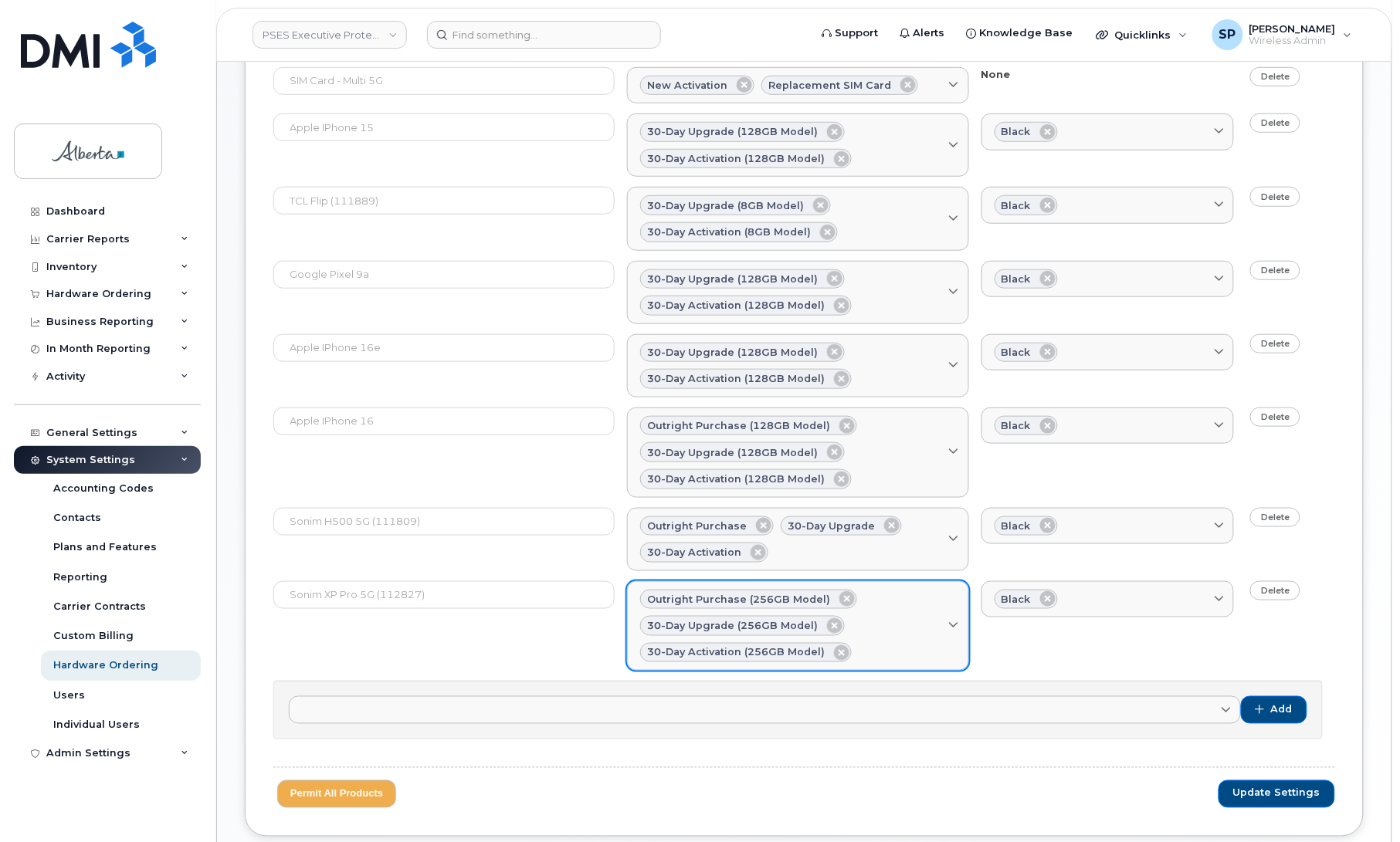
click at [838, 610] on div "Outright purchase (256GB model)" at bounding box center [749, 599] width 217 height 20
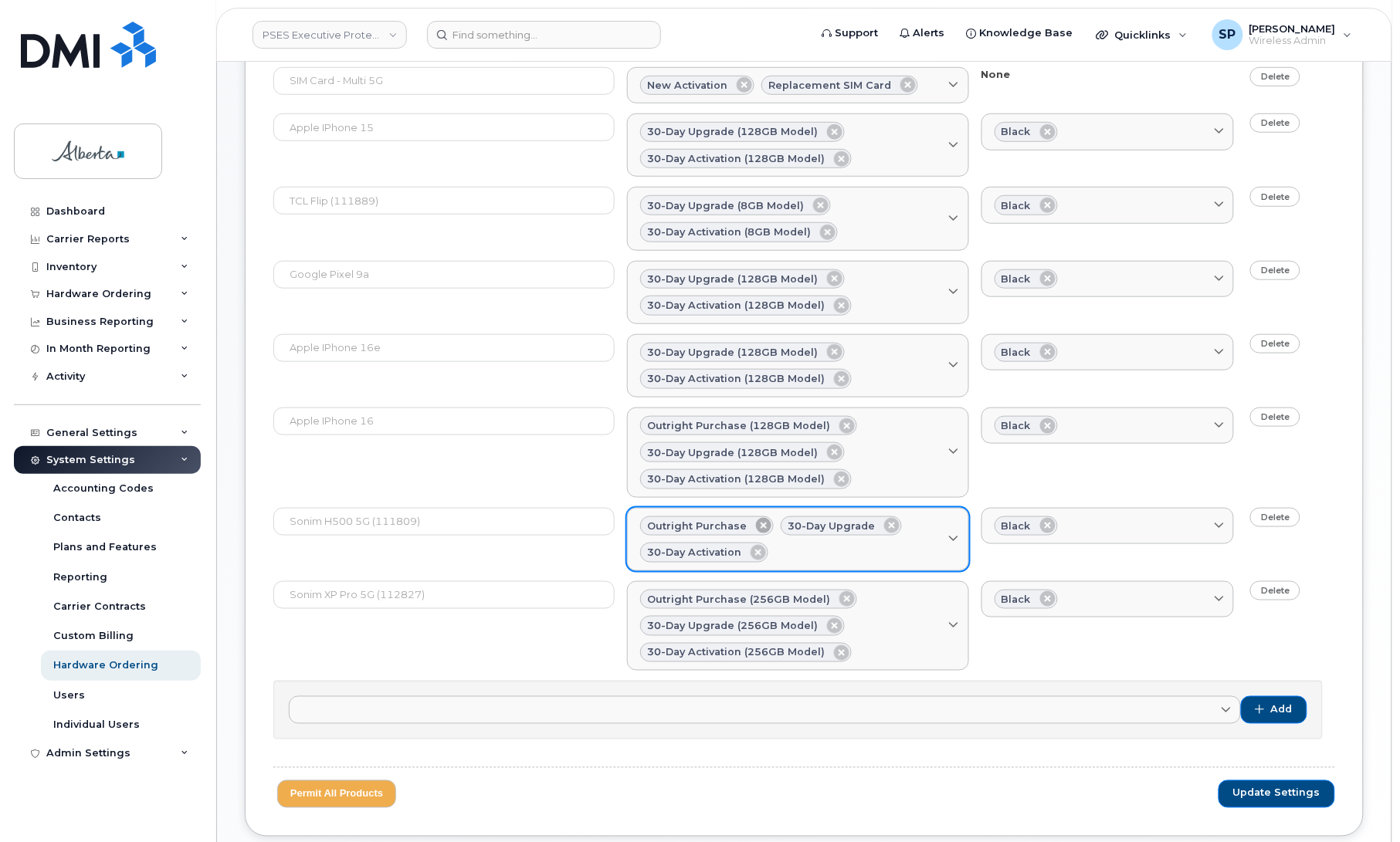
click at [757, 525] on icon at bounding box center [763, 525] width 15 height 15
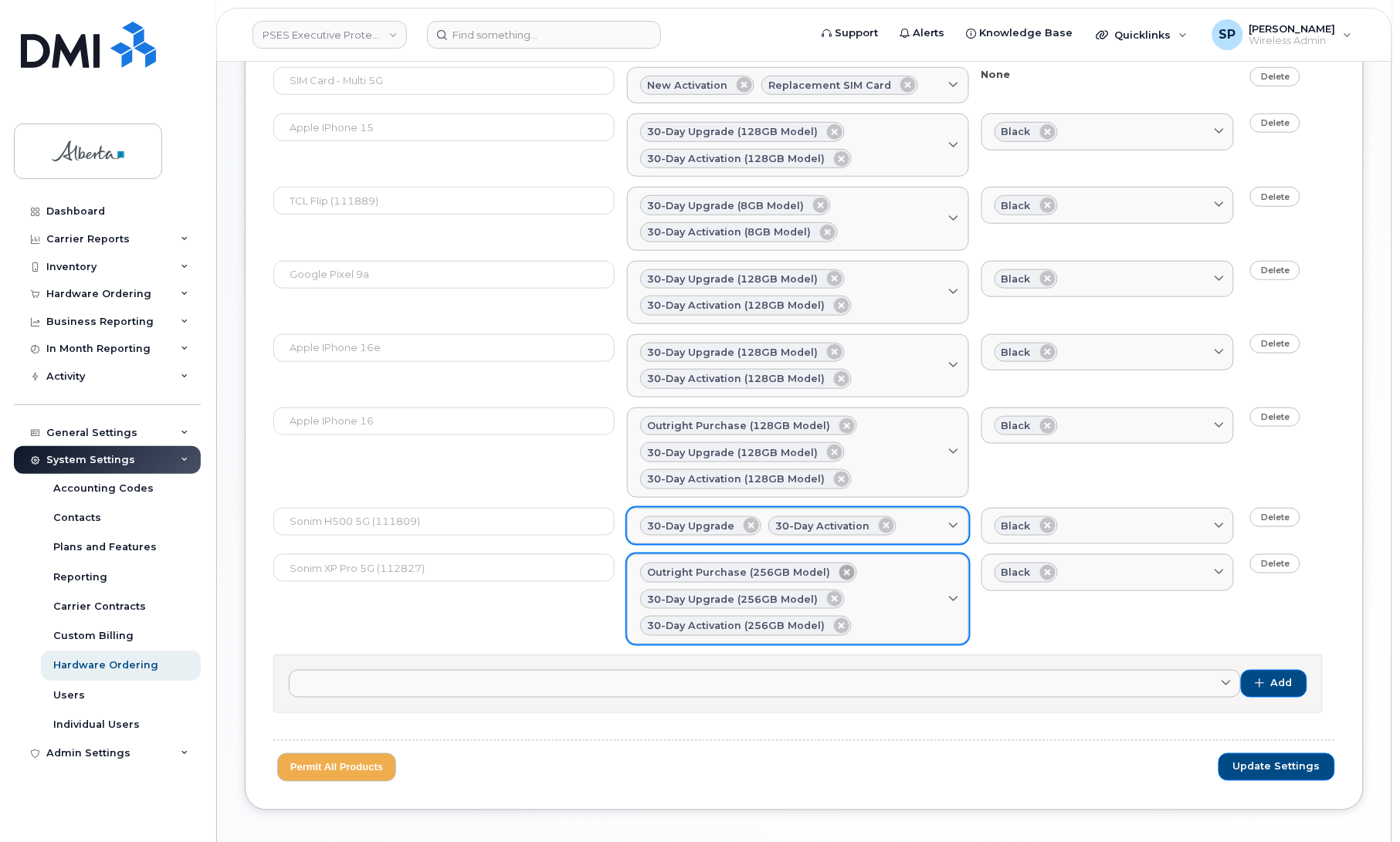
click at [839, 573] on icon at bounding box center [846, 572] width 15 height 15
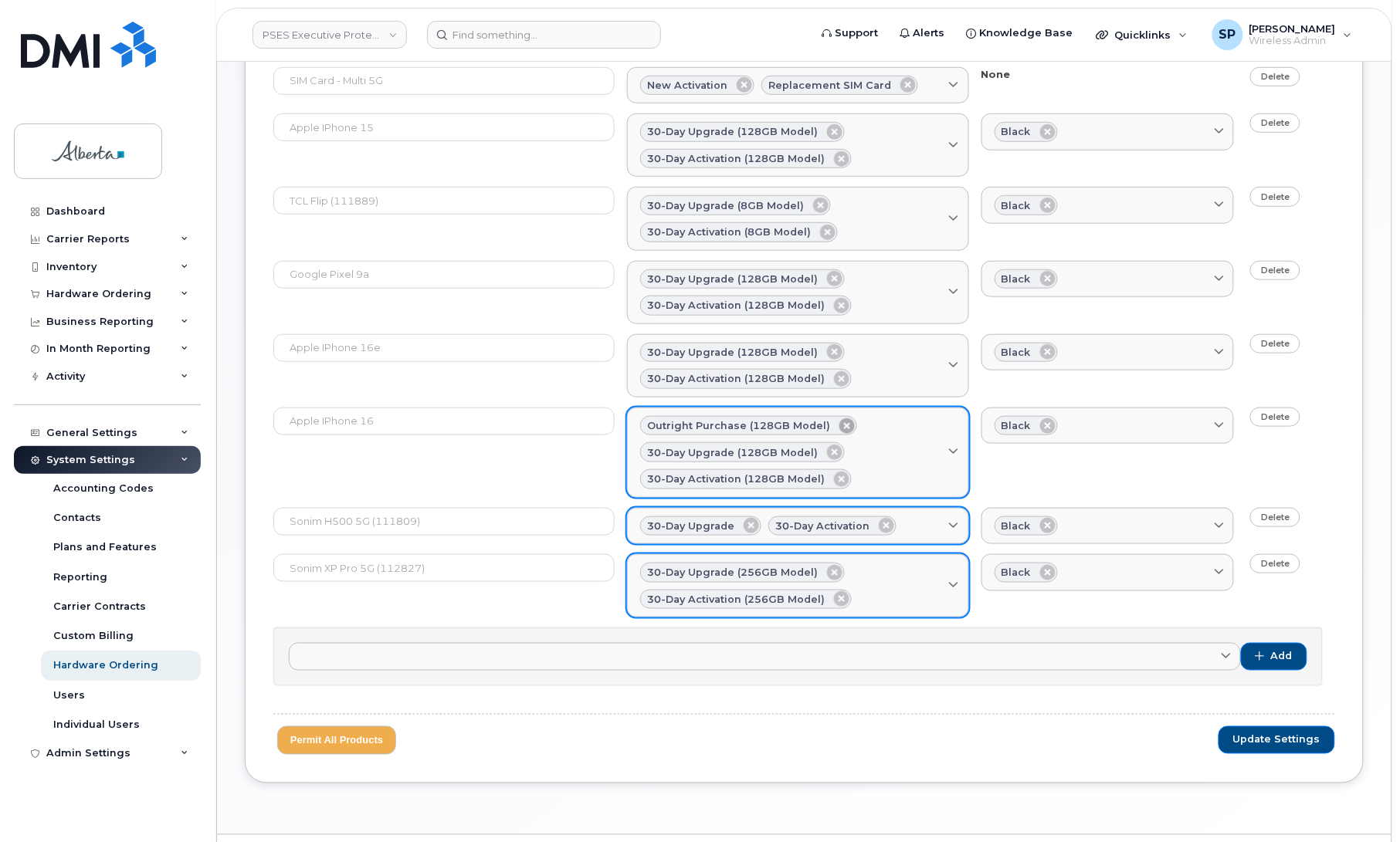
click at [839, 425] on icon at bounding box center [846, 426] width 15 height 15
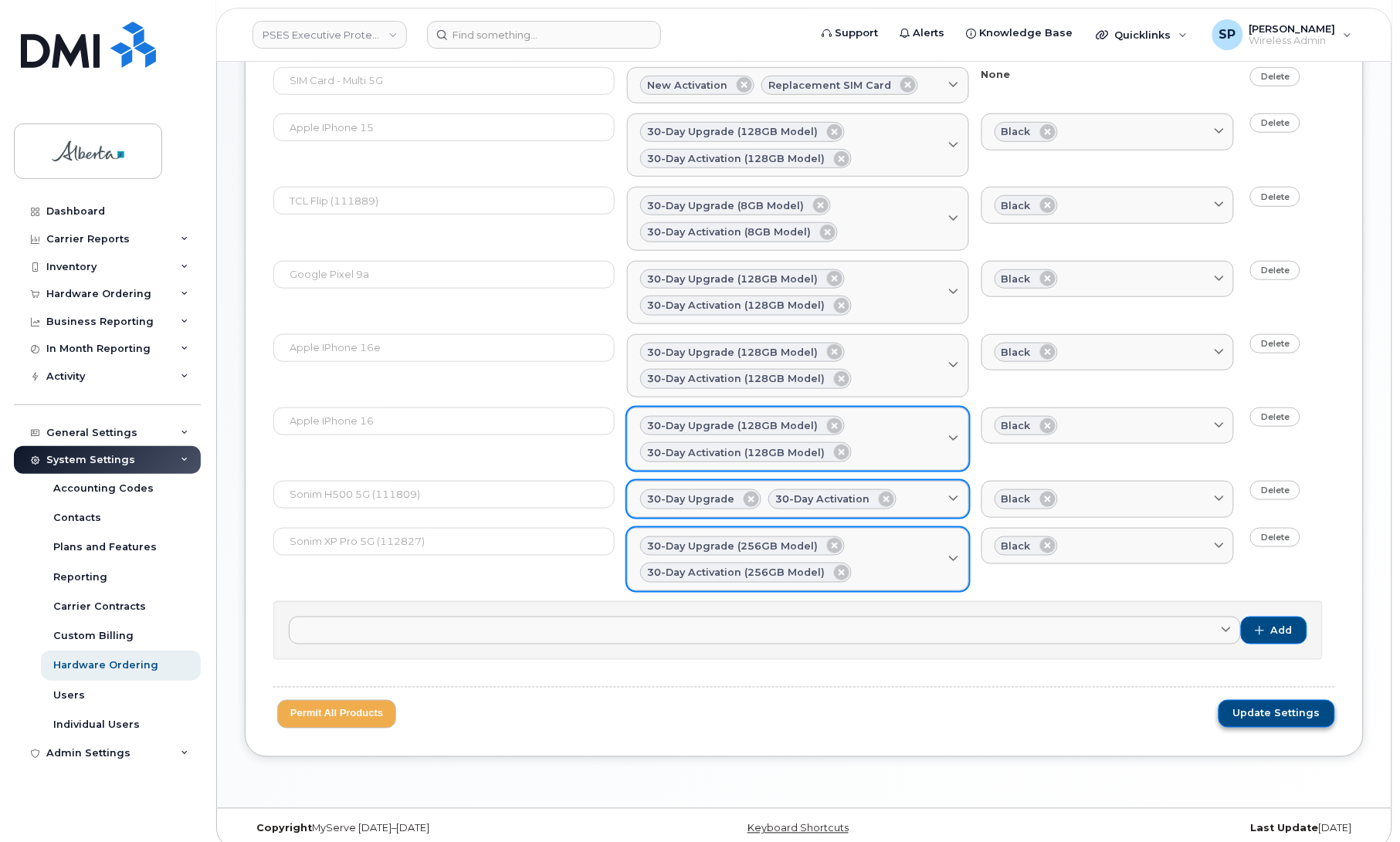
click at [1279, 721] on span "Update Settings" at bounding box center [1277, 714] width 87 height 14
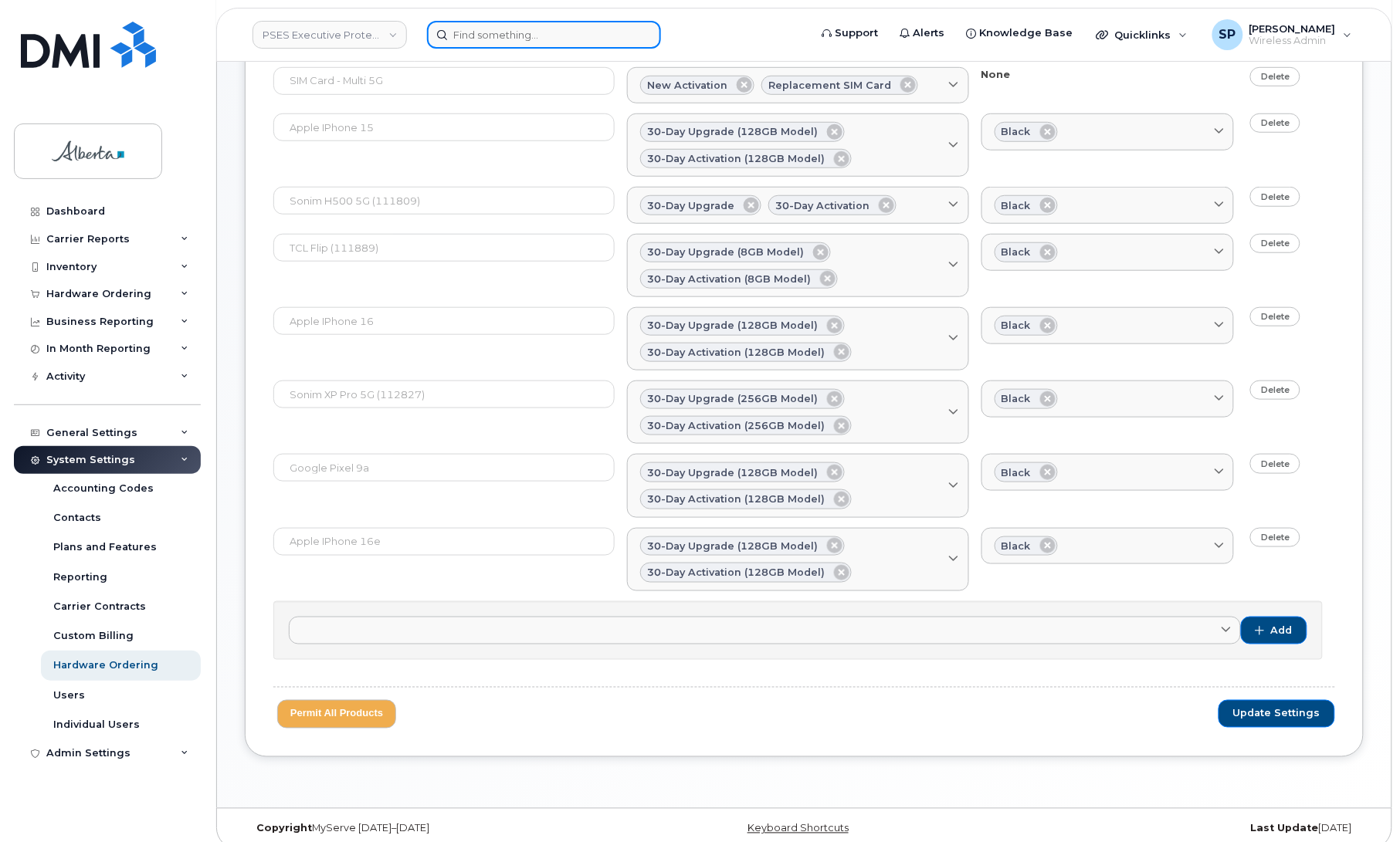
click at [512, 39] on input at bounding box center [543, 34] width 234 height 28
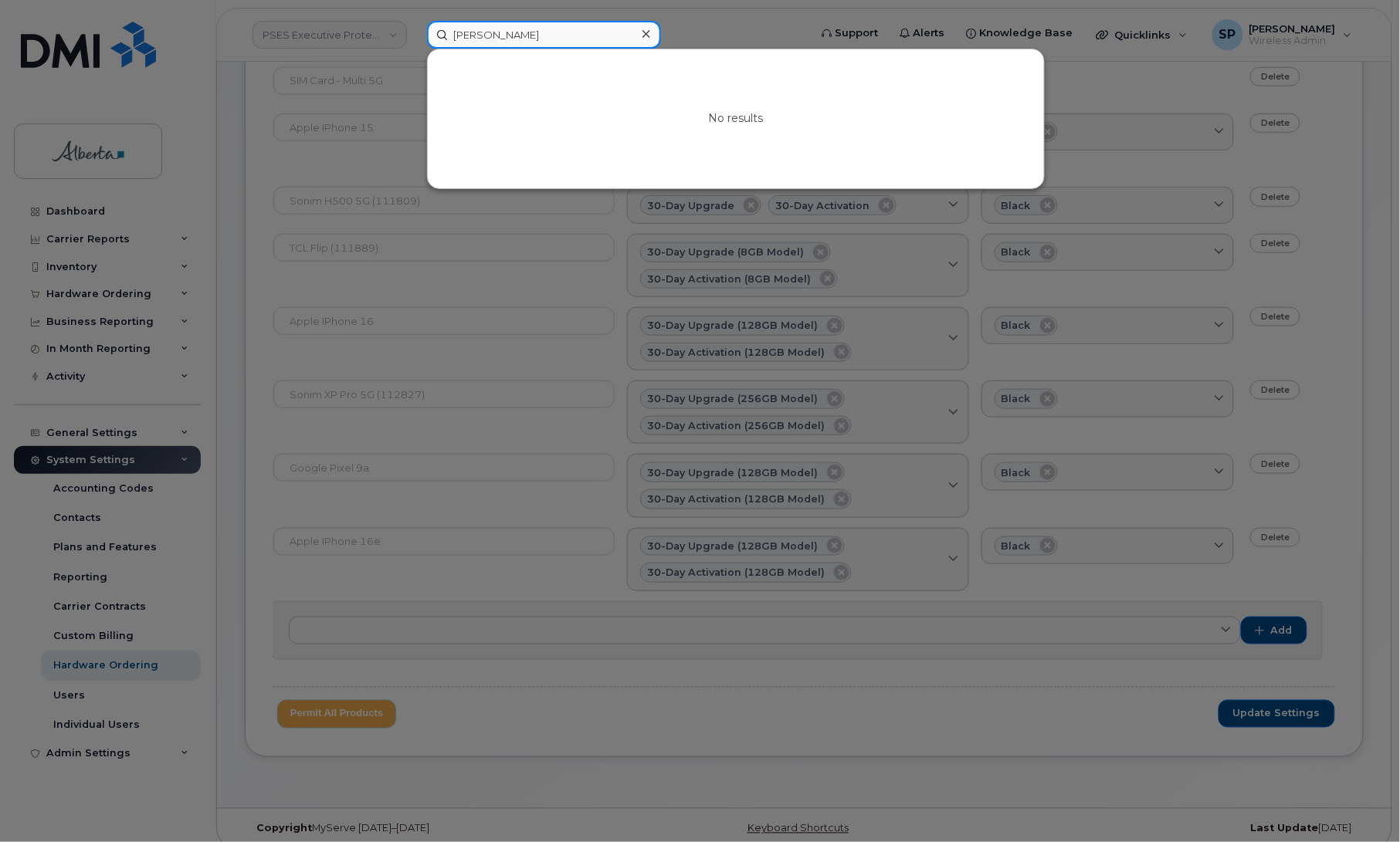
drag, startPoint x: 501, startPoint y: 33, endPoint x: 434, endPoint y: 28, distance: 67.2
click at [434, 28] on input "[PERSON_NAME]" at bounding box center [543, 34] width 234 height 28
type input "E"
type input "Shinta"
